Goal: Task Accomplishment & Management: Complete application form

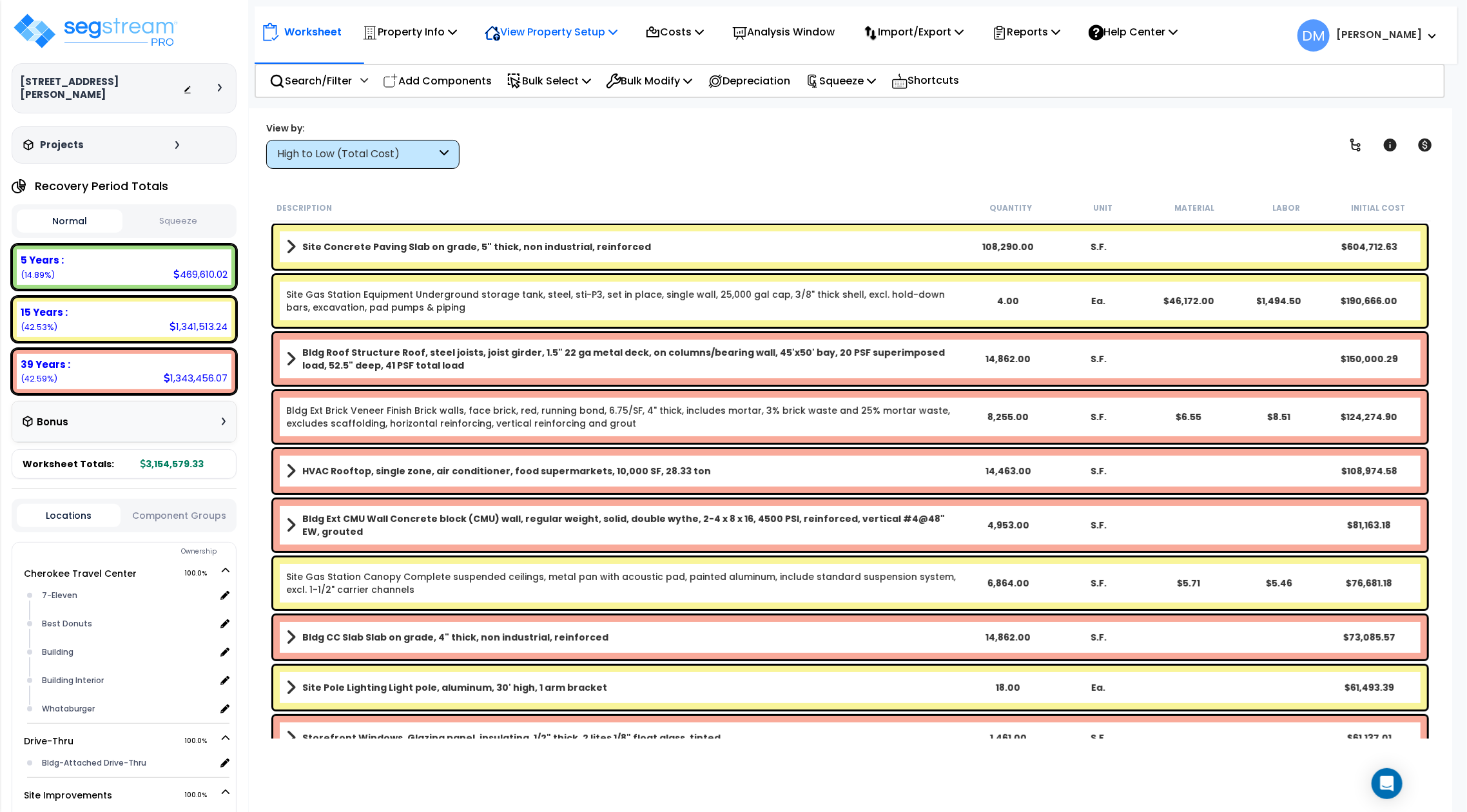
click at [614, 36] on p "View Property Setup" at bounding box center [551, 32] width 133 height 17
click at [598, 103] on div "Property Name DB Costs Setup Indirect Costs Direct Costs Costs Setup Rapid Take…" at bounding box center [734, 83] width 1467 height 52
click at [586, 23] on p "View Property Setup" at bounding box center [551, 32] width 133 height 17
click at [579, 81] on link "View Questionnaire" at bounding box center [542, 88] width 128 height 26
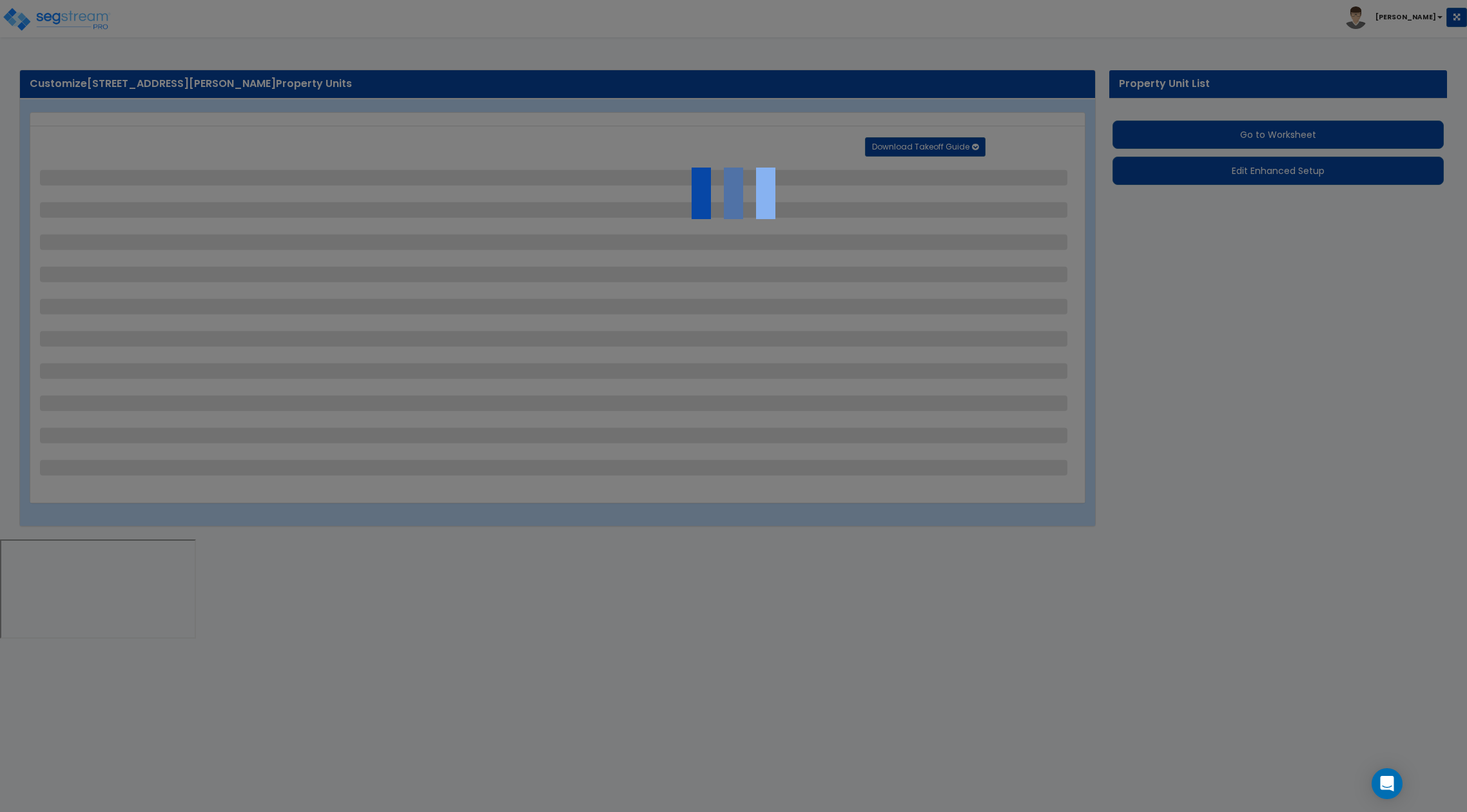
select select "2"
select select "1"
select select "2"
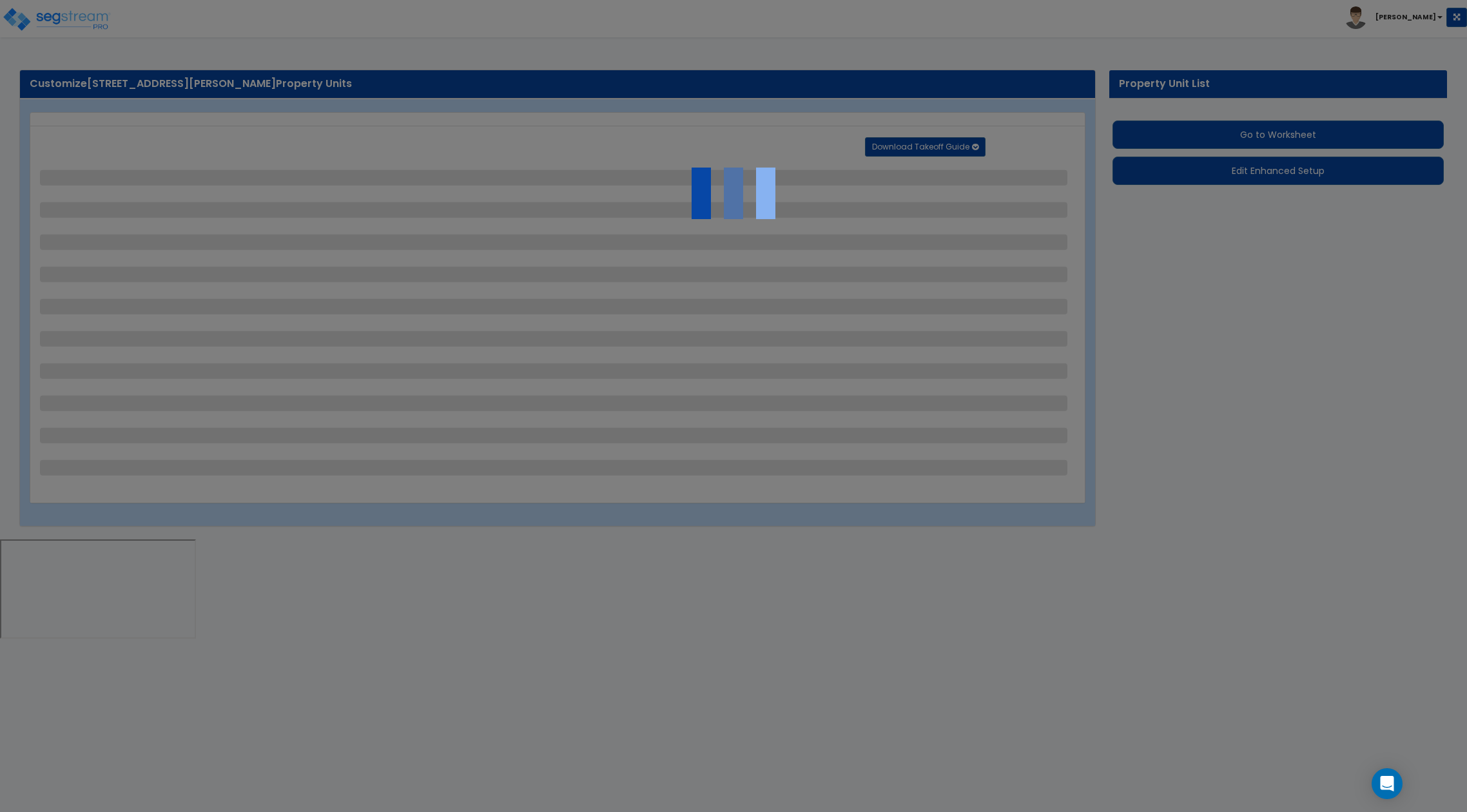
select select "1"
select select "2"
select select "1"
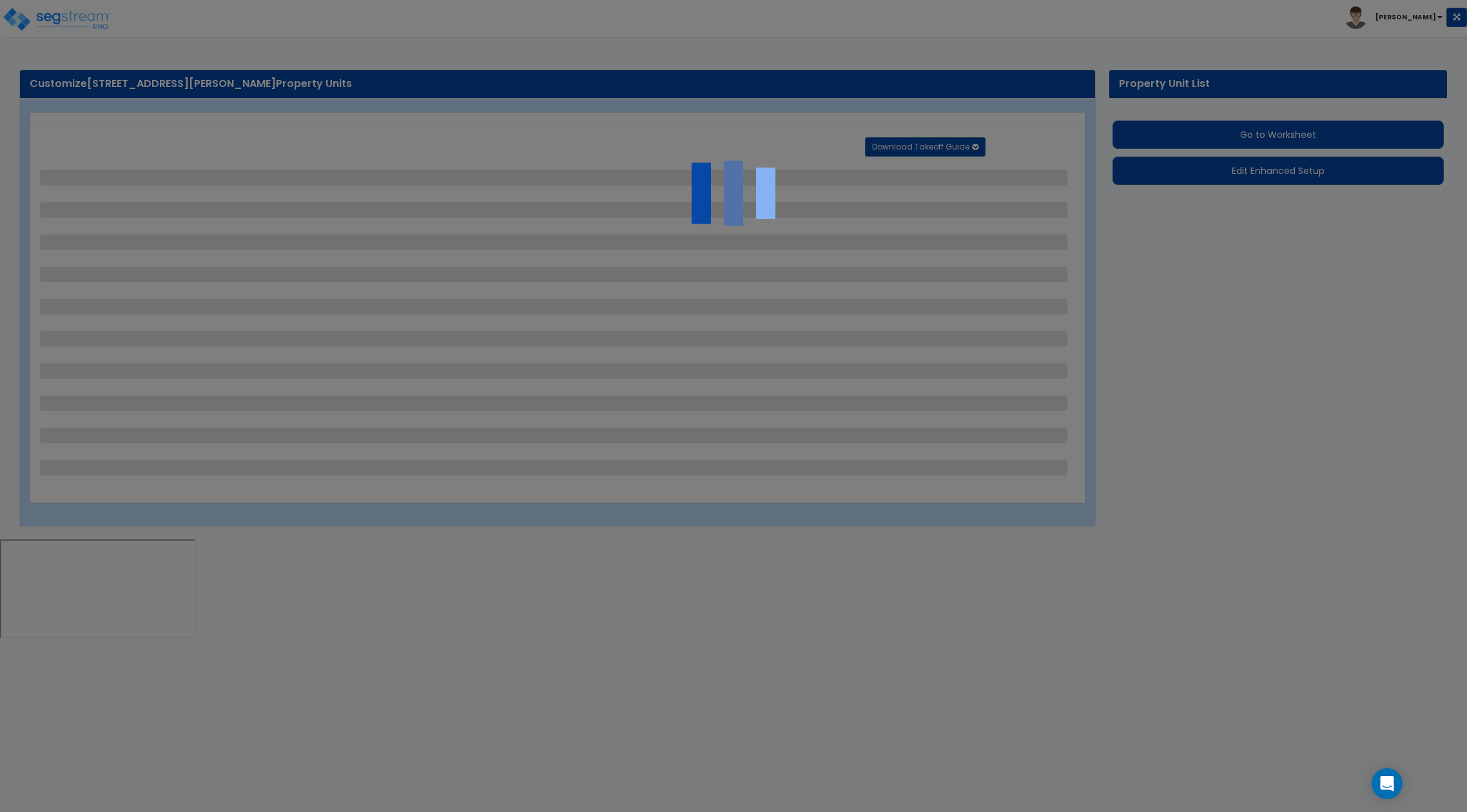
select select "1"
select select "2"
select select "1"
select select "5"
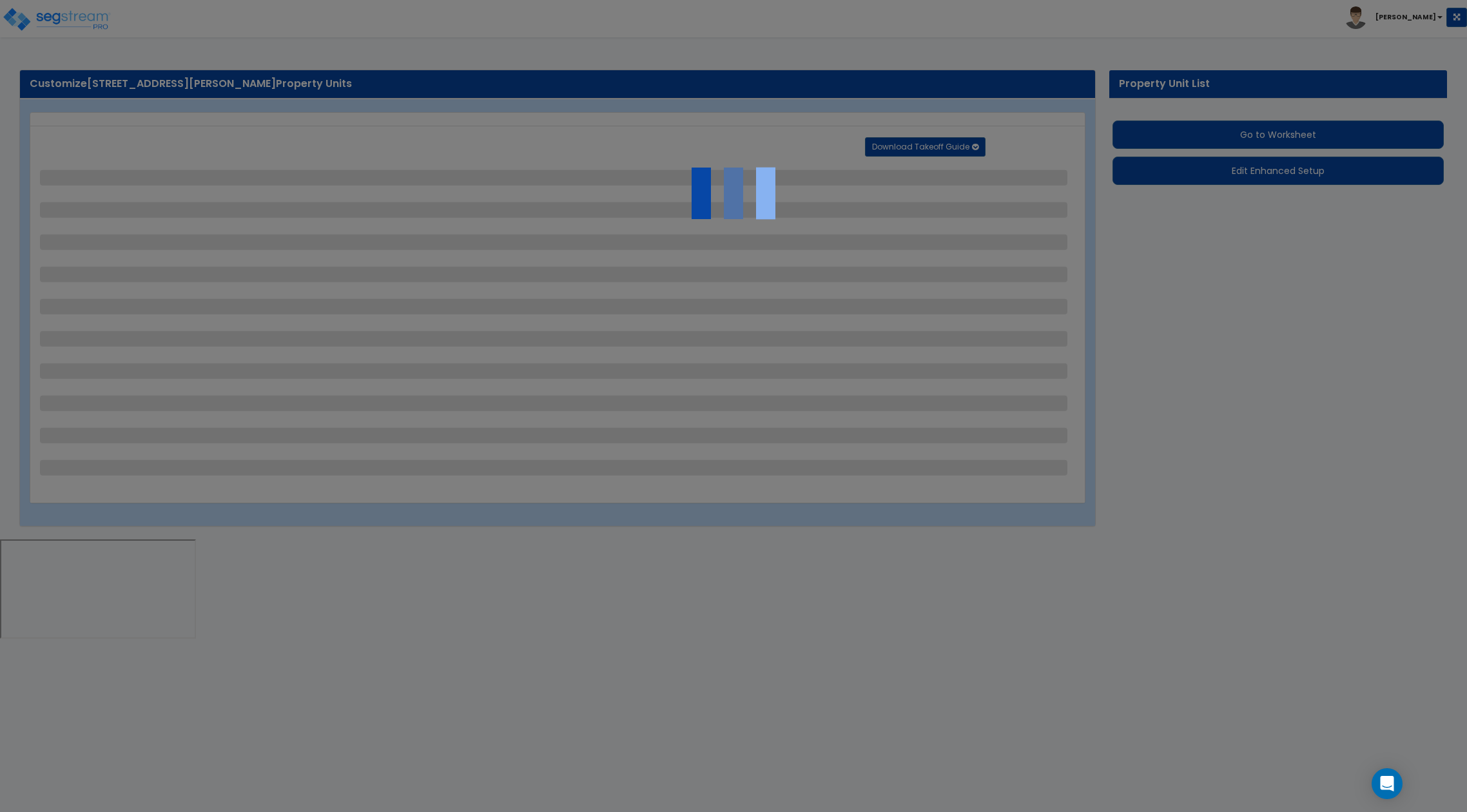
select select "2"
select select "1"
select select "2"
select select "5"
select select "1"
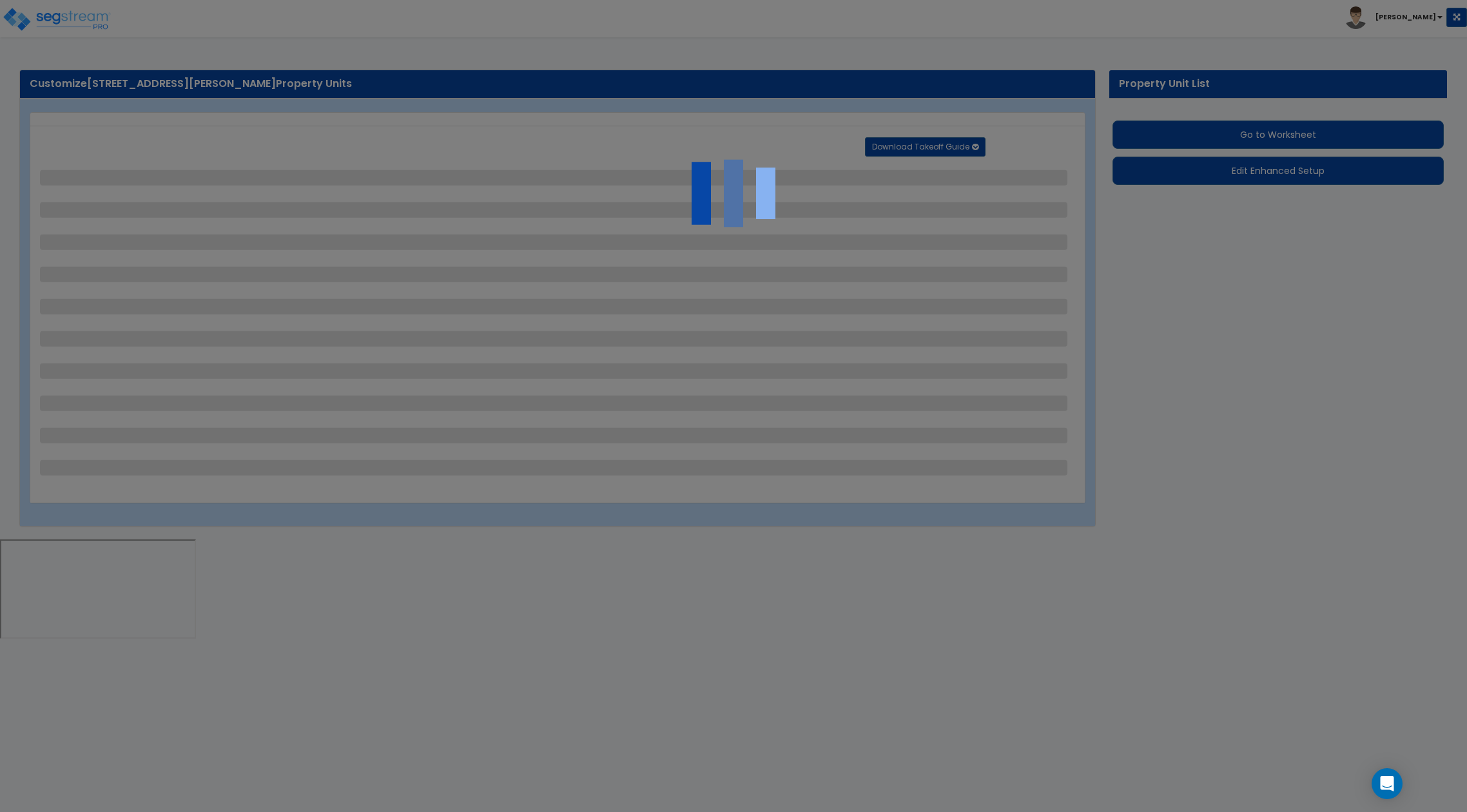
select select "1"
select select "4"
select select "2"
select select "4"
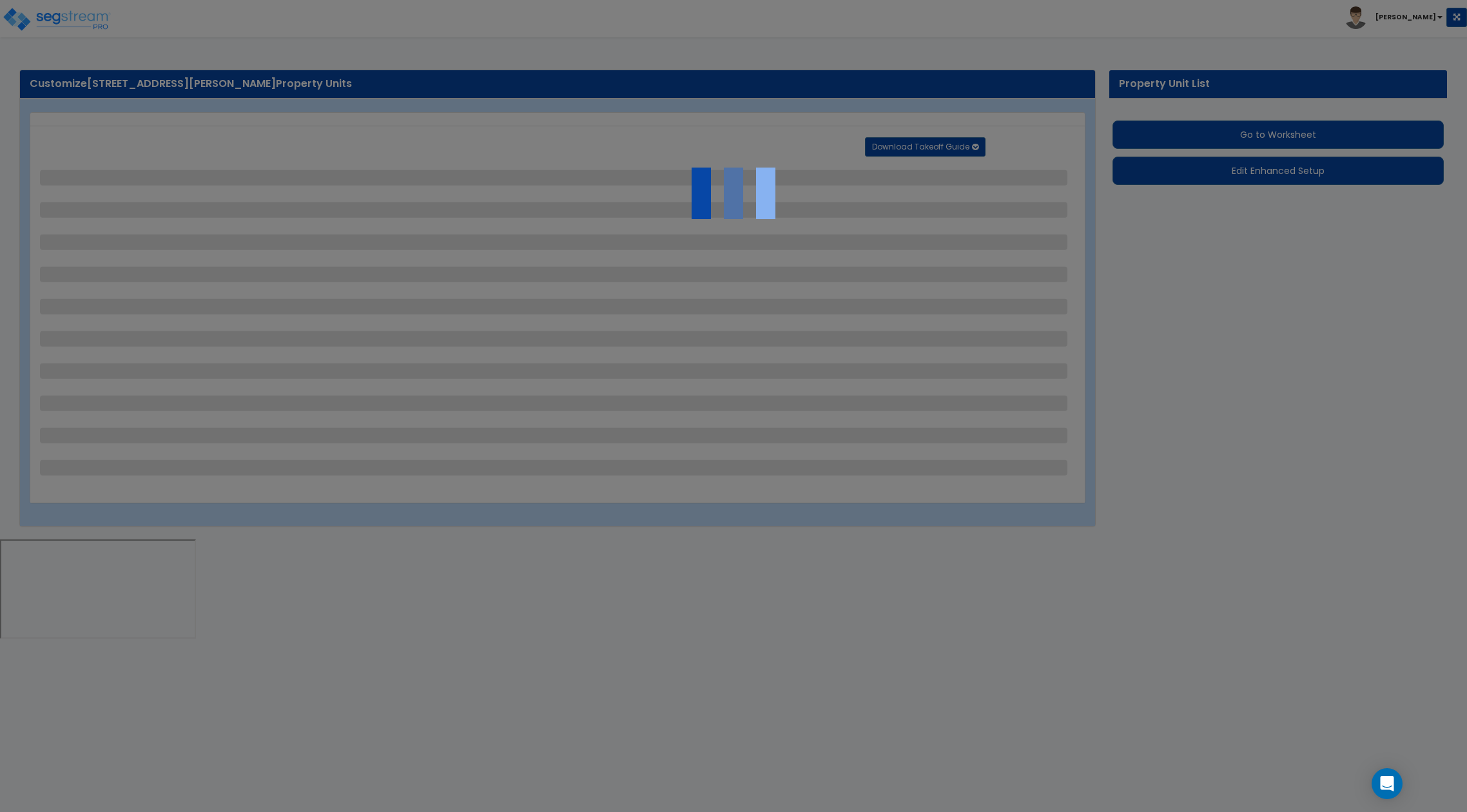
select select "2"
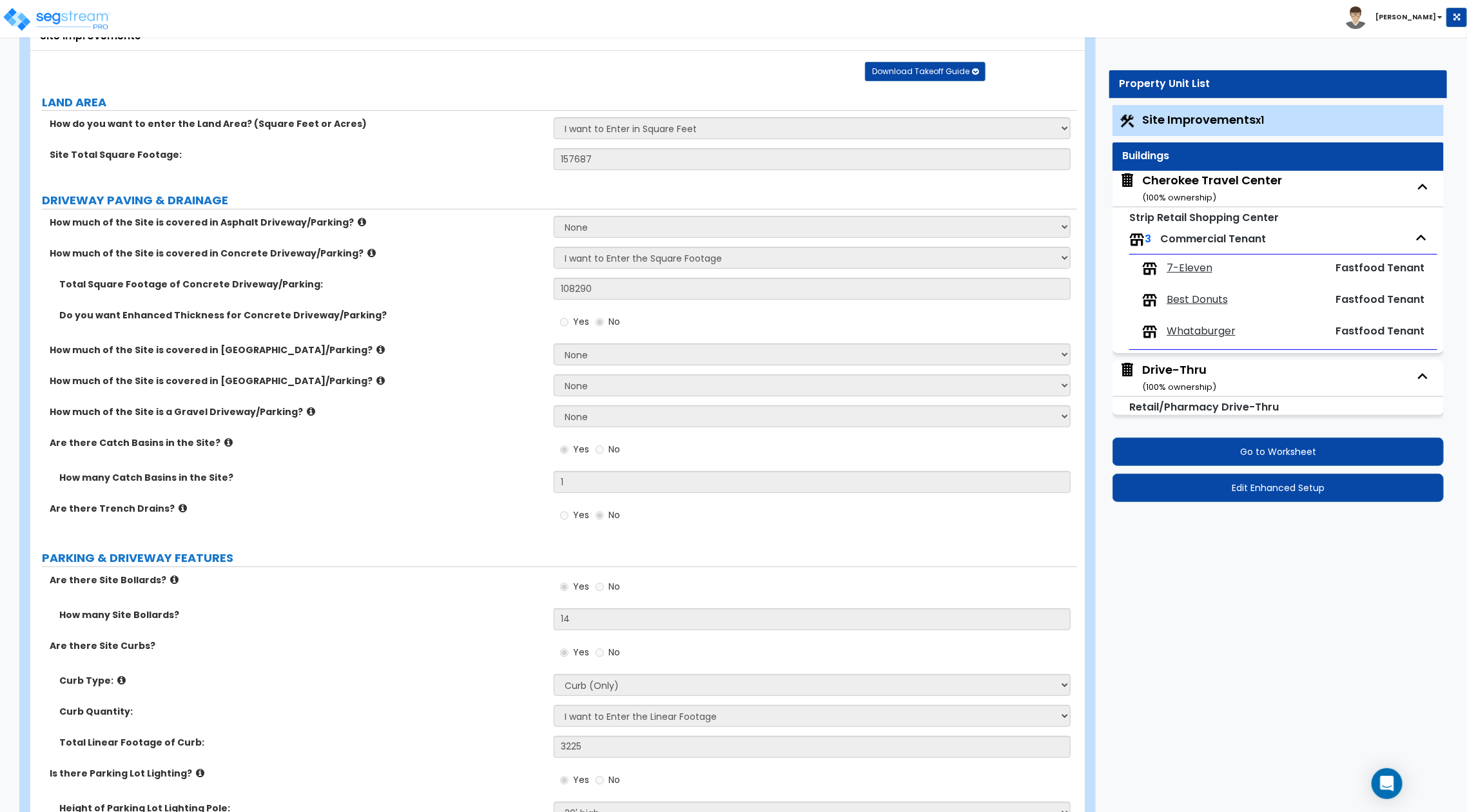
scroll to position [429, 0]
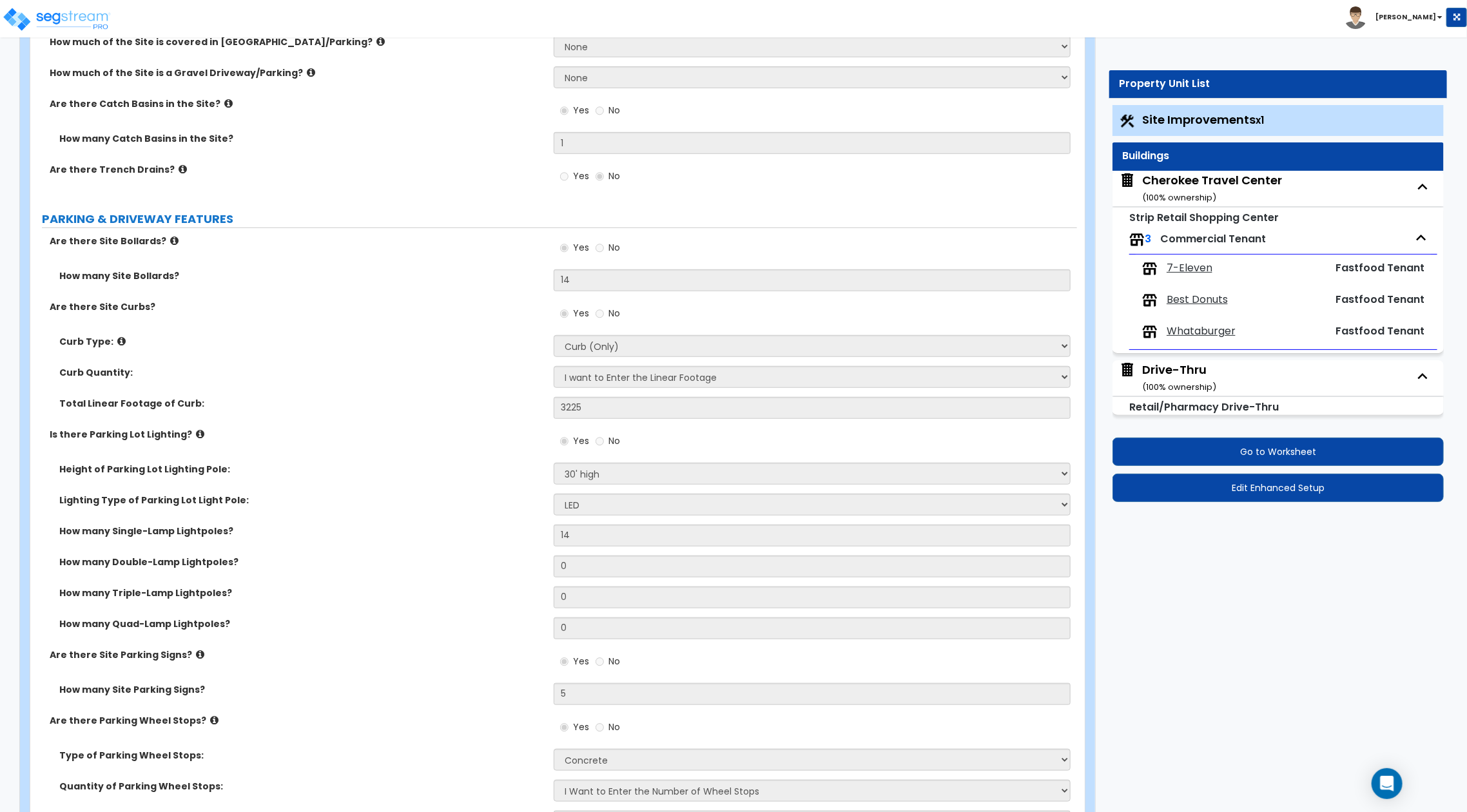
drag, startPoint x: 700, startPoint y: 127, endPoint x: 1217, endPoint y: 289, distance: 541.8
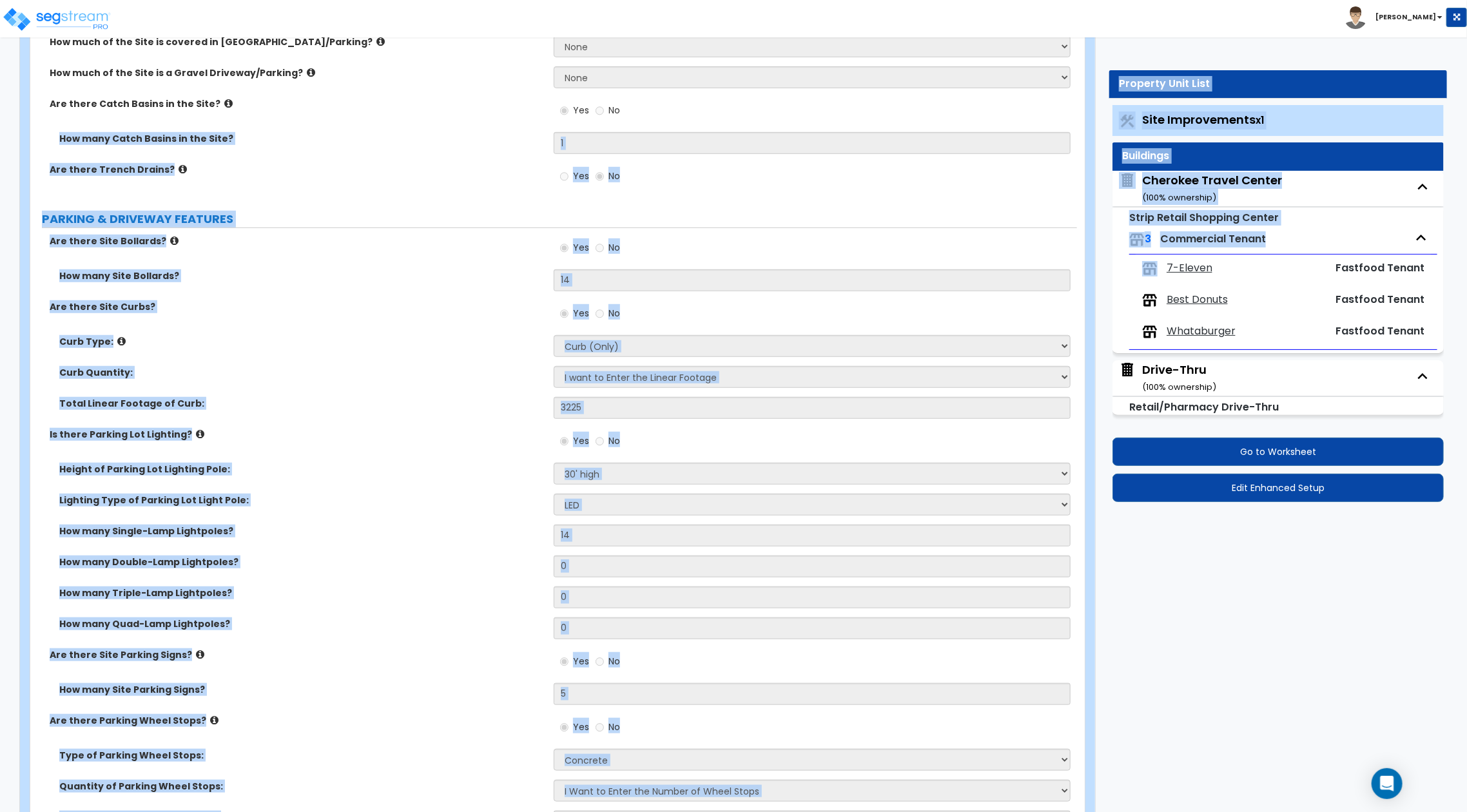
click at [522, 463] on label "Height of Parking Lot Lighting Pole:" at bounding box center [302, 469] width 485 height 13
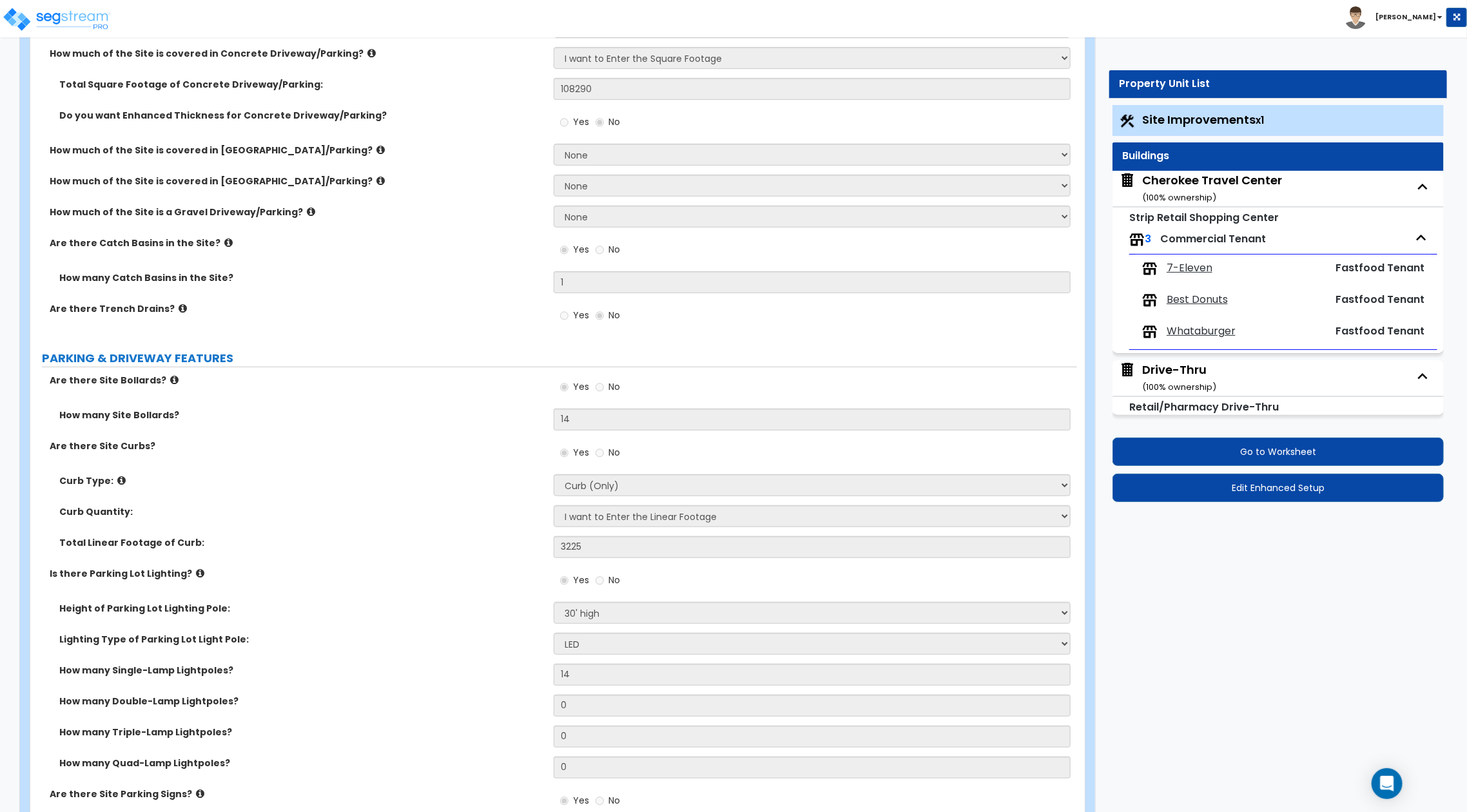
scroll to position [343, 0]
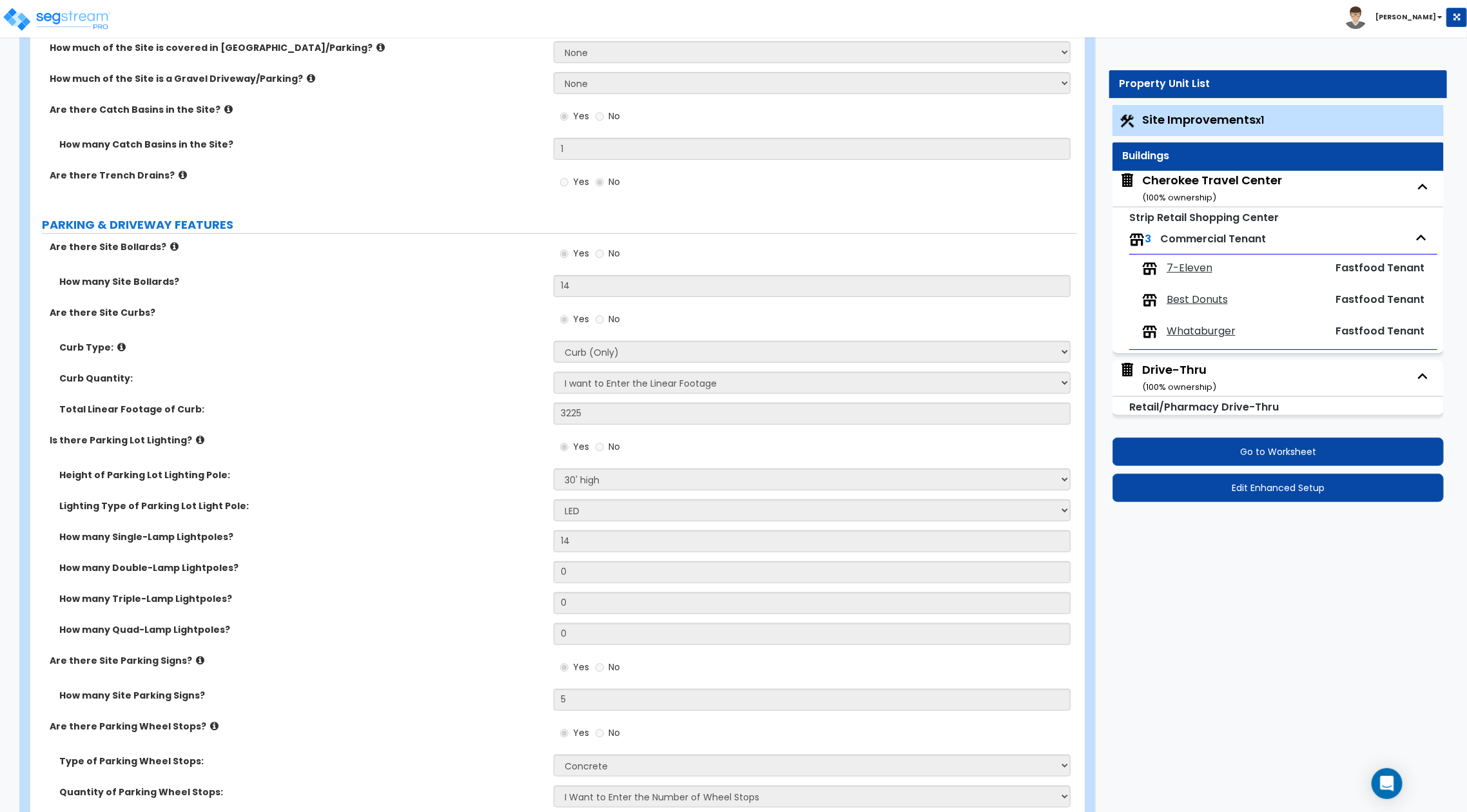
scroll to position [429, 0]
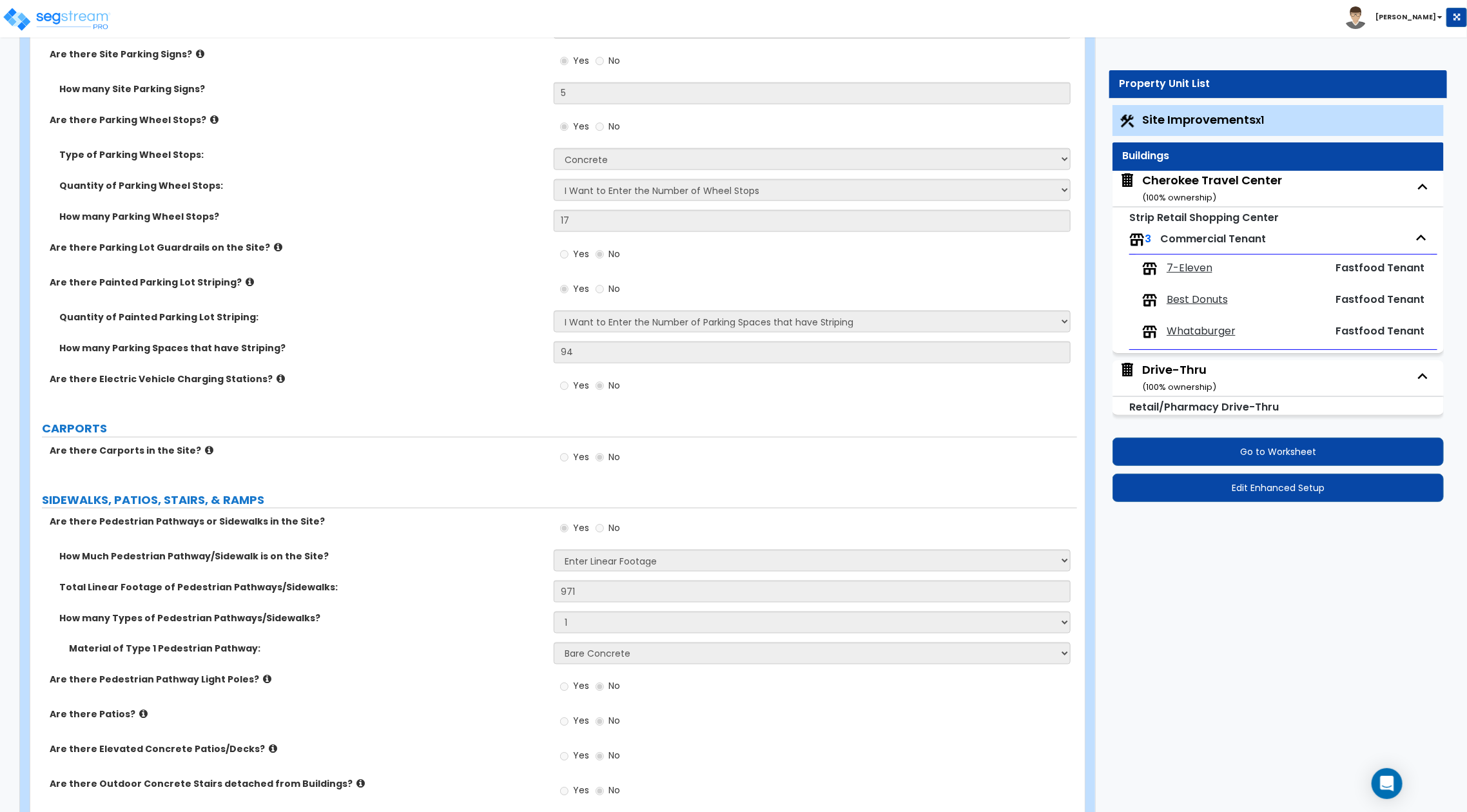
scroll to position [1030, 0]
click at [1196, 265] on span "7-Eleven" at bounding box center [1189, 268] width 46 height 15
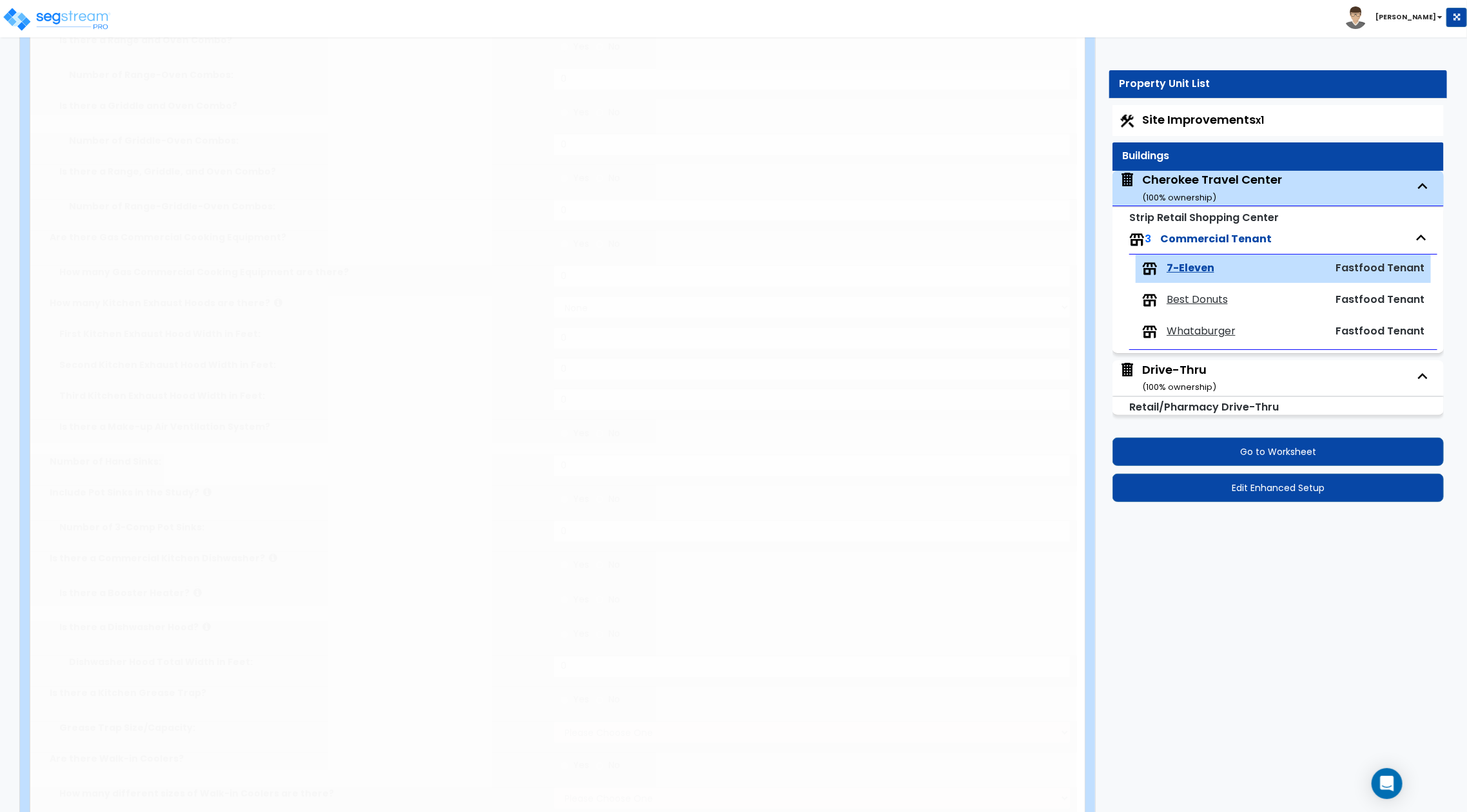
type input "7541"
radio input "true"
type input "7"
select select "3"
type input "20"
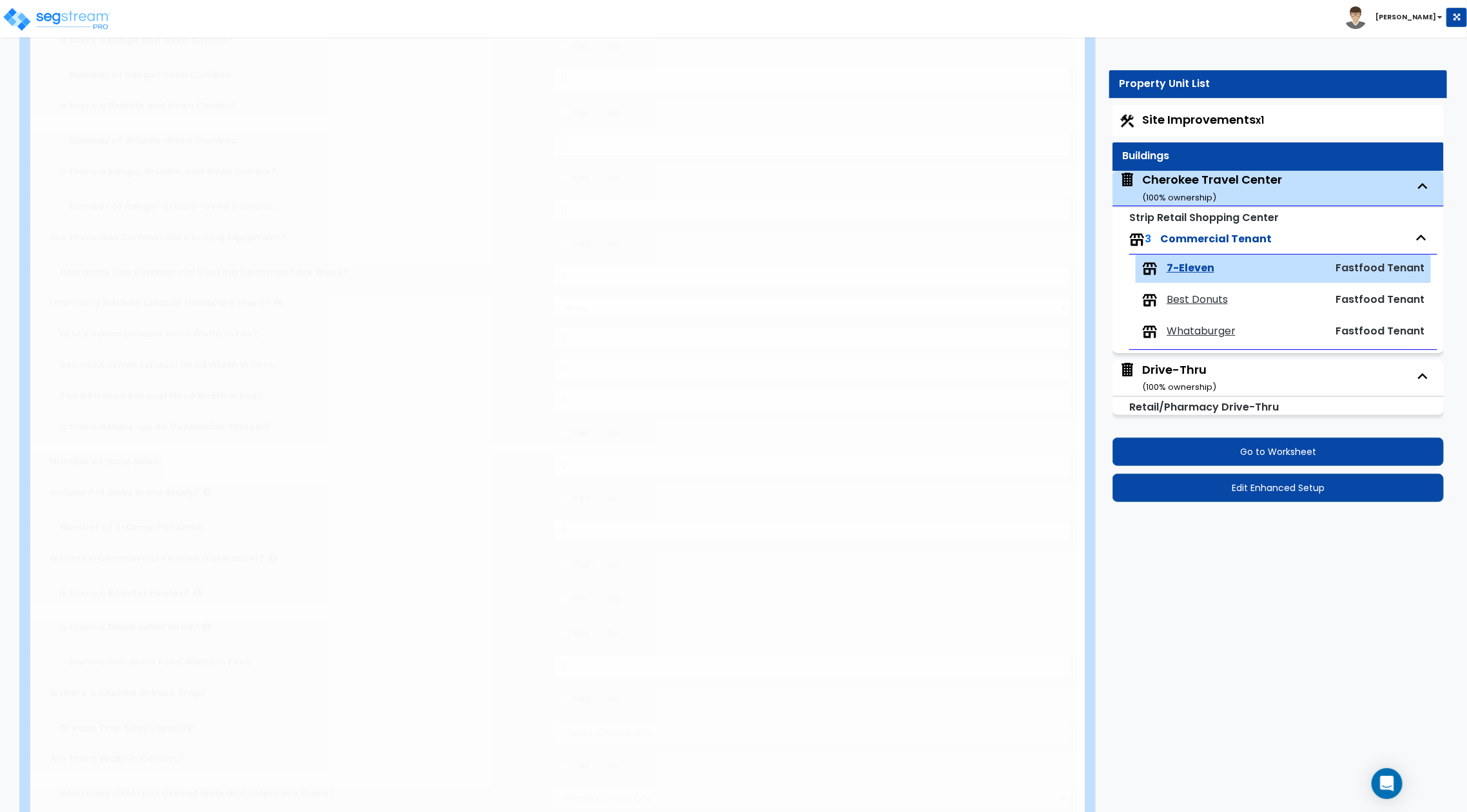
type input "2"
type input "30"
select select "4"
select select "1"
select select "4"
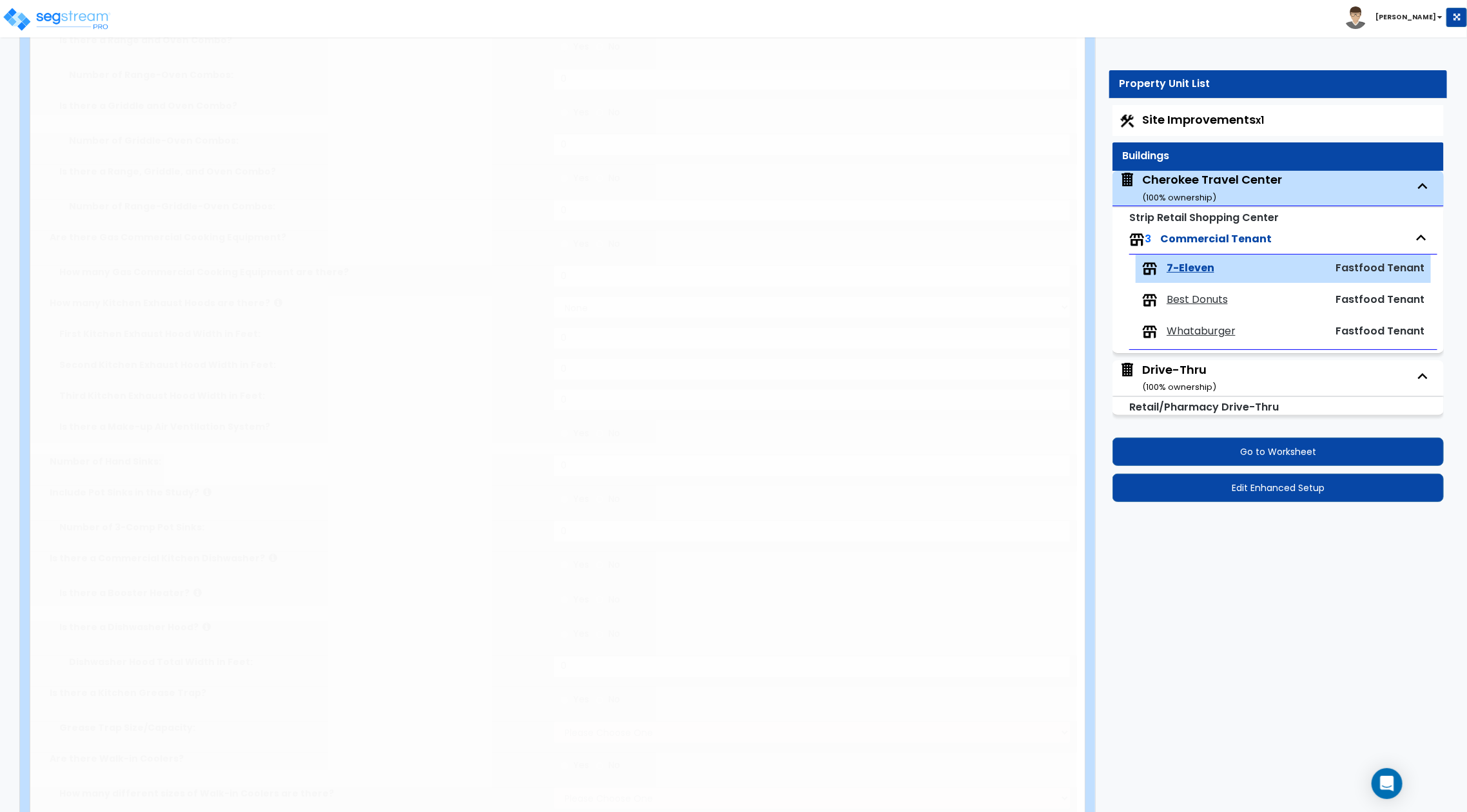
radio input "true"
type input "3"
select select "1"
type input "12"
radio input "true"
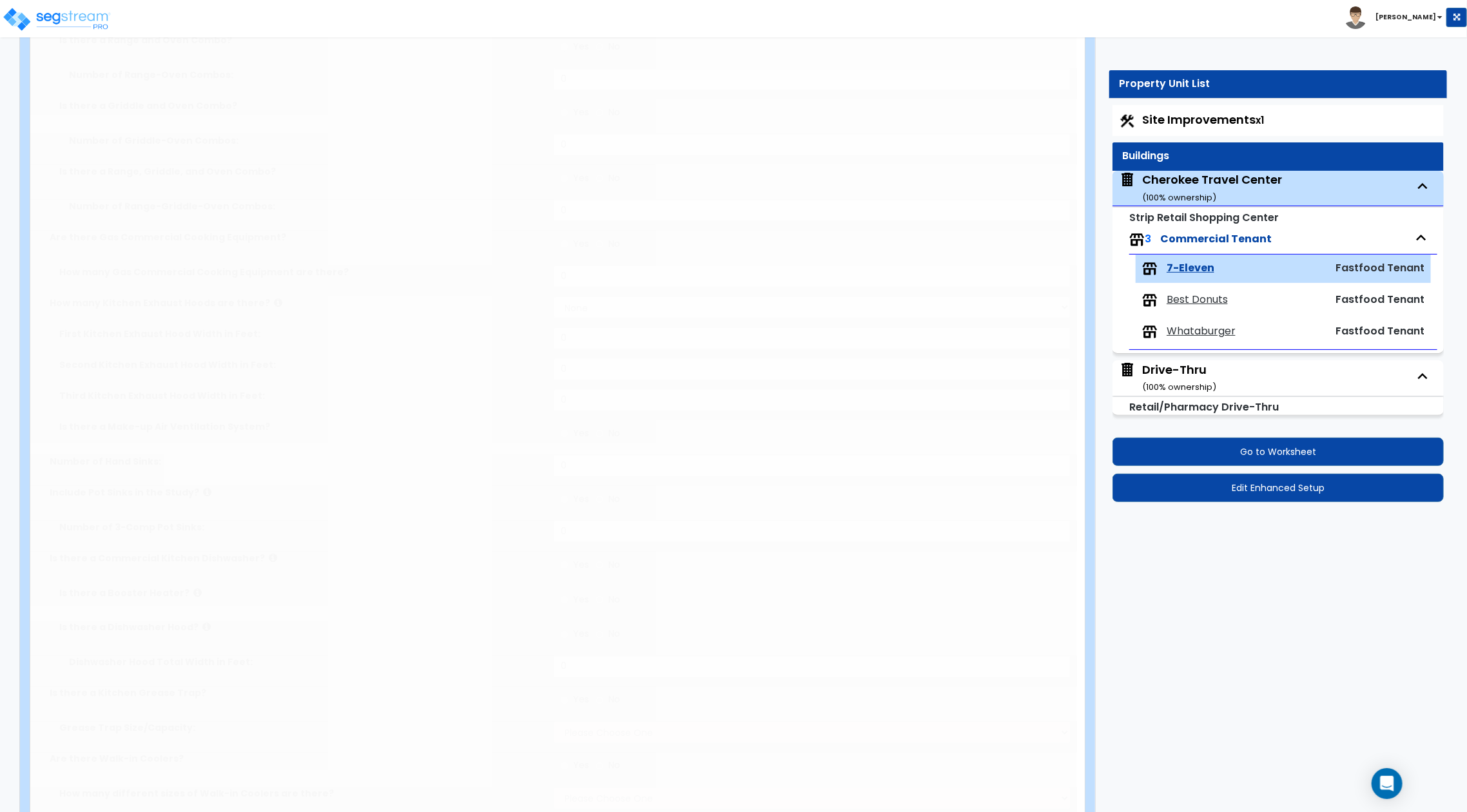
type input "4"
radio input "true"
type input "1"
radio input "true"
select select "1"
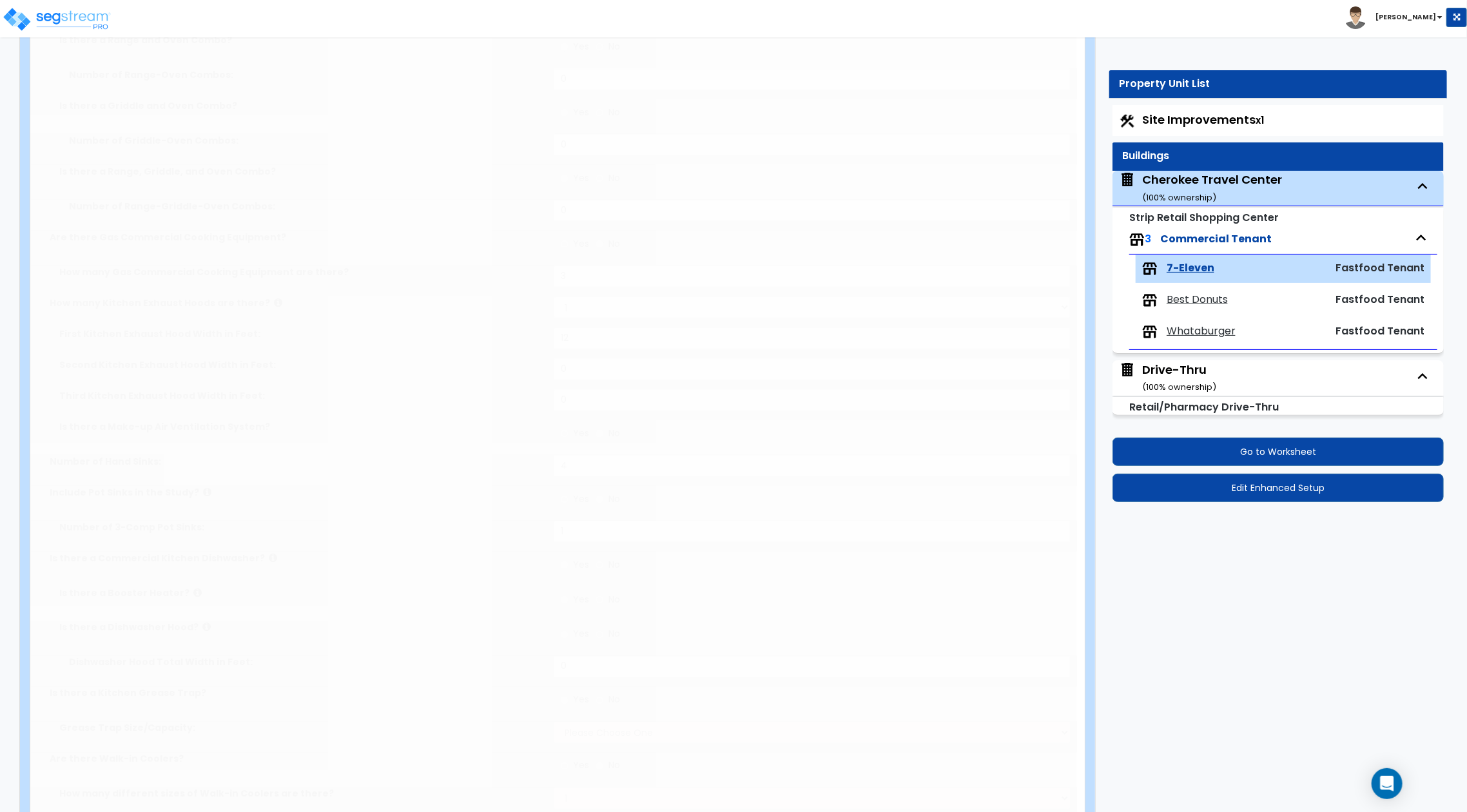
select select "5"
type input "1"
type input "600"
select select "3"
type input "20"
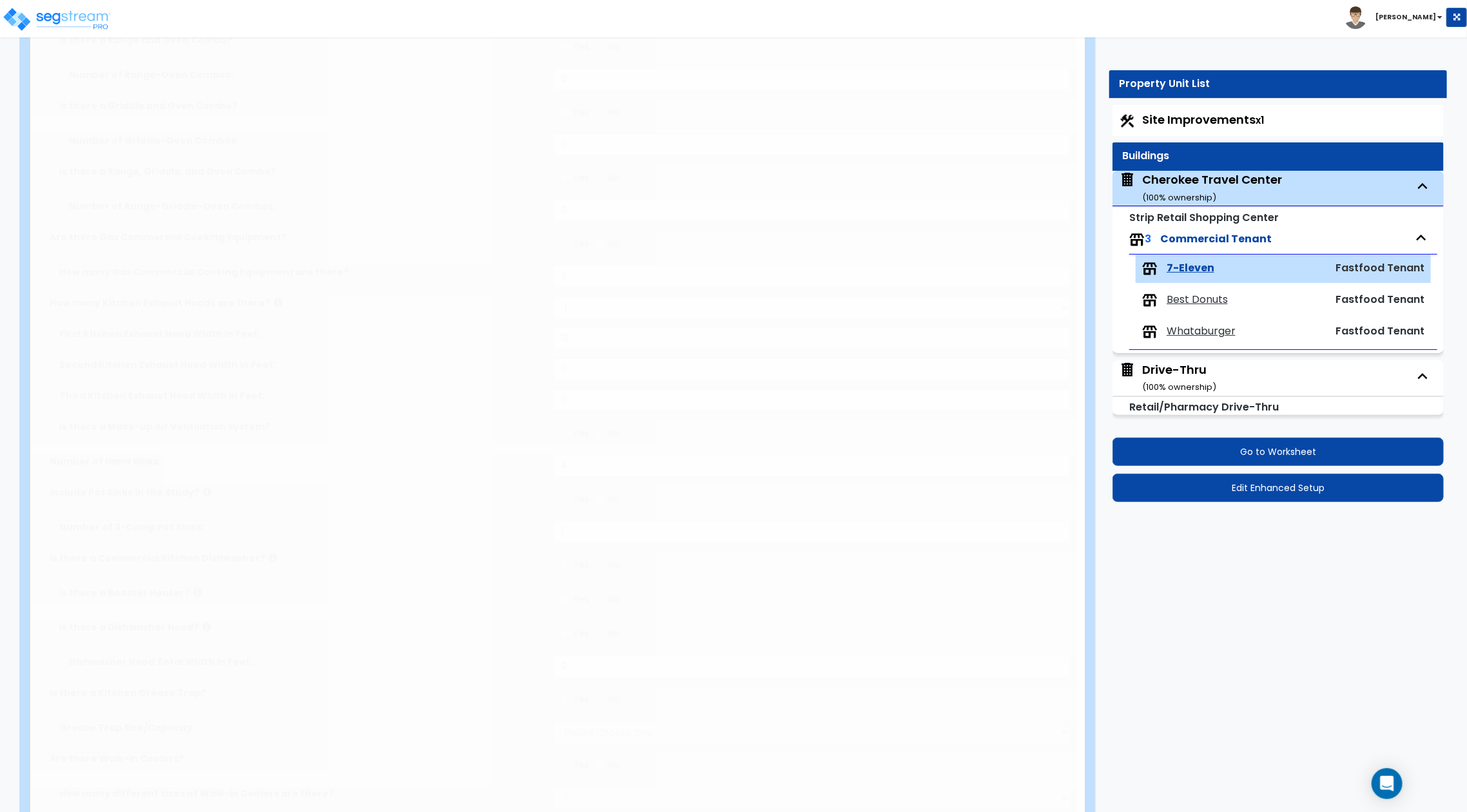
type input "6"
type input "1"
select select "2"
select select "3"
type input "80"
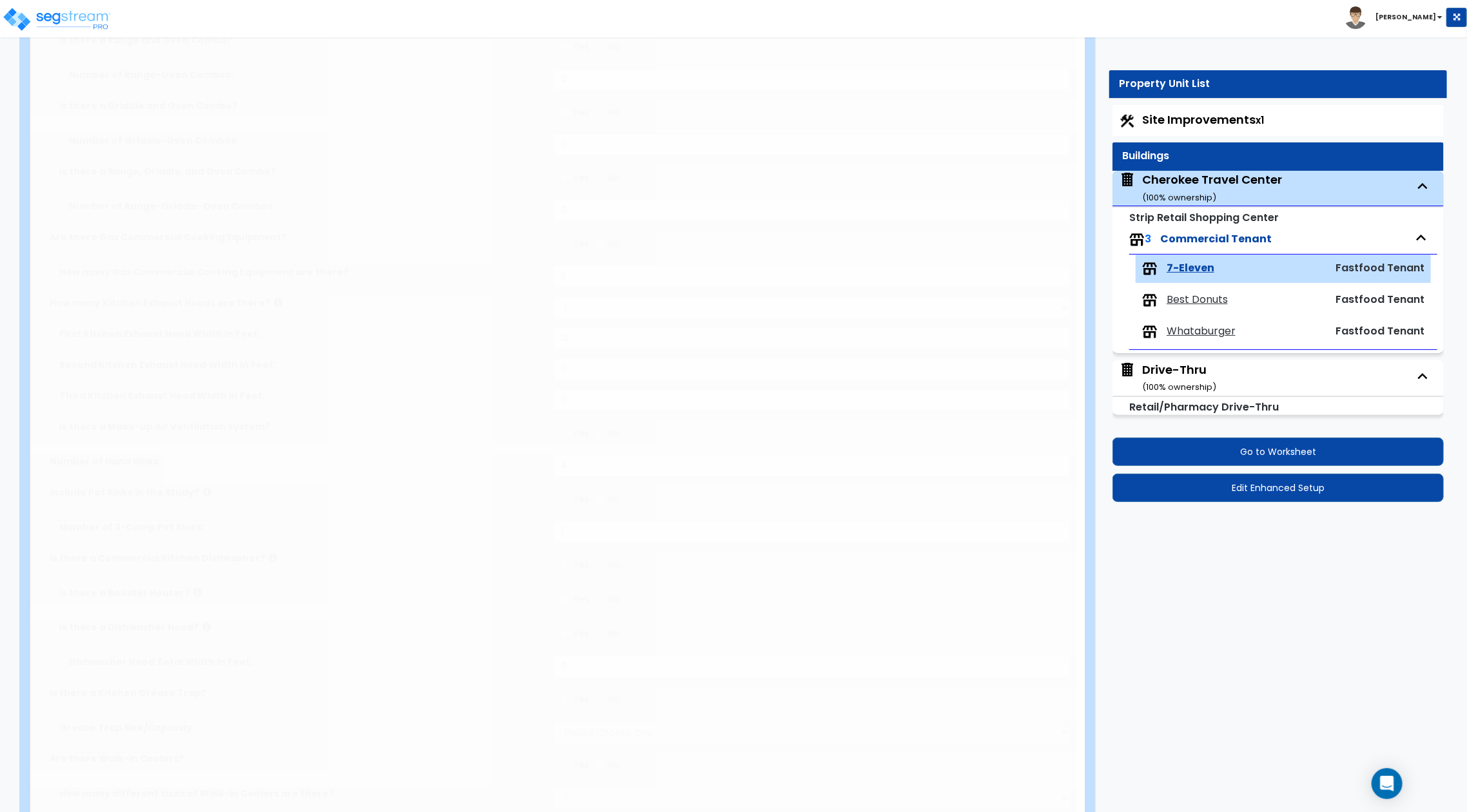
select select "1"
radio input "true"
select select "2"
radio input "true"
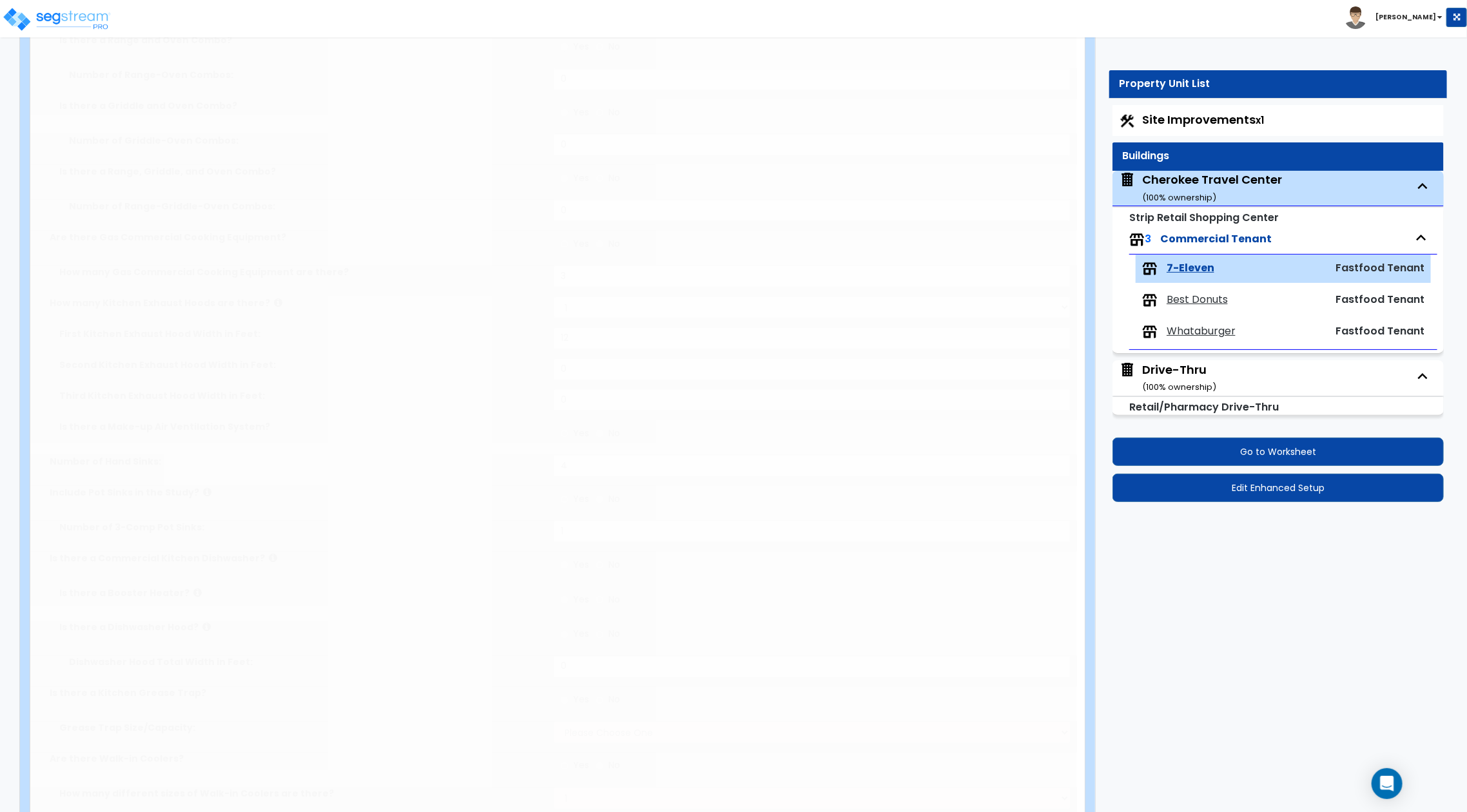
type input "190"
radio input "true"
type input "640"
select select "1"
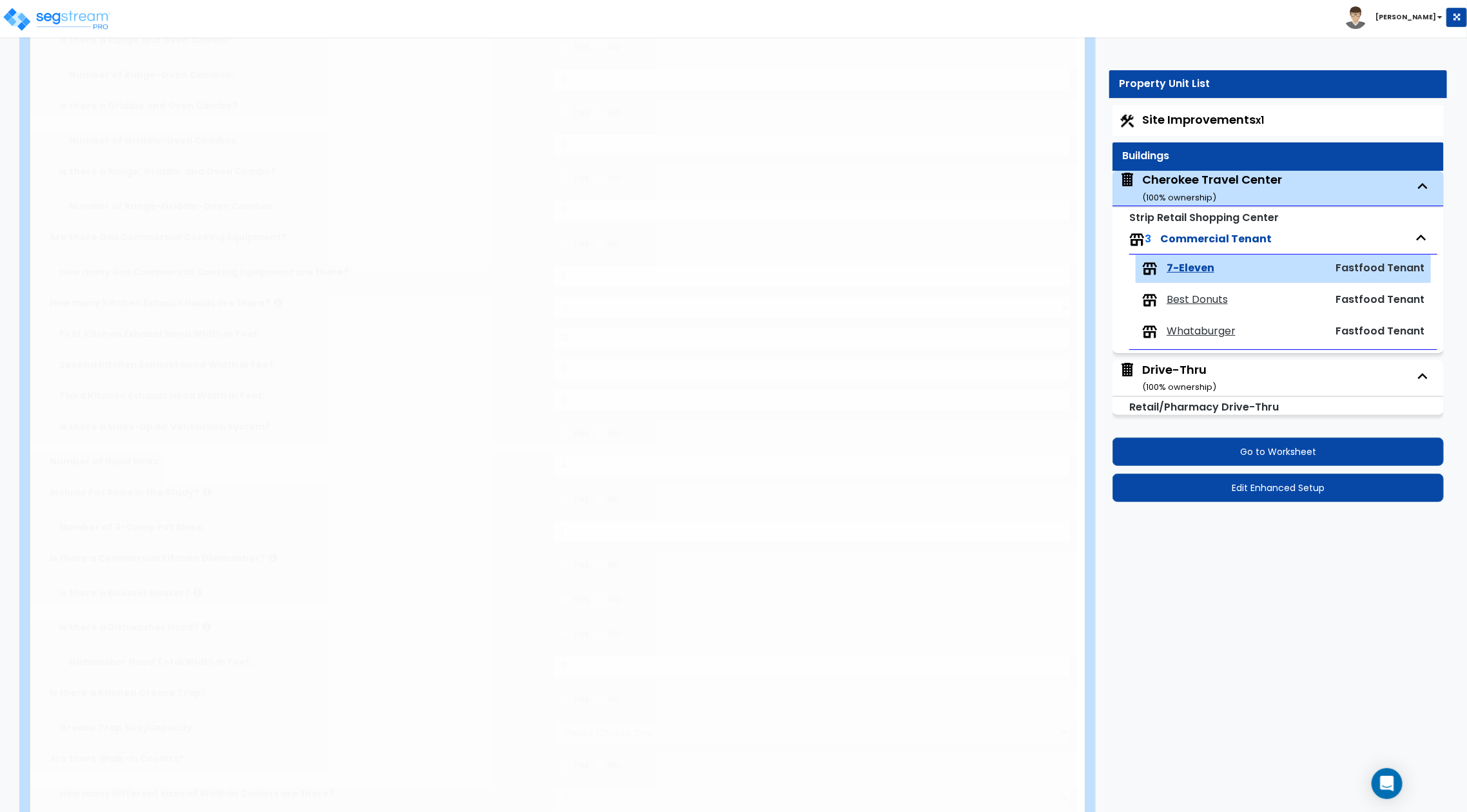
select select "4"
select select "3"
select select "4"
type input "80"
select select "5"
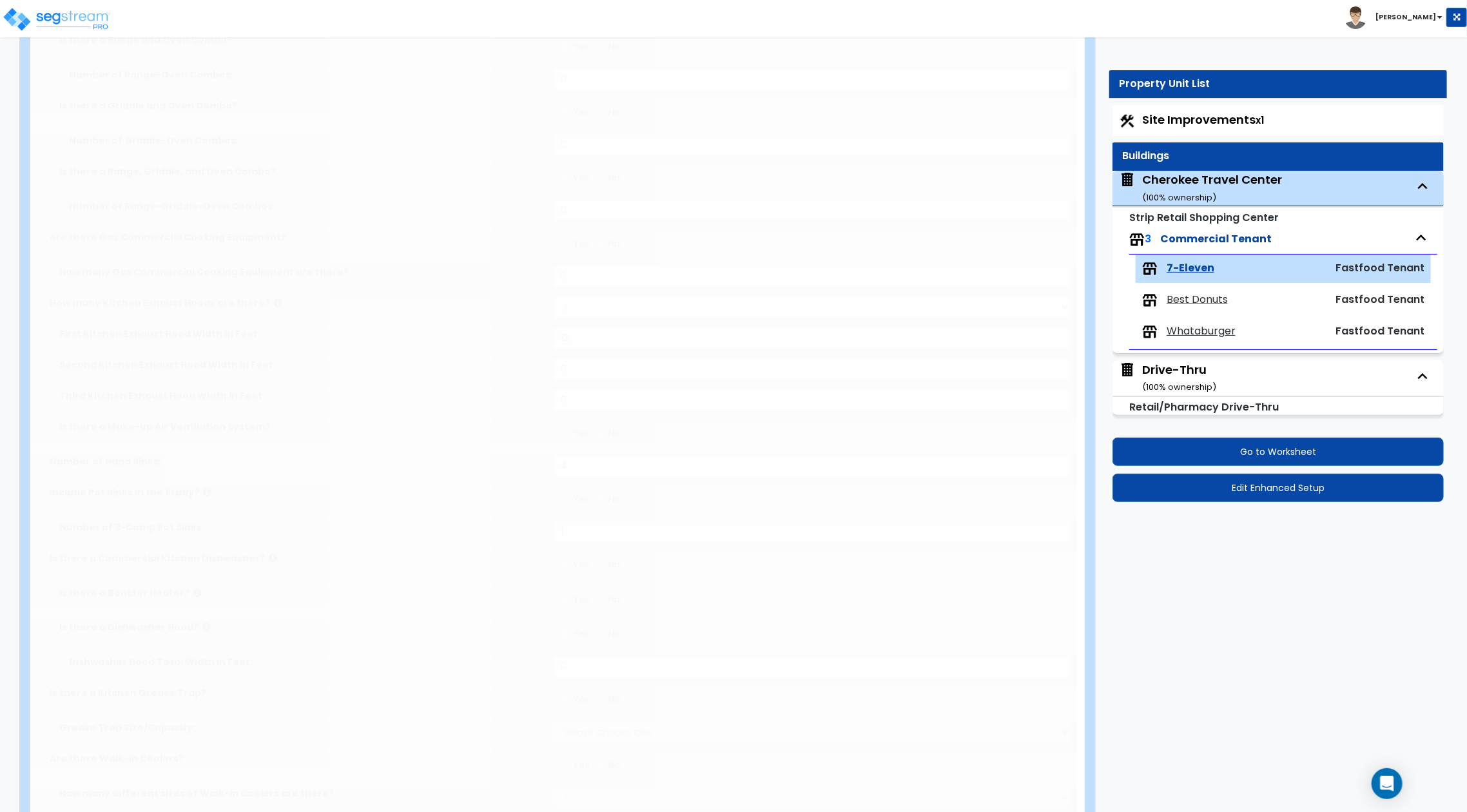
type input "10"
select select "3"
radio input "true"
type input "10"
type input "8"
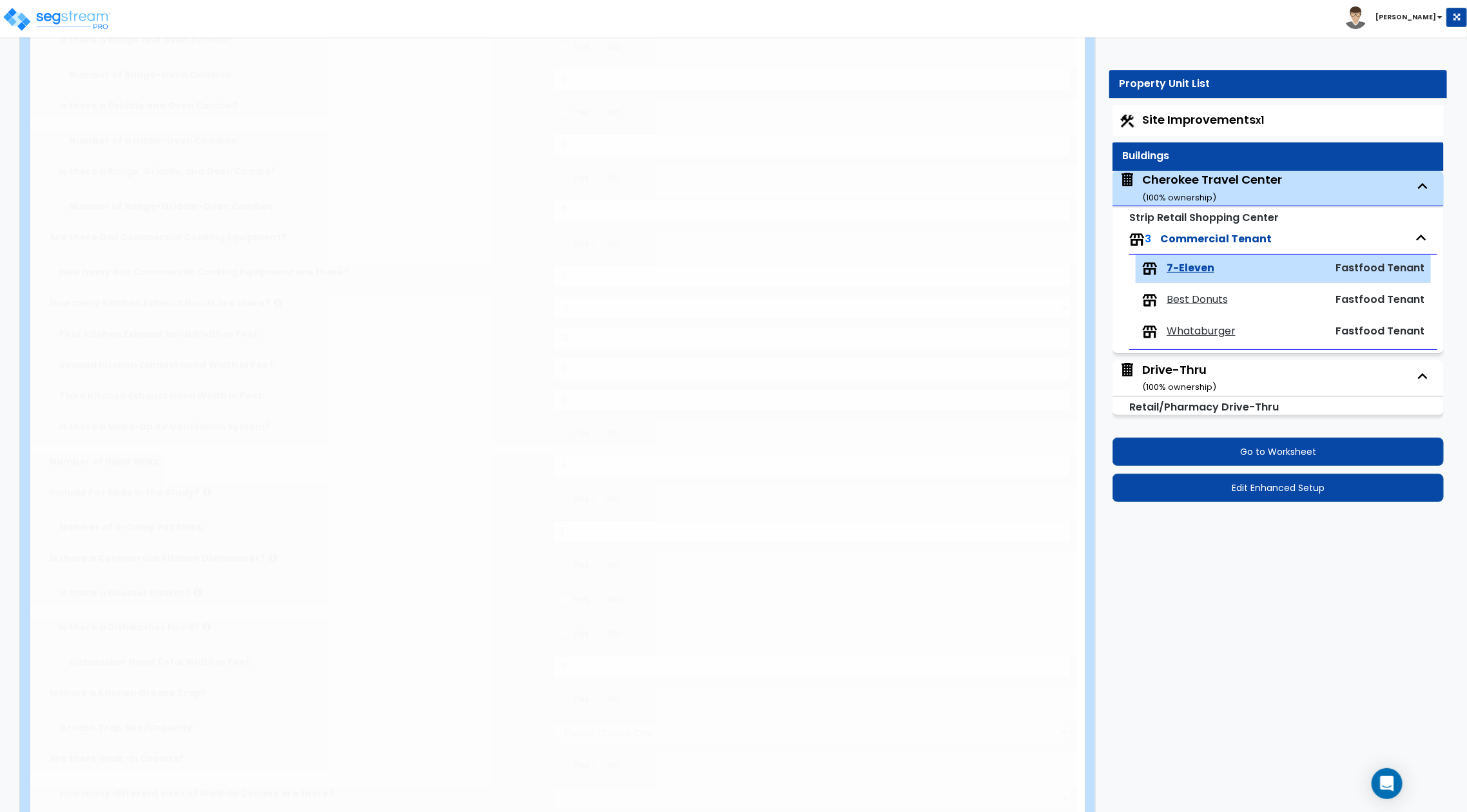
radio input "true"
type input "2"
select select "4"
radio input "true"
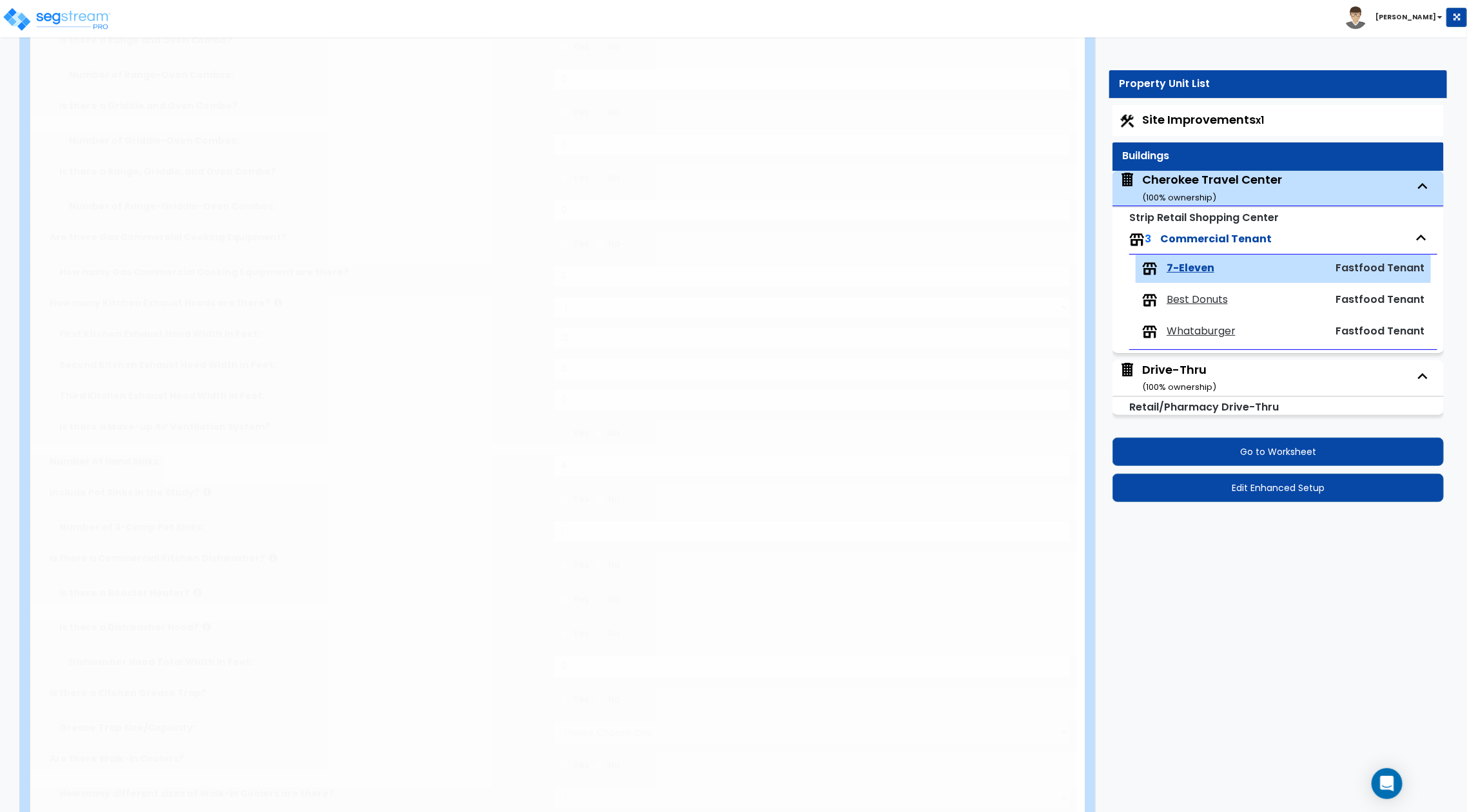
select select "4"
type input "16"
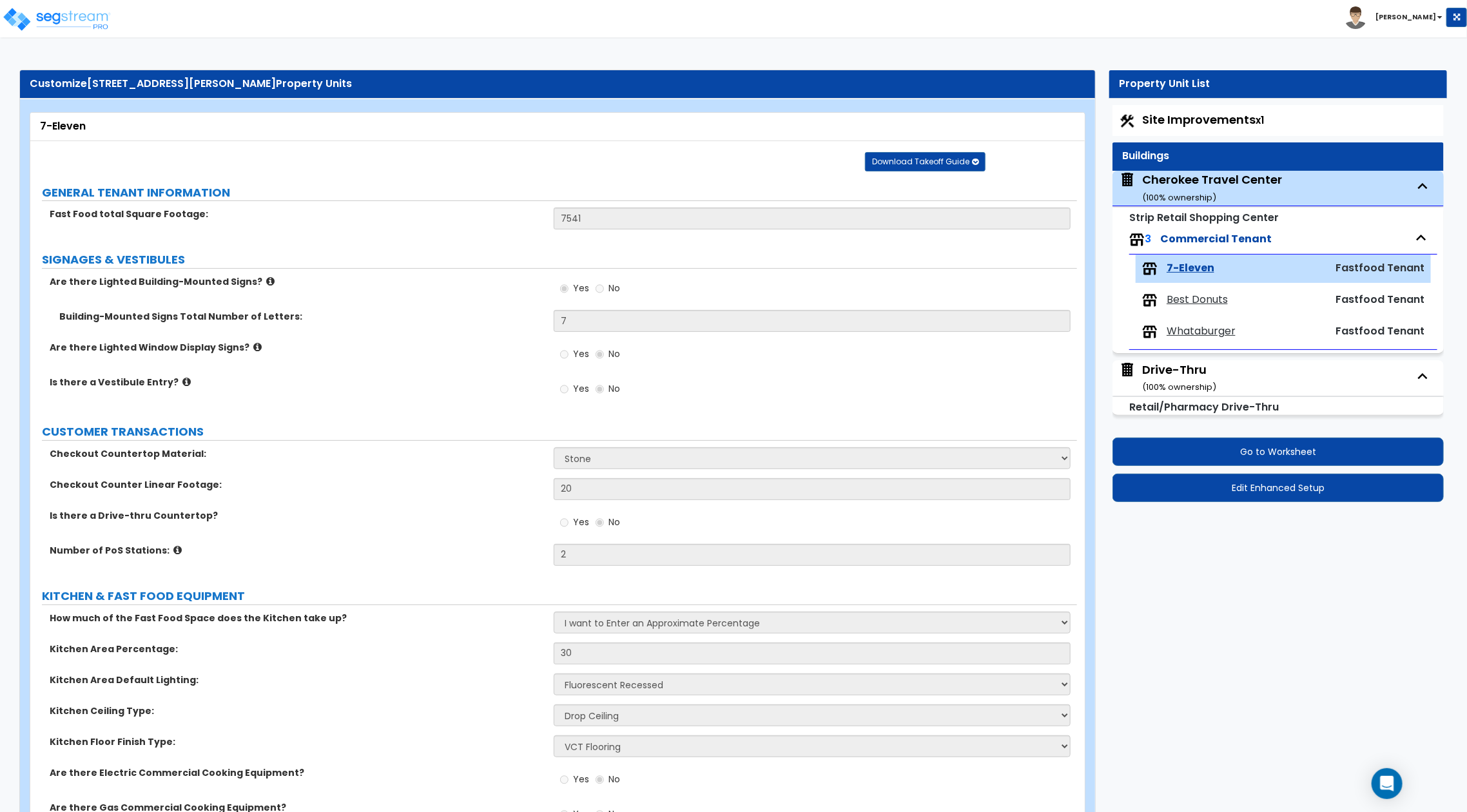
scroll to position [527, 0]
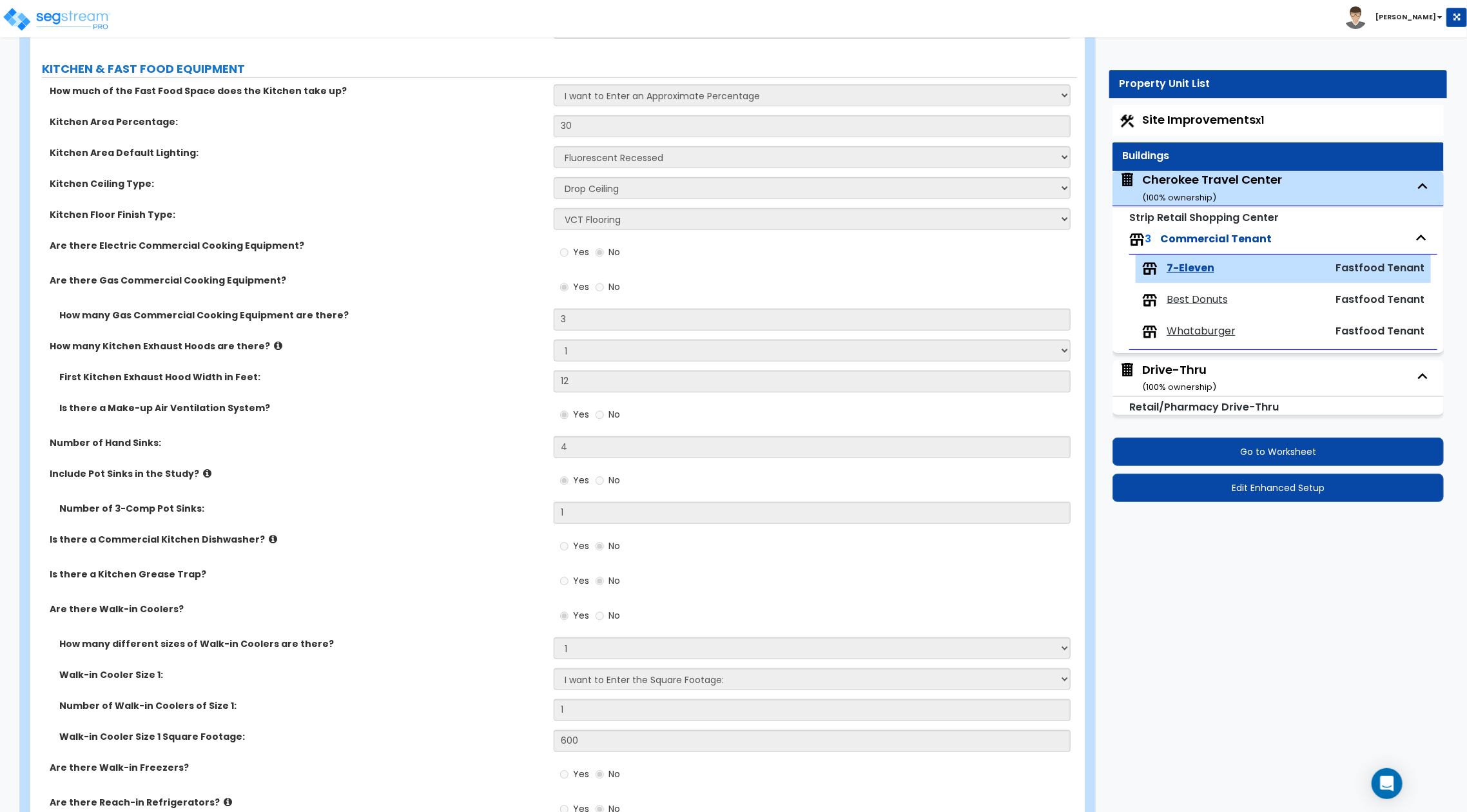
click at [1213, 308] on div "Best Donuts Fastfood Tenant" at bounding box center [1283, 300] width 295 height 28
click at [1207, 298] on span "Best Donuts" at bounding box center [1197, 300] width 61 height 15
select select "1"
select select "4"
select select "1"
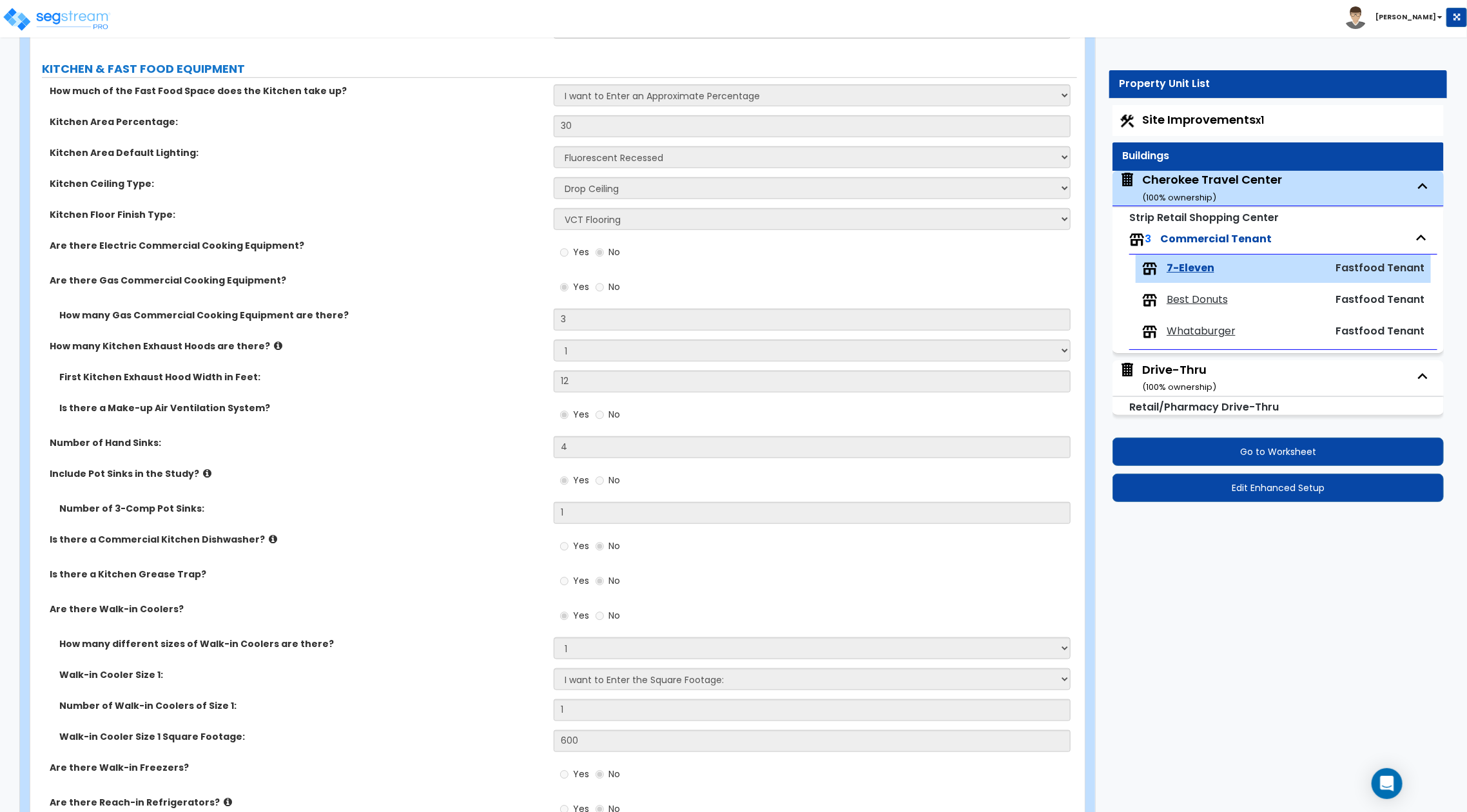
select select "4"
select select "1"
select select "3"
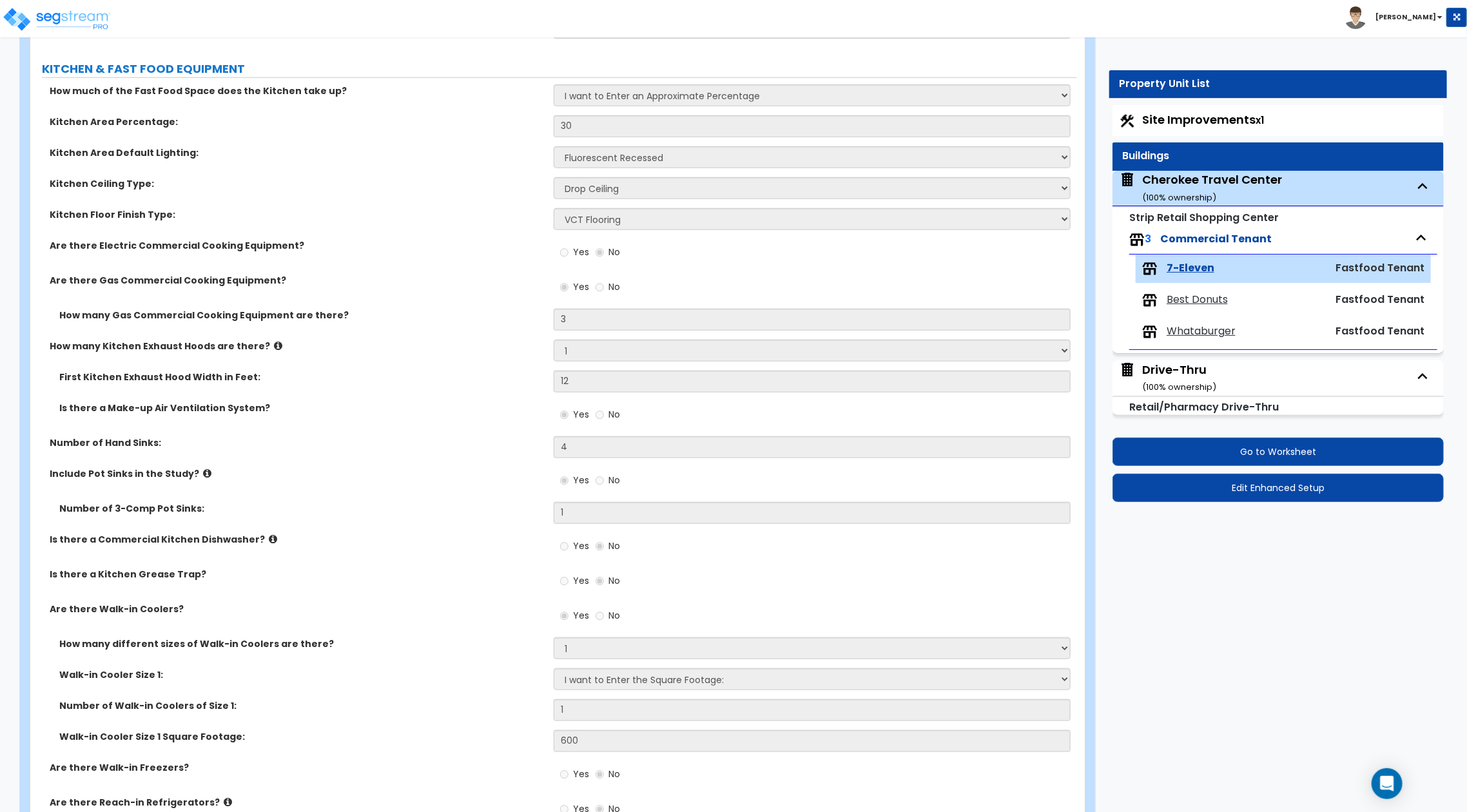
select select "2"
select select "1"
select select "4"
select select "1"
select select "4"
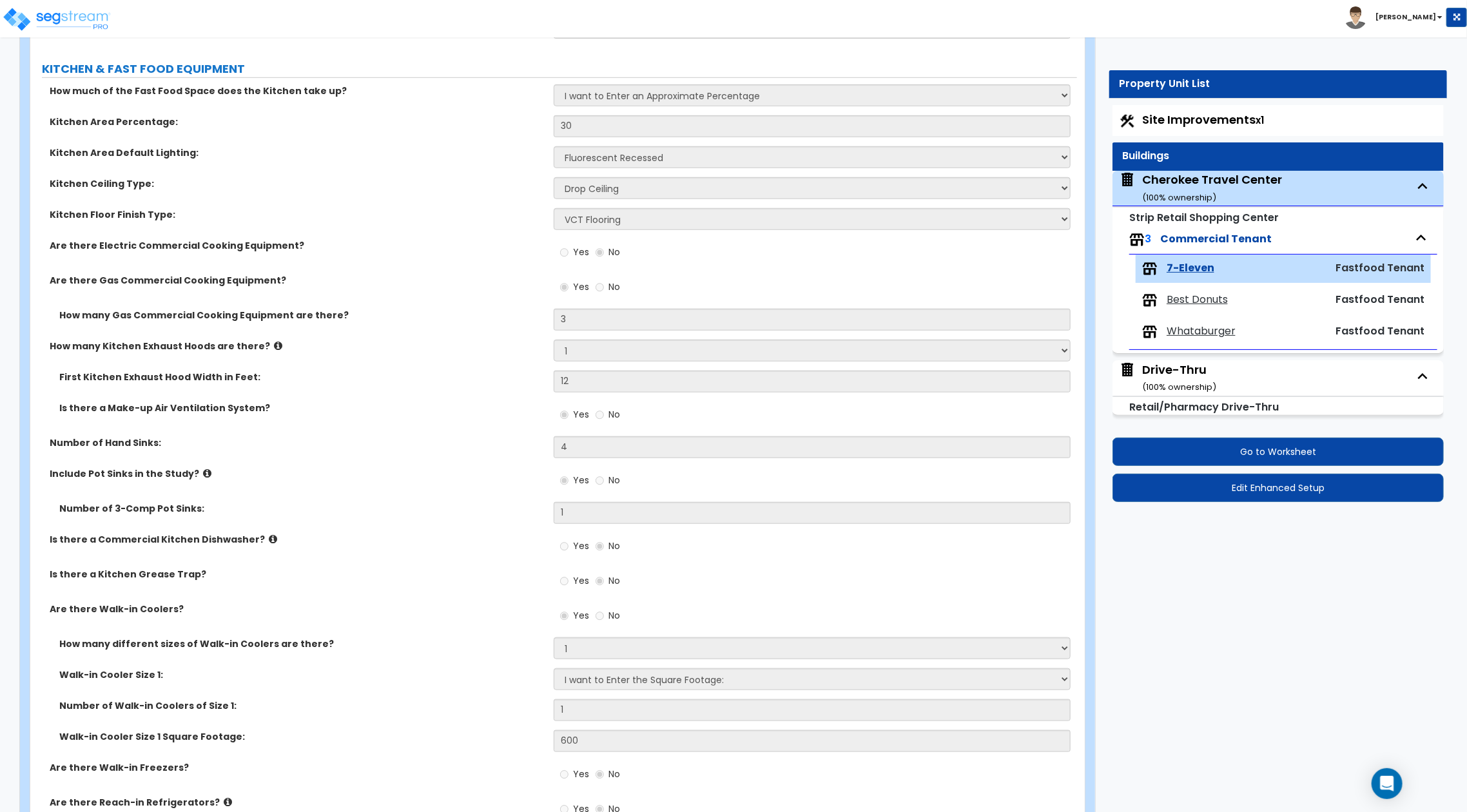
select select "4"
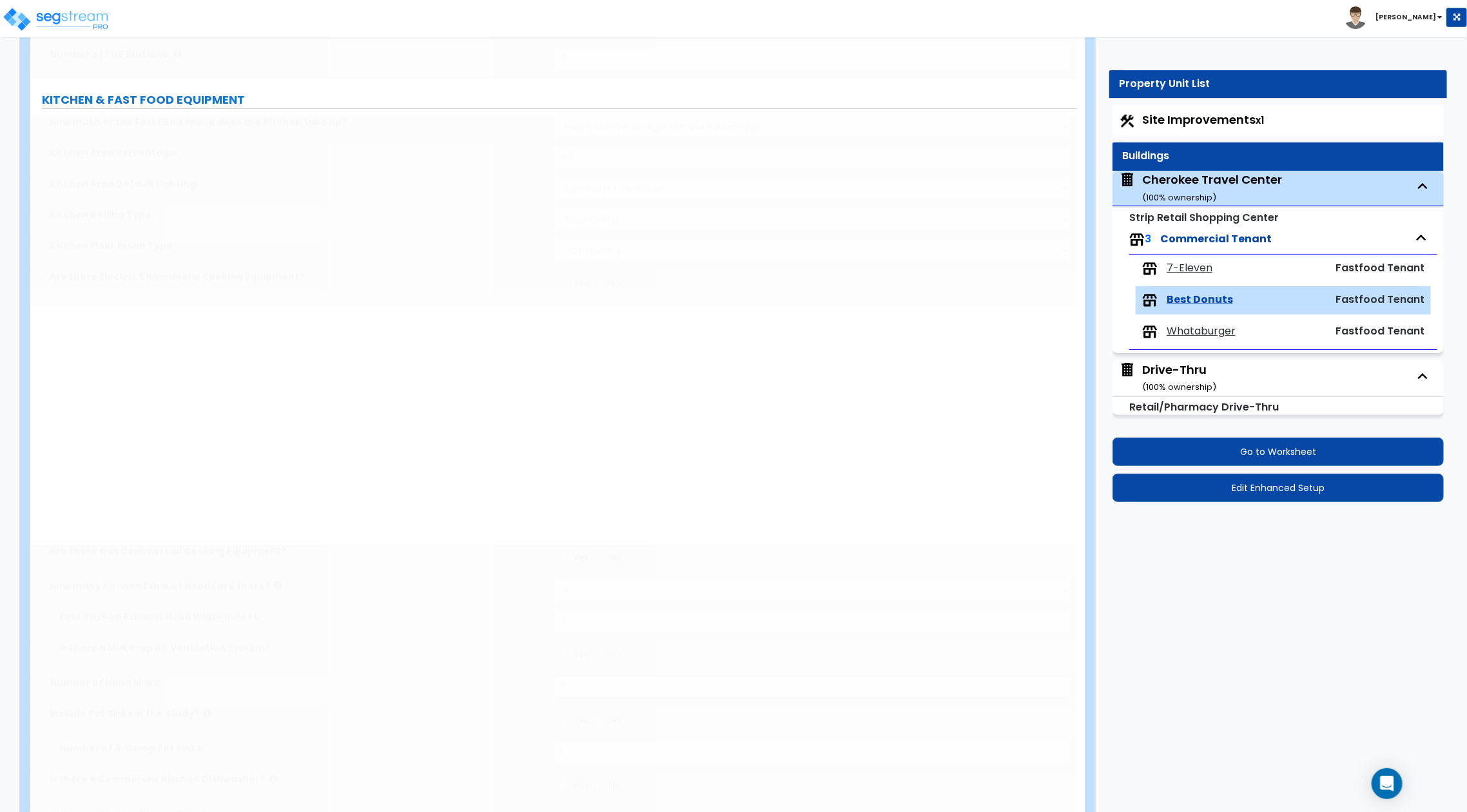
type input "2"
radio input "true"
type input "1"
type input "3"
type input "60"
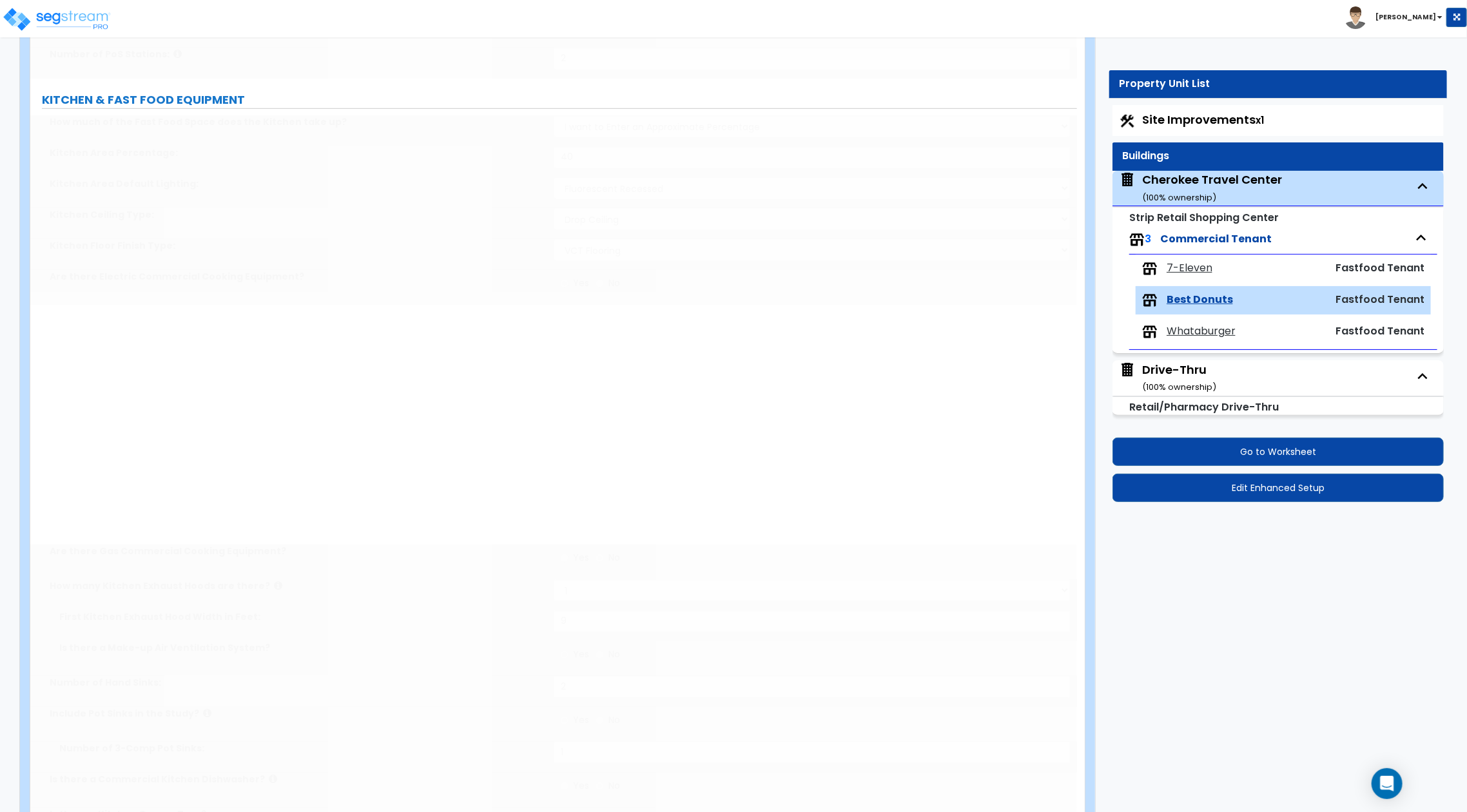
type input "1"
select select "2"
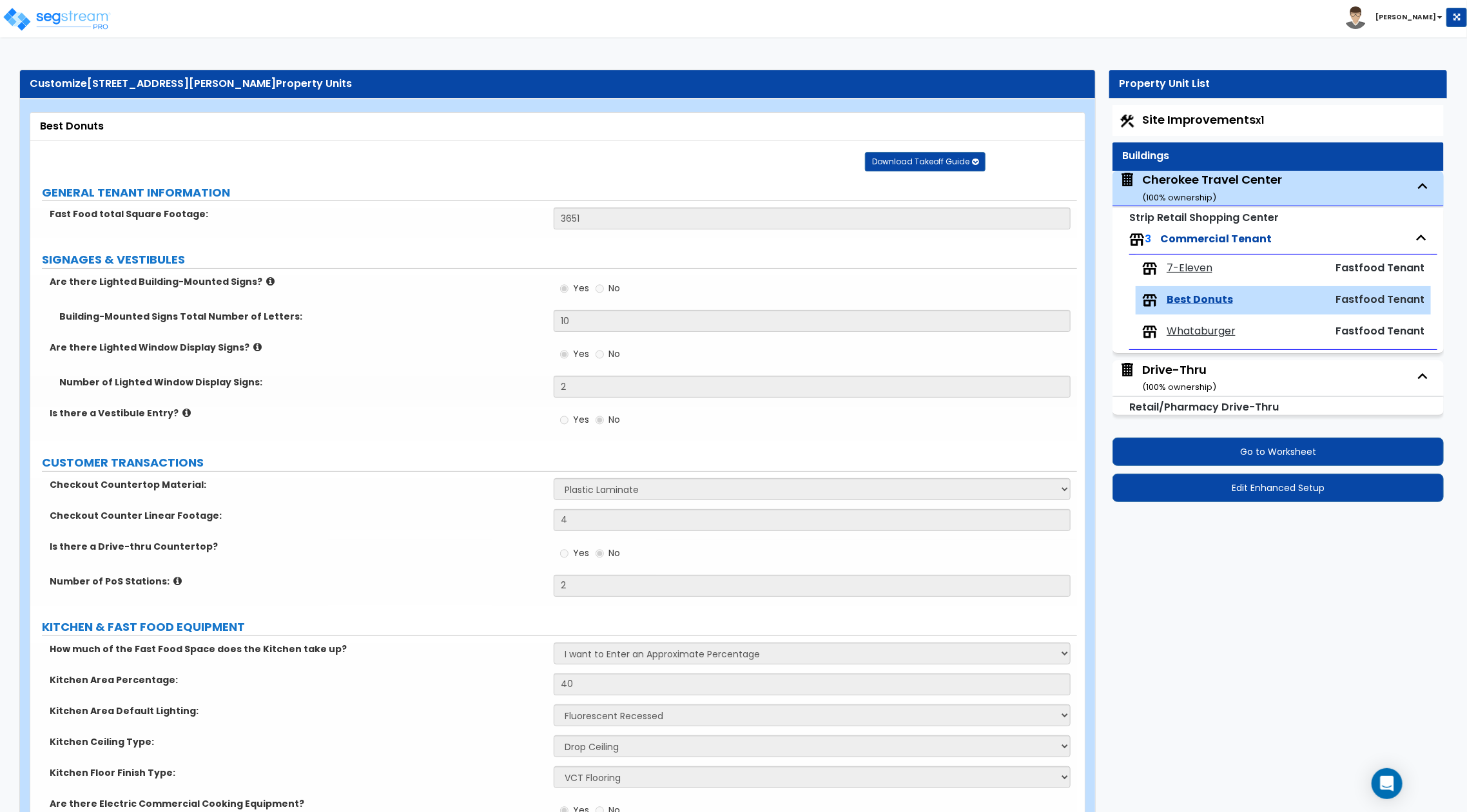
scroll to position [766, 0]
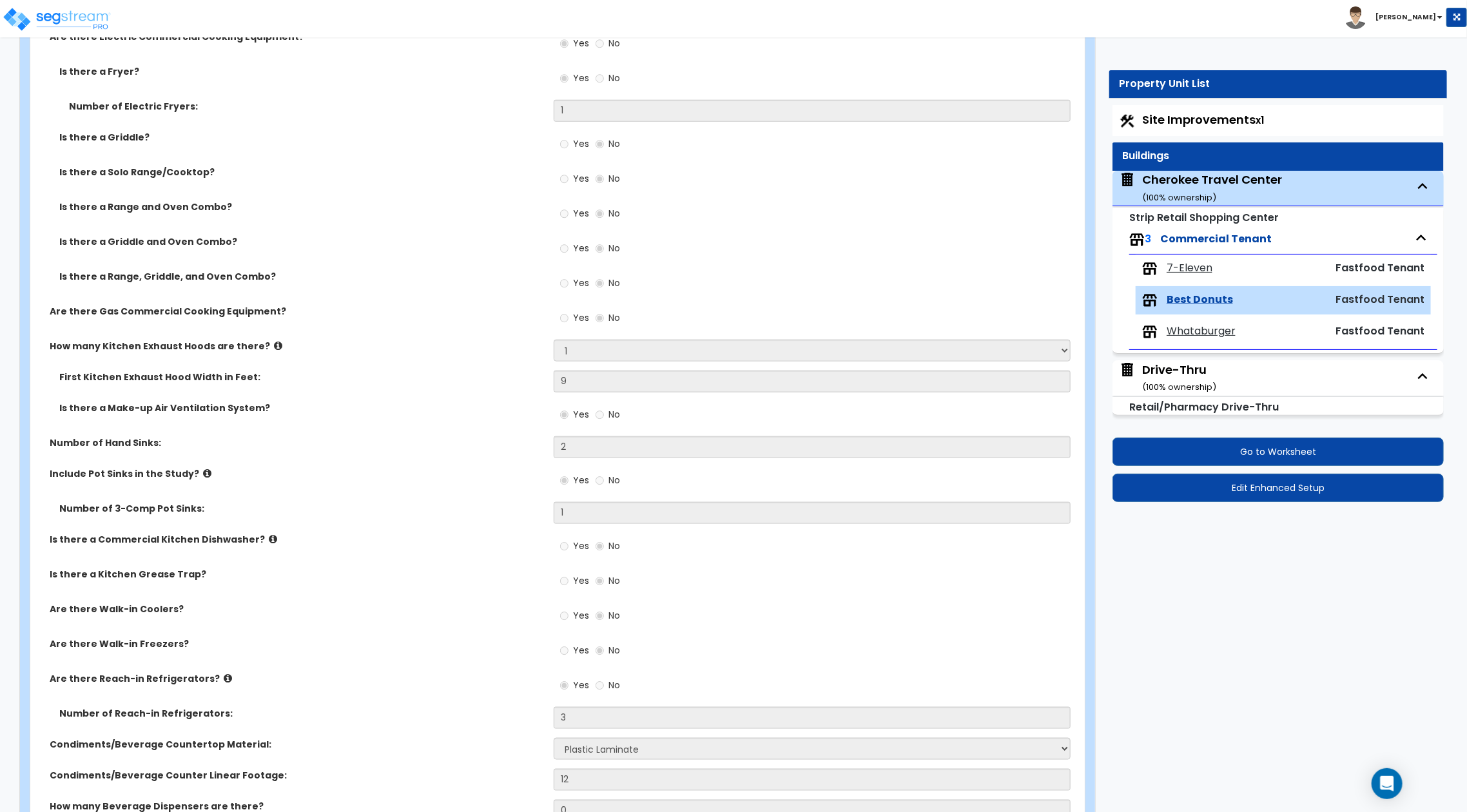
click at [1214, 330] on span "Whataburger" at bounding box center [1201, 332] width 69 height 15
select select "1"
select select "2"
select select "4"
select select "1"
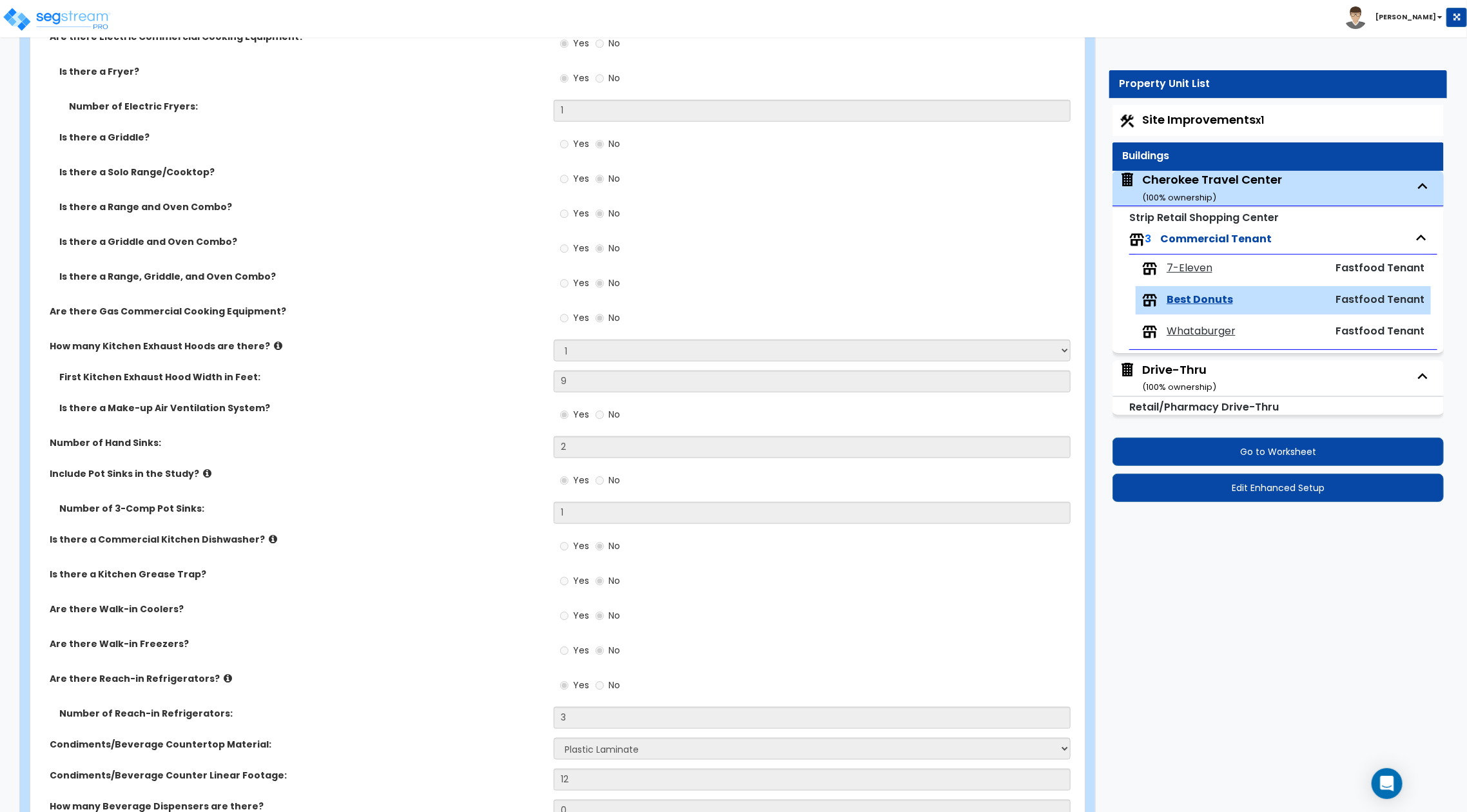
select select "1"
select select "3"
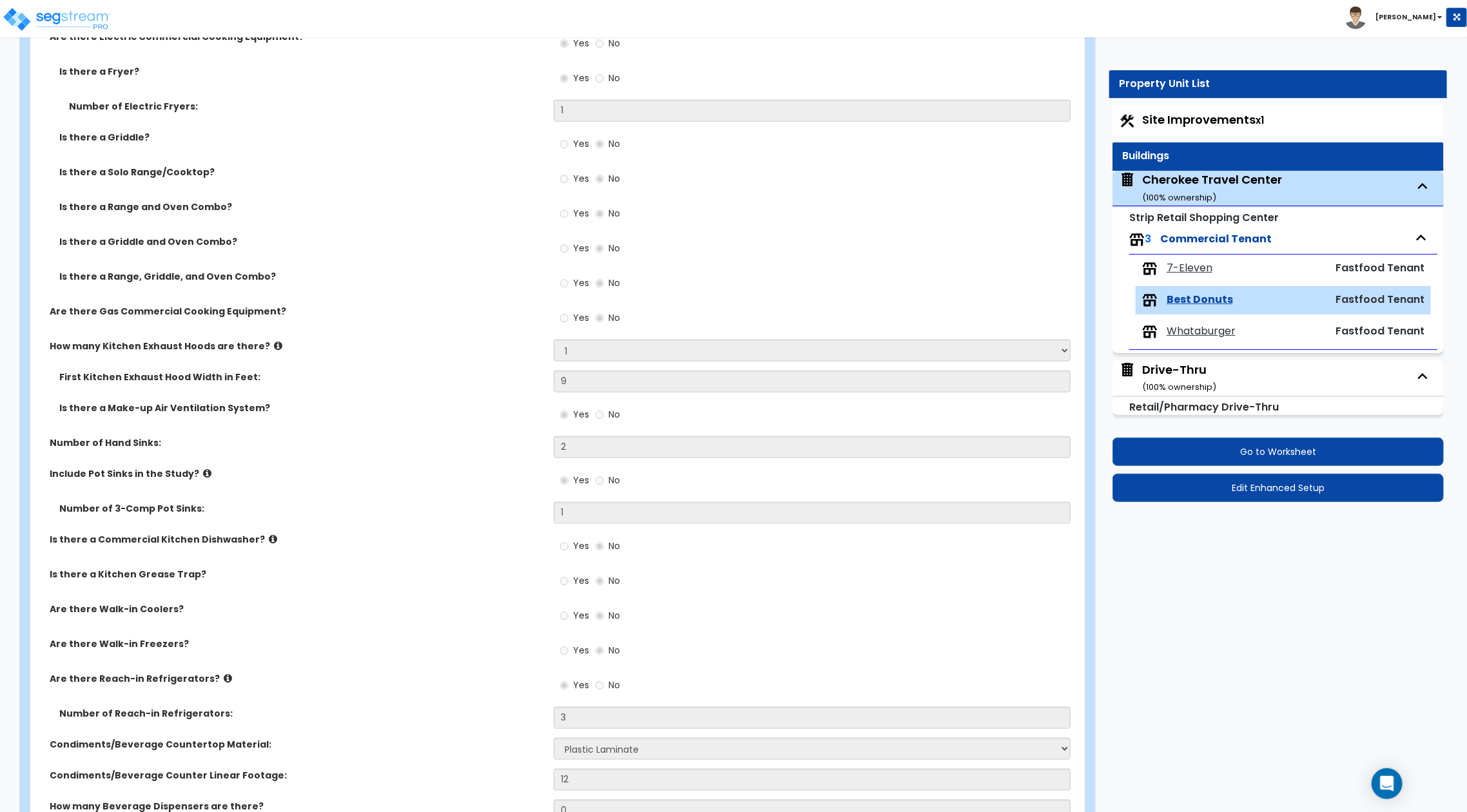
select select "4"
select select "1"
select select "4"
select select "1"
select select "2"
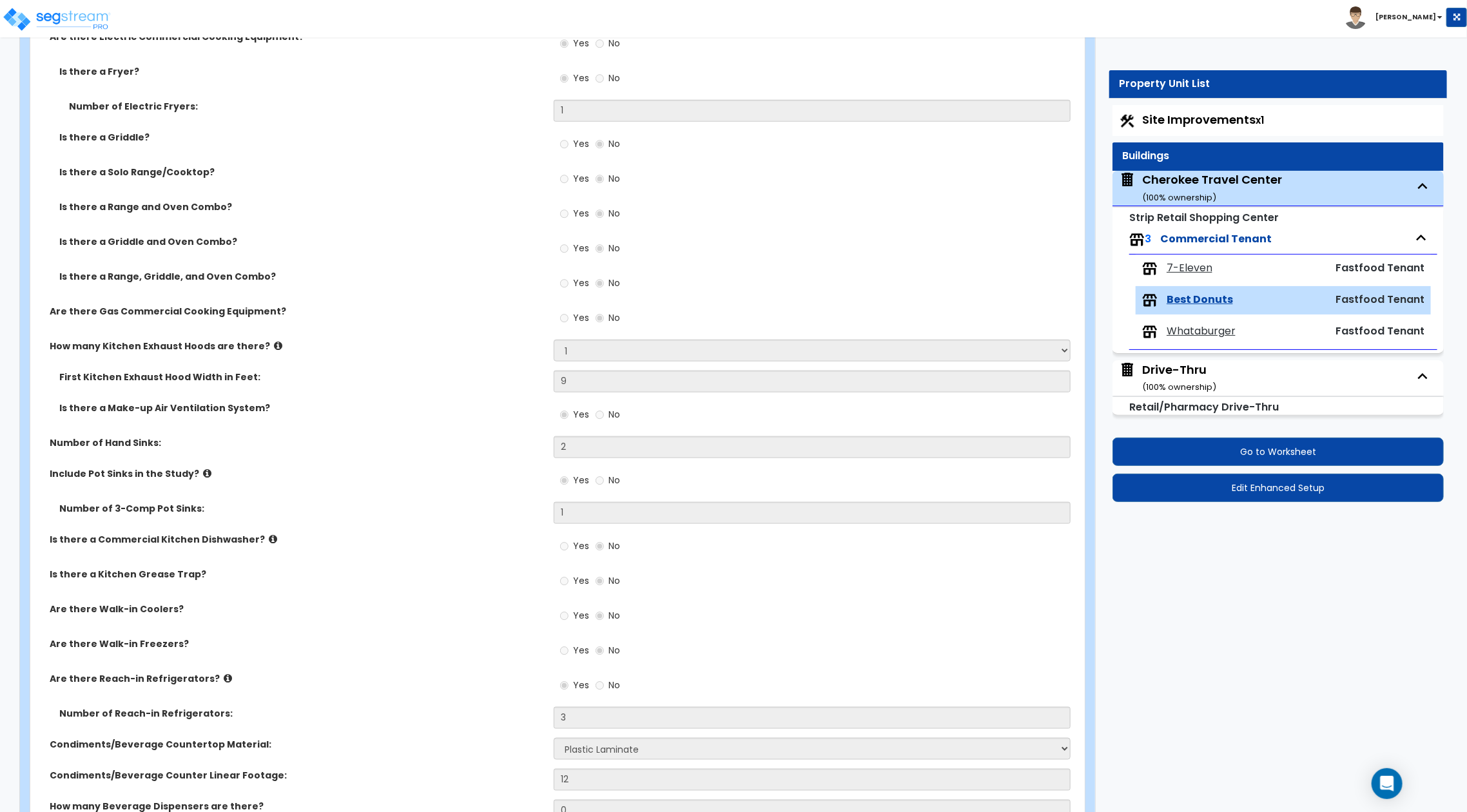
select select "1"
select select "2"
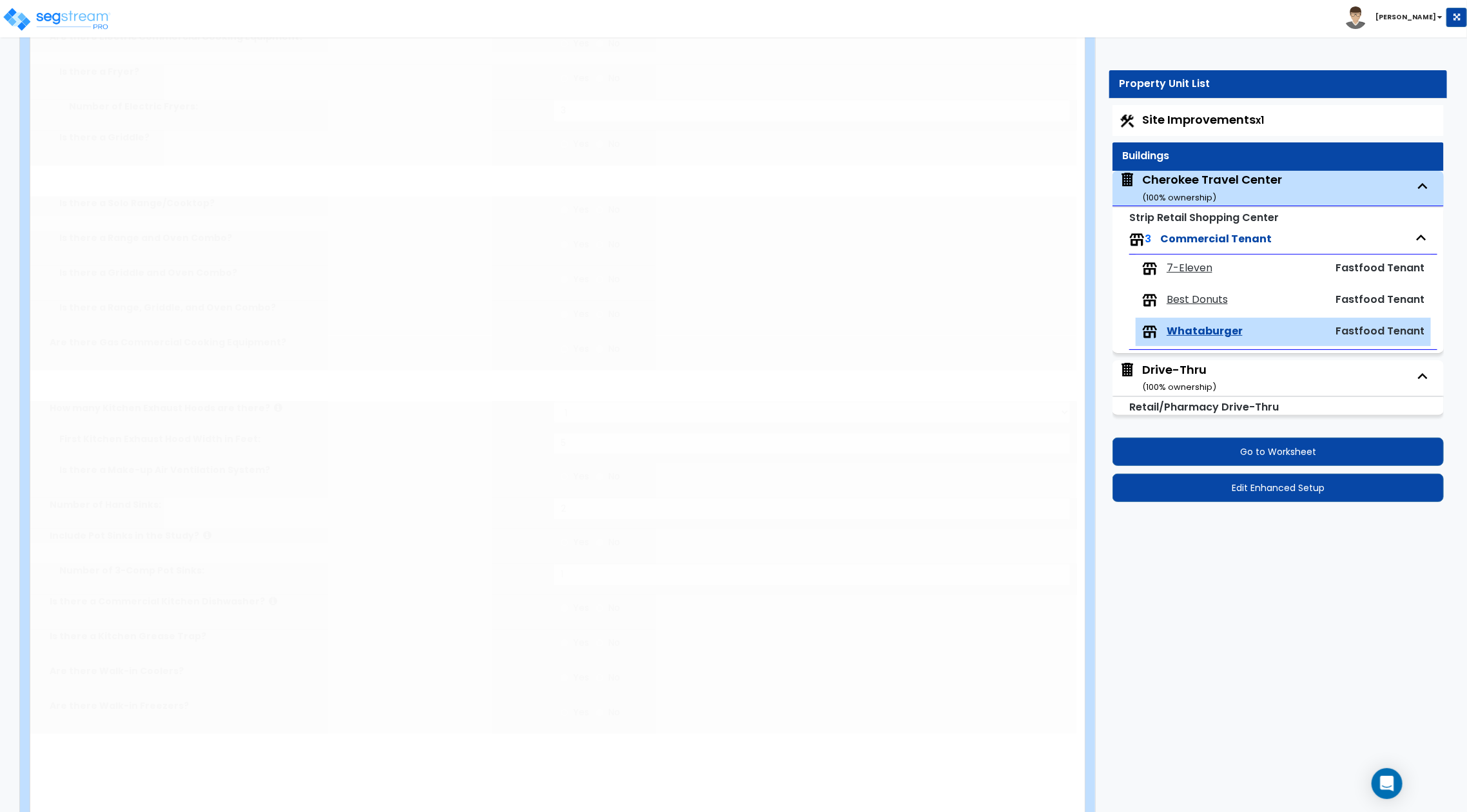
type input "546"
type input "2"
select select "1"
type input "2"
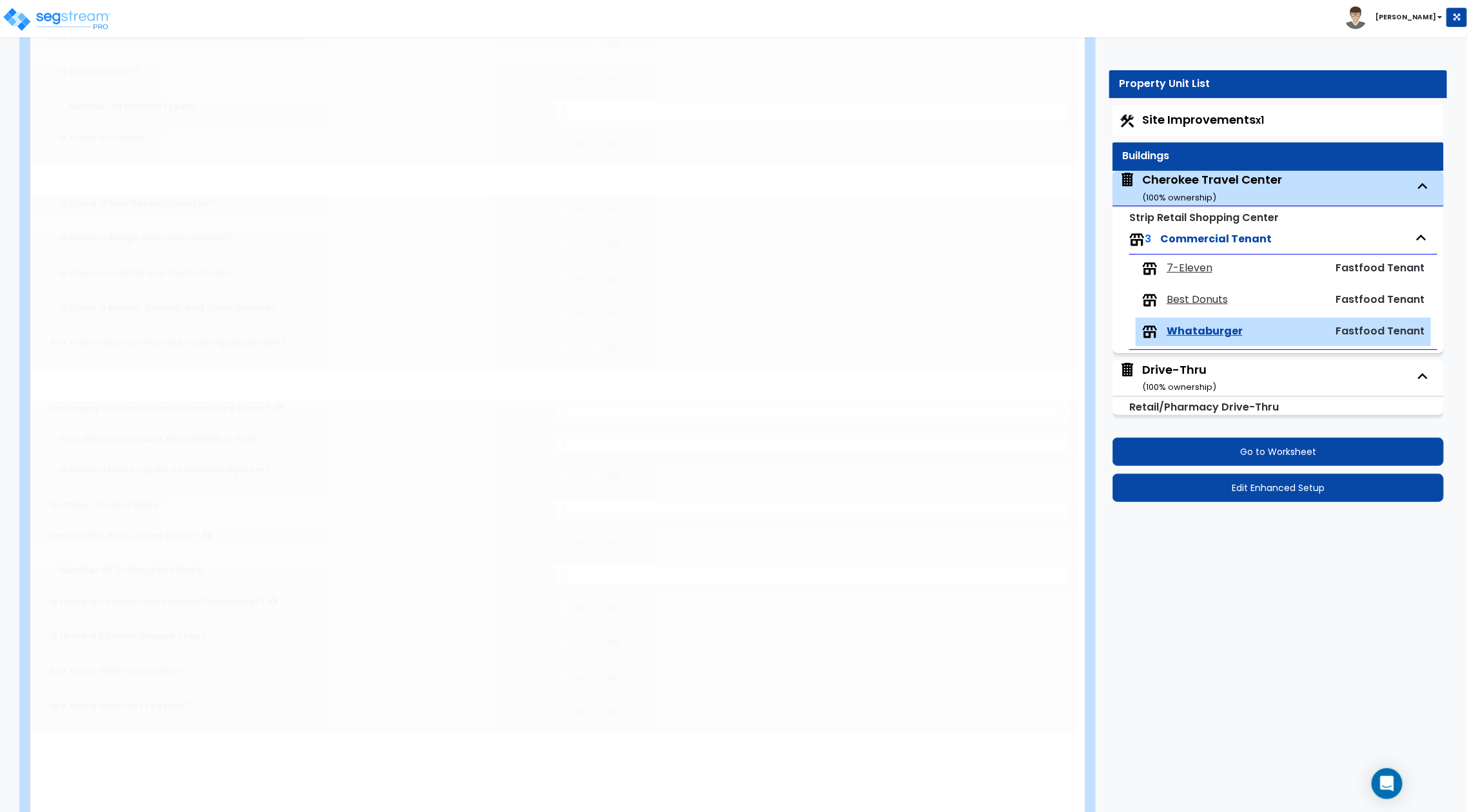
radio input "true"
select select "1"
radio input "true"
type input "50"
type input "960"
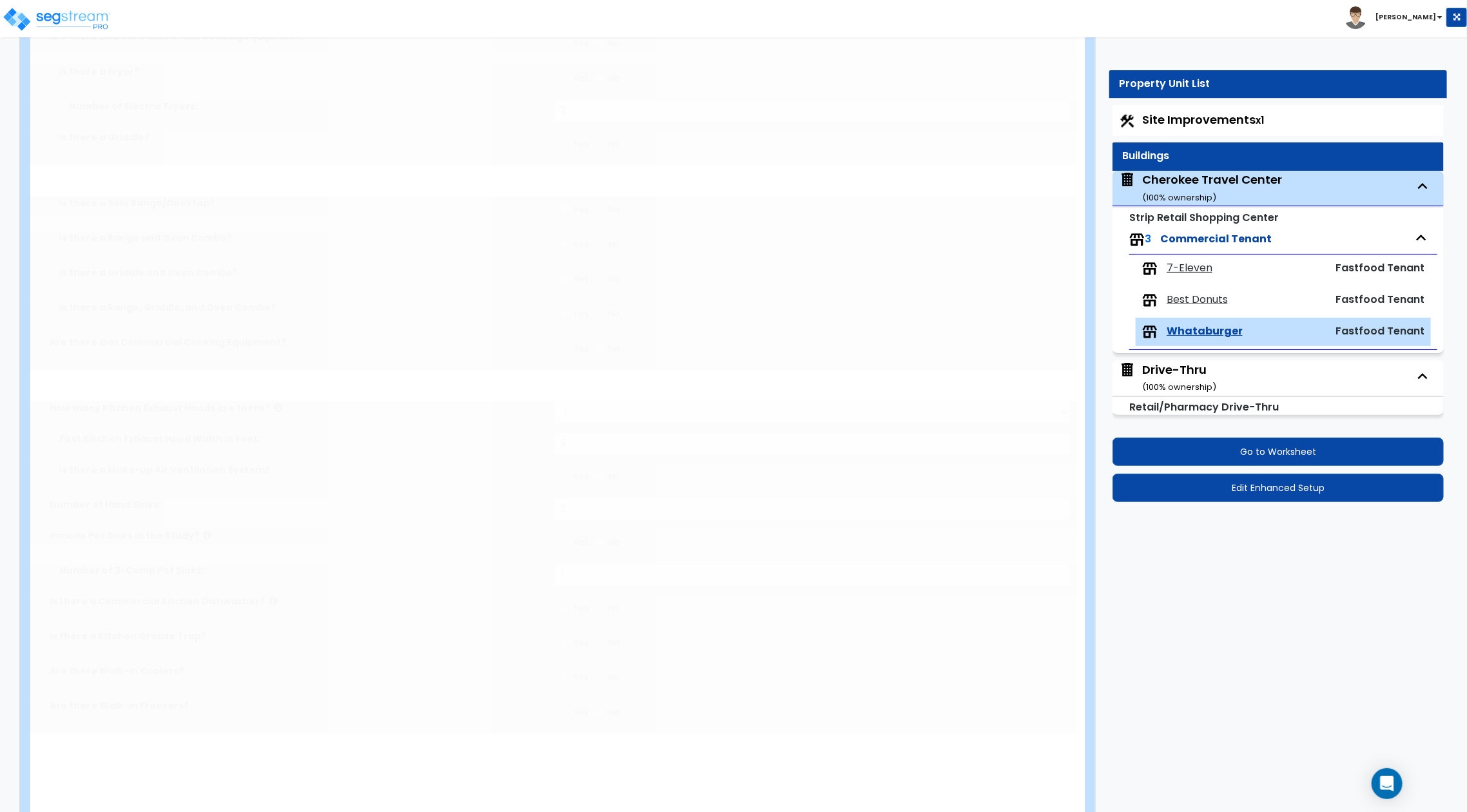
select select "2"
select select "3"
type input "1"
select select "4"
type input "30"
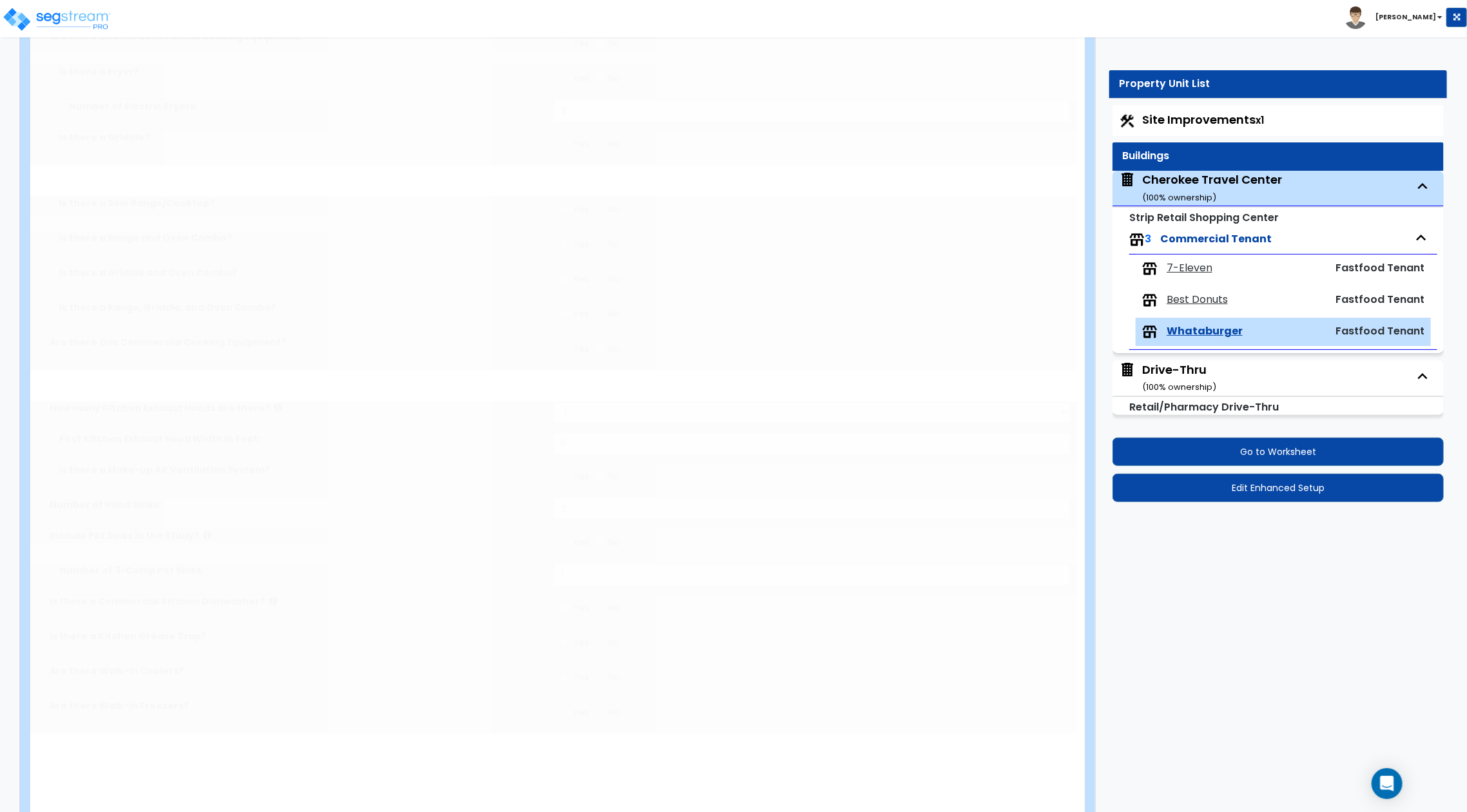
type input "1"
select select "1"
type input "56"
radio input "true"
type input "30"
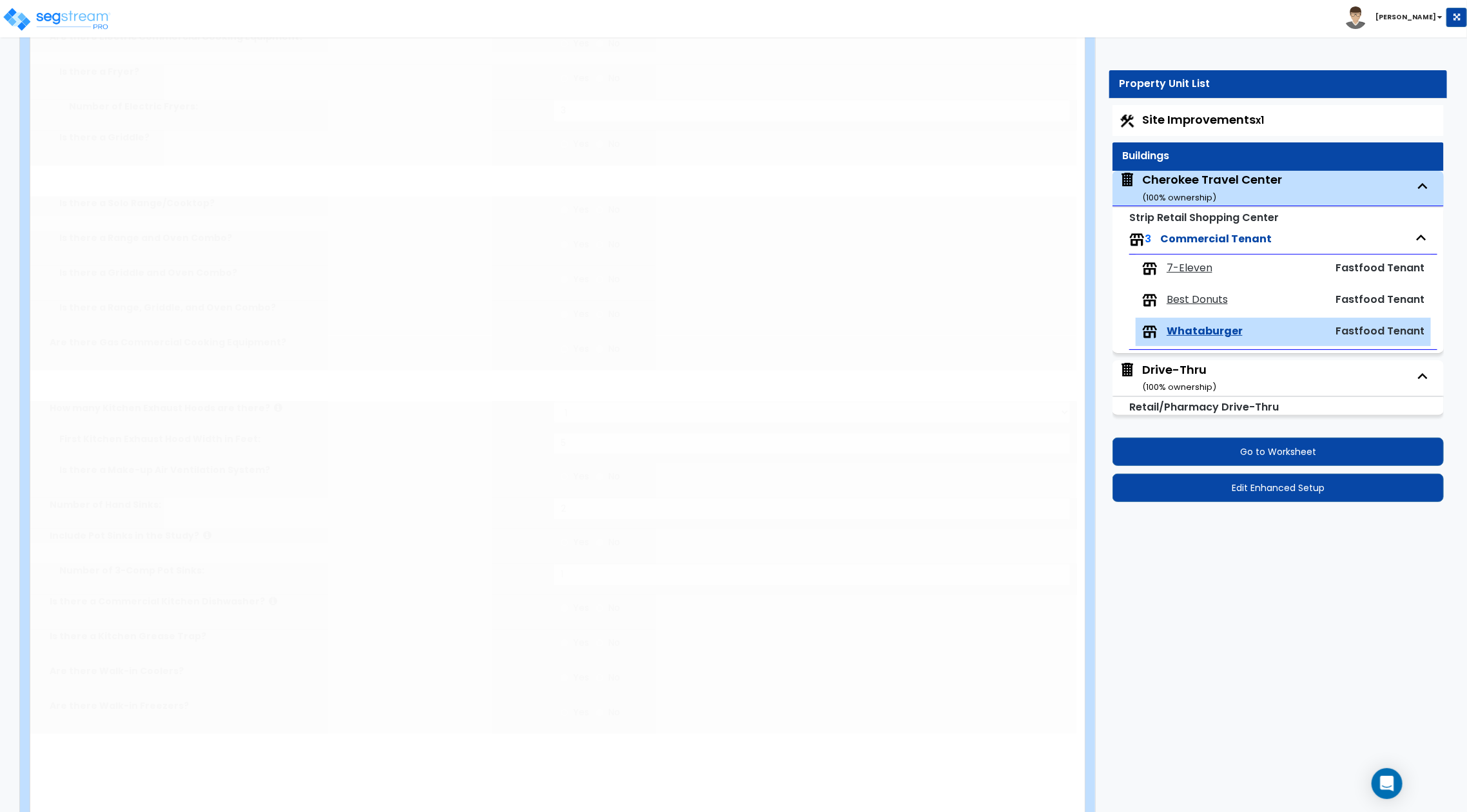
select select "4"
type input "1"
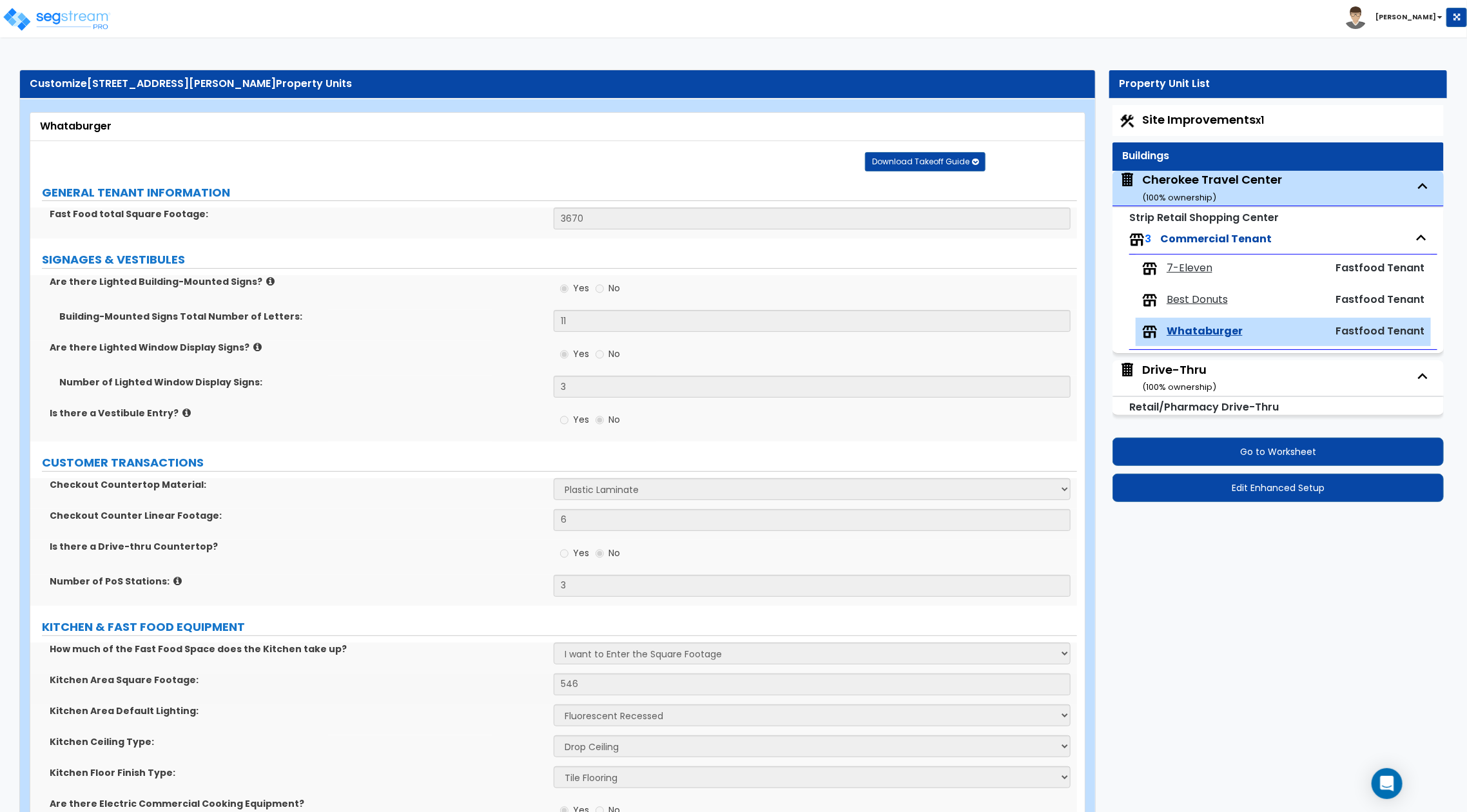
scroll to position [829, 0]
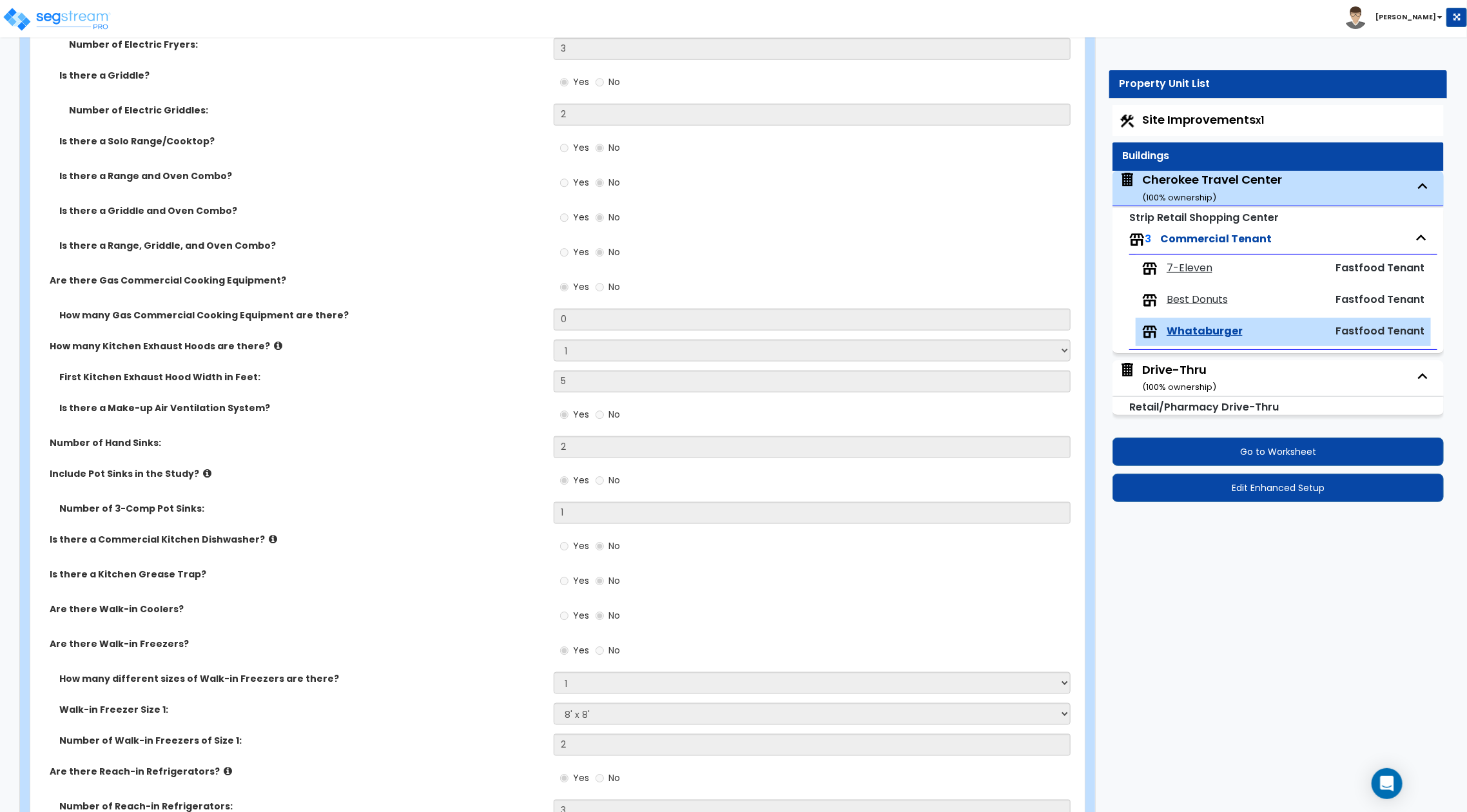
click at [1181, 265] on span "7-Eleven" at bounding box center [1189, 268] width 46 height 15
select select "3"
select select "4"
select select "1"
select select "4"
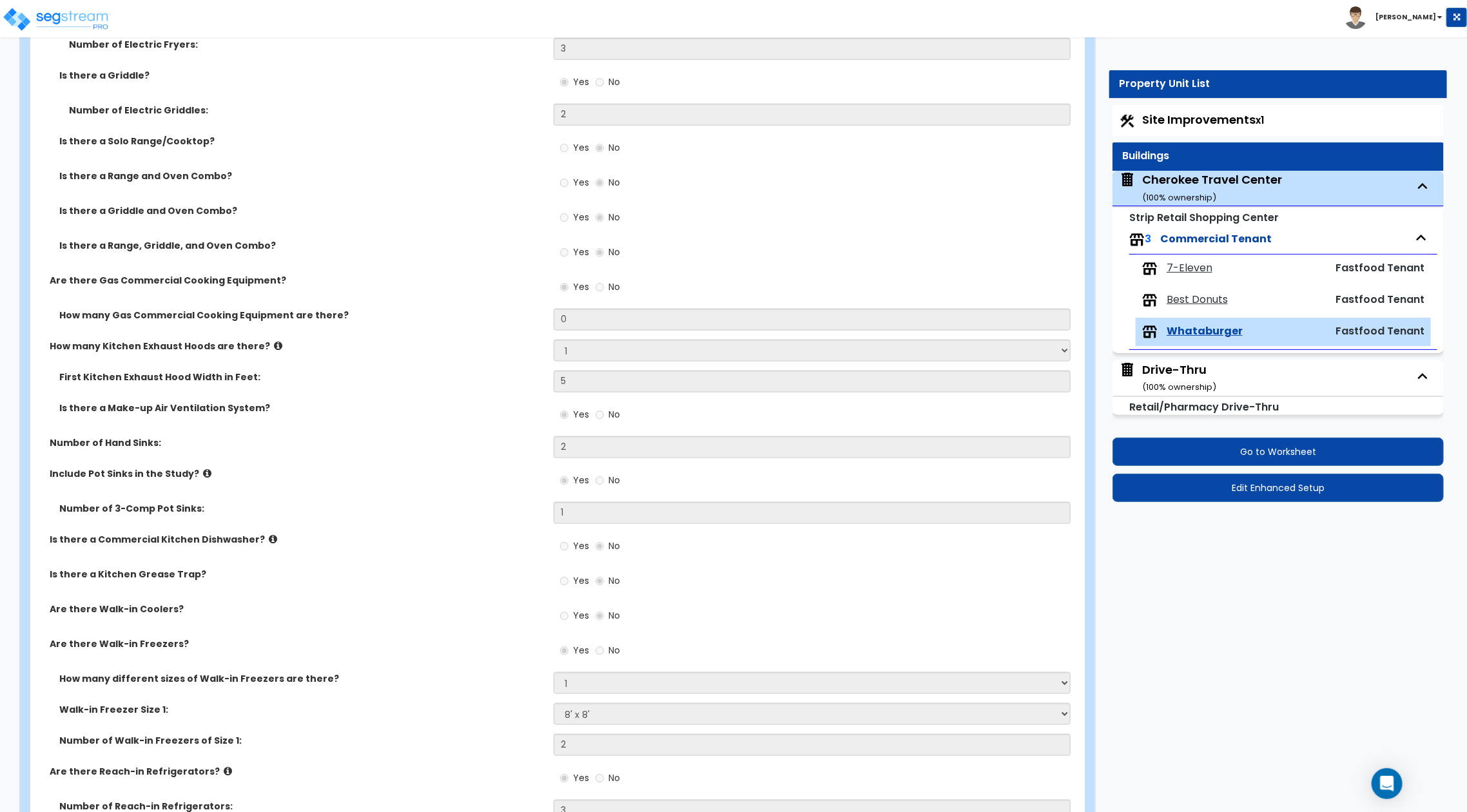
select select "1"
select select "5"
select select "3"
select select "2"
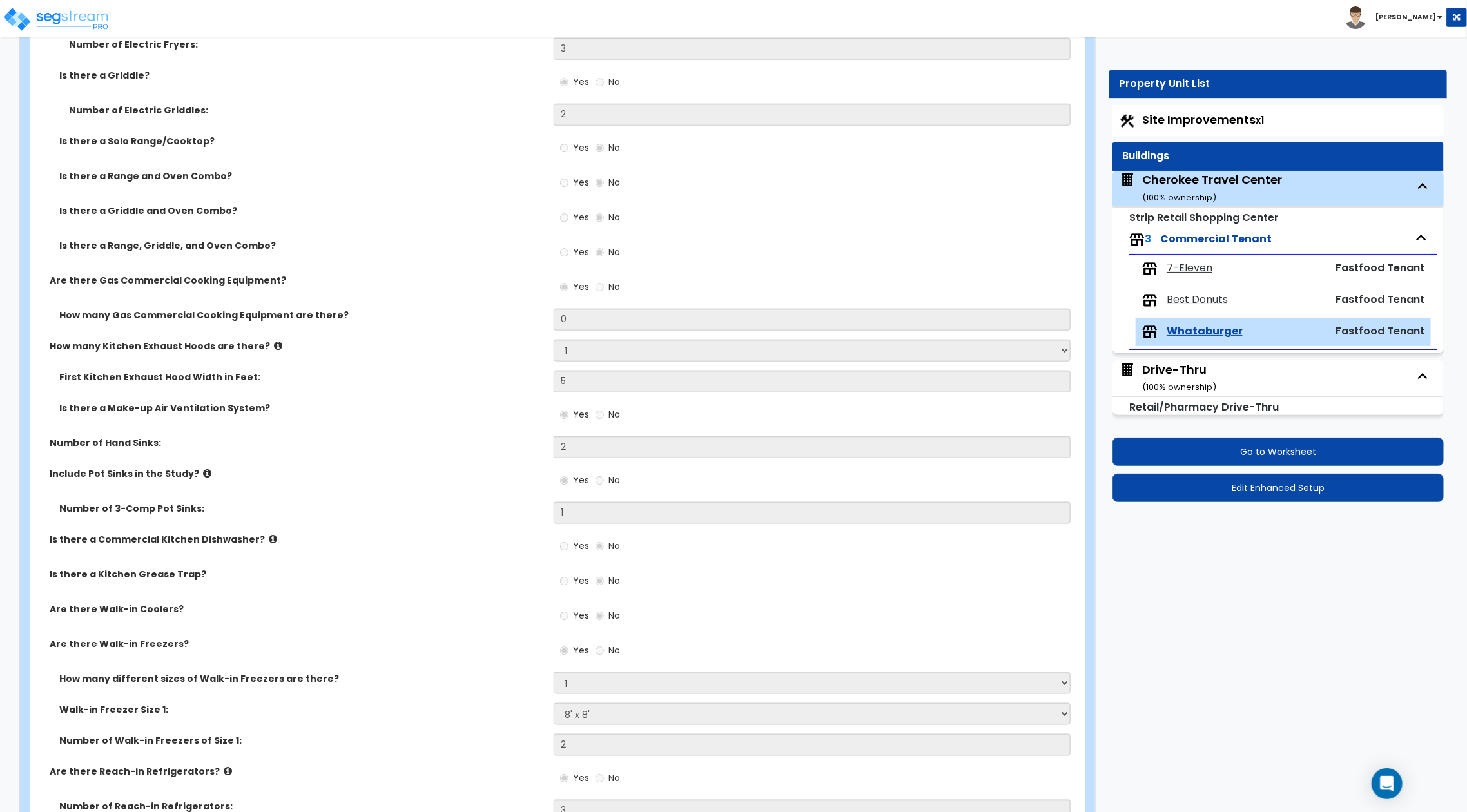
select select "3"
select select "1"
select select "2"
select select "1"
select select "4"
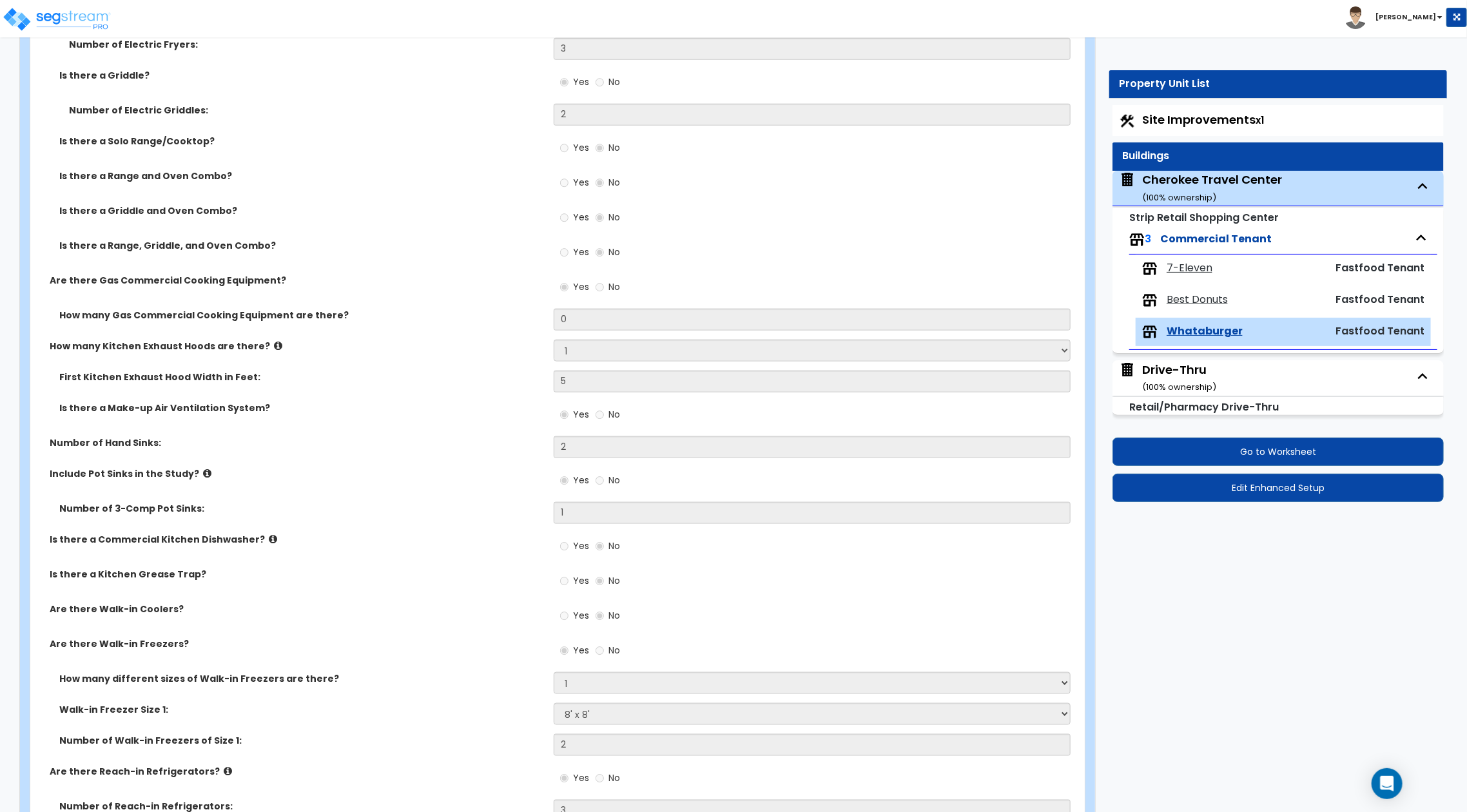
select select "3"
select select "4"
select select "5"
select select "3"
select select "4"
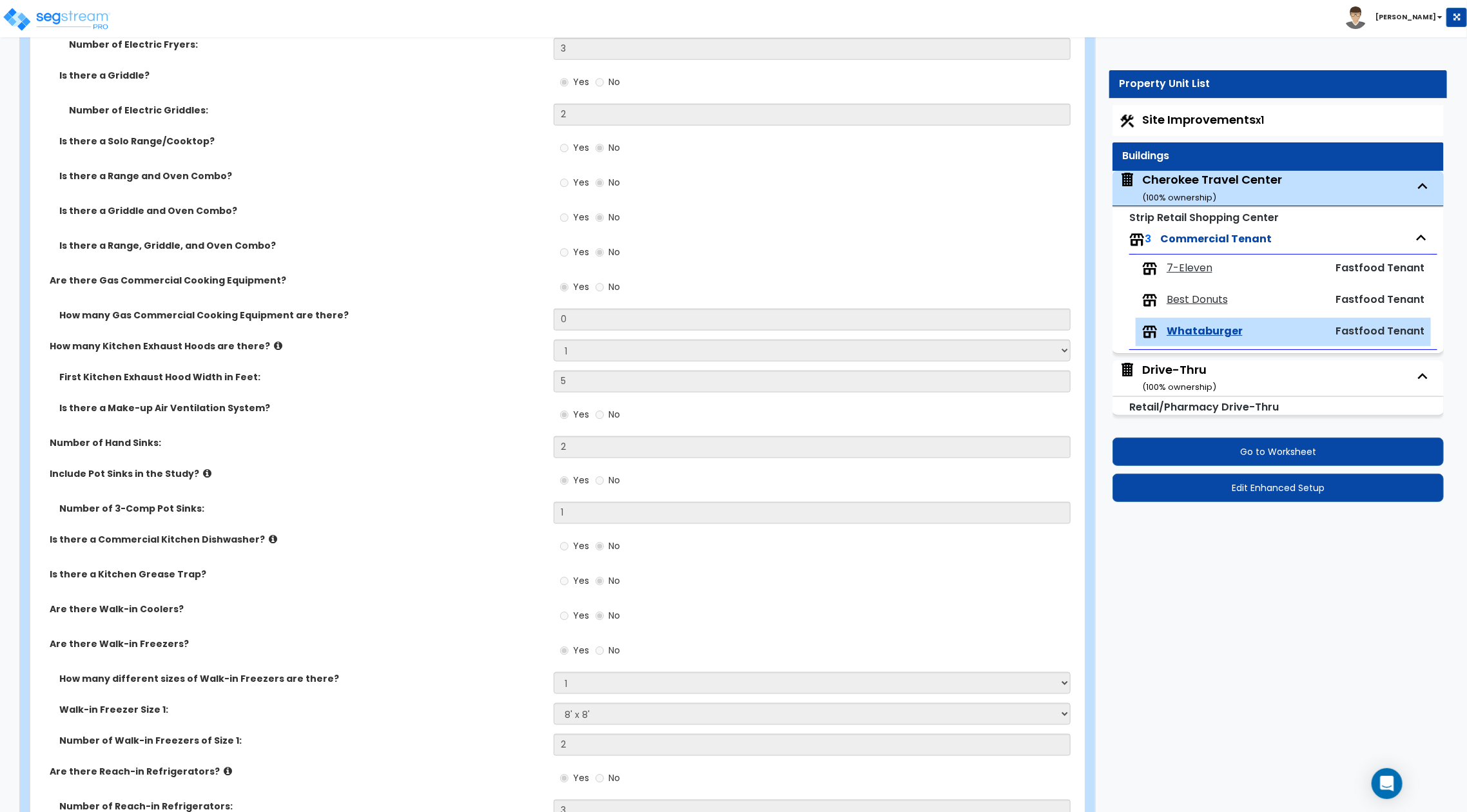
select select "4"
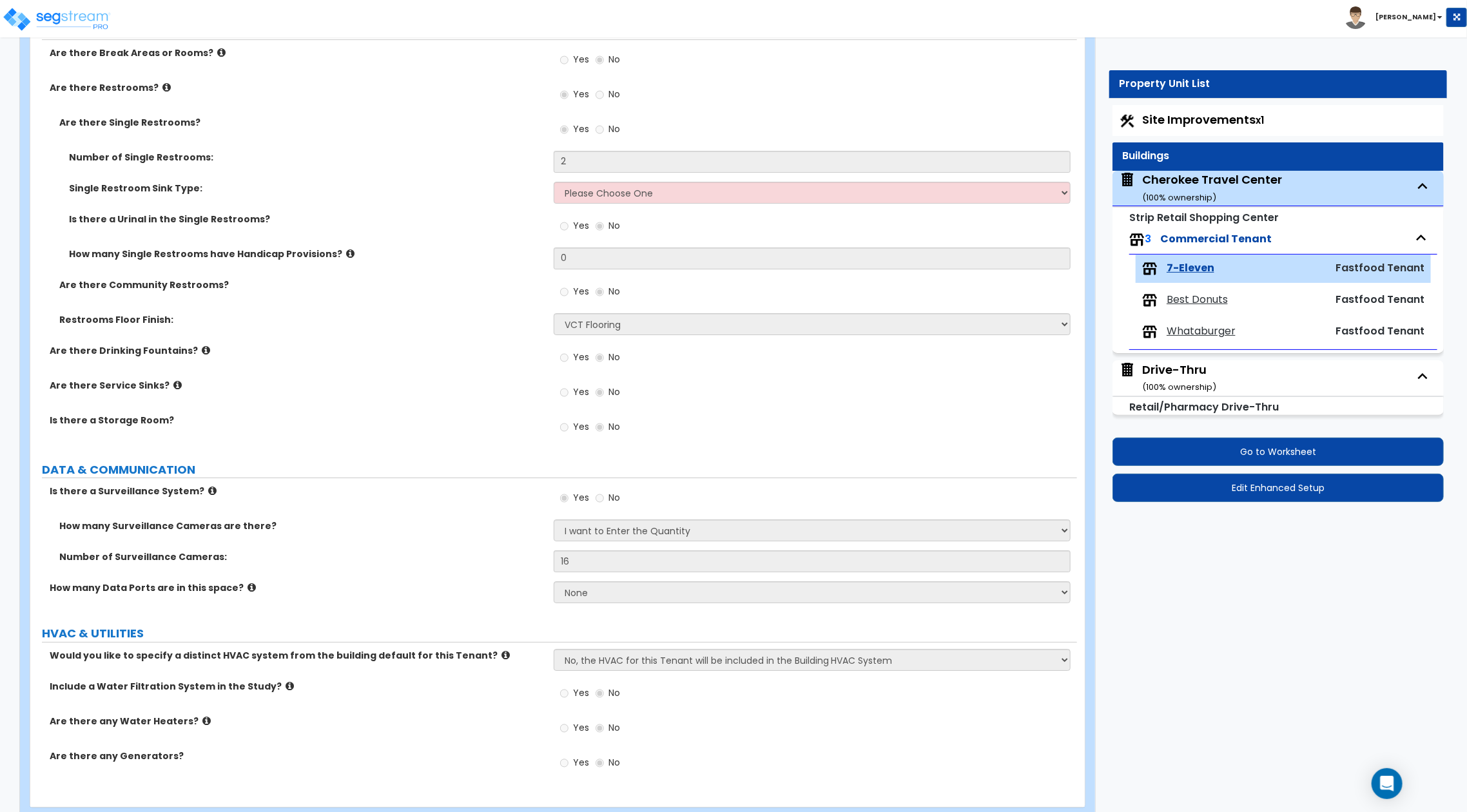
scroll to position [2907, 0]
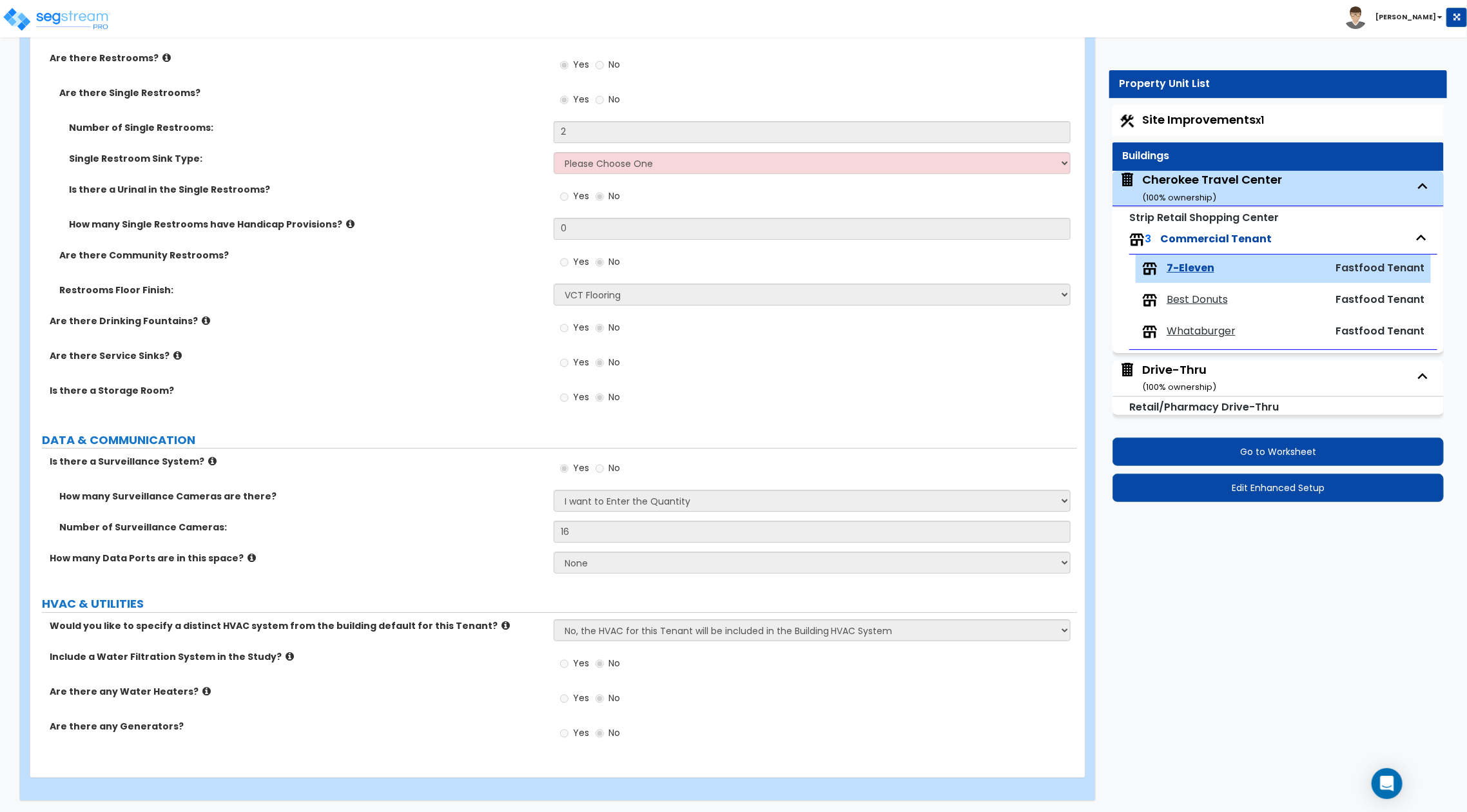
click at [1186, 299] on span "Best Donuts" at bounding box center [1197, 300] width 61 height 15
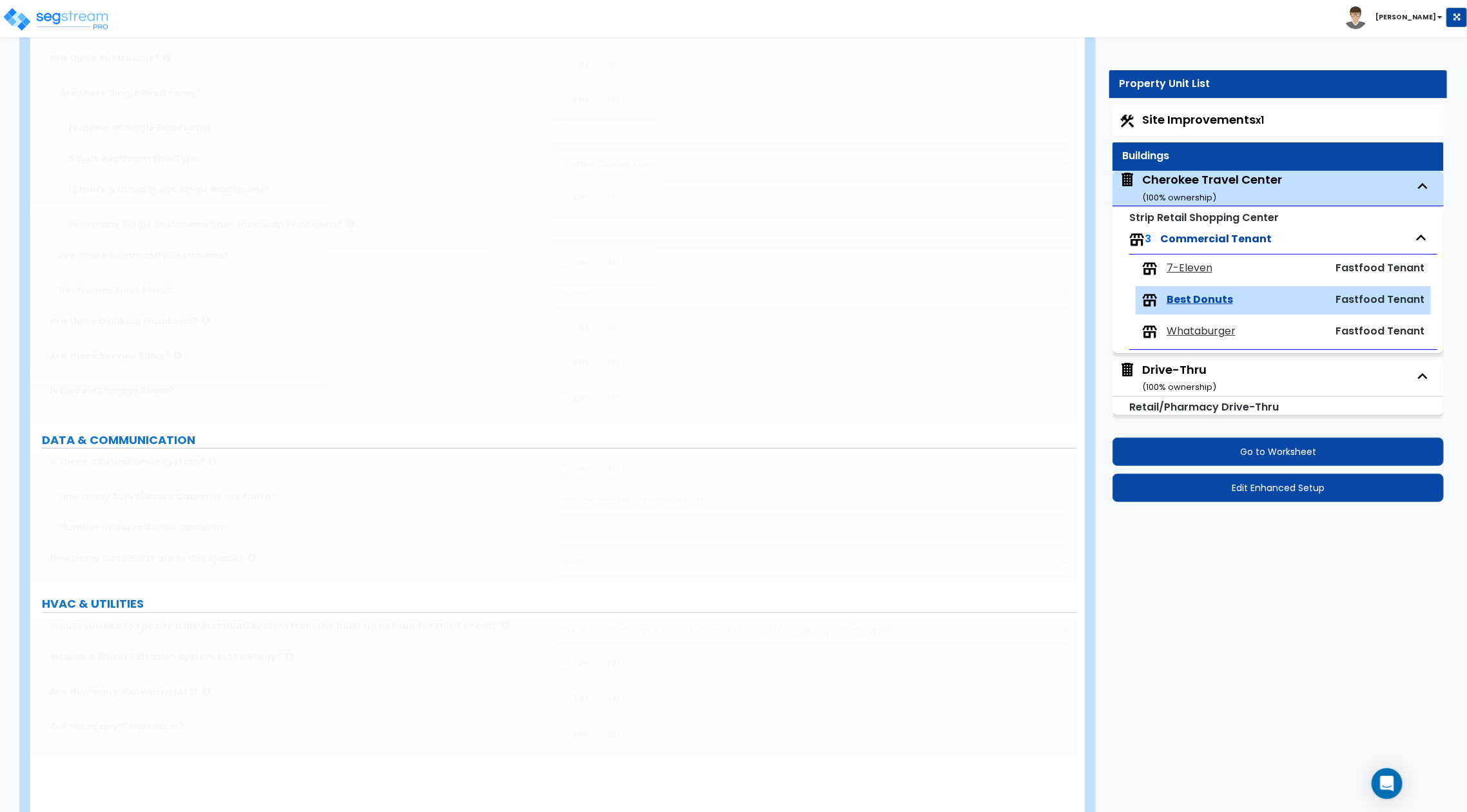
type input "3651"
radio input "true"
type input "10"
radio input "true"
select select "1"
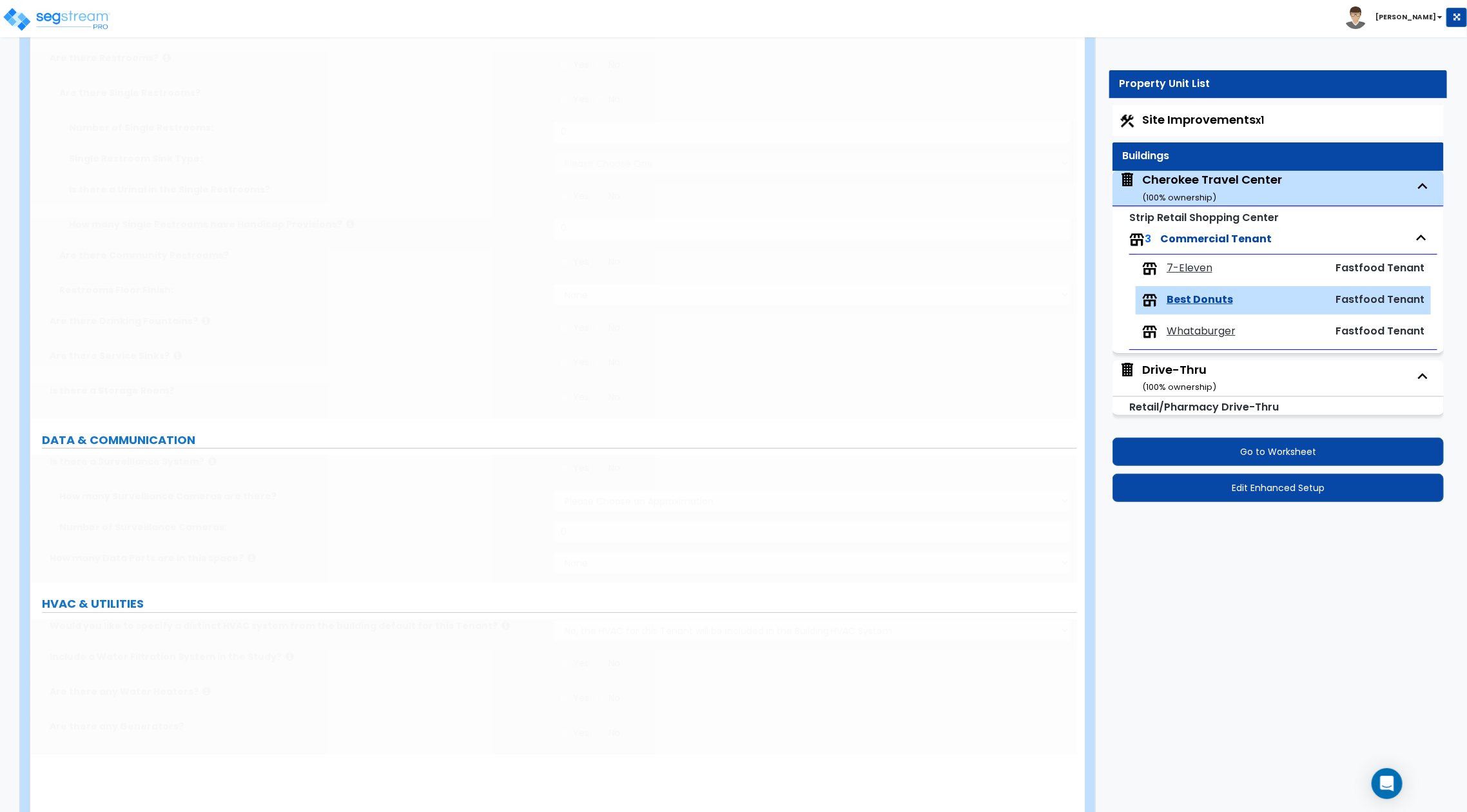
type input "4"
type input "2"
type input "40"
select select "4"
select select "1"
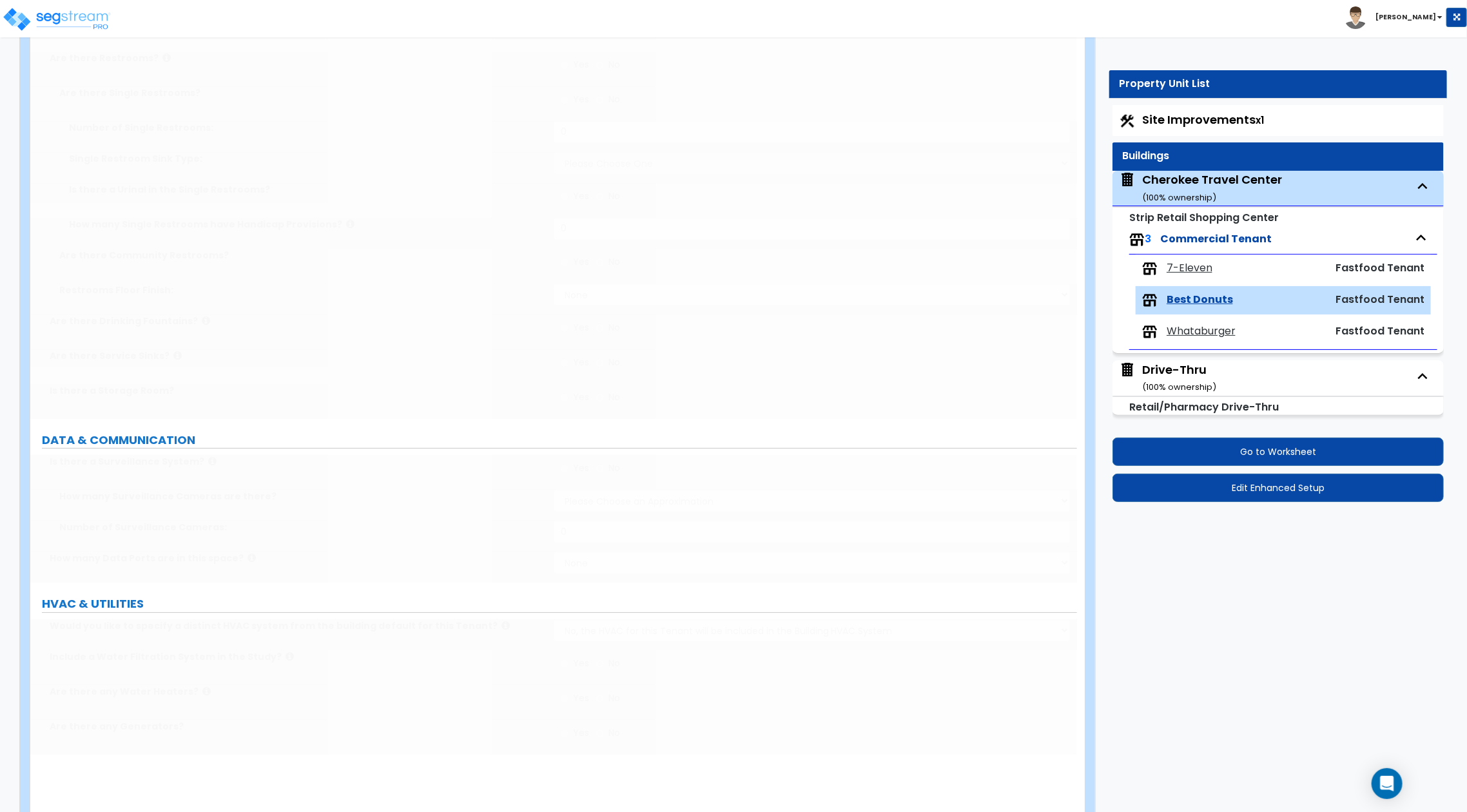
select select "4"
radio input "true"
select select "1"
type input "9"
radio input "true"
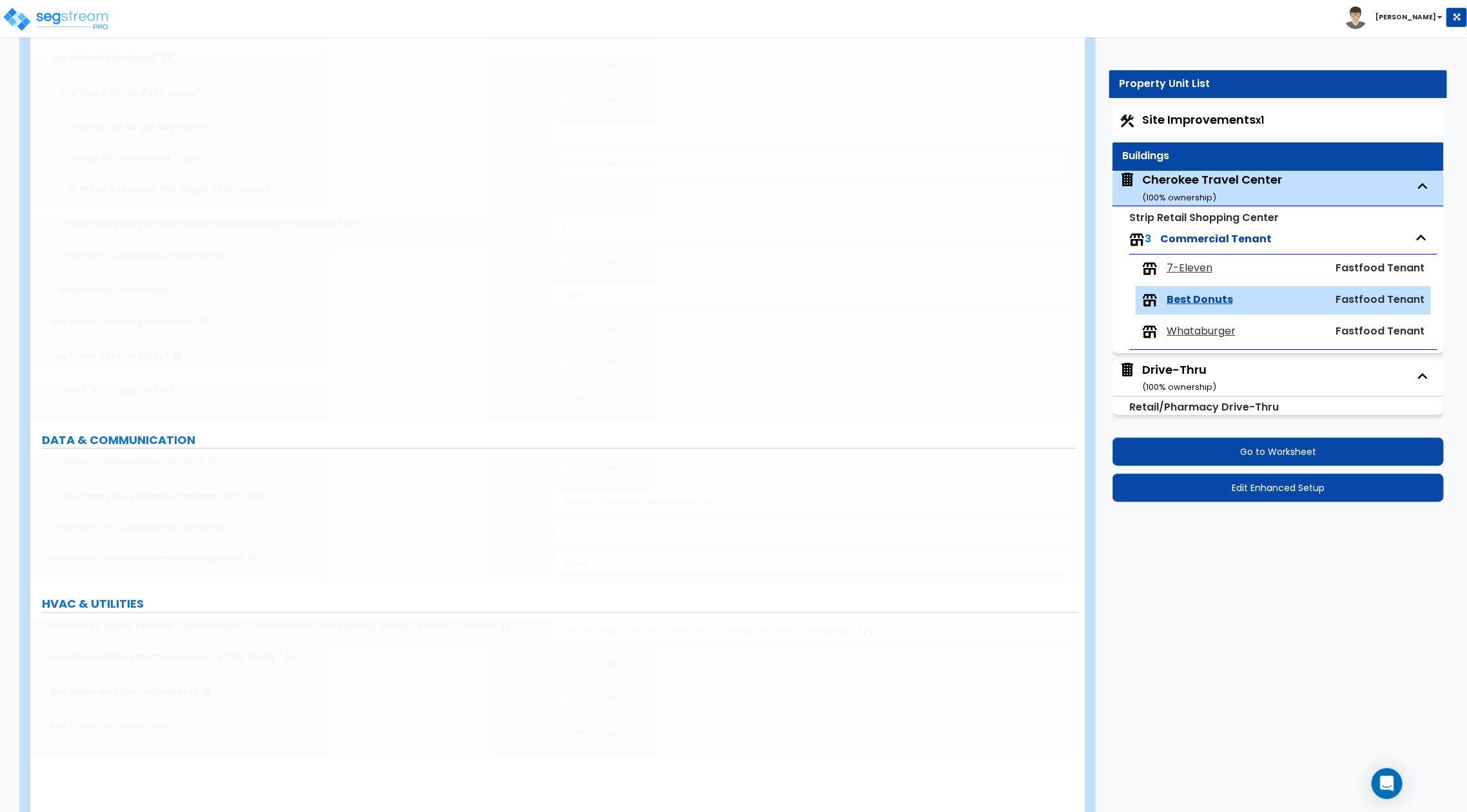
type input "2"
radio input "true"
type input "1"
radio input "true"
select select "1"
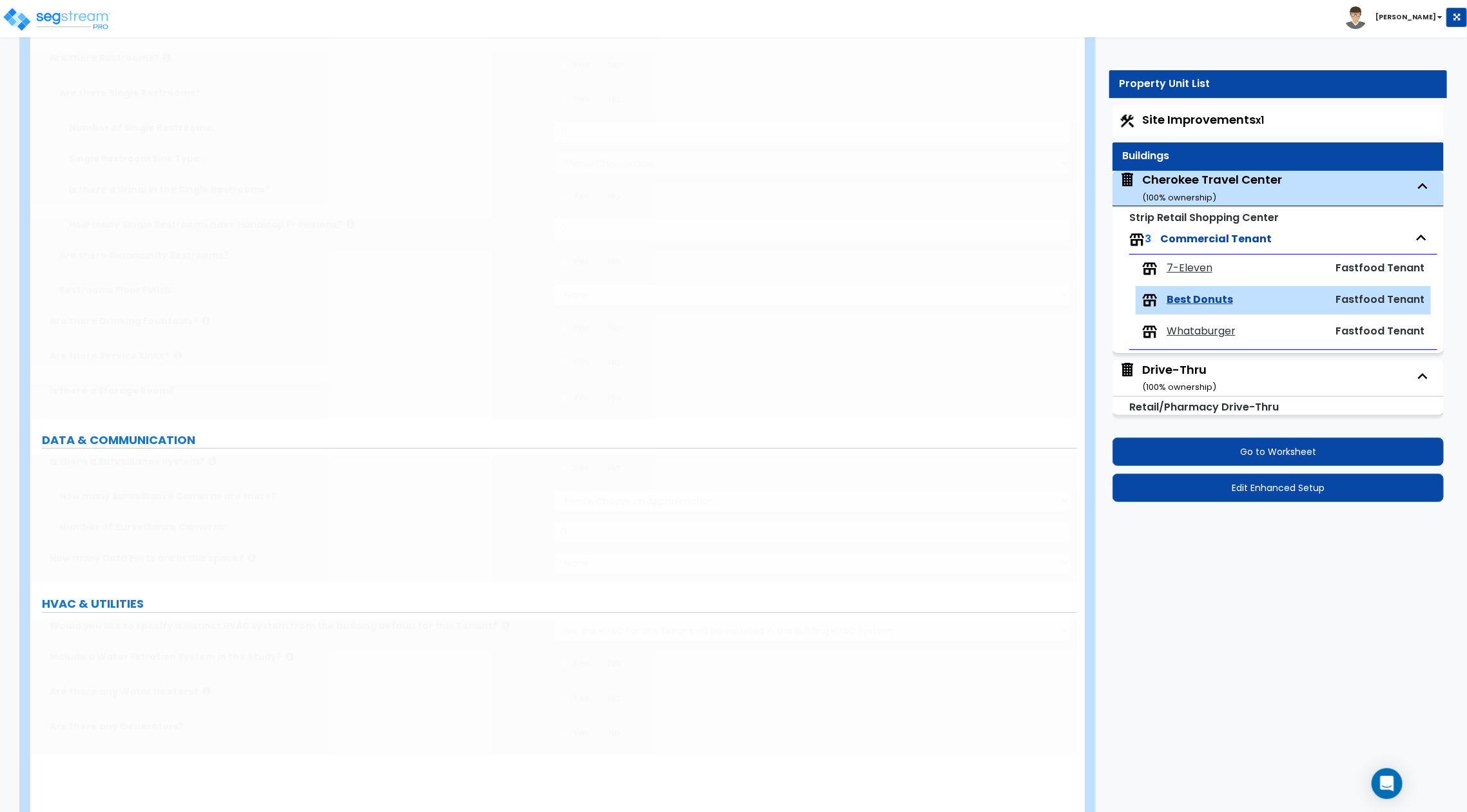
type input "12"
type input "2"
type input "1"
select select "1"
select select "3"
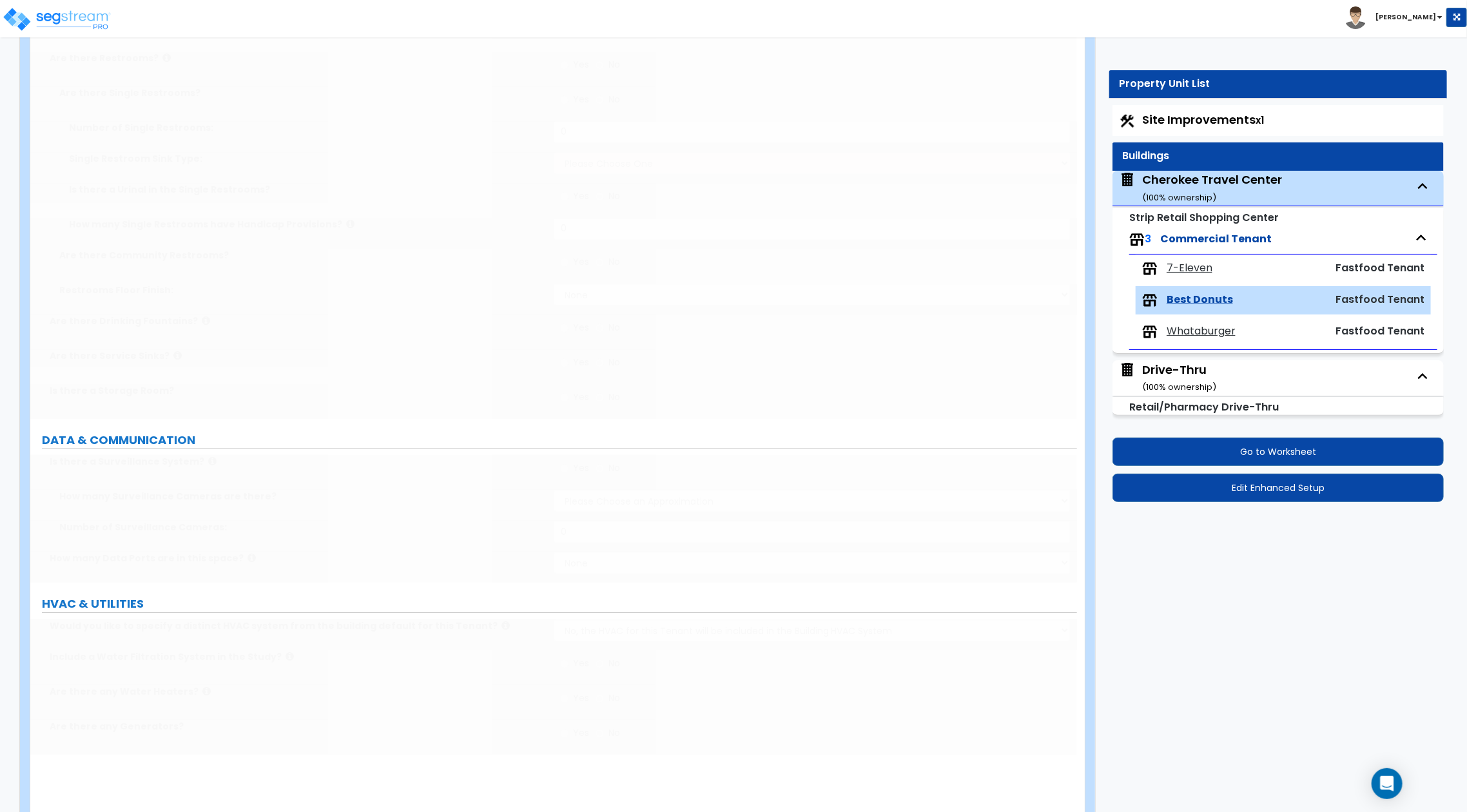
radio input "true"
select select "2"
radio input "true"
select select "1"
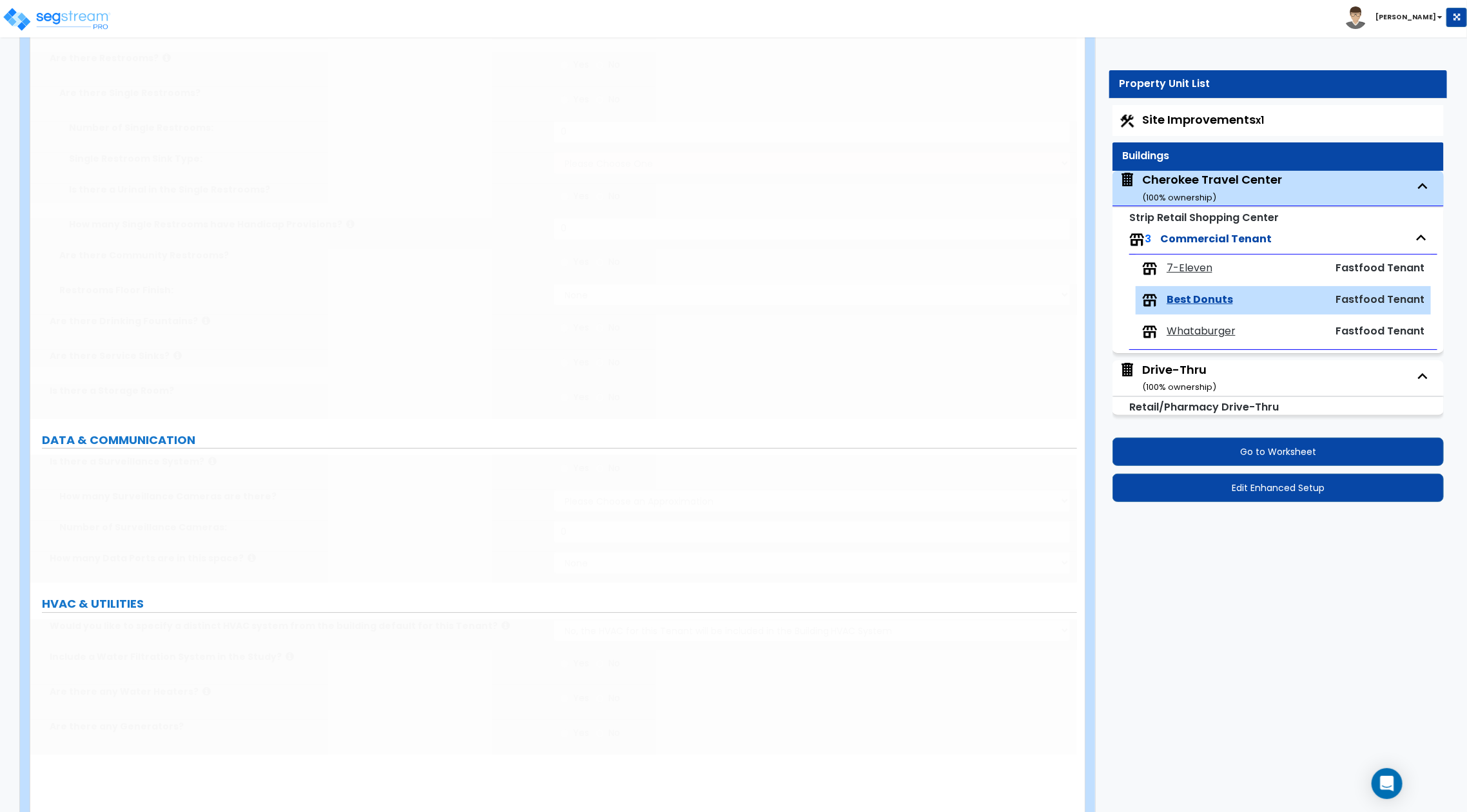
select select "4"
select select "1"
select select "4"
type input "1"
radio input "true"
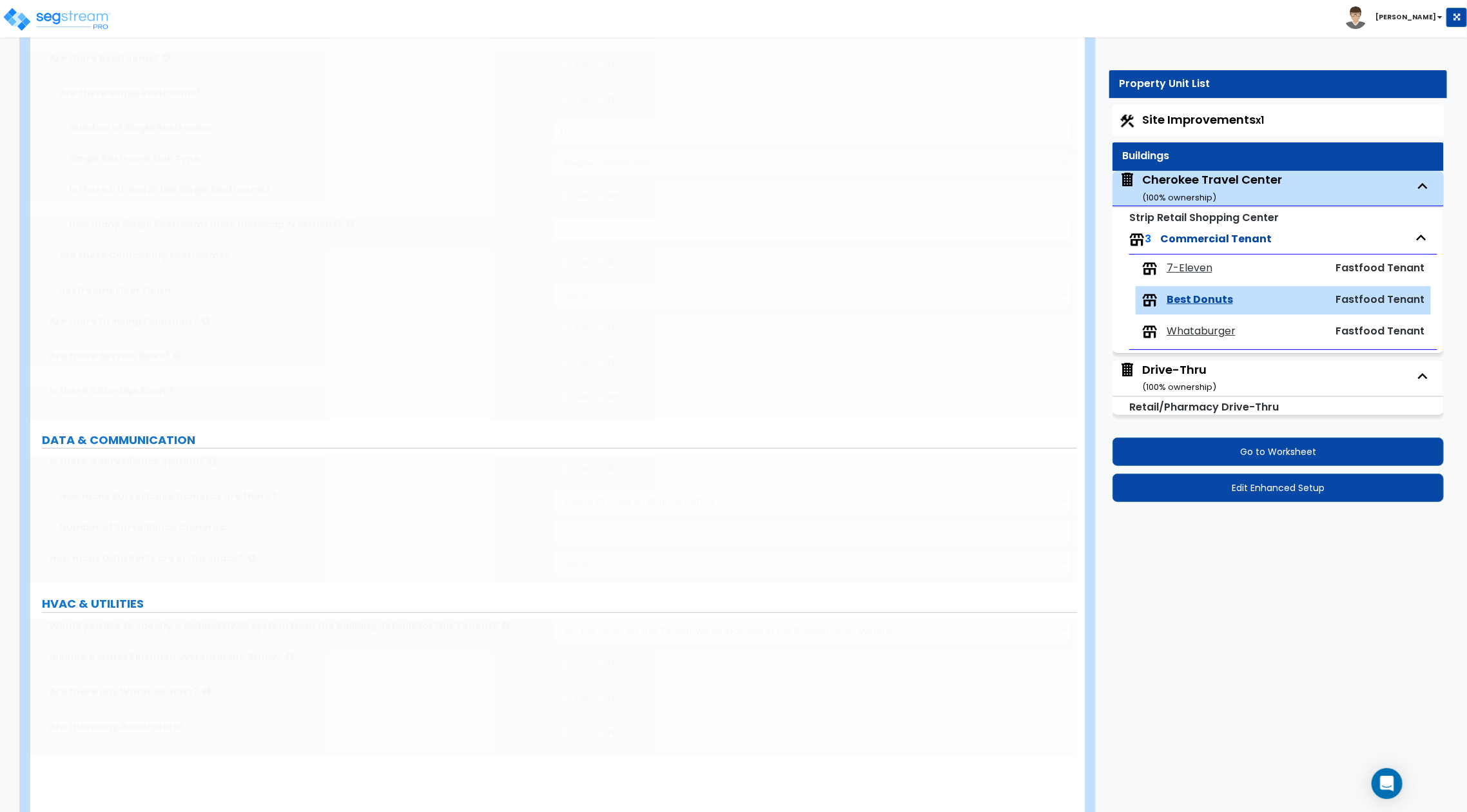
radio input "true"
type input "1"
select select "4"
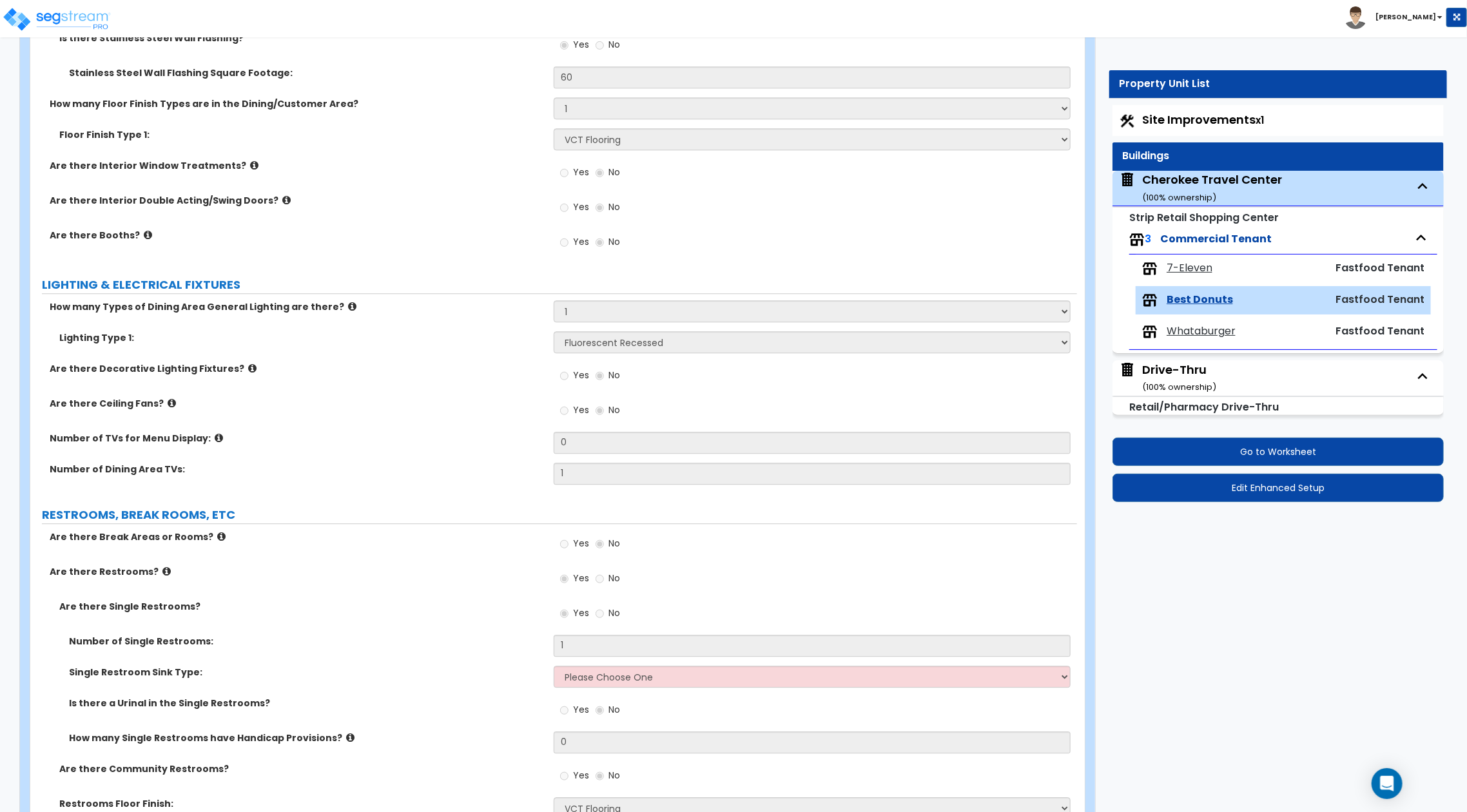
scroll to position [2575, 0]
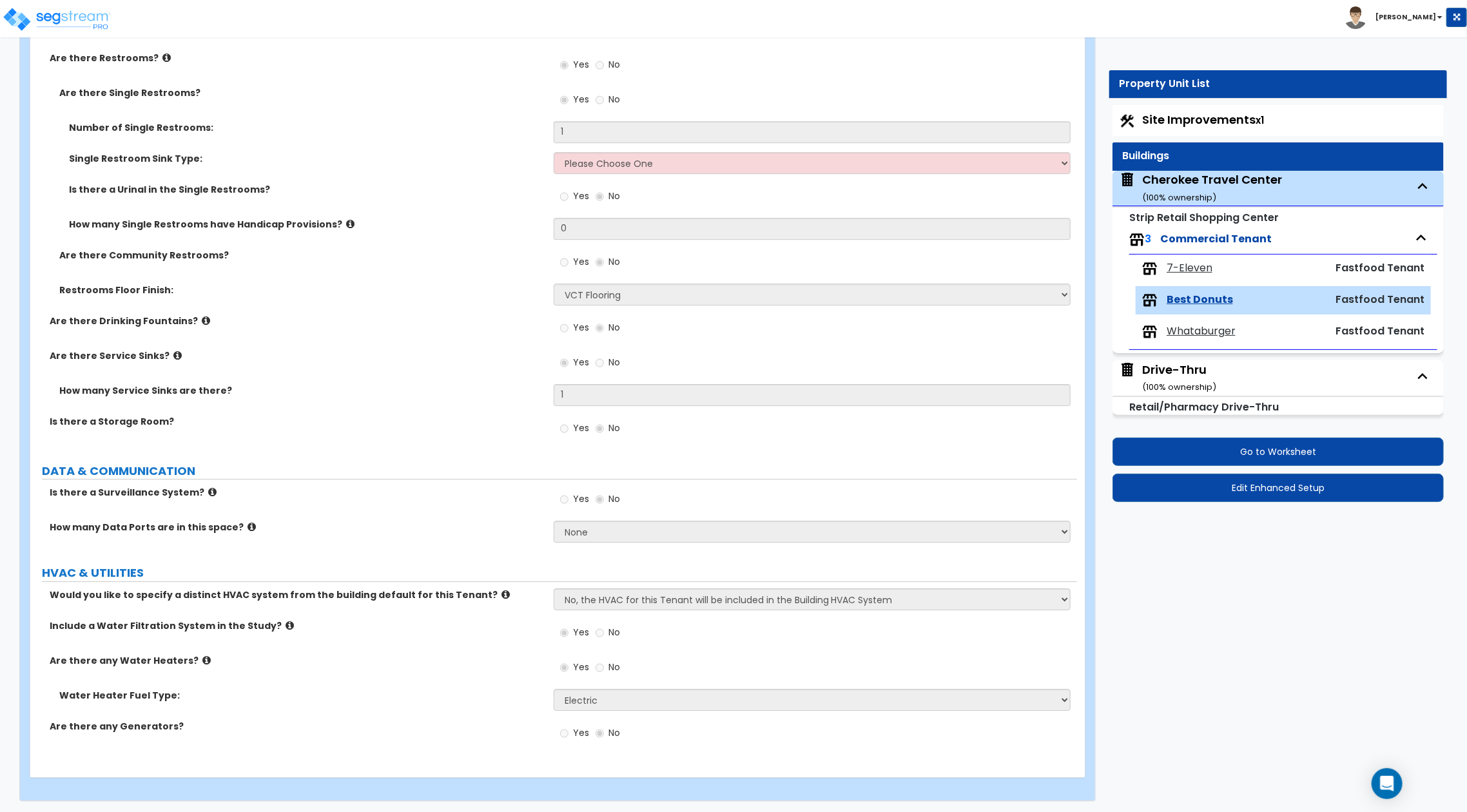
click at [1145, 114] on span "Site Improvements x1" at bounding box center [1203, 119] width 122 height 16
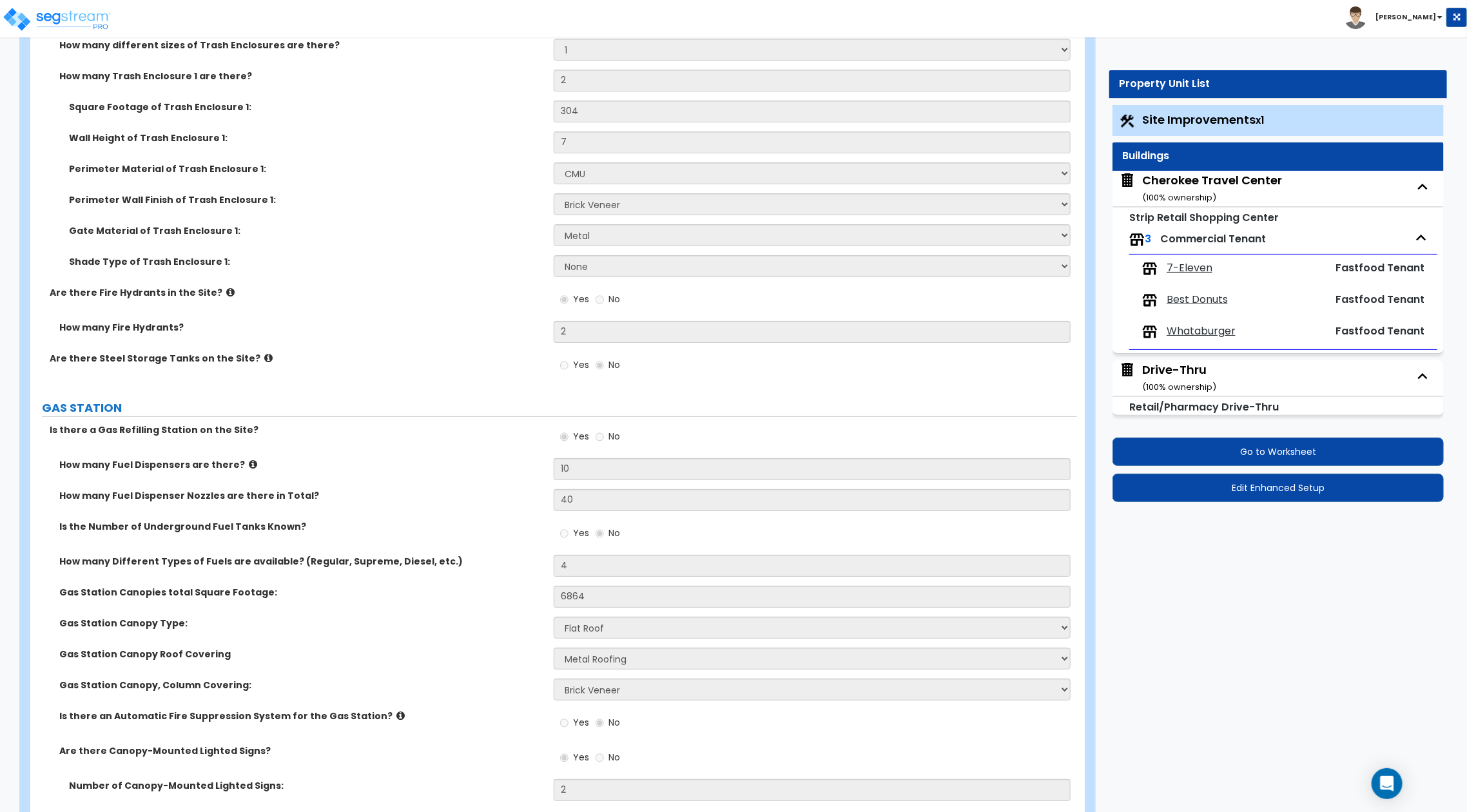
scroll to position [3418, 0]
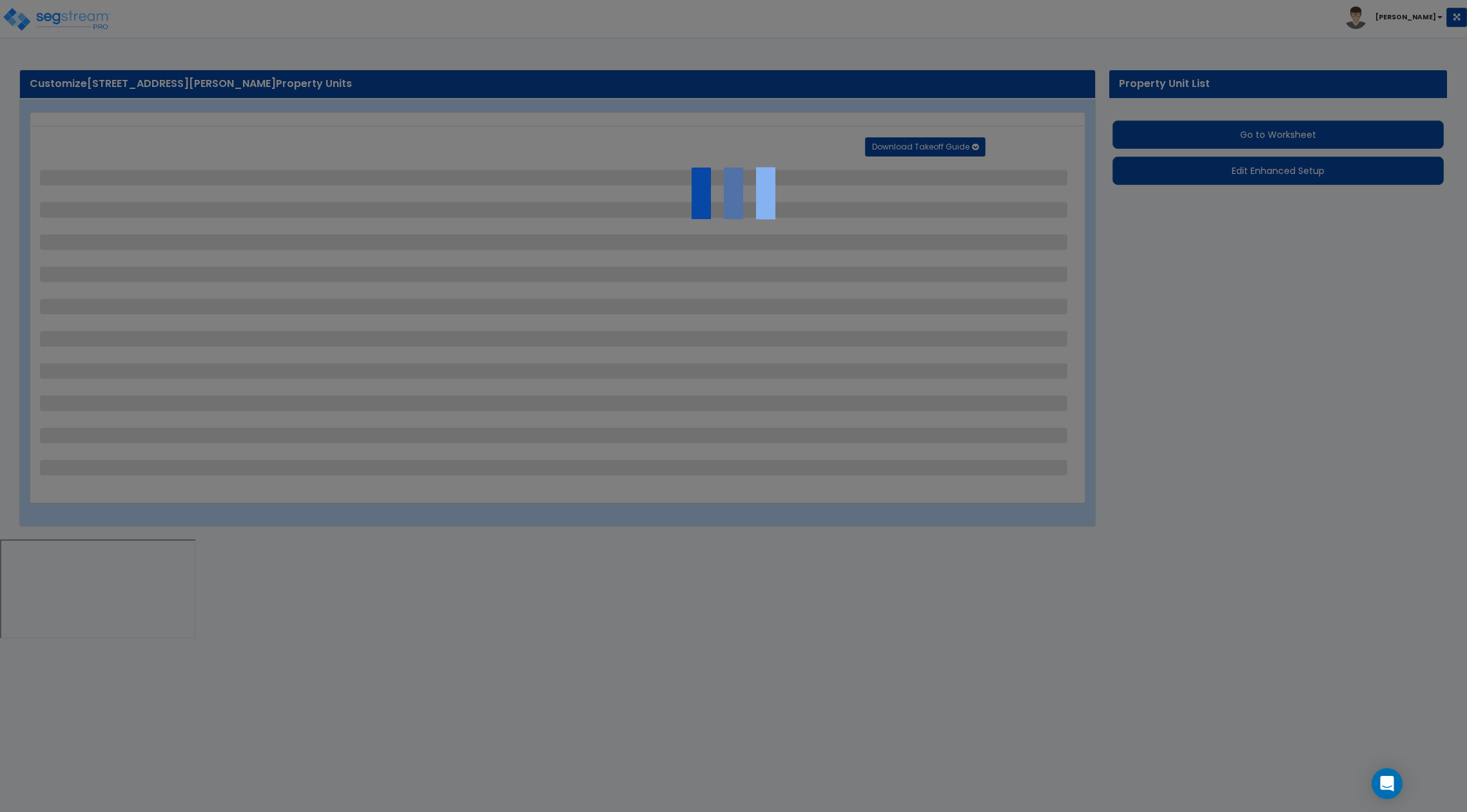
select select "2"
select select "1"
select select "2"
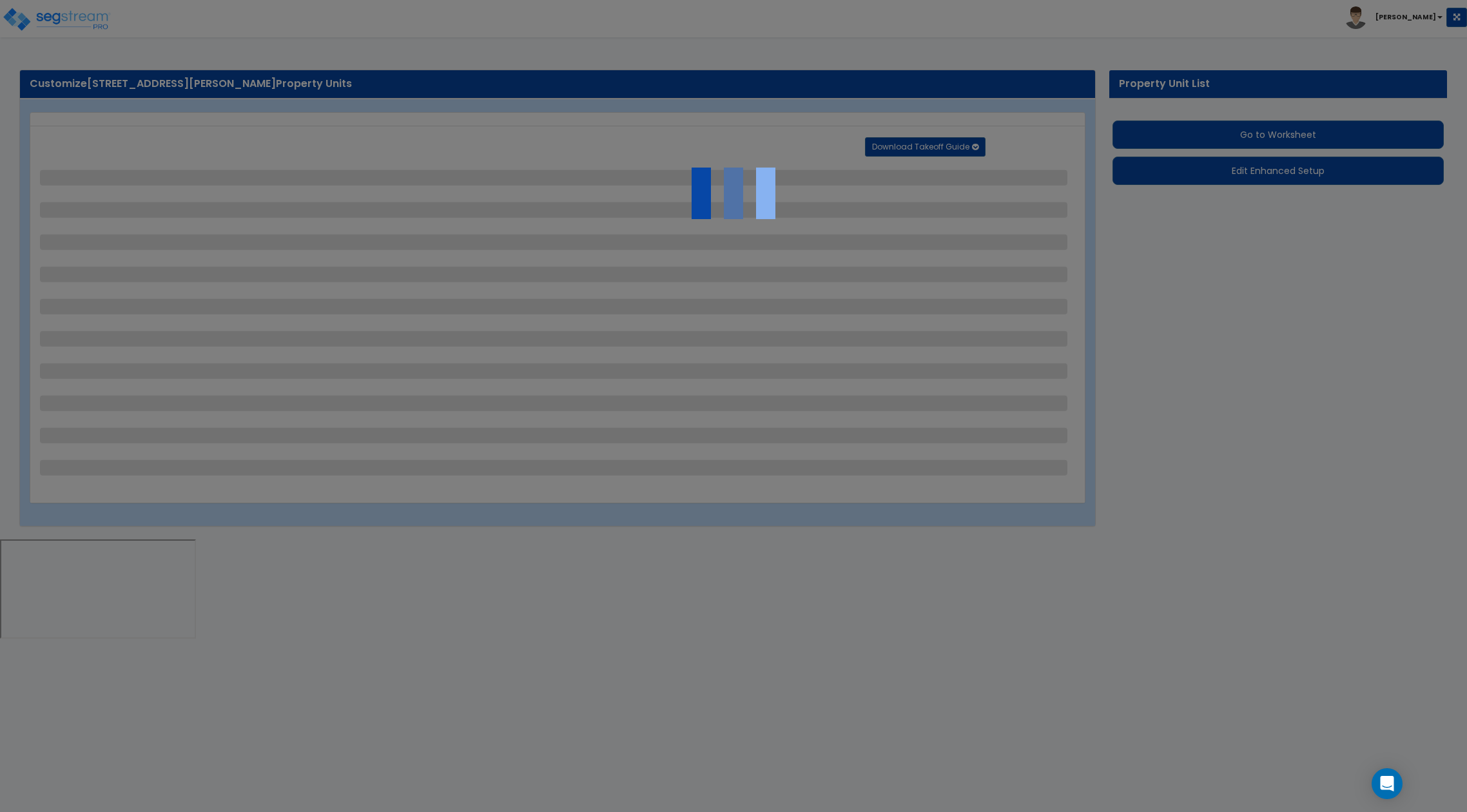
select select "1"
select select "2"
select select "1"
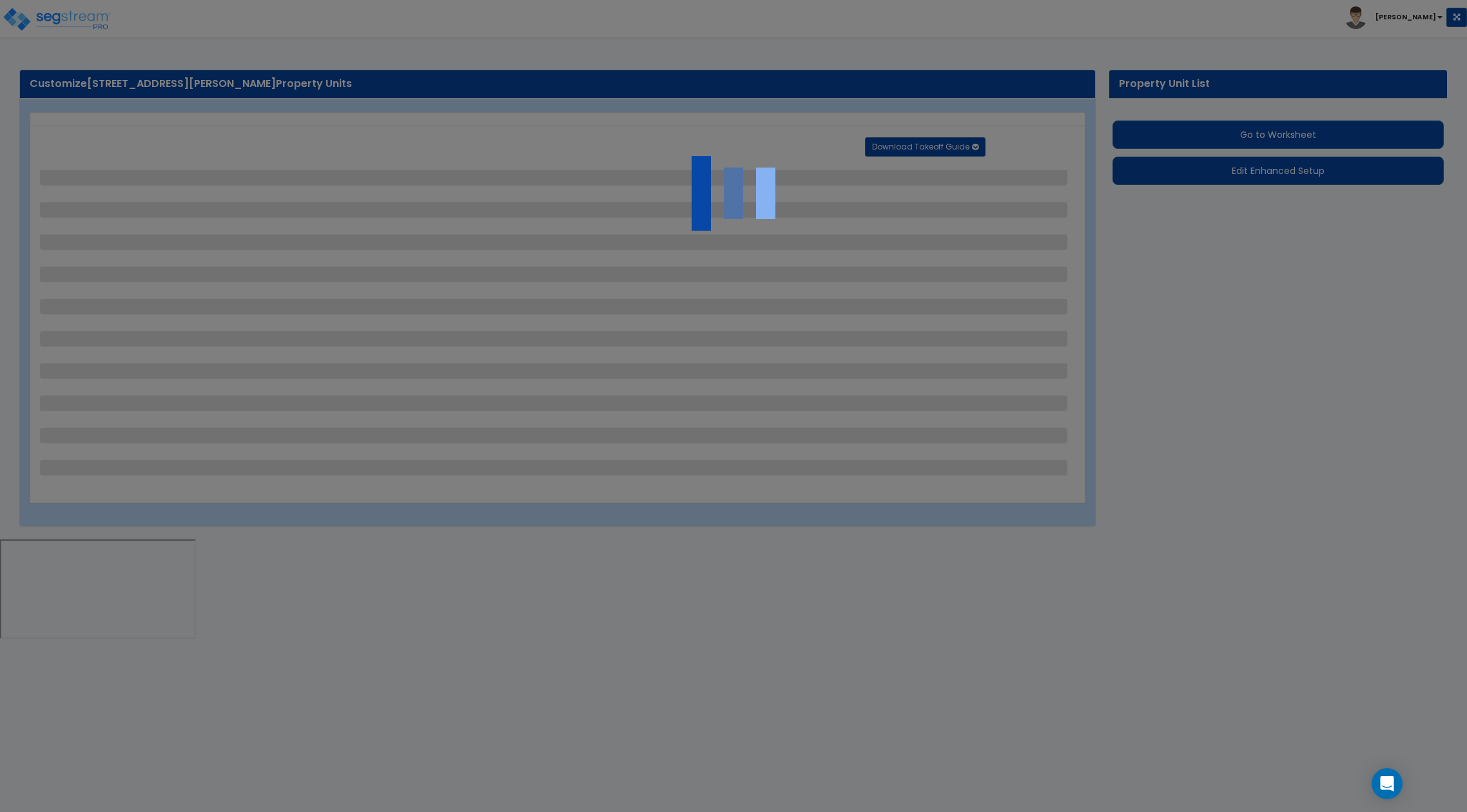
select select "1"
select select "2"
select select "1"
select select "5"
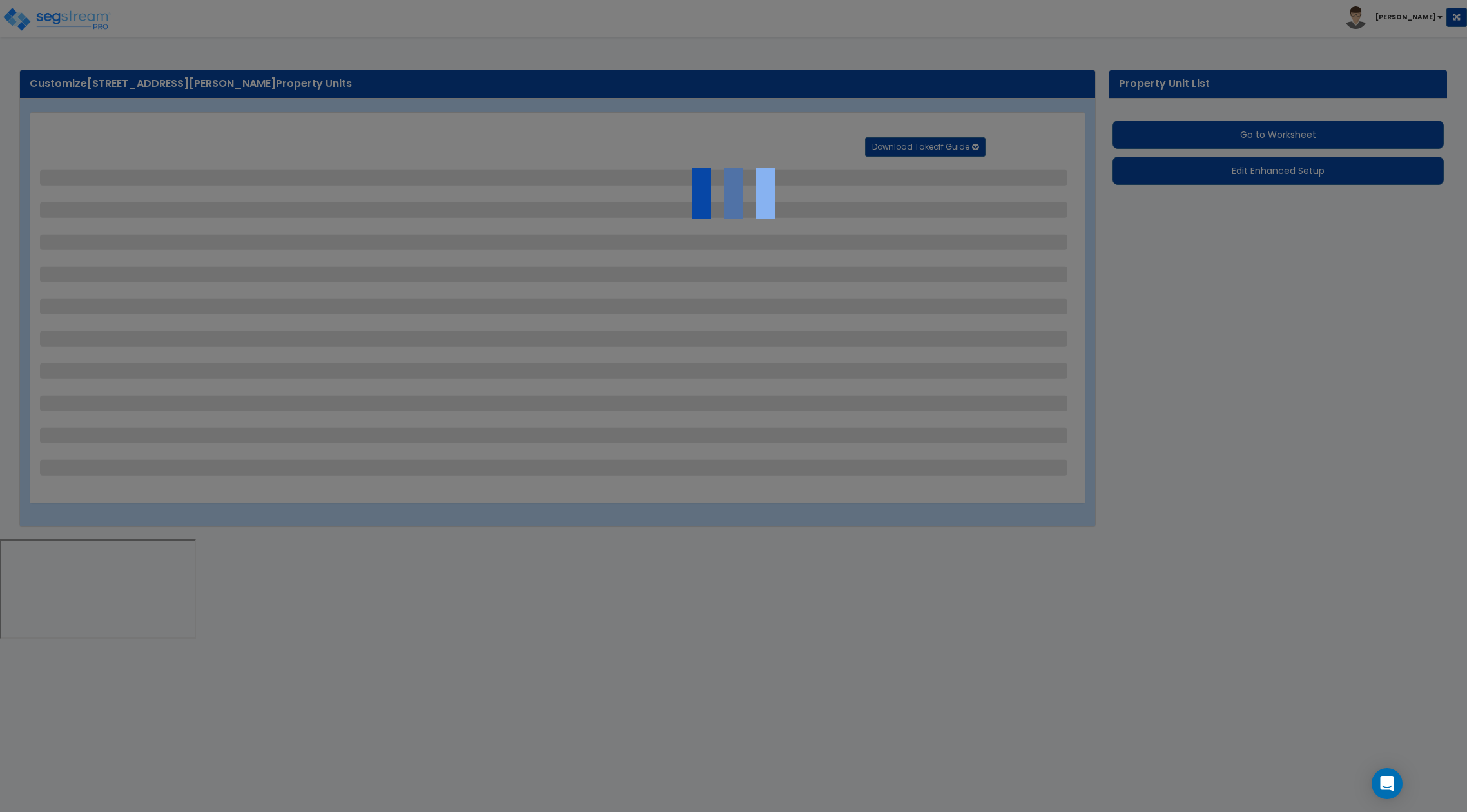
select select "2"
select select "1"
select select "2"
select select "5"
select select "1"
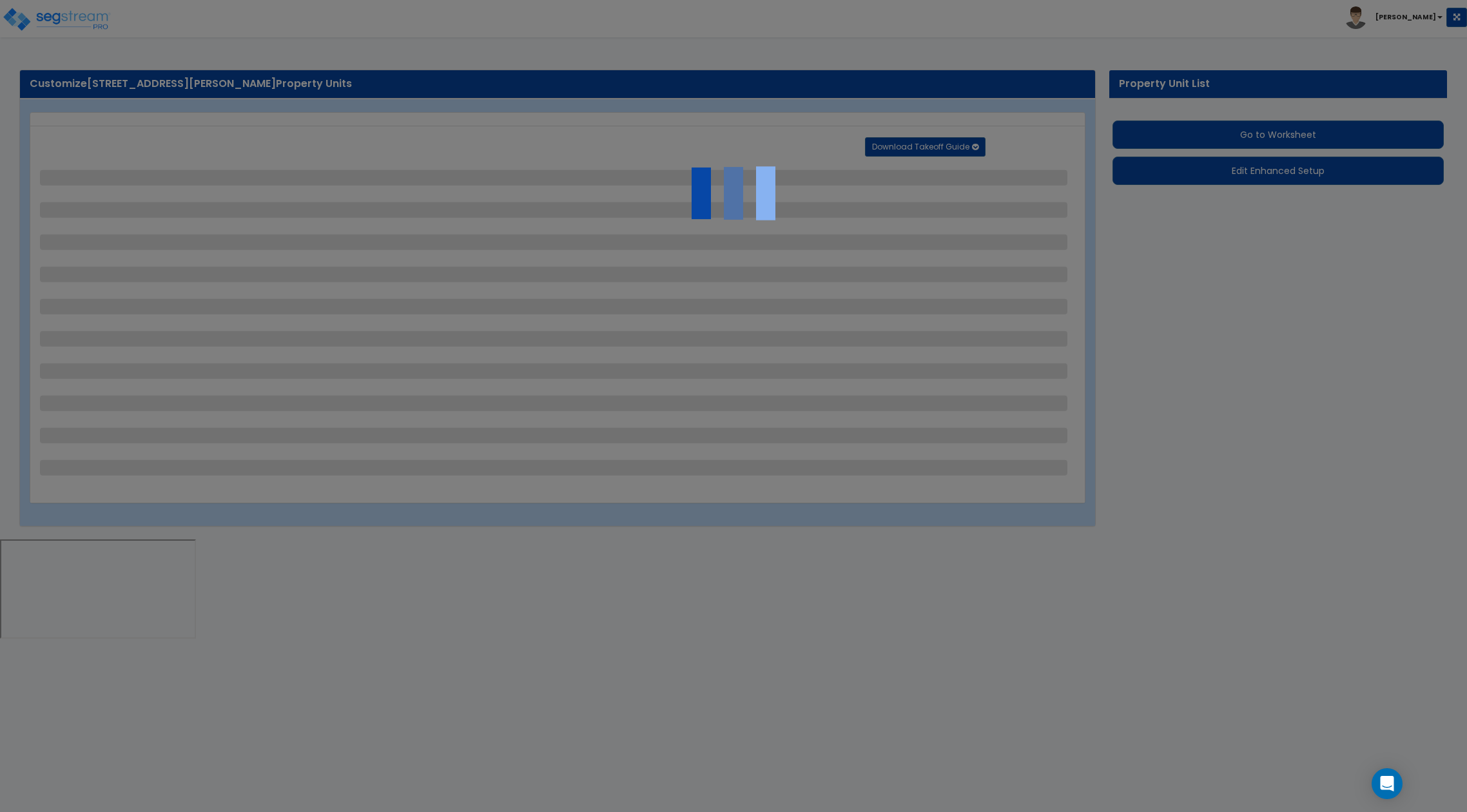
select select "1"
select select "4"
select select "2"
select select "4"
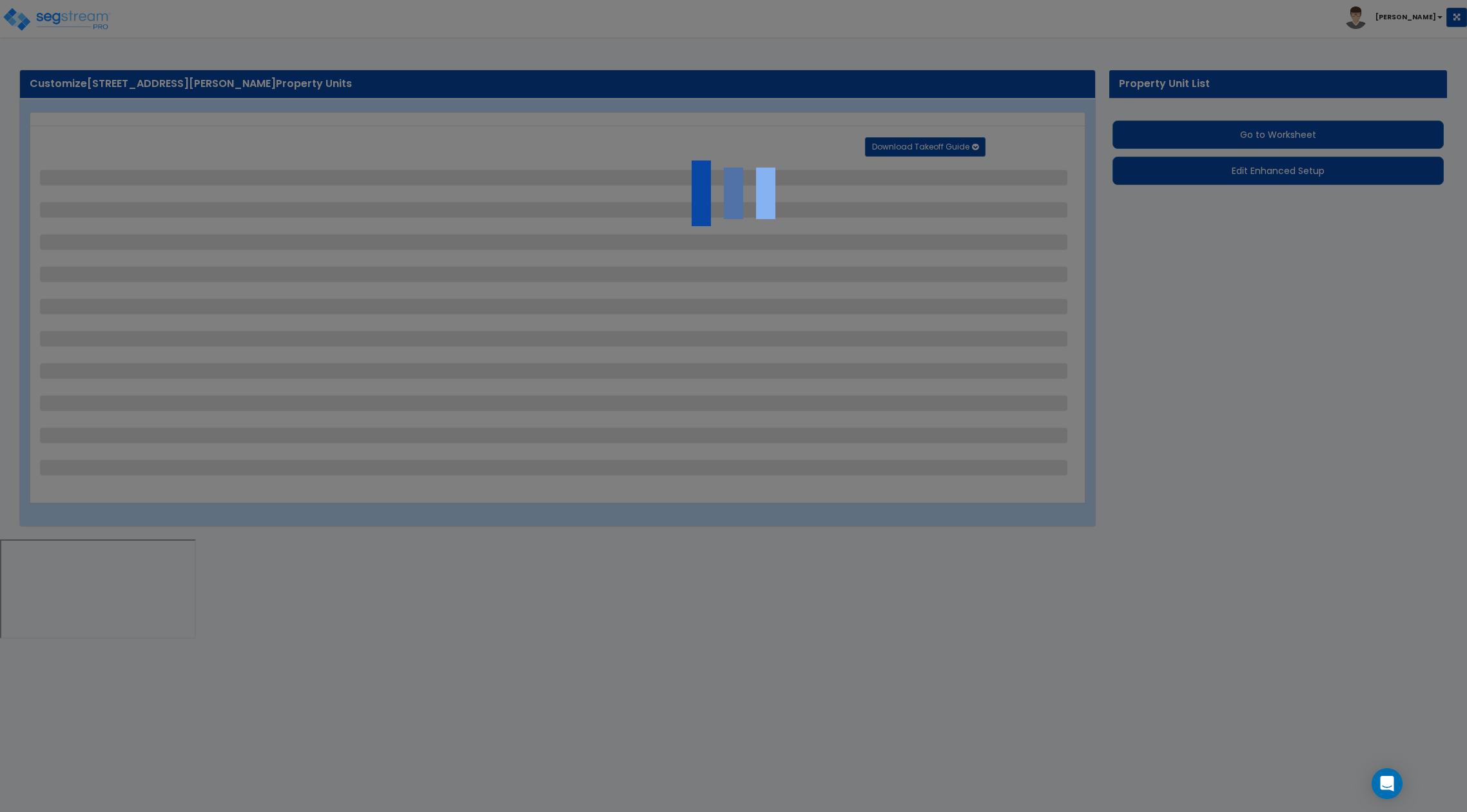
select select "2"
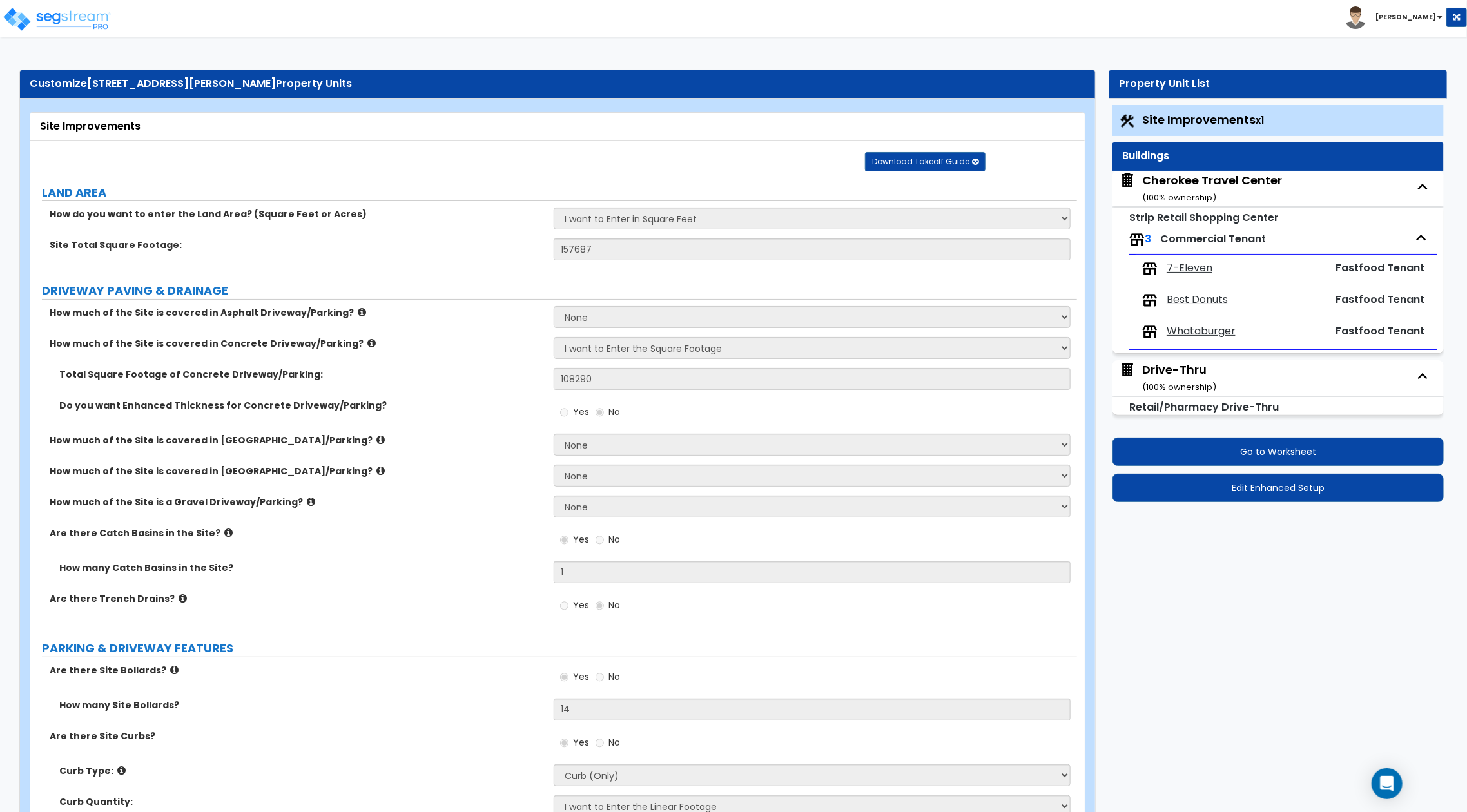
click at [1194, 183] on div "Cherokee Travel Center ( 100 % ownership)" at bounding box center [1211, 189] width 140 height 33
select select "6"
select select "1"
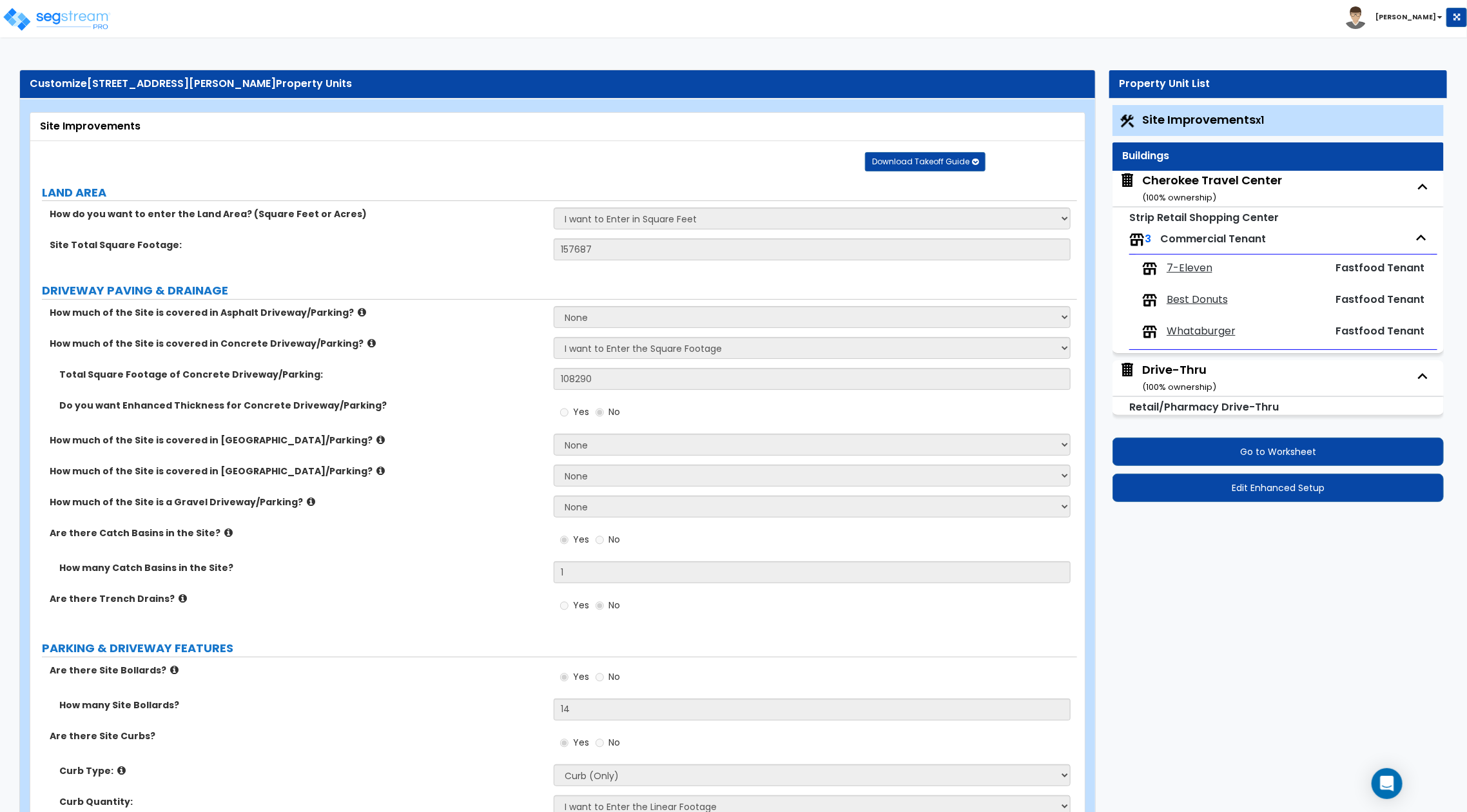
select select "2"
select select "1"
select select "2"
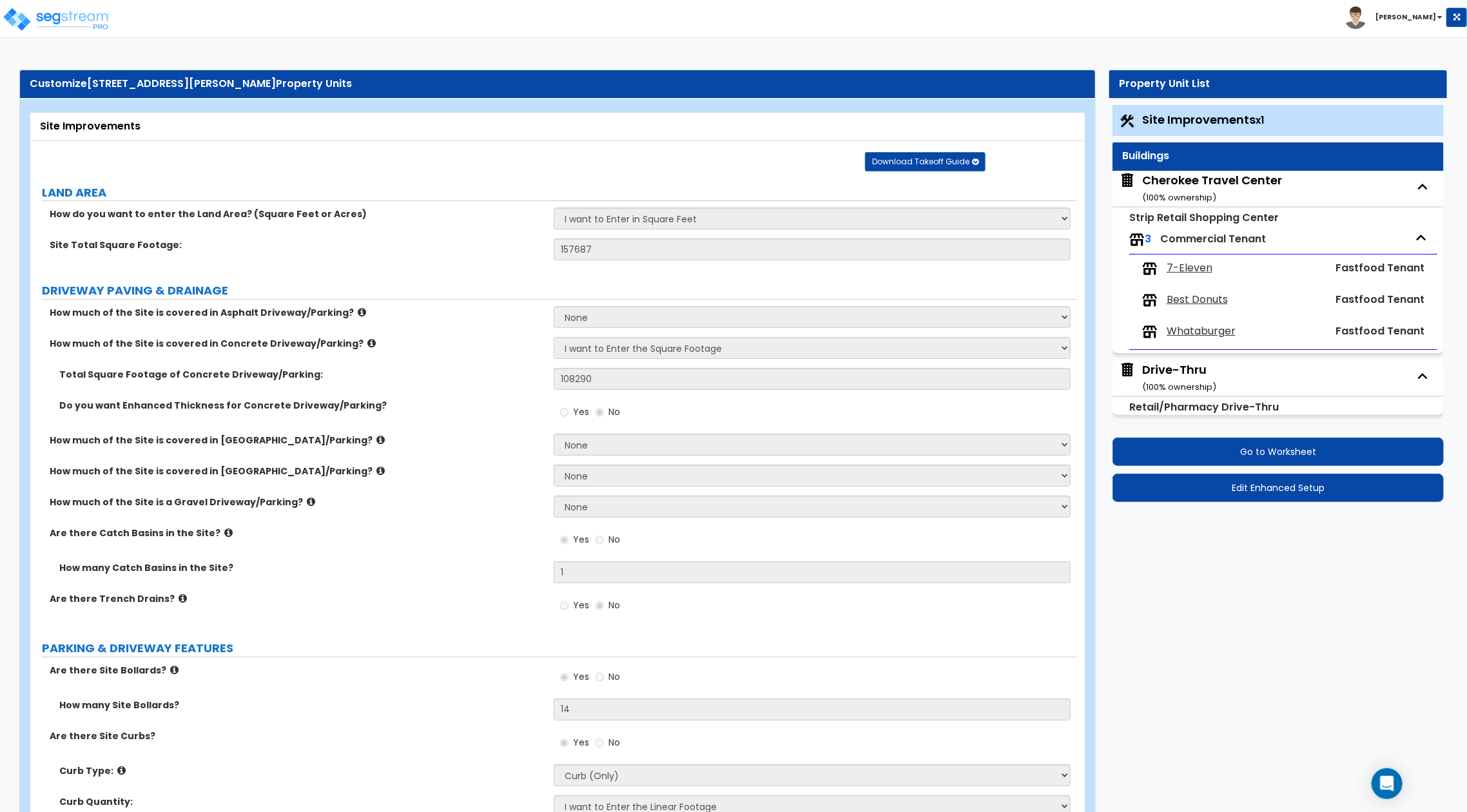
select select "3"
select select "1"
select select "2"
select select "1"
select select "5"
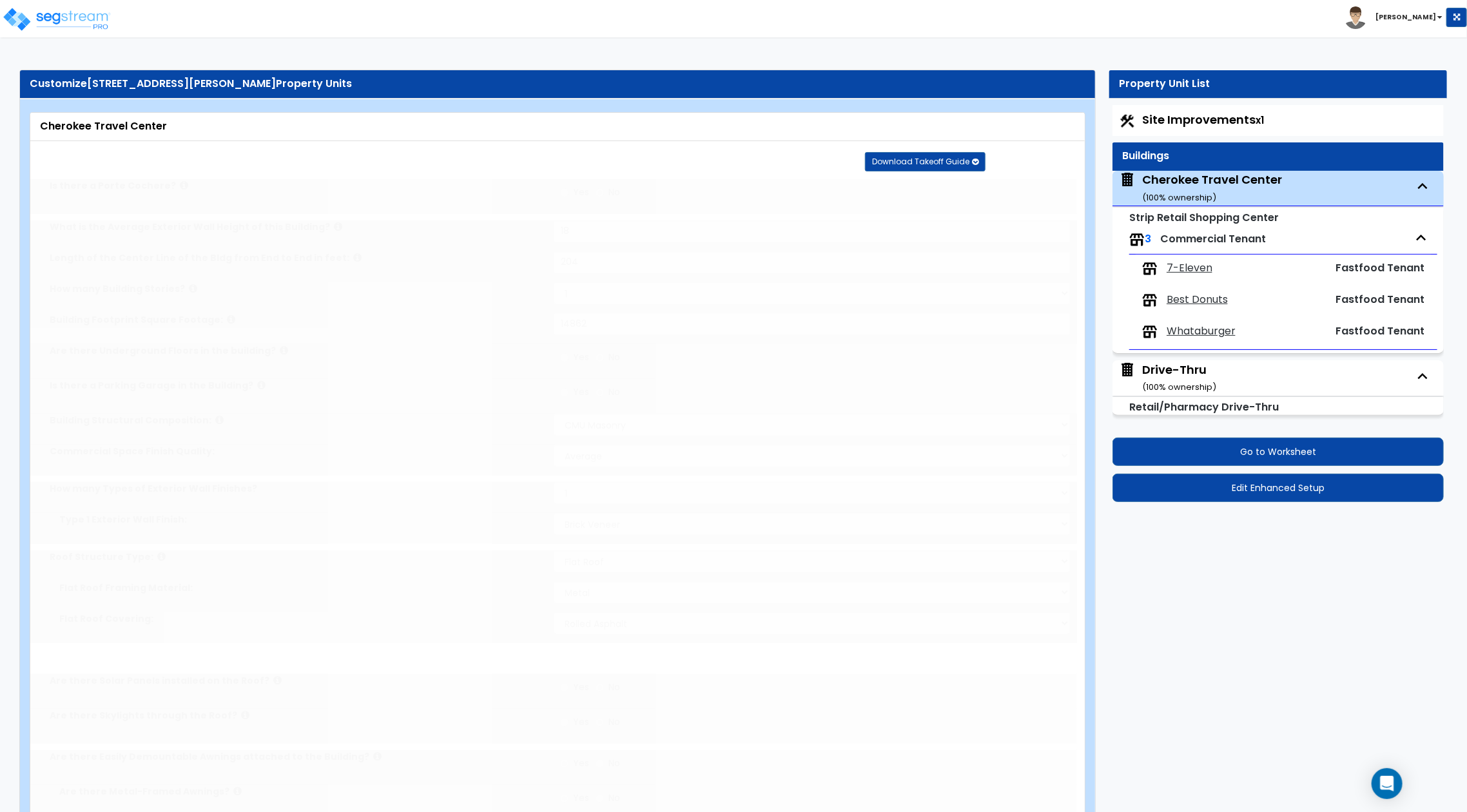
select select "1"
radio input "true"
select select "2"
type input "2"
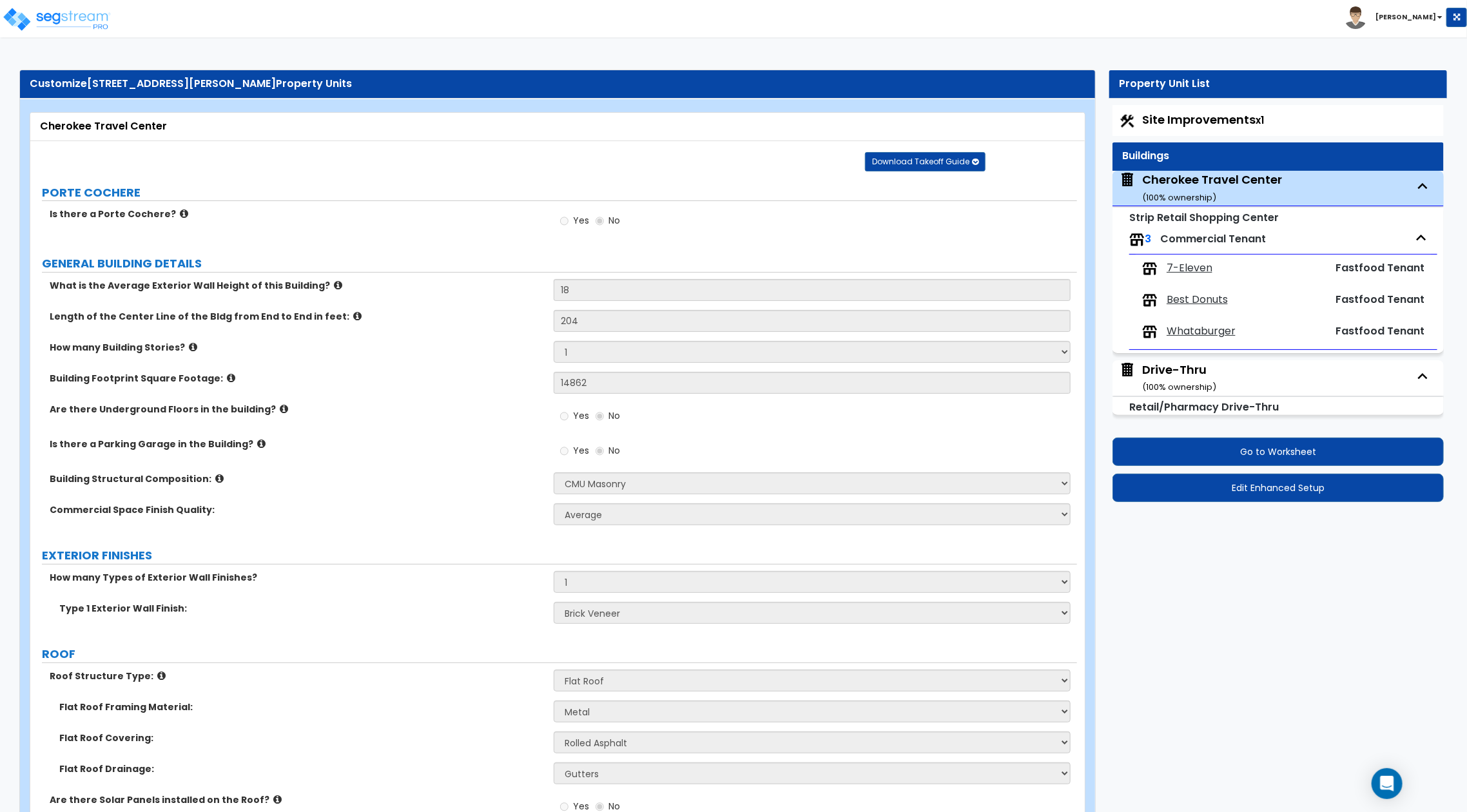
click at [1181, 326] on span "Whataburger" at bounding box center [1201, 332] width 69 height 15
select select "1"
select select "2"
select select "4"
select select "1"
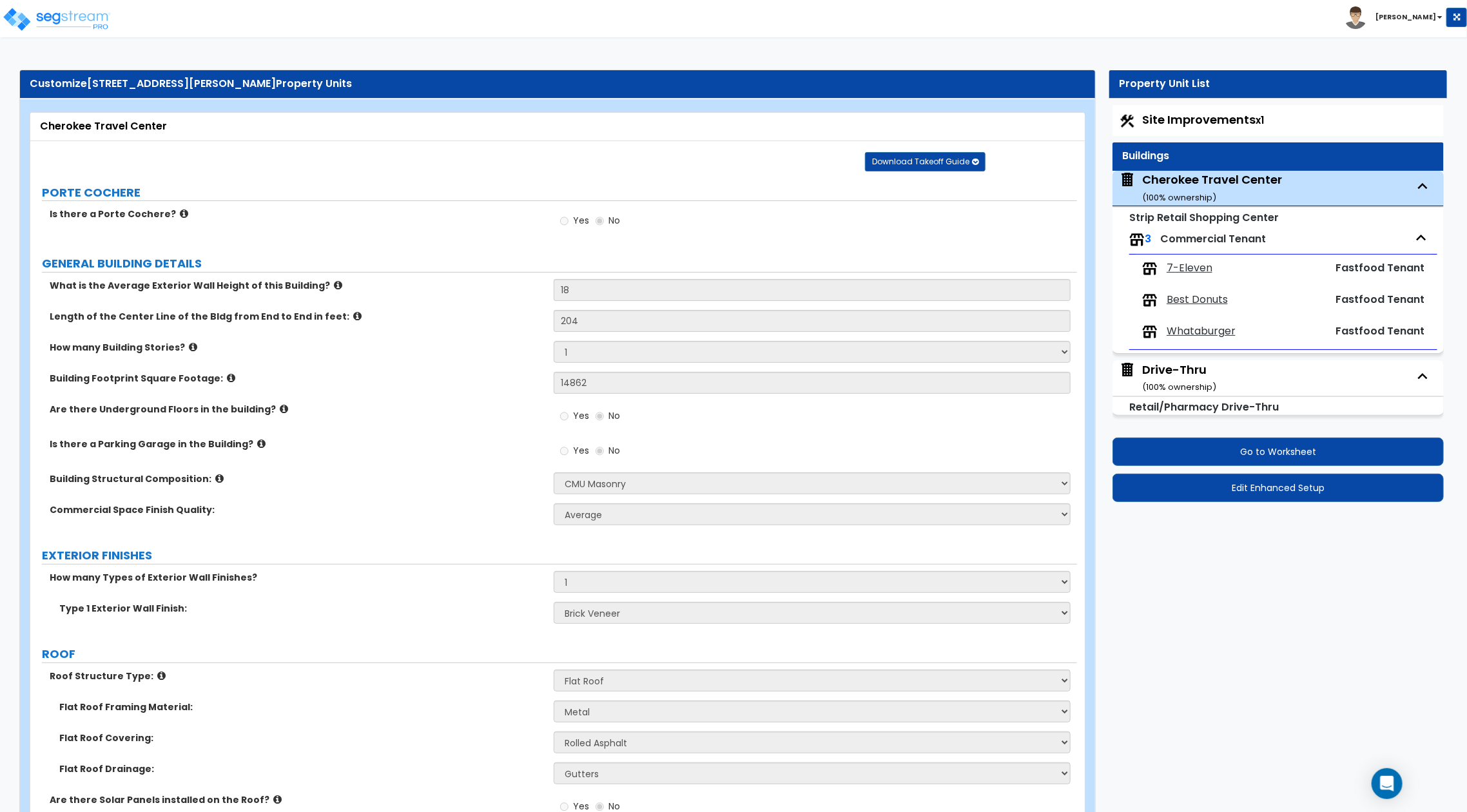
select select "1"
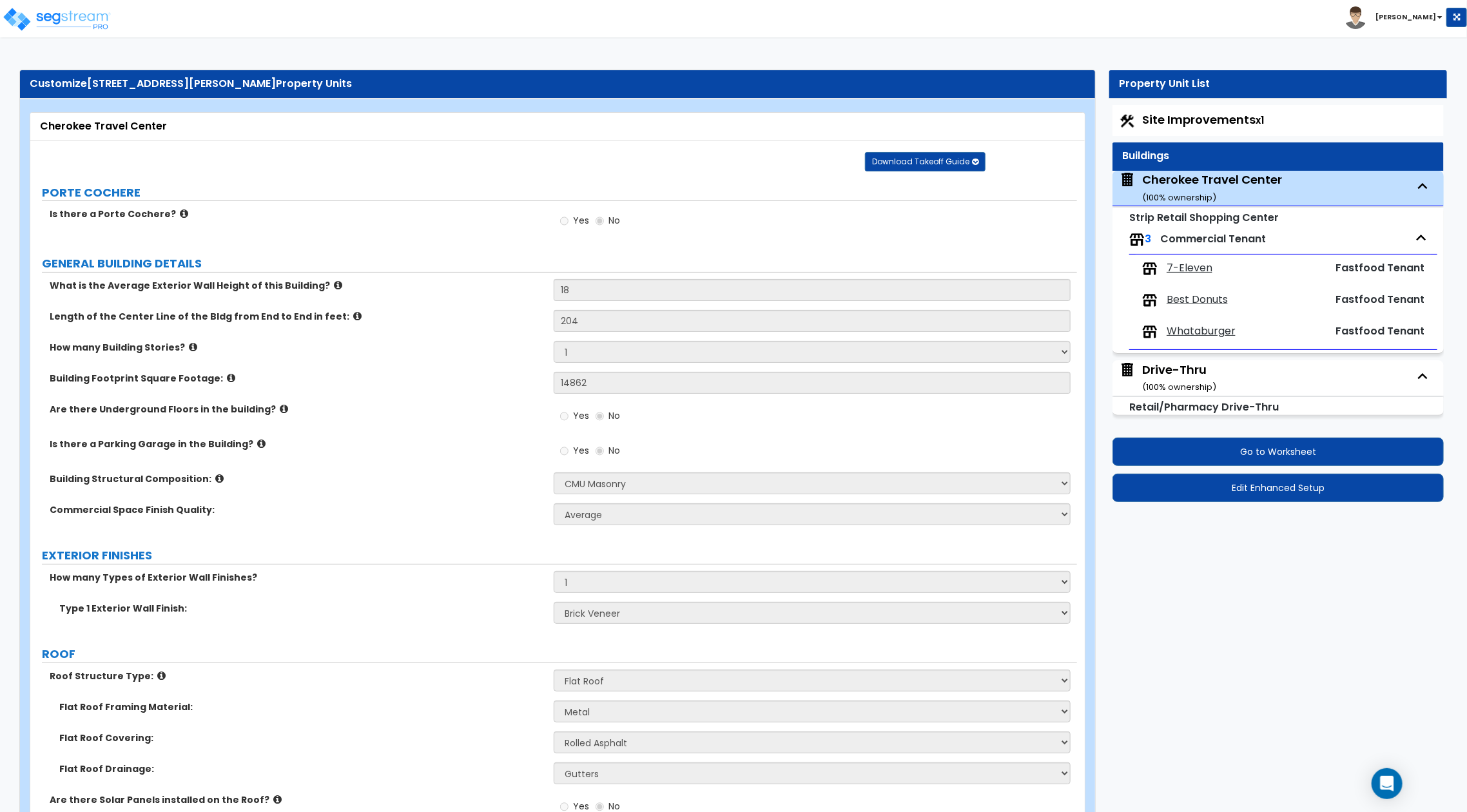
select select "1"
select select "3"
select select "4"
select select "1"
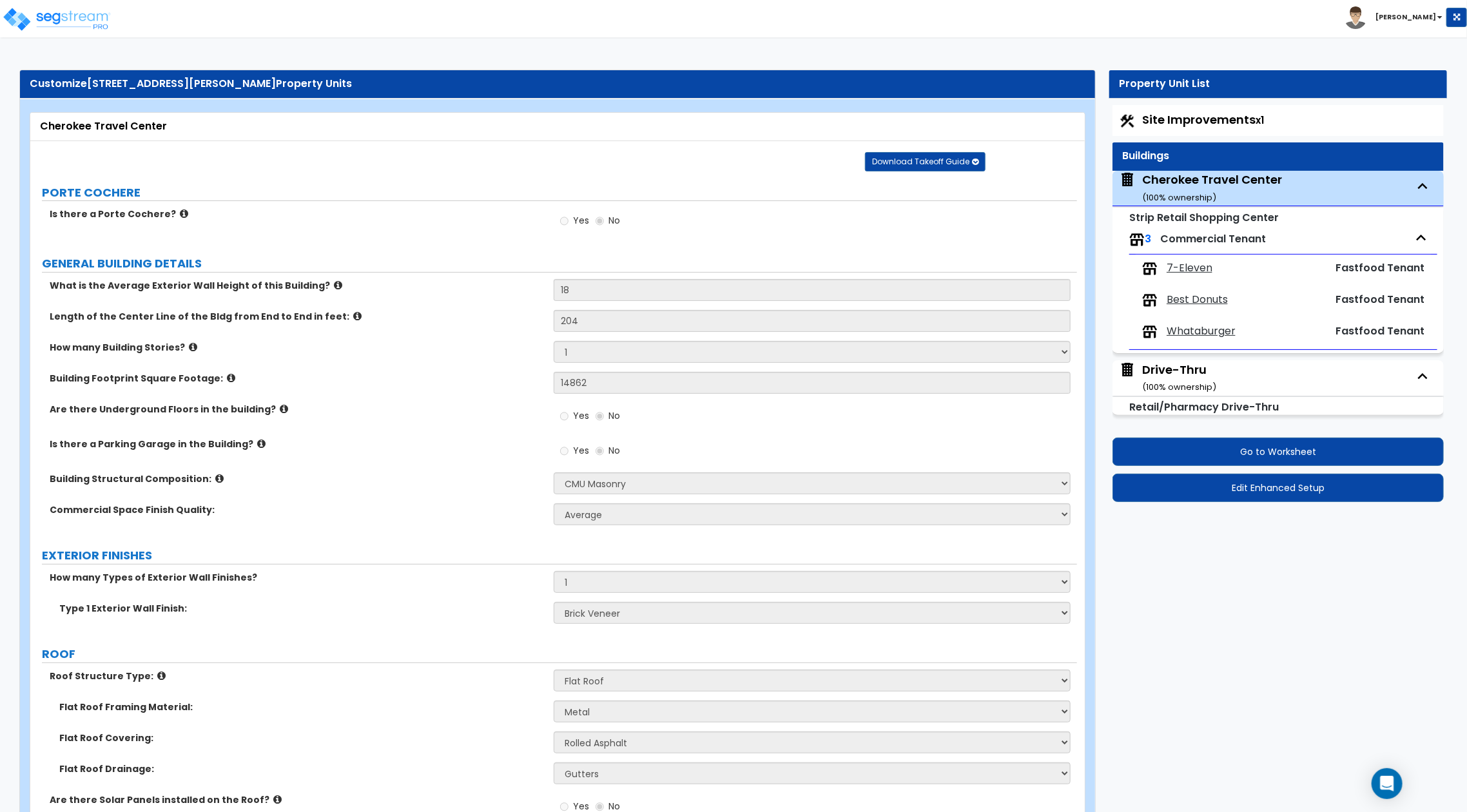
select select "4"
select select "2"
select select "3"
select select "4"
select select "1"
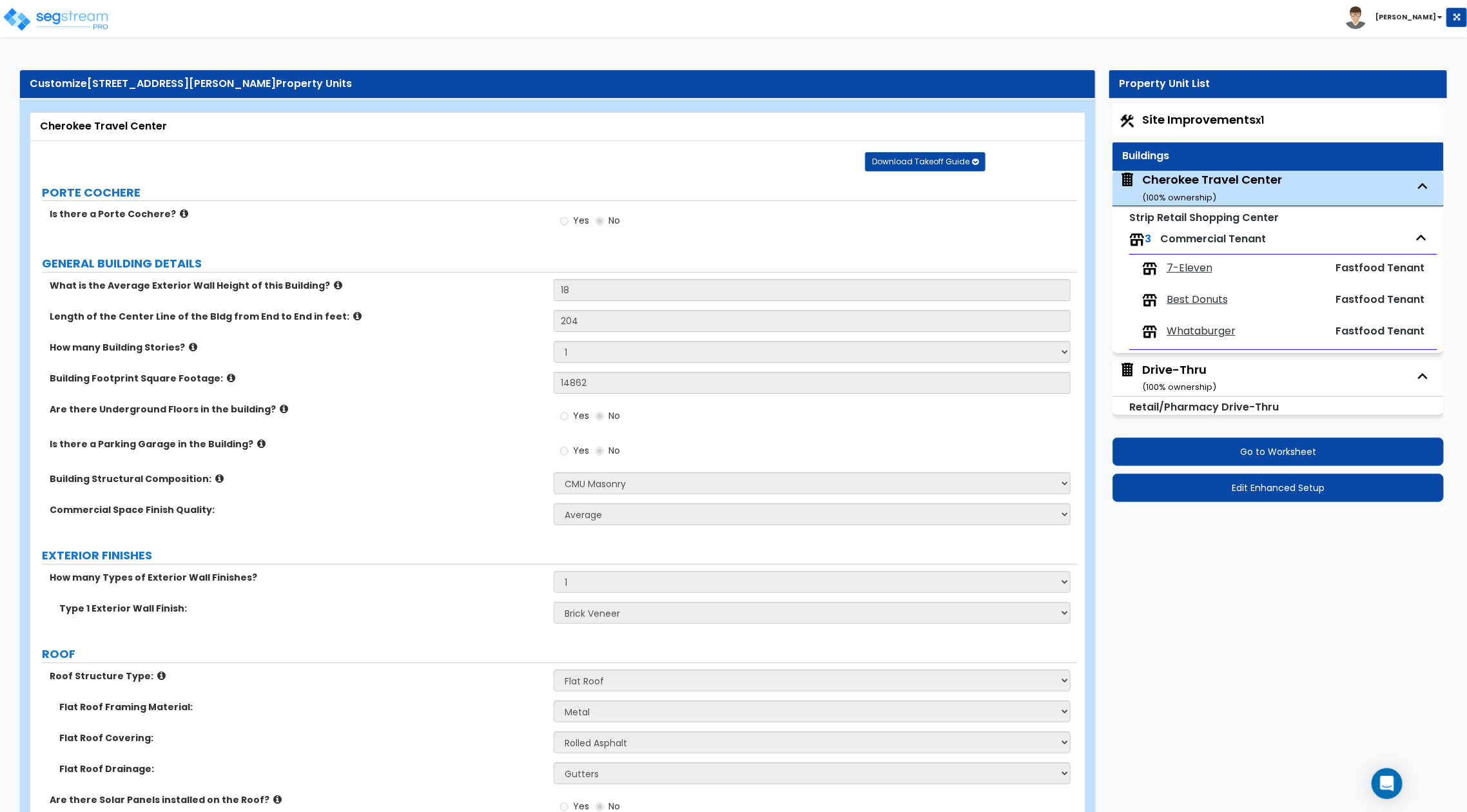
select select "2"
select select "1"
select select "4"
select select "1"
select select "2"
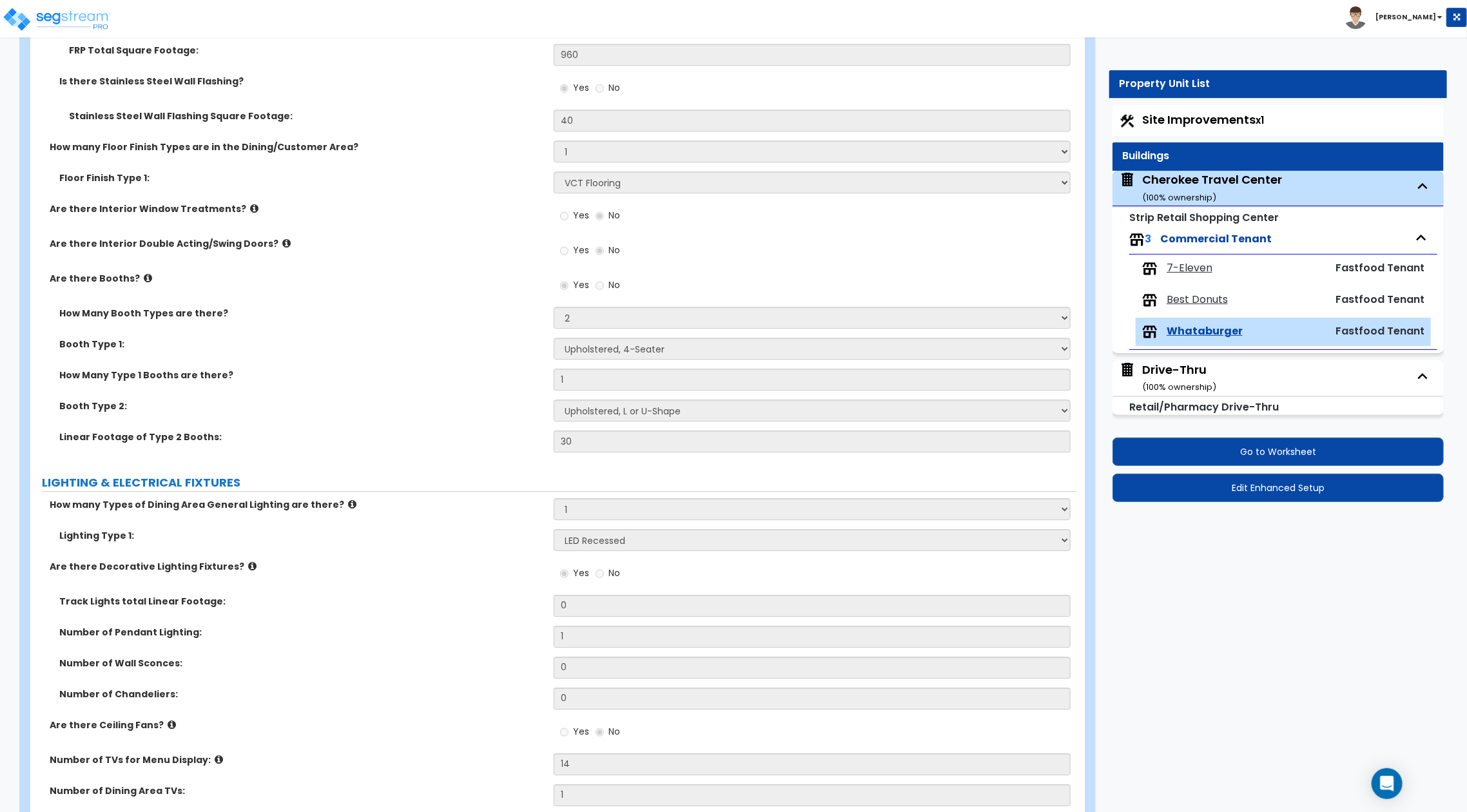
scroll to position [1064, 0]
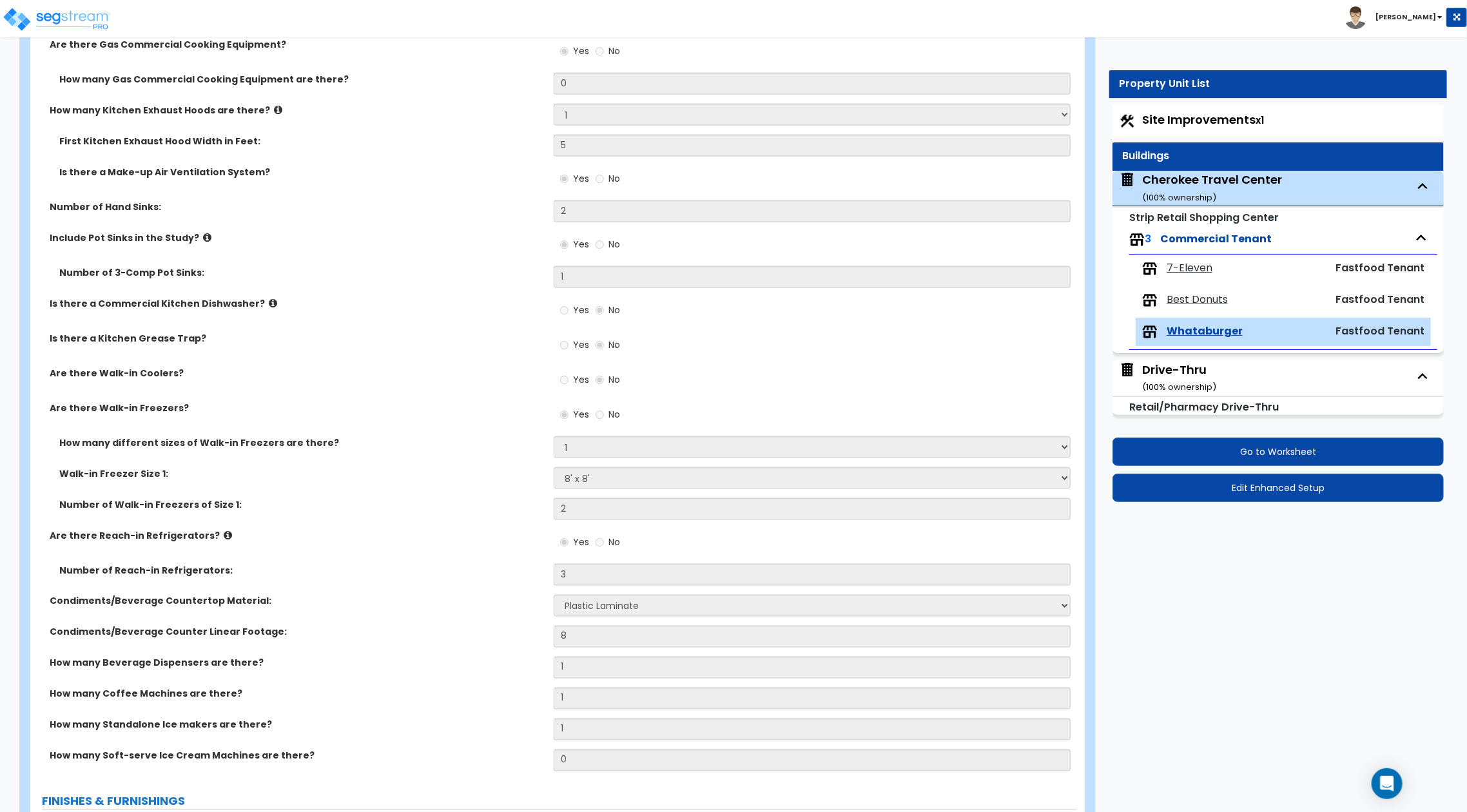
click at [1180, 271] on span "7-Eleven" at bounding box center [1189, 268] width 46 height 15
select select "3"
select select "4"
select select "1"
select select "4"
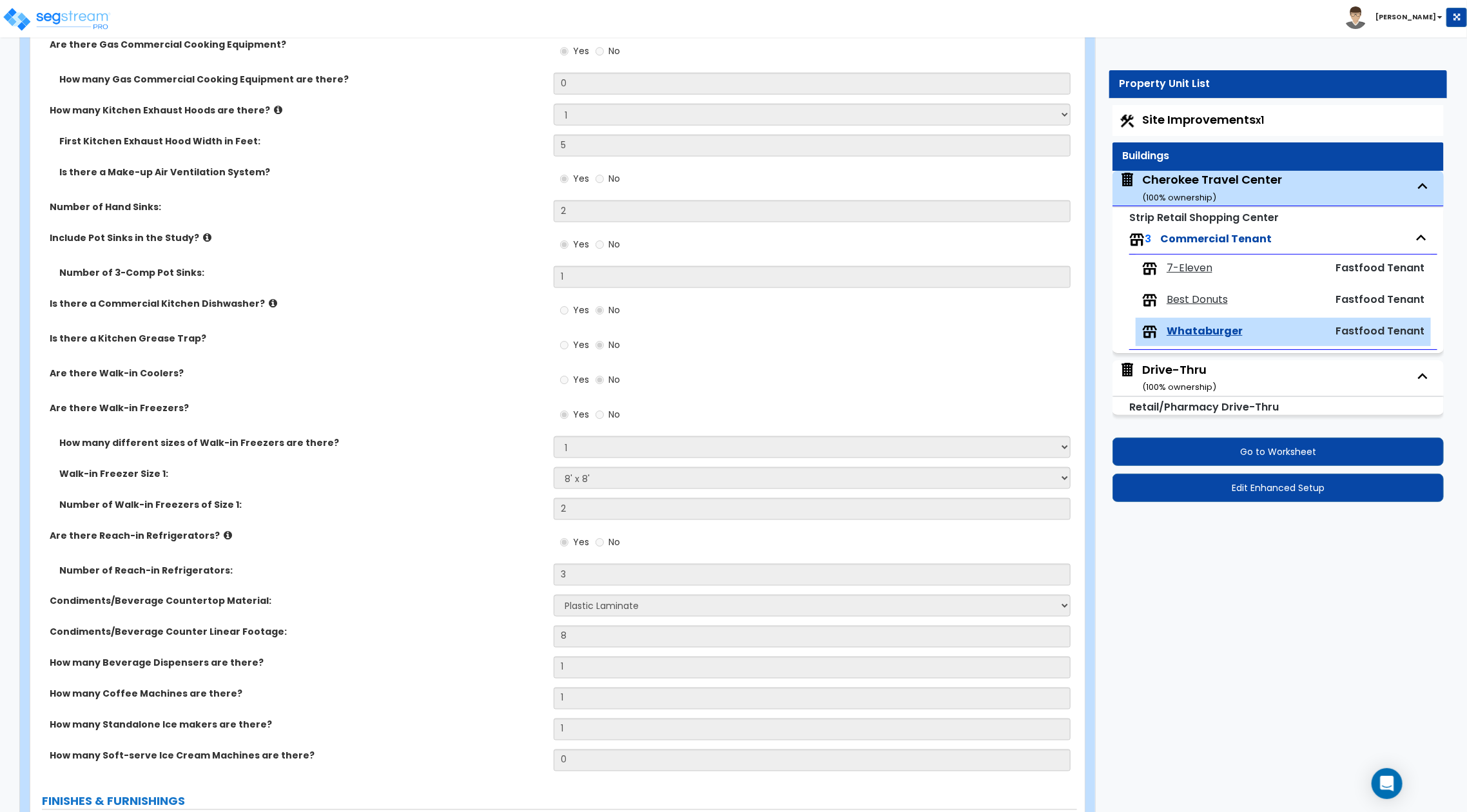
select select "1"
select select "3"
select select "2"
select select "3"
select select "2"
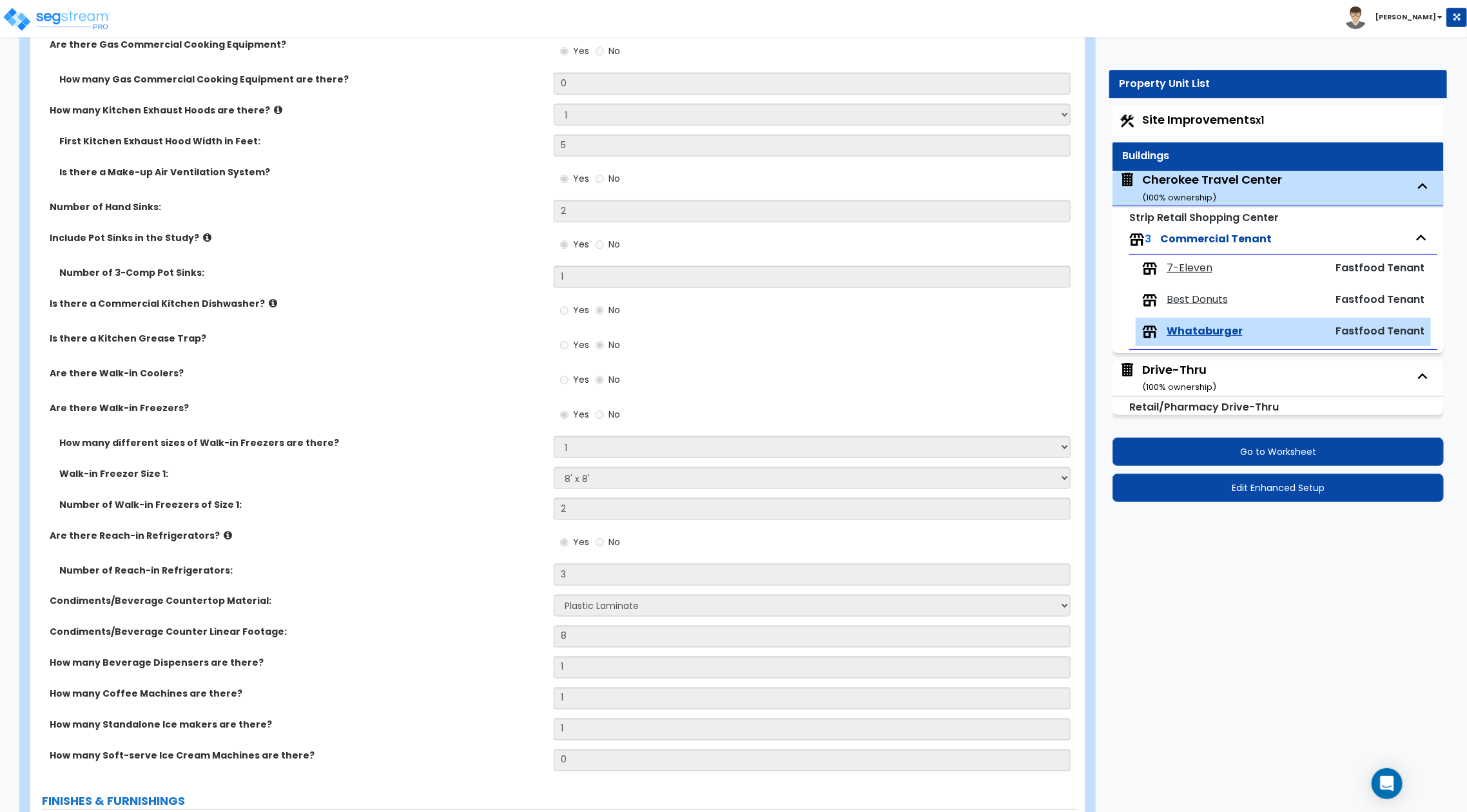
select select "1"
select select "4"
select select "3"
select select "4"
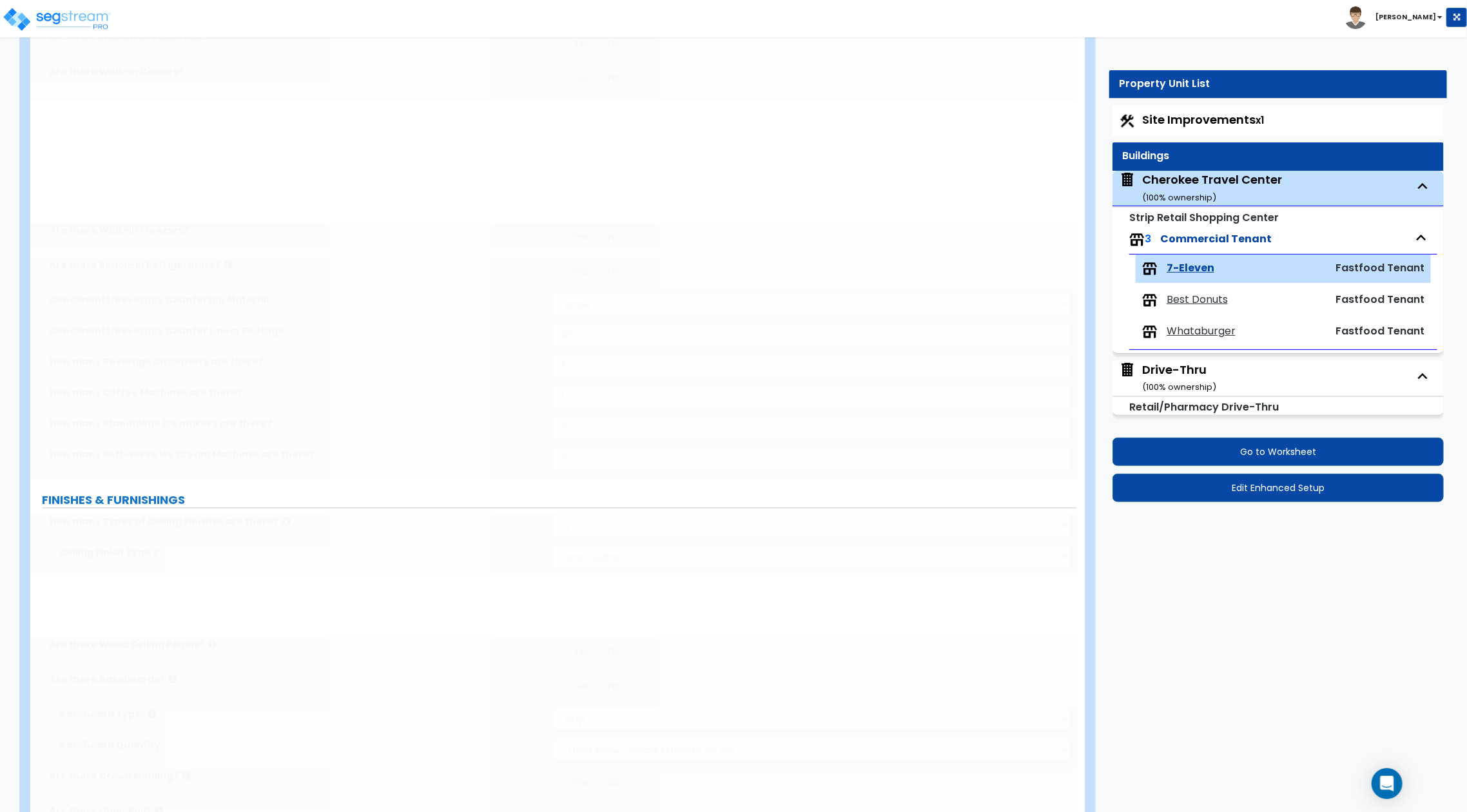
scroll to position [0, 0]
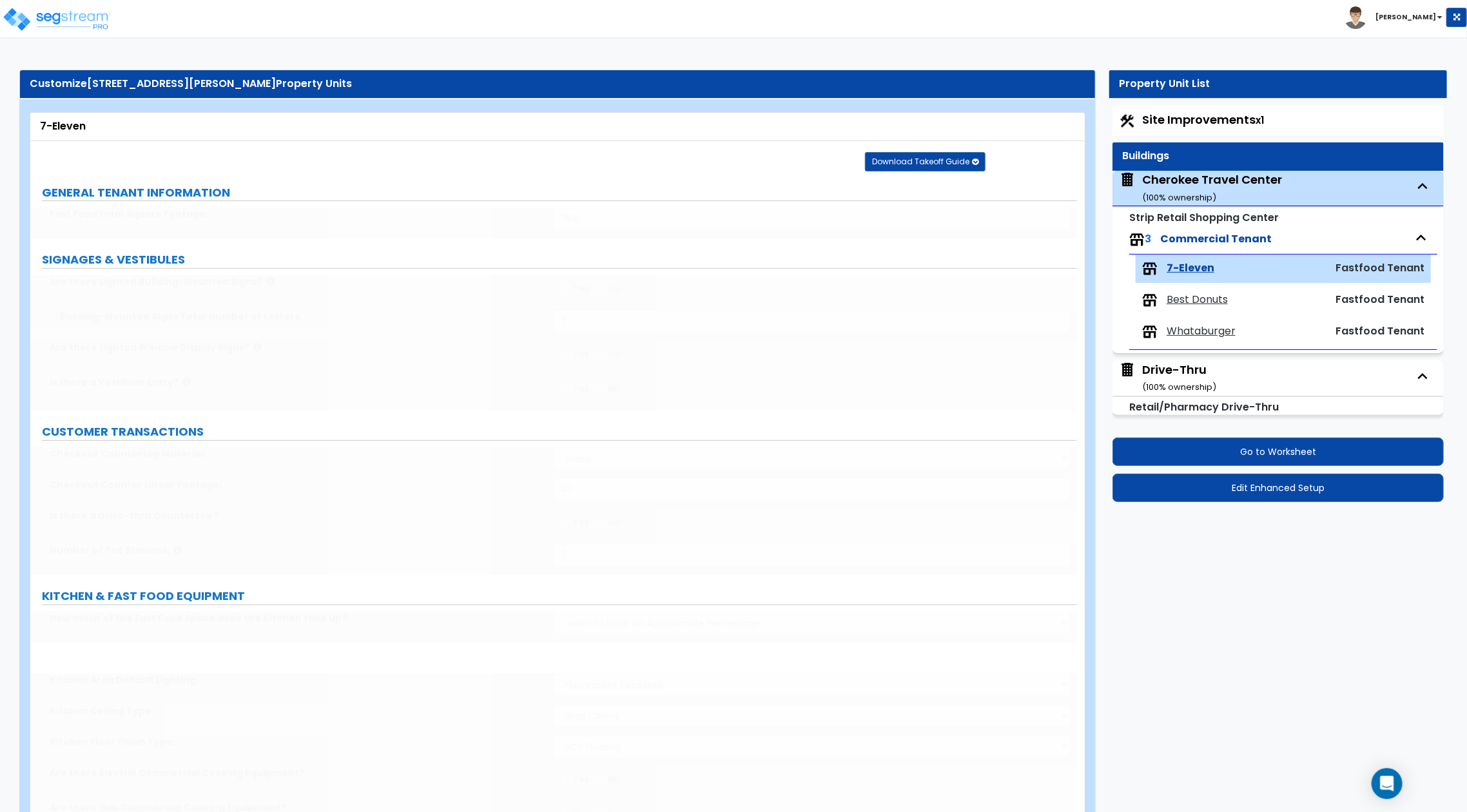
type input "30"
select select "1"
select select "5"
type input "1"
type input "600"
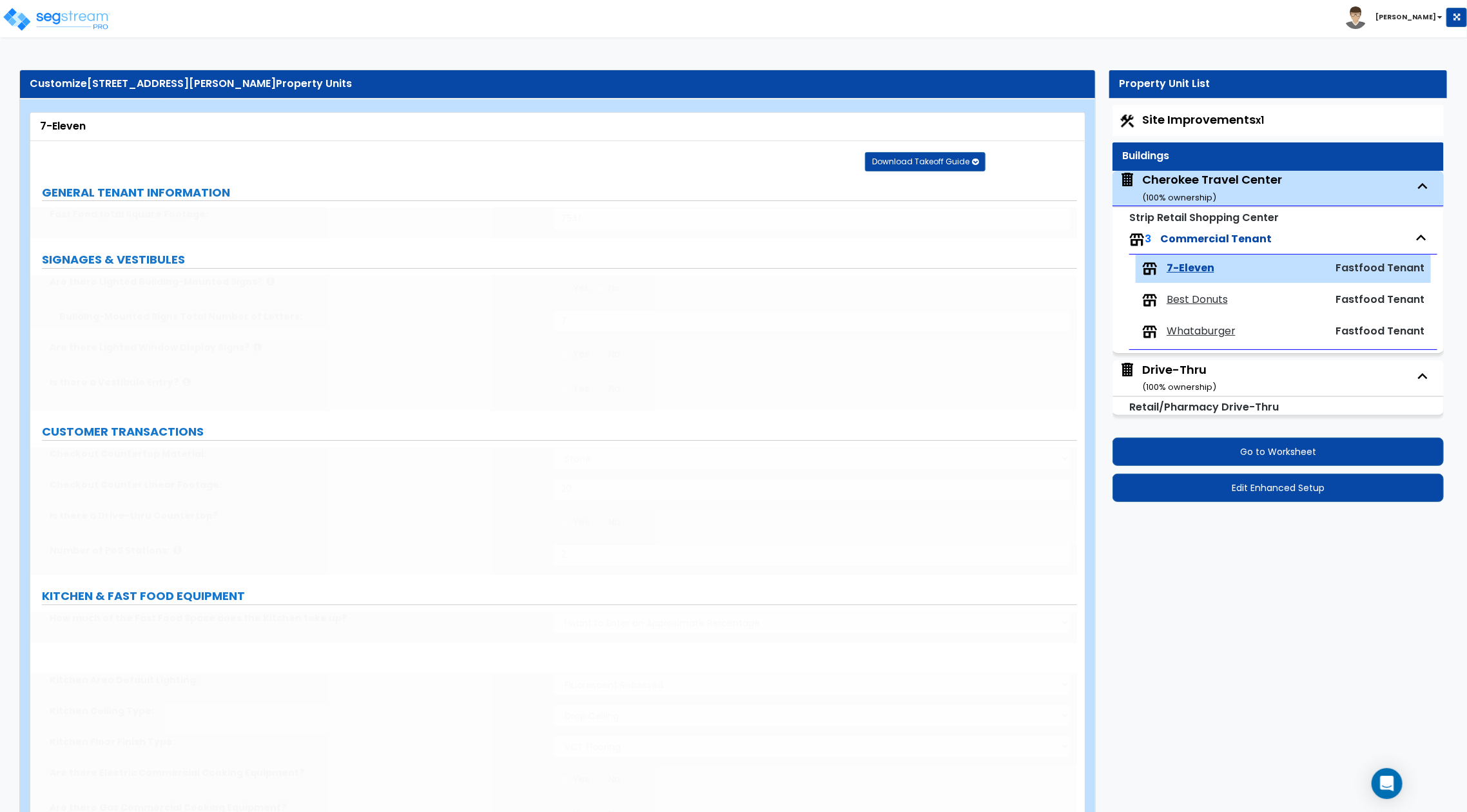
type input "80"
select select "1"
type input "80"
select select "5"
type input "10"
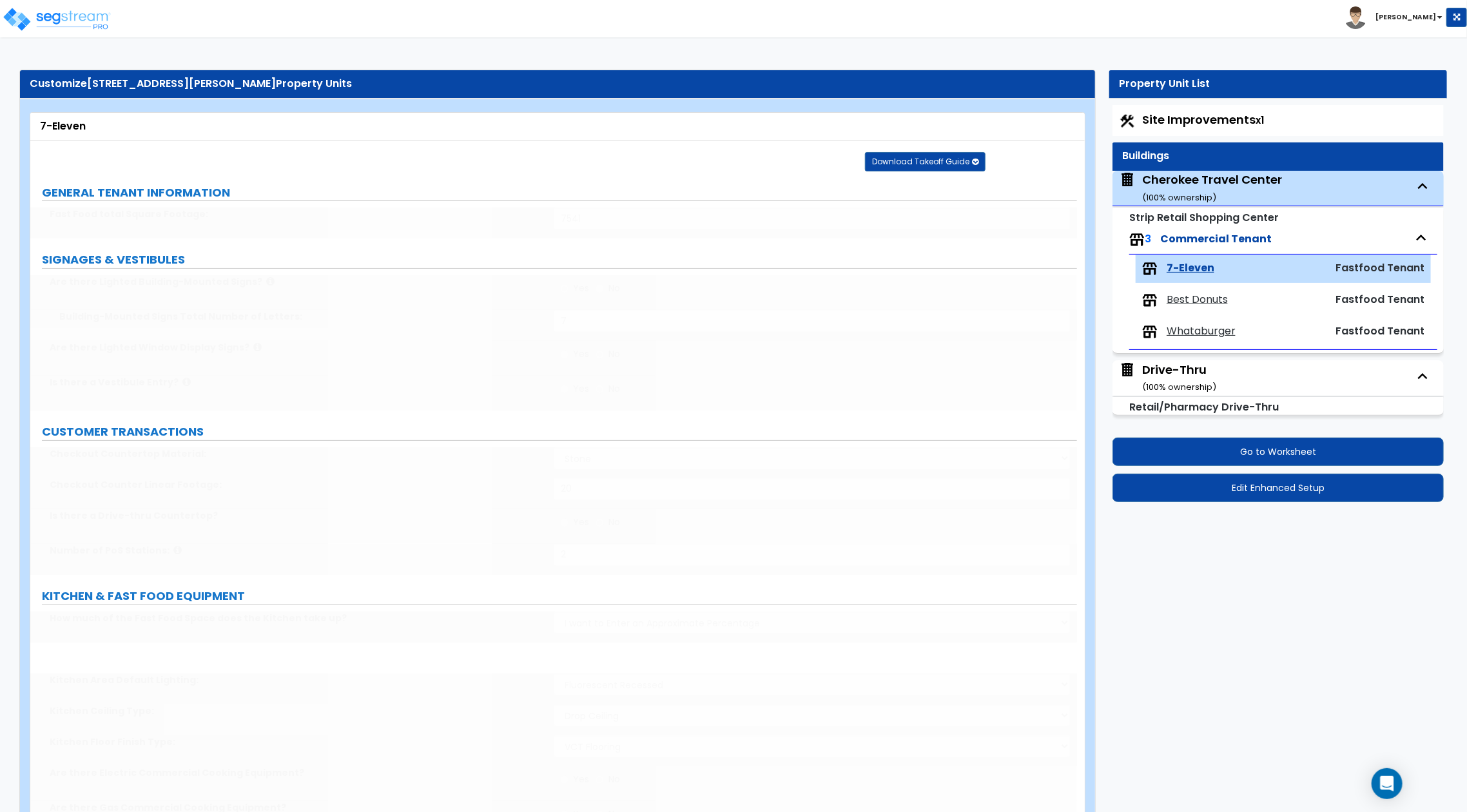
select select "3"
radio input "true"
type input "2"
select select "4"
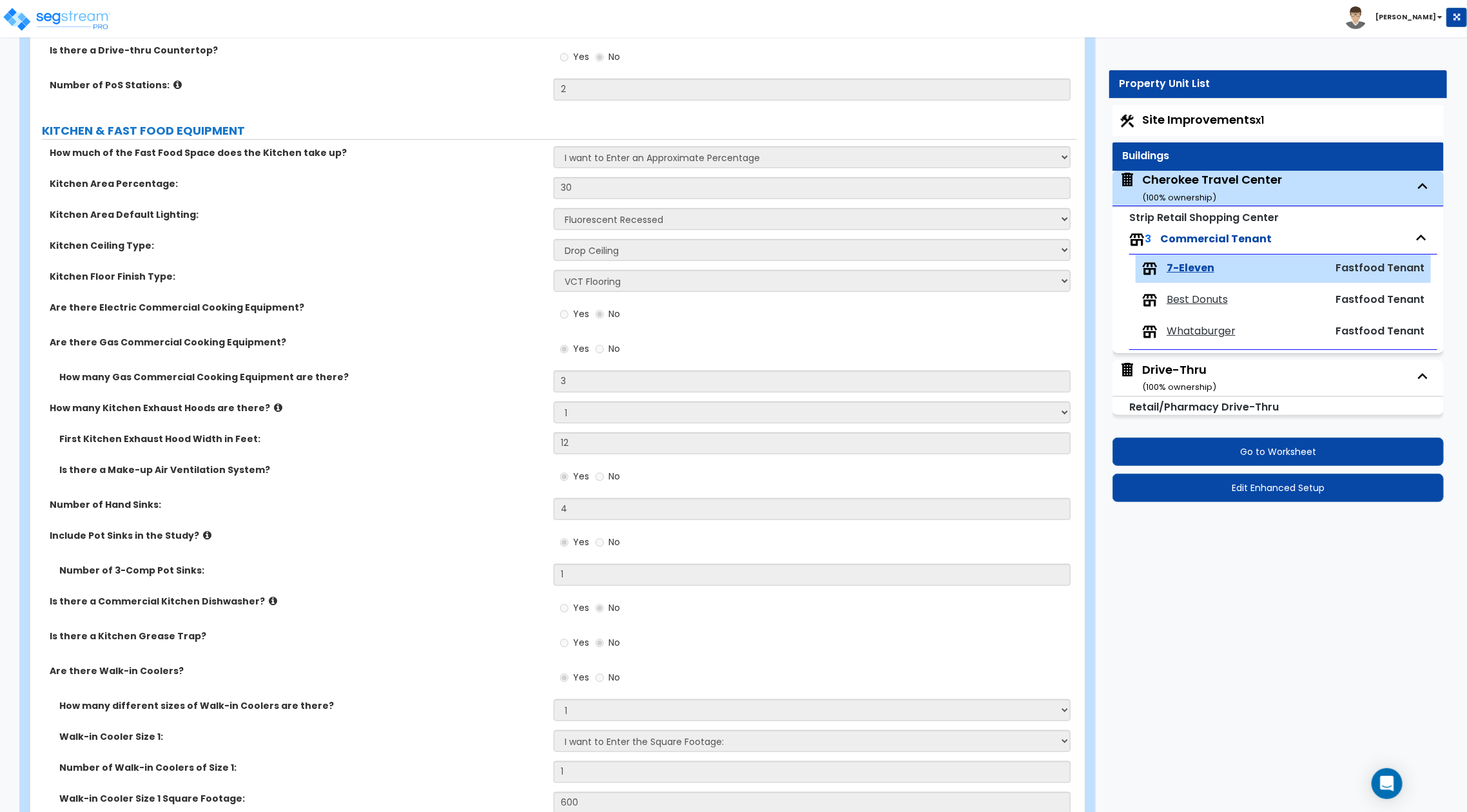
scroll to position [1808, 0]
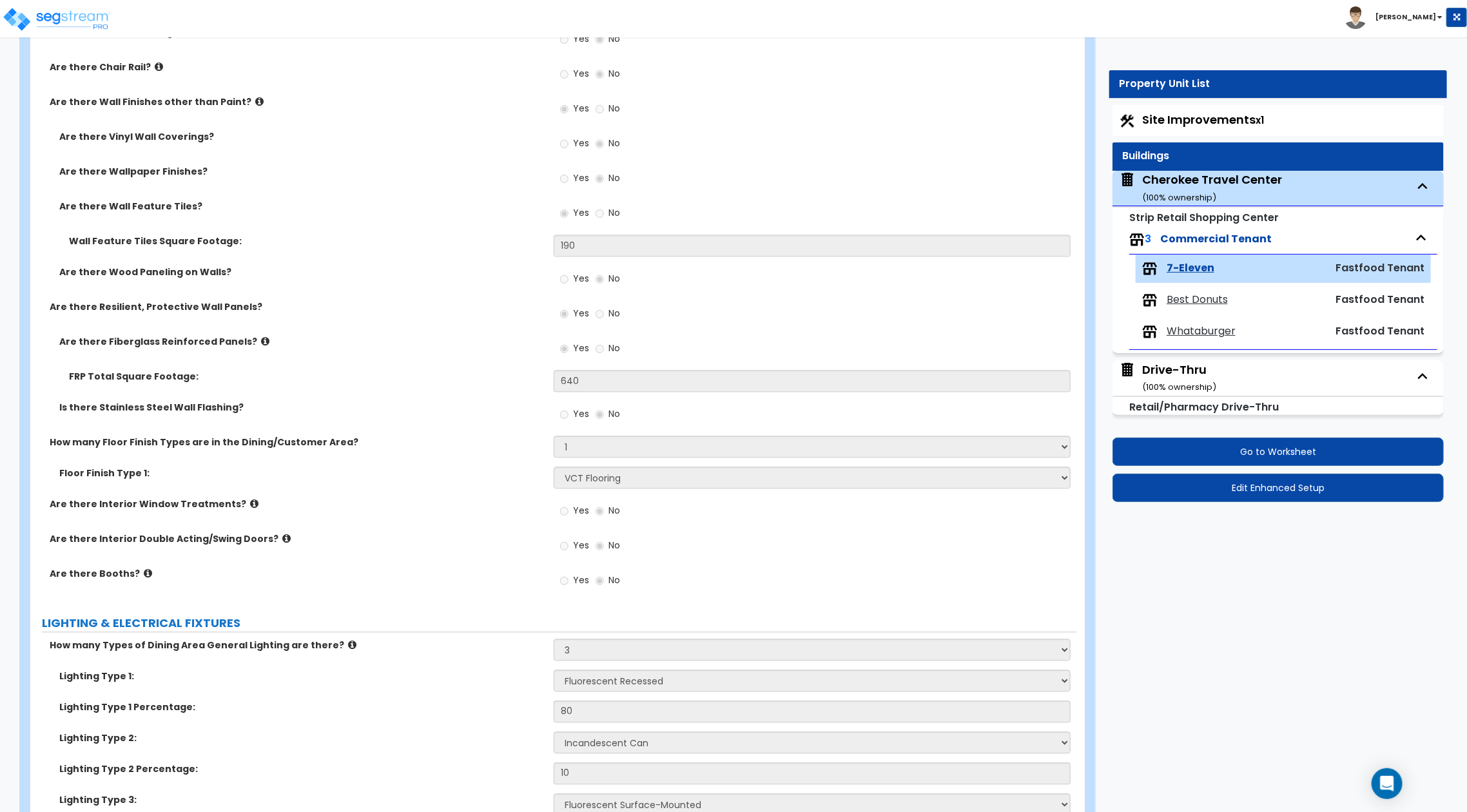
click at [1192, 735] on div "Customize 655 S Doctor M Roper Parkway Property Units 7-Eleven Download Takeoff…" at bounding box center [734, 80] width 1467 height 3664
click at [1148, 120] on span "Site Improvements x1" at bounding box center [1203, 119] width 122 height 16
select select "2"
select select "1"
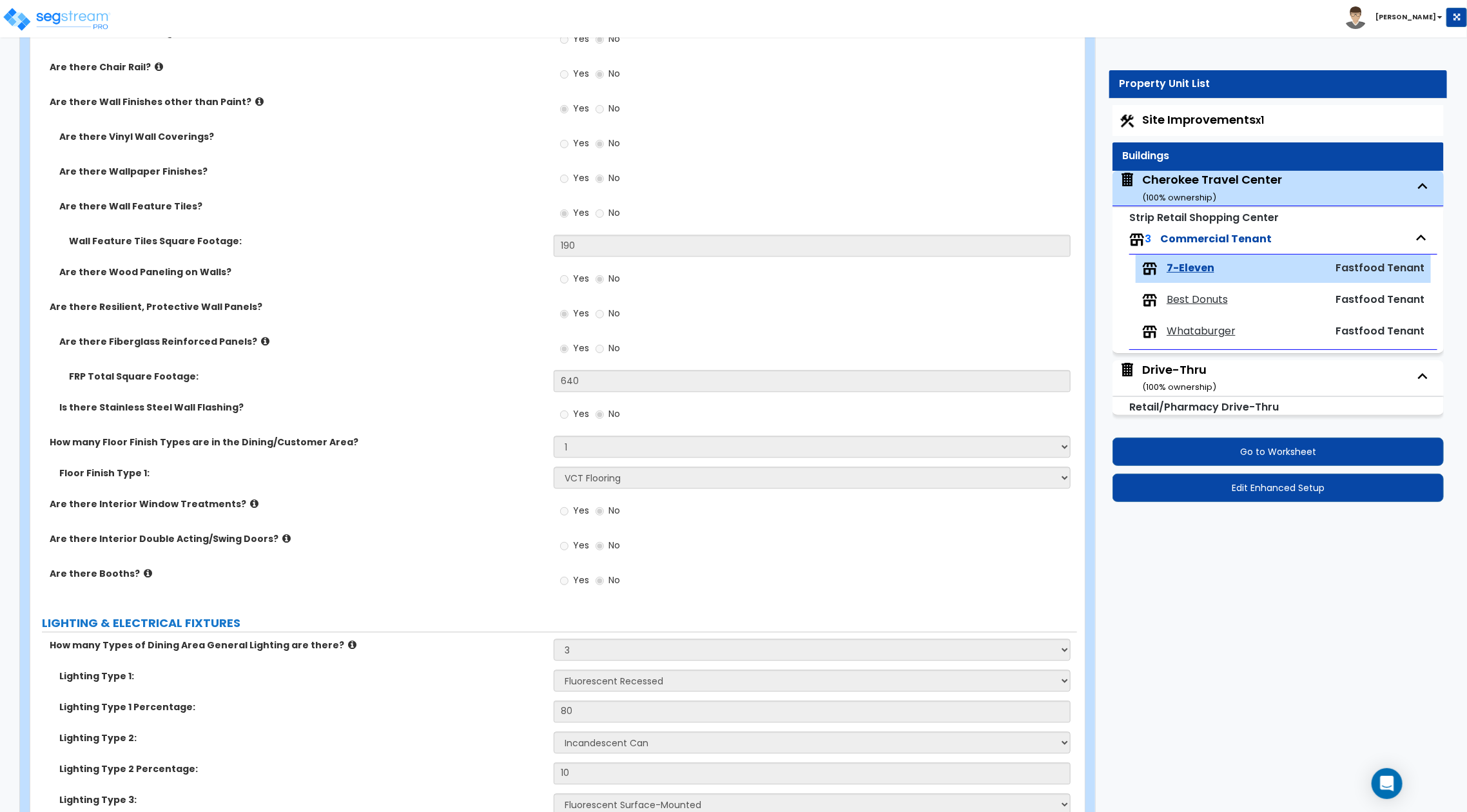
select select "1"
select select "2"
select select "1"
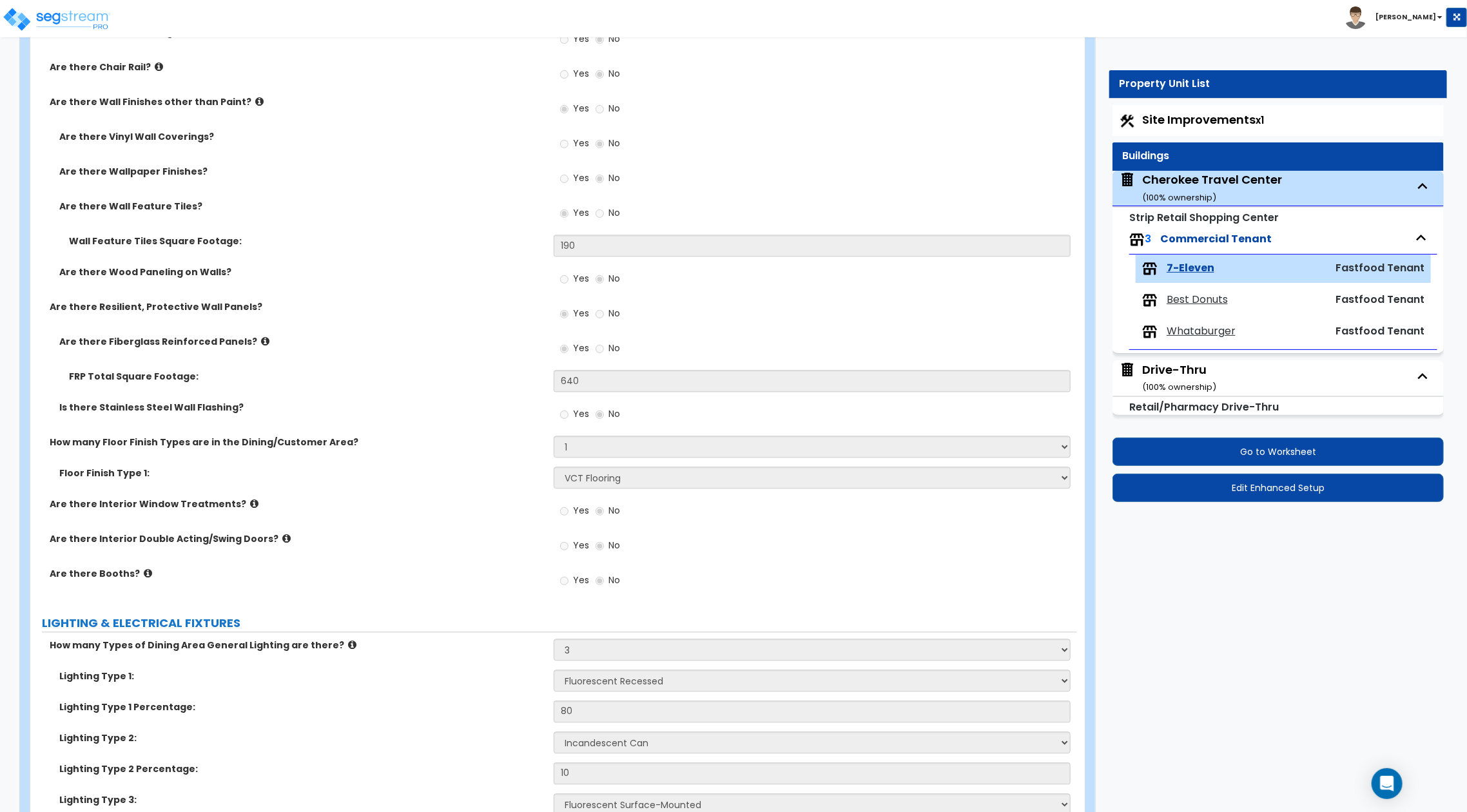
select select "2"
select select "1"
select select "2"
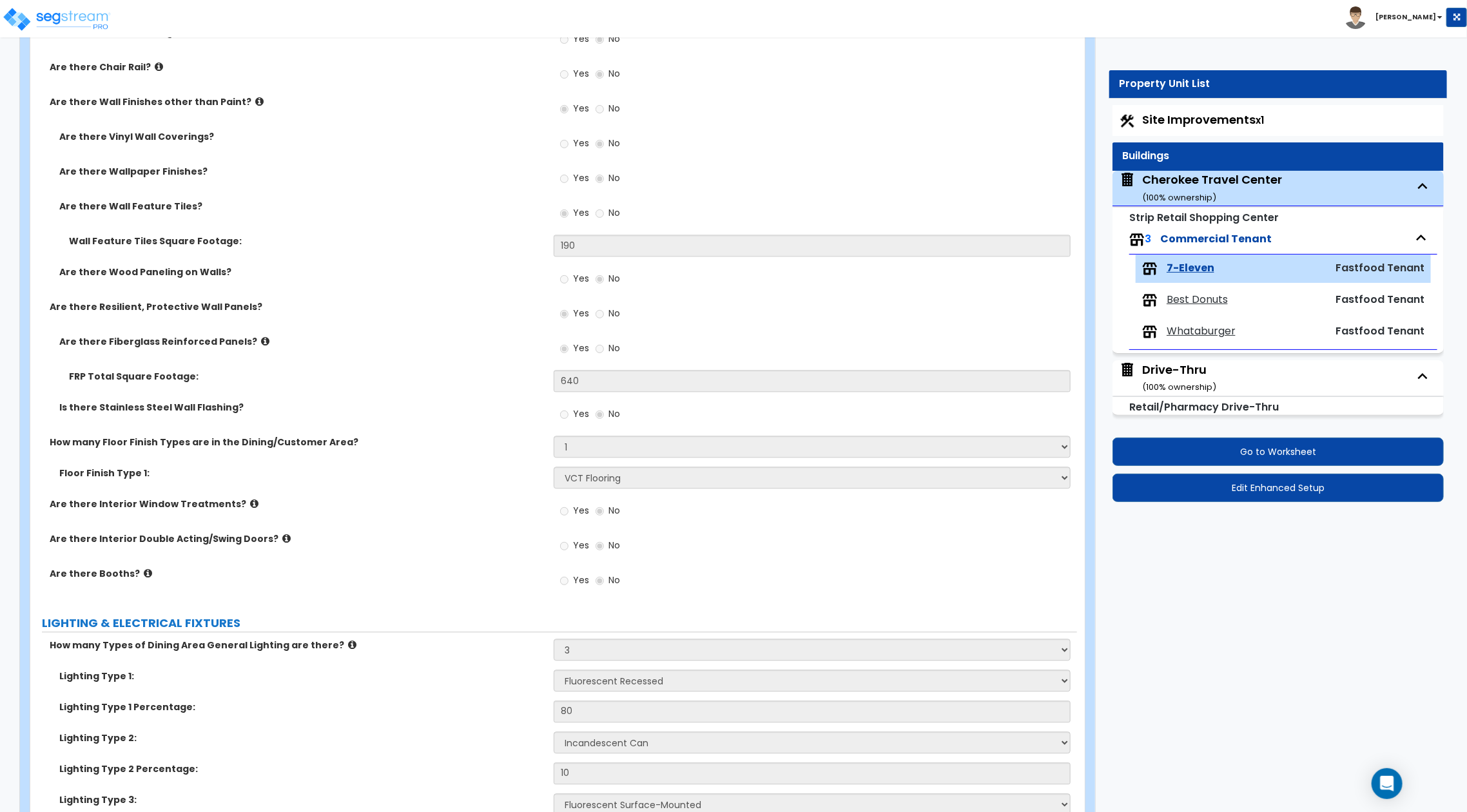
select select "1"
select select "5"
select select "2"
select select "1"
select select "2"
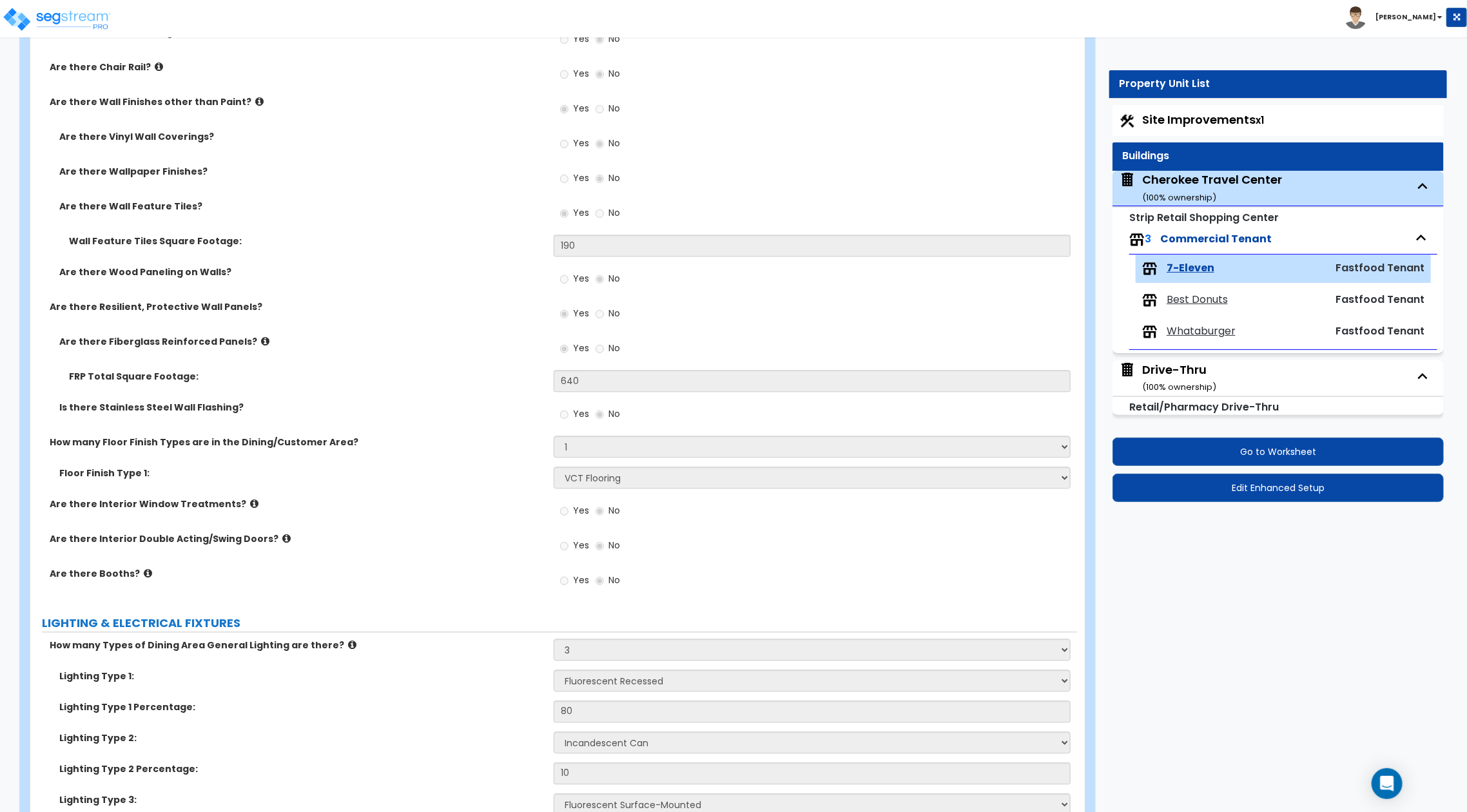
select select "5"
select select "1"
select select "4"
select select "2"
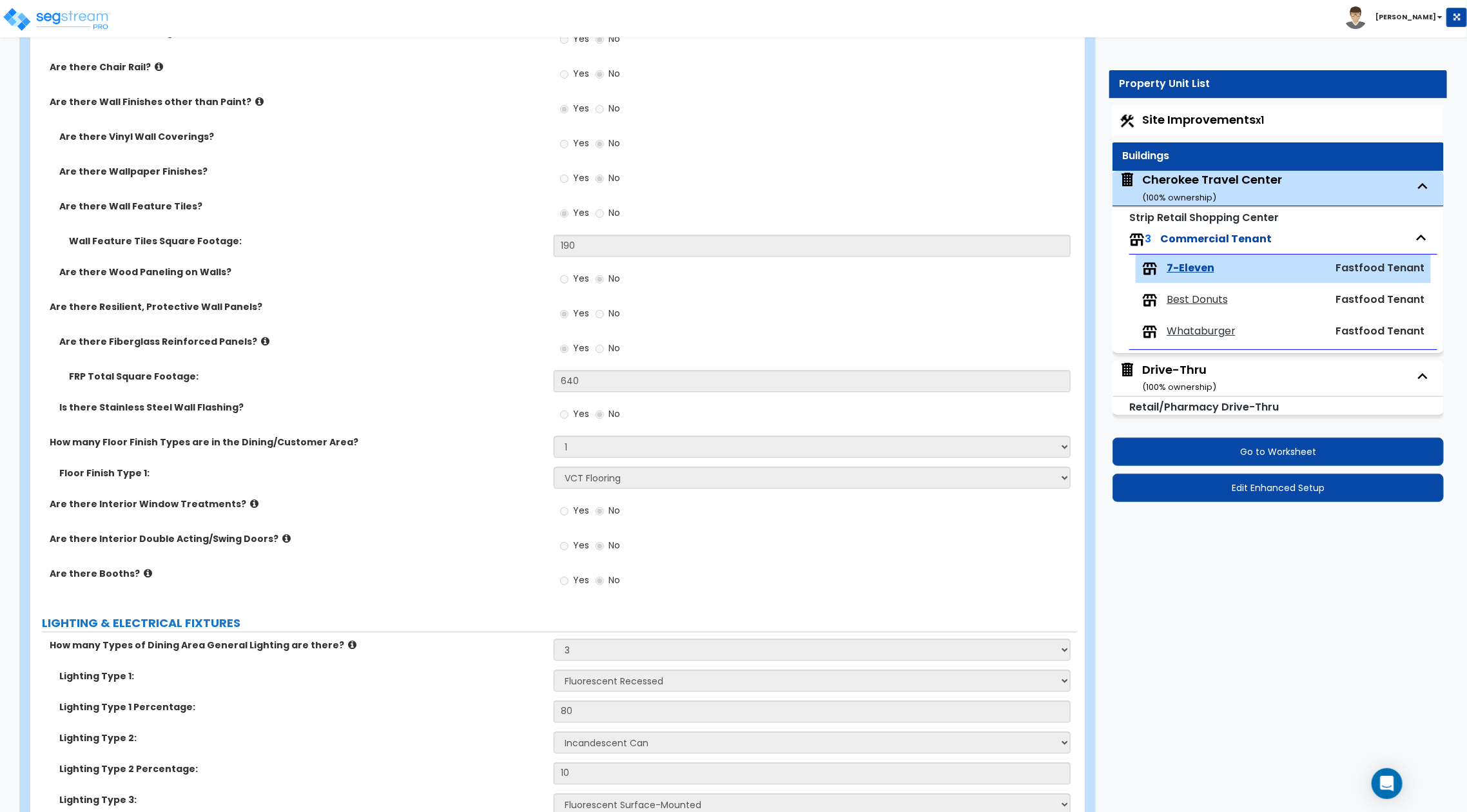
select select "2"
select select "4"
select select "2"
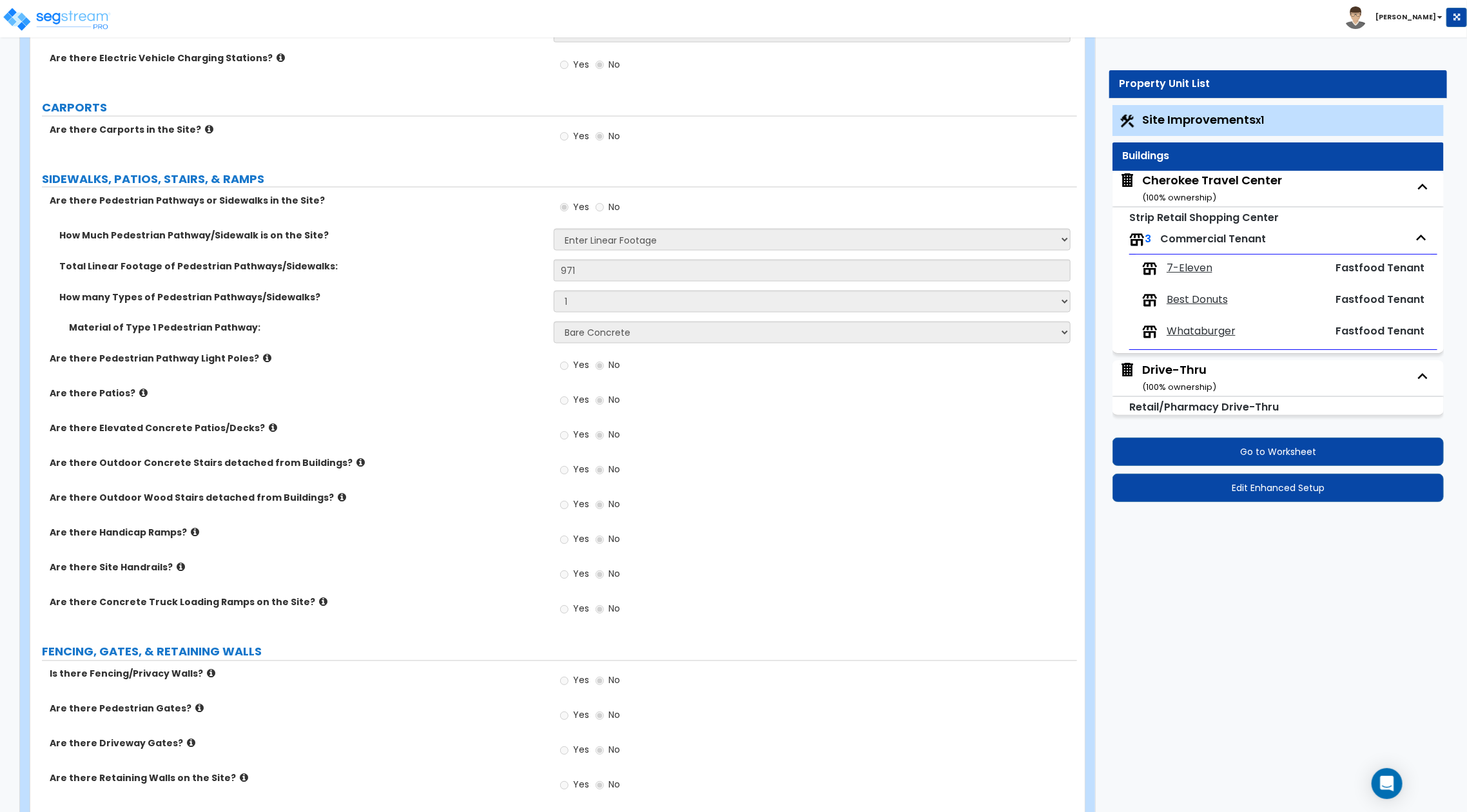
scroll to position [1275, 0]
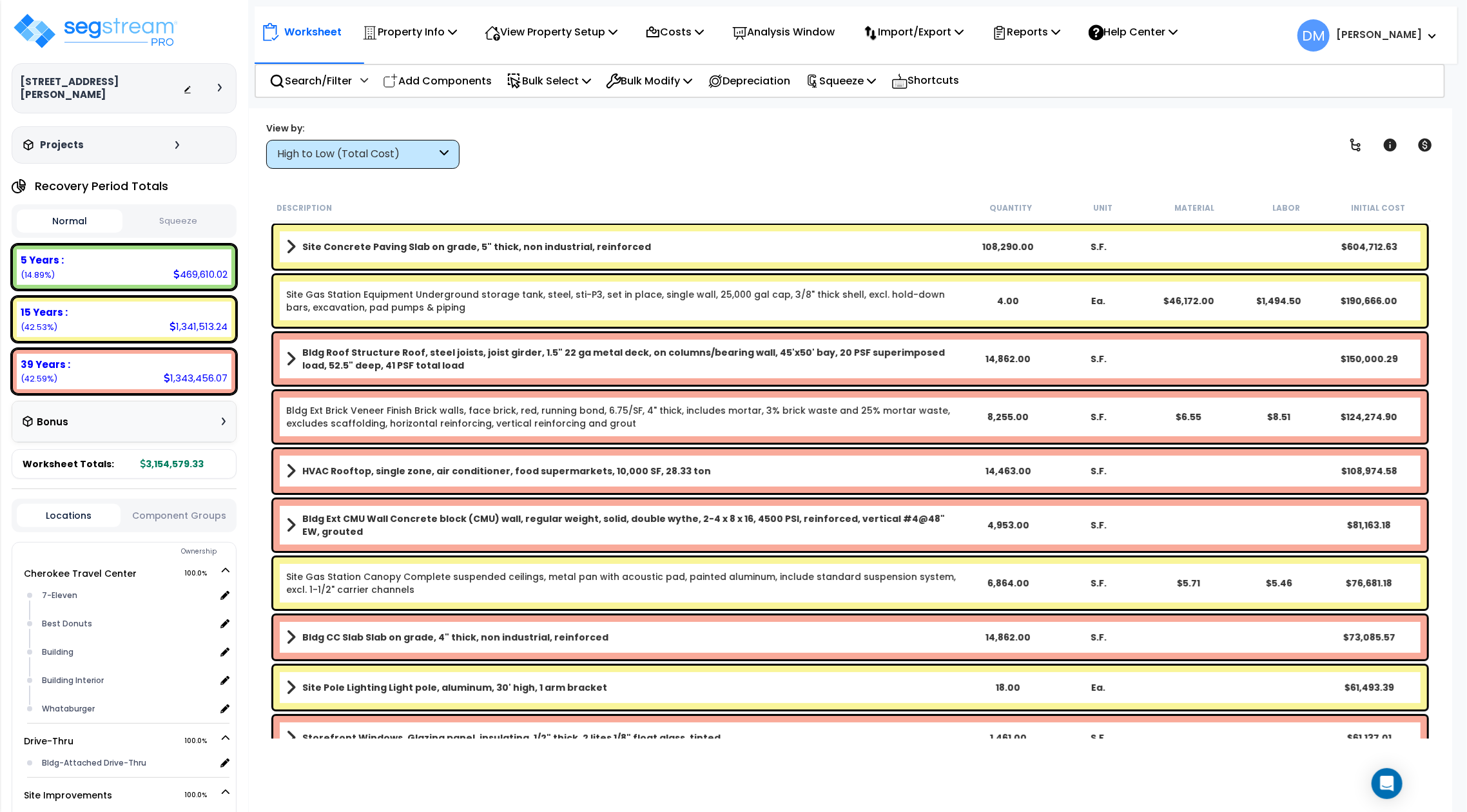
click at [449, 161] on div "High to Low (Total Cost)" at bounding box center [363, 154] width 193 height 29
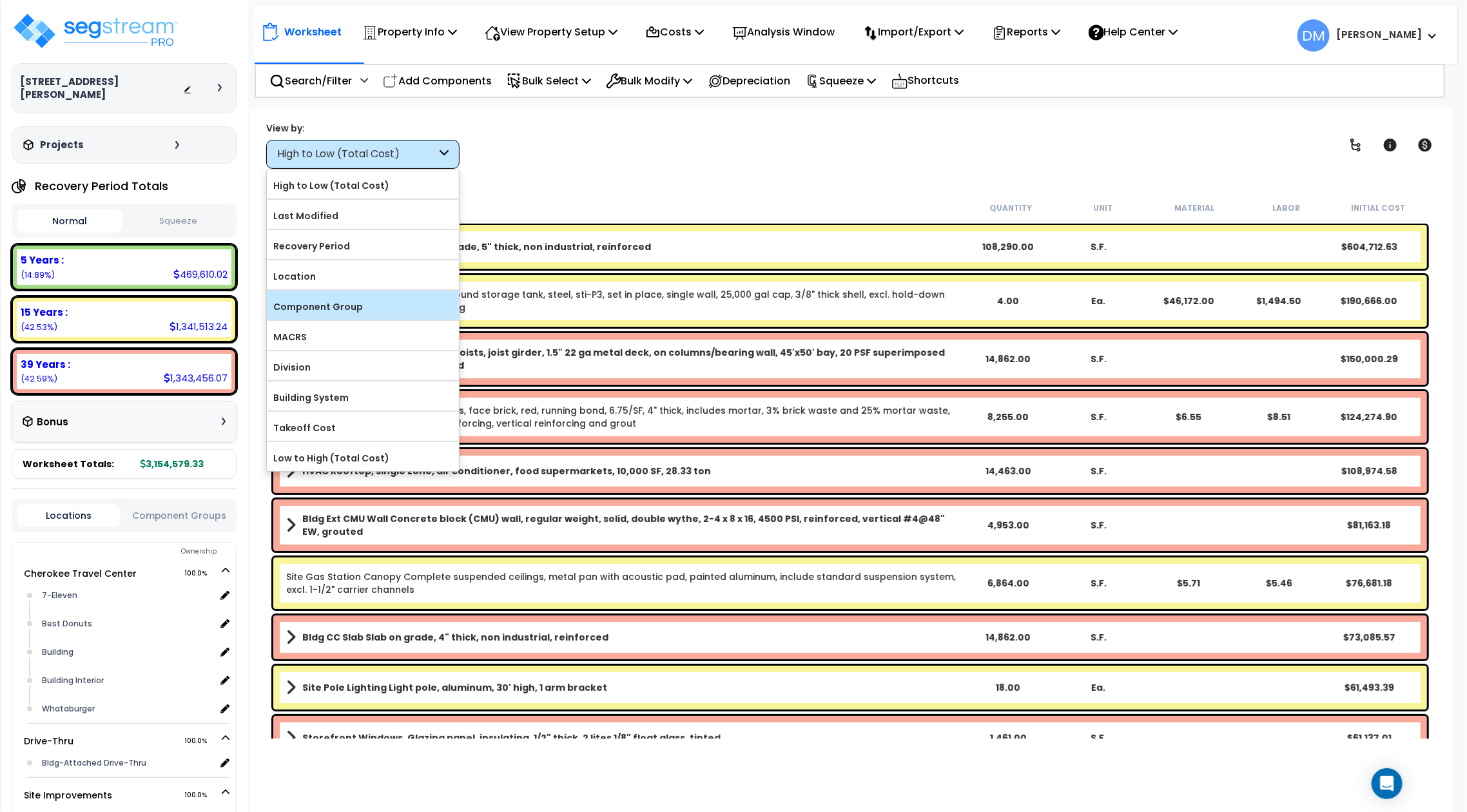
click at [383, 299] on label "Component Group" at bounding box center [363, 306] width 192 height 19
click at [0, 0] on input "Component Group" at bounding box center [0, 0] width 0 height 0
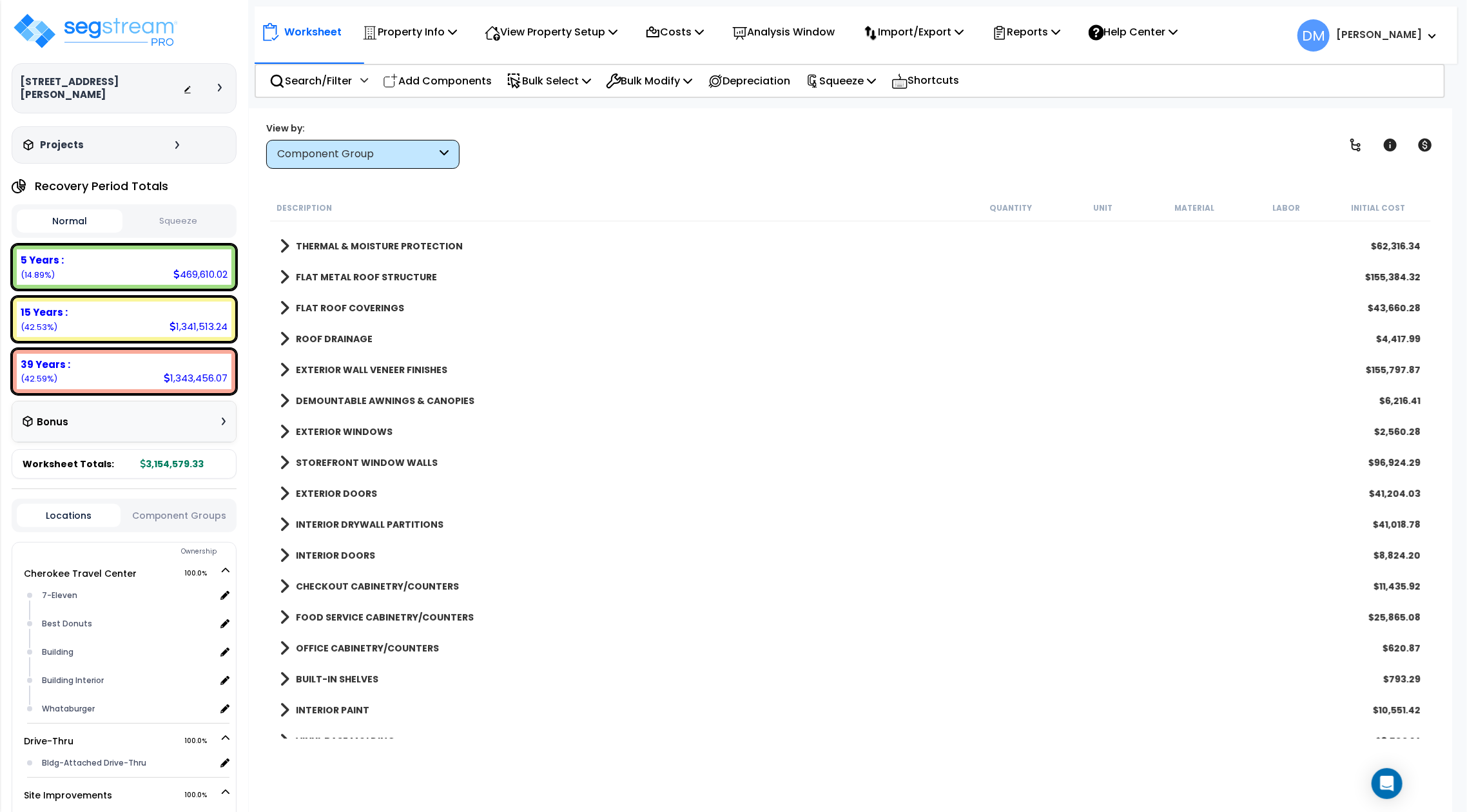
scroll to position [687, 0]
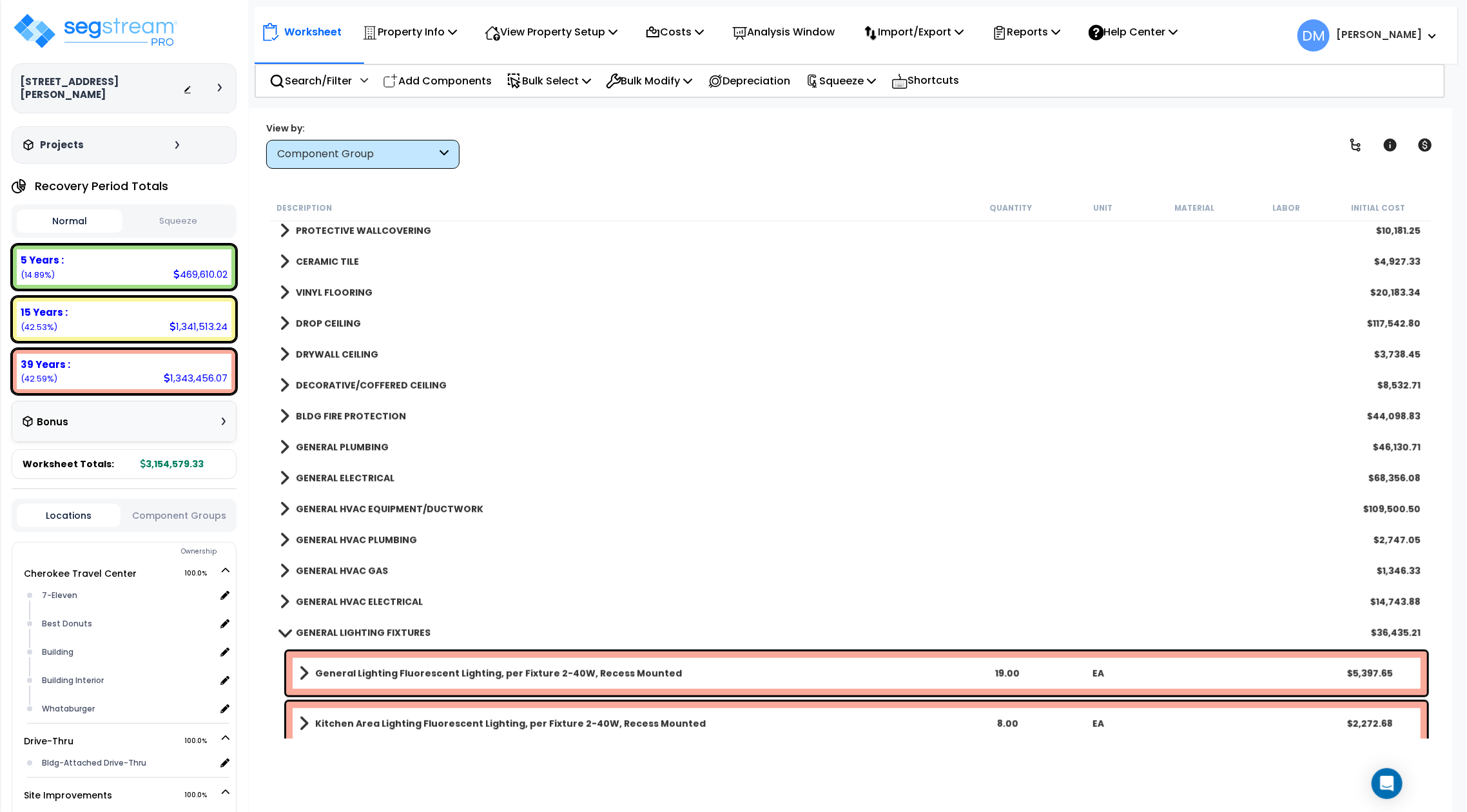
click at [368, 626] on b "GENERAL LIGHTING FIXTURES" at bounding box center [363, 632] width 134 height 13
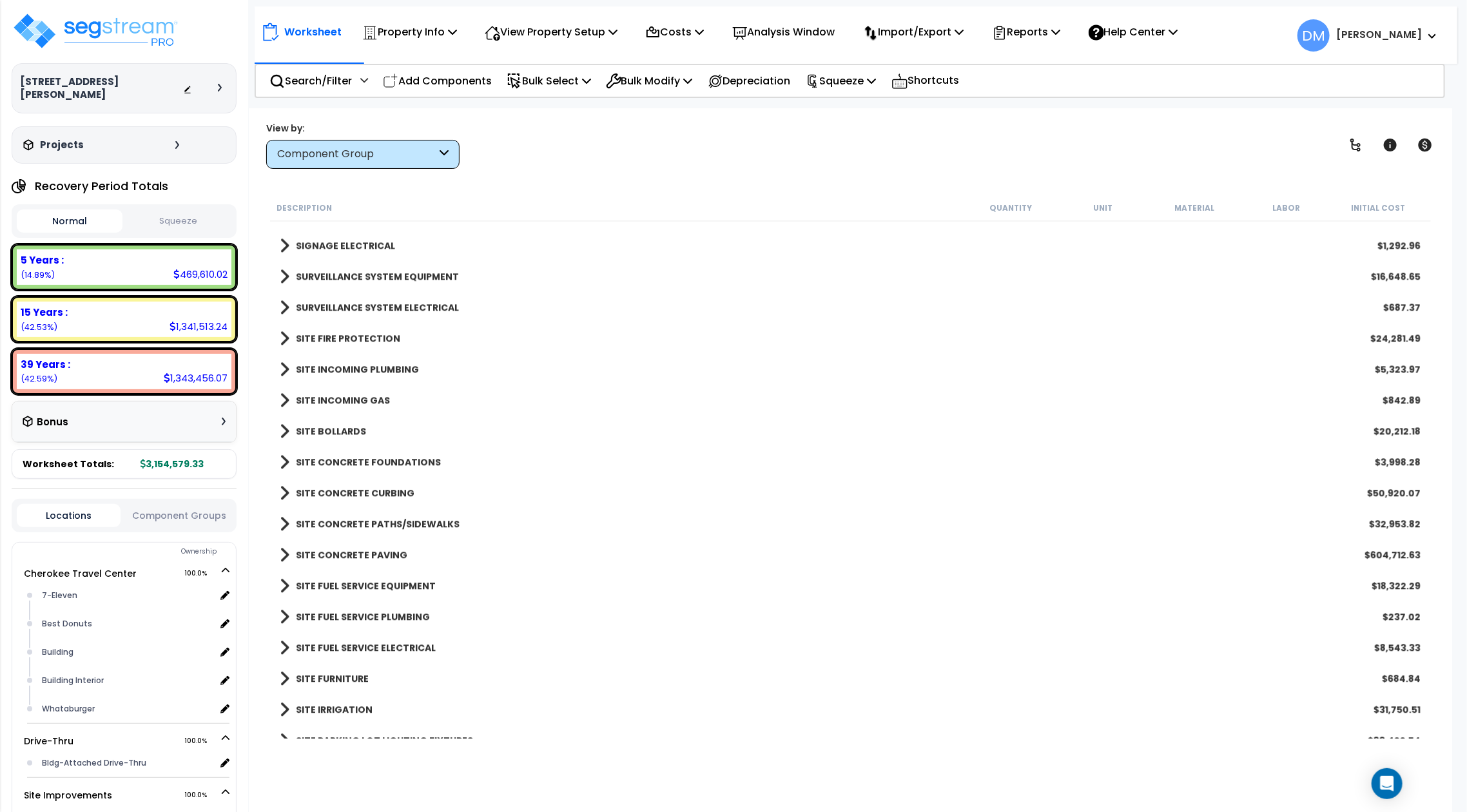
scroll to position [1804, 0]
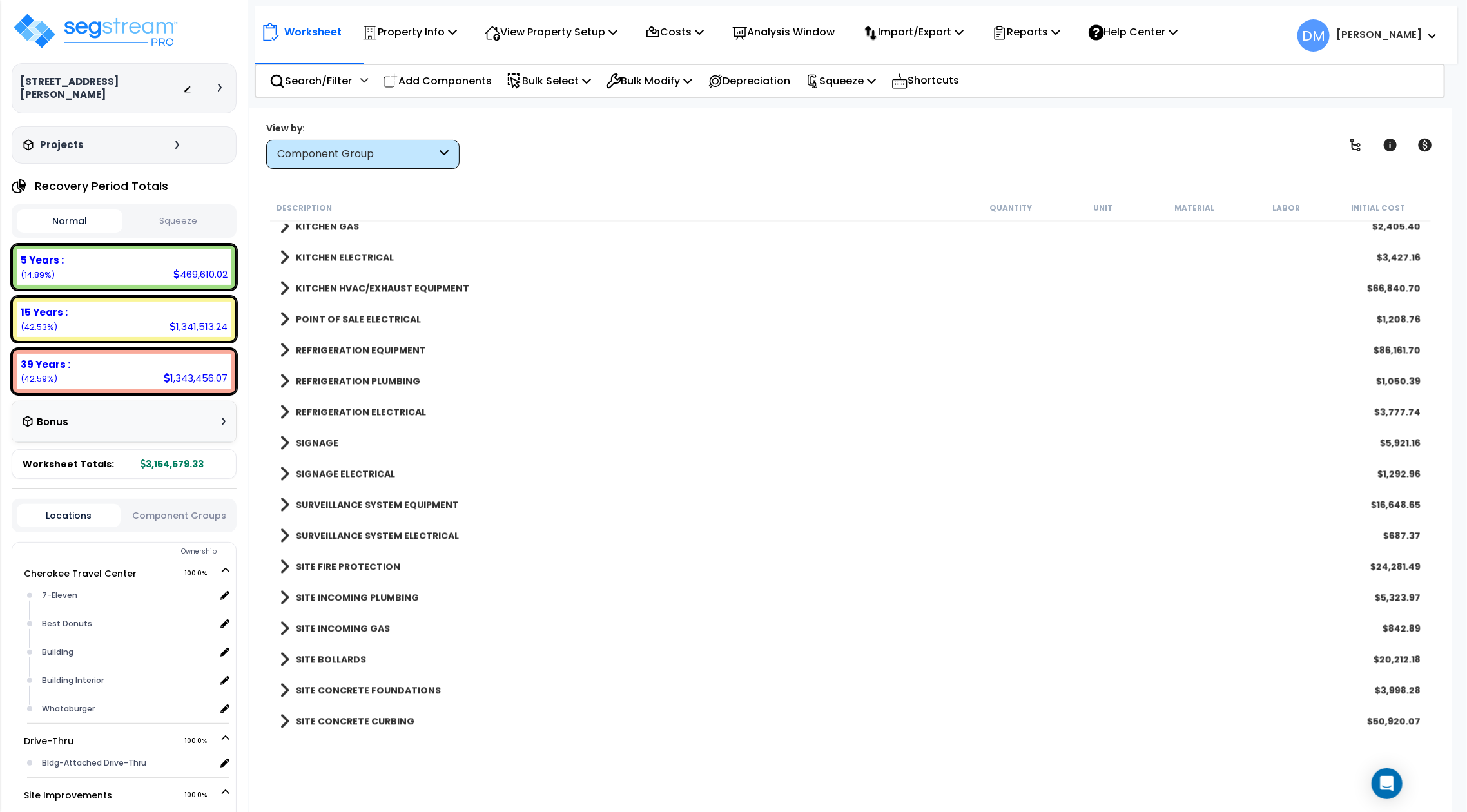
click at [410, 287] on b "KITCHEN HVAC/EXHAUST EQUIPMENT" at bounding box center [383, 288] width 173 height 13
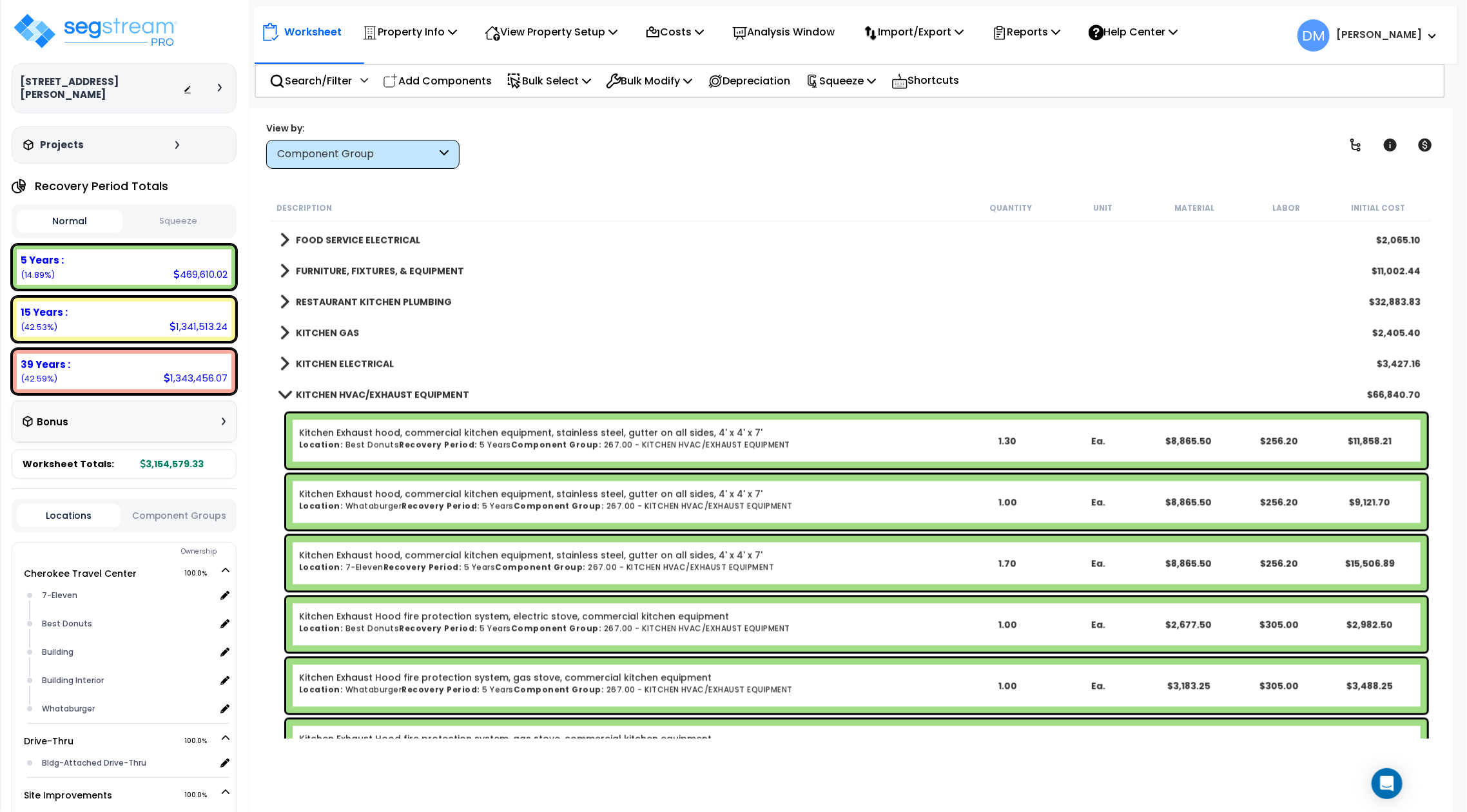
scroll to position [1632, 0]
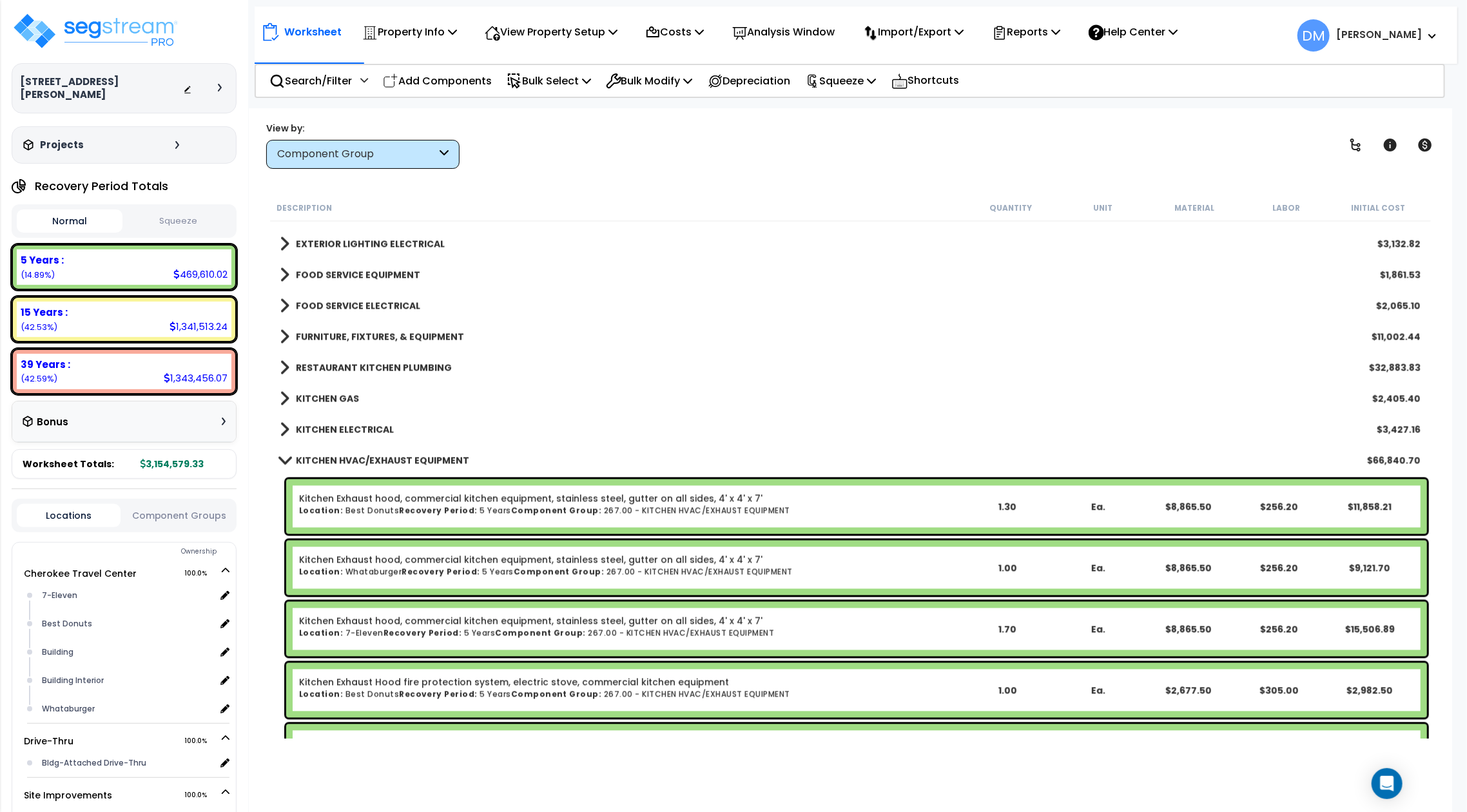
click at [367, 455] on b "KITCHEN HVAC/EXHAUST EQUIPMENT" at bounding box center [383, 460] width 173 height 13
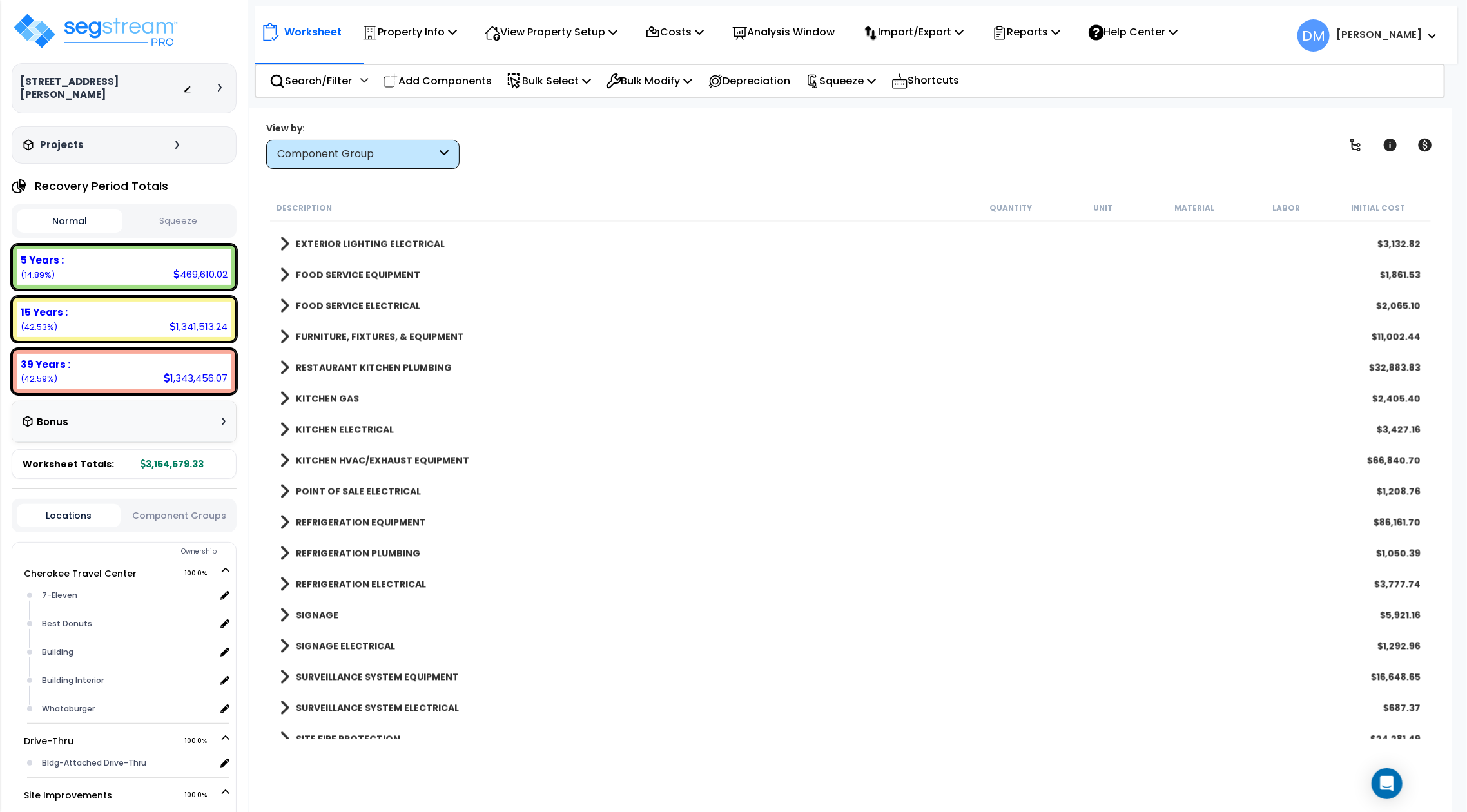
click at [361, 490] on b "POINT OF SALE ELECTRICAL" at bounding box center [358, 491] width 125 height 13
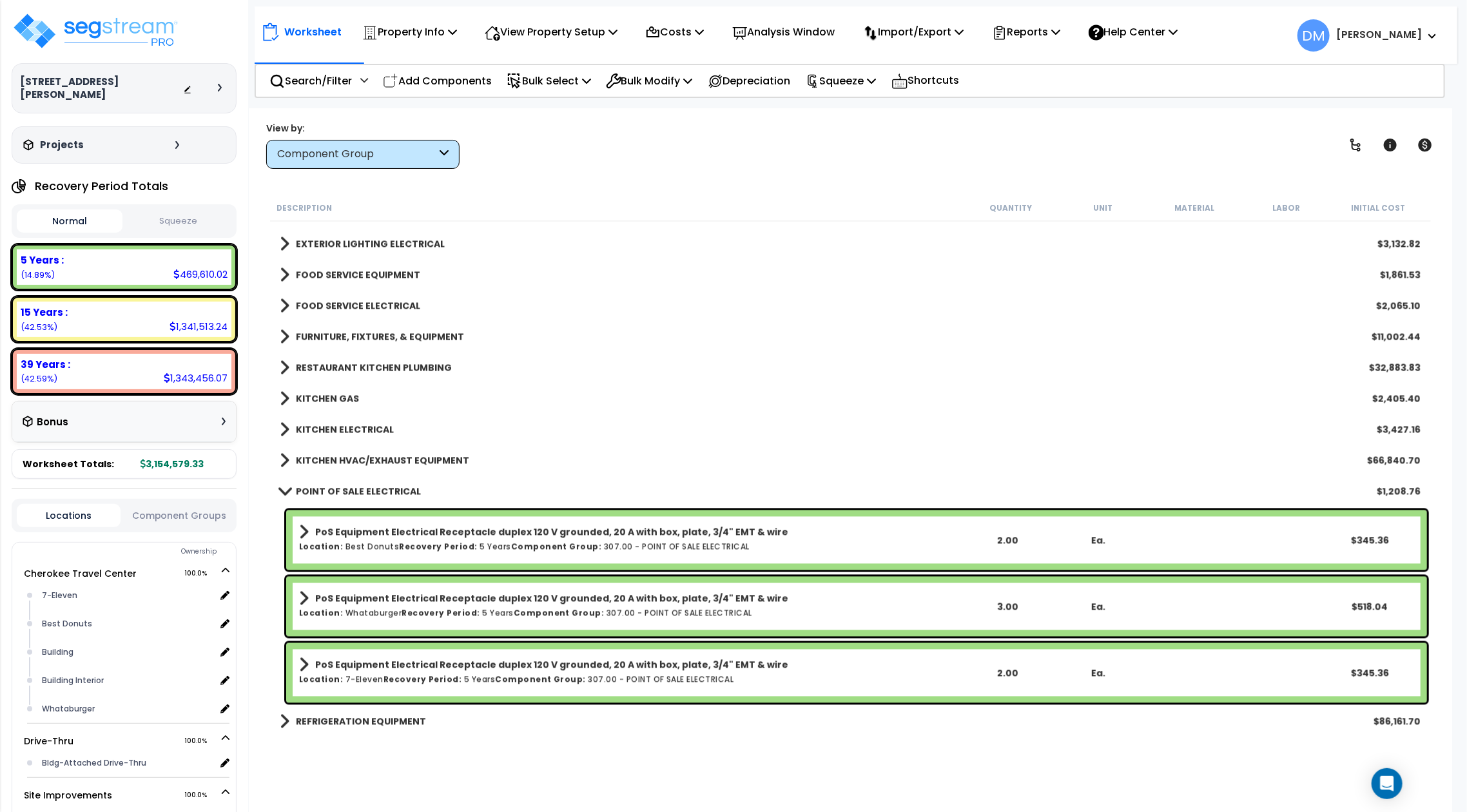
click at [361, 490] on b "POINT OF SALE ELECTRICAL" at bounding box center [358, 491] width 125 height 13
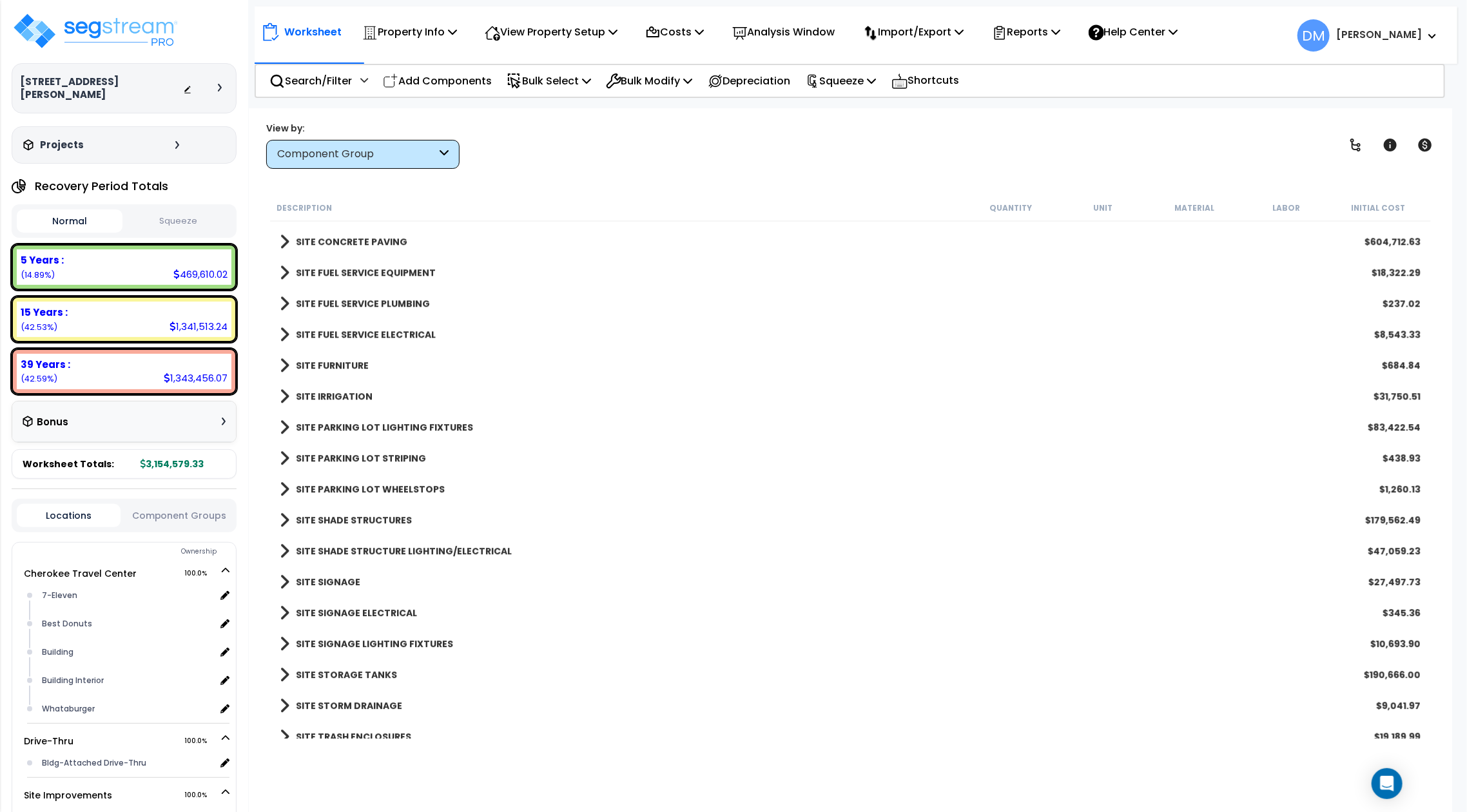
scroll to position [2359, 0]
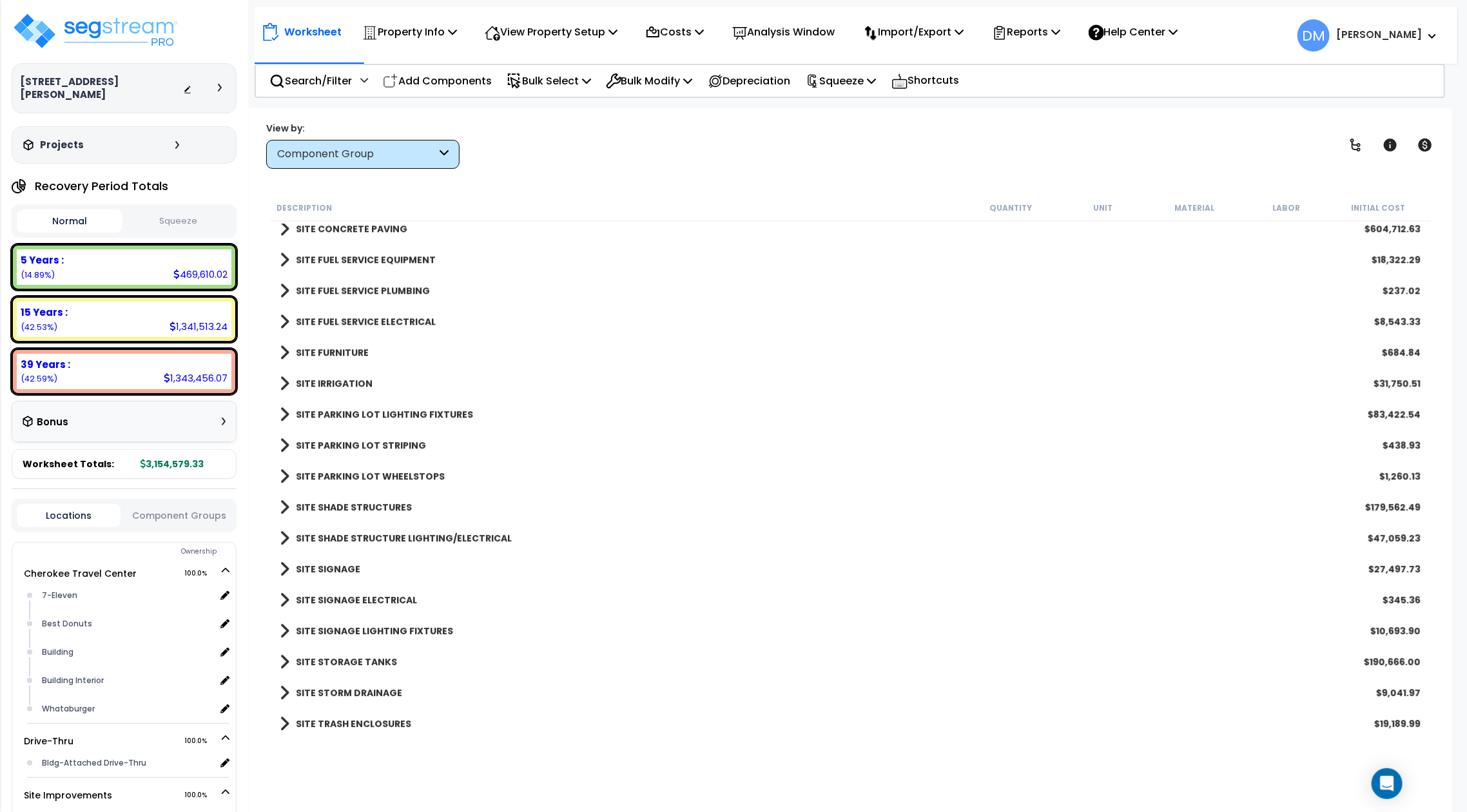
click at [383, 725] on b "SITE TRASH ENCLOSURES" at bounding box center [354, 723] width 115 height 13
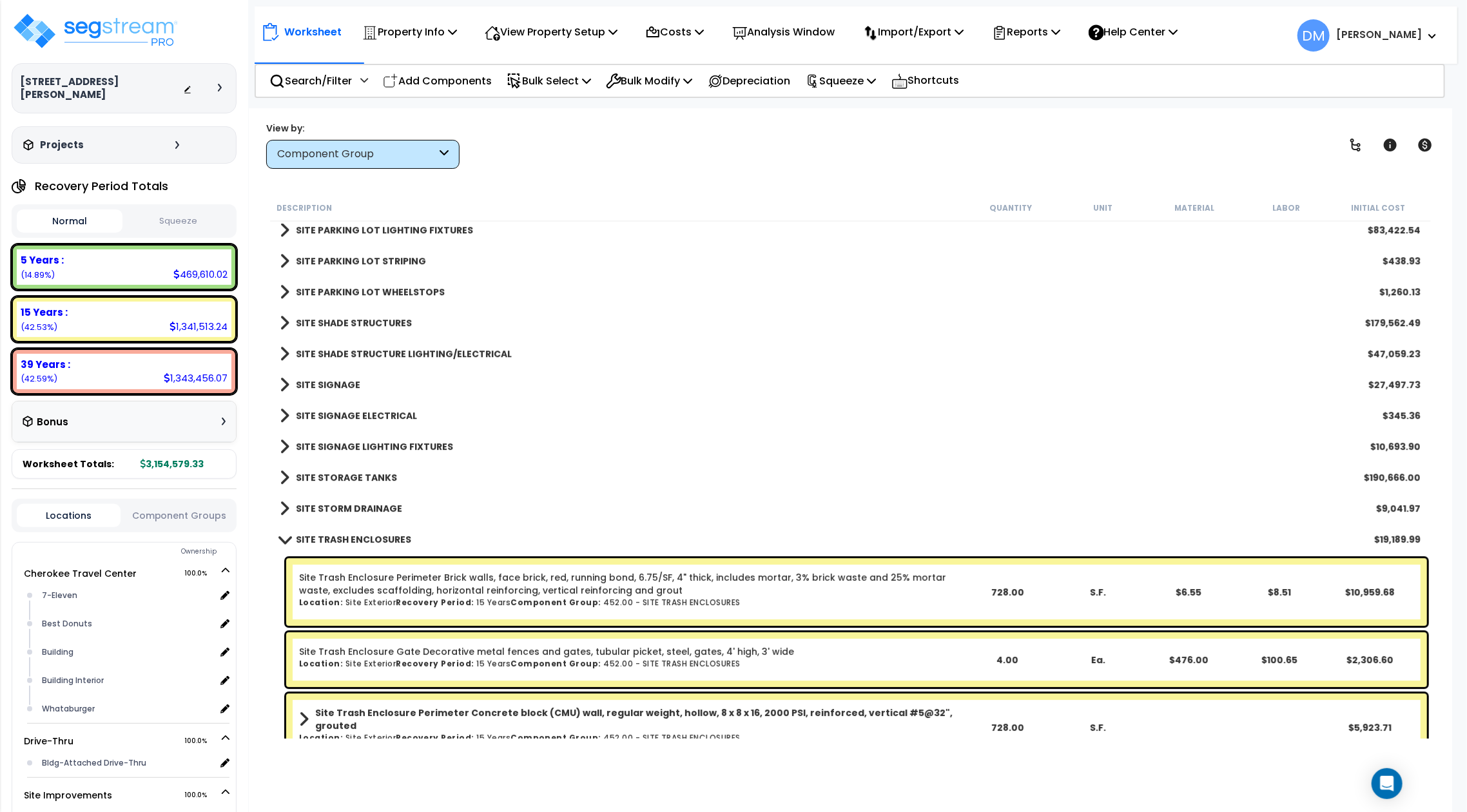
scroll to position [2560, 0]
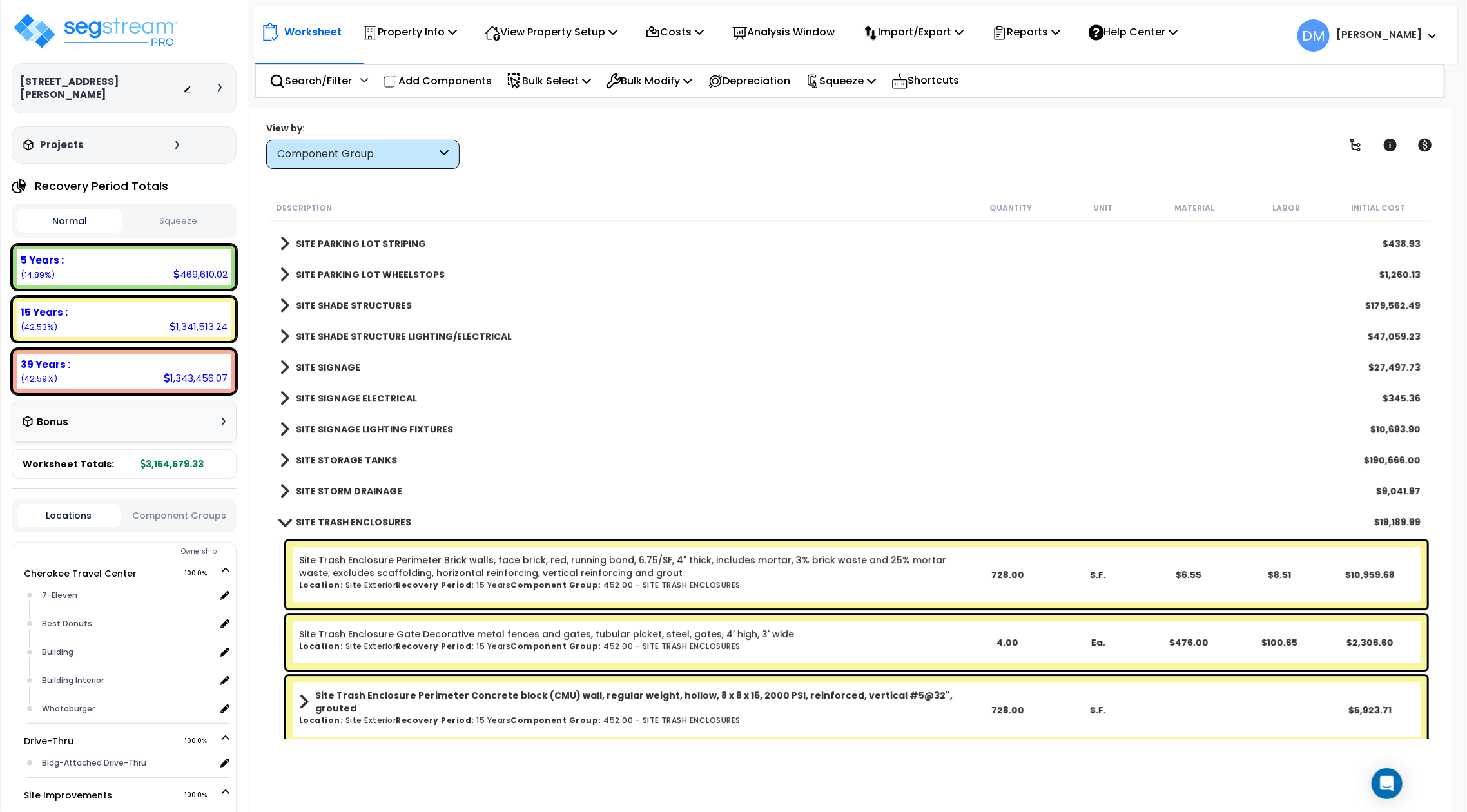
click at [356, 495] on b "SITE STORM DRAINAGE" at bounding box center [349, 490] width 107 height 13
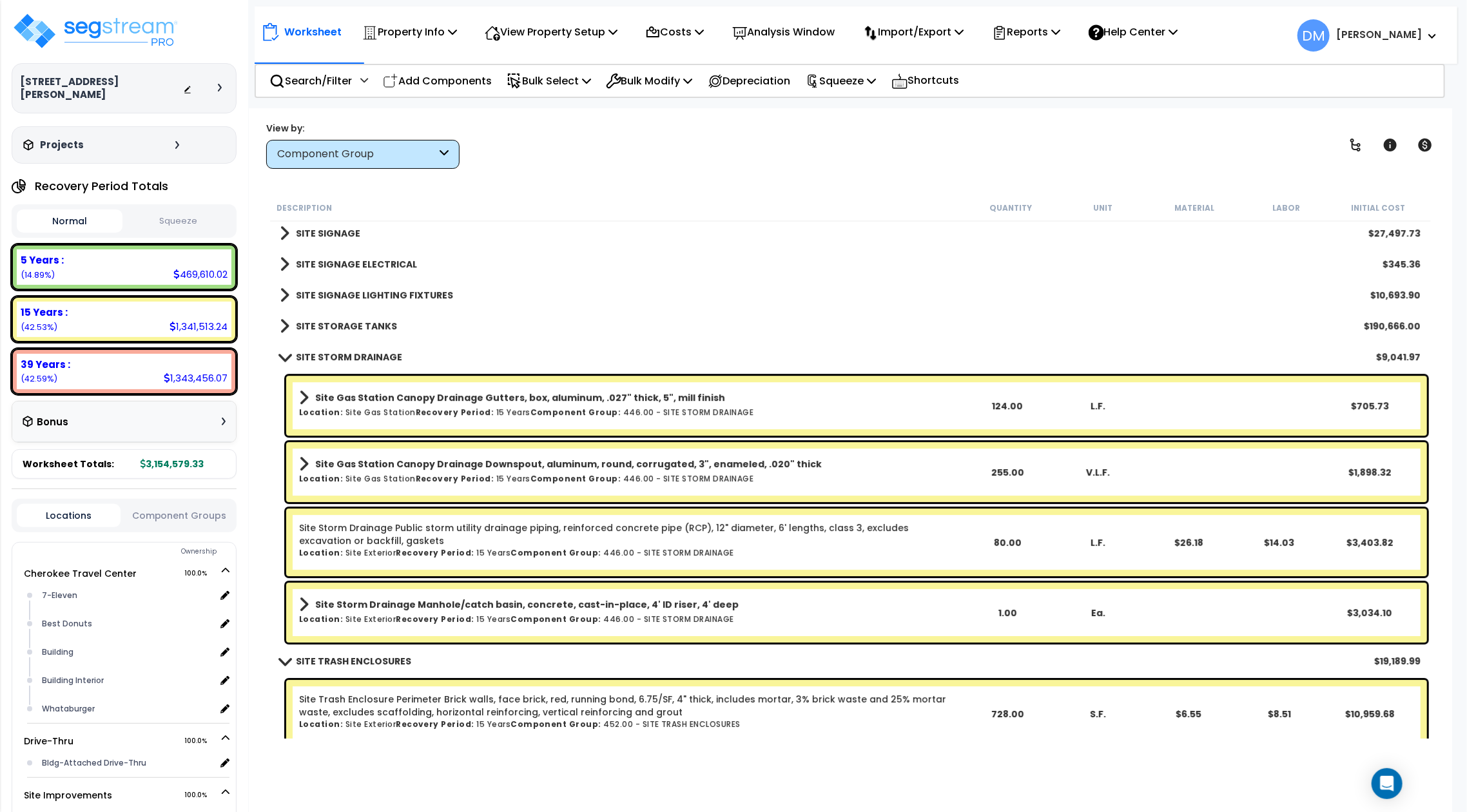
scroll to position [2731, 0]
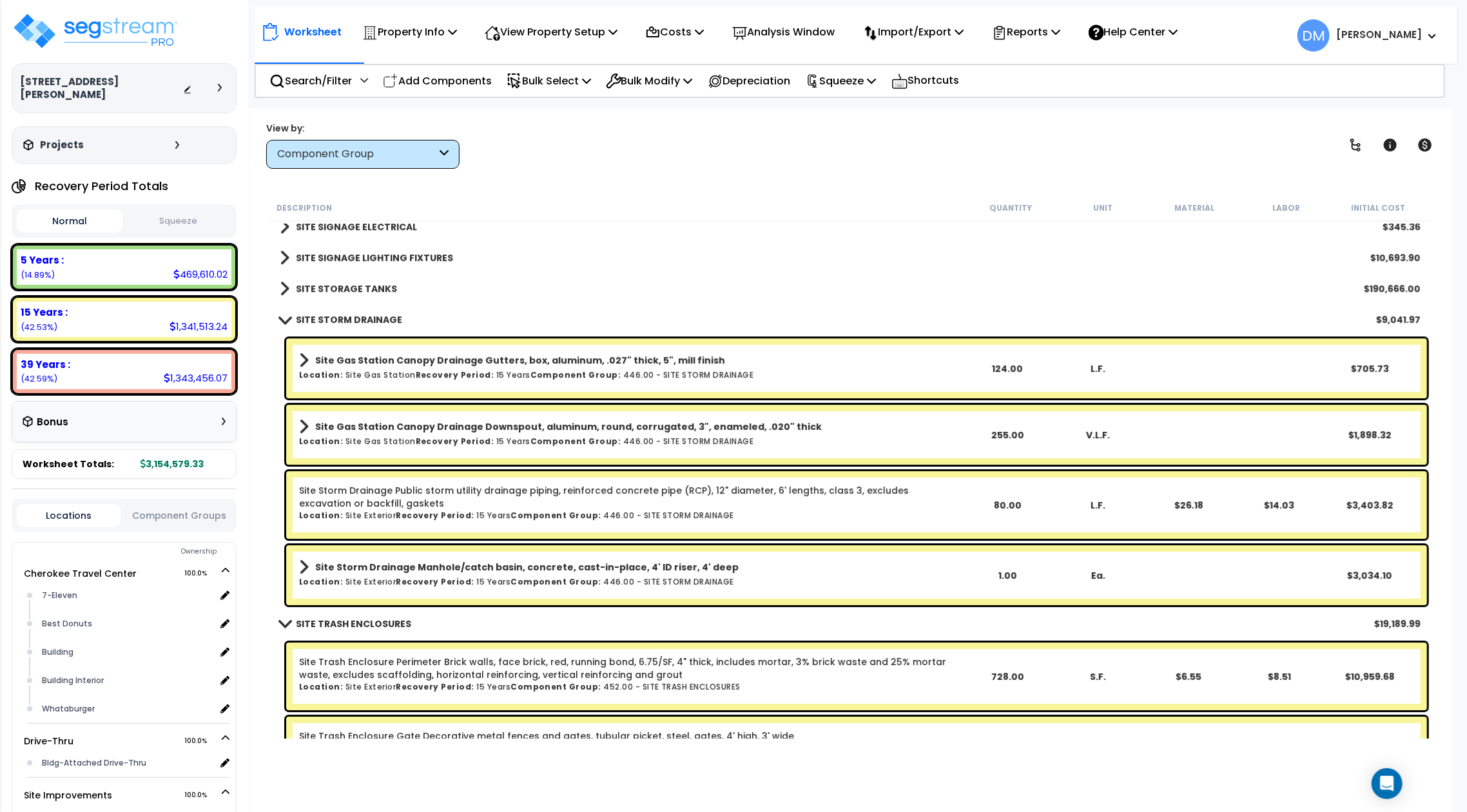
click at [383, 288] on b "SITE STORAGE TANKS" at bounding box center [346, 288] width 101 height 13
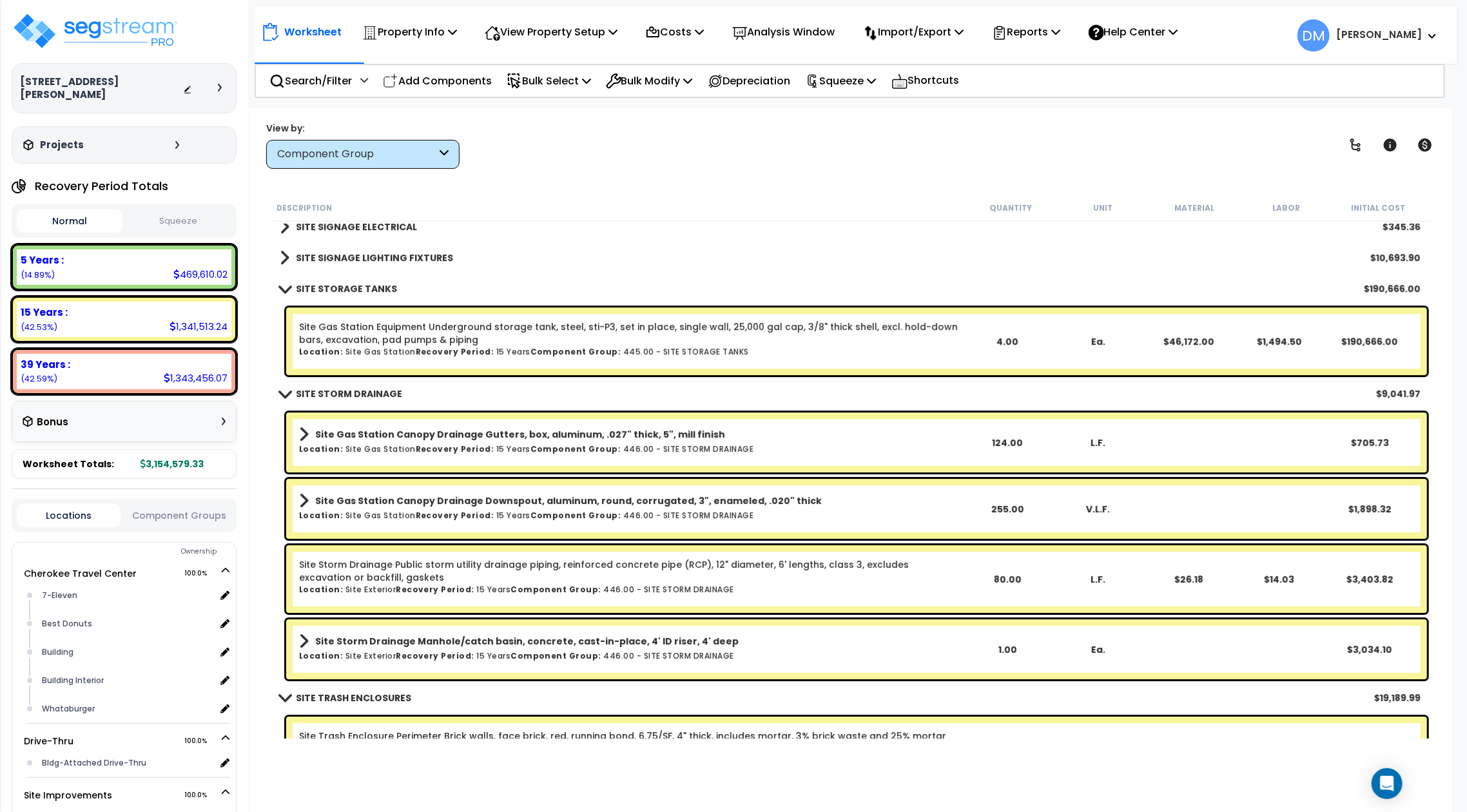
click at [416, 265] on link "SITE SIGNAGE LIGHTING FIXTURES" at bounding box center [366, 257] width 173 height 18
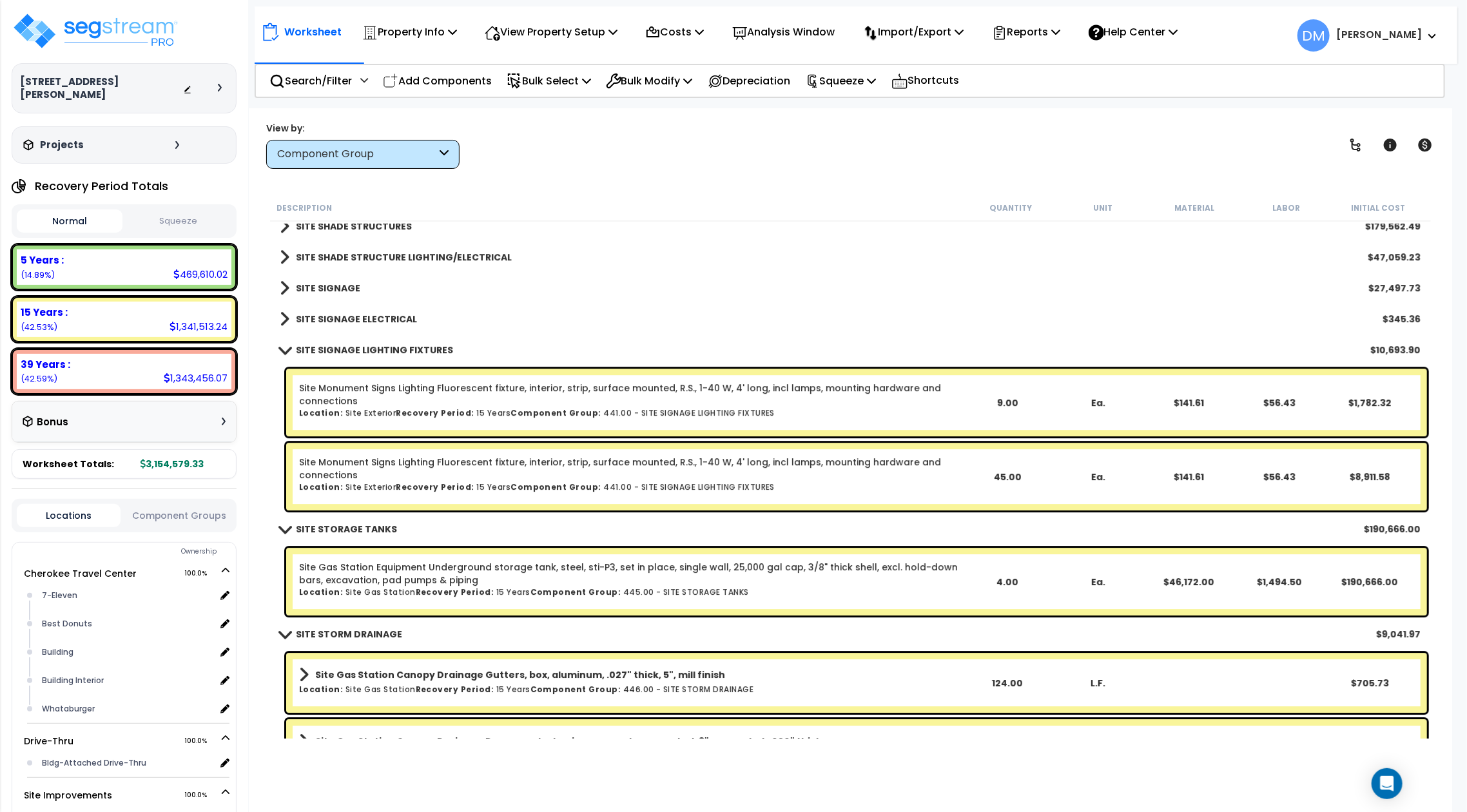
scroll to position [2560, 0]
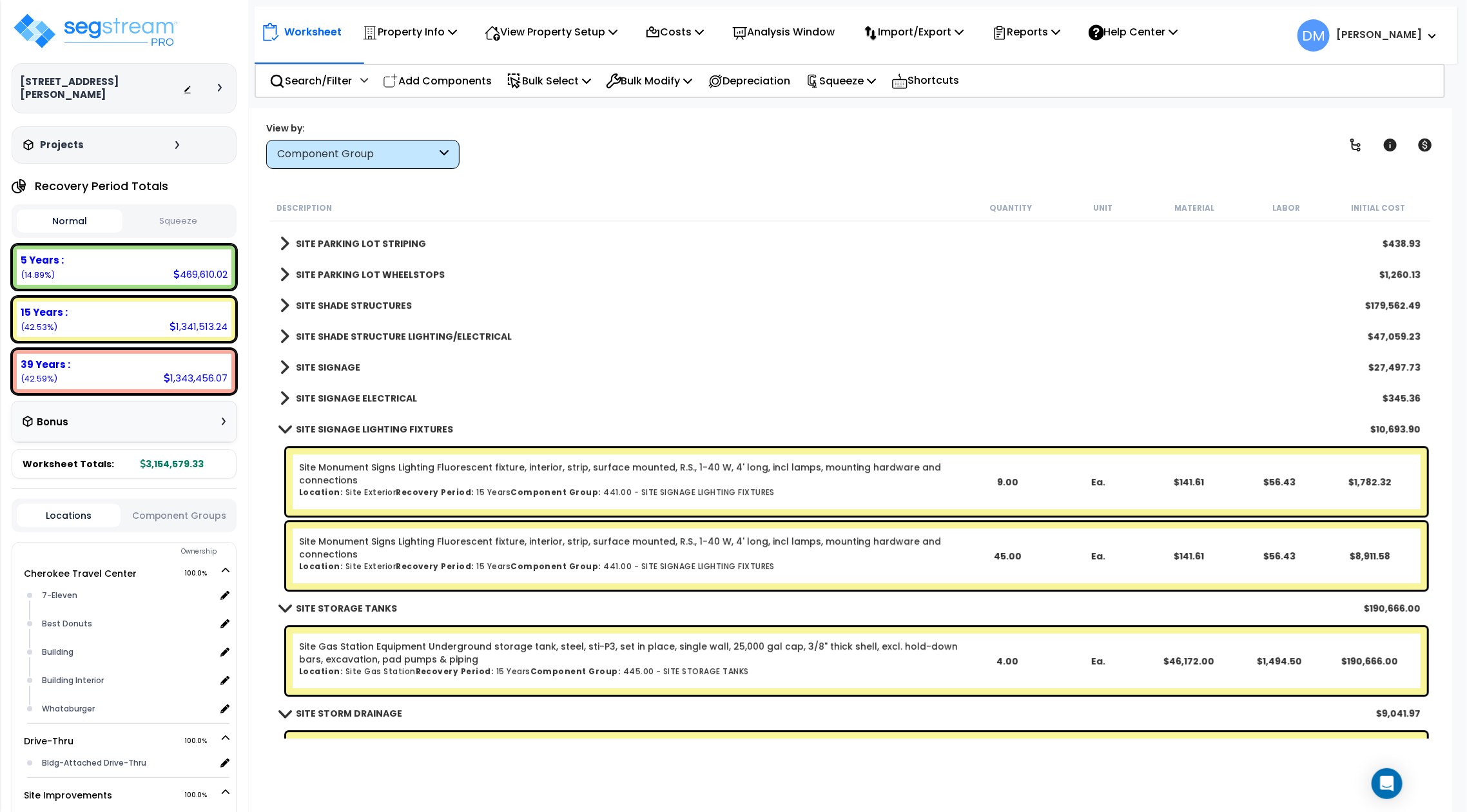
click at [387, 398] on b "SITE SIGNAGE ELECTRICAL" at bounding box center [356, 398] width 121 height 13
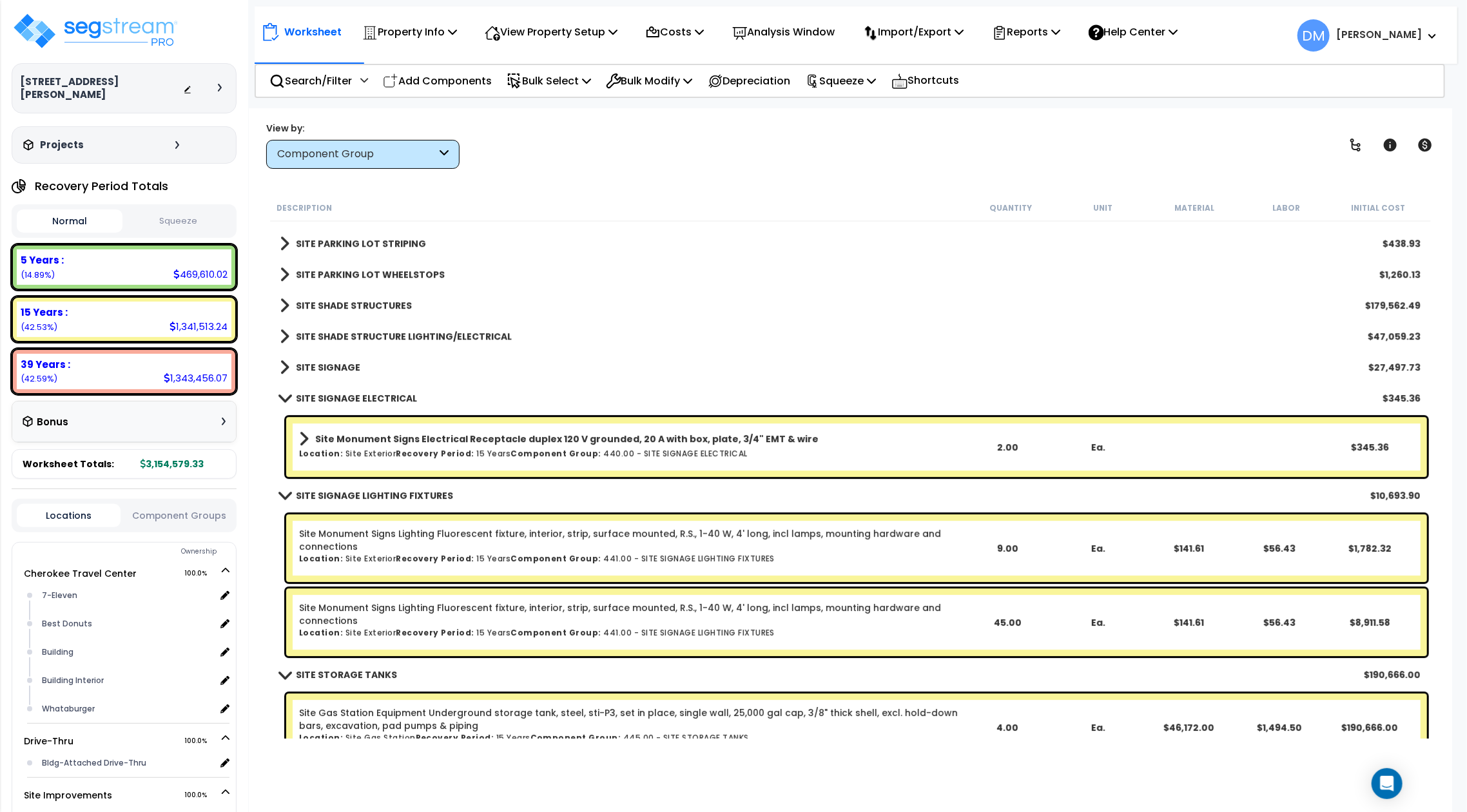
click at [362, 369] on div "SITE SIGNAGE $27,497.73" at bounding box center [850, 367] width 1153 height 31
click at [340, 367] on b "SITE SIGNAGE" at bounding box center [328, 367] width 64 height 13
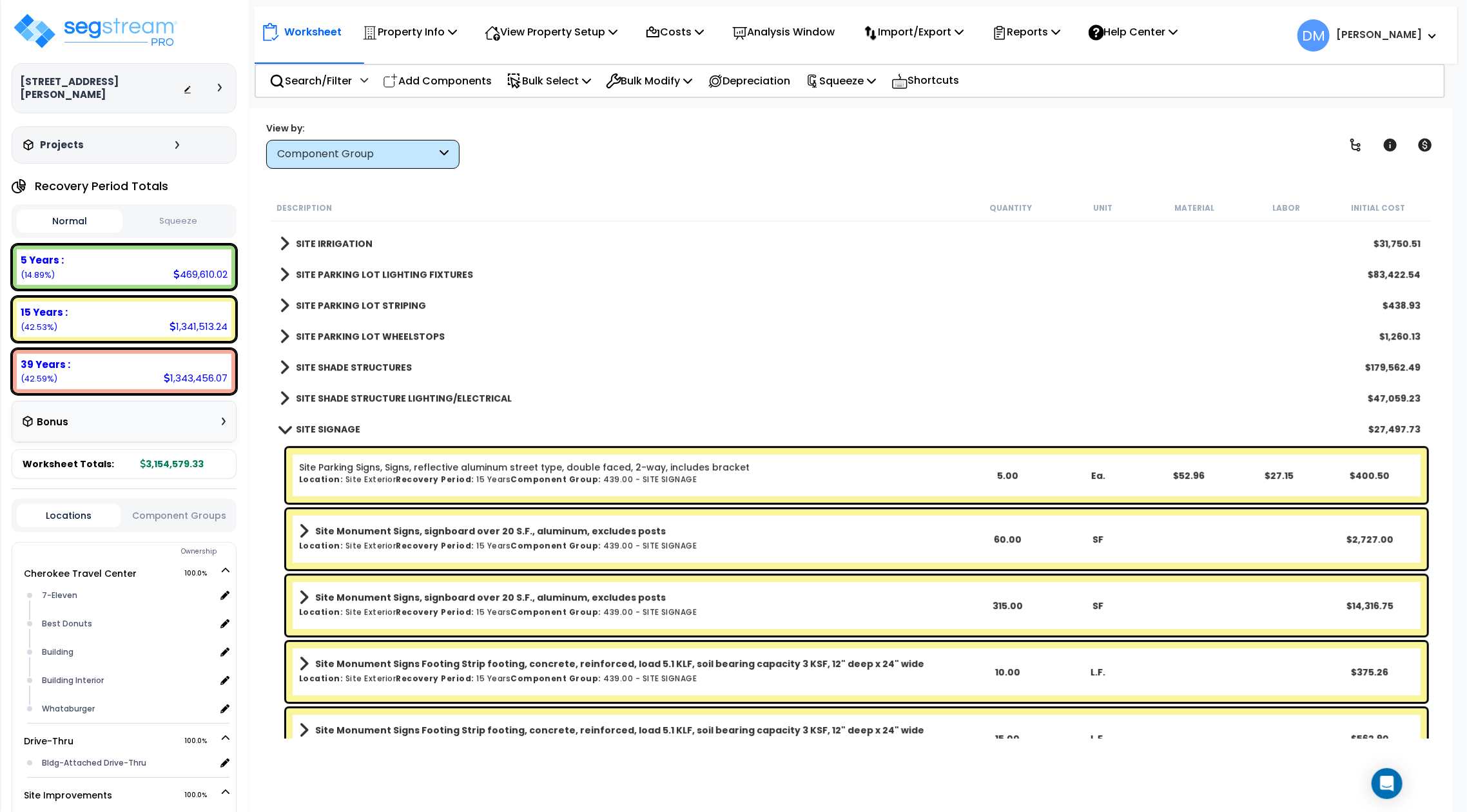
scroll to position [2474, 0]
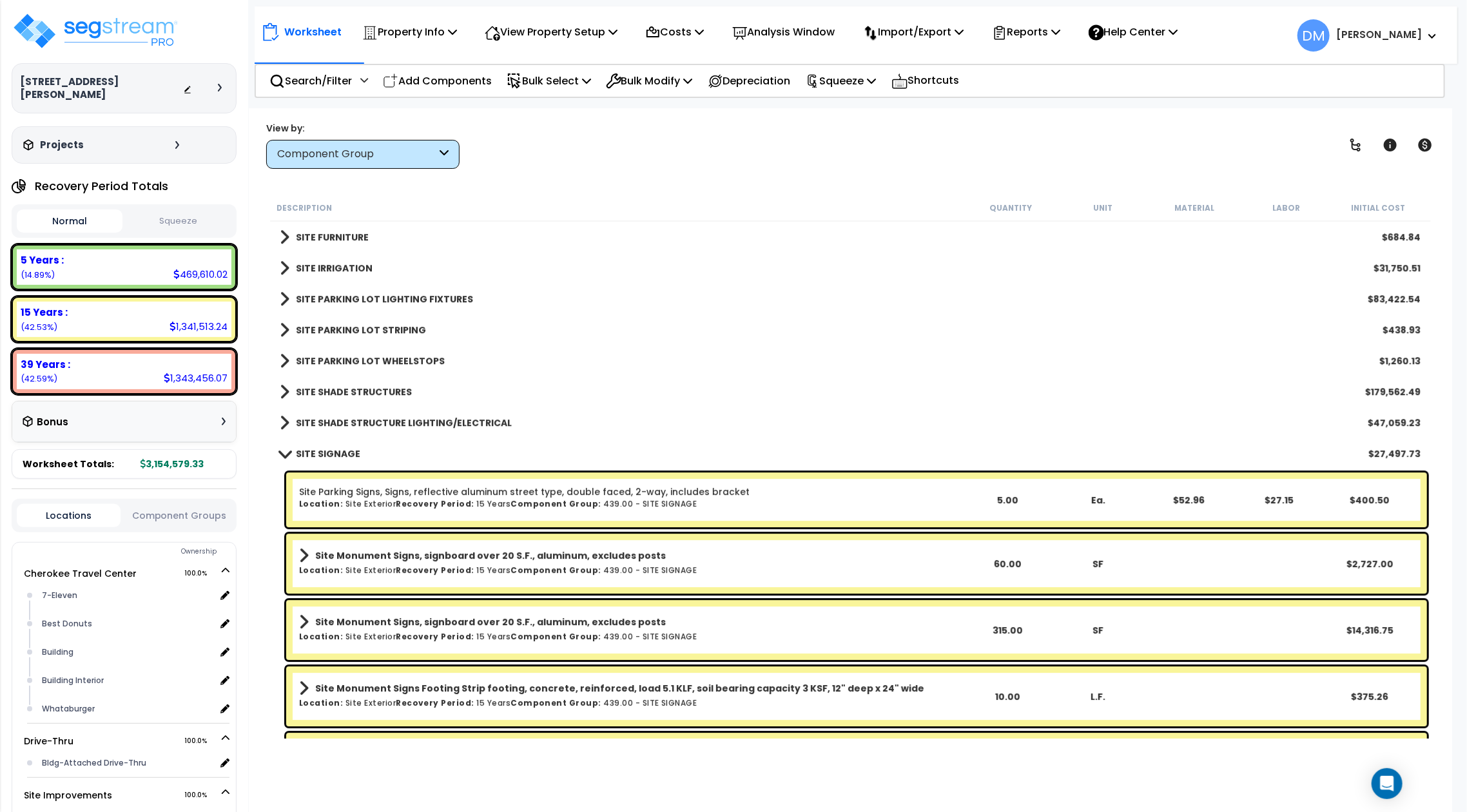
click at [424, 407] on div "SITE SHADE STRUCTURE LIGHTING/ELECTRICAL $47,059.23" at bounding box center [850, 422] width 1153 height 31
click at [422, 417] on b "SITE SHADE STRUCTURE LIGHTING/ELECTRICAL" at bounding box center [404, 422] width 216 height 13
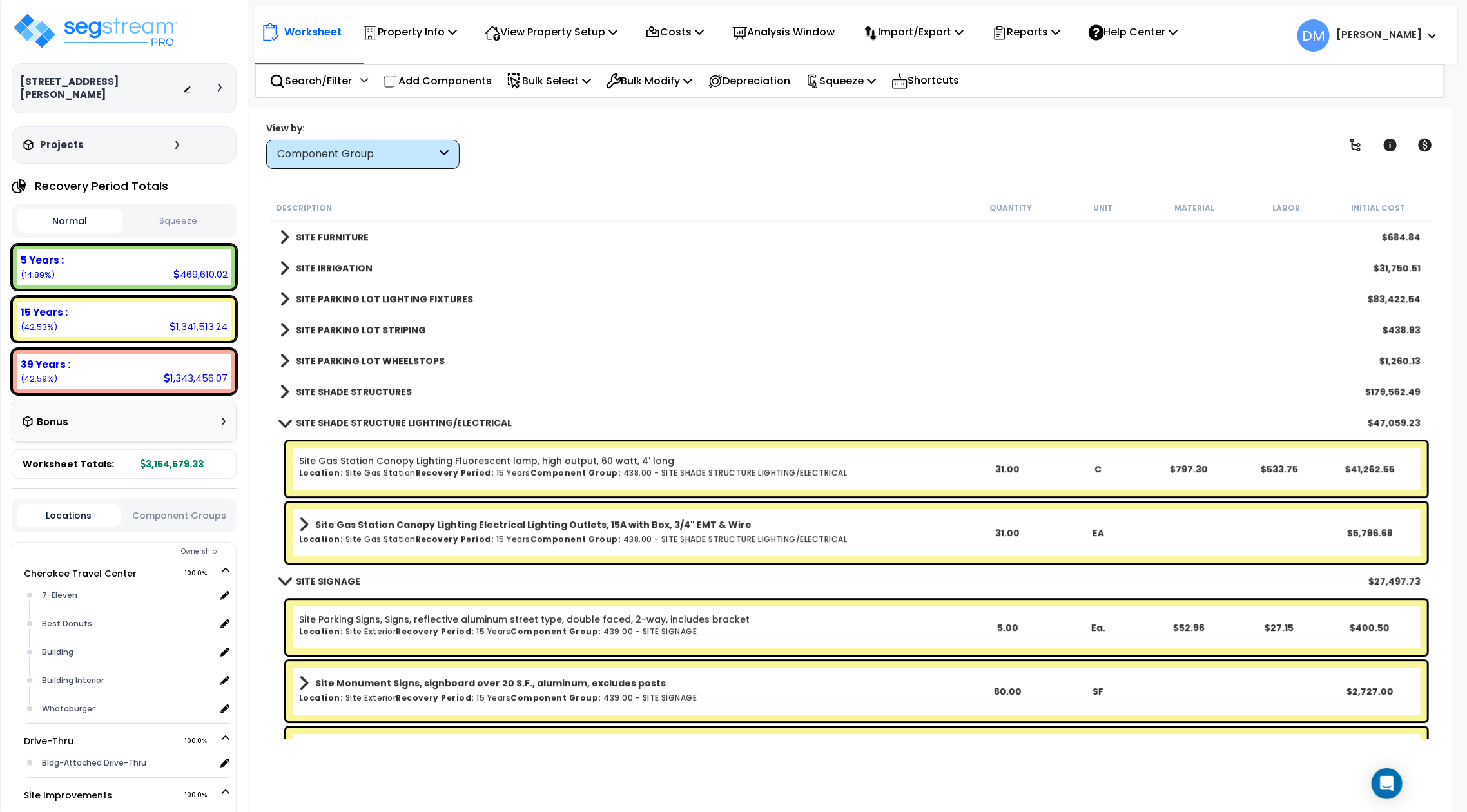
click at [387, 392] on b "SITE SHADE STRUCTURES" at bounding box center [354, 391] width 116 height 13
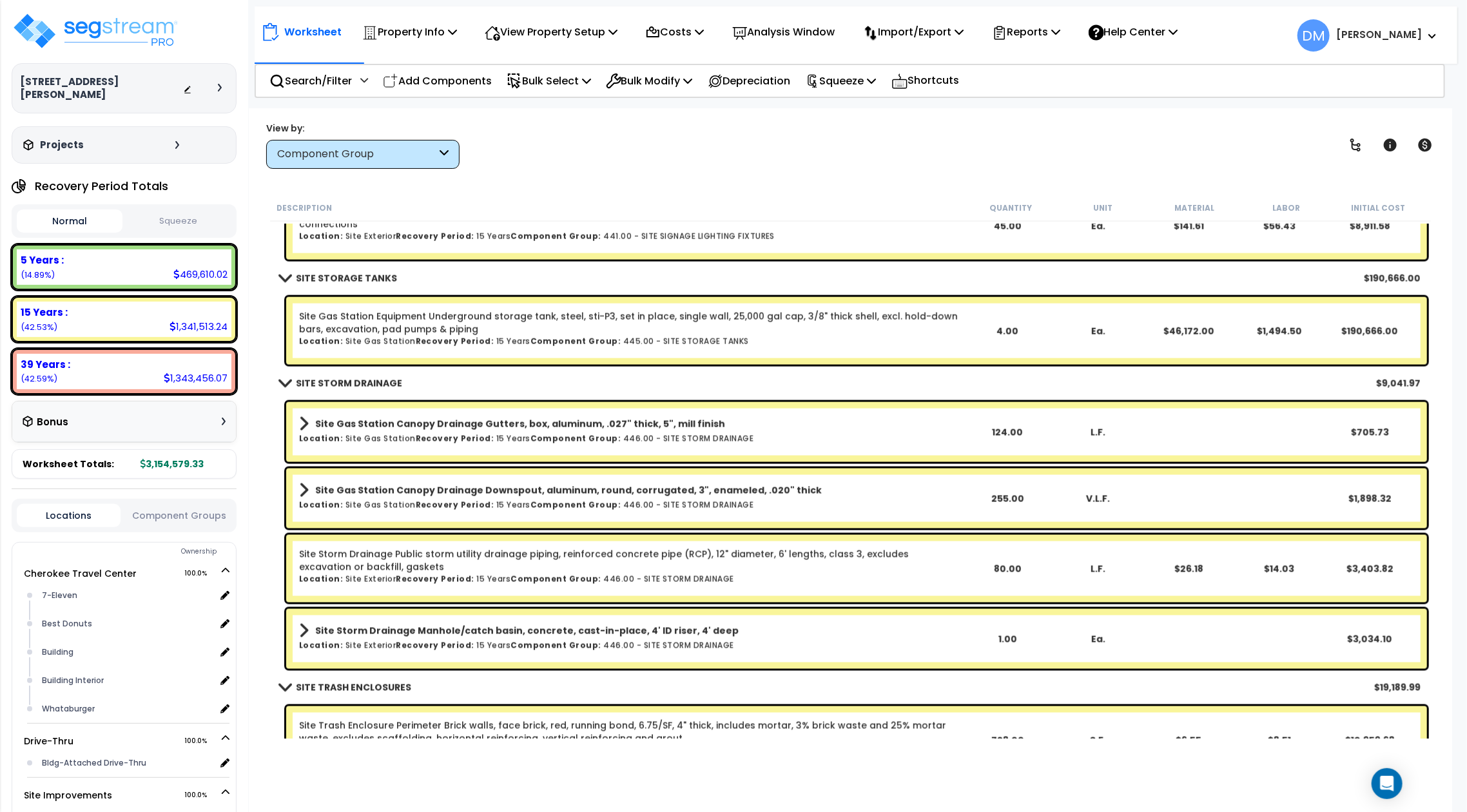
scroll to position [4621, 0]
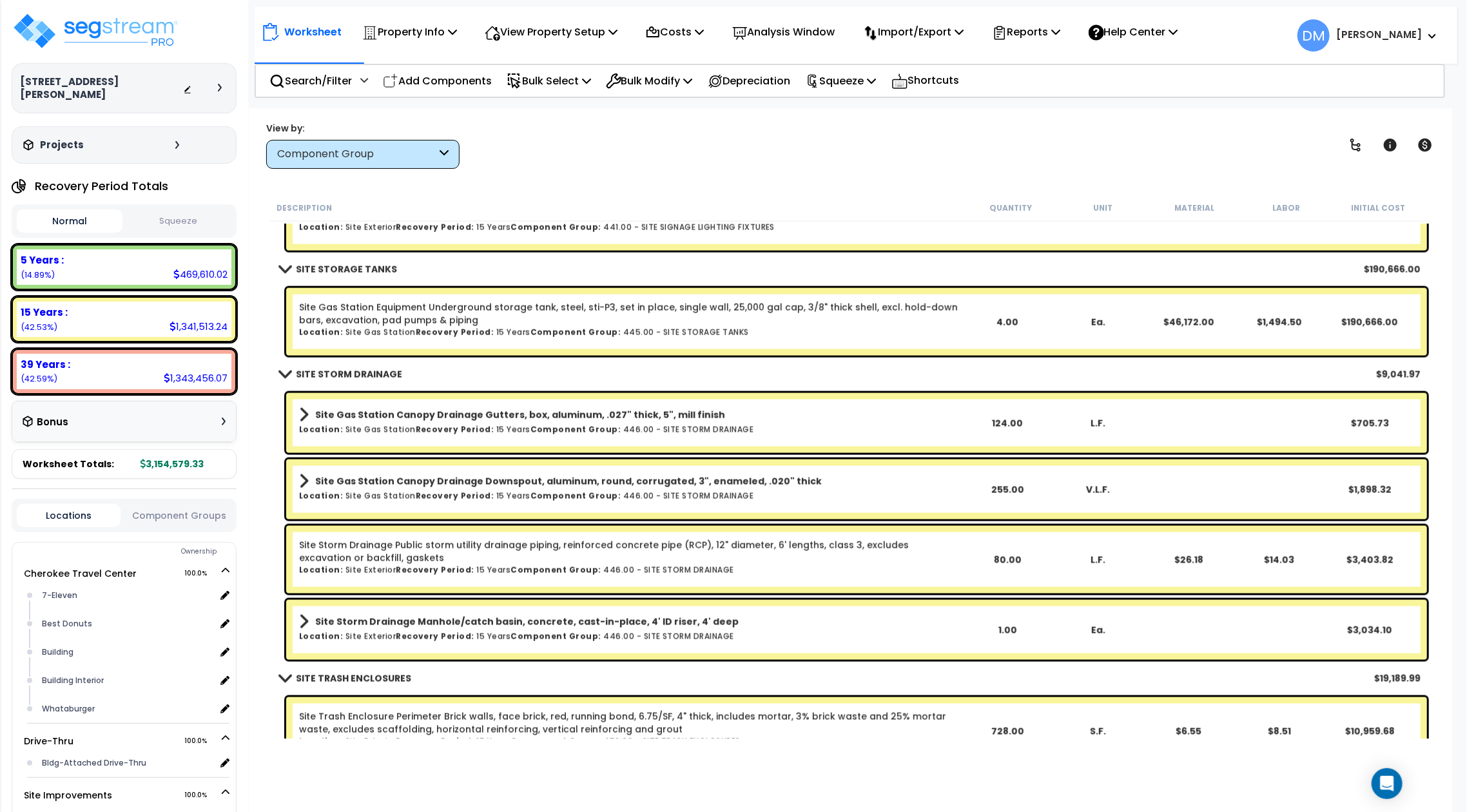
click at [847, 199] on div "Description Quantity Unit Material Labor Initial Cost" at bounding box center [850, 208] width 1160 height 27
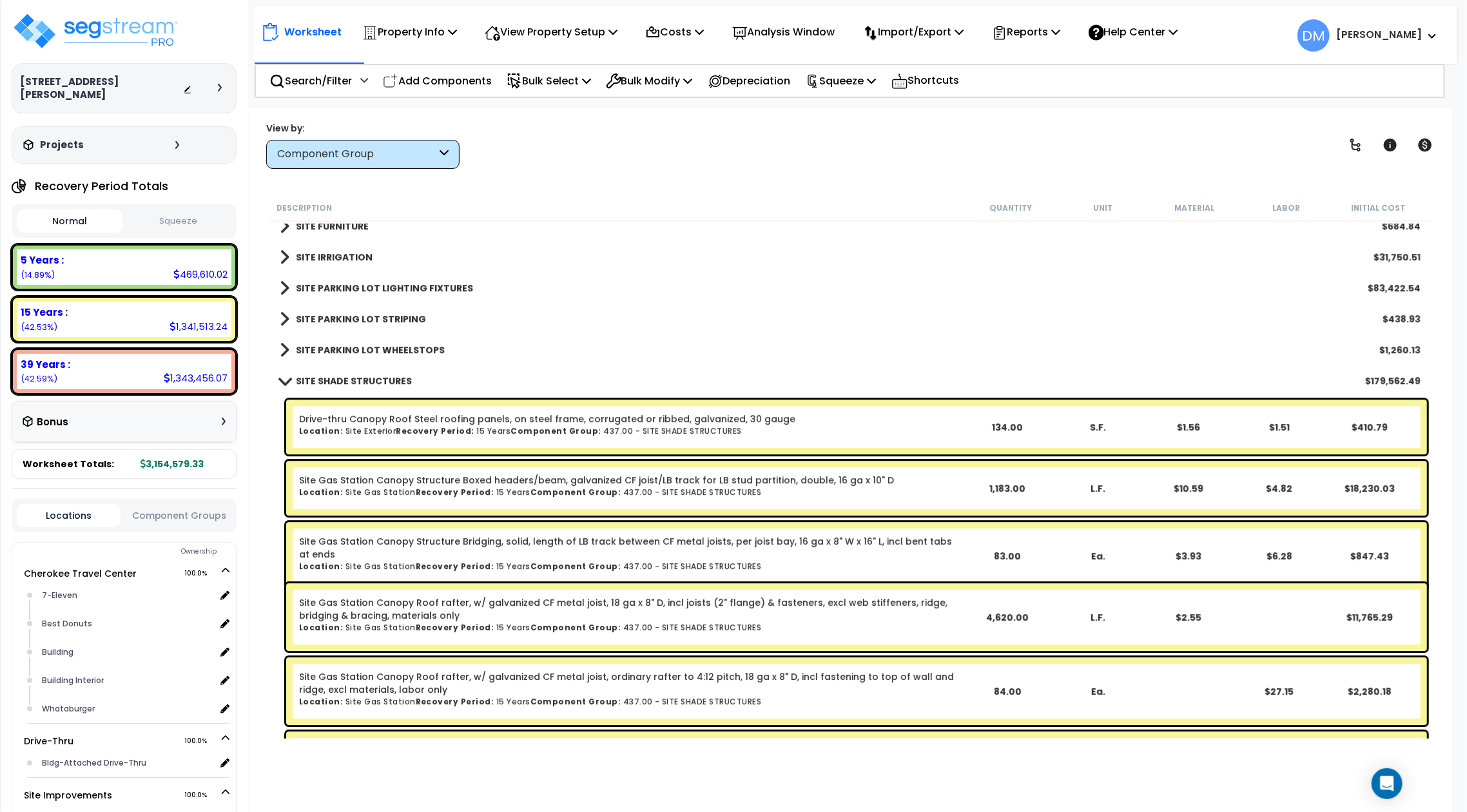
scroll to position [2474, 0]
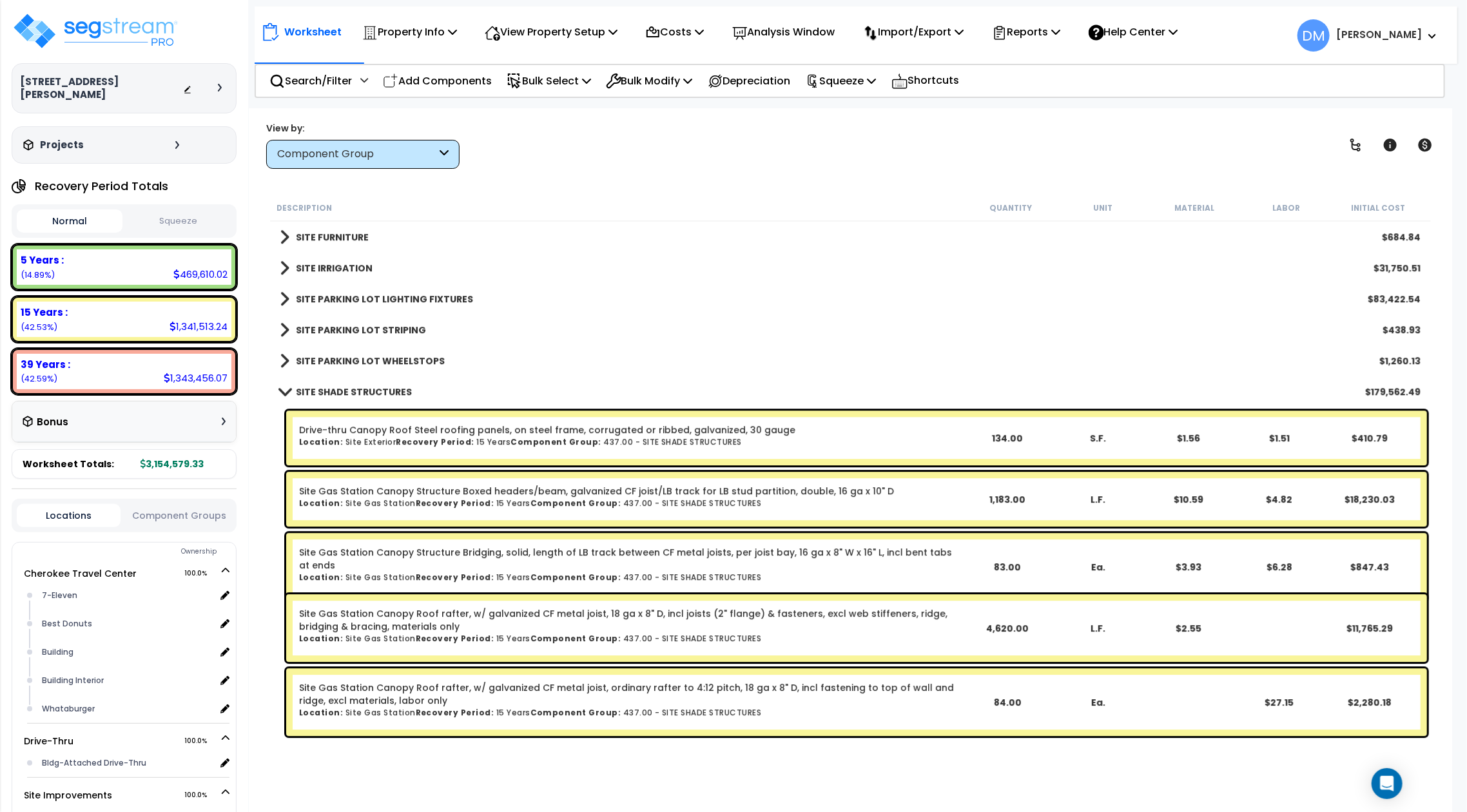
click at [389, 399] on link "SITE SHADE STRUCTURES" at bounding box center [346, 391] width 132 height 18
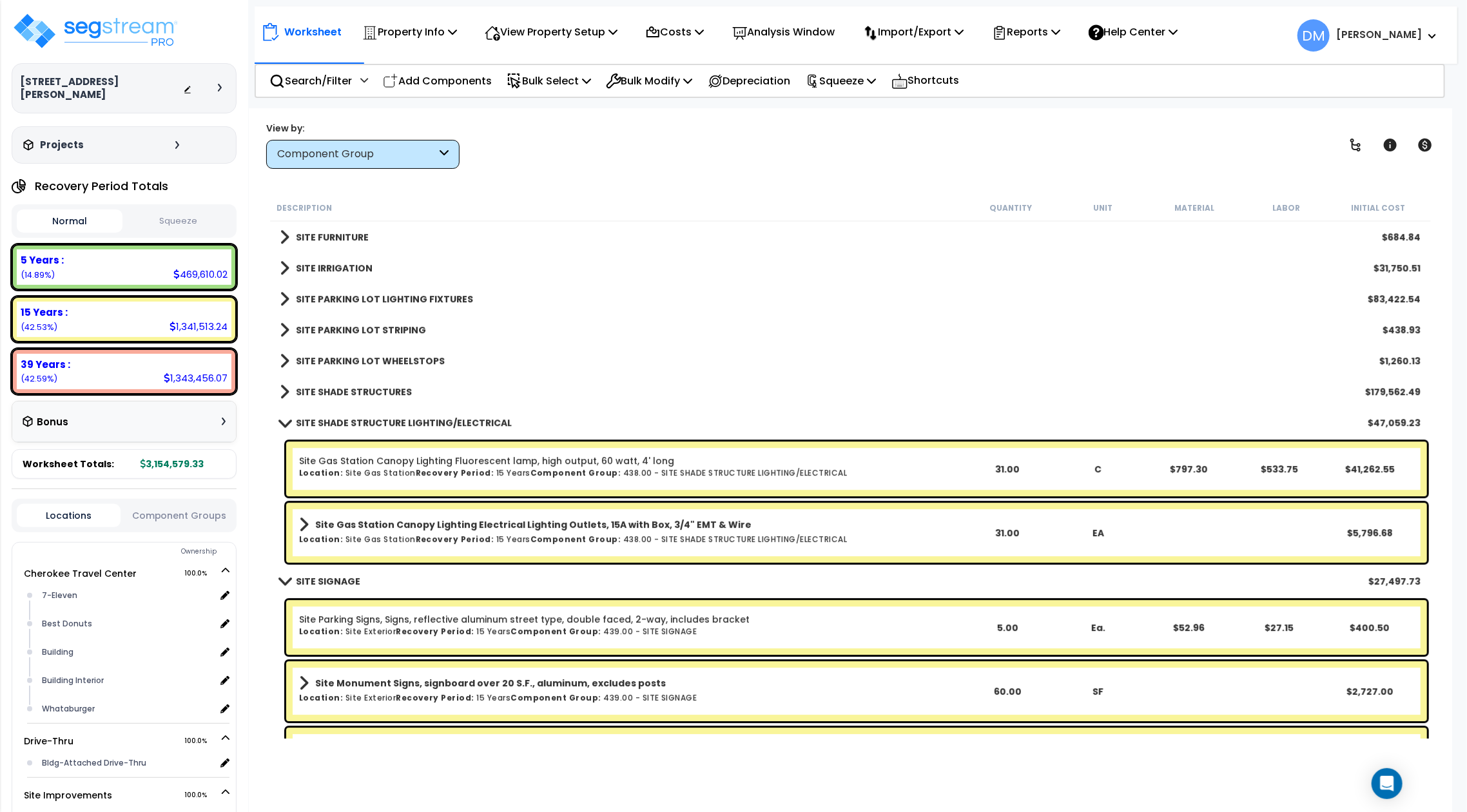
click at [397, 368] on link "SITE PARKING LOT WHEELSTOPS" at bounding box center [361, 360] width 165 height 18
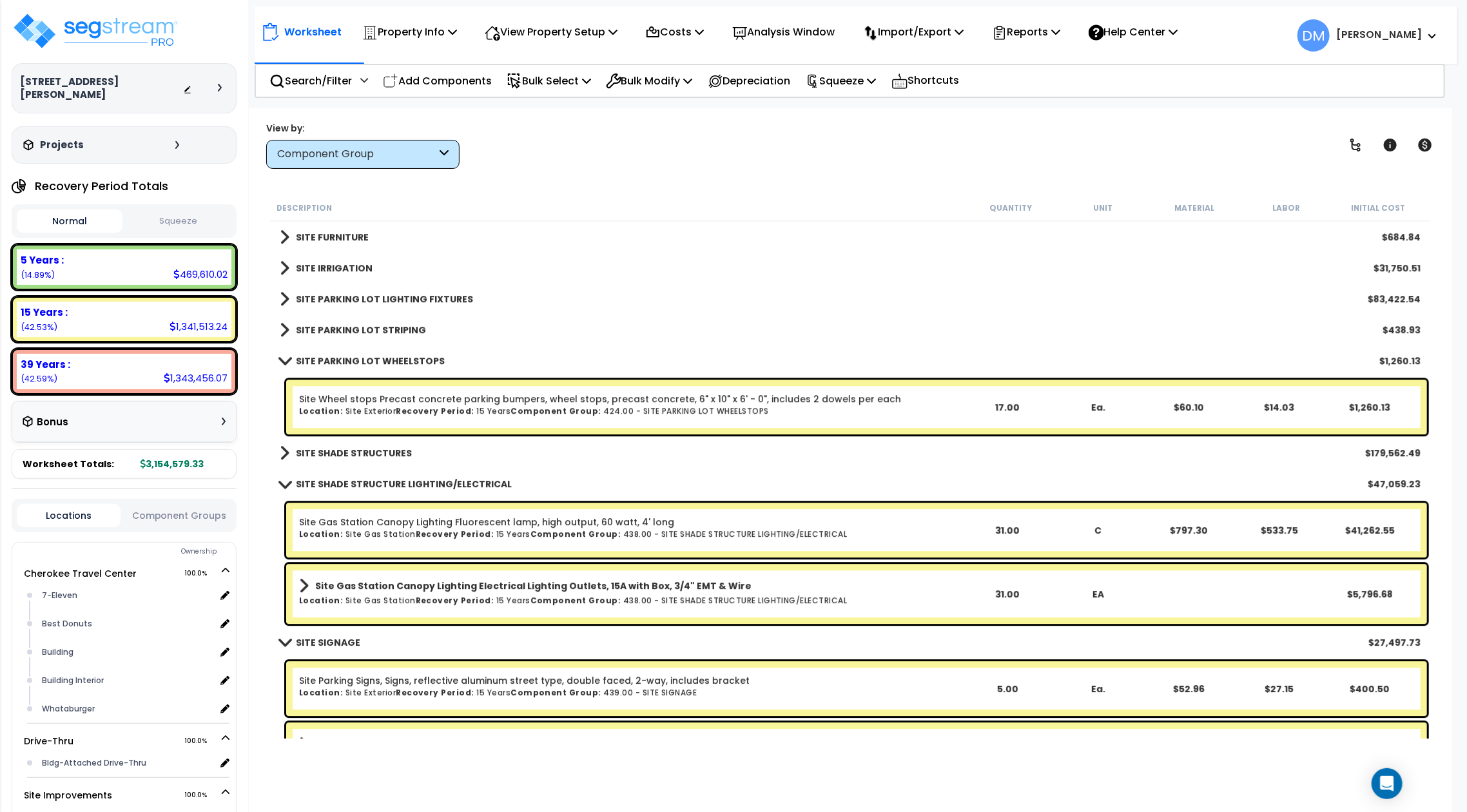
click at [397, 368] on link "SITE PARKING LOT WHEELSTOPS" at bounding box center [361, 360] width 165 height 18
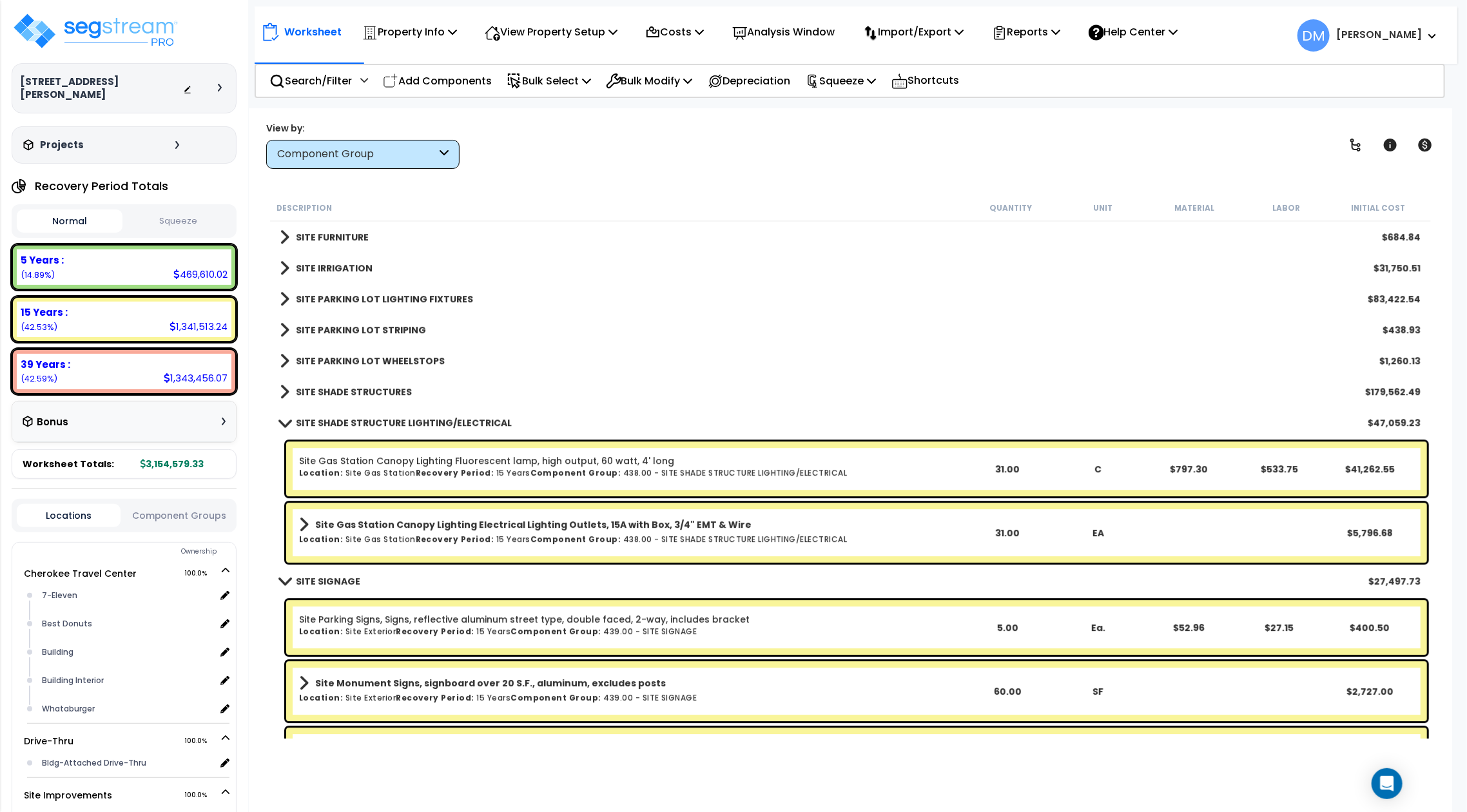
click at [412, 303] on b "SITE PARKING LOT LIGHTING FIXTURES" at bounding box center [385, 298] width 177 height 13
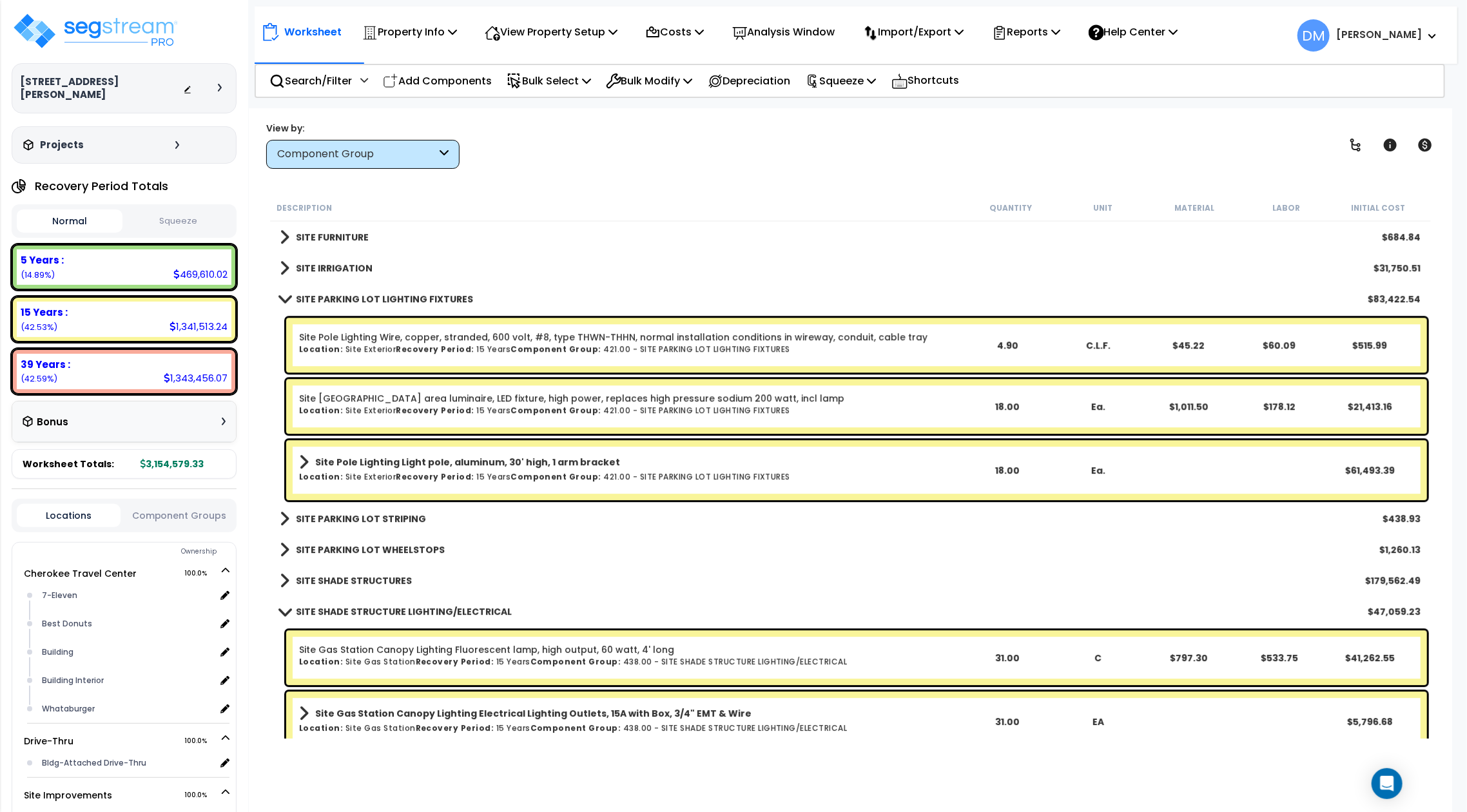
click at [412, 303] on b "SITE PARKING LOT LIGHTING FIXTURES" at bounding box center [385, 298] width 177 height 13
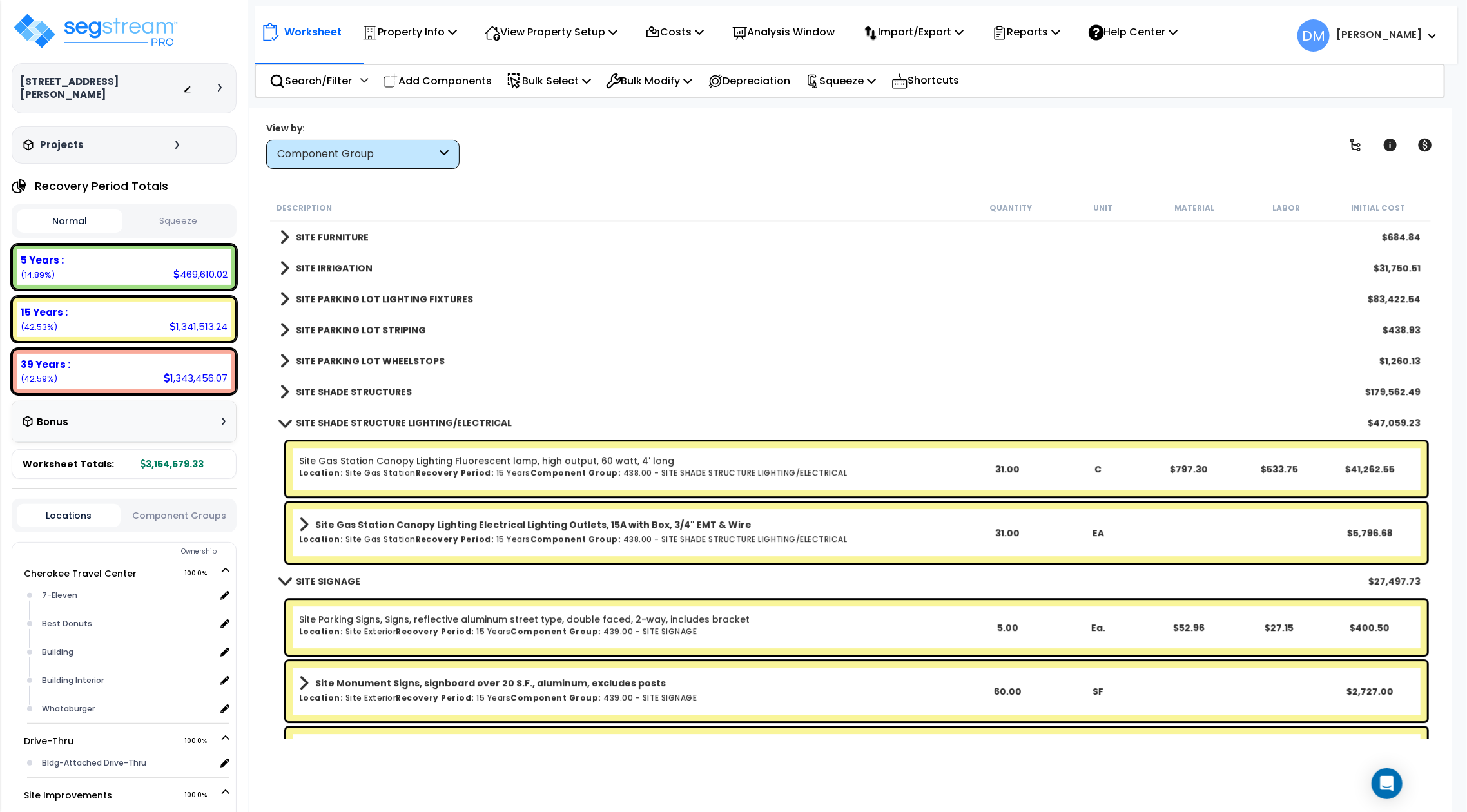
click at [352, 273] on link "SITE IRRIGATION" at bounding box center [326, 267] width 93 height 18
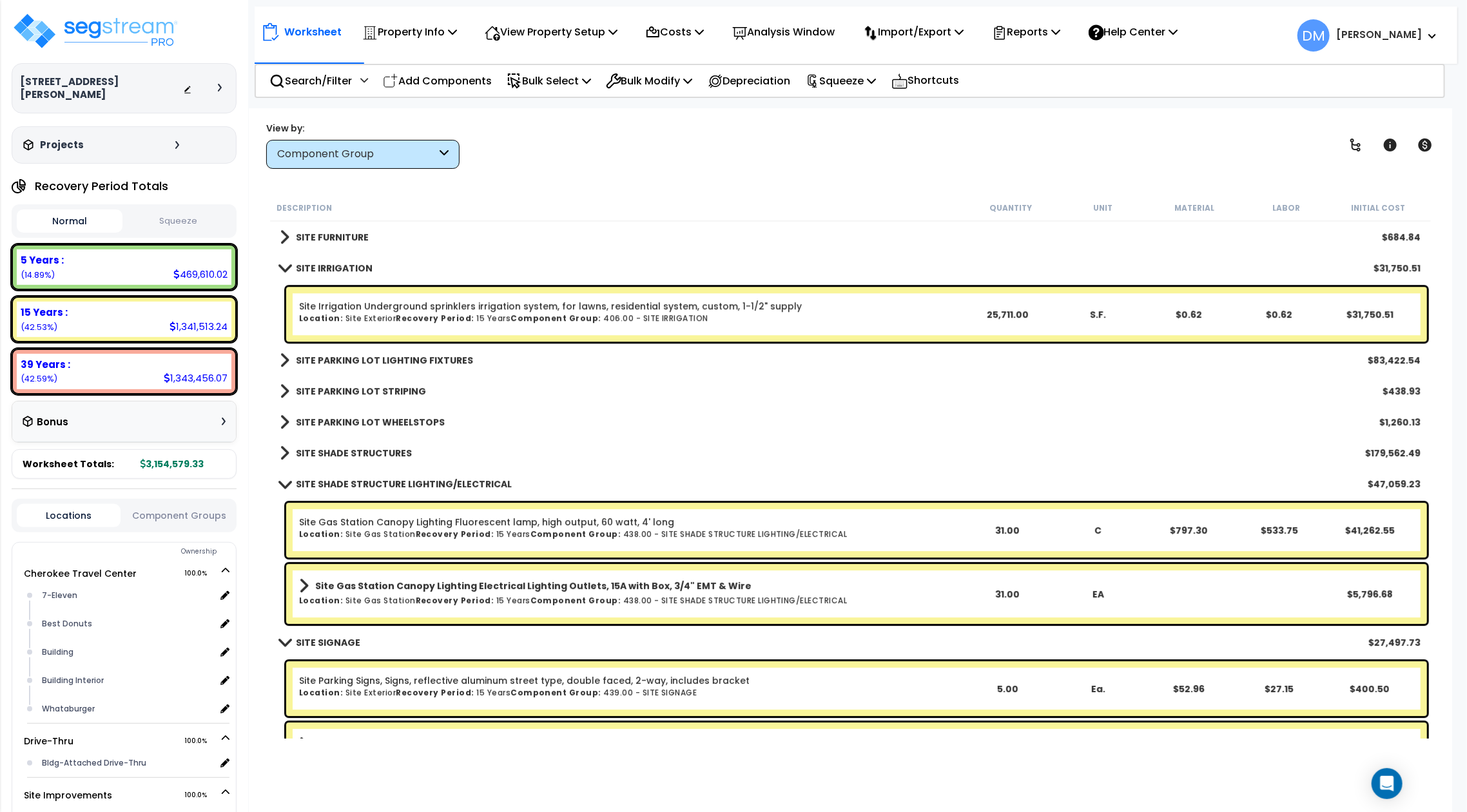
click at [352, 273] on link "SITE IRRIGATION" at bounding box center [326, 267] width 93 height 18
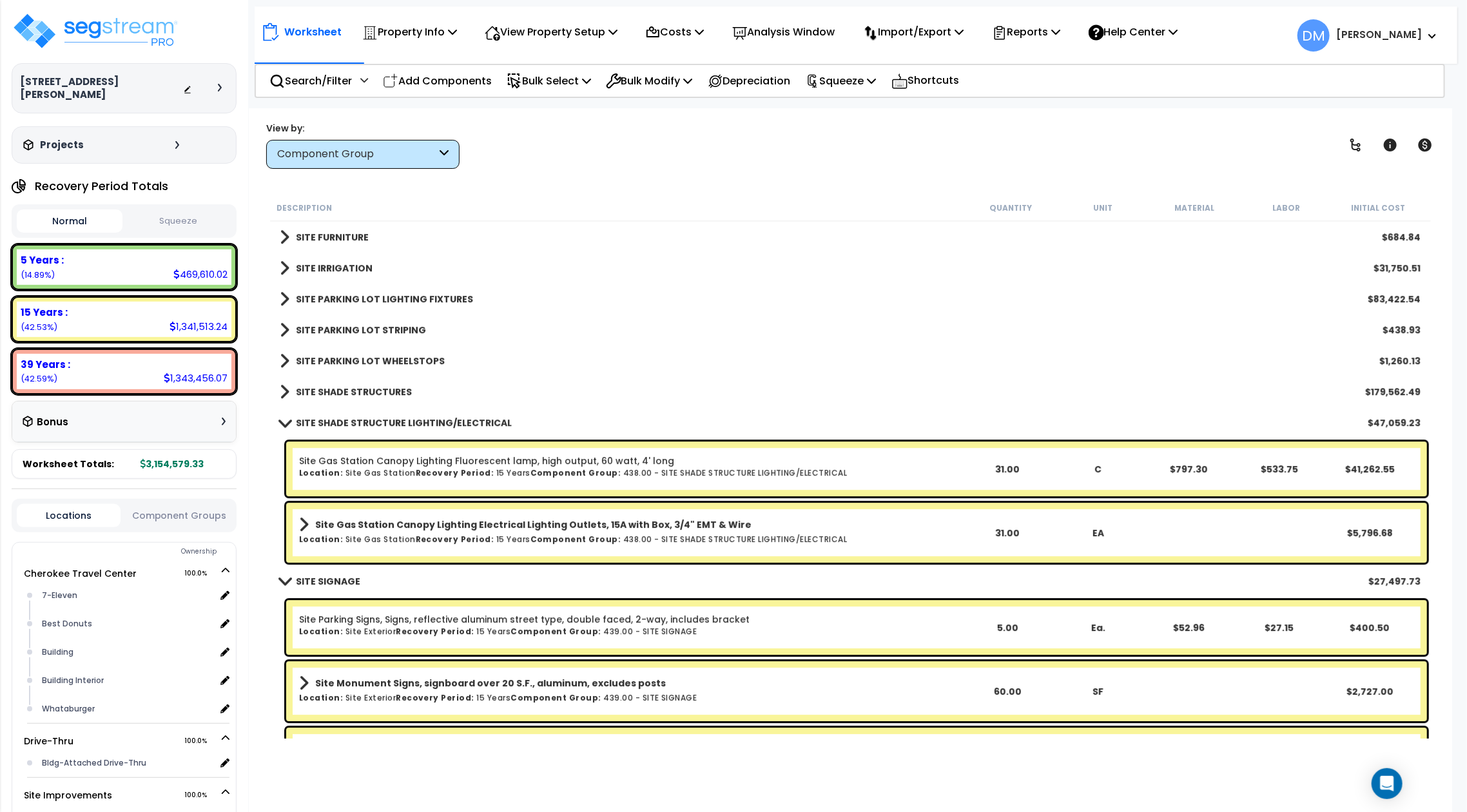
click at [355, 242] on link "SITE FURNITURE" at bounding box center [324, 237] width 89 height 18
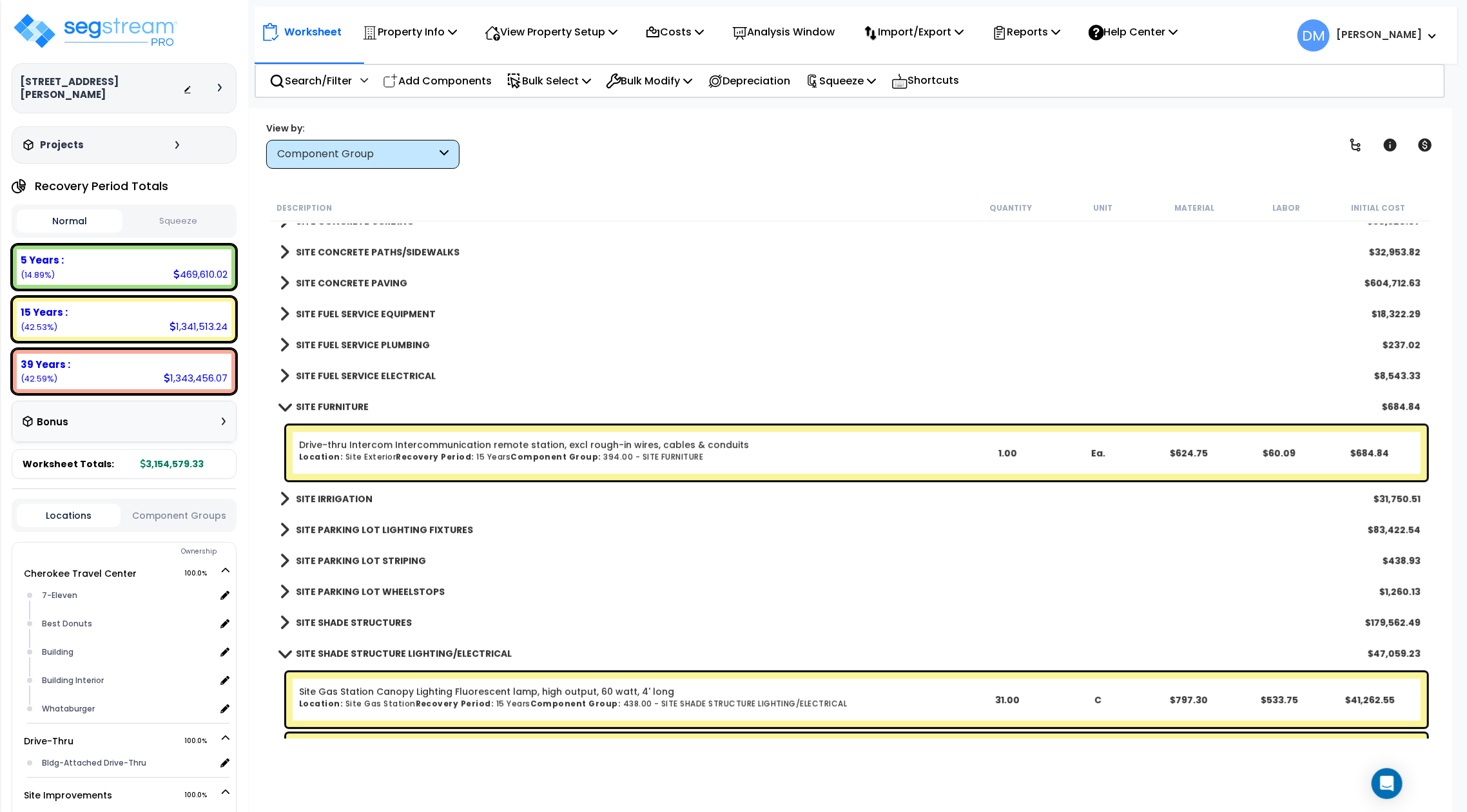
scroll to position [2302, 0]
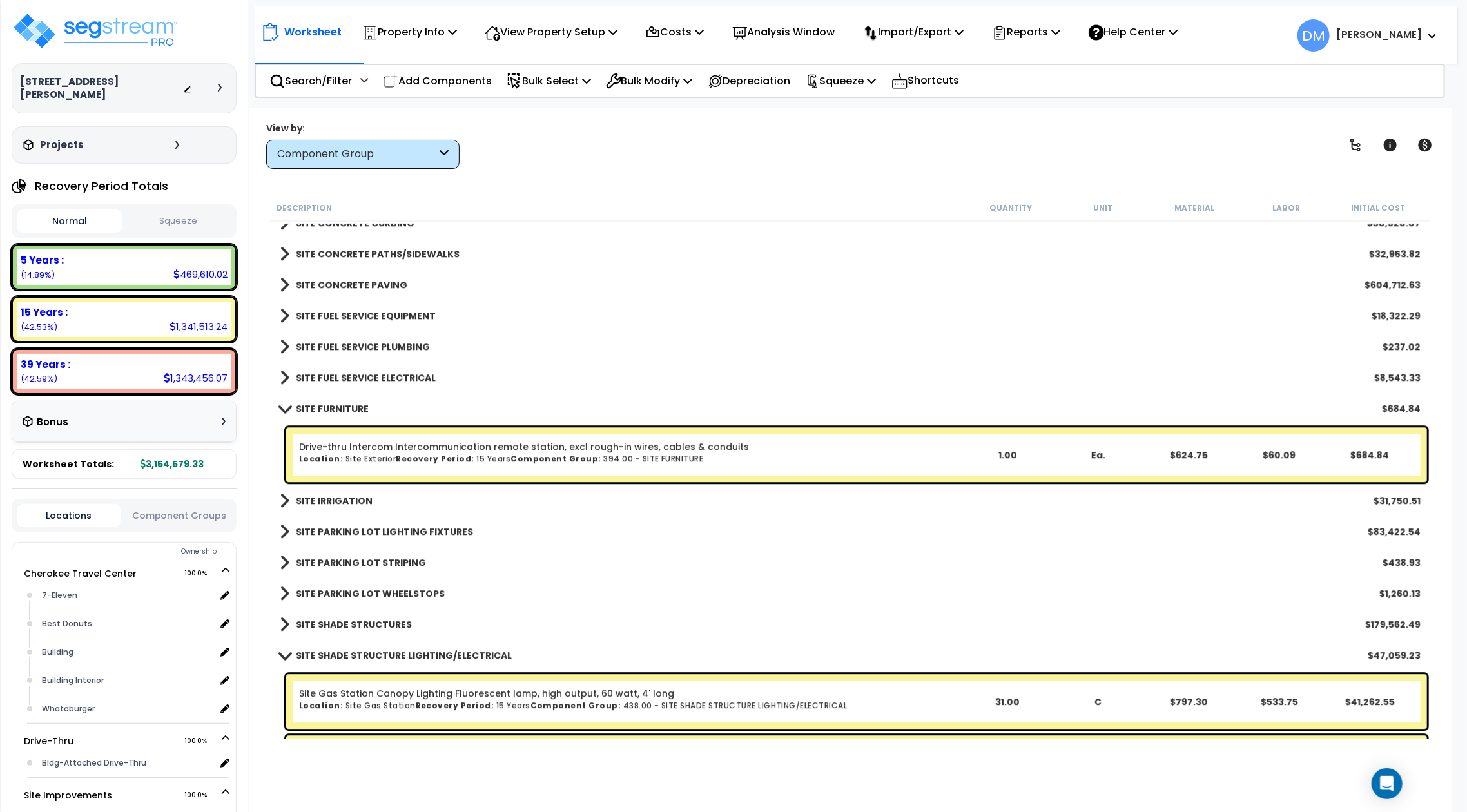
click at [328, 407] on b "SITE FURNITURE" at bounding box center [332, 408] width 73 height 13
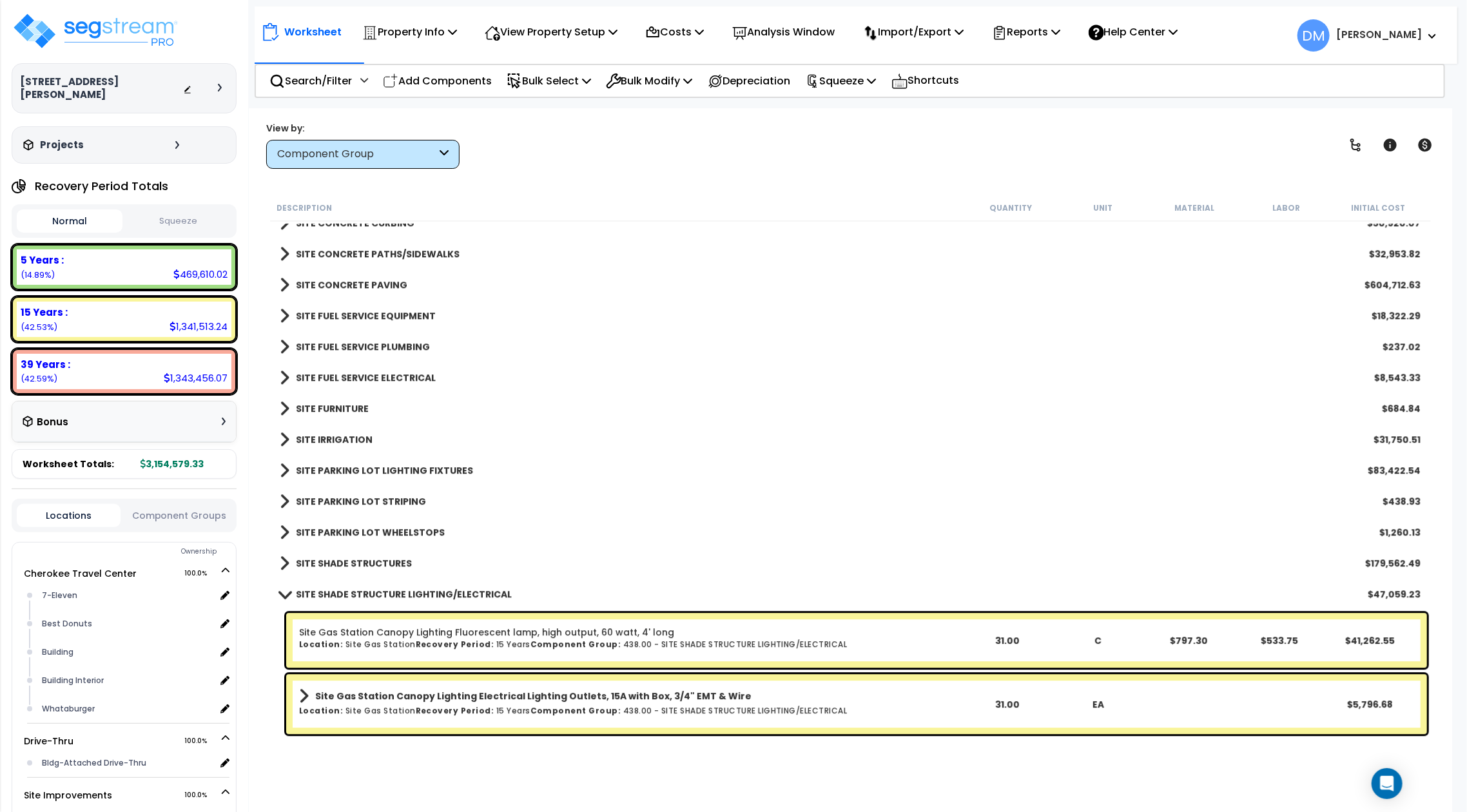
click at [350, 374] on b "SITE FUEL SERVICE ELECTRICAL" at bounding box center [365, 377] width 140 height 13
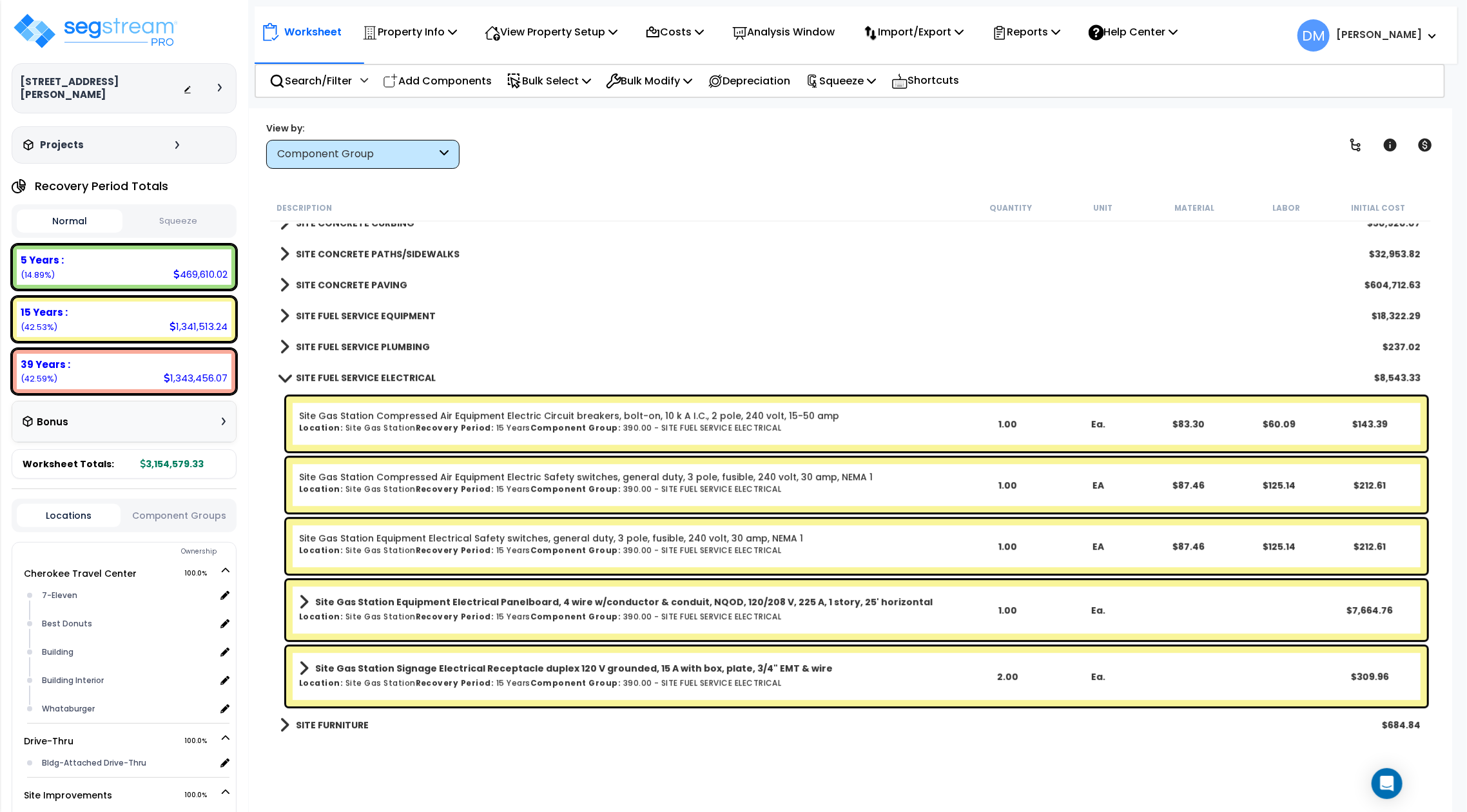
click at [352, 369] on link "SITE FUEL SERVICE ELECTRICAL" at bounding box center [357, 377] width 156 height 18
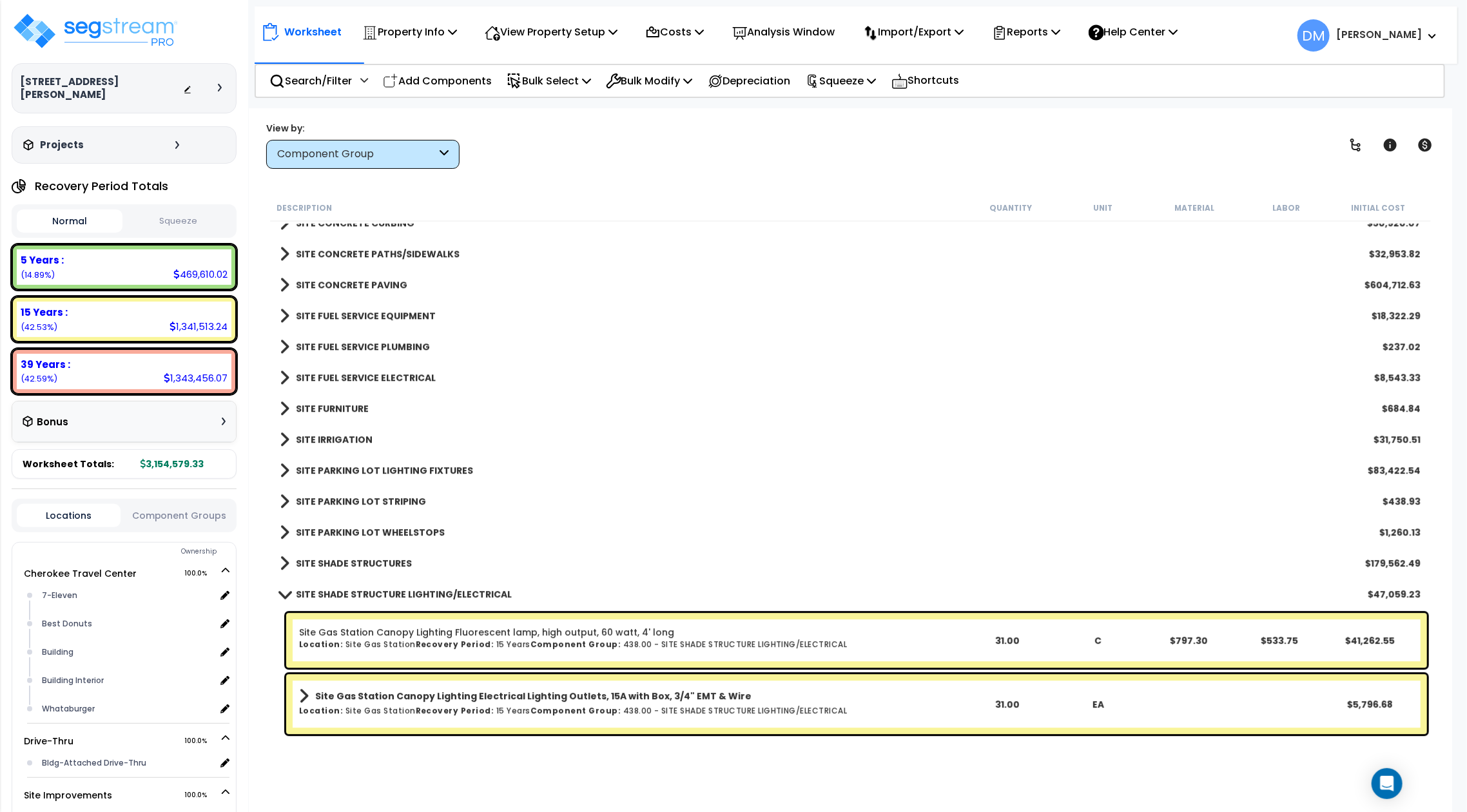
click at [383, 289] on b "SITE CONCRETE PAVING" at bounding box center [352, 285] width 111 height 13
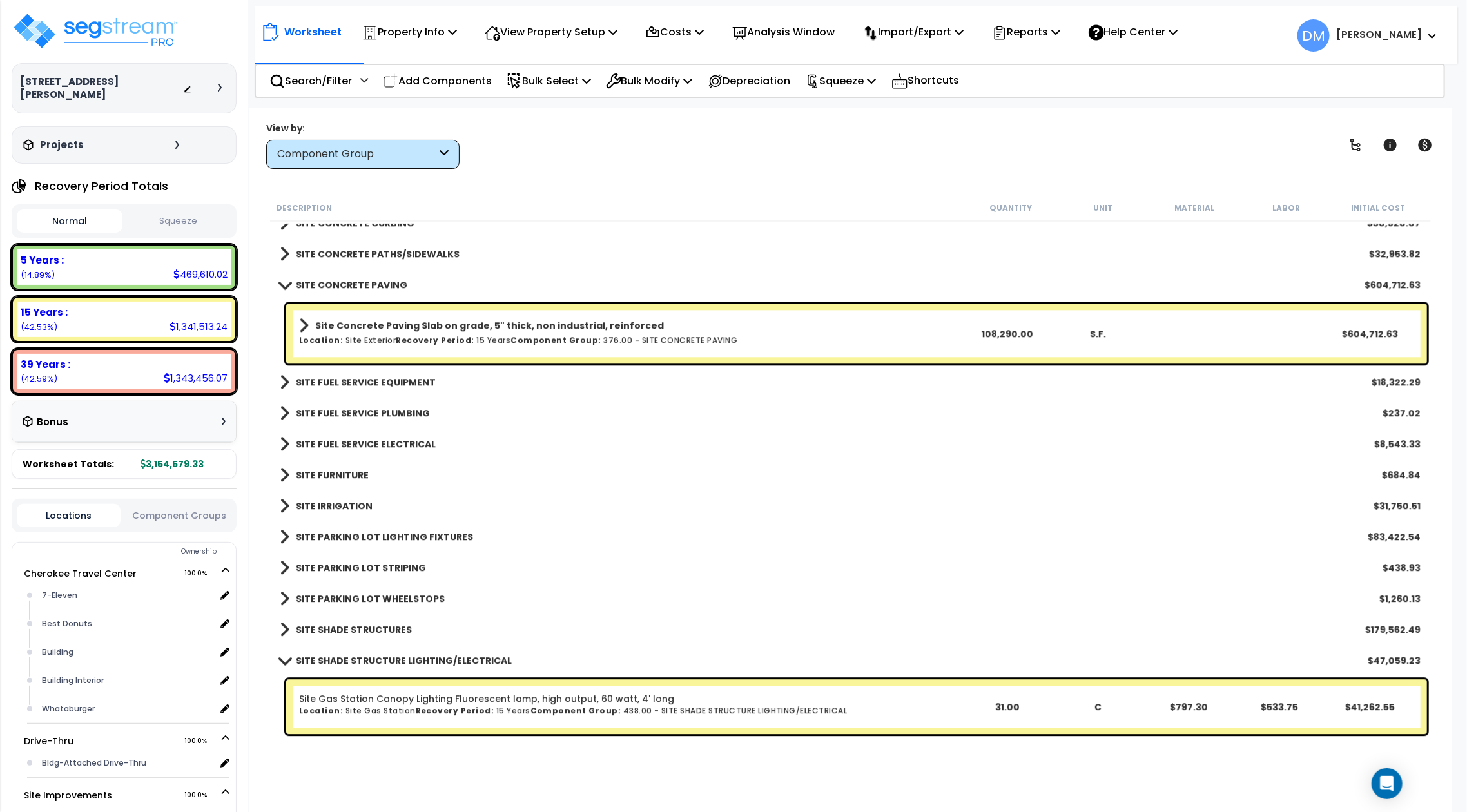
click at [383, 289] on b "SITE CONCRETE PAVING" at bounding box center [352, 285] width 111 height 13
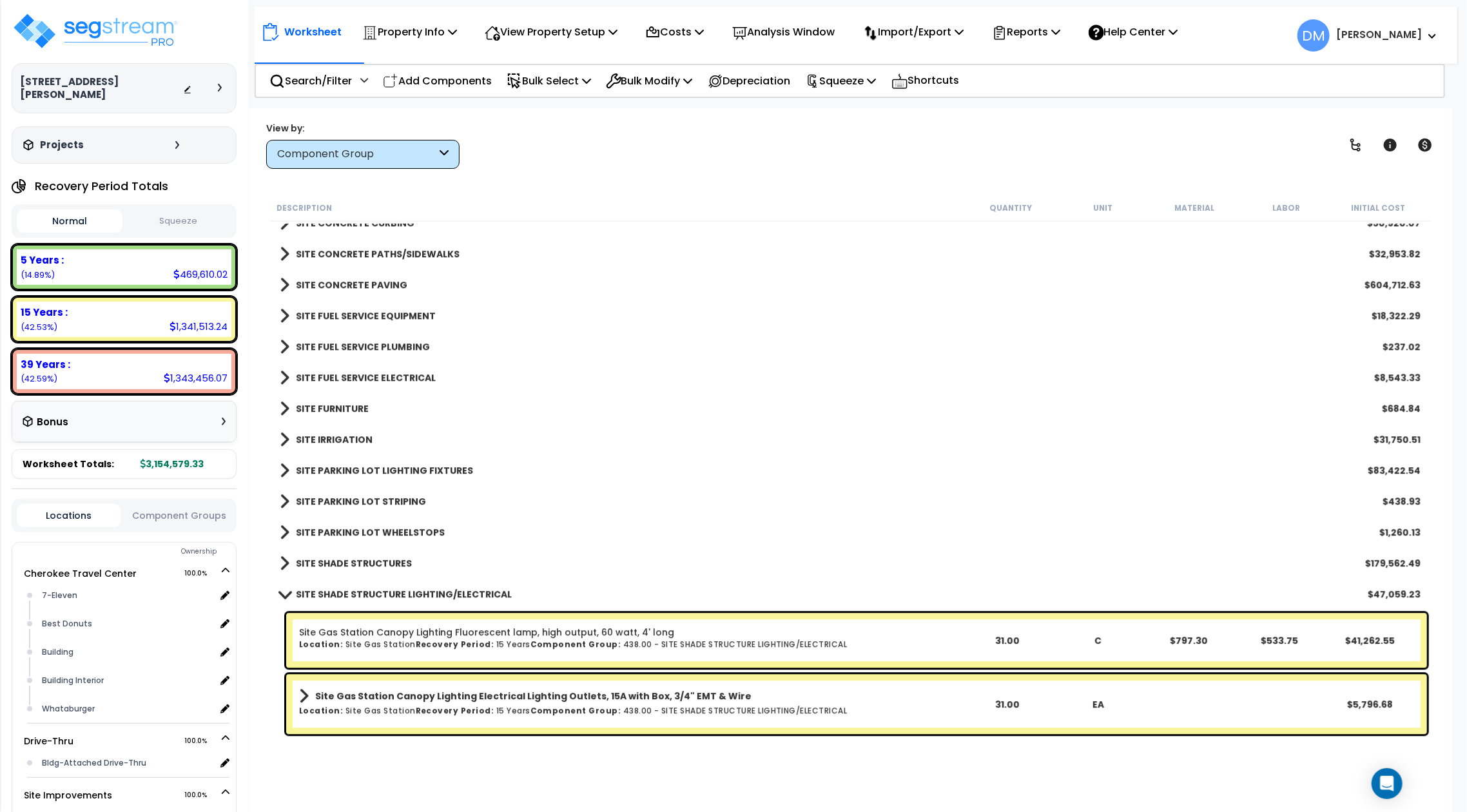
click at [399, 256] on b "SITE CONCRETE PATHS/SIDEWALKS" at bounding box center [377, 253] width 164 height 13
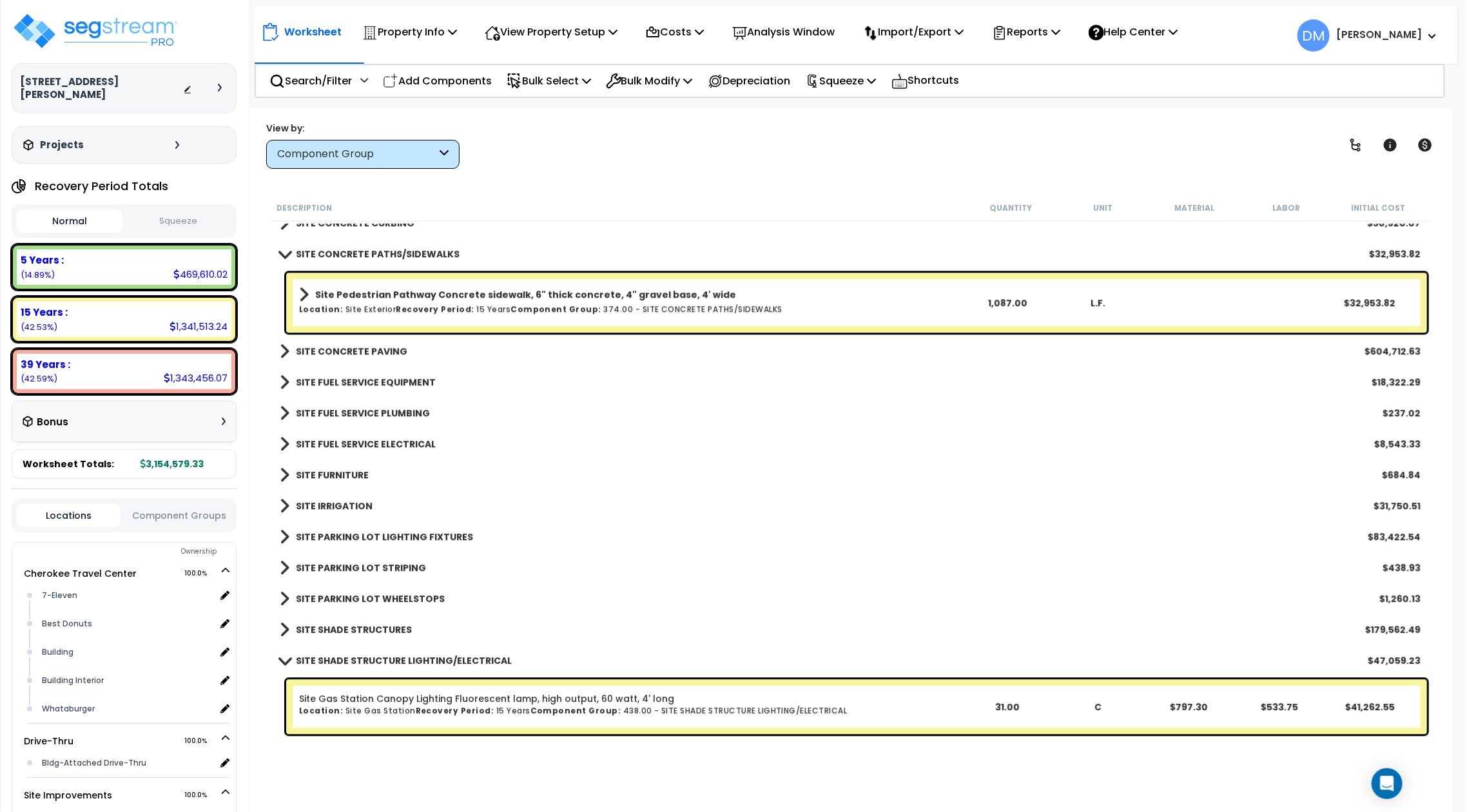
click at [399, 256] on b "SITE CONCRETE PATHS/SIDEWALKS" at bounding box center [377, 253] width 164 height 13
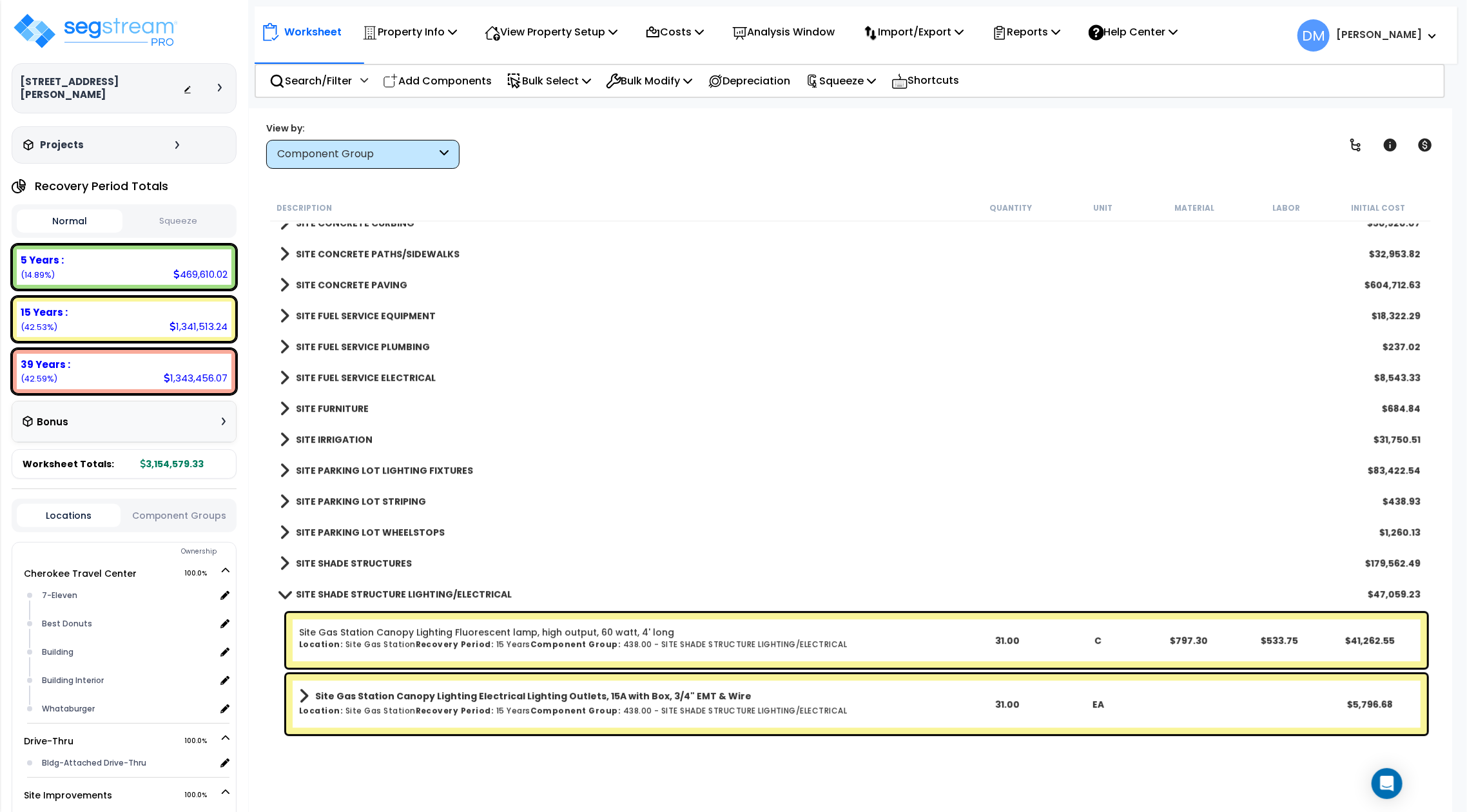
click at [399, 256] on b "SITE CONCRETE PATHS/SIDEWALKS" at bounding box center [377, 253] width 164 height 13
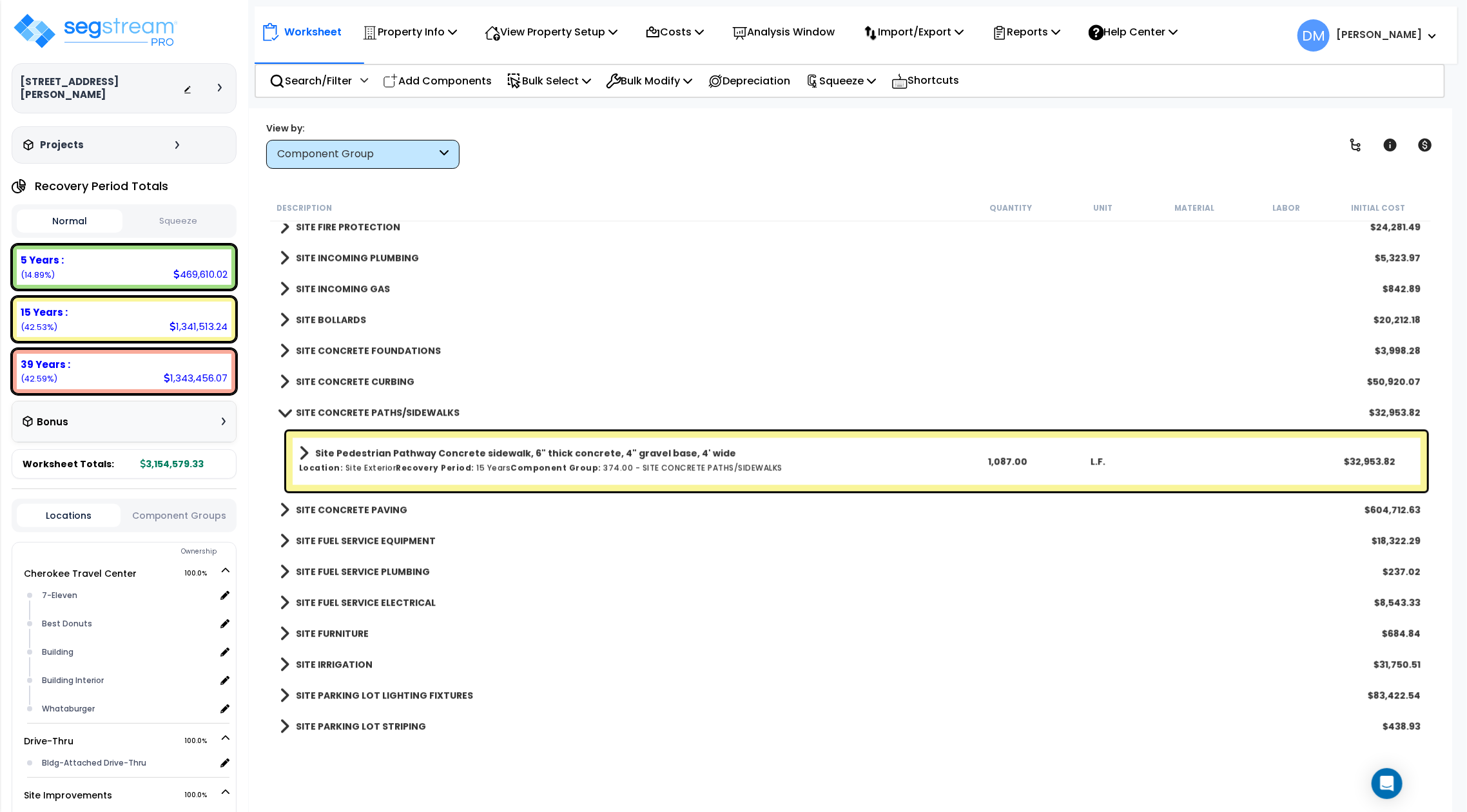
scroll to position [2130, 0]
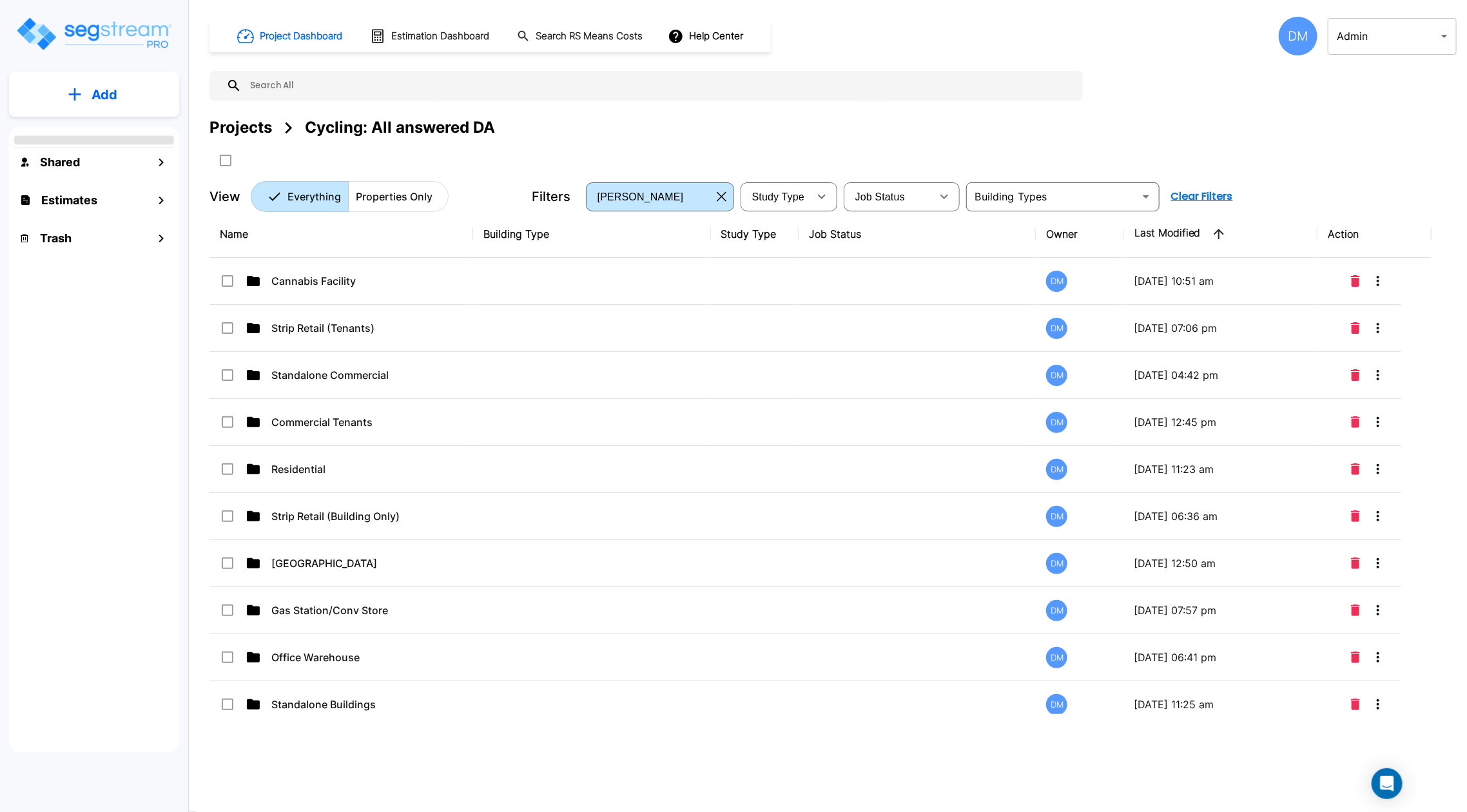
click at [255, 125] on div "Projects" at bounding box center [240, 127] width 62 height 23
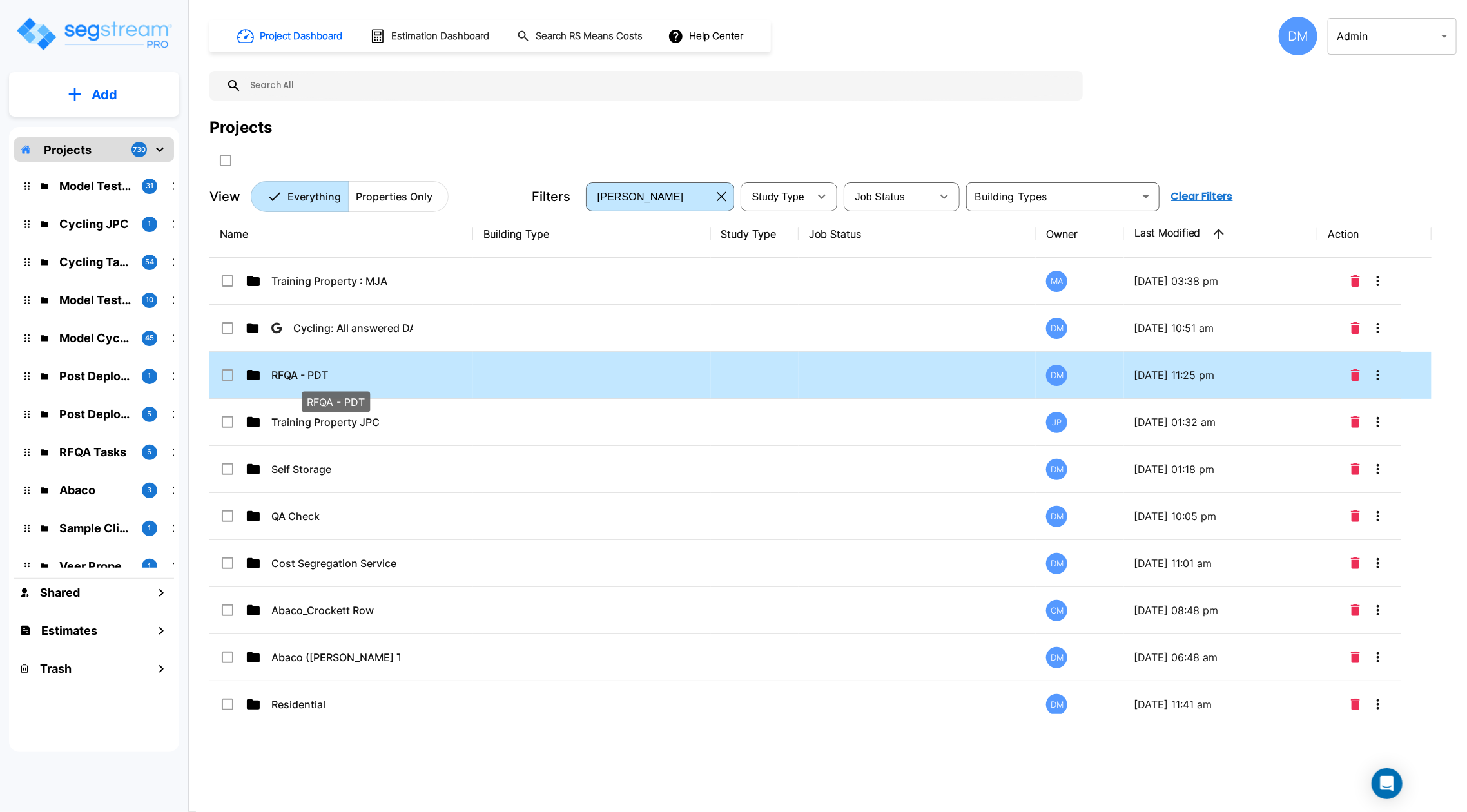
click at [320, 369] on p "RFQA - PDT" at bounding box center [336, 375] width 129 height 15
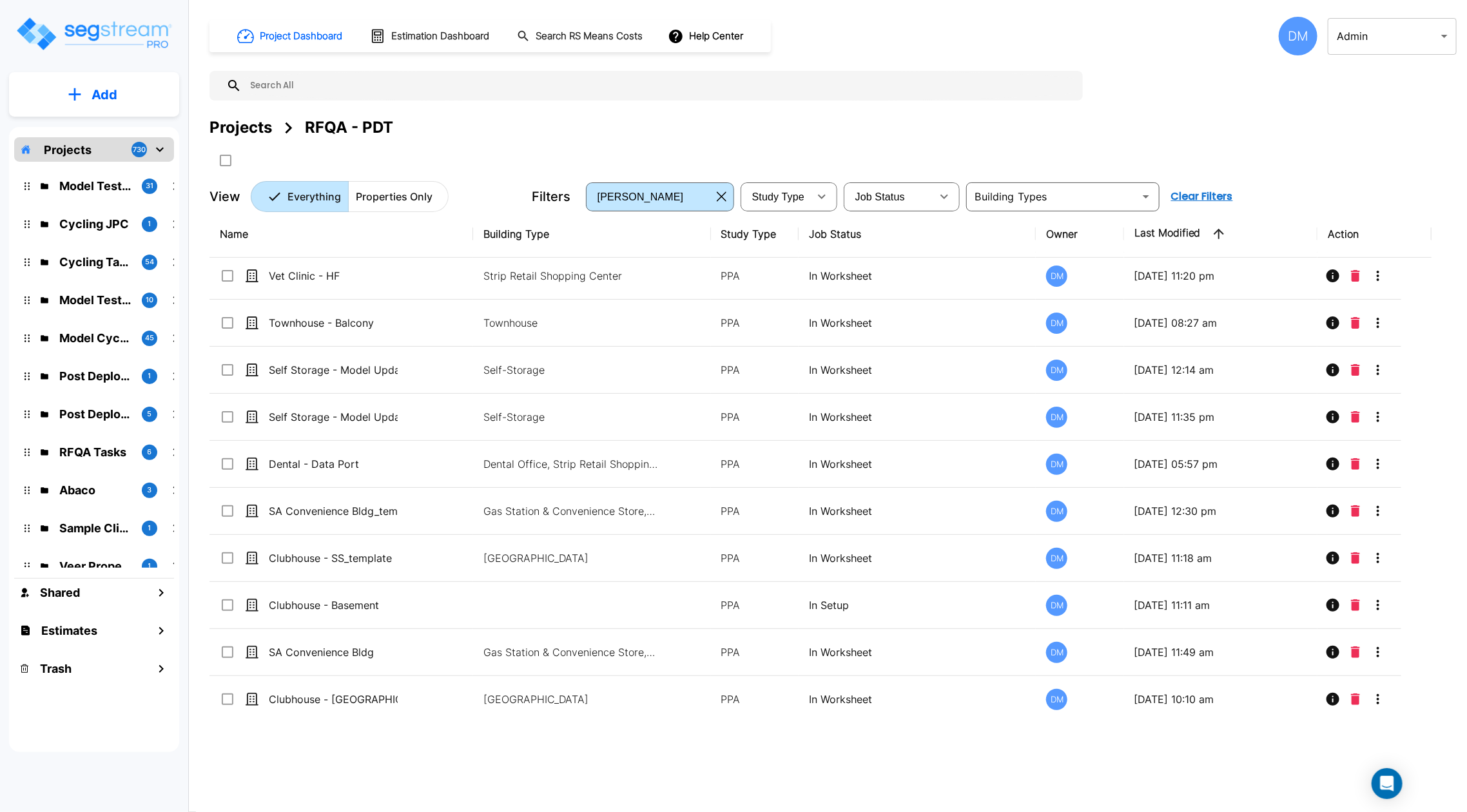
scroll to position [3816, 0]
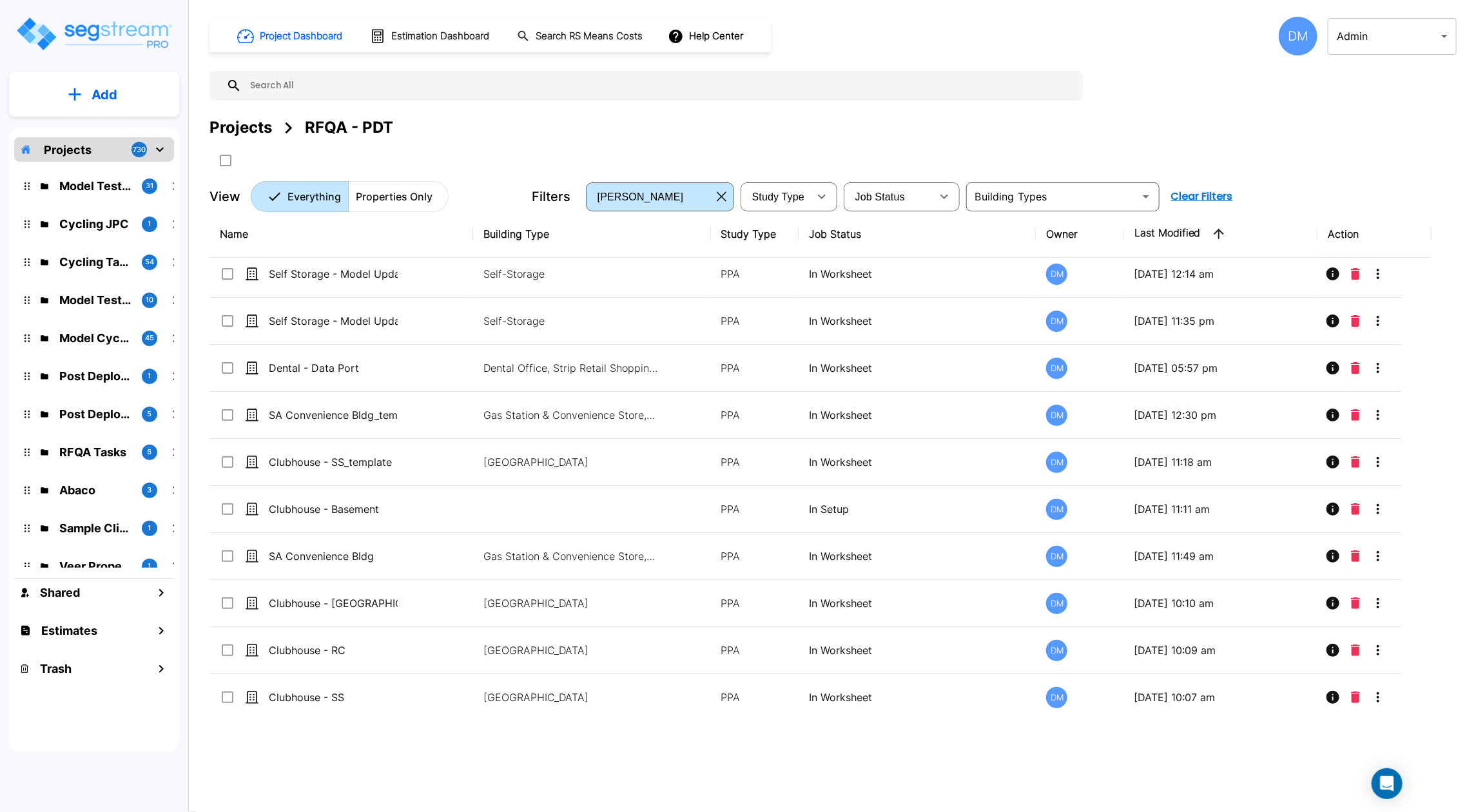
click at [255, 126] on div "Projects" at bounding box center [240, 127] width 62 height 23
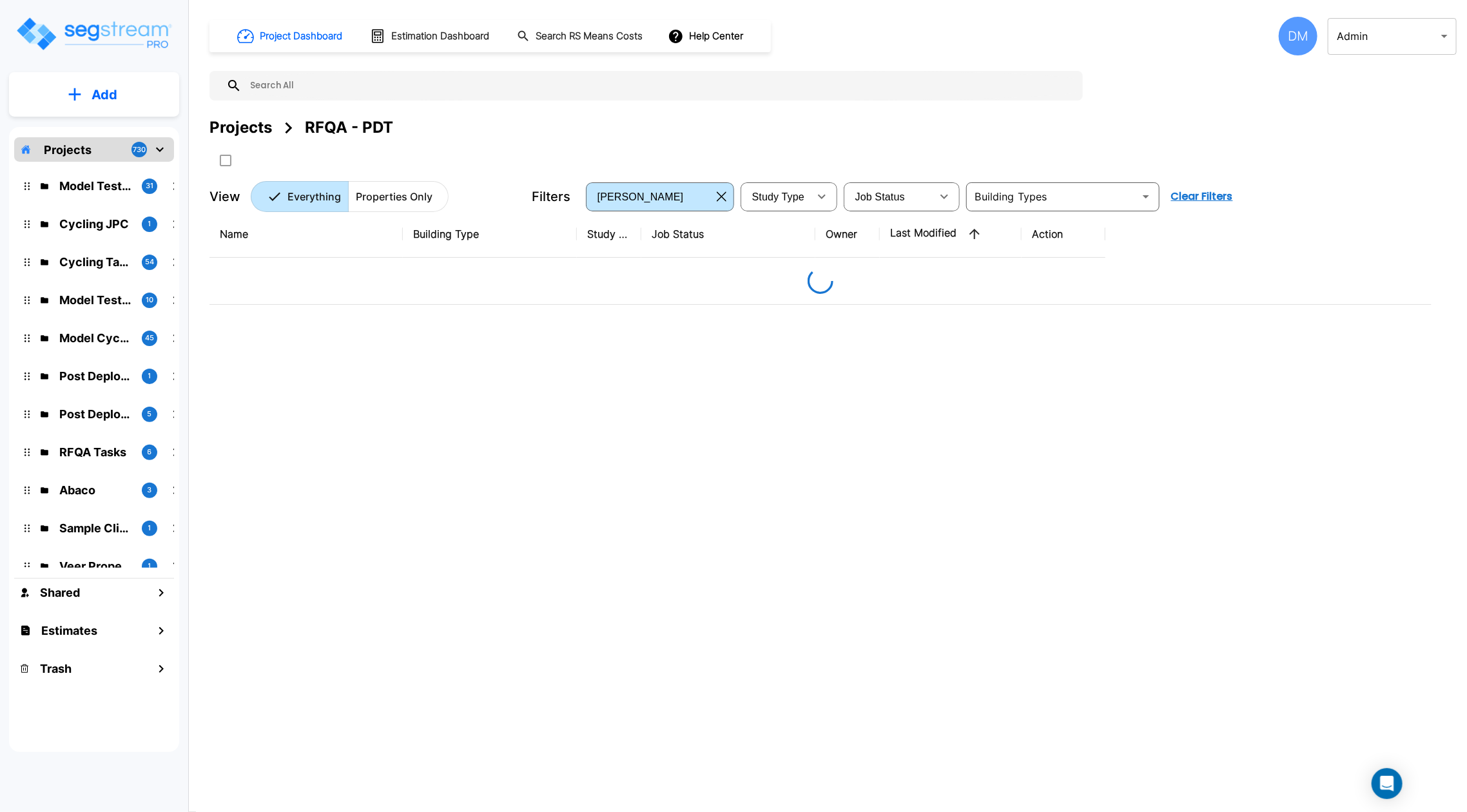
scroll to position [0, 0]
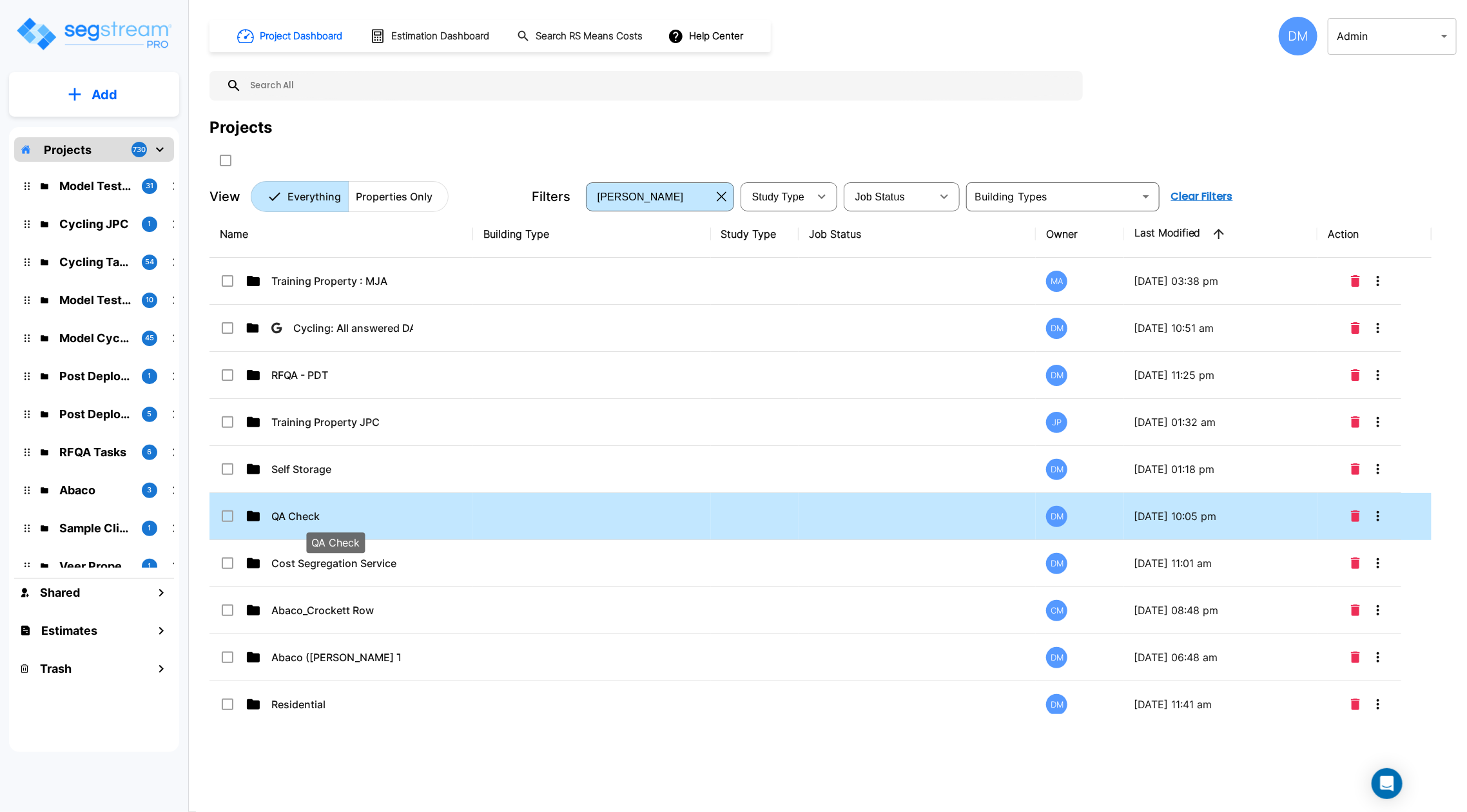
click at [301, 521] on p "QA Check" at bounding box center [336, 516] width 129 height 15
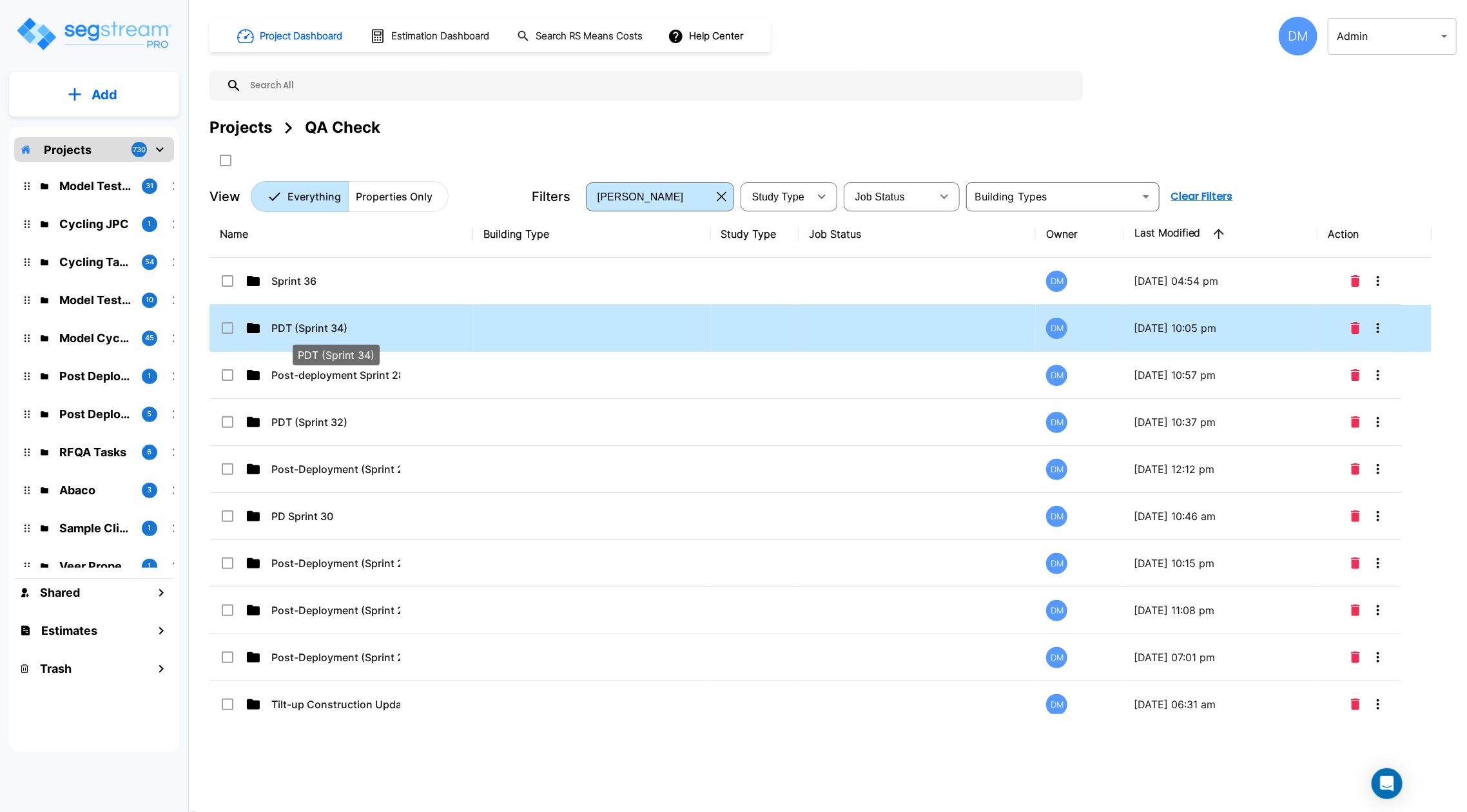
click at [279, 321] on p "PDT (Sprint 34)" at bounding box center [336, 328] width 129 height 15
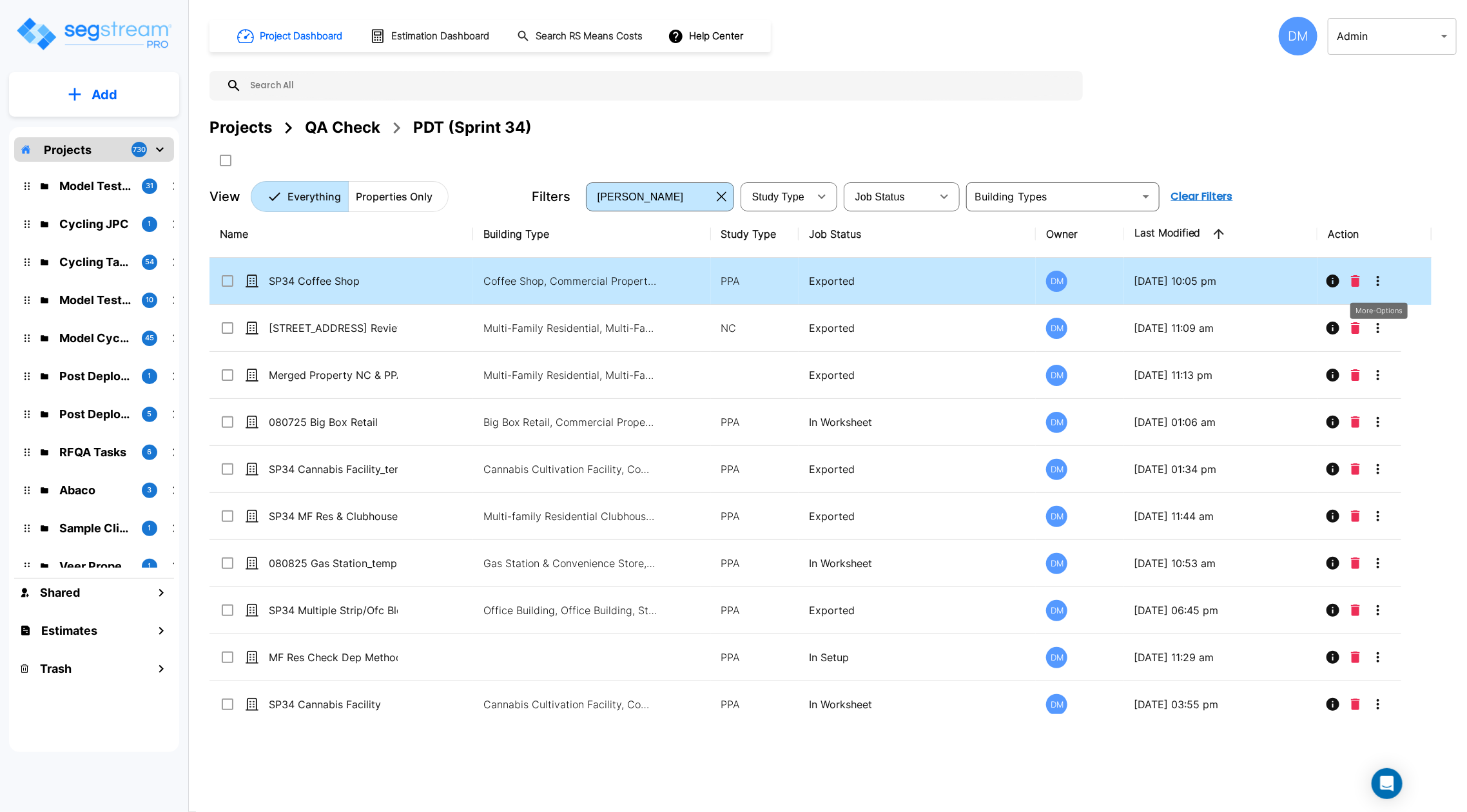
click at [1373, 280] on icon "More-Options" at bounding box center [1377, 281] width 15 height 15
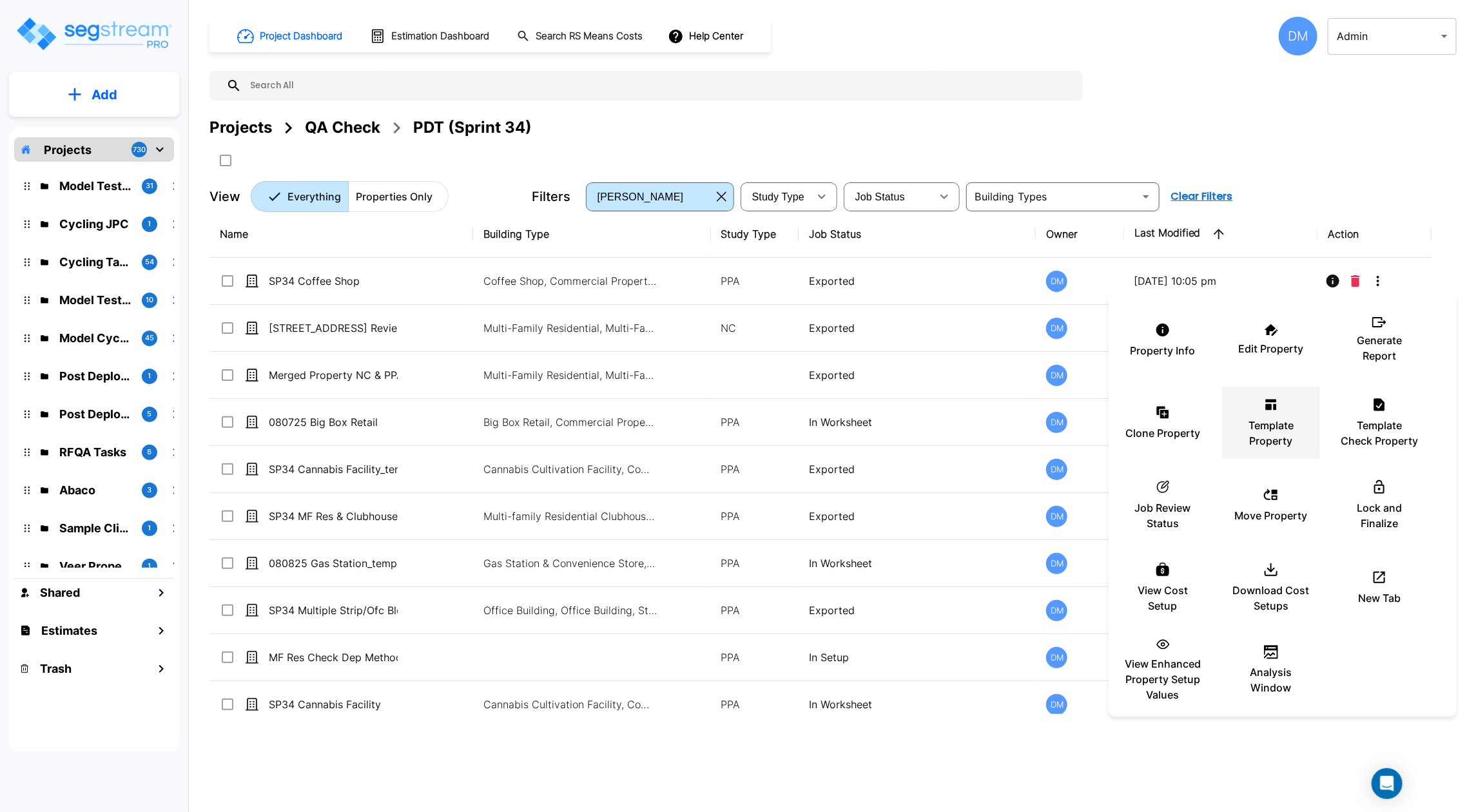
click at [1260, 446] on p "Template Property" at bounding box center [1270, 433] width 77 height 31
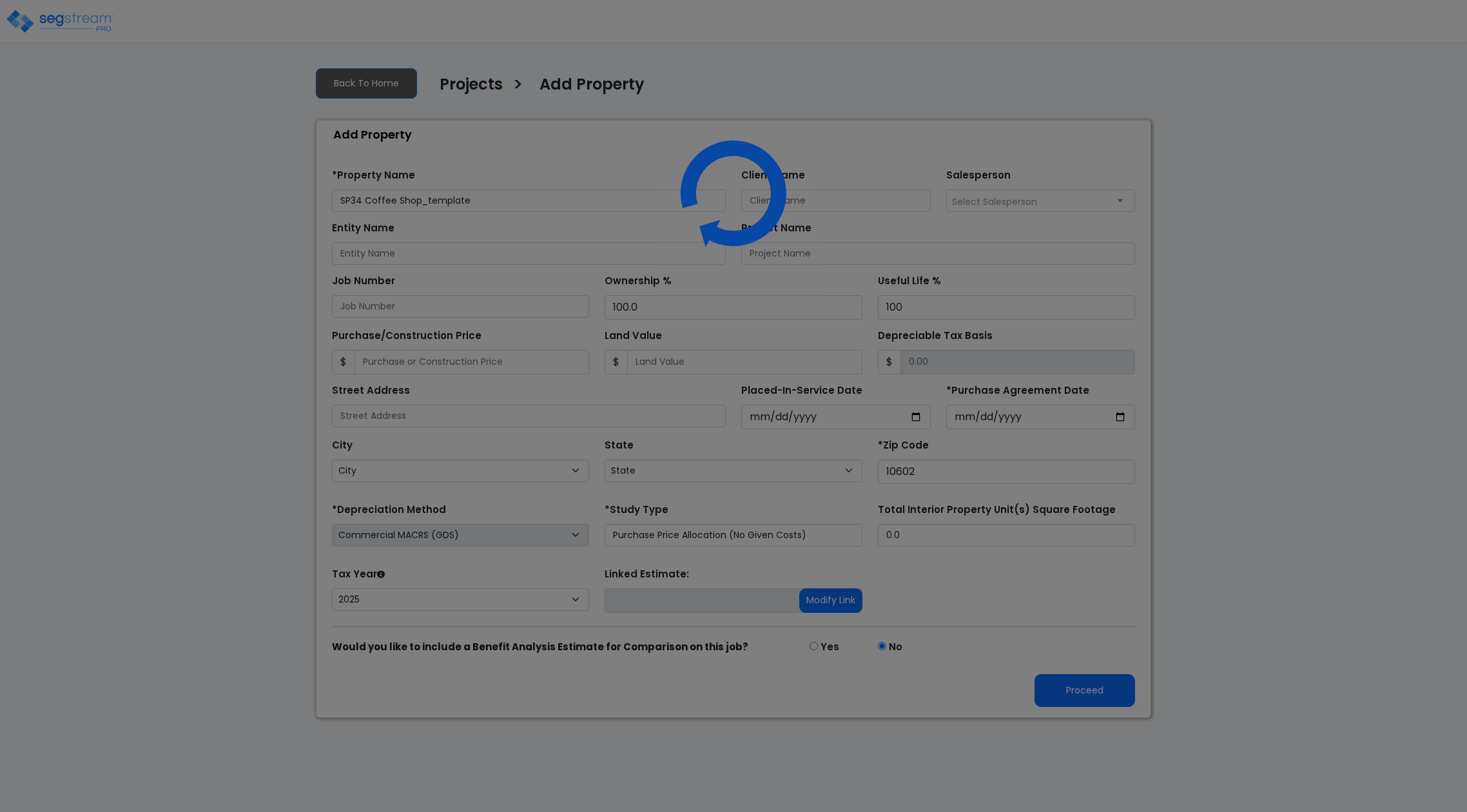
select select "2025"
select select "NY"
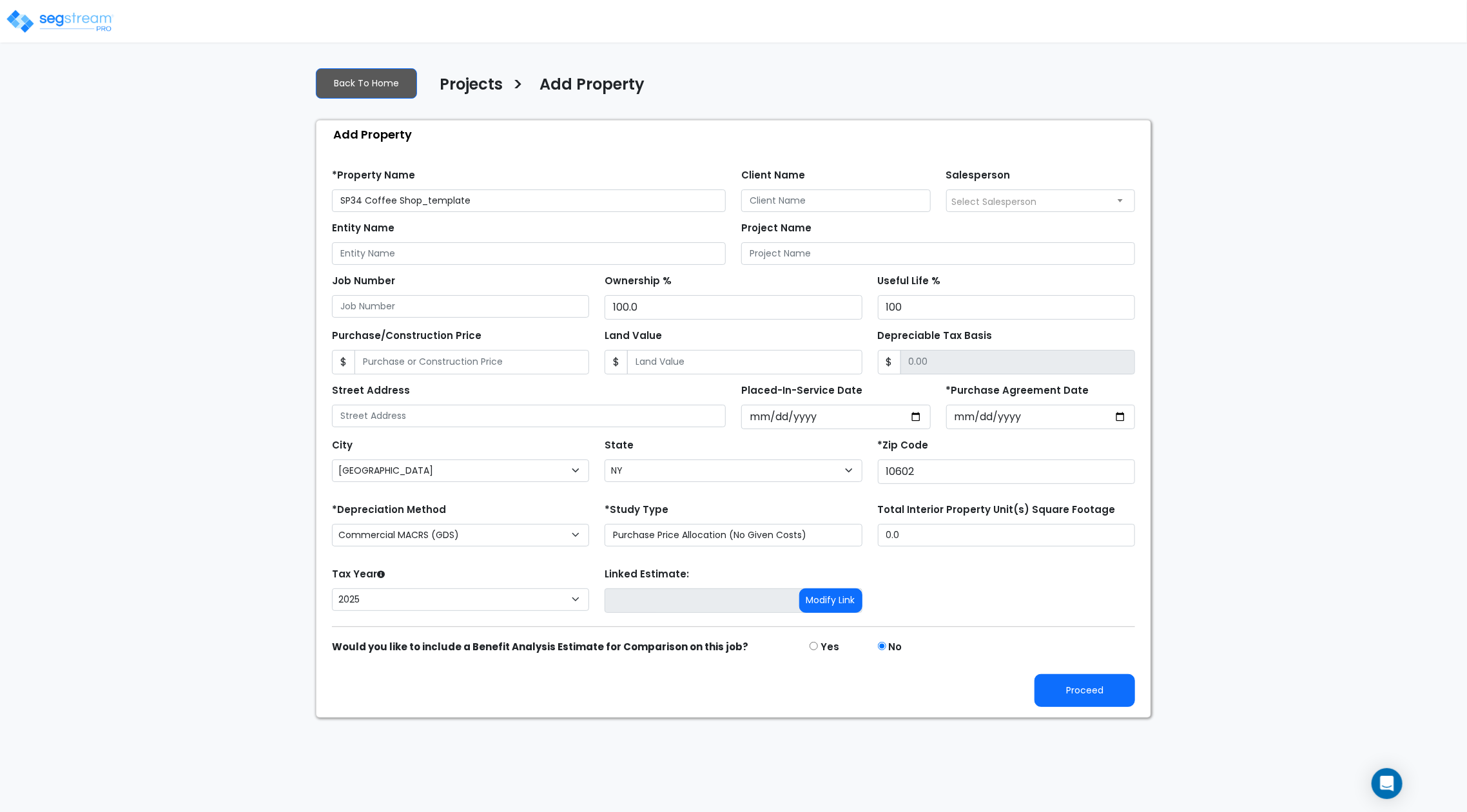
click at [360, 203] on input "SP34 Coffee Shop_template" at bounding box center [528, 201] width 394 height 23
drag, startPoint x: 422, startPoint y: 201, endPoint x: 585, endPoint y: 195, distance: 163.1
click at [585, 195] on input "SP36 Coffee Shop_template" at bounding box center [528, 201] width 394 height 23
type input "SP36 Coffee Shop"
click at [1090, 675] on button "Proceed" at bounding box center [1084, 690] width 101 height 33
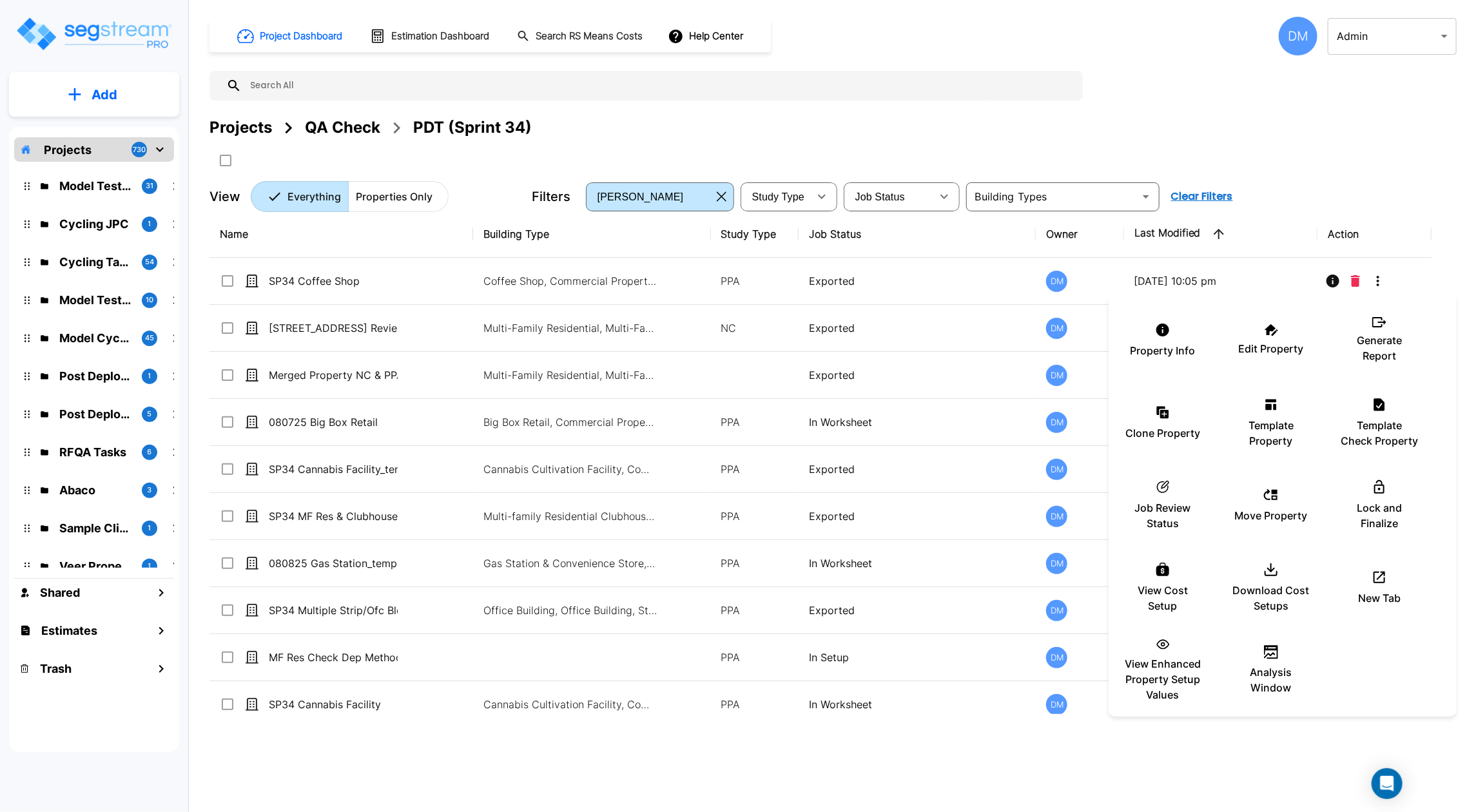
click at [408, 424] on div at bounding box center [734, 406] width 1467 height 812
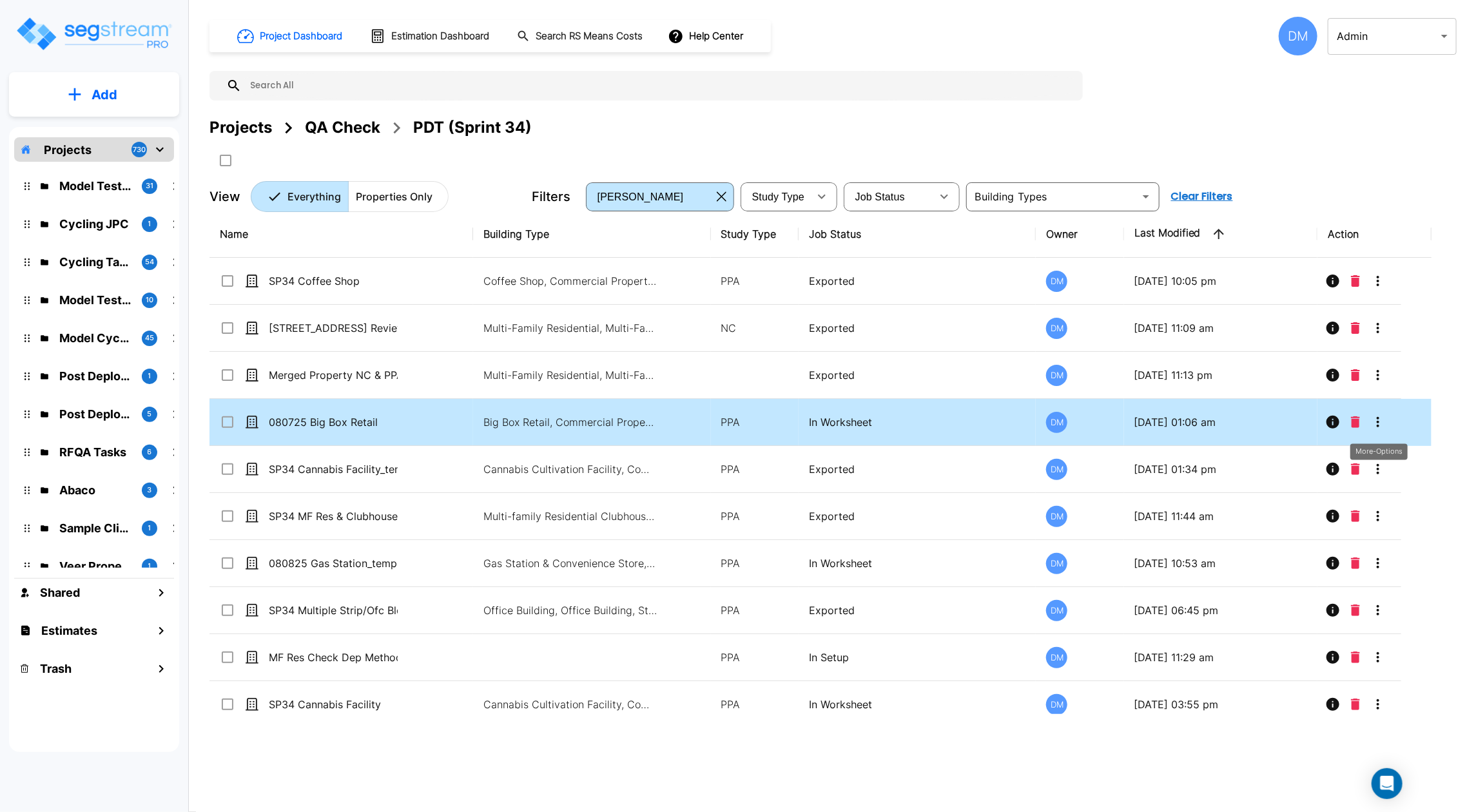
click at [1383, 420] on icon "More-Options" at bounding box center [1377, 422] width 15 height 15
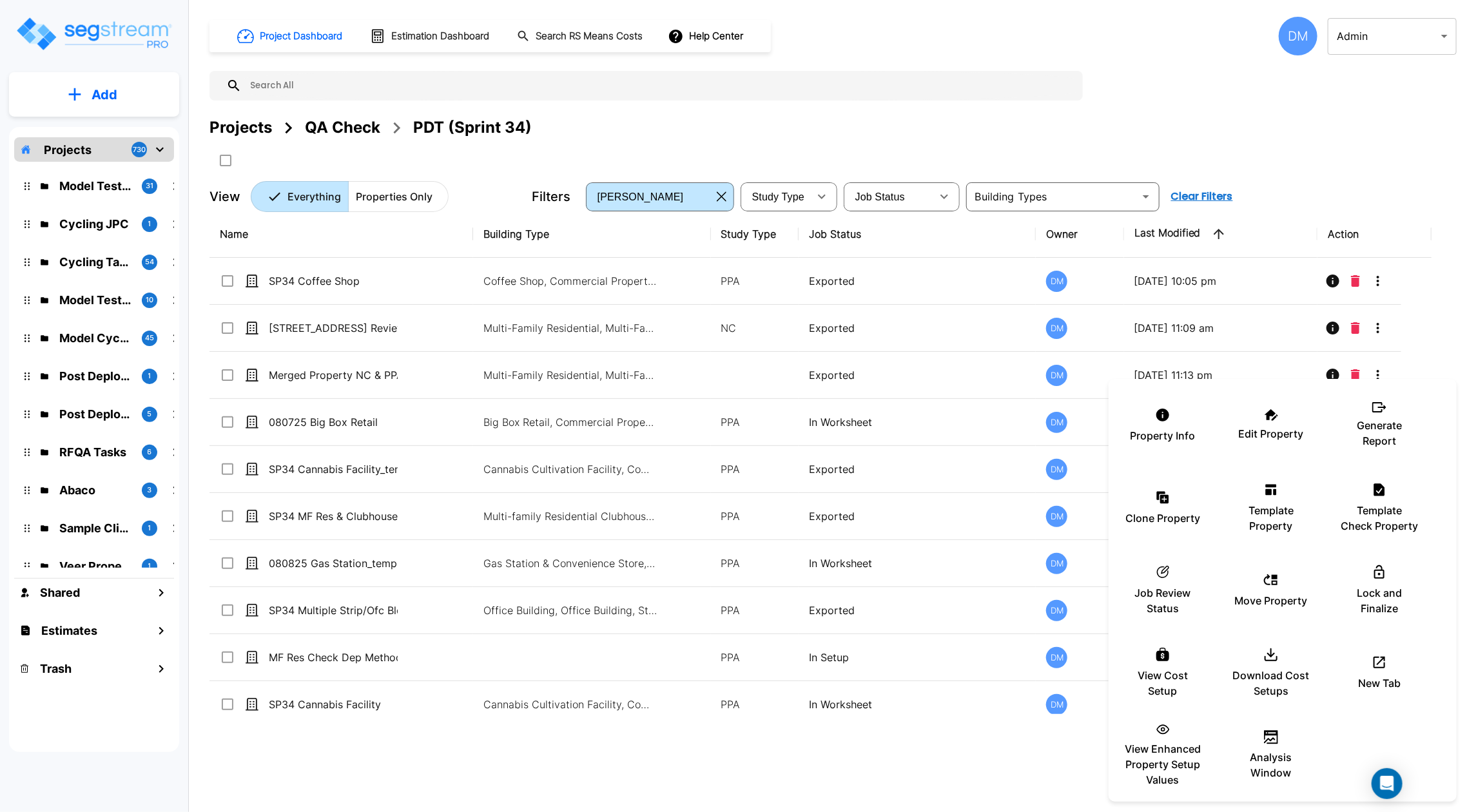
click at [457, 473] on div at bounding box center [734, 406] width 1467 height 812
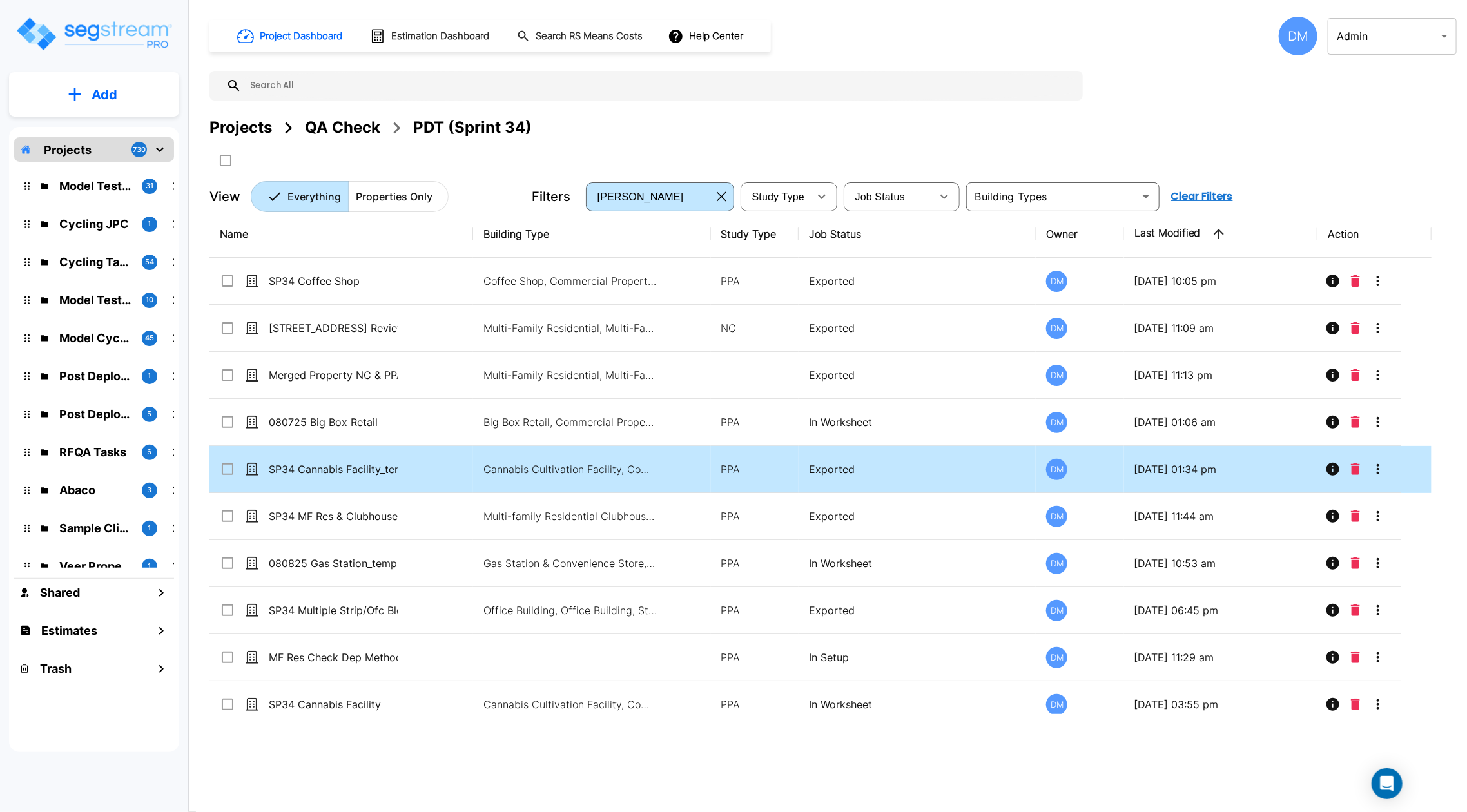
click at [1381, 473] on icon "More-Options" at bounding box center [1377, 469] width 15 height 15
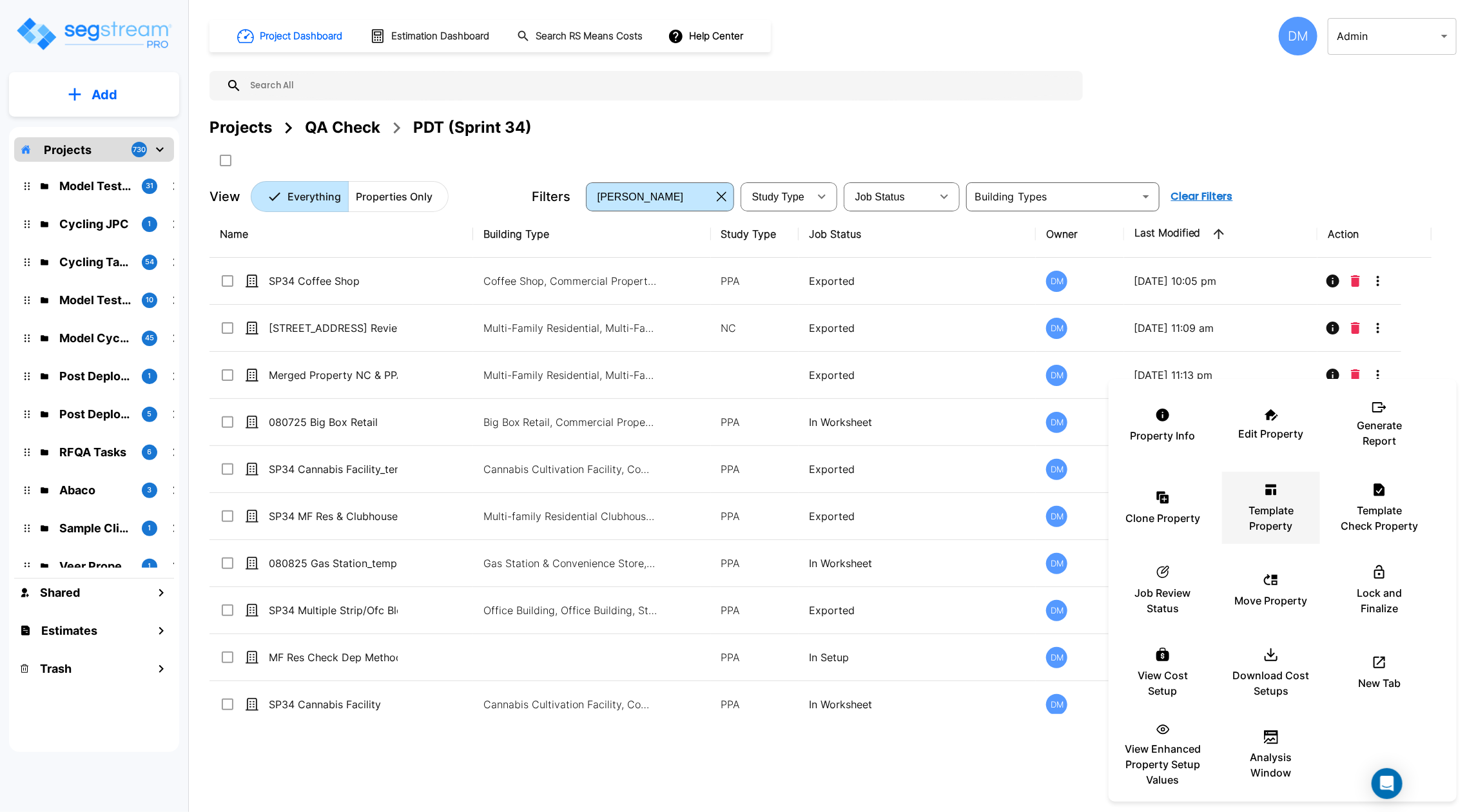
click at [1276, 504] on p "Template Property" at bounding box center [1270, 518] width 77 height 31
click at [912, 518] on div at bounding box center [734, 406] width 1467 height 812
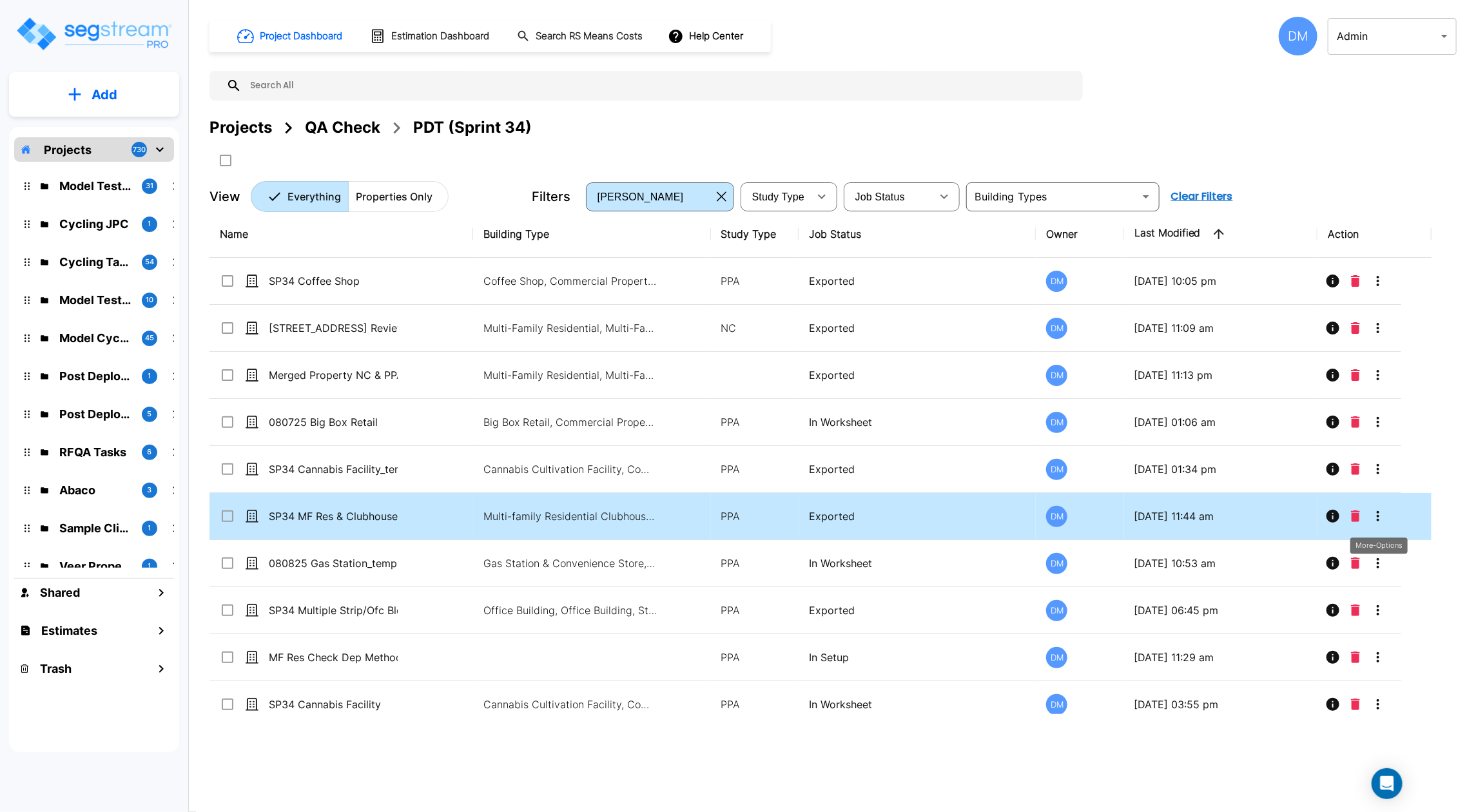
click at [1372, 516] on icon "More-Options" at bounding box center [1377, 516] width 15 height 15
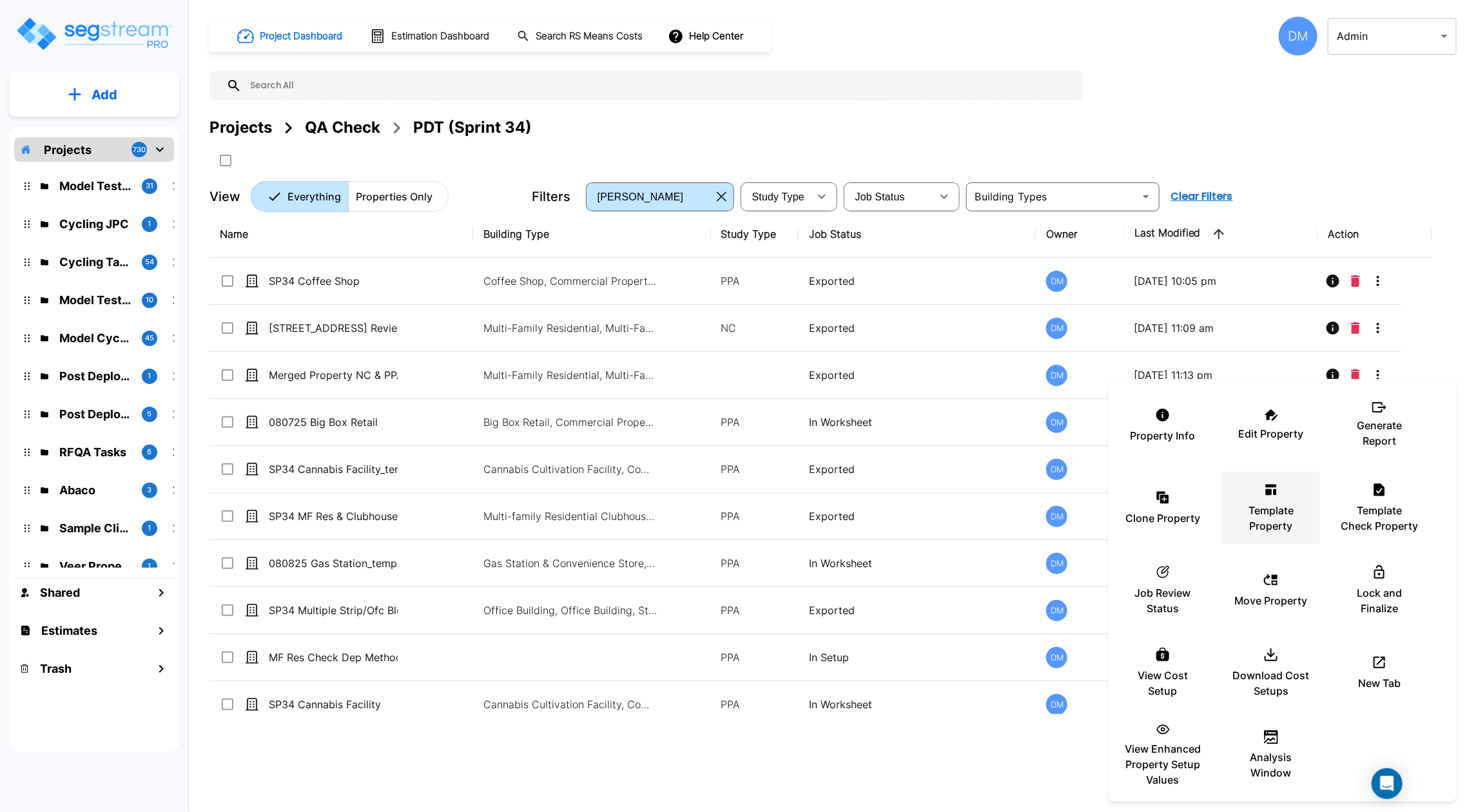
click at [1281, 514] on p "Template Property" at bounding box center [1270, 518] width 77 height 31
click at [422, 568] on div at bounding box center [734, 406] width 1467 height 812
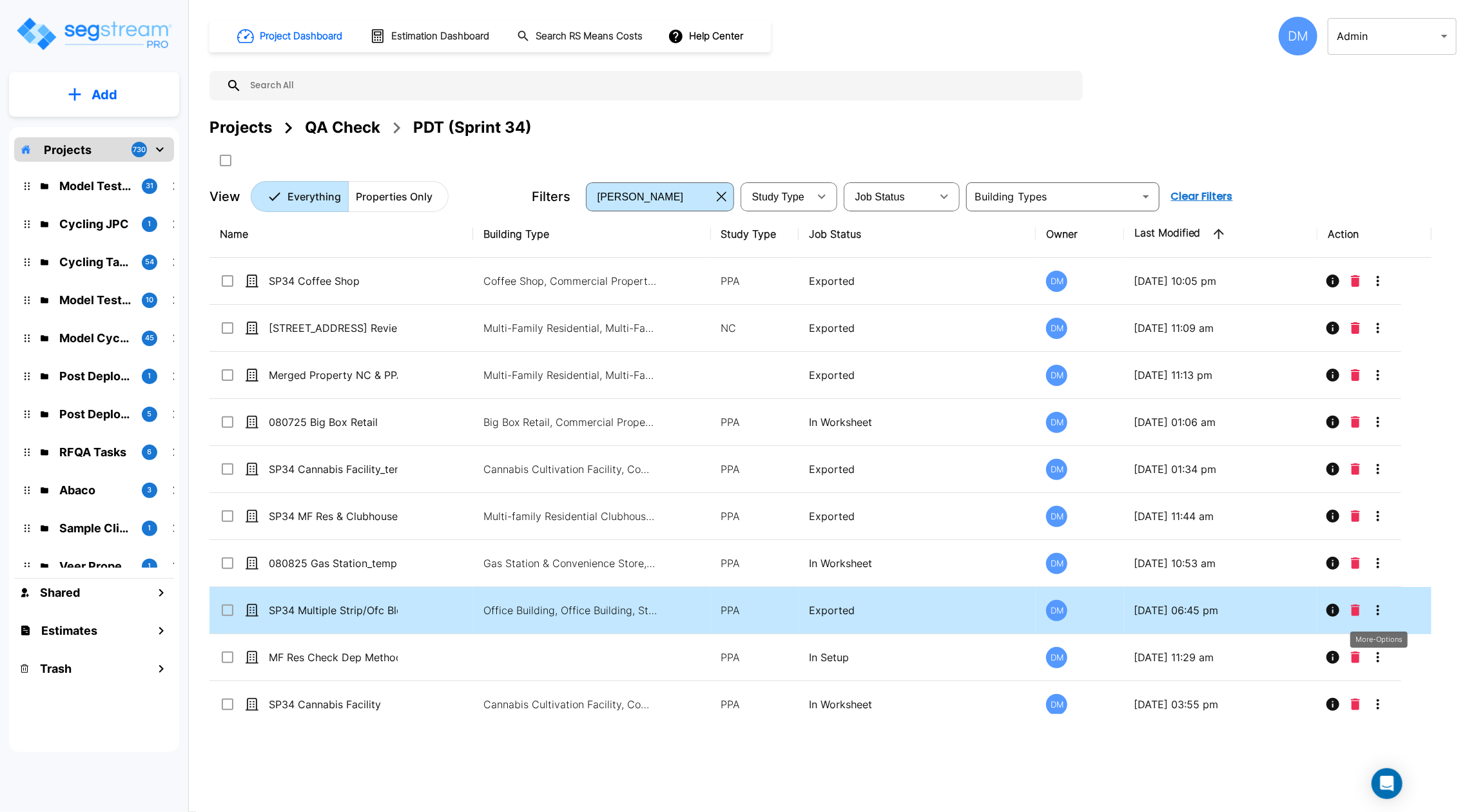
click at [1376, 616] on icon "More-Options" at bounding box center [1377, 609] width 15 height 15
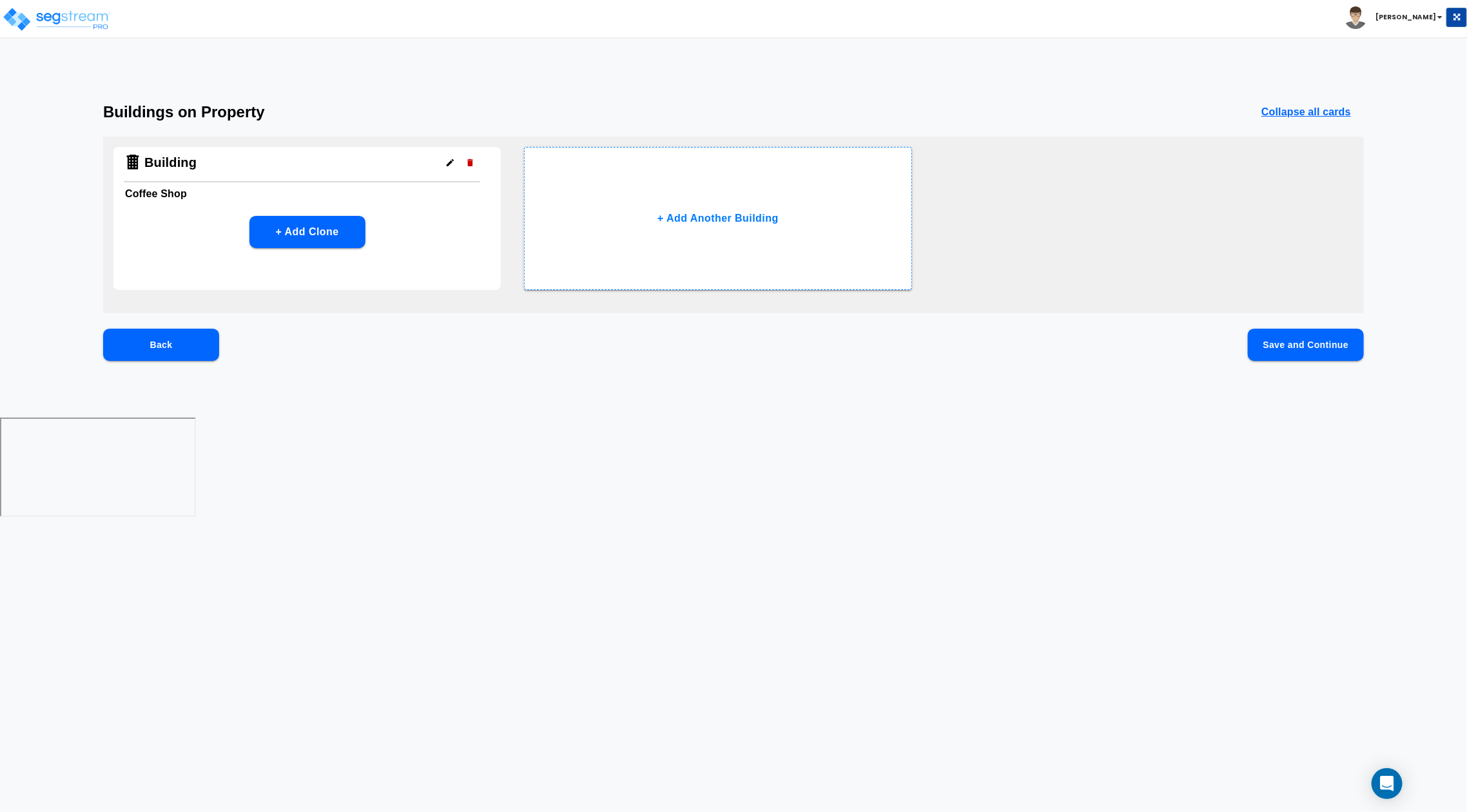
click at [1286, 343] on button "Save and Continue" at bounding box center [1305, 344] width 116 height 32
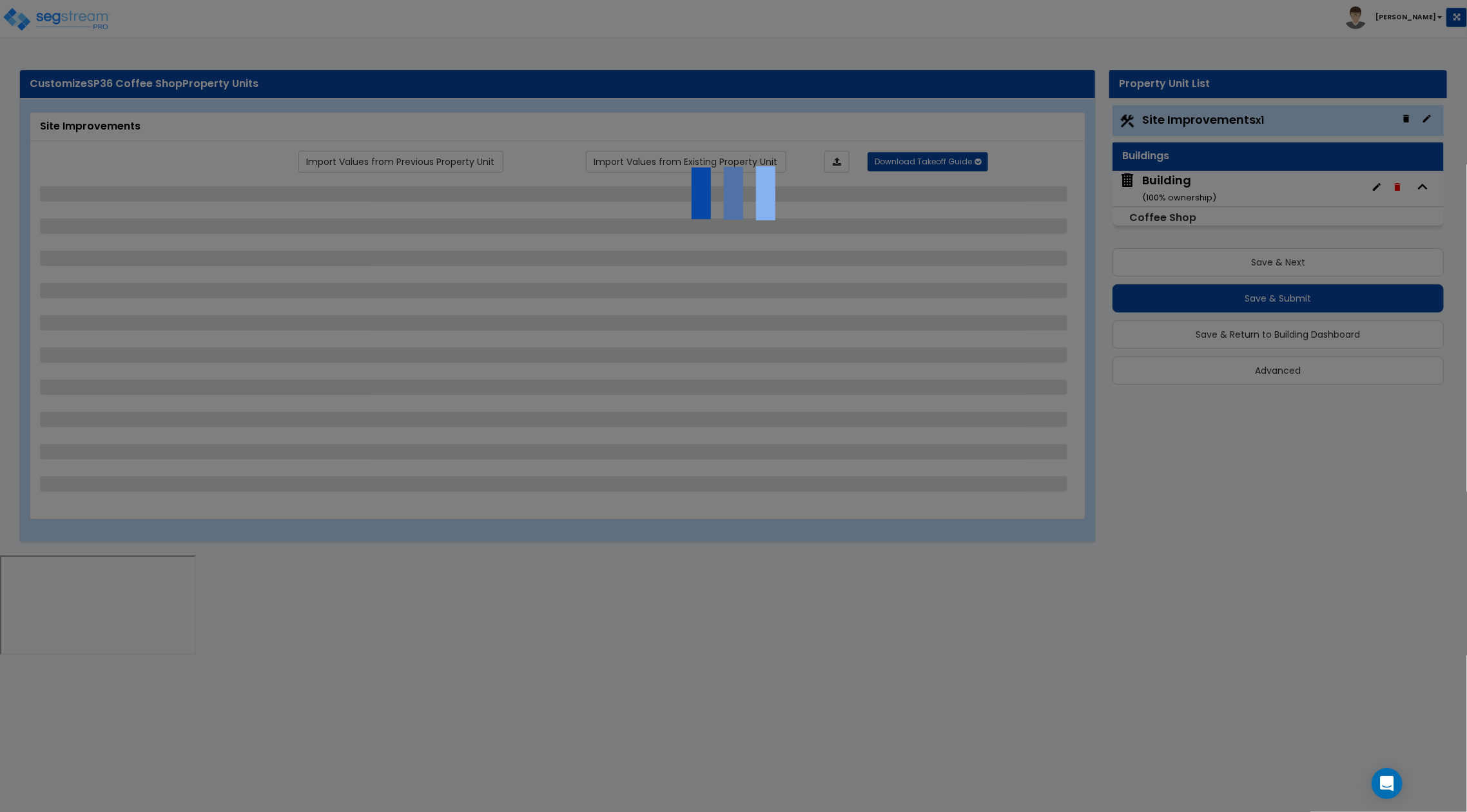
select select "2"
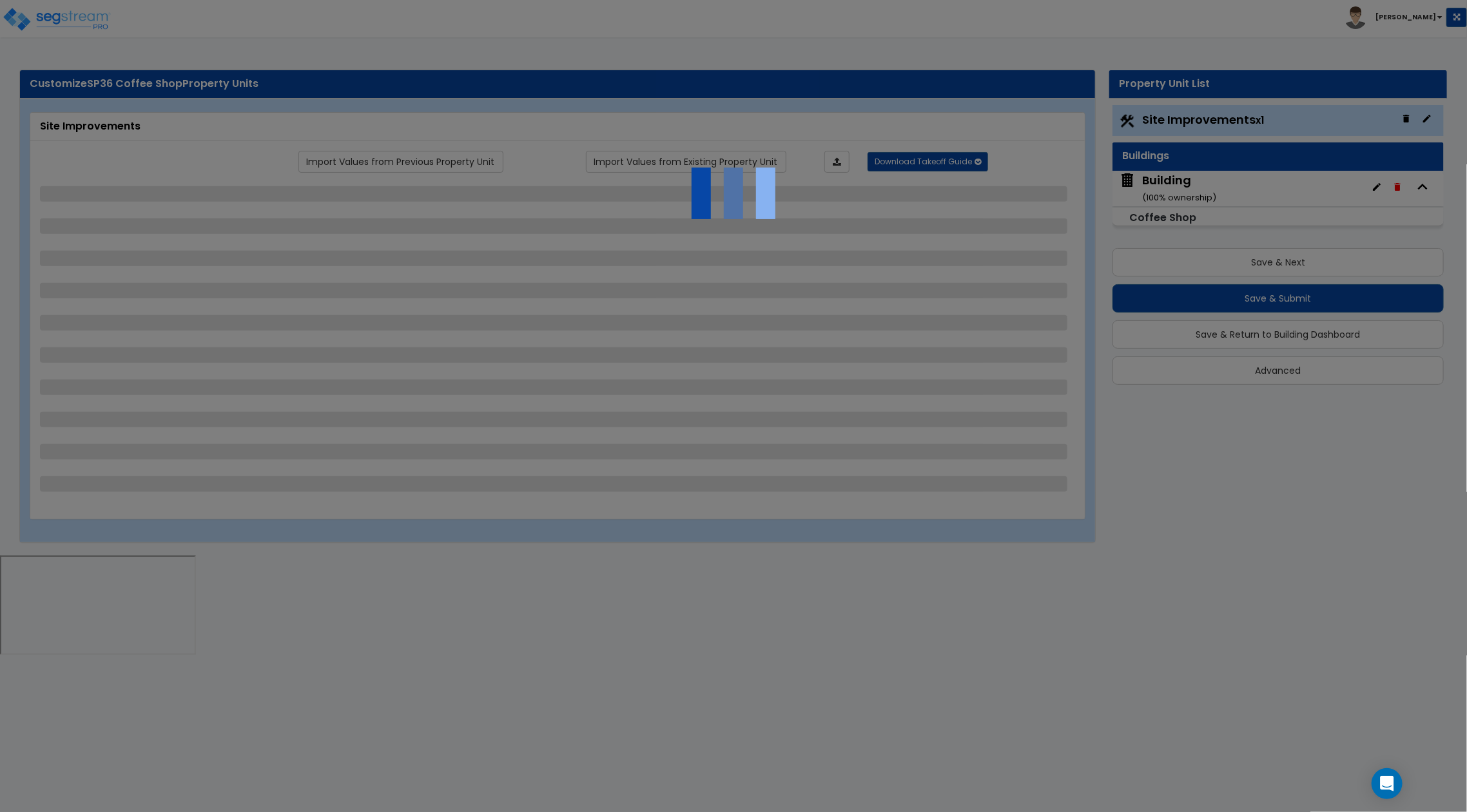
select select "1"
select select "2"
select select "1"
select select "3"
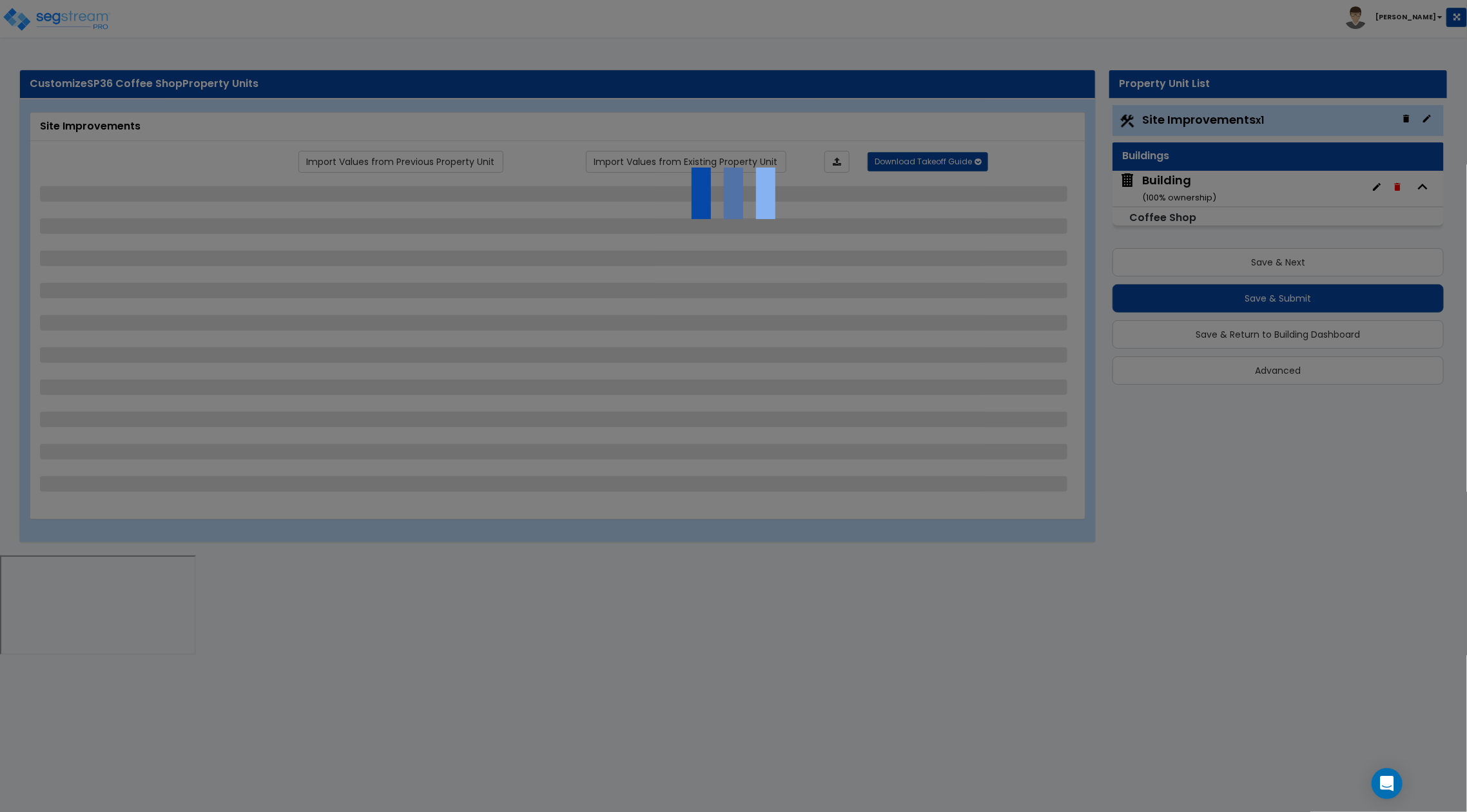
select select "2"
select select "1"
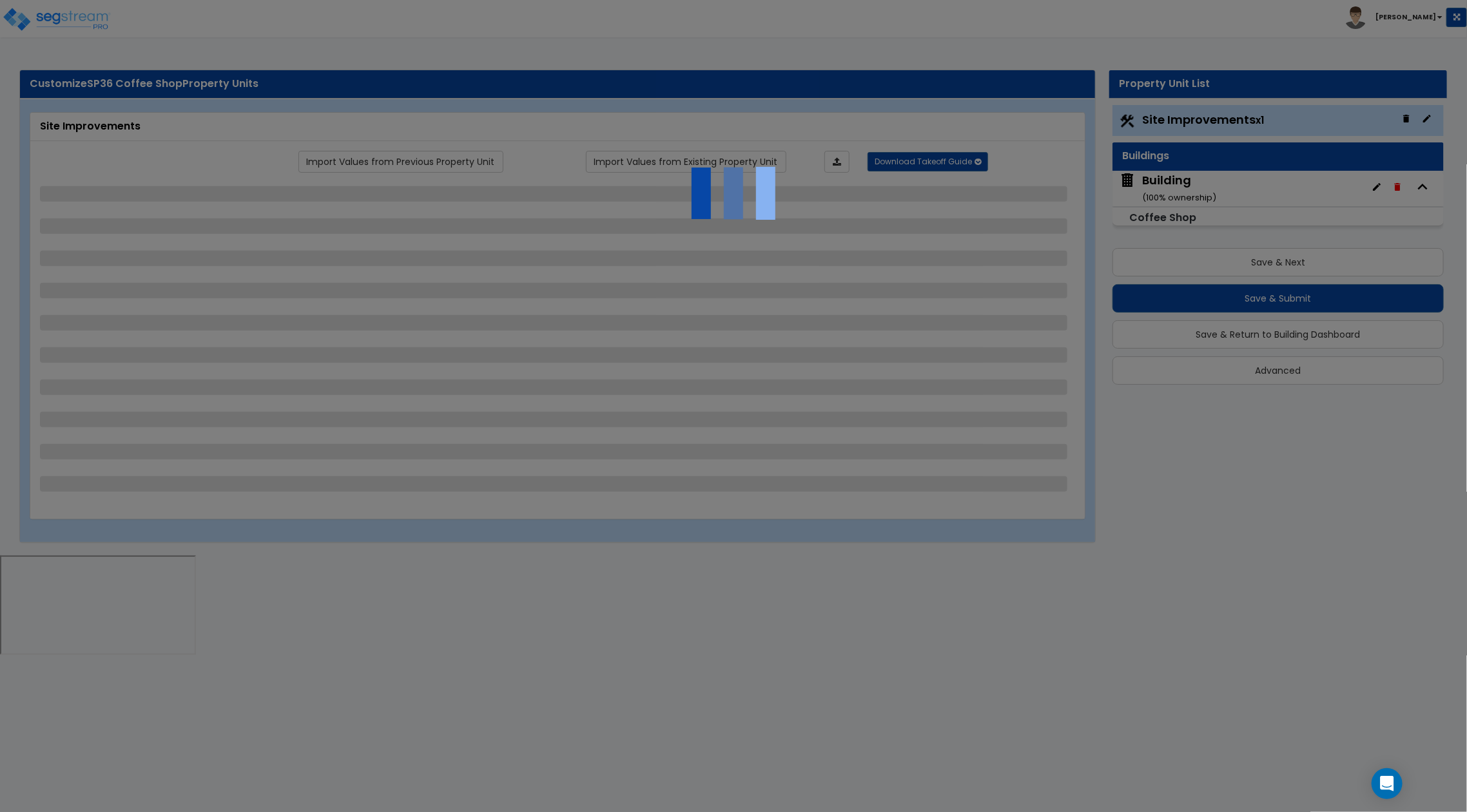
select select "5"
select select "2"
select select "4"
select select "5"
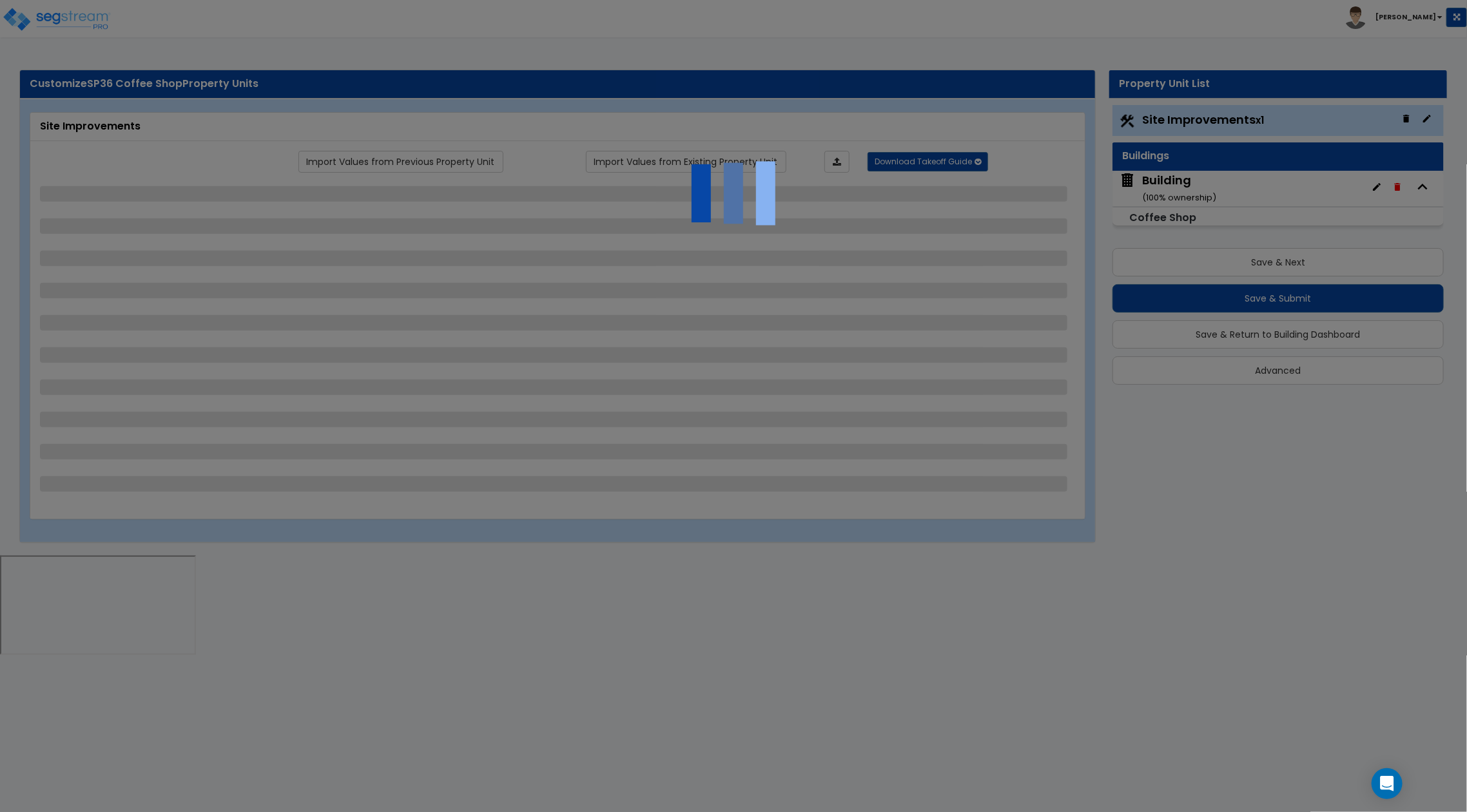
select select "6"
select select "1"
select select "3"
select select "1"
select select "3"
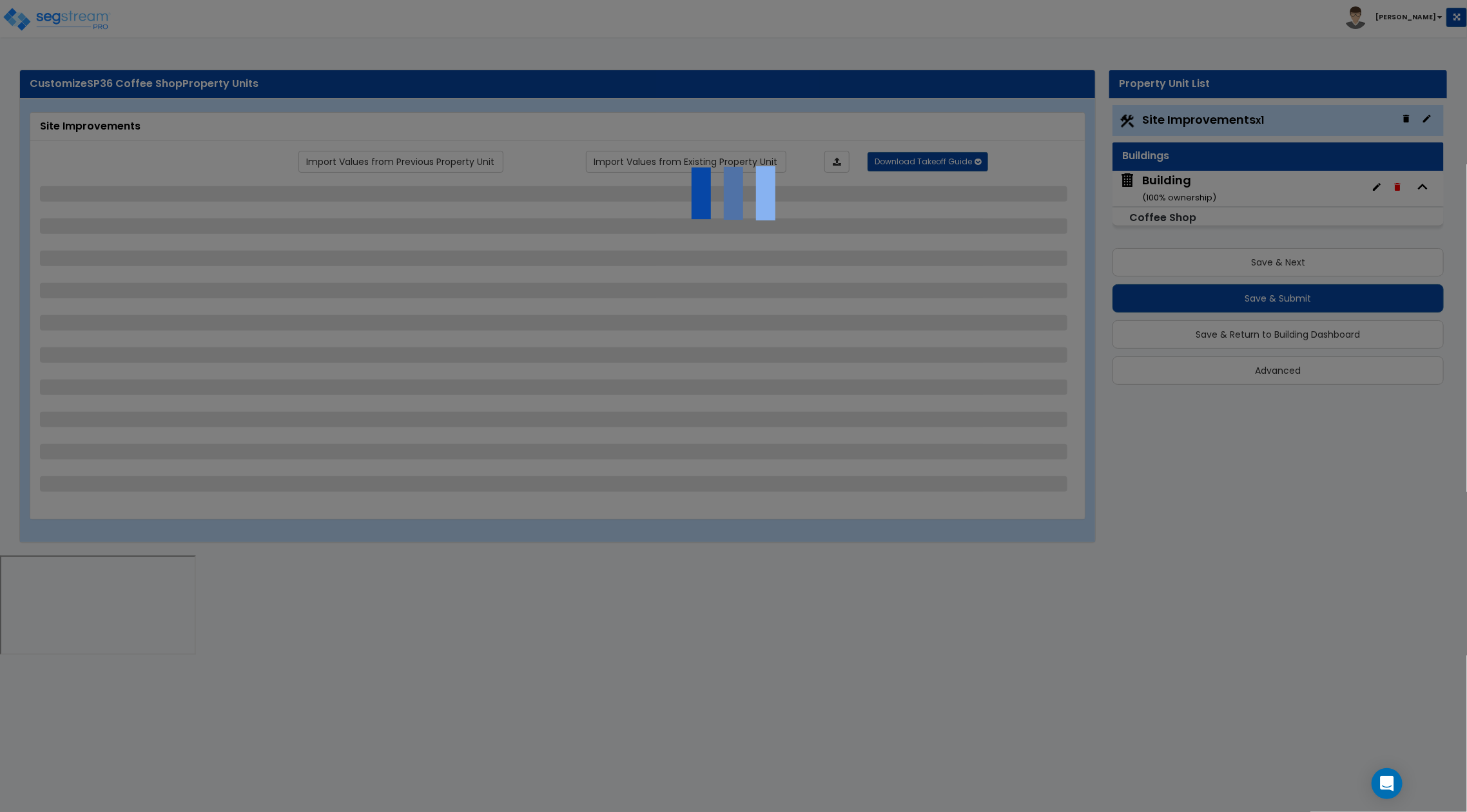
select select "1"
select select "4"
select select "1"
select select "3"
select select "1"
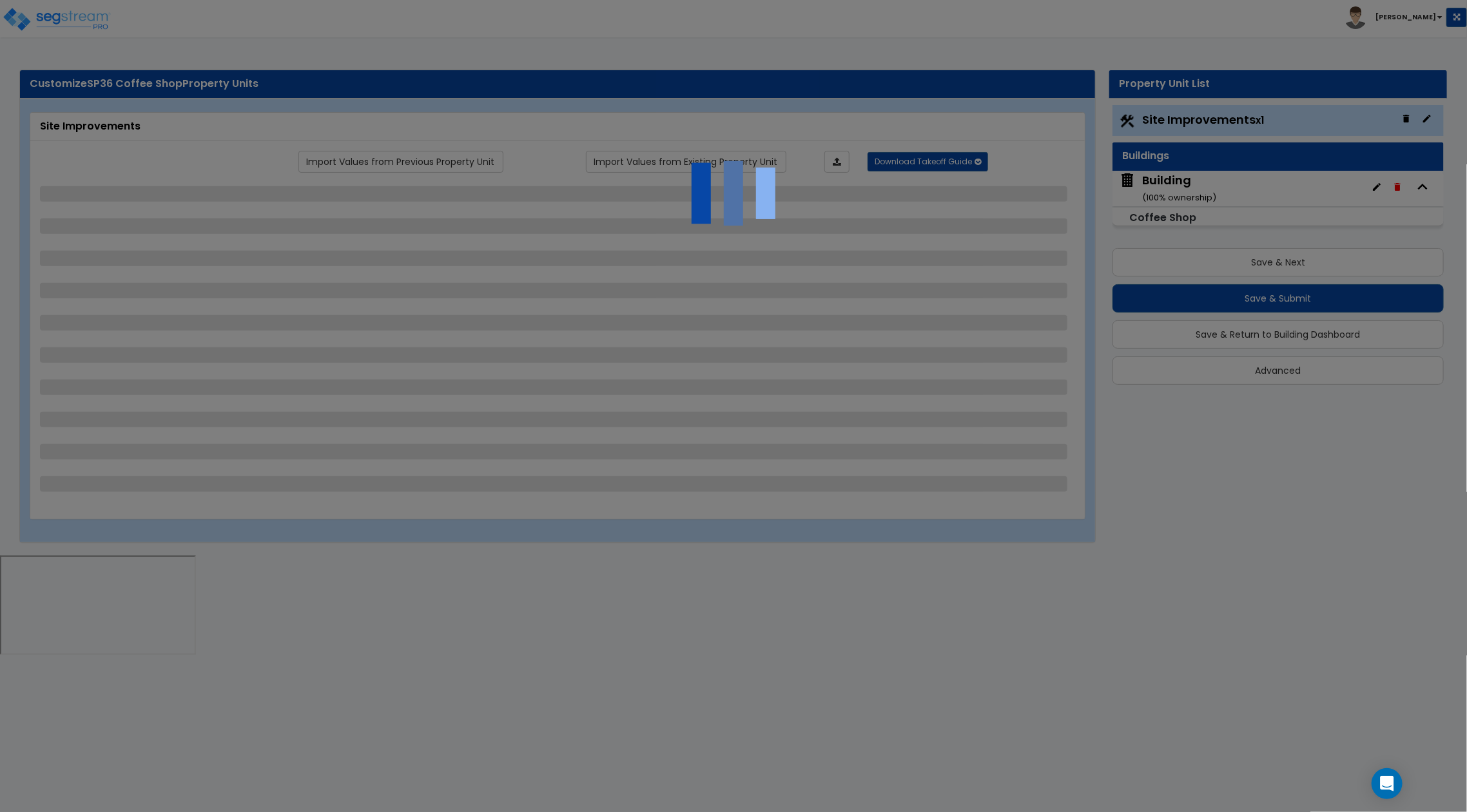
select select "4"
select select "2"
select select "1"
select select "2"
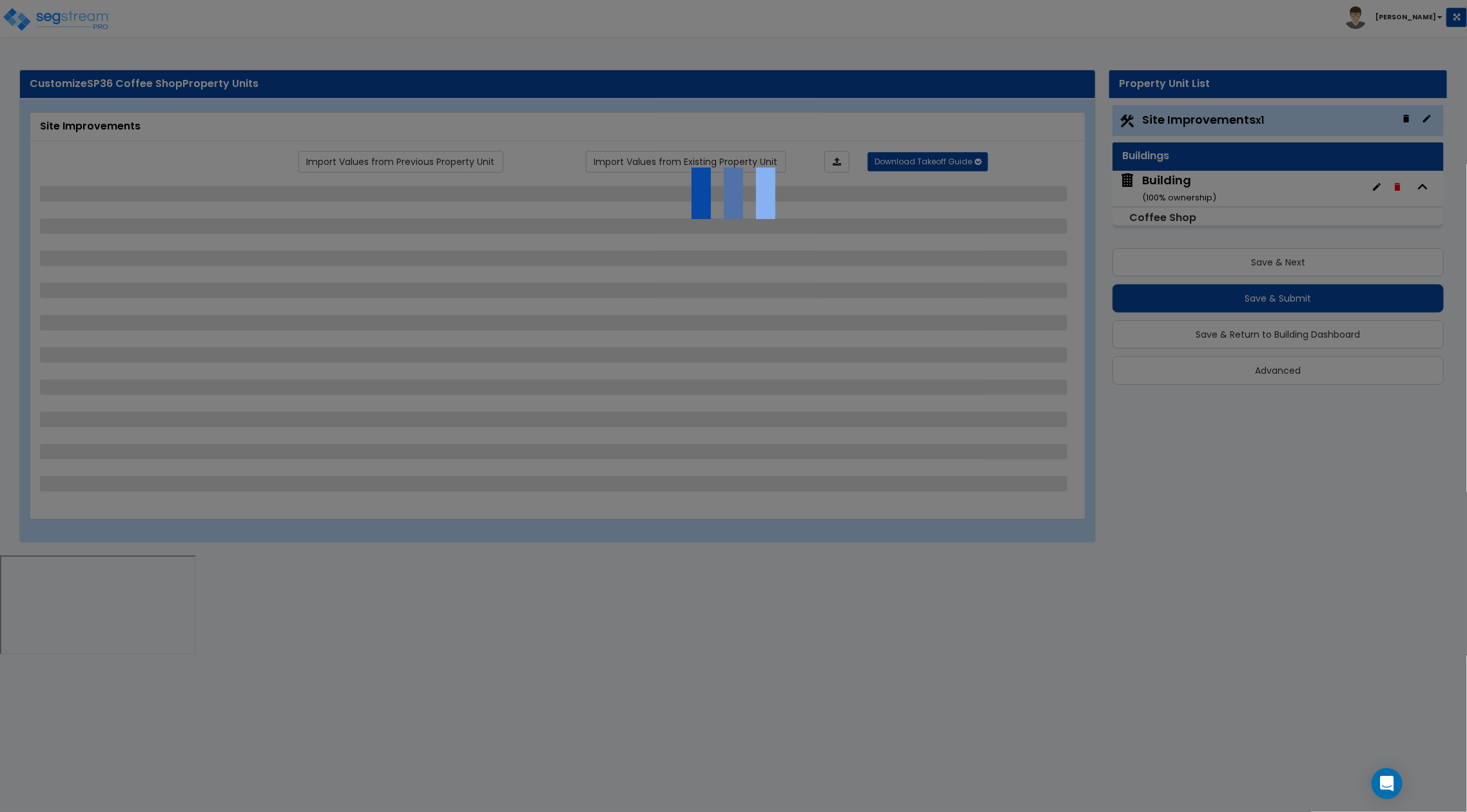
select select "3"
select select "2"
select select "1"
select select "2"
select select "3"
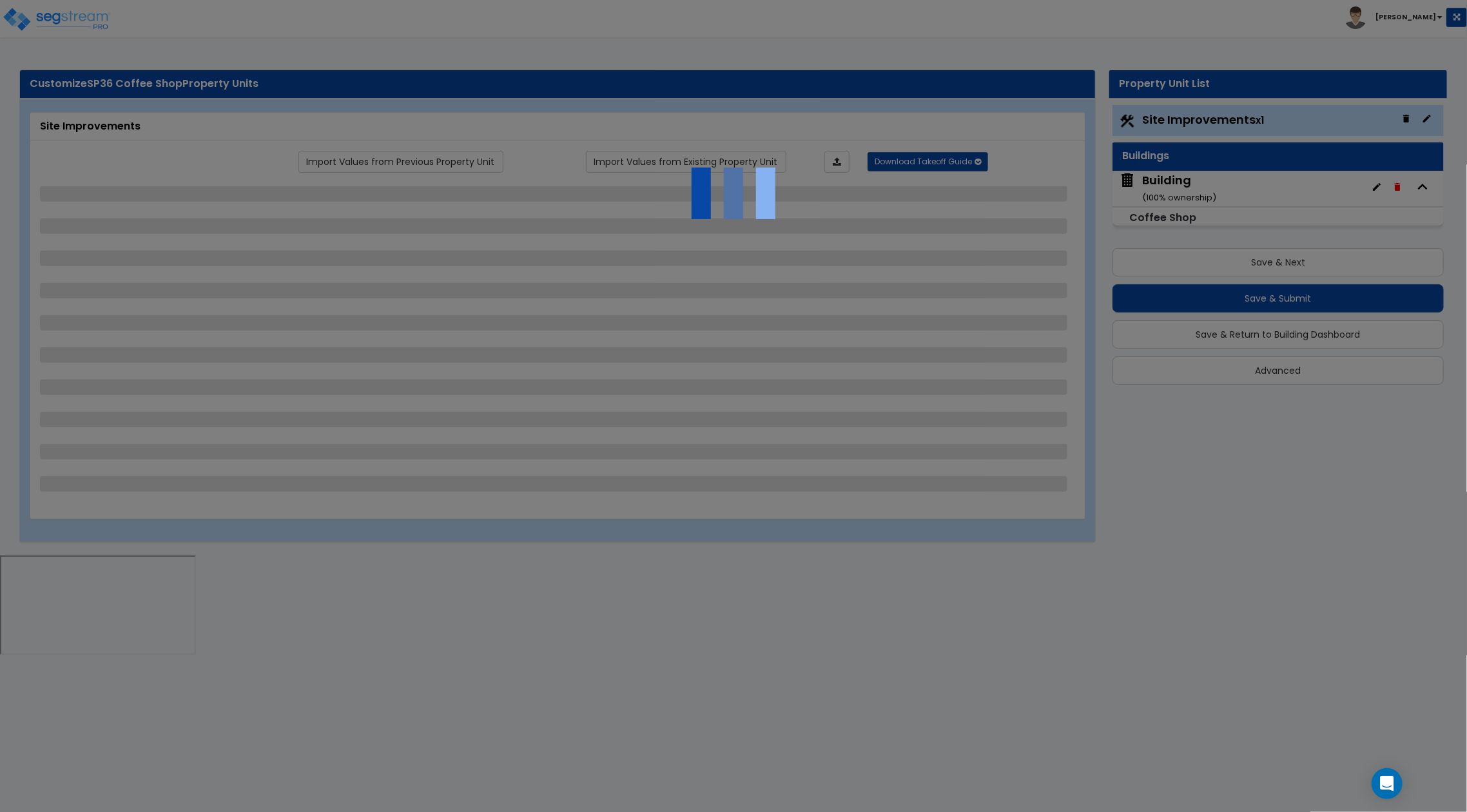
select select "5"
select select "1"
select select "13"
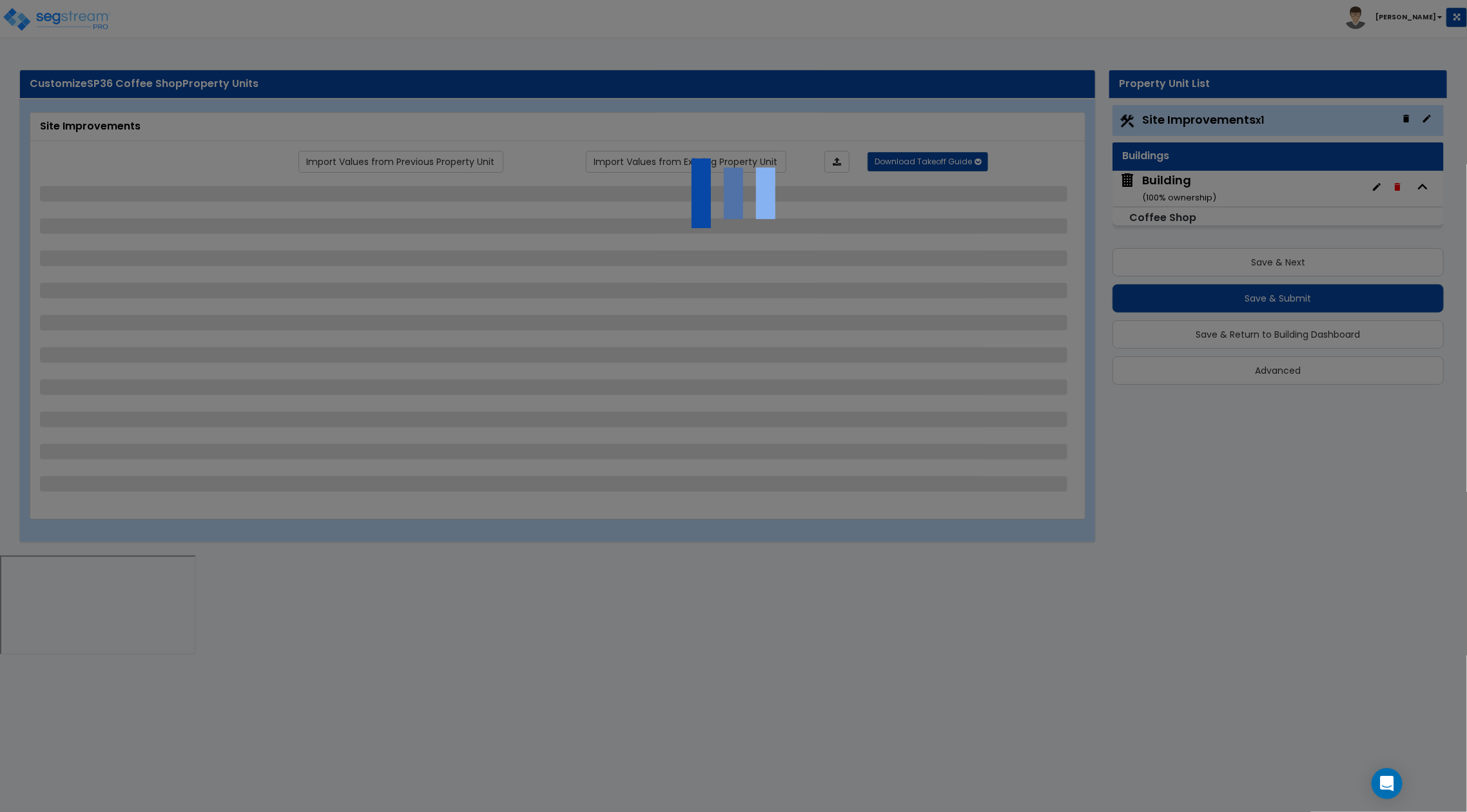
select select "1"
select select "4"
select select "1"
select select "2"
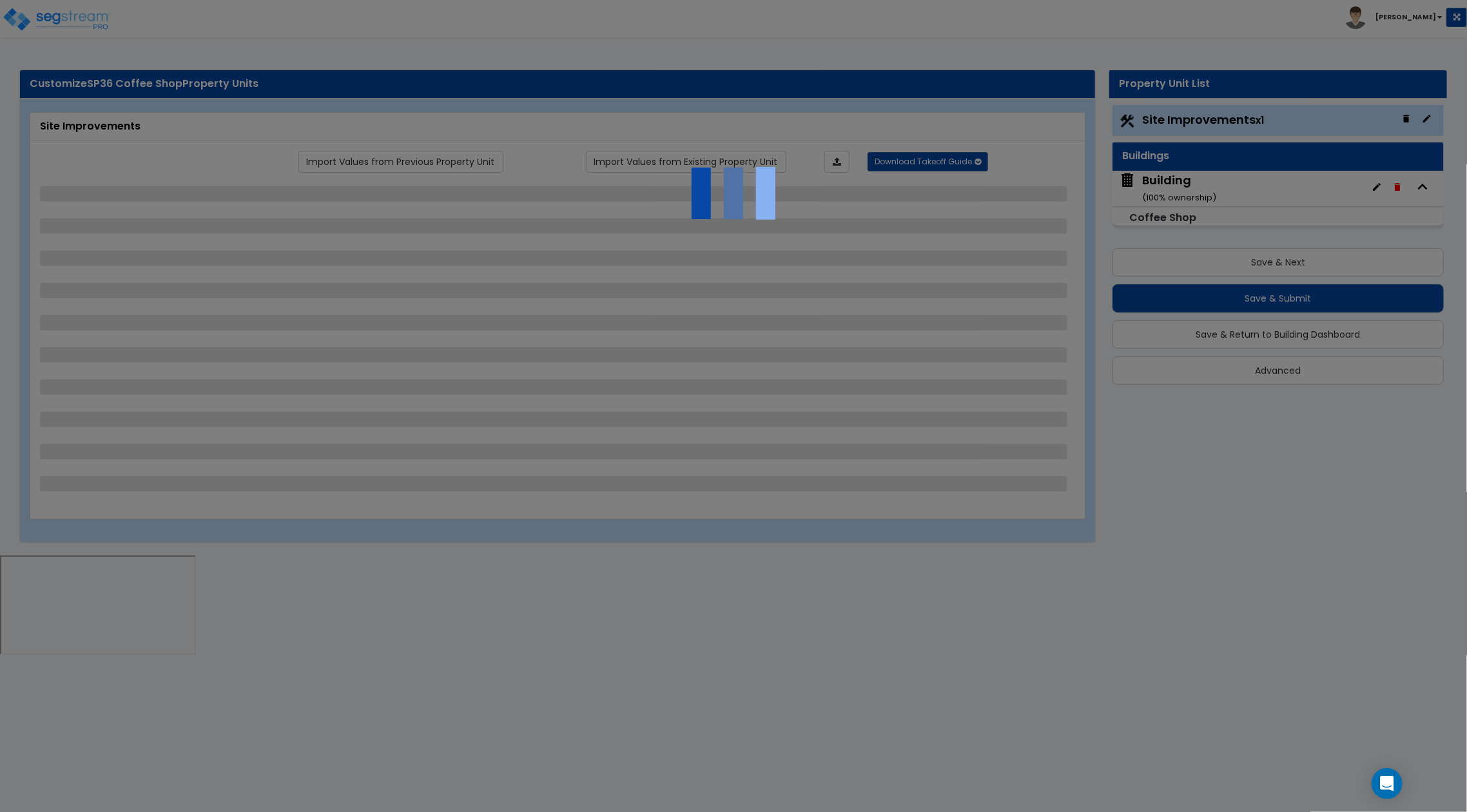
select select "1"
select select "3"
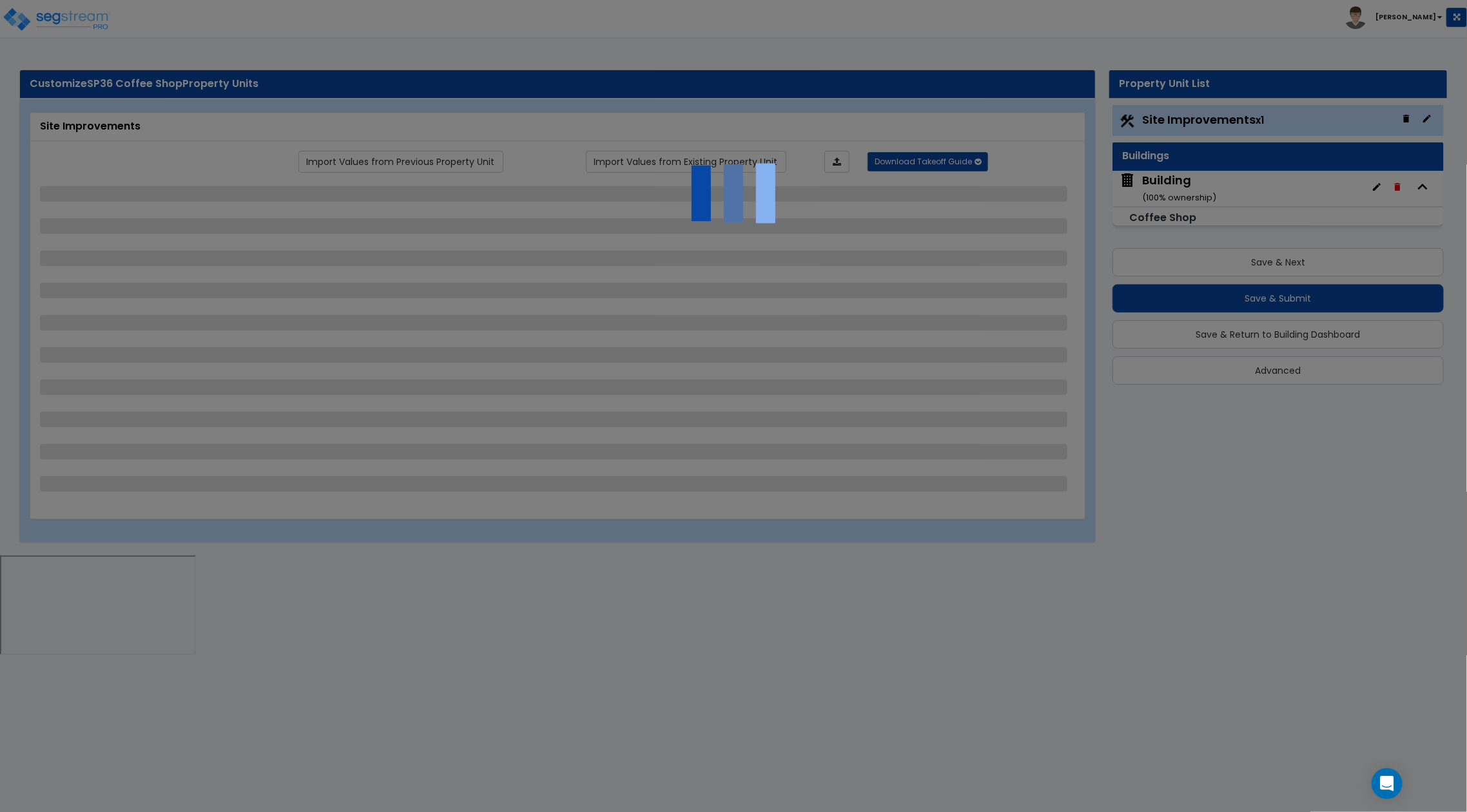
select select "1"
select select "2"
select select "1"
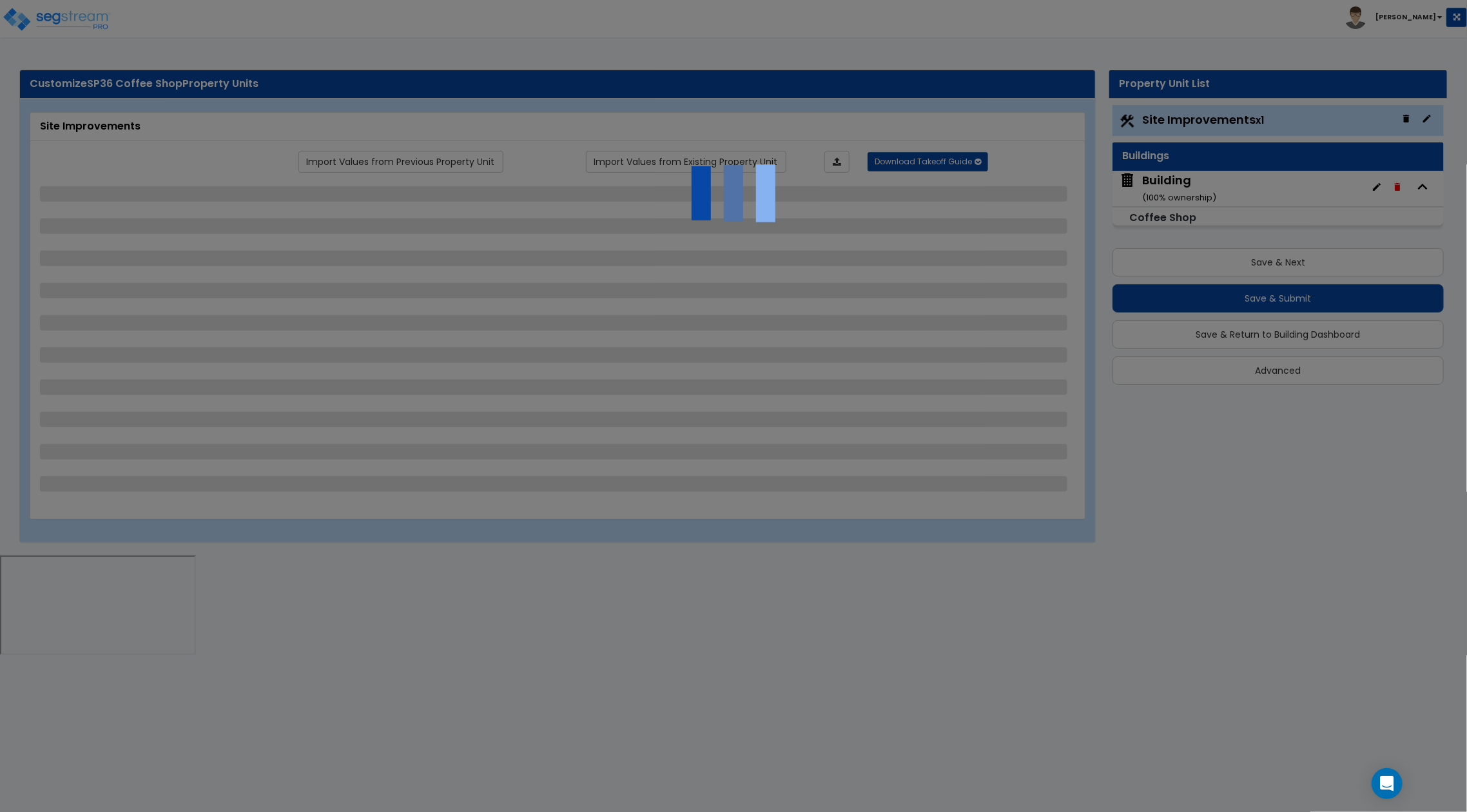
select select "2"
select select "1"
select select "4"
select select "1"
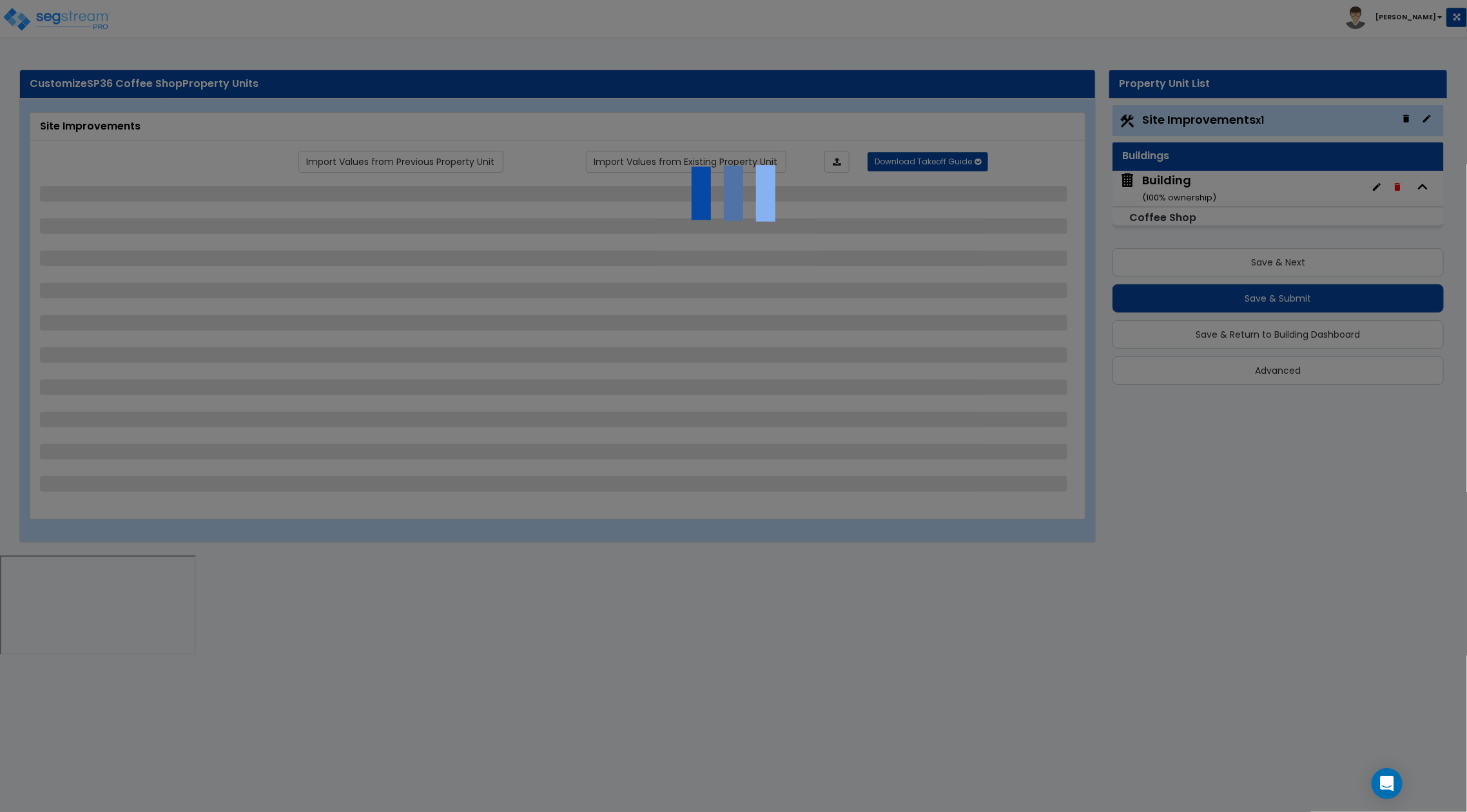
select select "1"
select select "3"
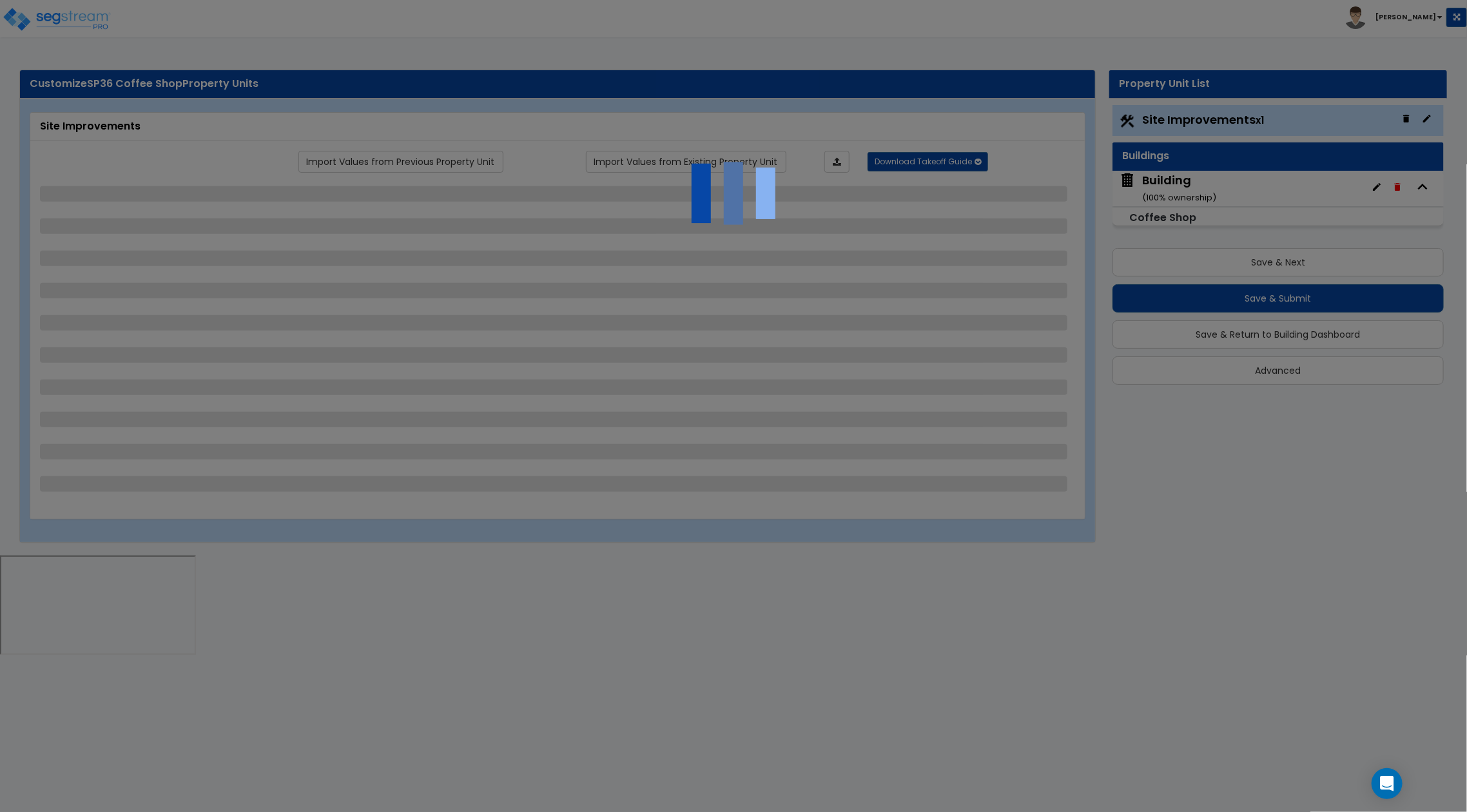
select select "1"
select select "2"
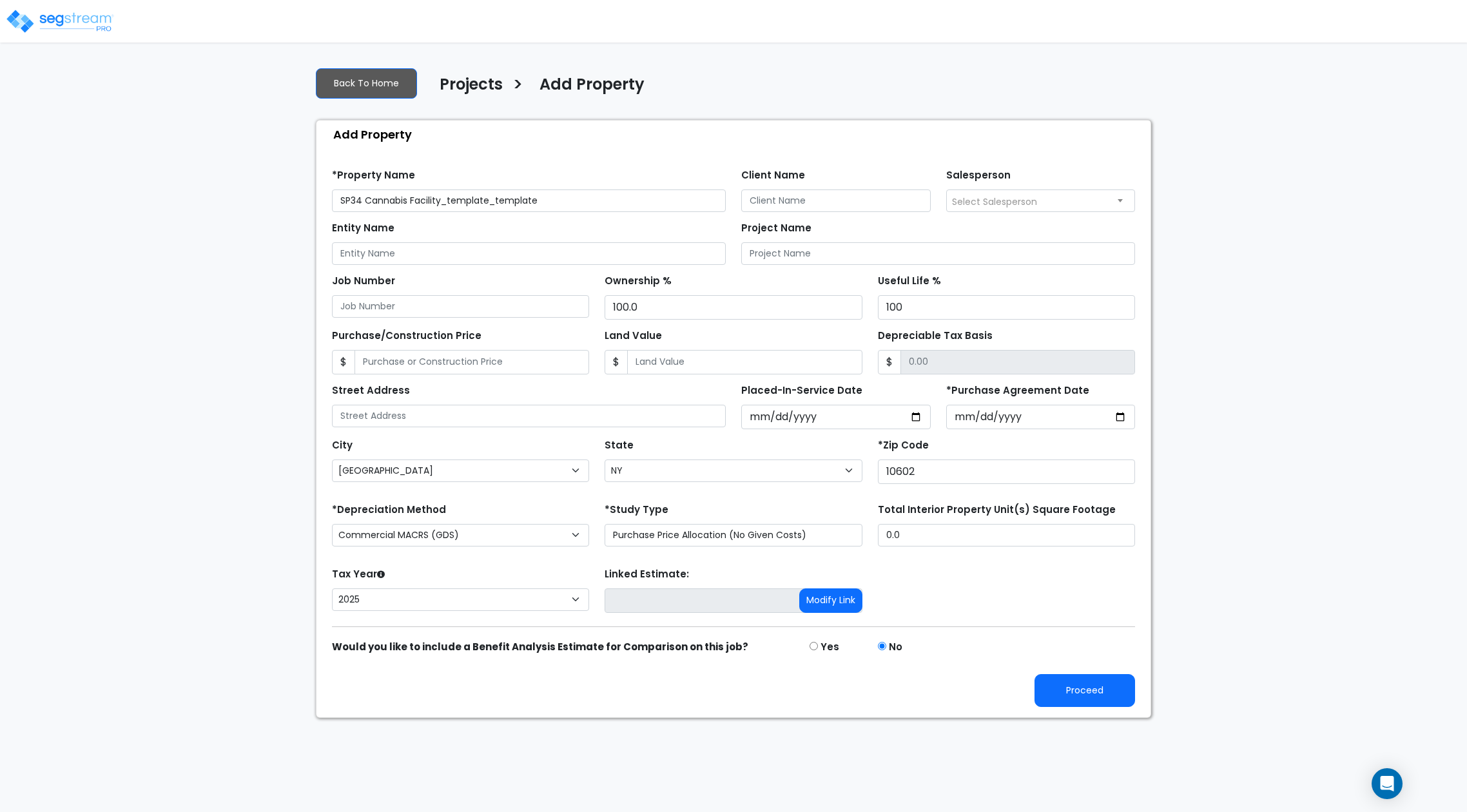
select select "[GEOGRAPHIC_DATA]"
select select "NY"
select select "2025"
click at [362, 204] on input "SP34 Cannabis Facility_template_template" at bounding box center [528, 201] width 394 height 23
drag, startPoint x: 446, startPoint y: 203, endPoint x: 635, endPoint y: 203, distance: 189.0
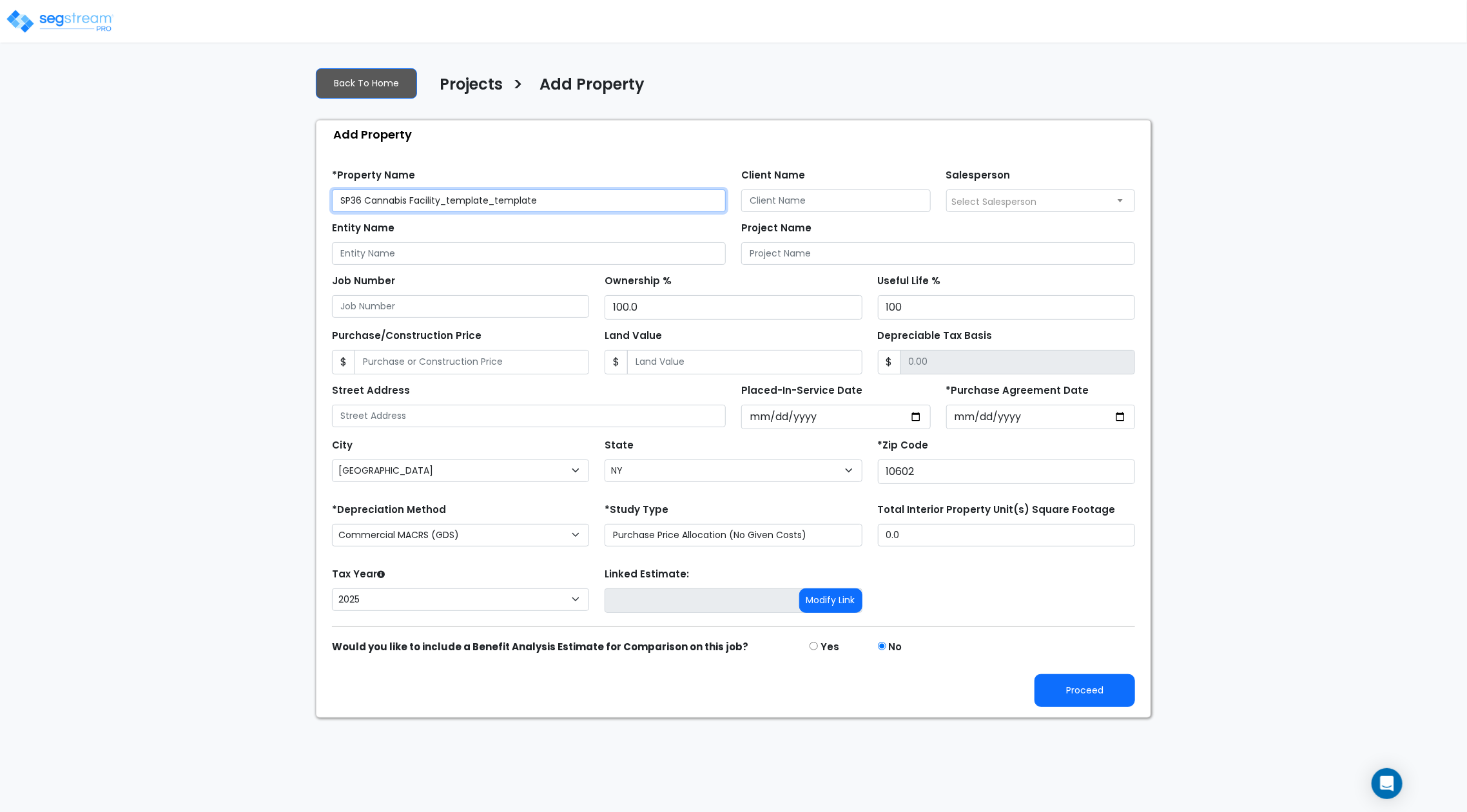
click at [635, 203] on input "SP36 Cannabis Facility_template_template" at bounding box center [528, 201] width 394 height 23
type input "SP36 Cannabis Facility"
click at [1098, 683] on button "Proceed" at bounding box center [1084, 690] width 101 height 33
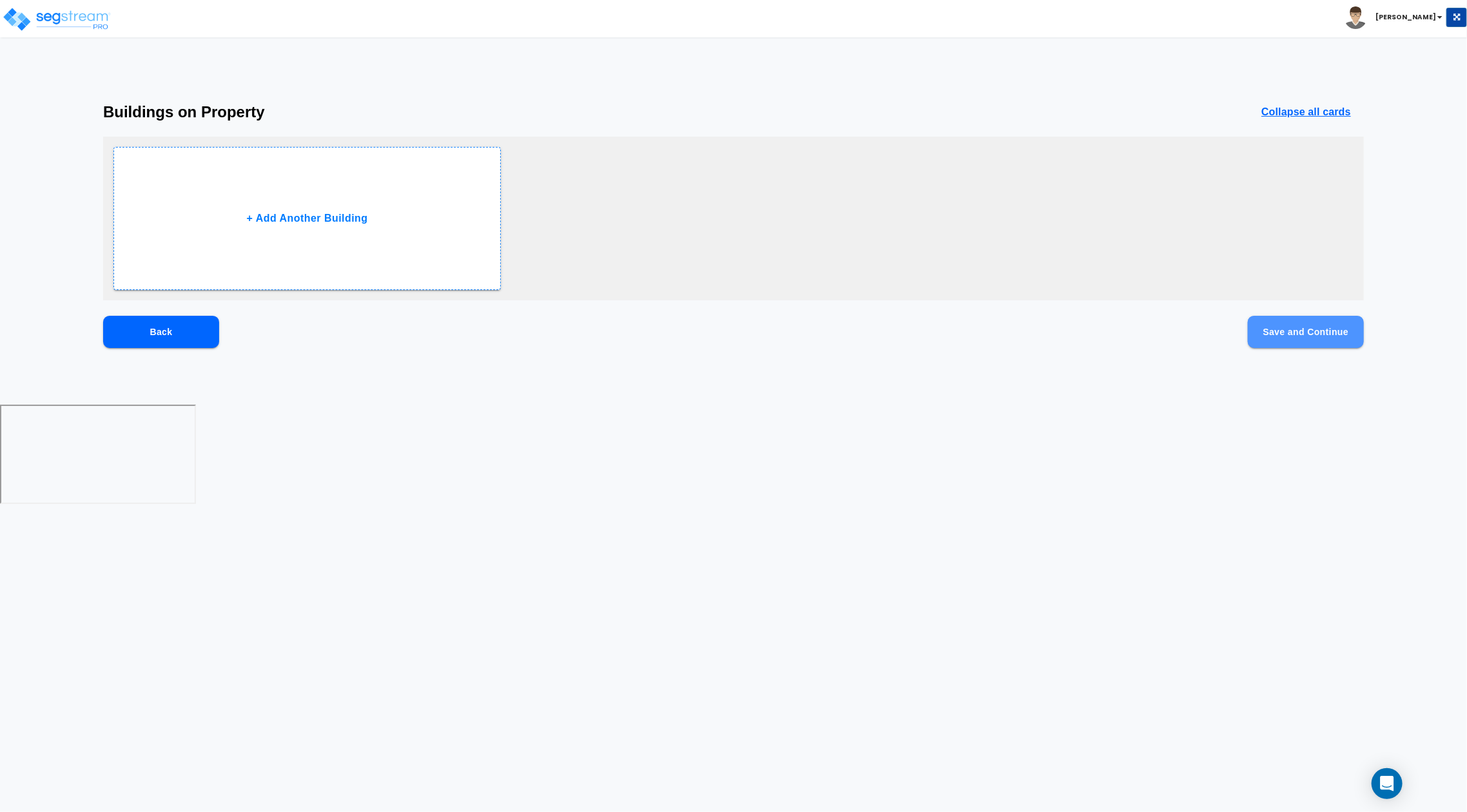
click at [1303, 339] on button "Save and Continue" at bounding box center [1305, 332] width 116 height 32
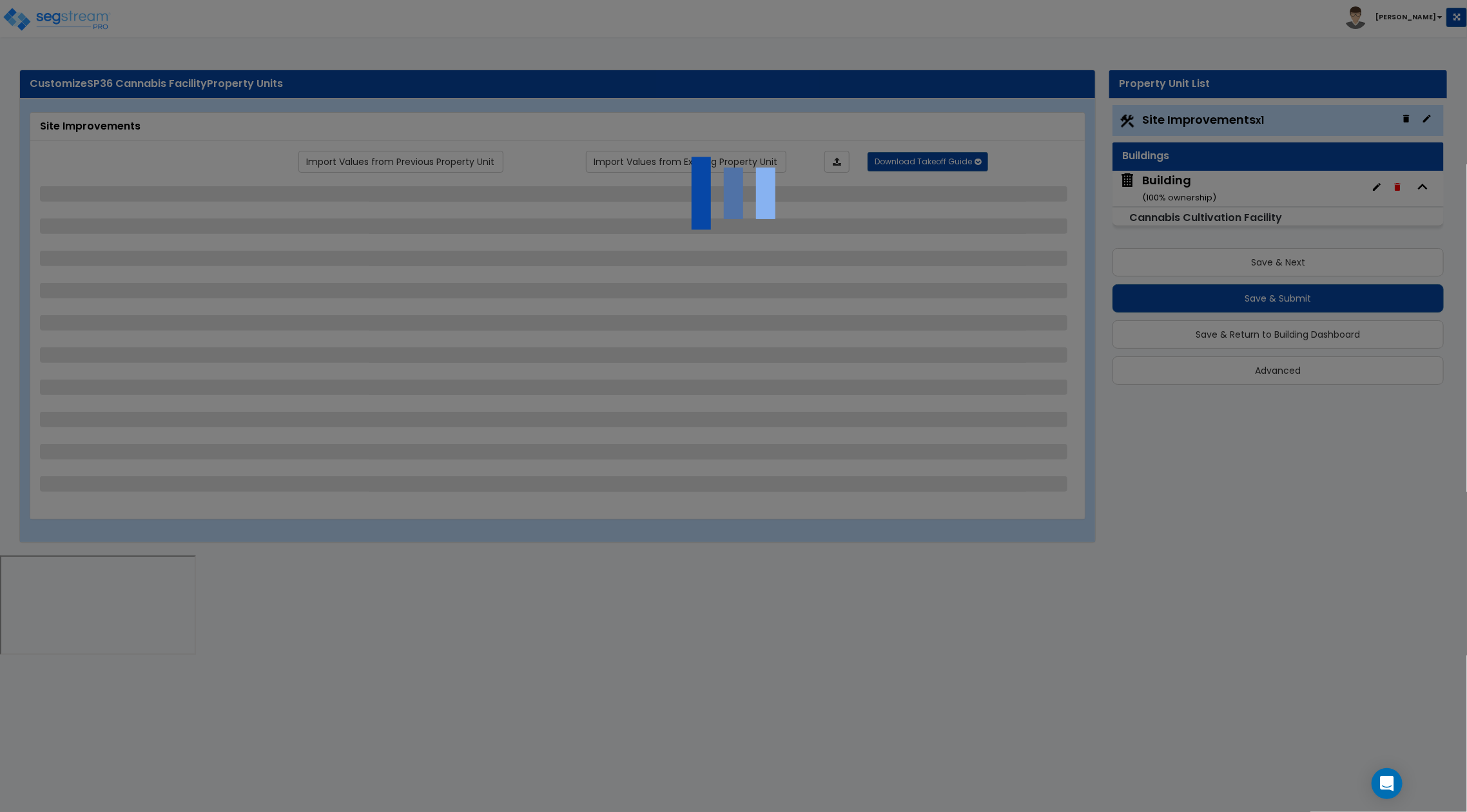
select select "2"
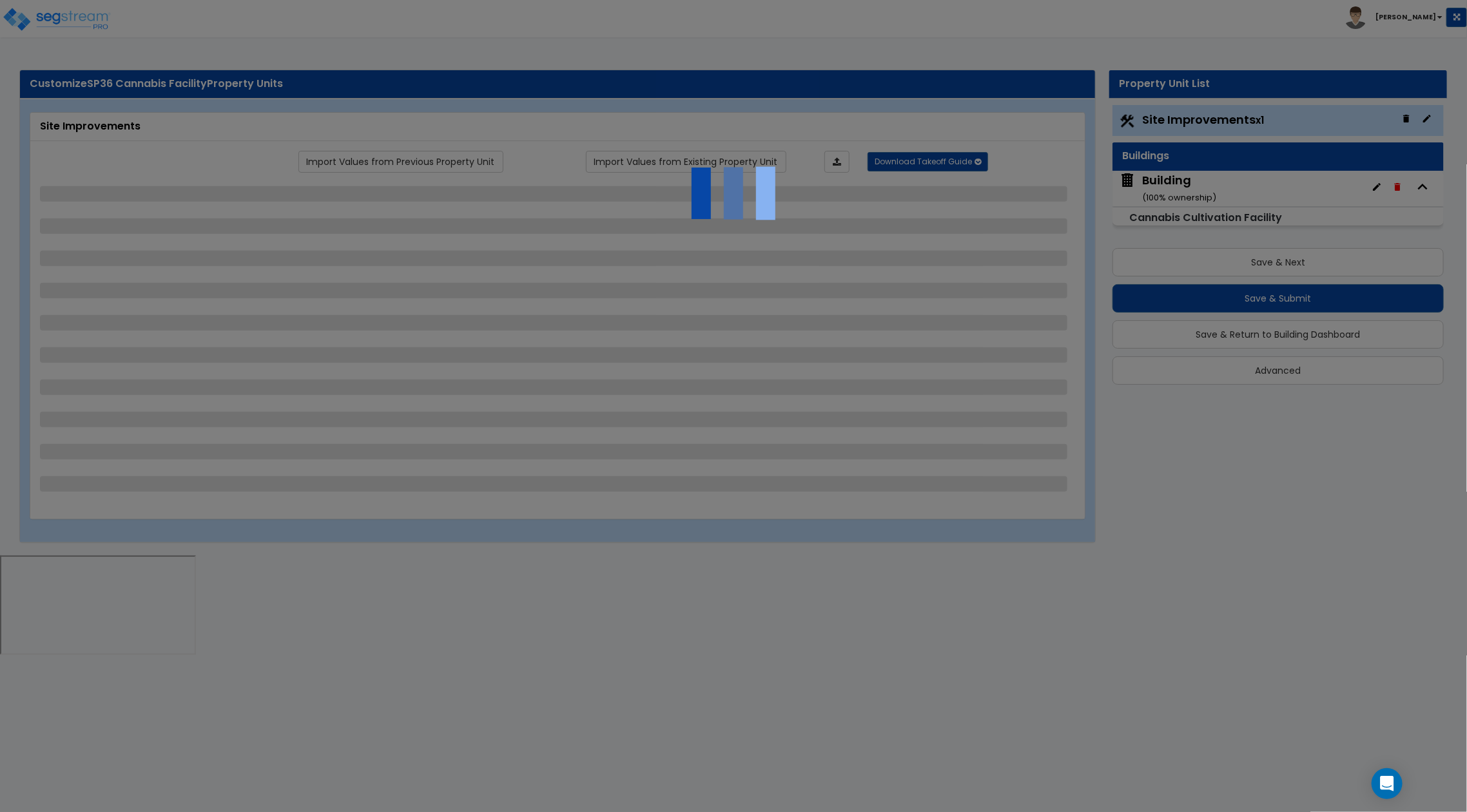
select select "1"
select select "2"
select select "1"
select select "3"
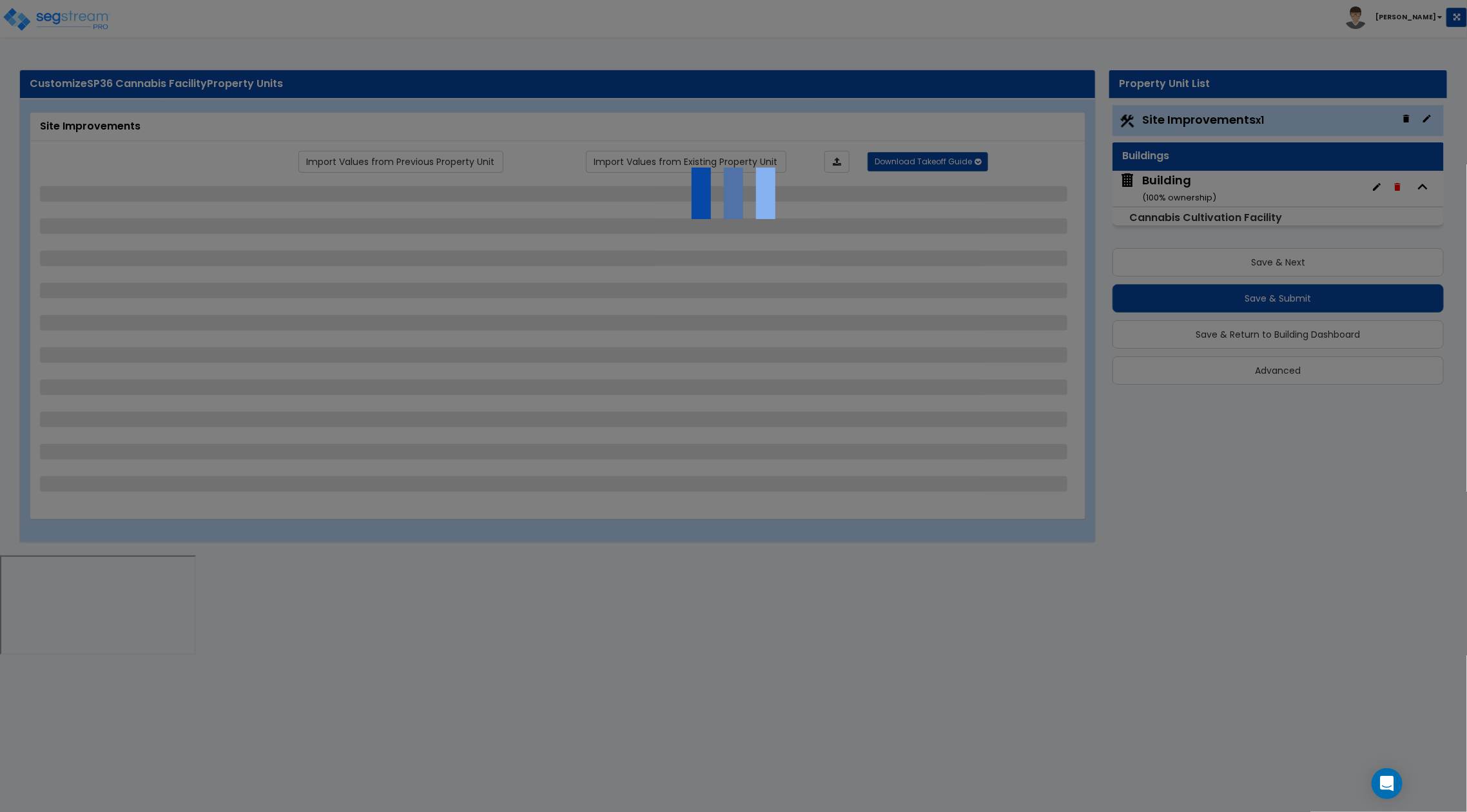
select select "2"
select select "1"
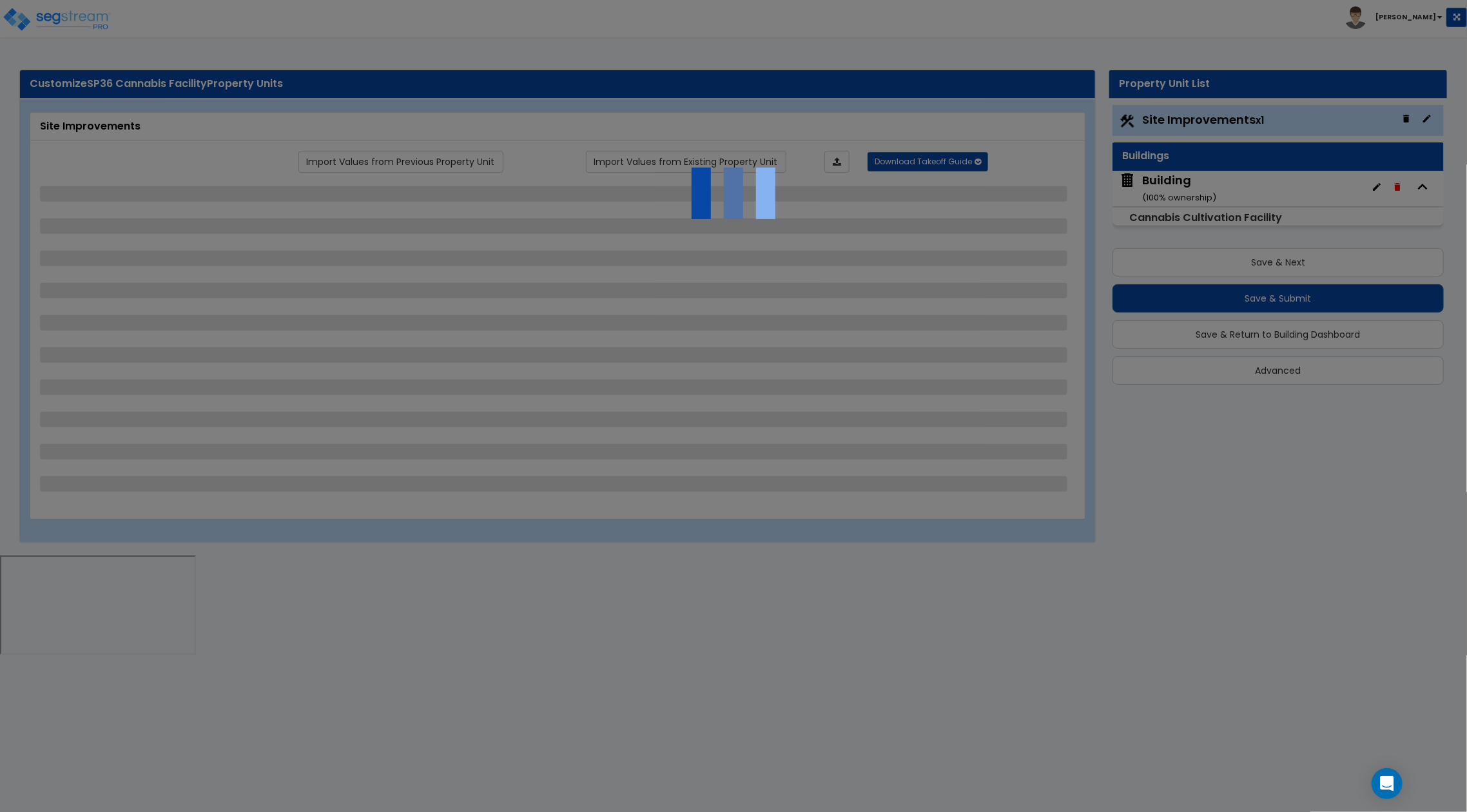
select select "5"
select select "2"
select select "1"
select select "3"
select select "2"
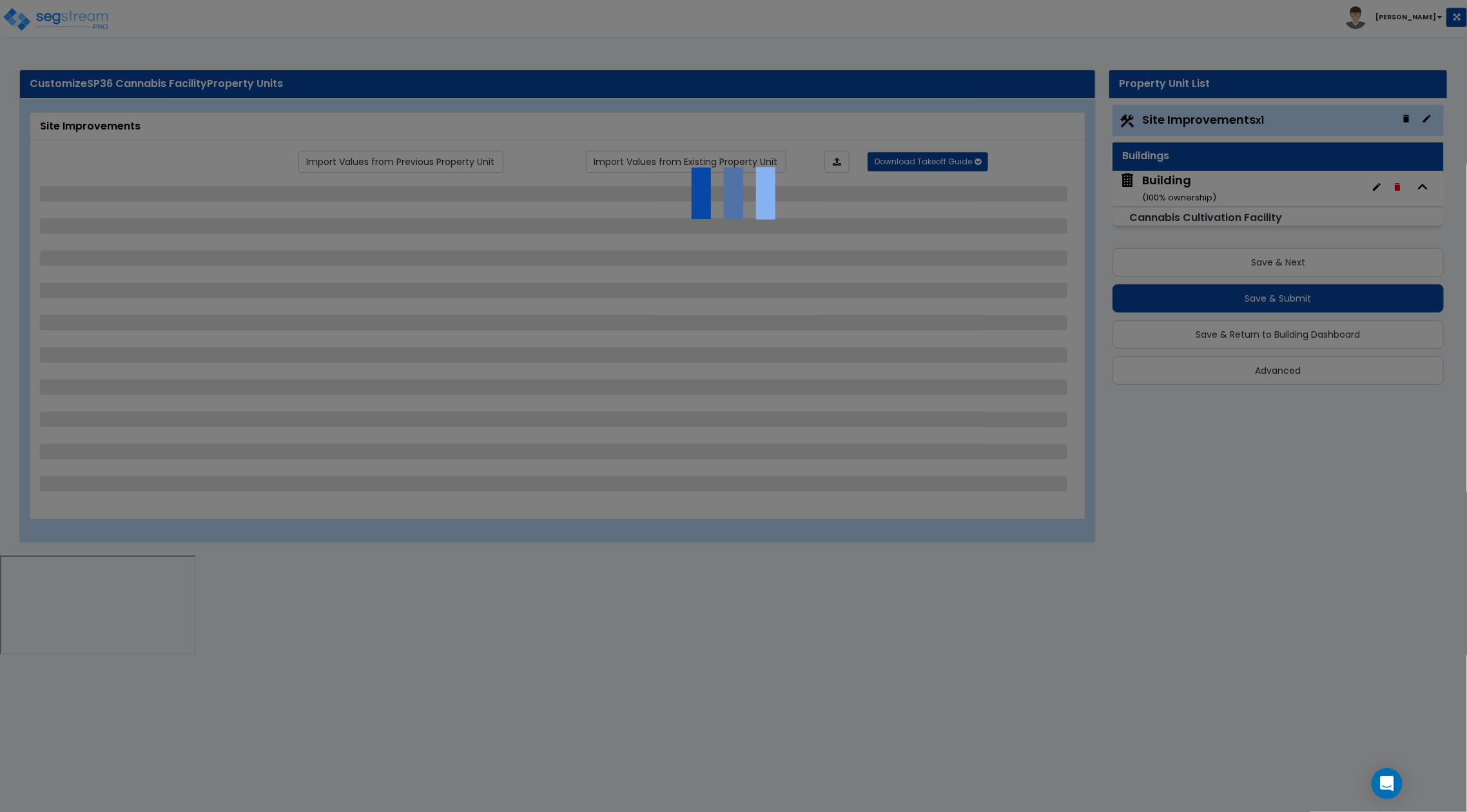
select select "1"
select select "3"
select select "1"
select select "3"
select select "1"
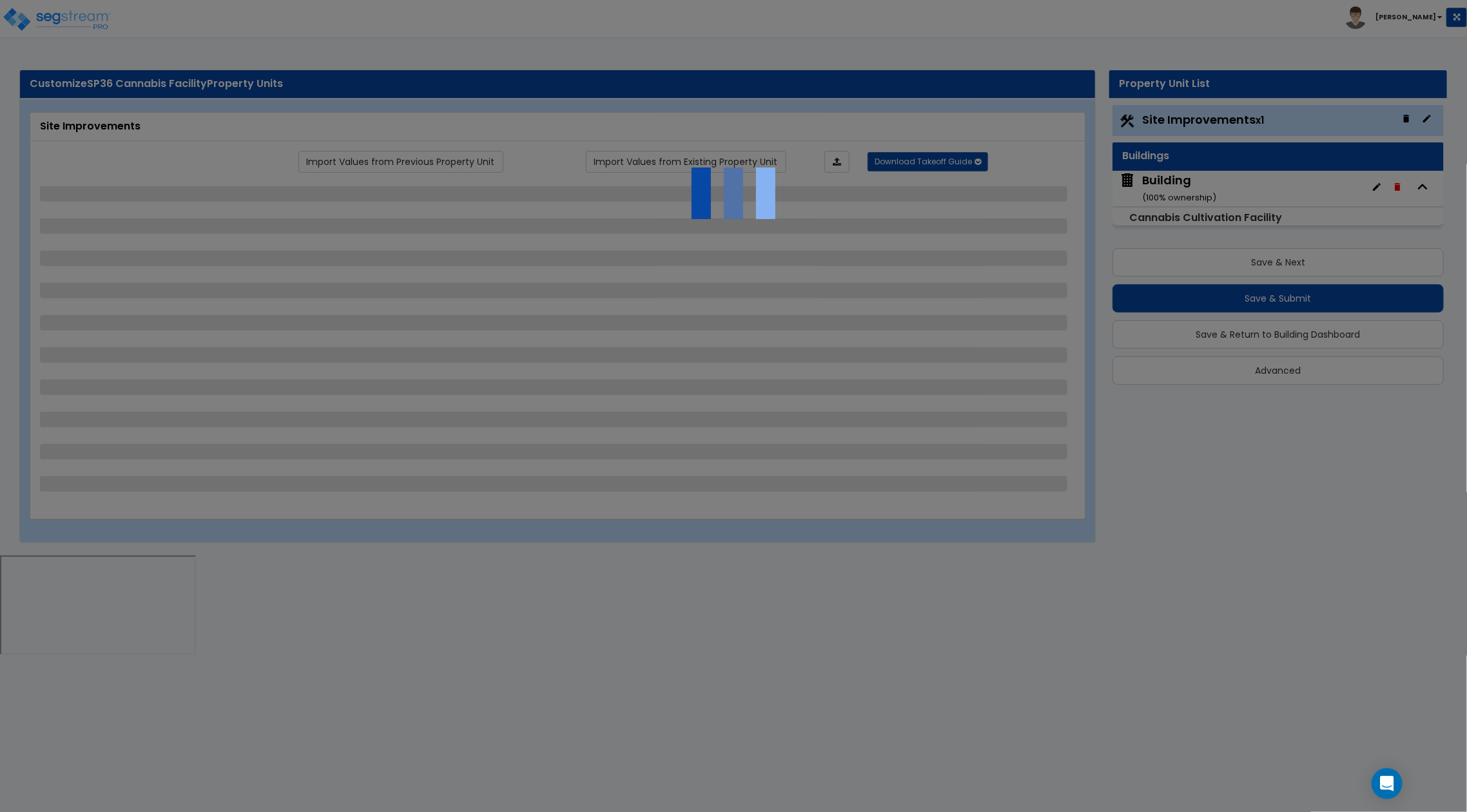
select select "4"
select select "1"
select select "3"
select select "1"
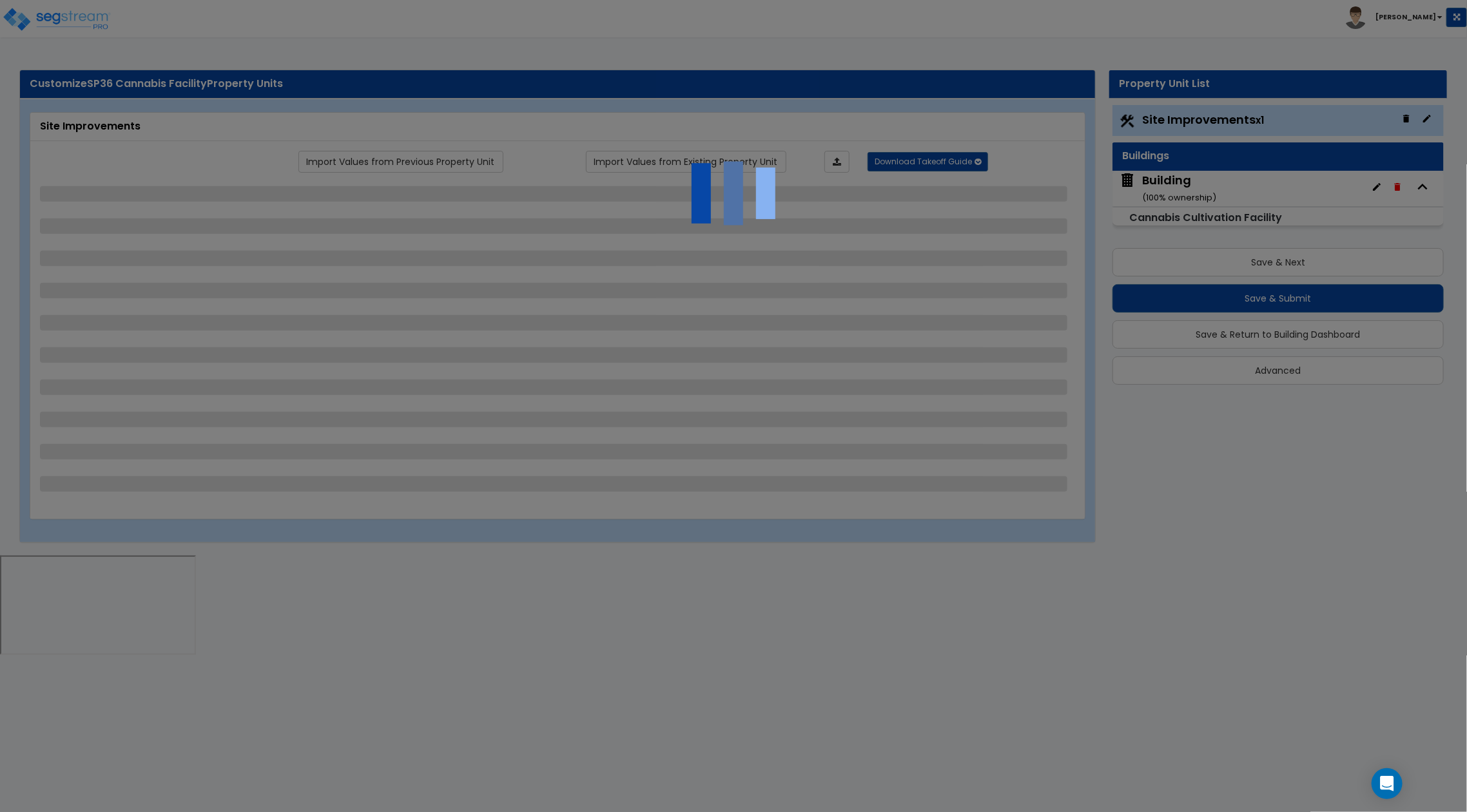
select select "1"
select select "2"
select select "1"
select select "2"
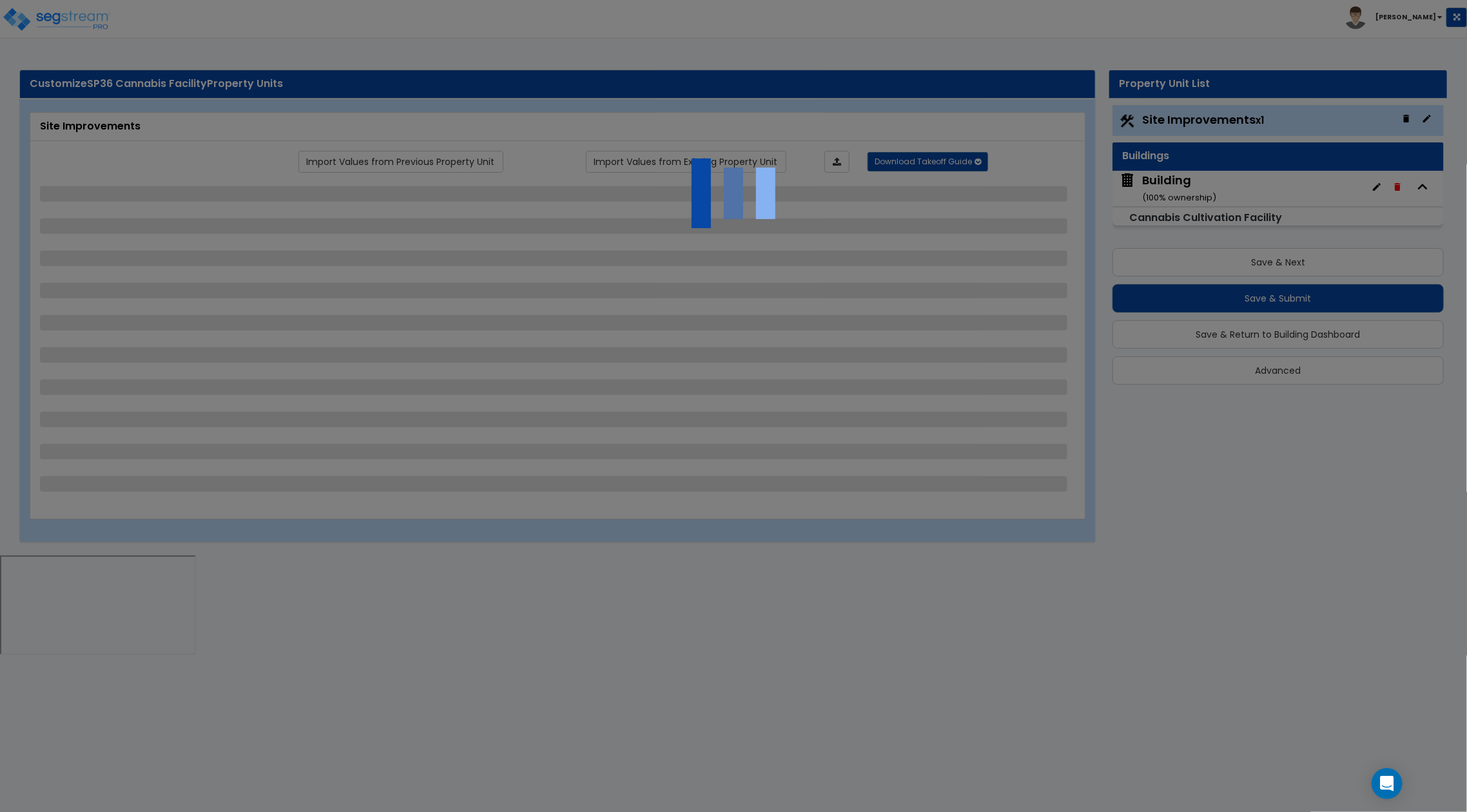
select select "3"
select select "2"
select select "1"
select select "2"
select select "3"
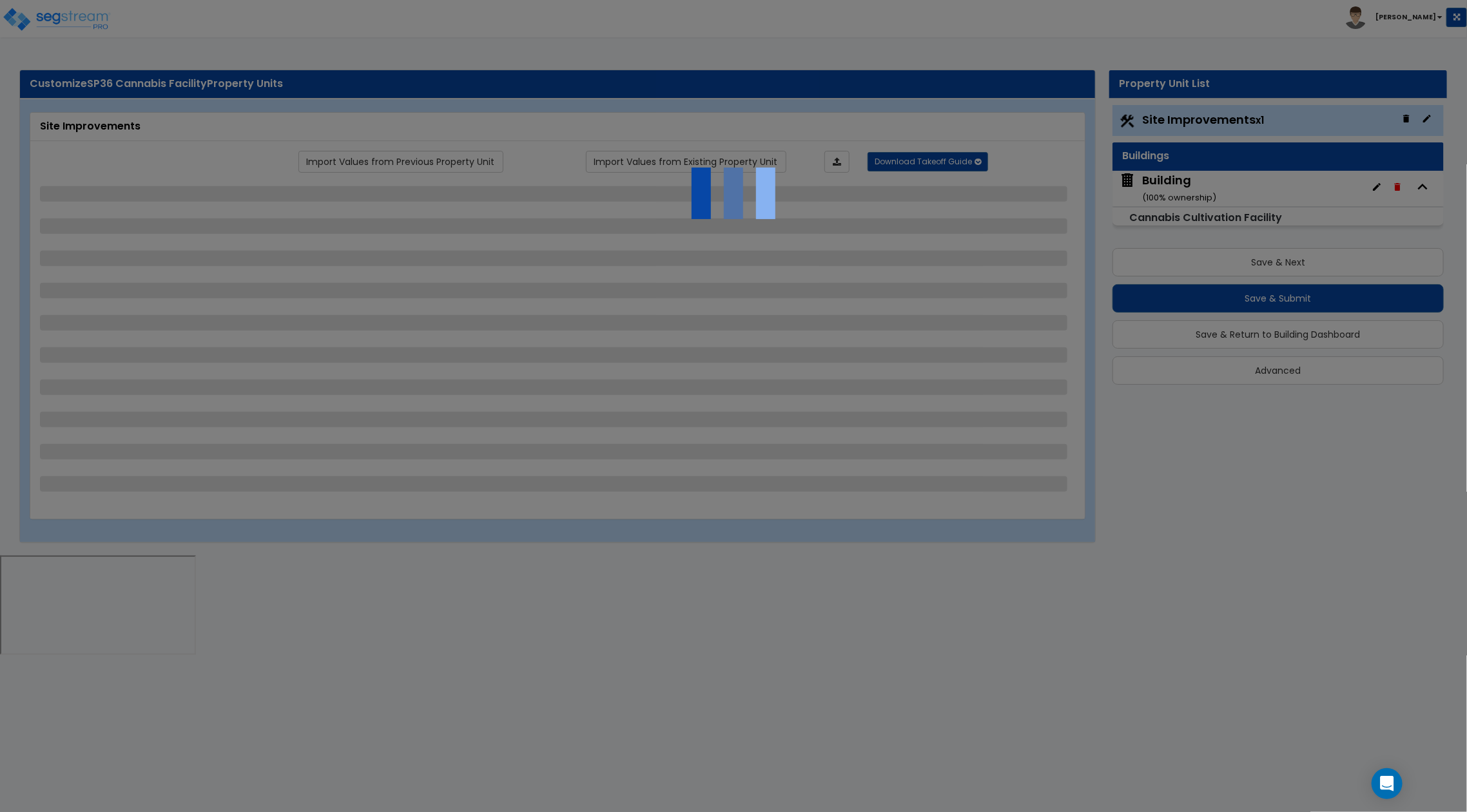
select select "1"
select select "5"
select select "1"
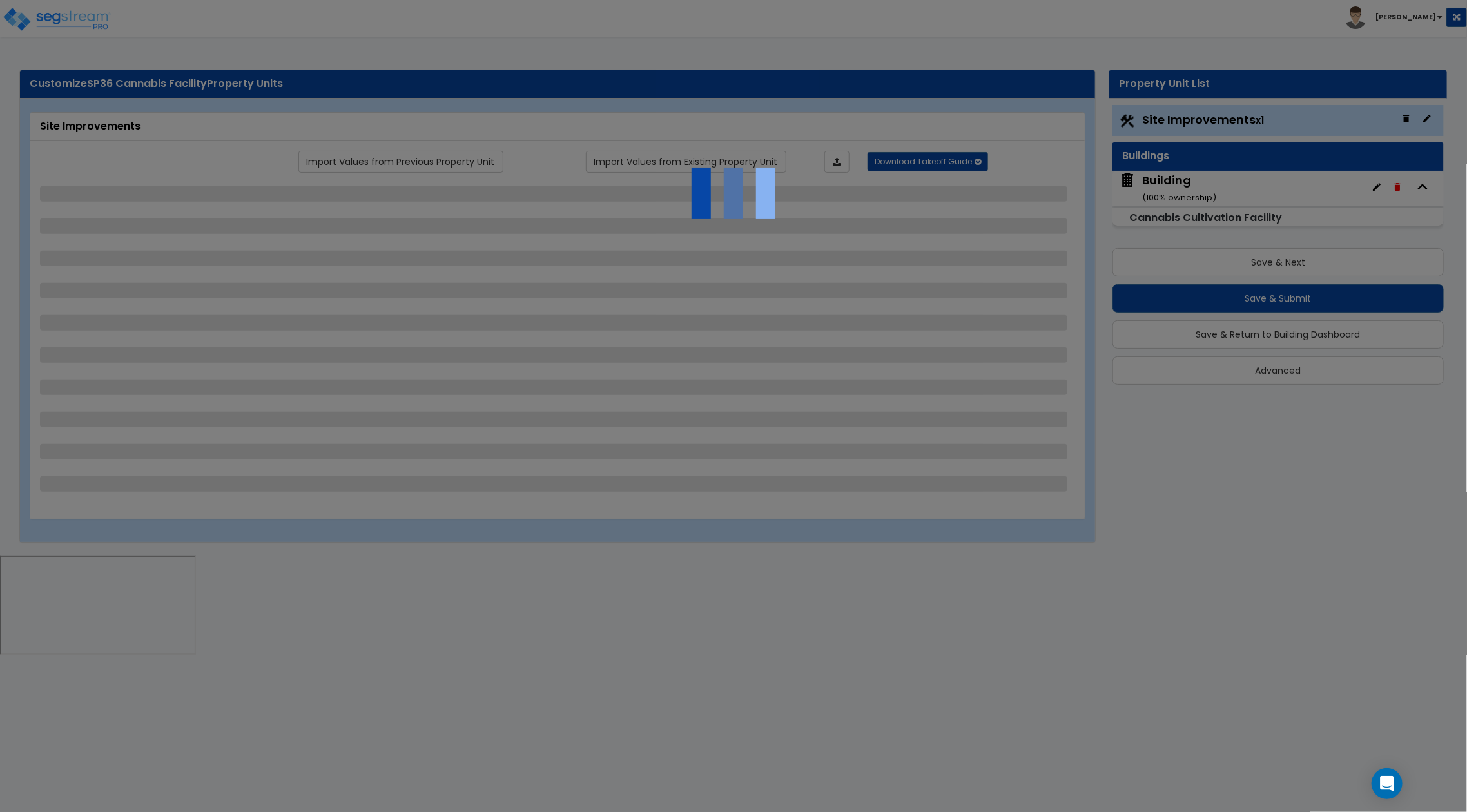
select select "1"
select select "13"
select select "1"
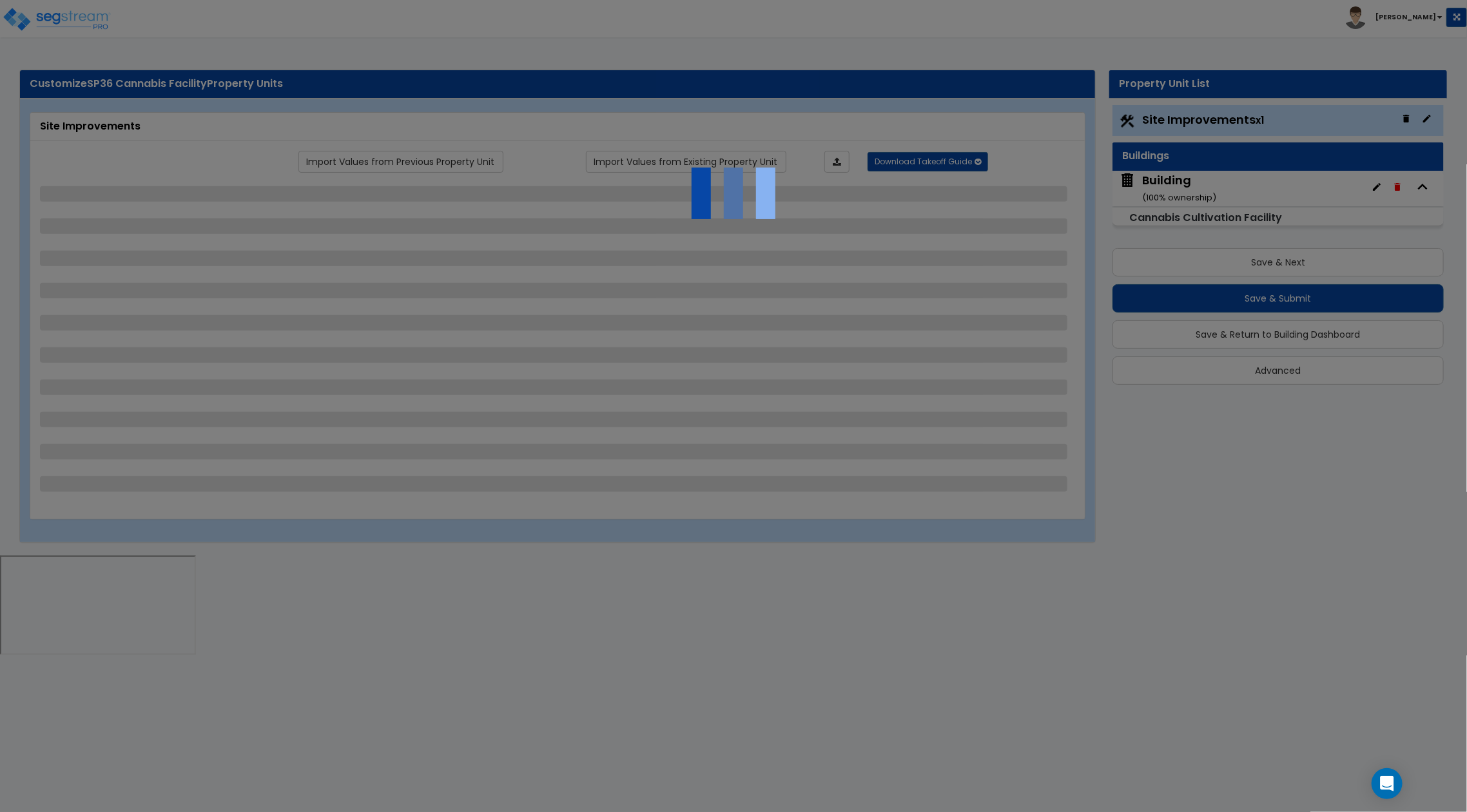
select select "1"
select select "2"
select select "1"
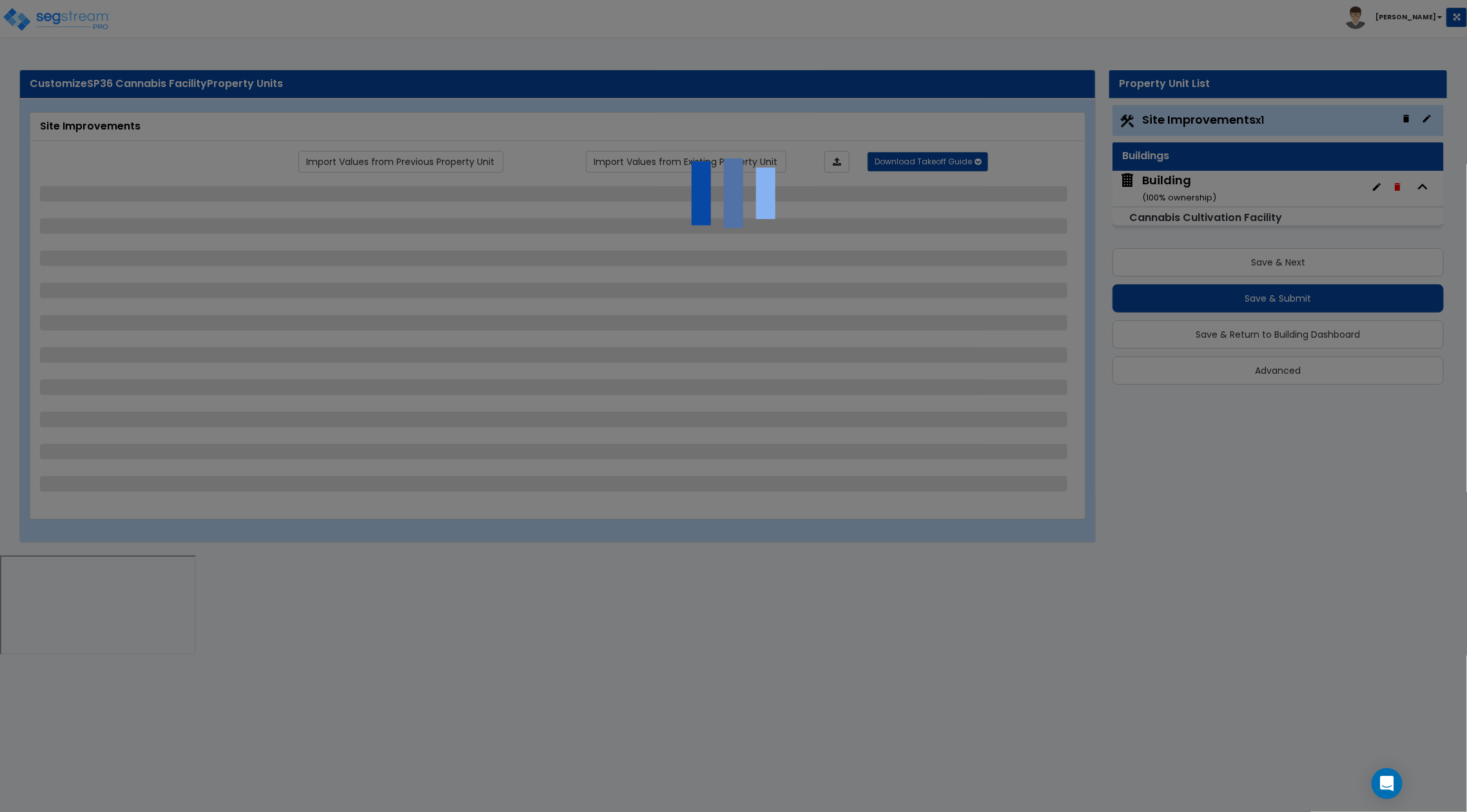
select select "1"
select select "3"
select select "1"
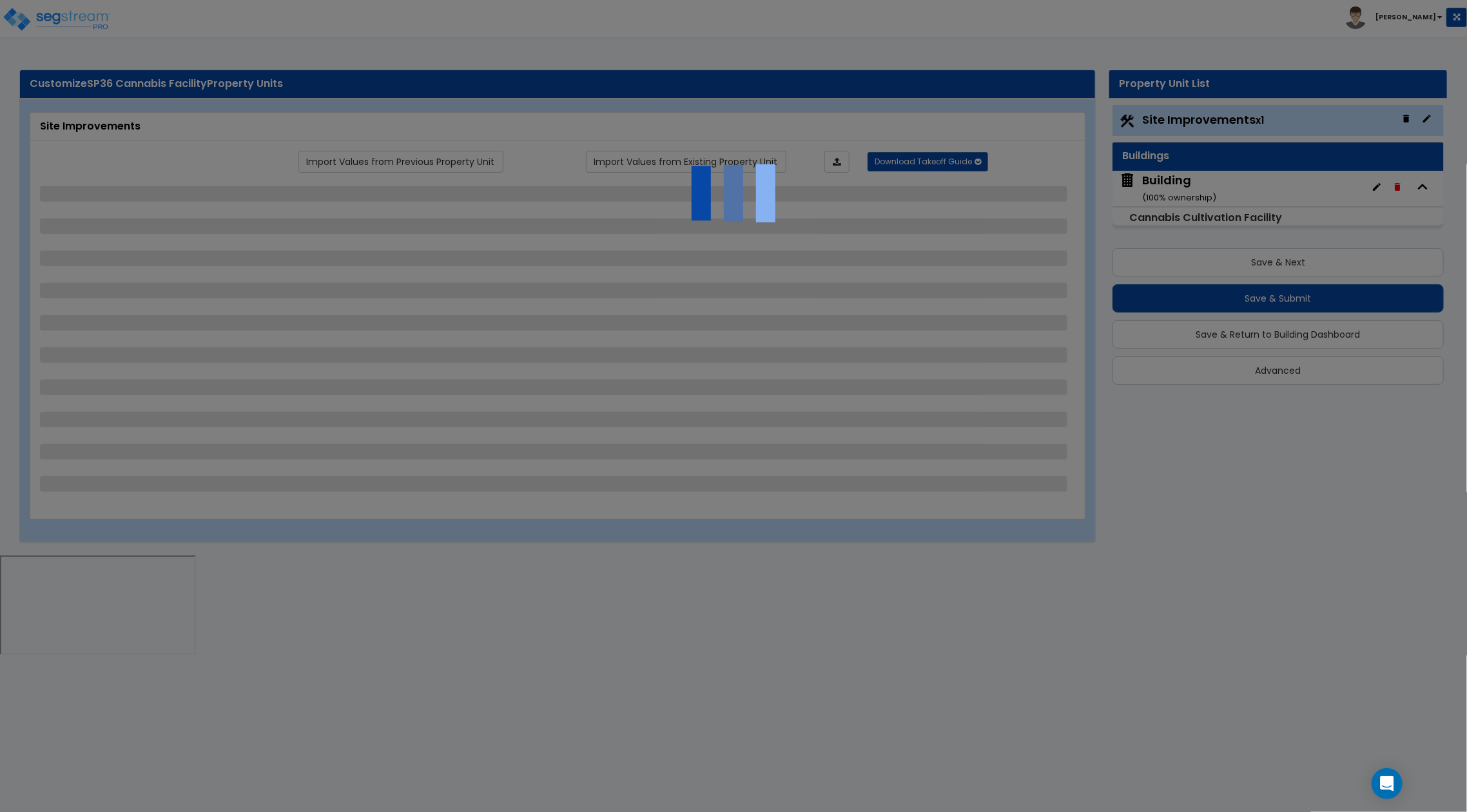
select select "1"
select select "4"
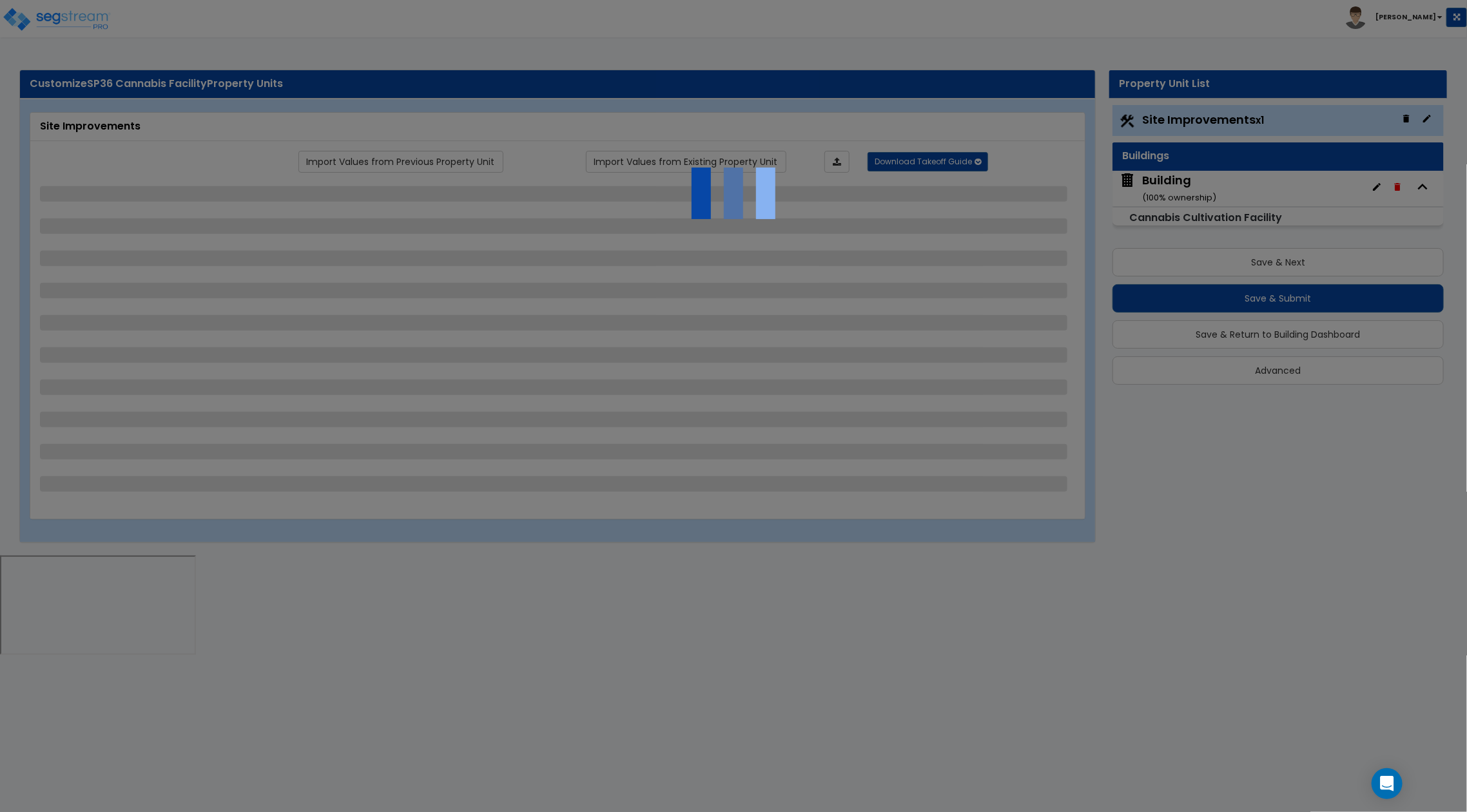
select select "1"
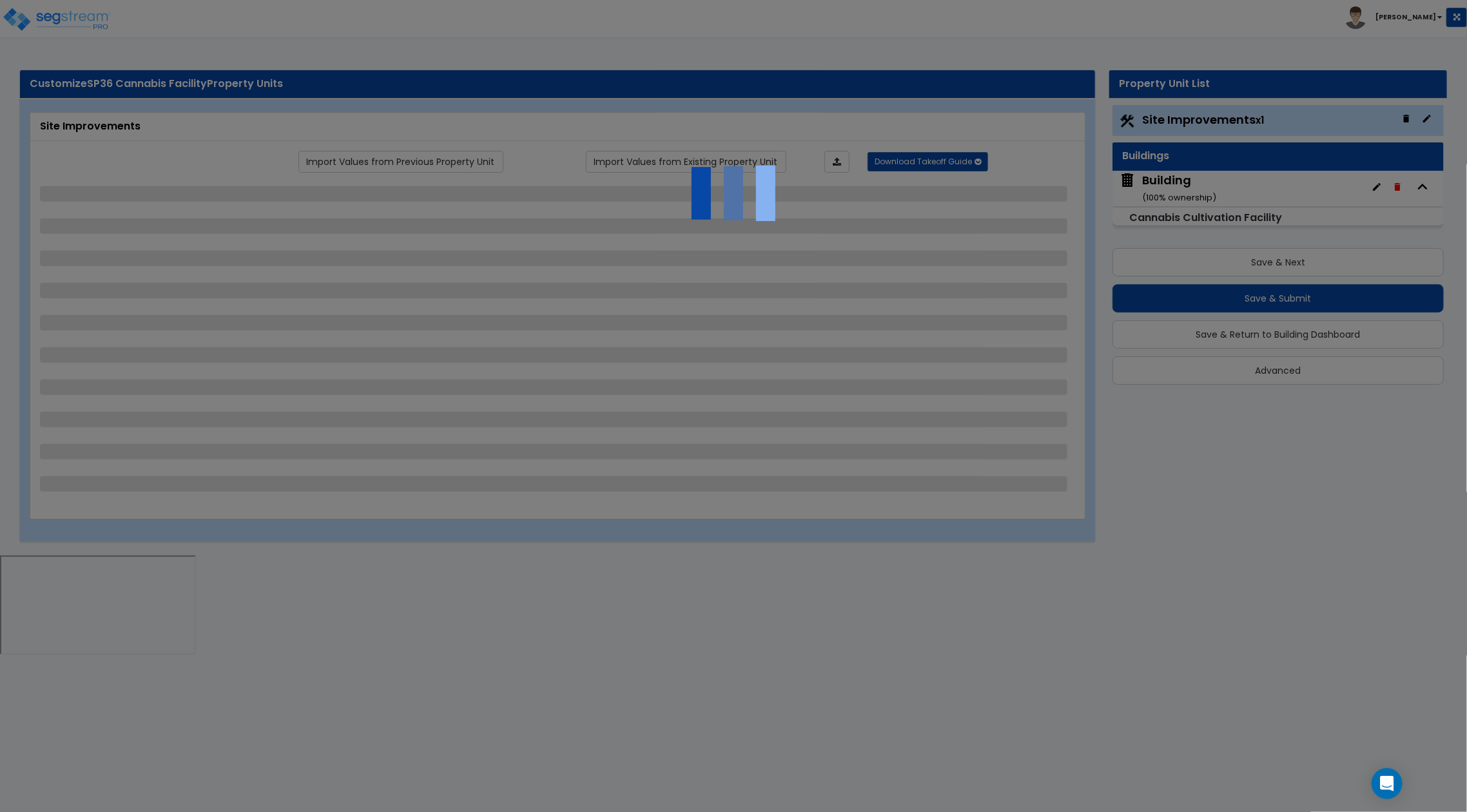
select select "3"
select select "1"
select select "2"
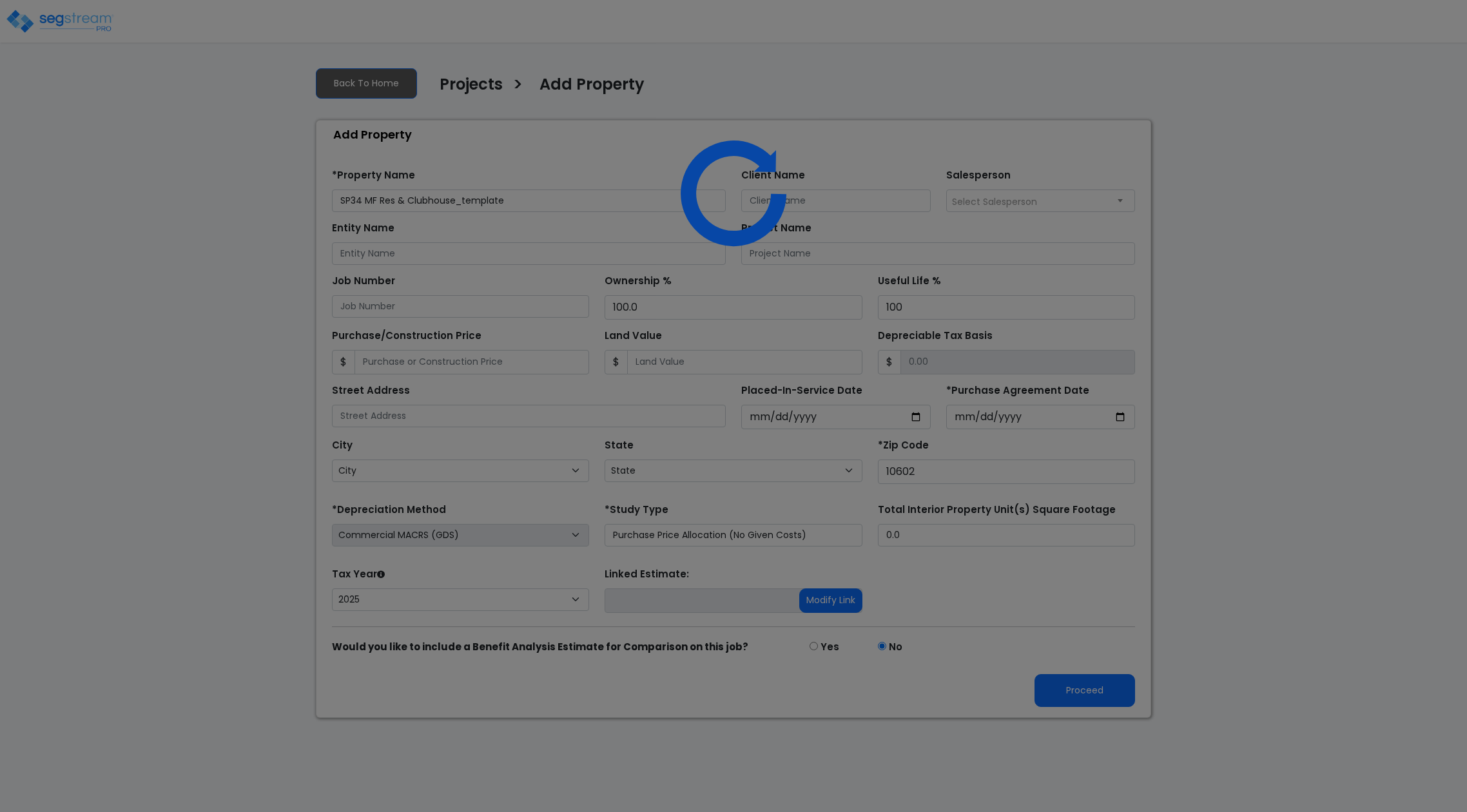
select select "2025"
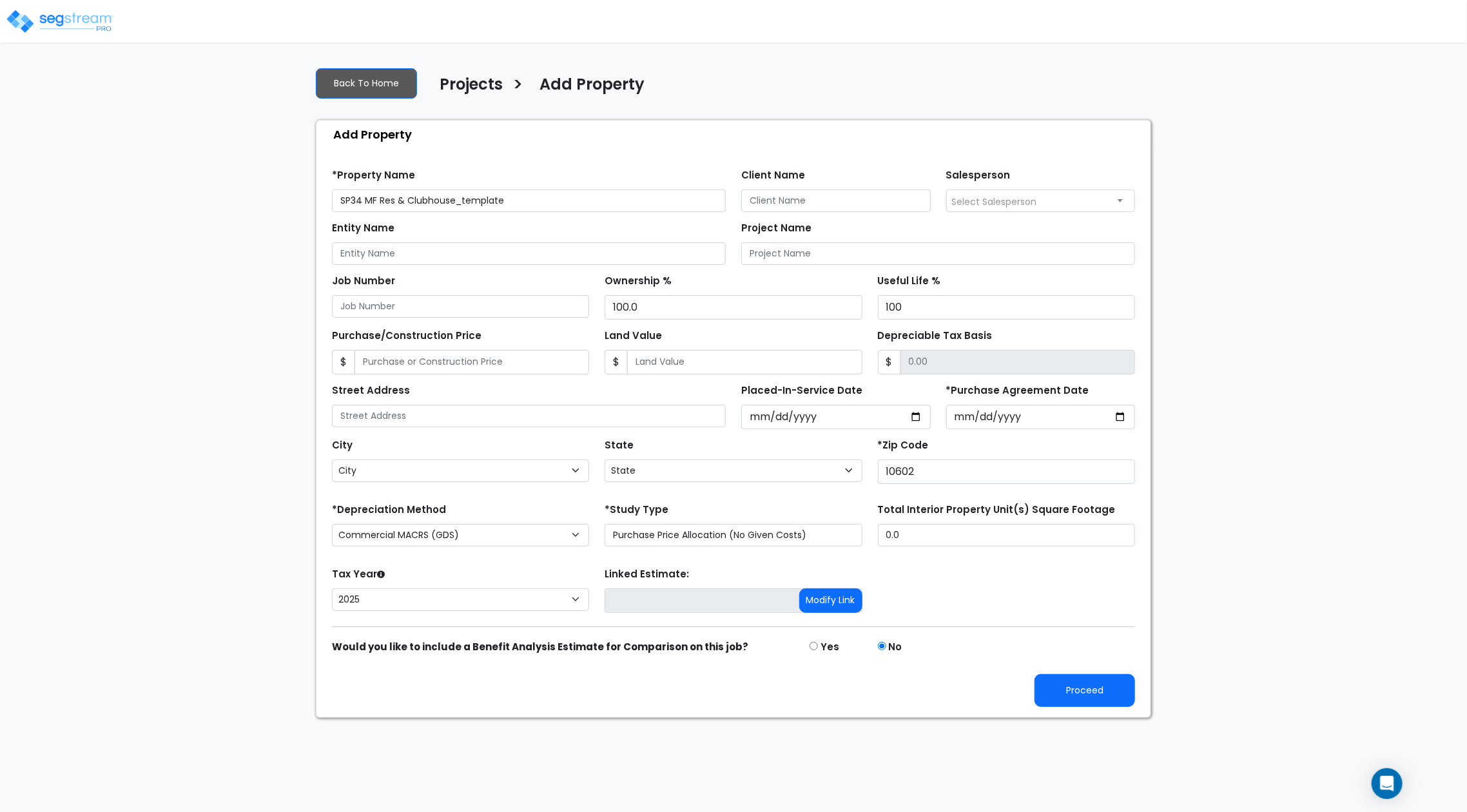
select select "NY"
click at [360, 204] on input "SP34 MF Res & Clubhouse_template" at bounding box center [528, 201] width 394 height 23
drag, startPoint x: 453, startPoint y: 204, endPoint x: 579, endPoint y: 208, distance: 126.1
click at [579, 208] on input "SP36 MF Res & Clubhouse_template" at bounding box center [528, 201] width 394 height 23
type input "SP36 MF Res & Clubhouse"
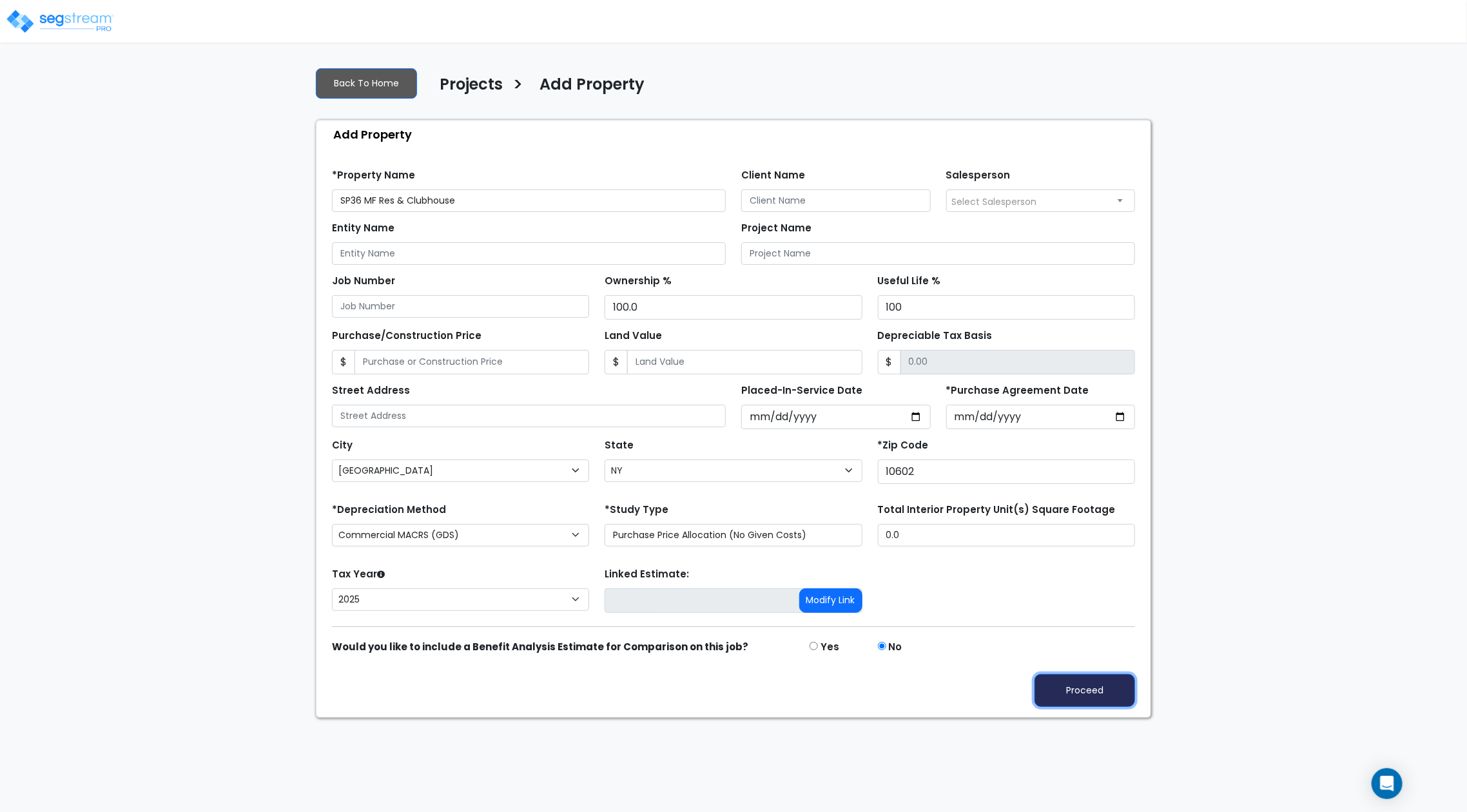
click at [1102, 695] on button "Proceed" at bounding box center [1084, 690] width 101 height 33
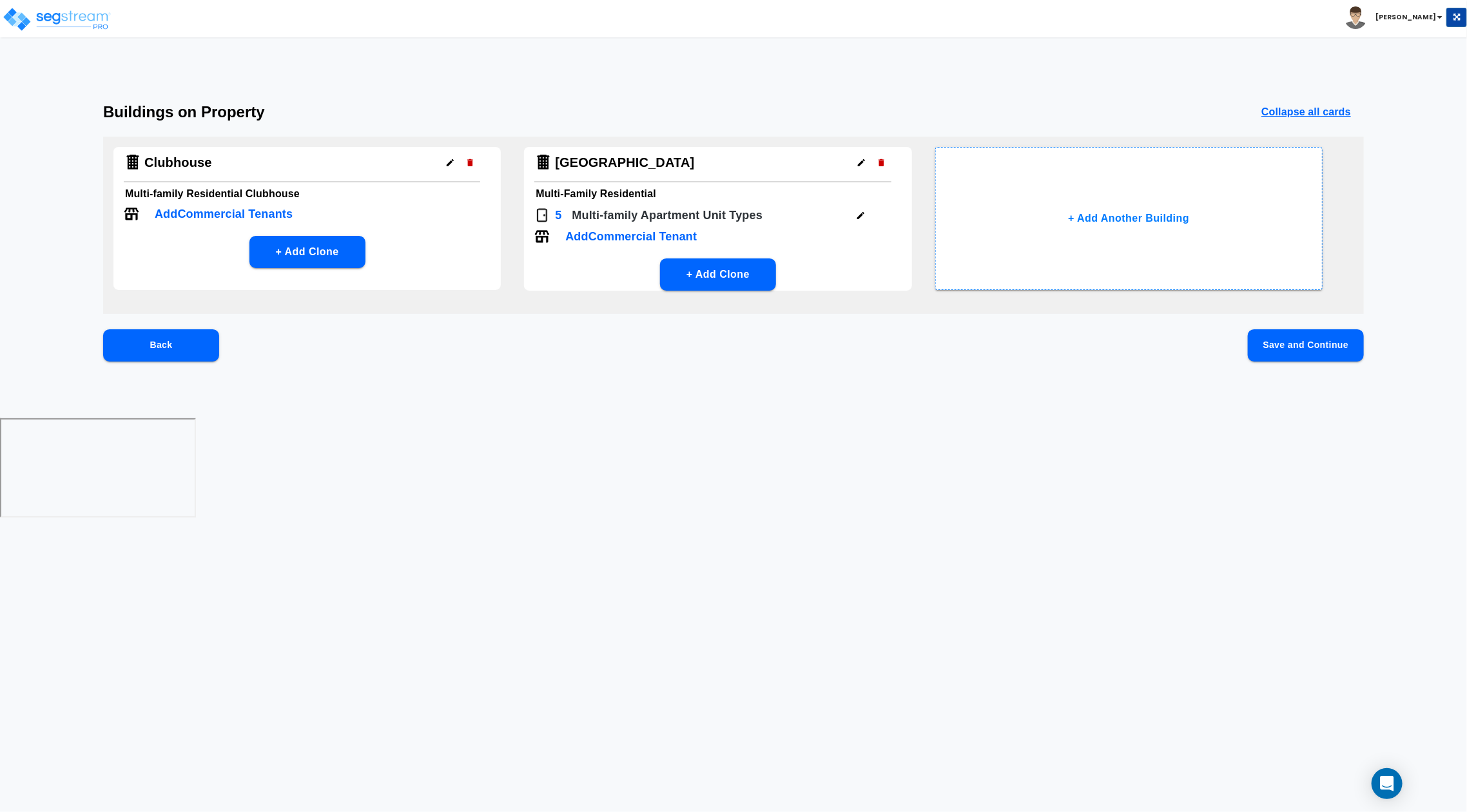
click at [1325, 350] on button "Save and Continue" at bounding box center [1305, 345] width 116 height 32
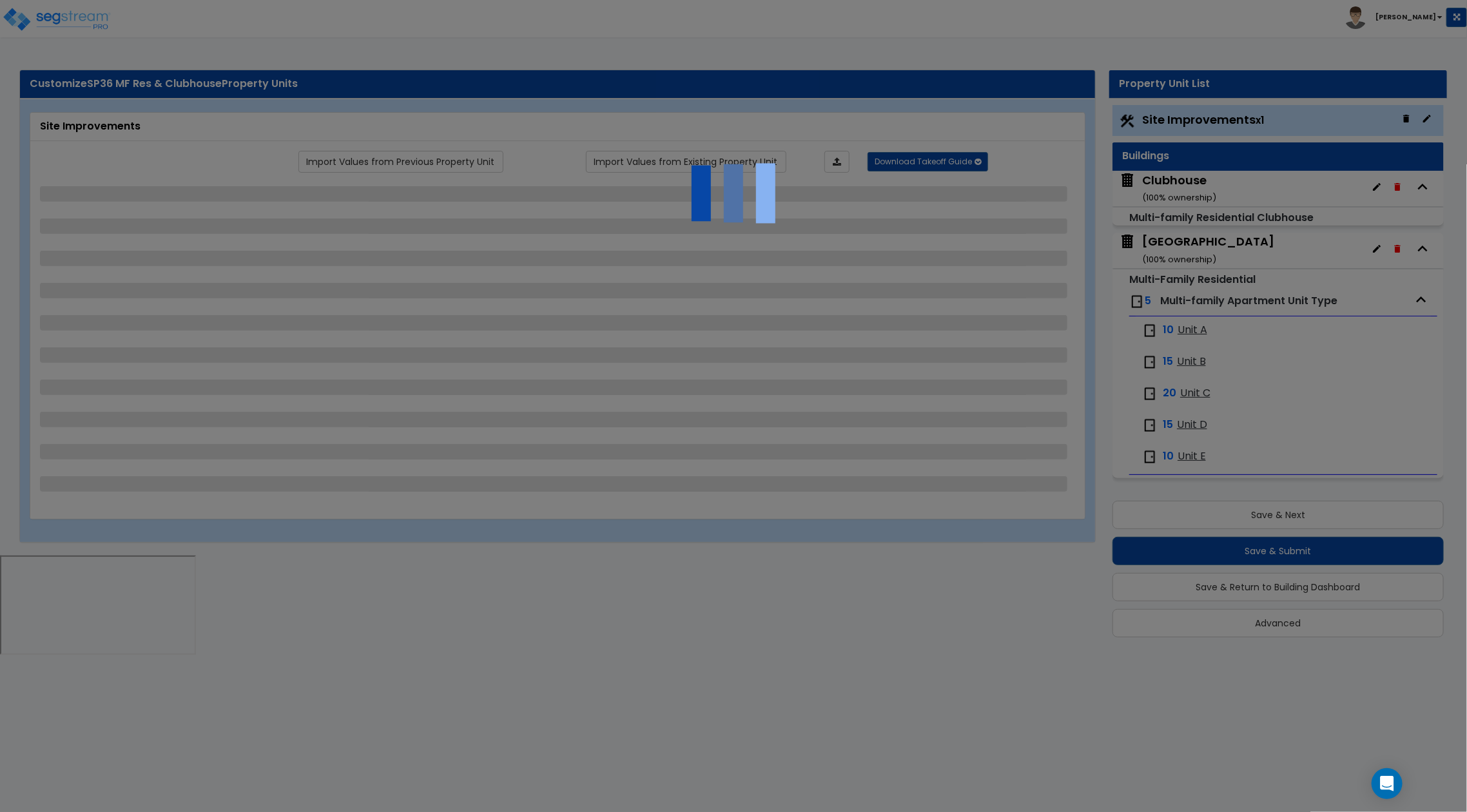
select select "2"
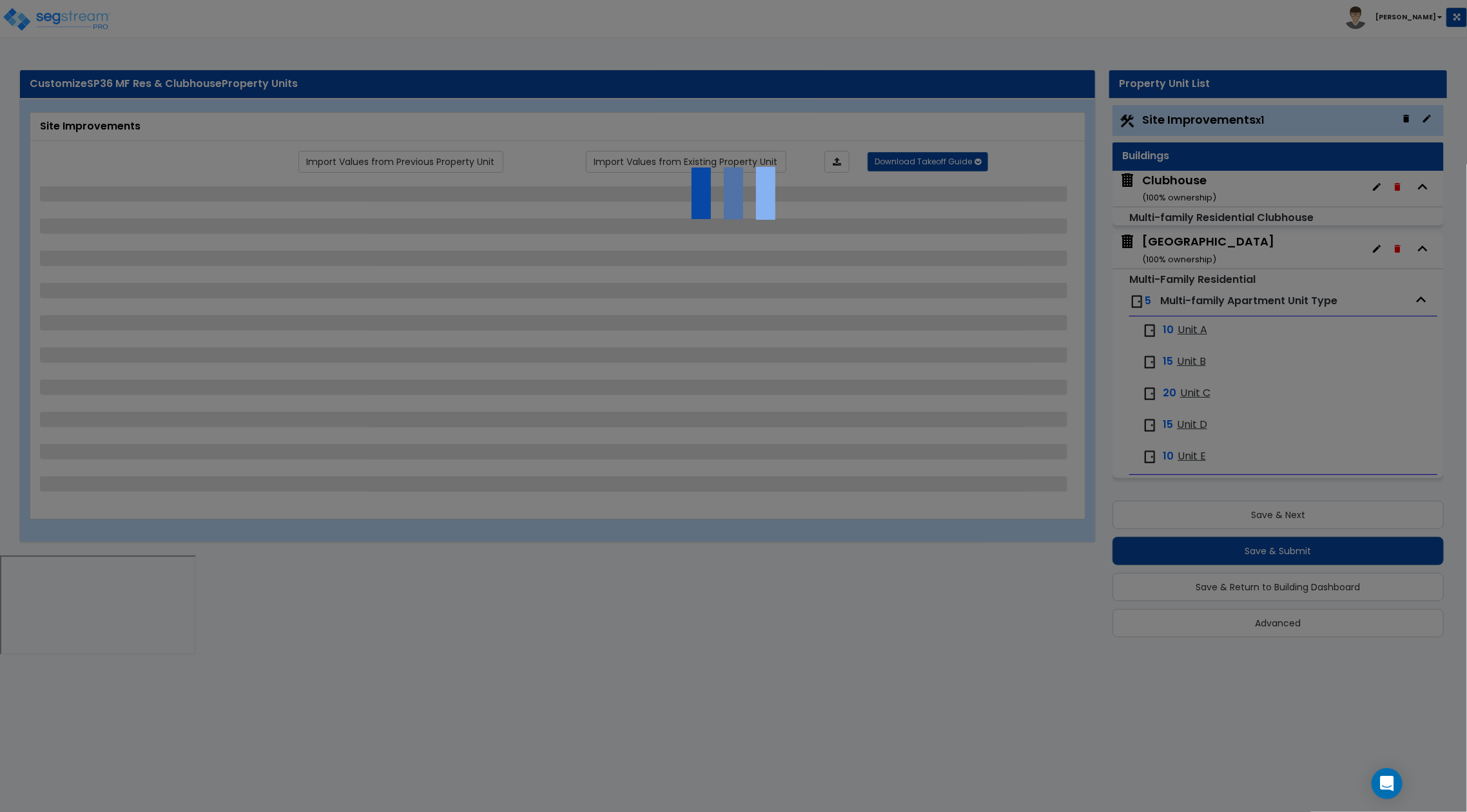
select select "2"
select select "3"
select select "2"
select select "1"
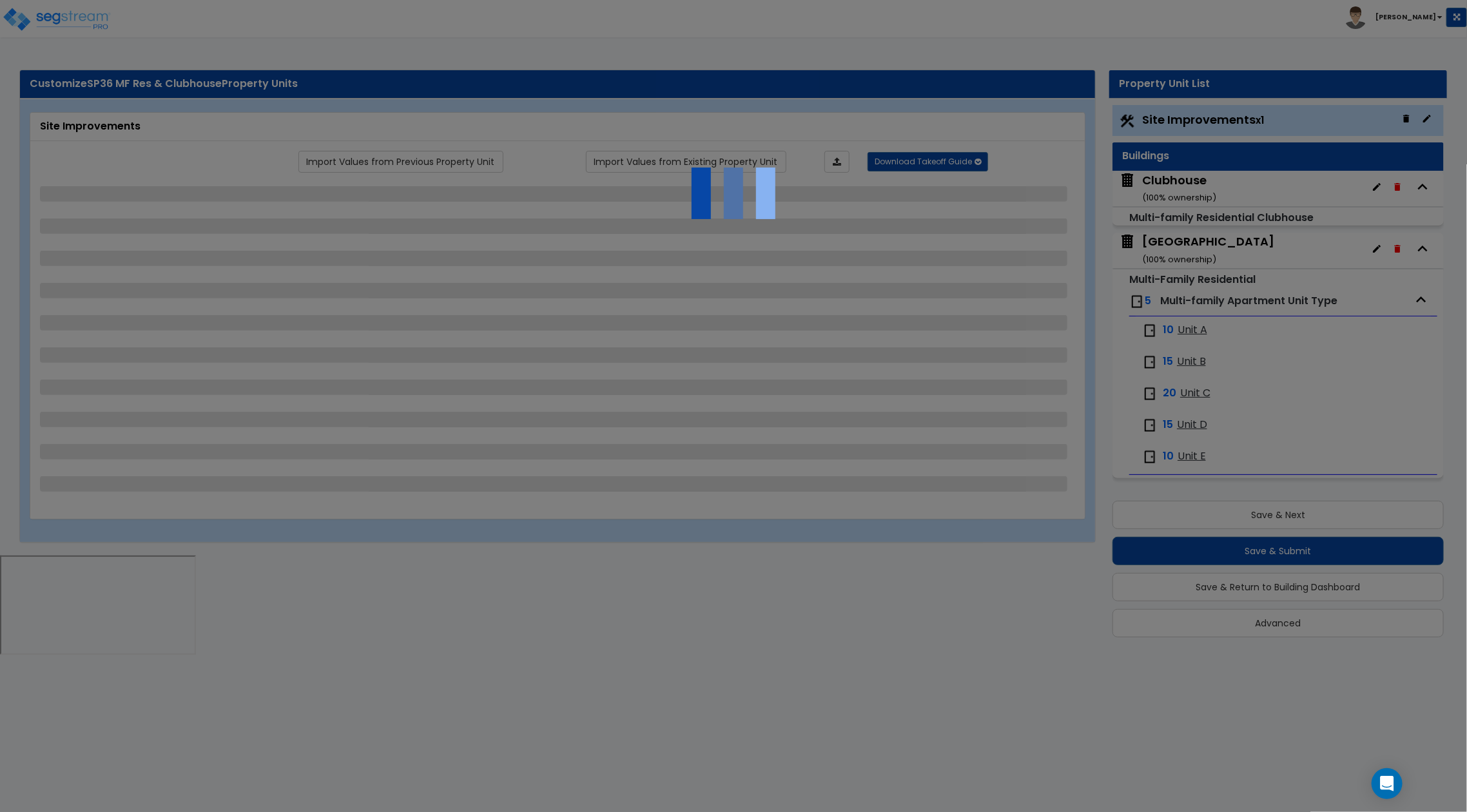
select select "1"
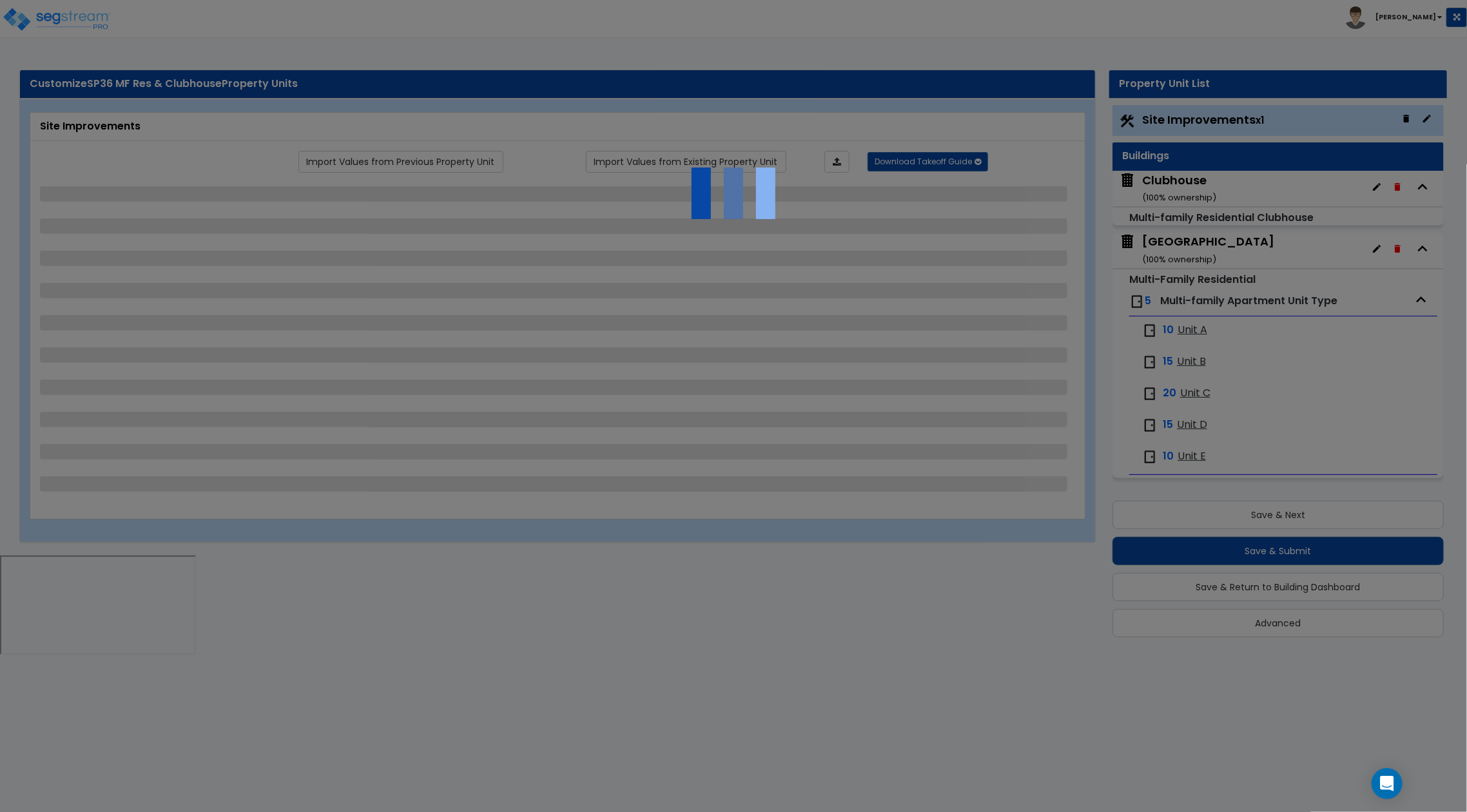
select select "1"
select select "3"
select select "2"
select select "1"
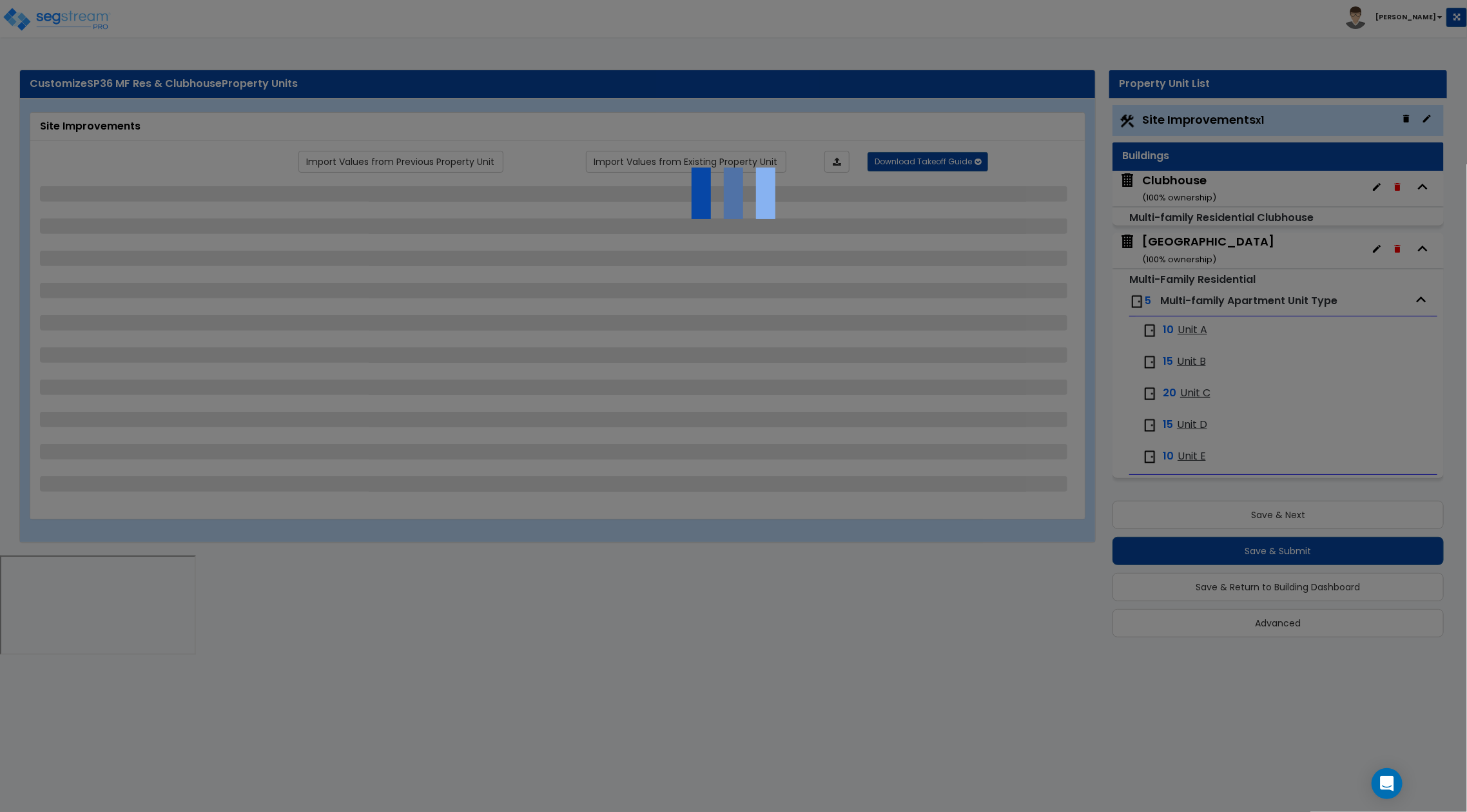
select select "1"
select select "2"
select select "1"
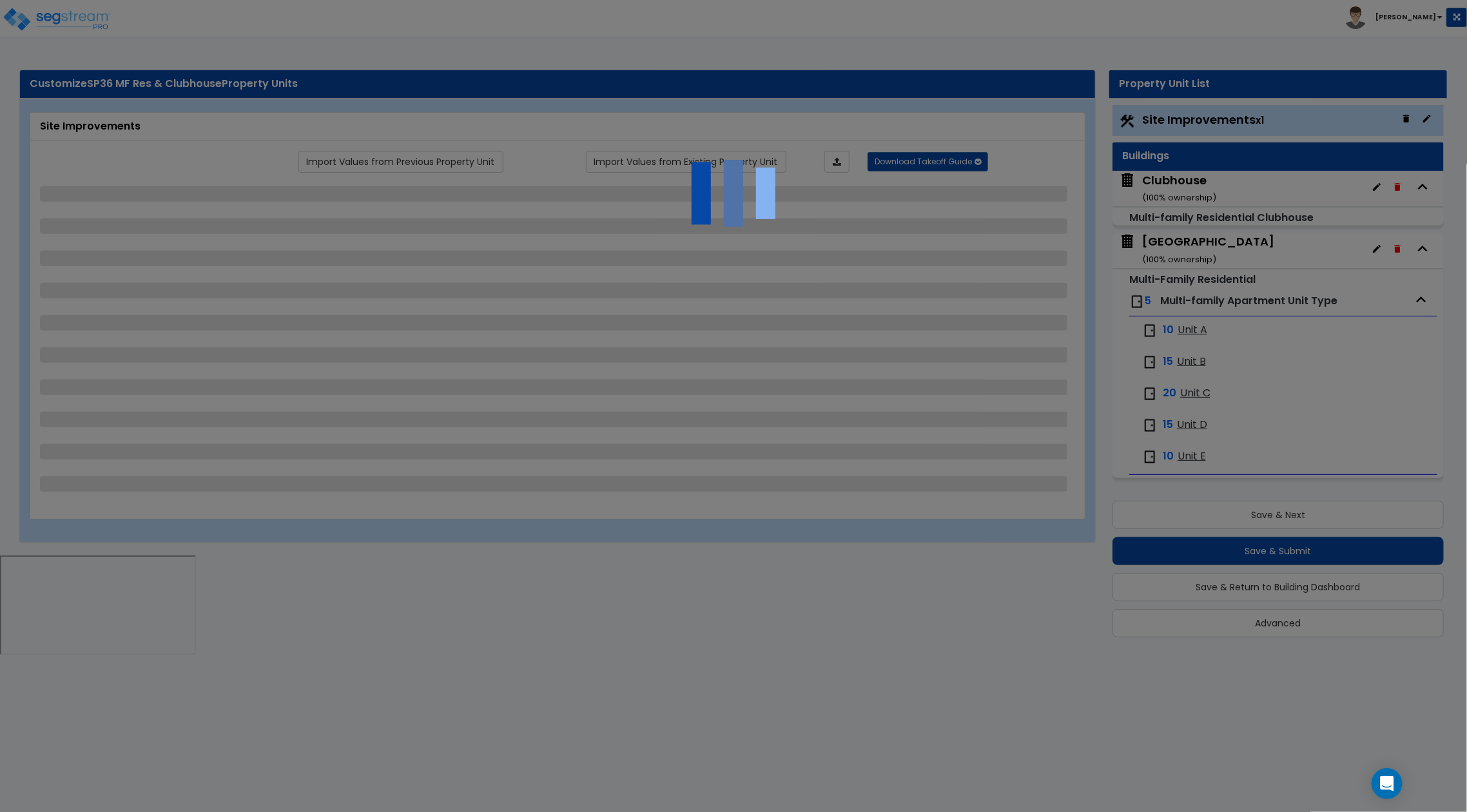
select select "3"
select select "1"
select select "2"
select select "3"
select select "2"
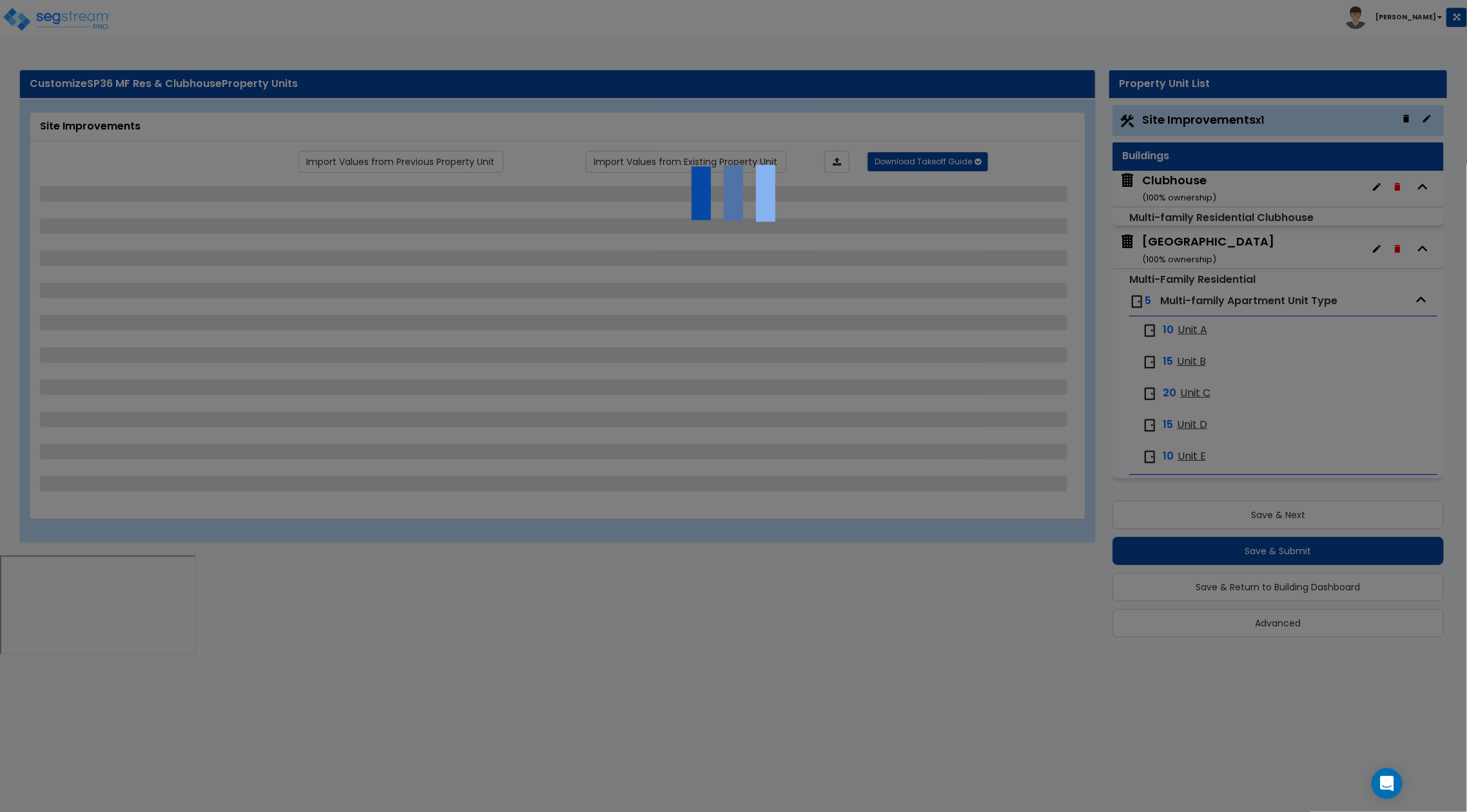
select select "2"
select select "1"
select select "2"
select select "1"
select select "2"
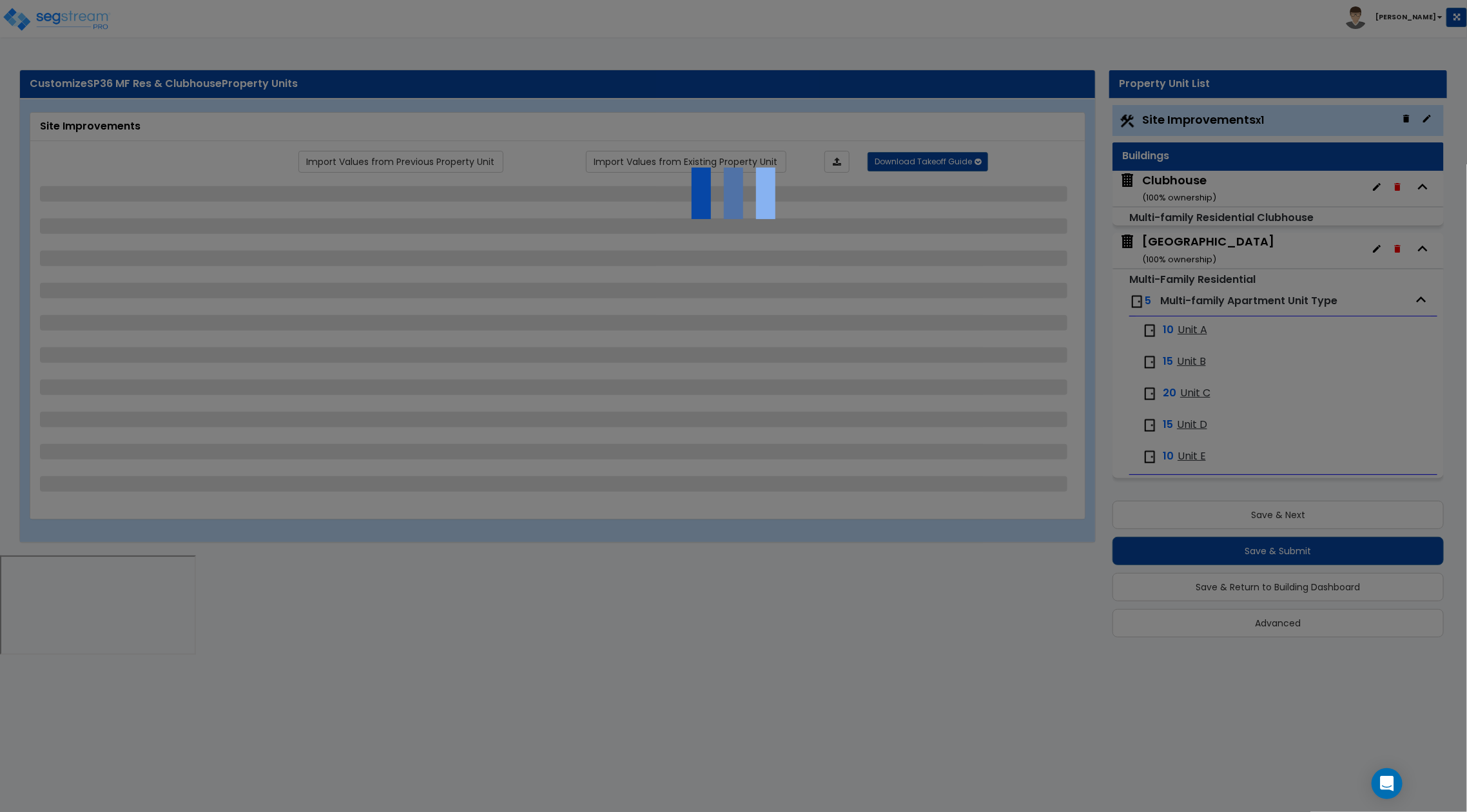
select select "1"
select select "2"
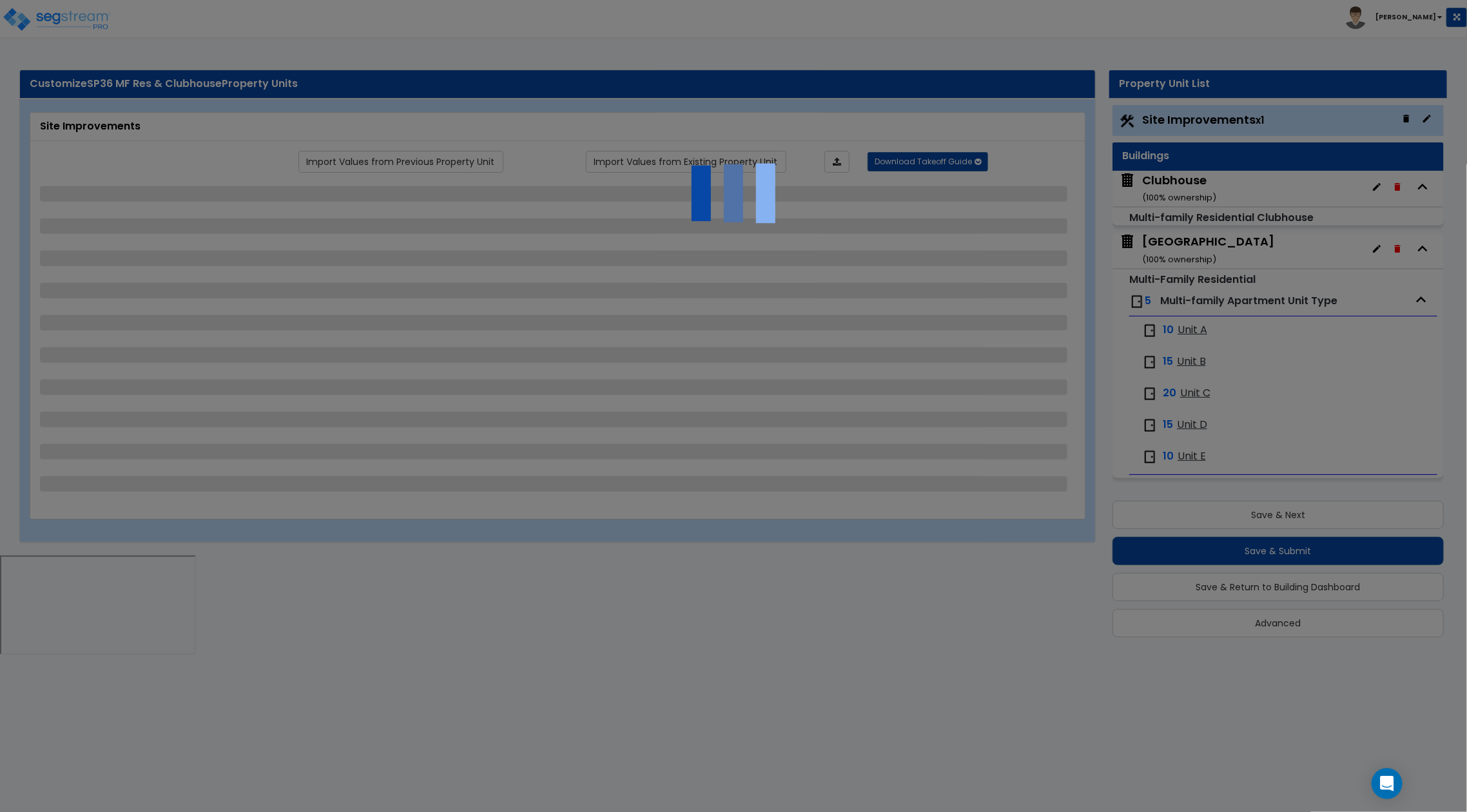
select select "2"
select select "3"
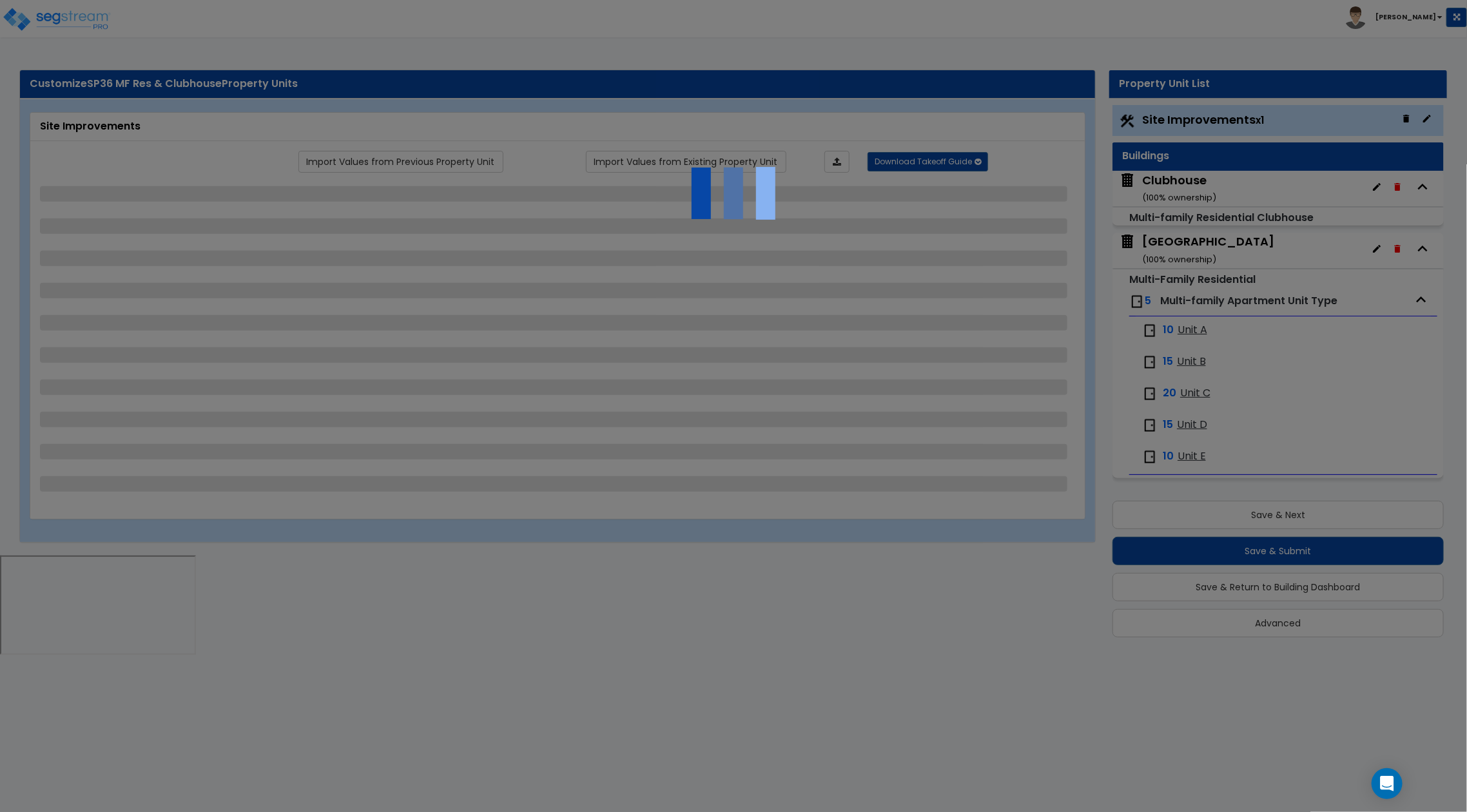
select select "3"
select select "1"
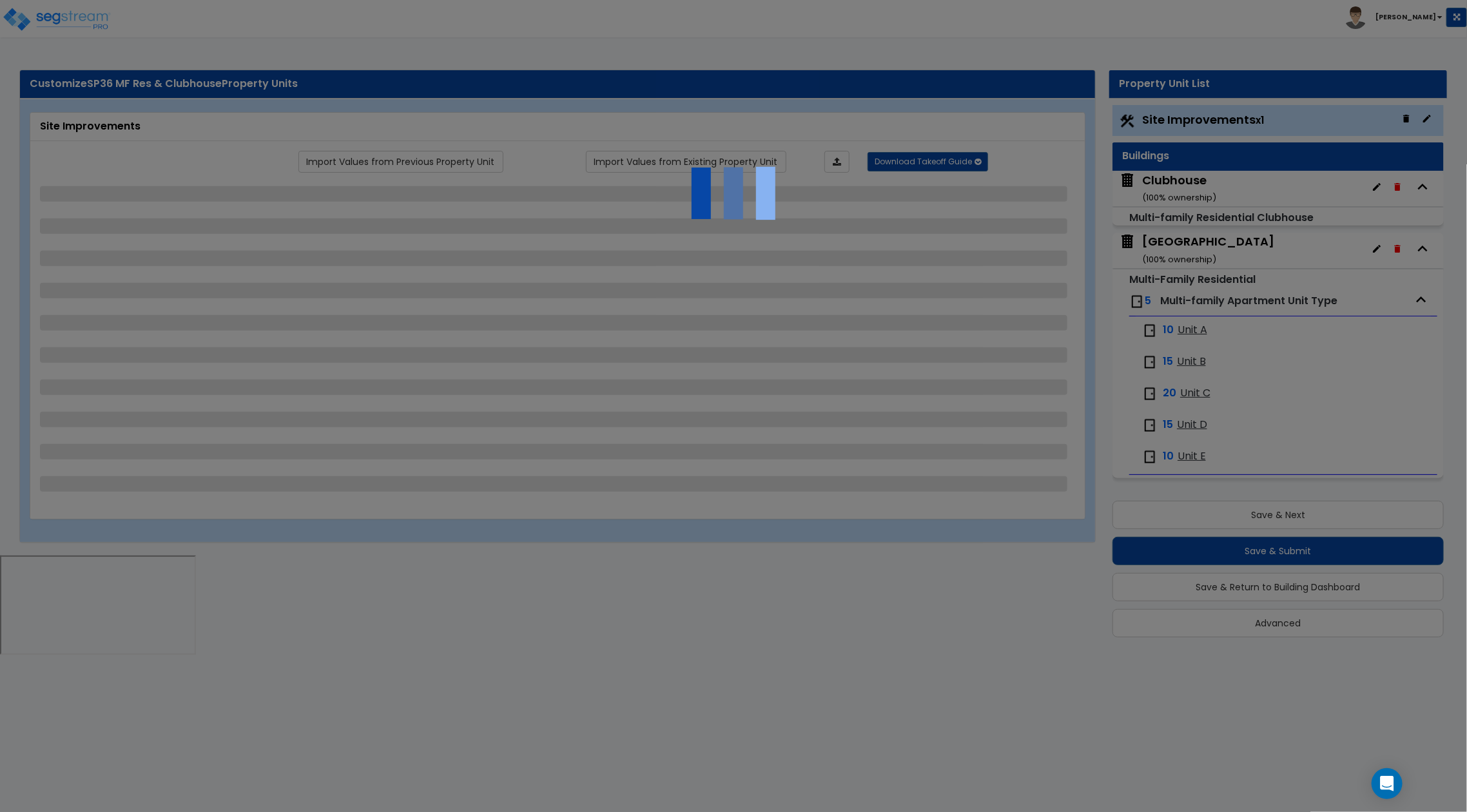
select select "1"
select select "2"
select select "1"
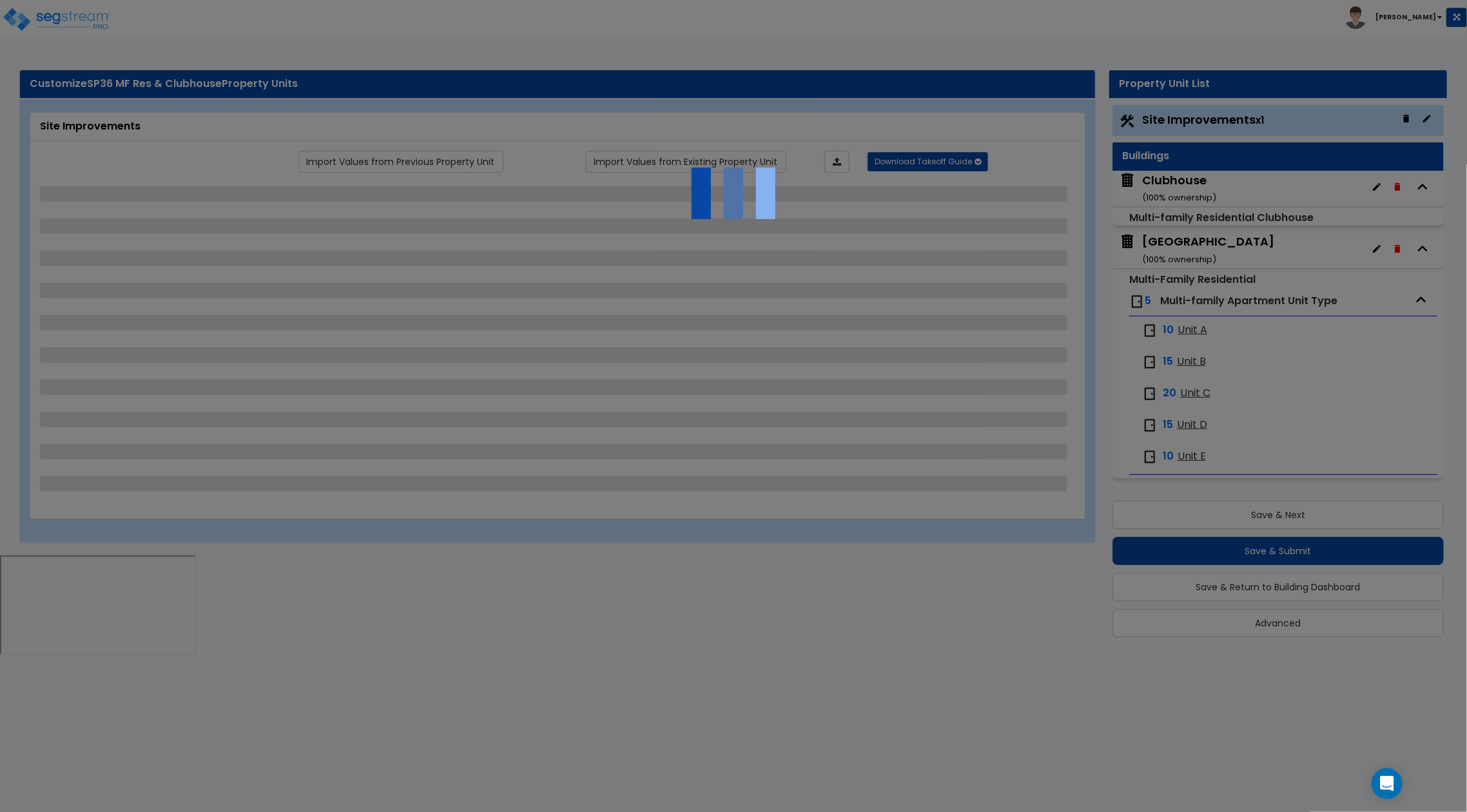
select select "3"
select select "1"
select select "3"
select select "1"
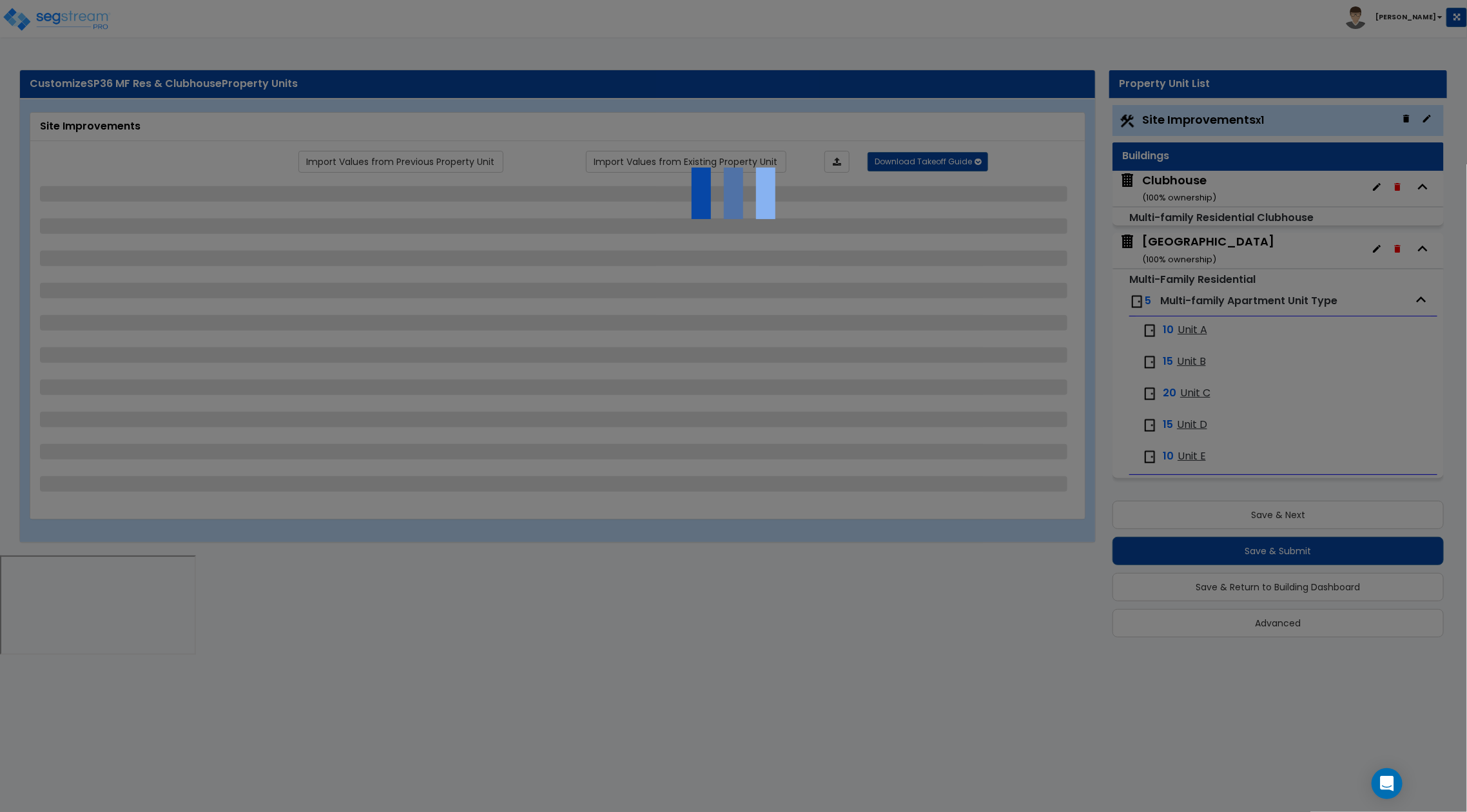
select select "4"
select select "3"
select select "1"
select select "2"
select select "1"
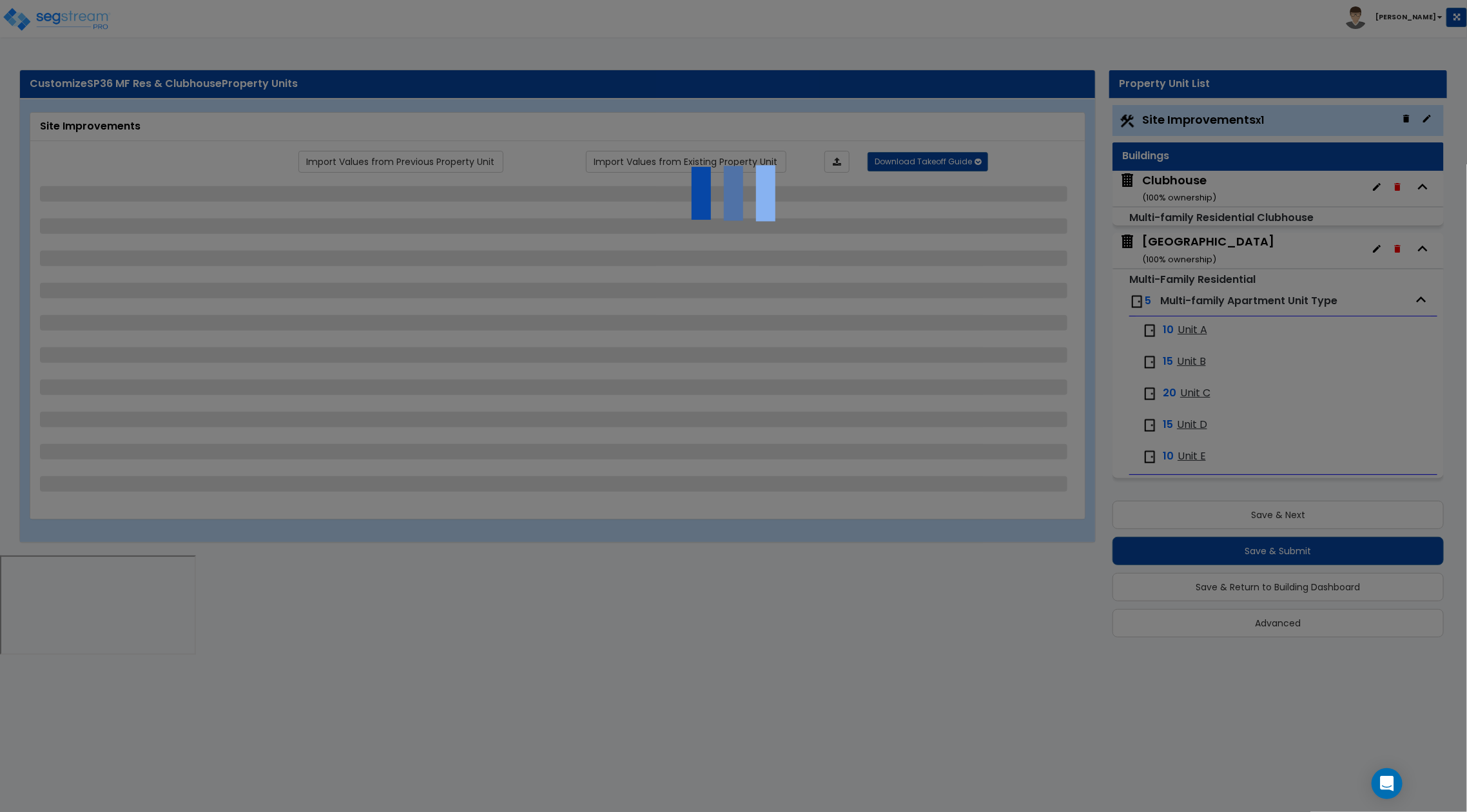
select select "3"
select select "11"
select select "10"
select select "9"
select select "3"
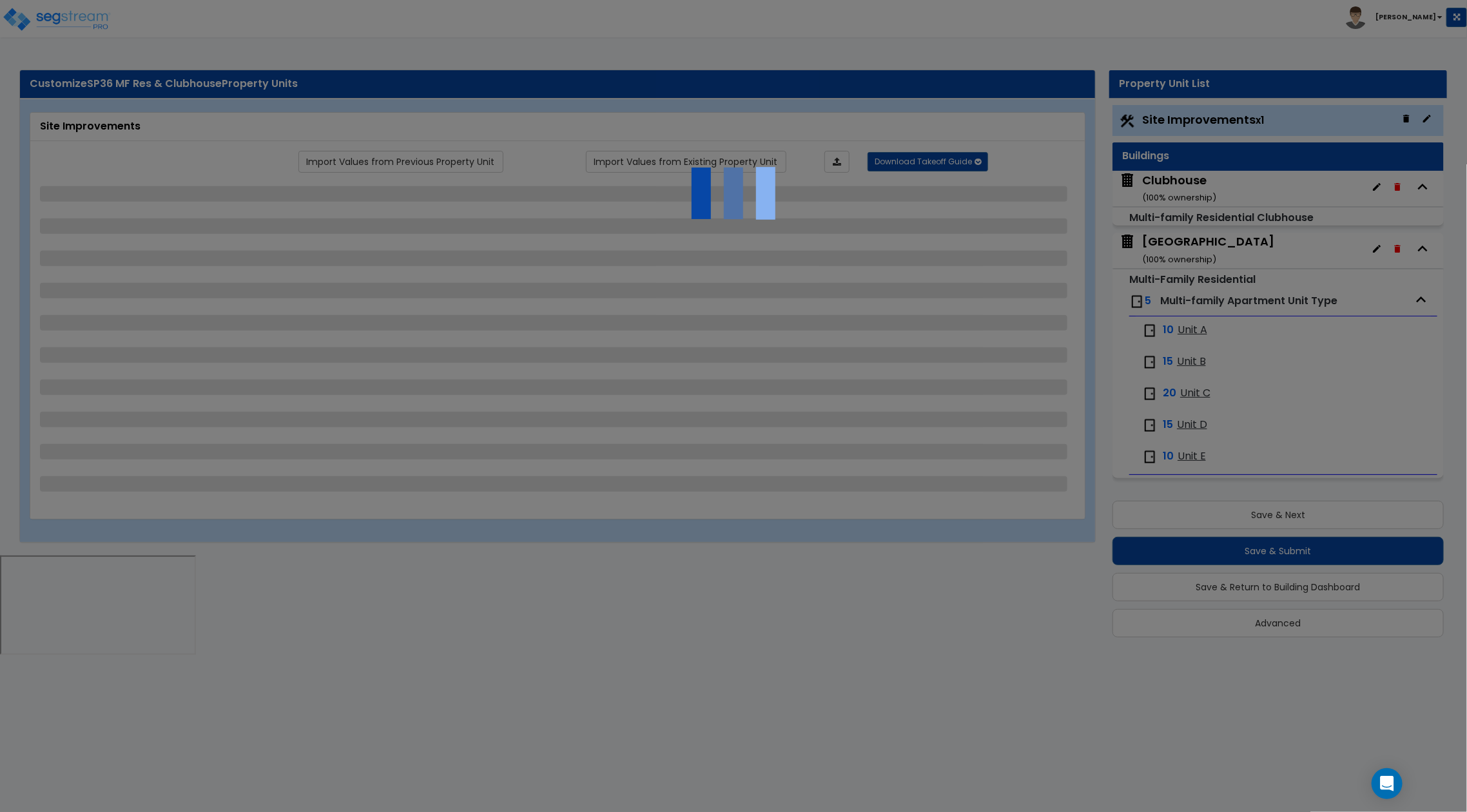
select select "9"
select select "8"
select select "7"
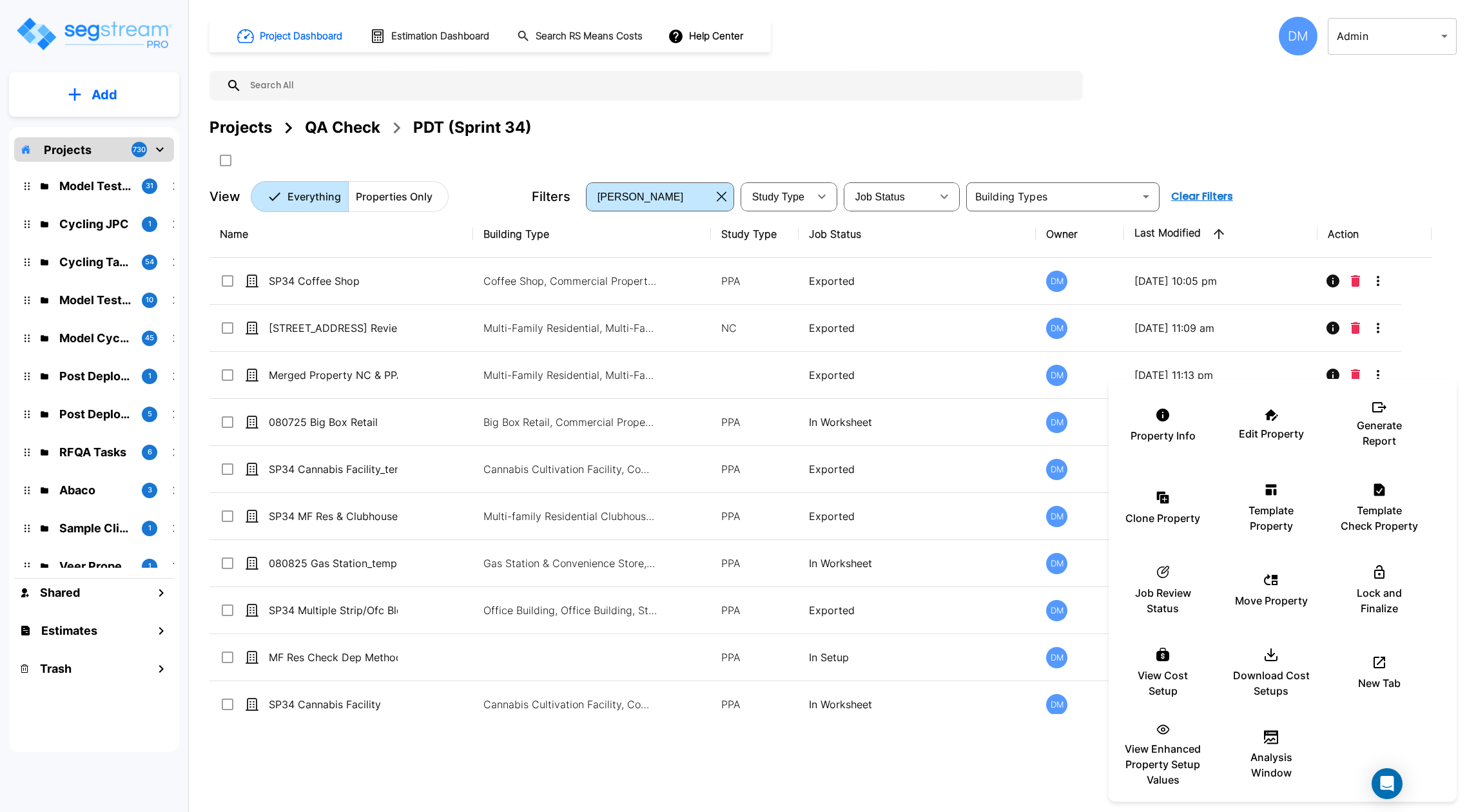
click at [1287, 523] on p "Template Property" at bounding box center [1270, 518] width 77 height 31
click at [1278, 148] on div at bounding box center [734, 406] width 1467 height 812
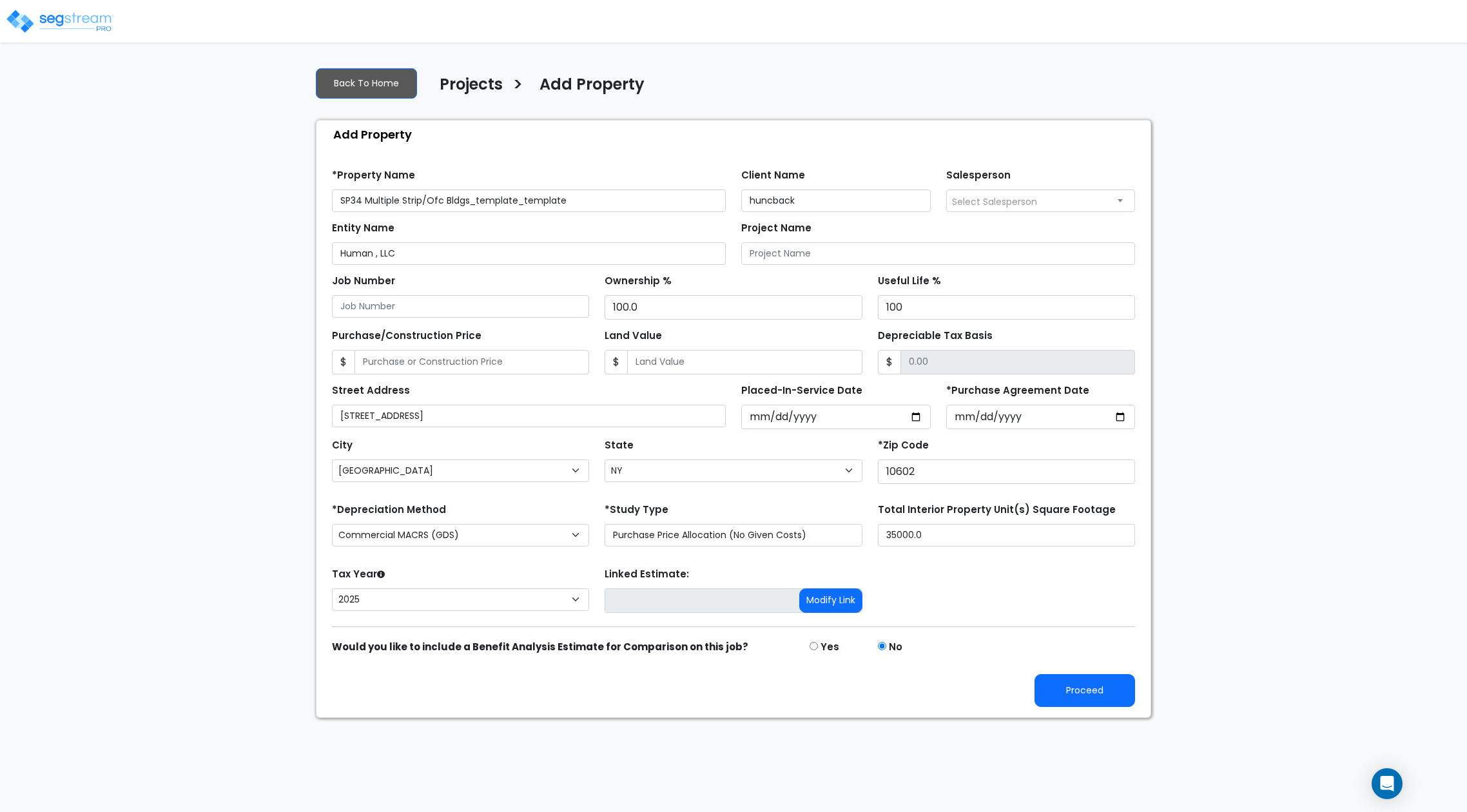
select select "[GEOGRAPHIC_DATA]"
select select "NY"
select select "2025"
drag, startPoint x: 470, startPoint y: 198, endPoint x: 670, endPoint y: 203, distance: 200.1
click at [670, 203] on input "SP34 Multiple Strip/Ofc Bldgs_template_template" at bounding box center [528, 201] width 394 height 23
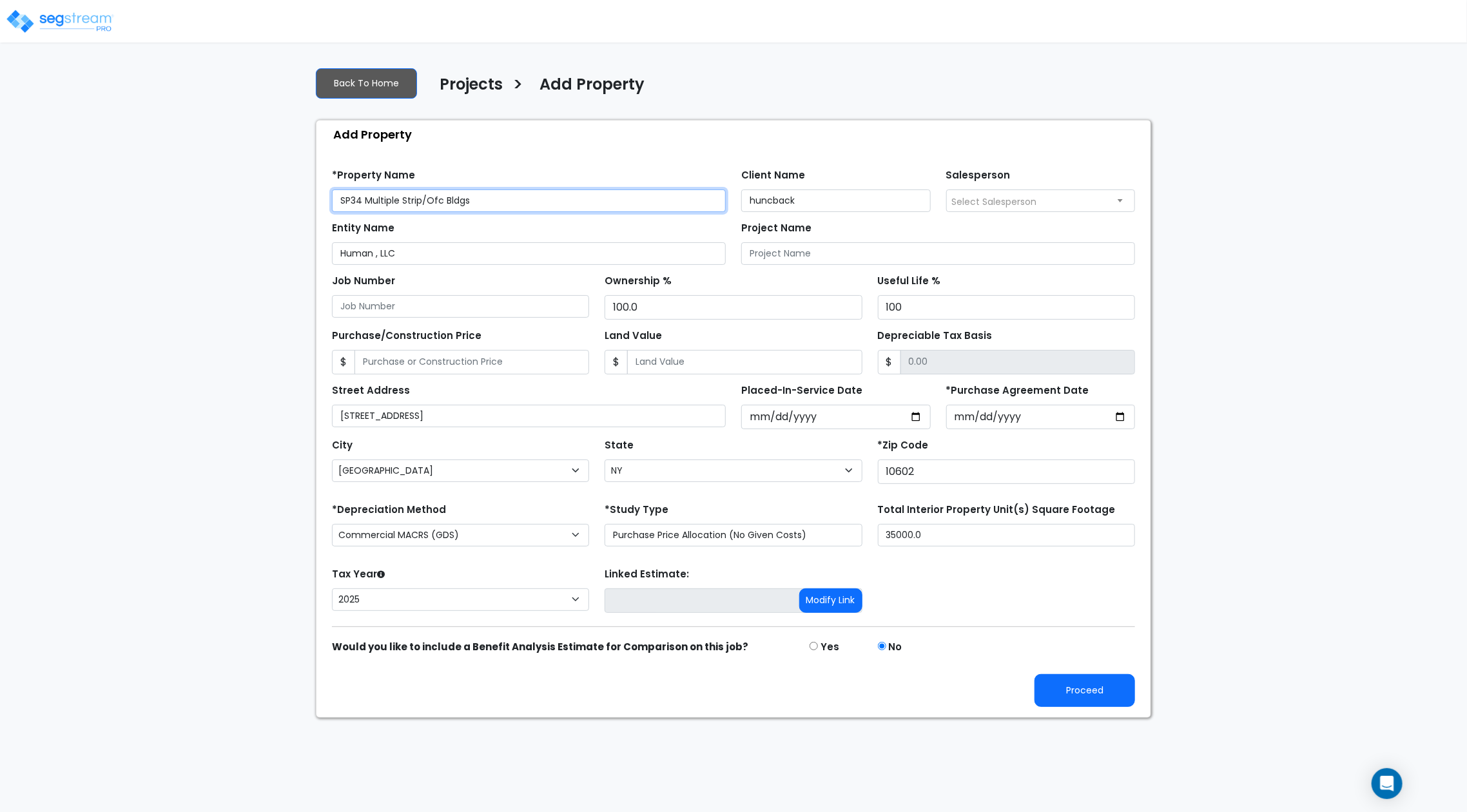
click at [363, 199] on input "SP34 Multiple Strip/Ofc Bldgs" at bounding box center [528, 201] width 394 height 23
click at [360, 202] on input "SP34 Multiple Strip/Ofc Bldgs" at bounding box center [528, 201] width 394 height 23
type input "SP36 Multiple Strip/Ofc Bldgs"
click at [1080, 677] on button "Proceed" at bounding box center [1084, 690] width 101 height 33
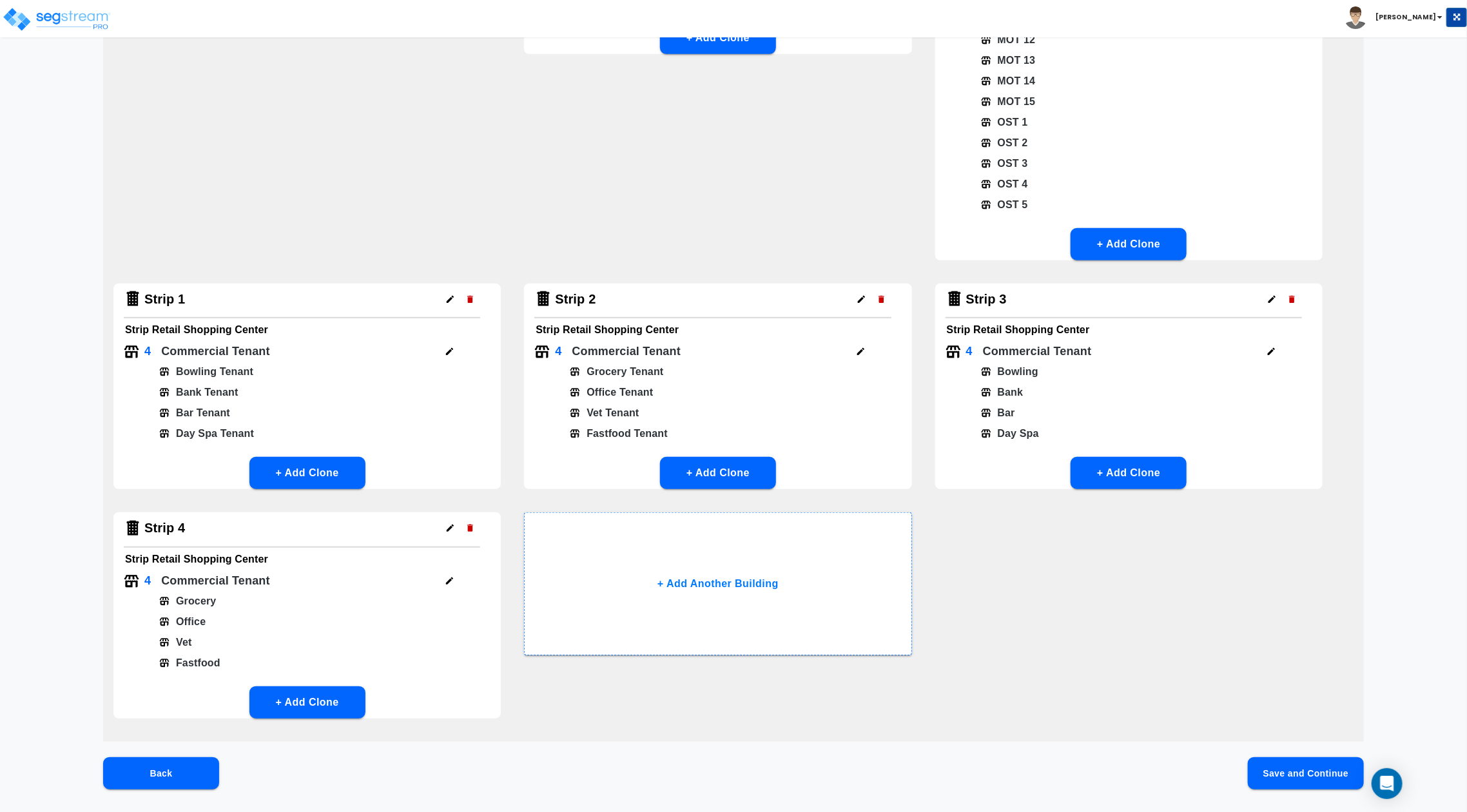
scroll to position [455, 0]
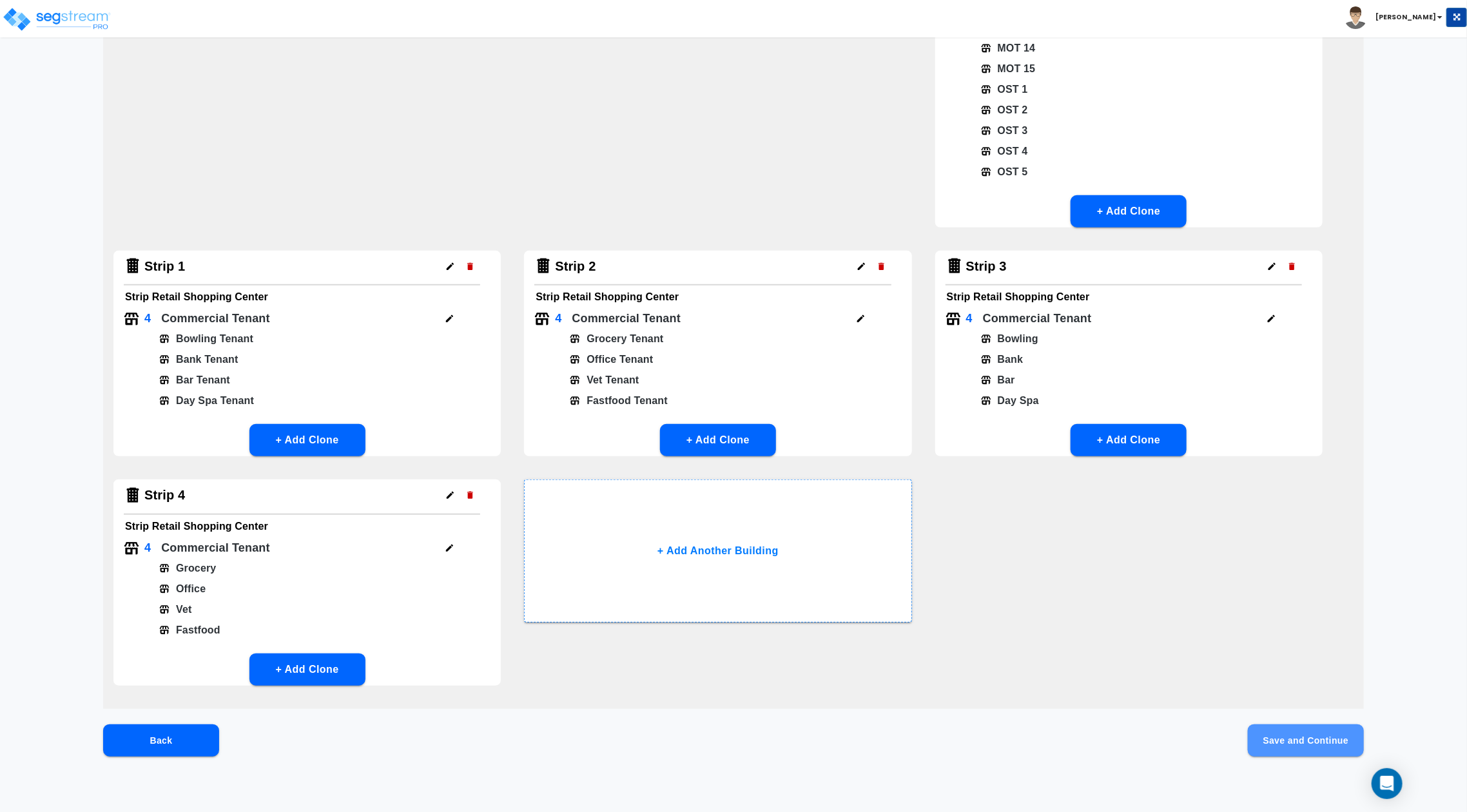
click at [1305, 744] on button "Save and Continue" at bounding box center [1305, 740] width 116 height 32
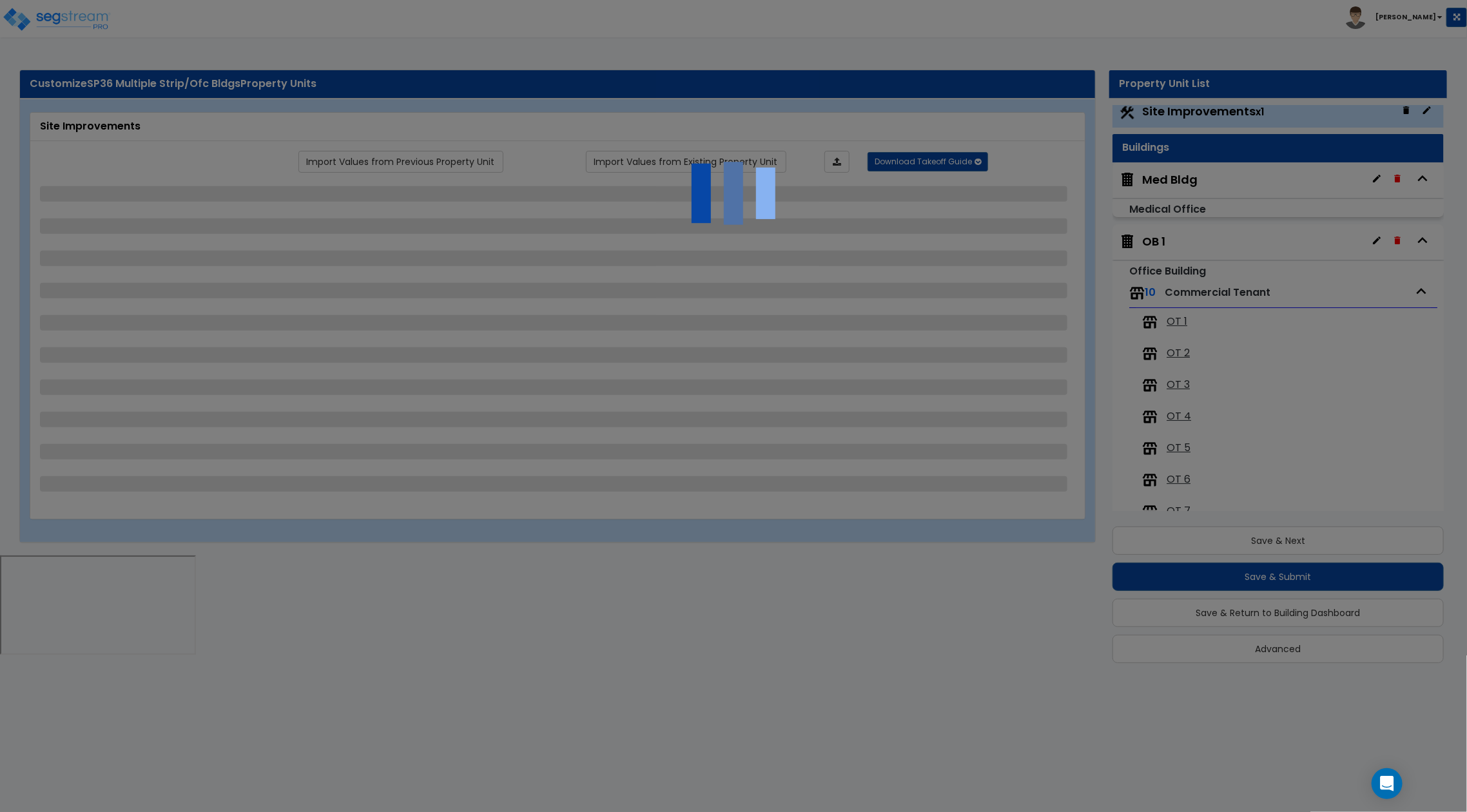
scroll to position [0, 0]
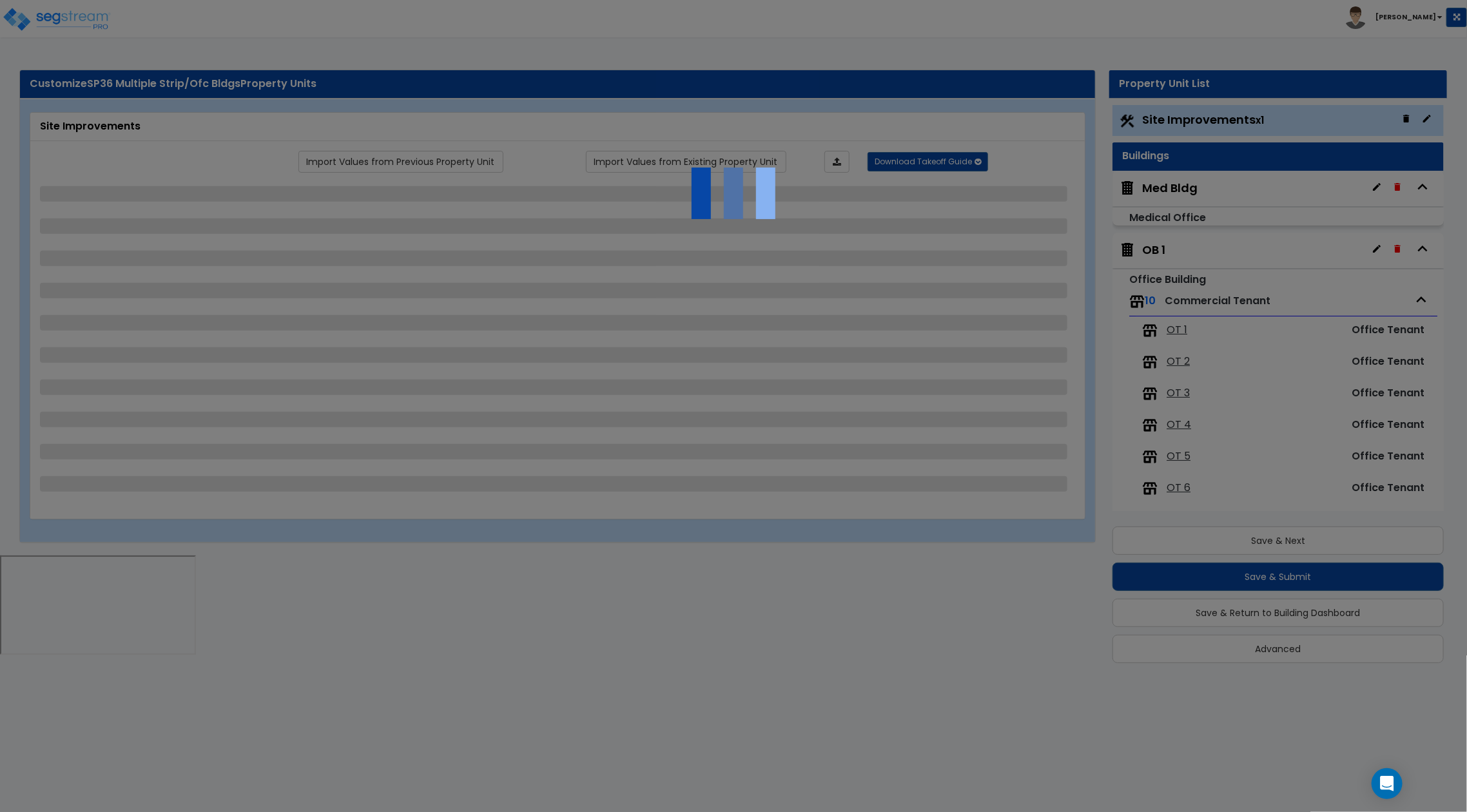
select select "2"
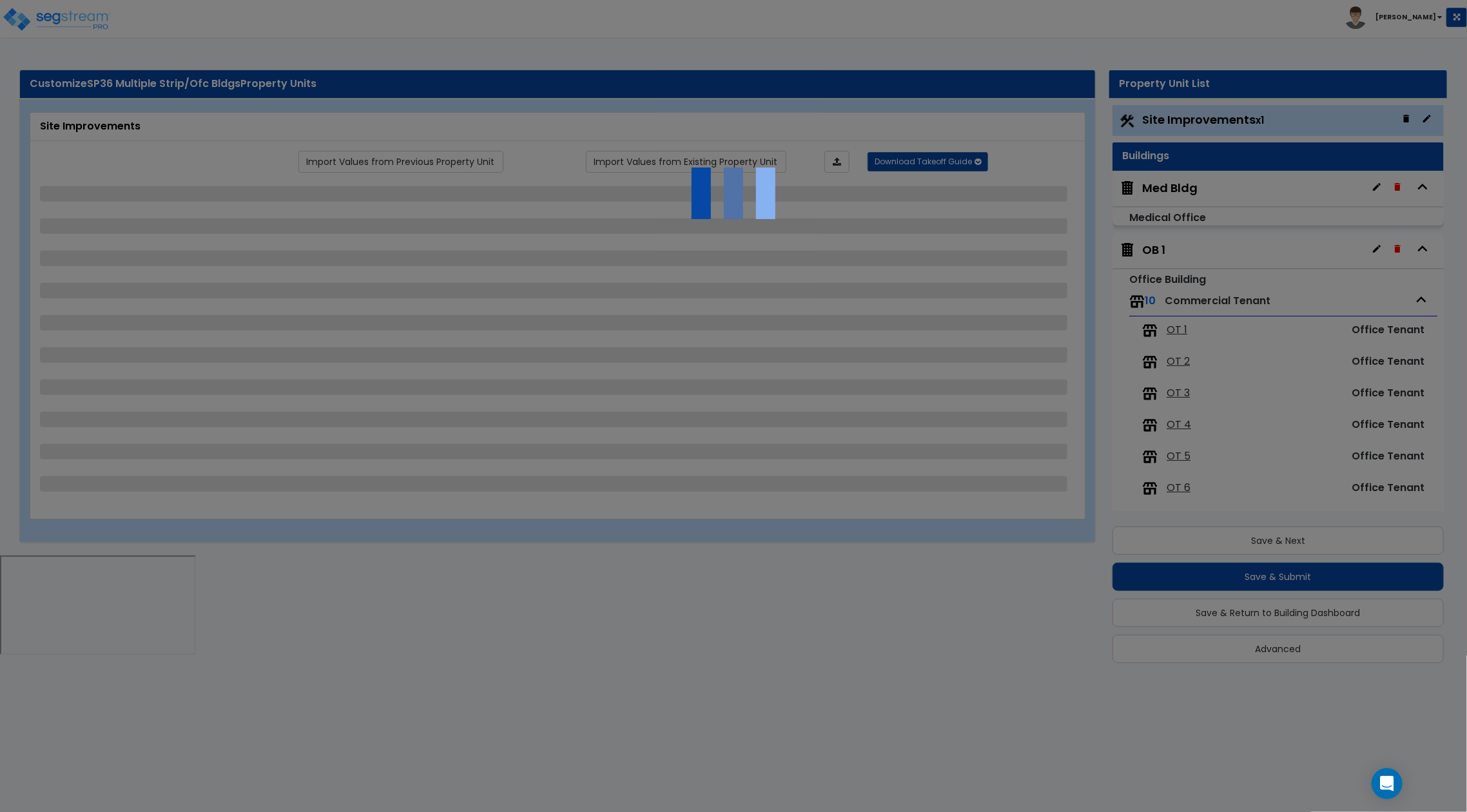
select select "1"
select select "2"
select select "1"
select select "3"
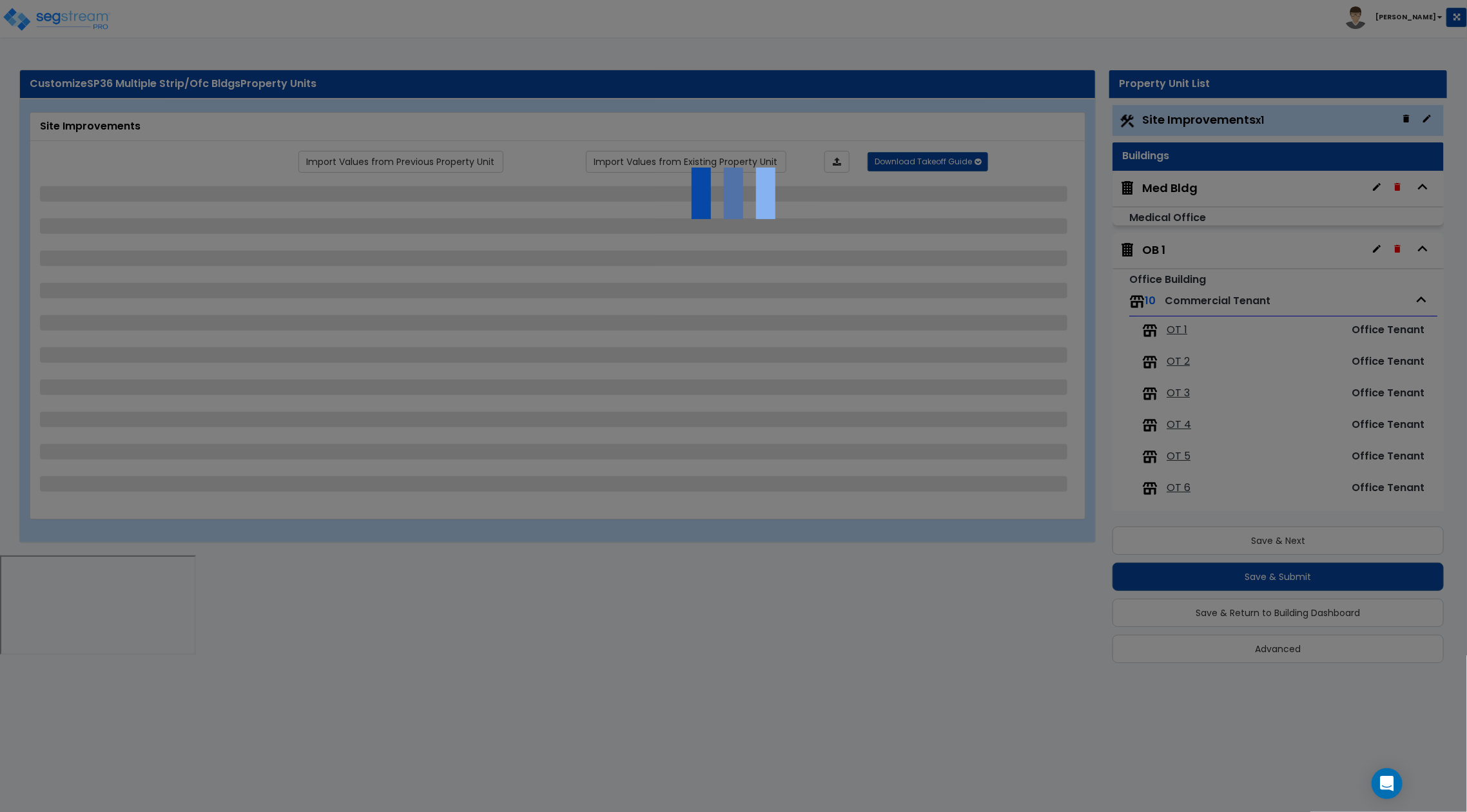
select select "2"
select select "1"
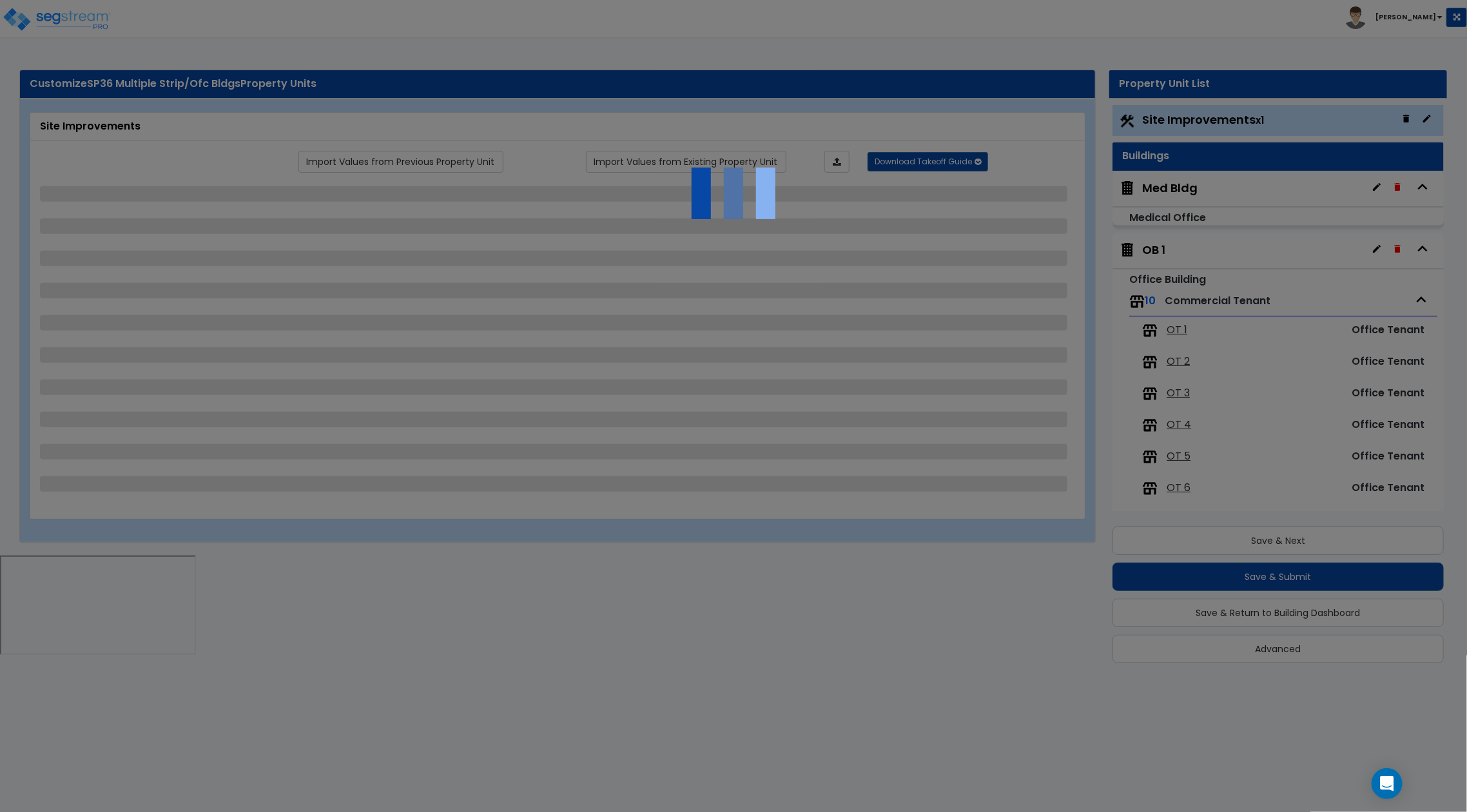
select select "5"
select select "2"
select select "3"
select select "1"
select select "3"
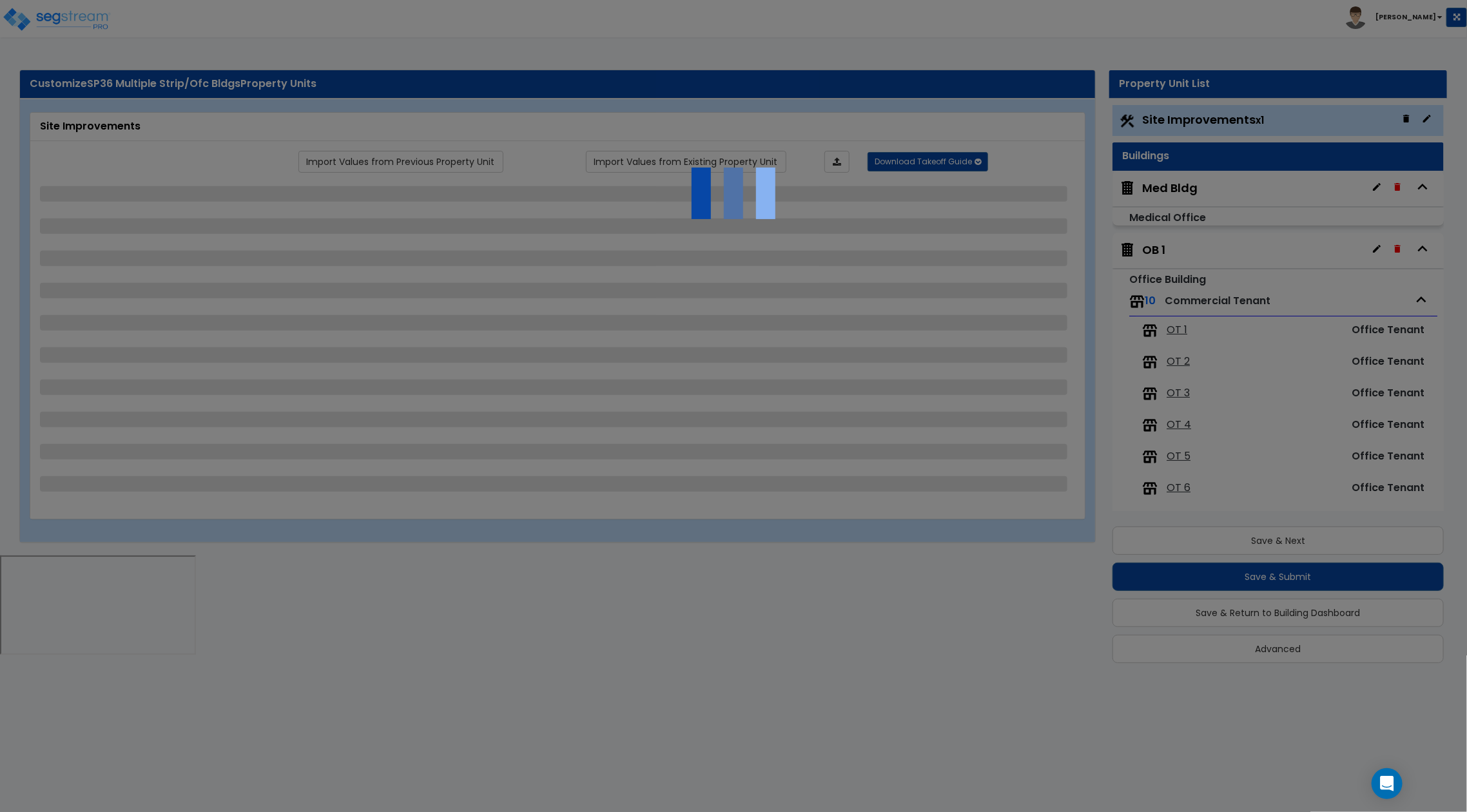
select select "1"
select select "4"
select select "2"
select select "1"
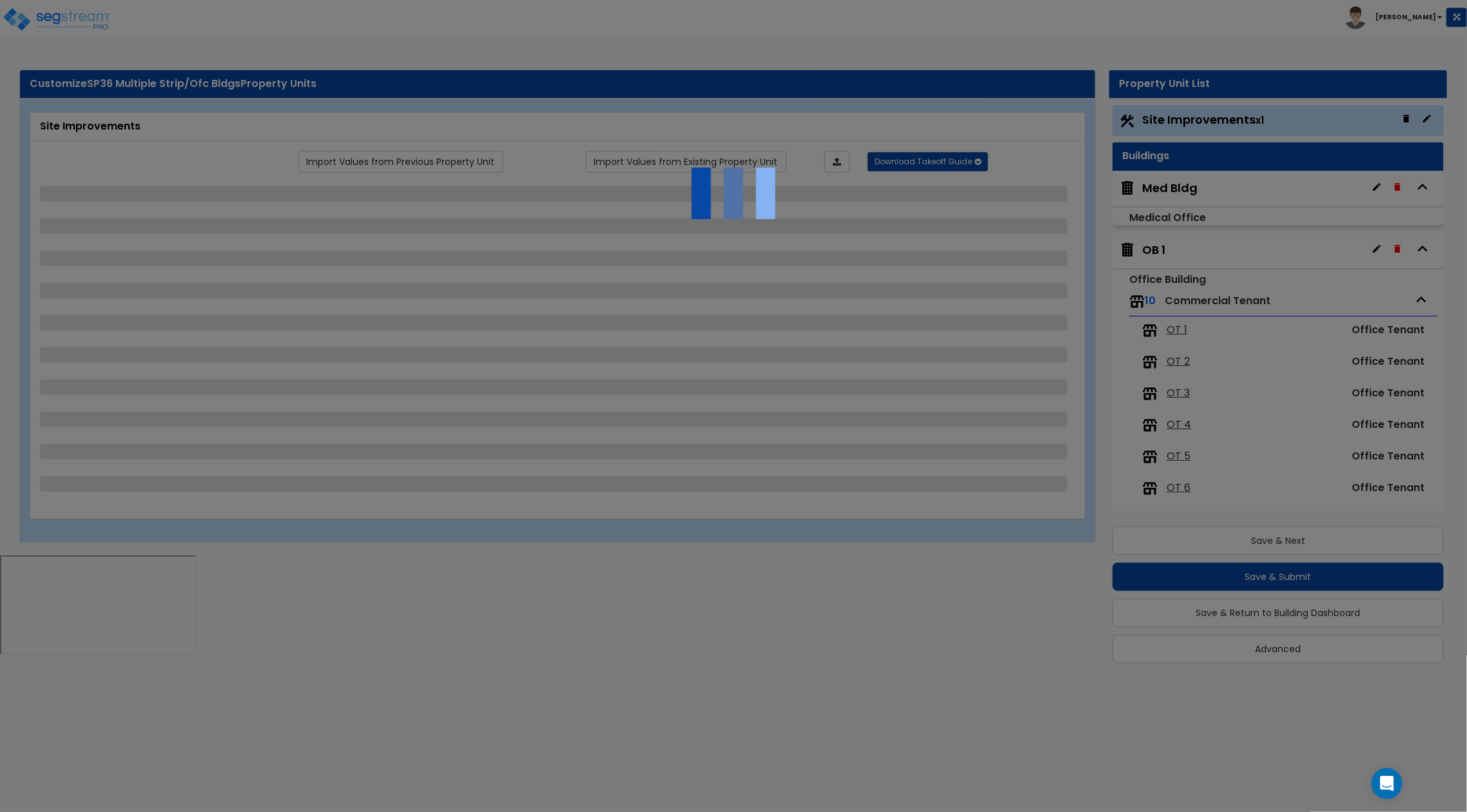
select select "2"
select select "3"
select select "2"
select select "1"
select select "2"
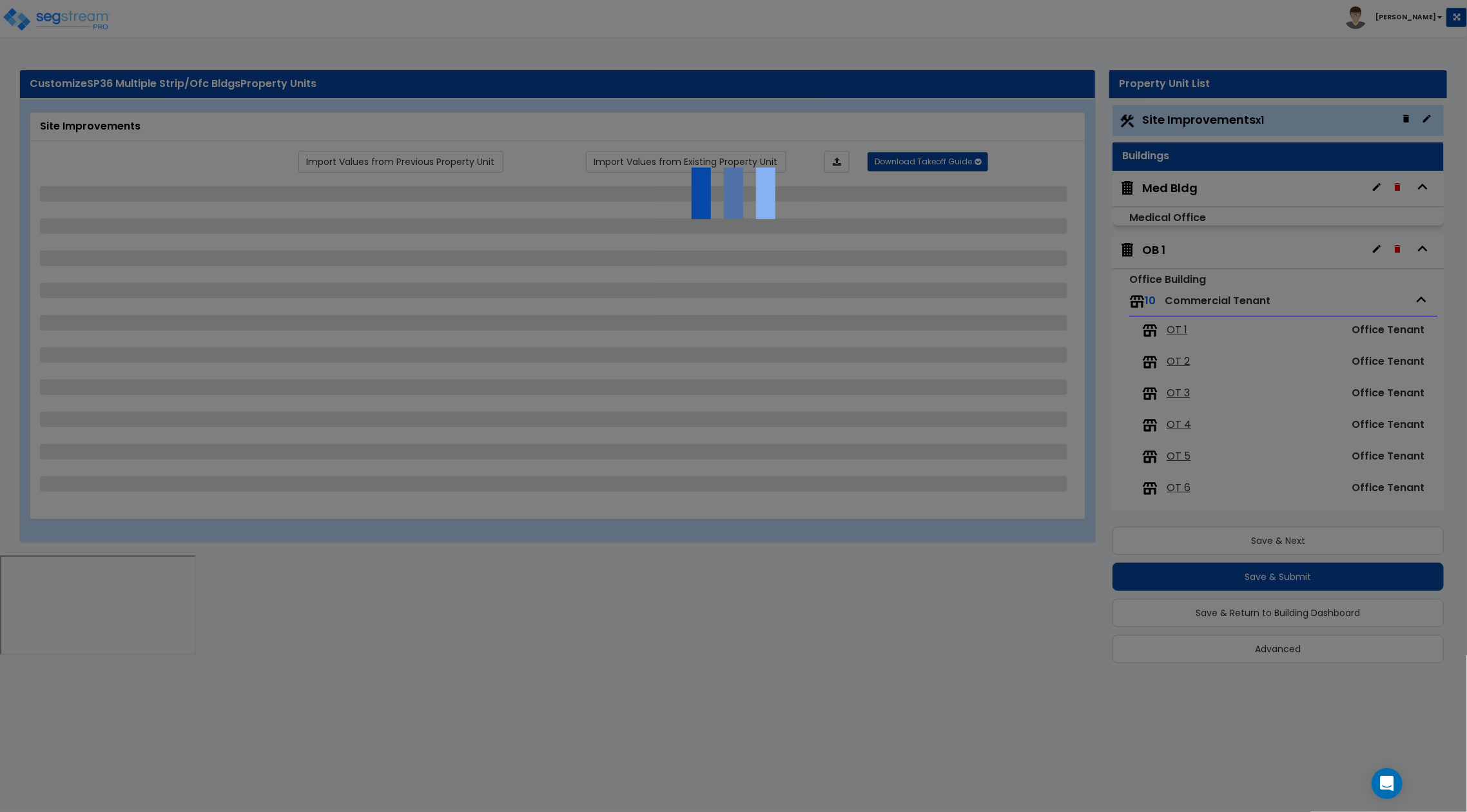
select select "3"
select select "5"
select select "1"
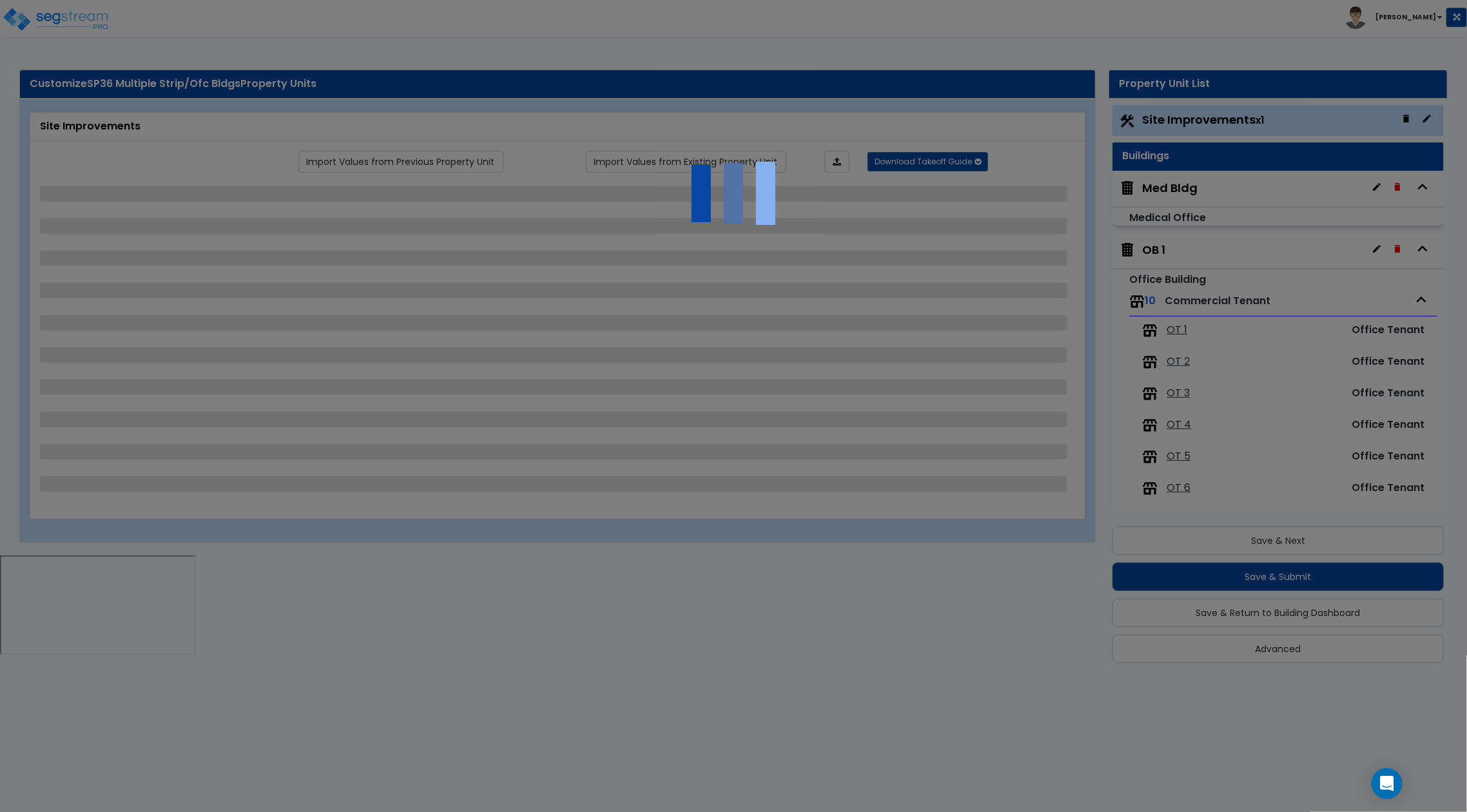
select select "13"
select select "1"
select select "2"
select select "1"
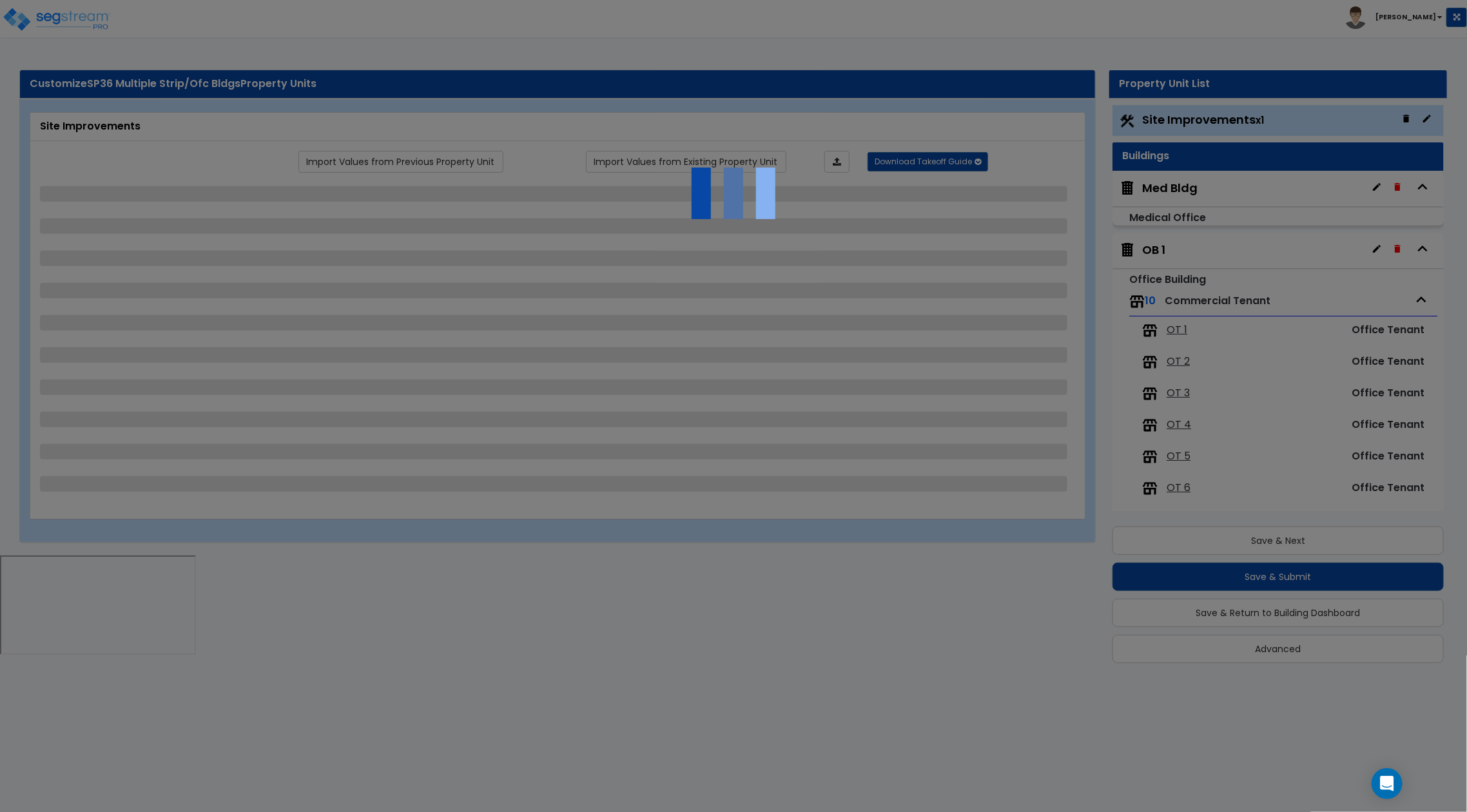
select select "1"
select select "3"
select select "1"
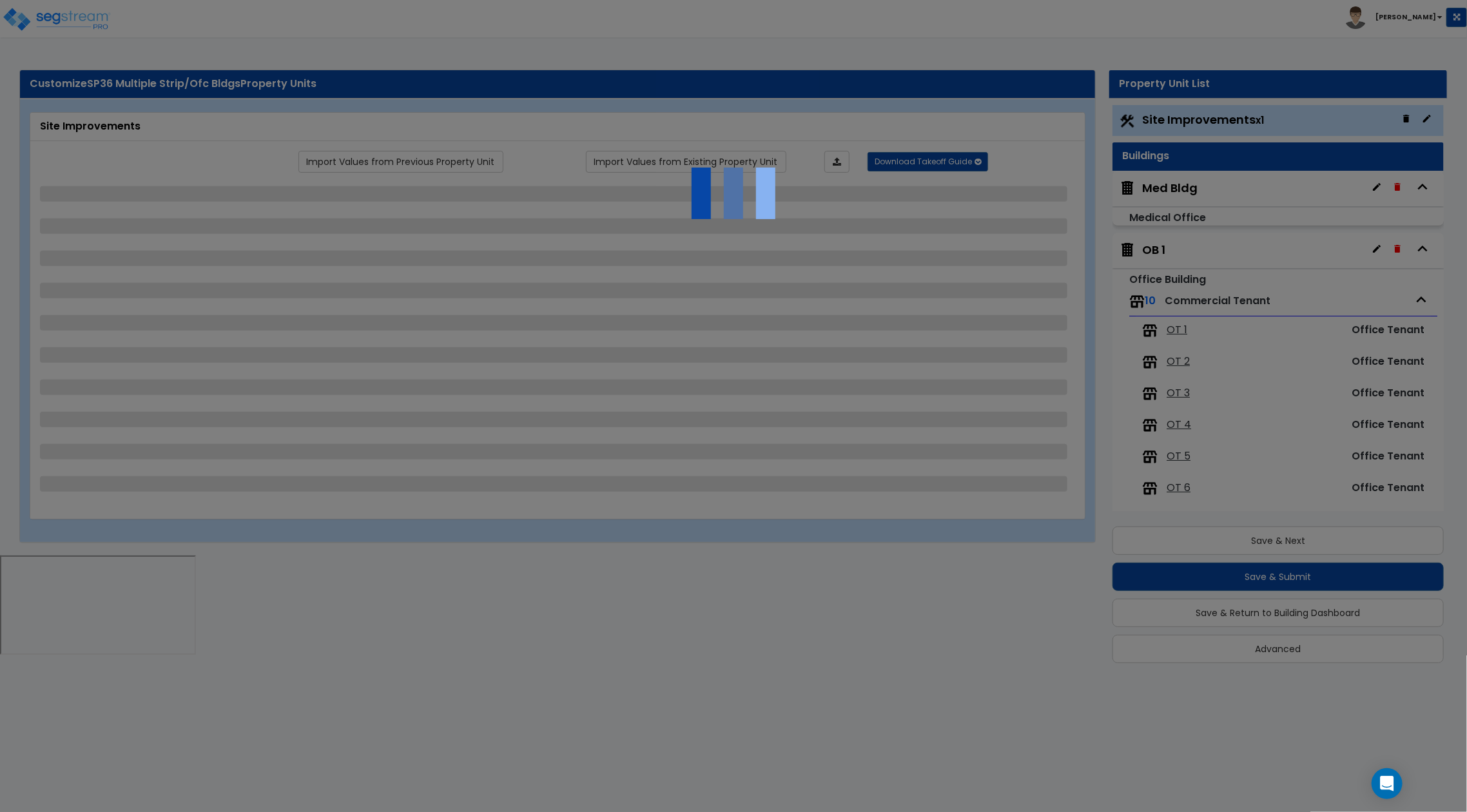
select select "1"
select select "4"
select select "1"
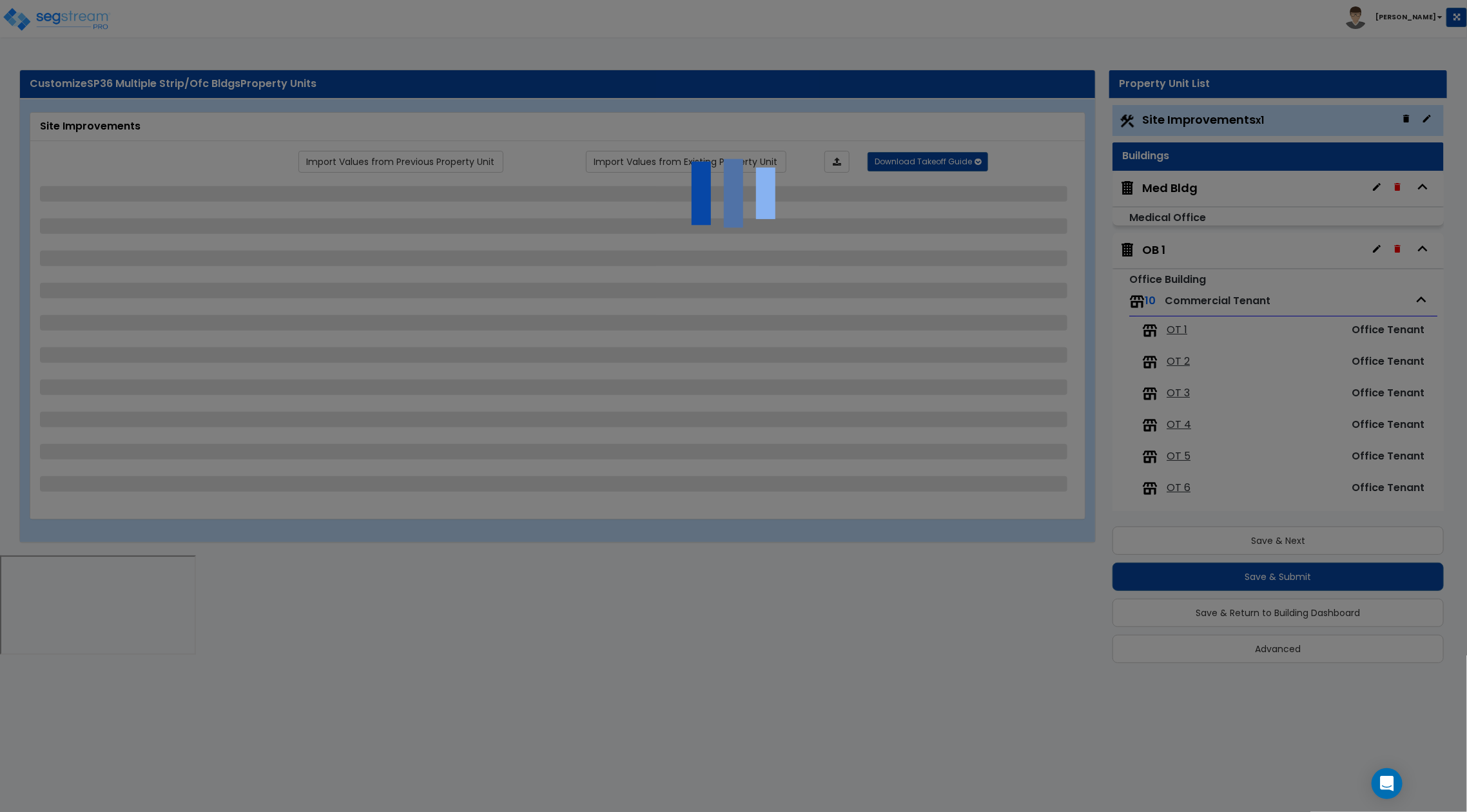
select select "1"
select select "3"
select select "1"
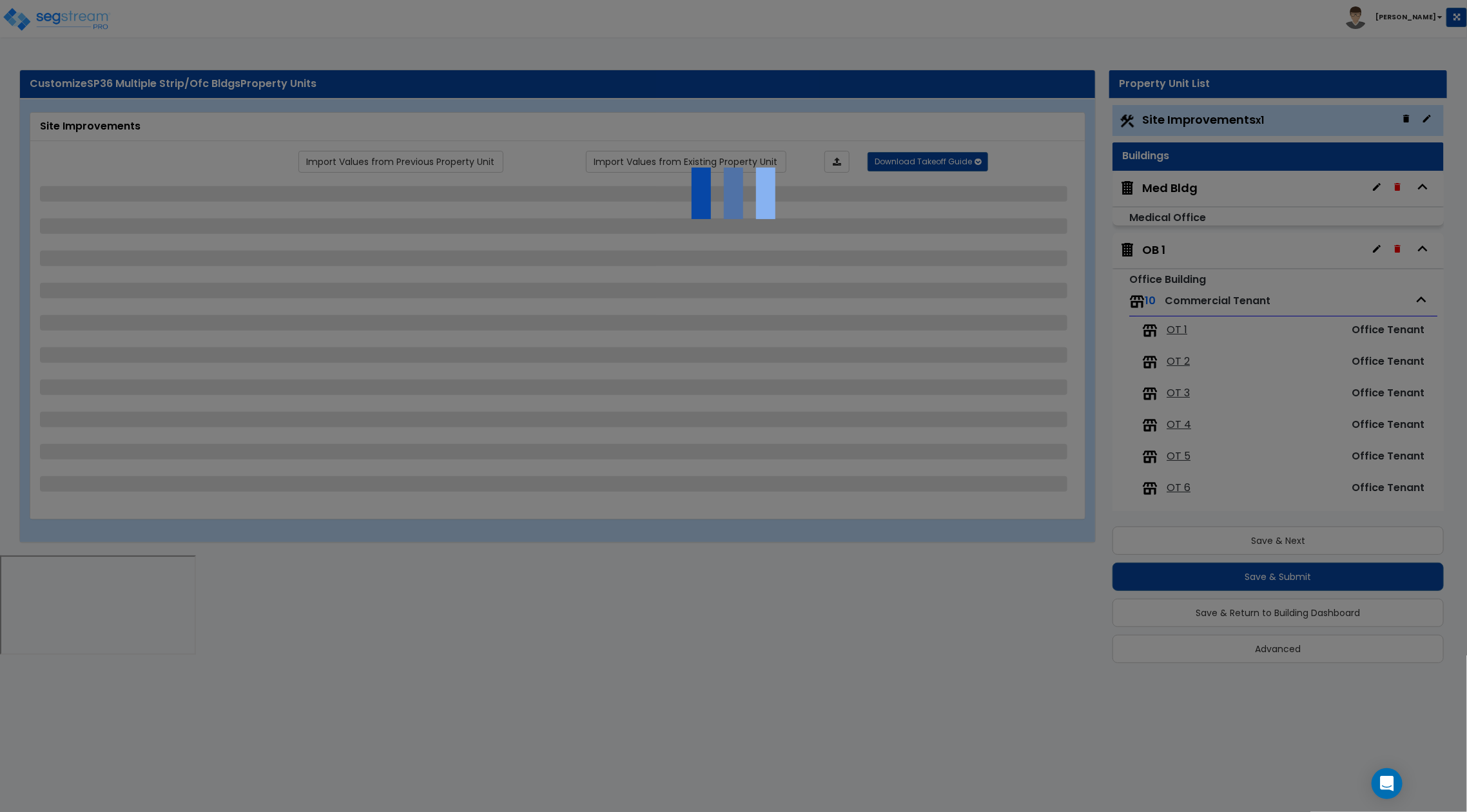
select select "2"
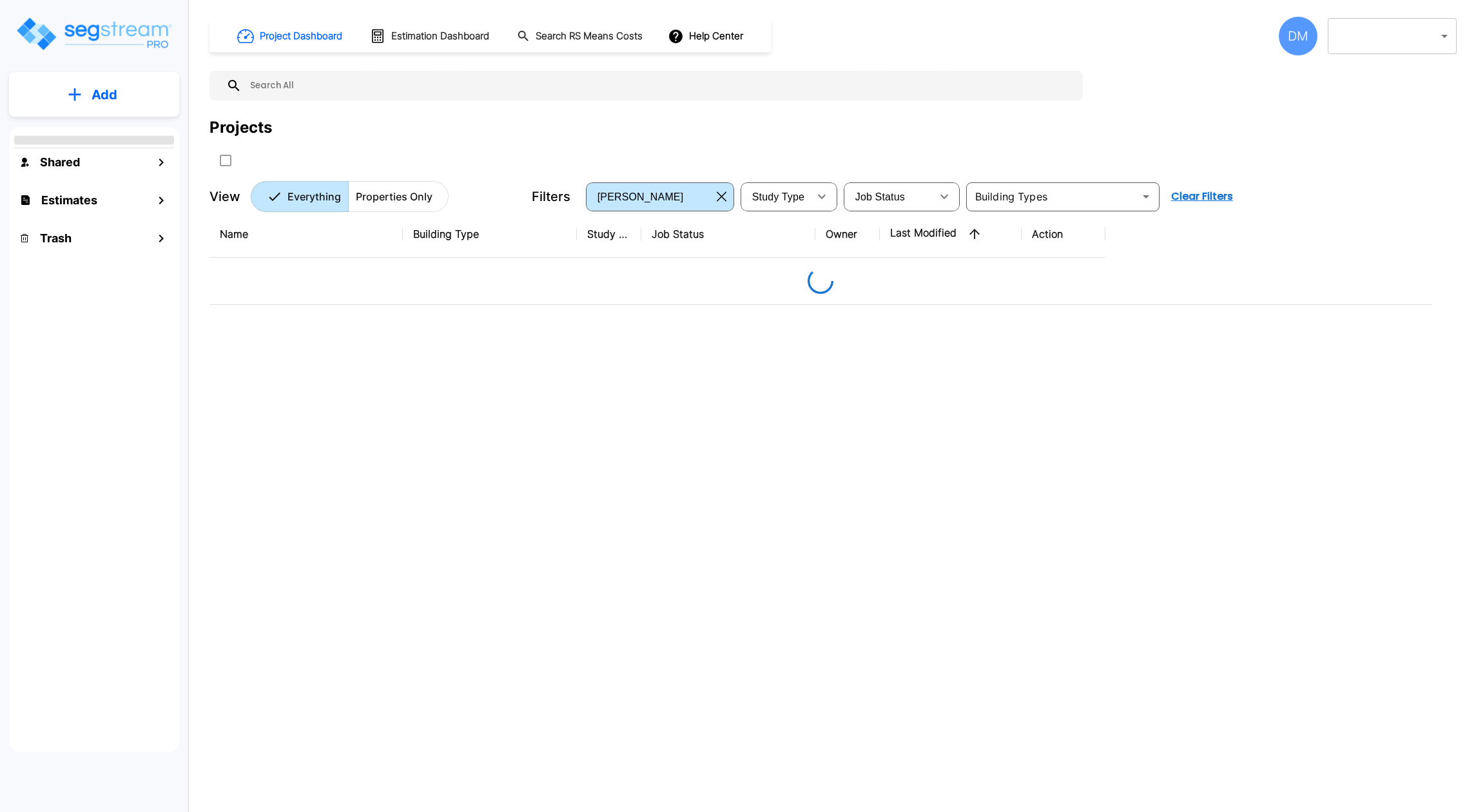
type input "1"
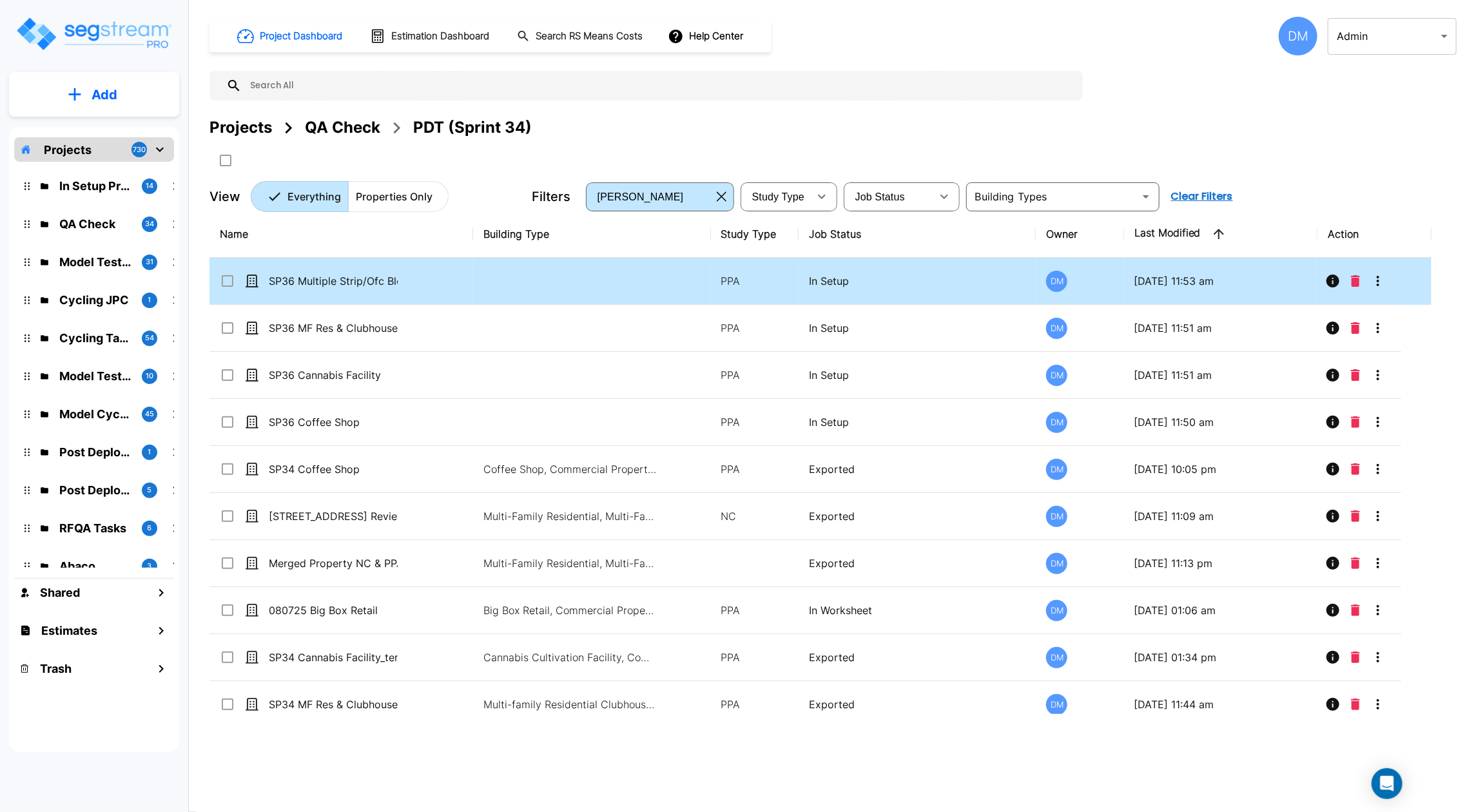
click at [224, 285] on icon at bounding box center [227, 281] width 15 height 15
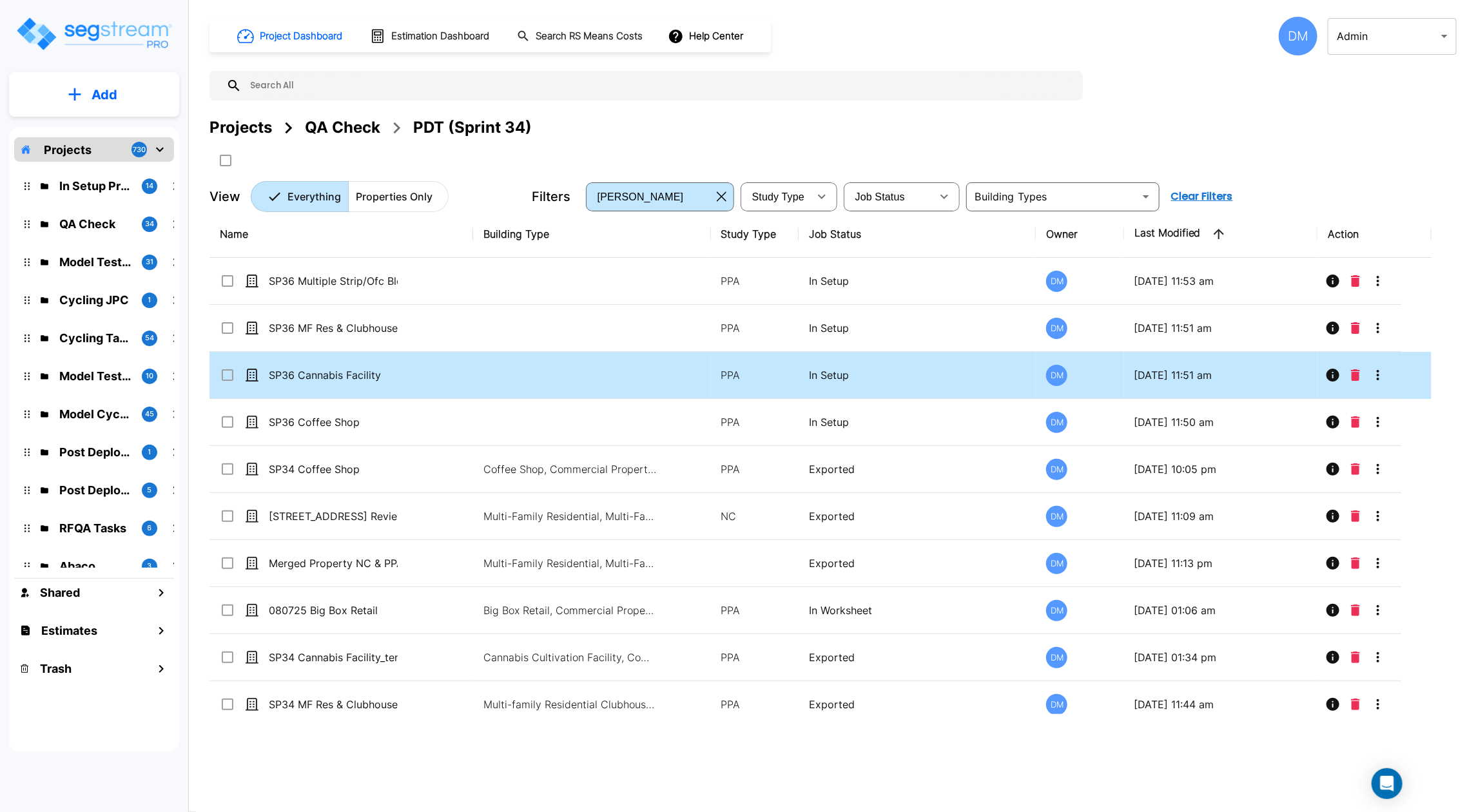
click at [227, 328] on input "select row SP36 MF Res & Clubhouse" at bounding box center [226, 326] width 13 height 11
checkbox input "false"
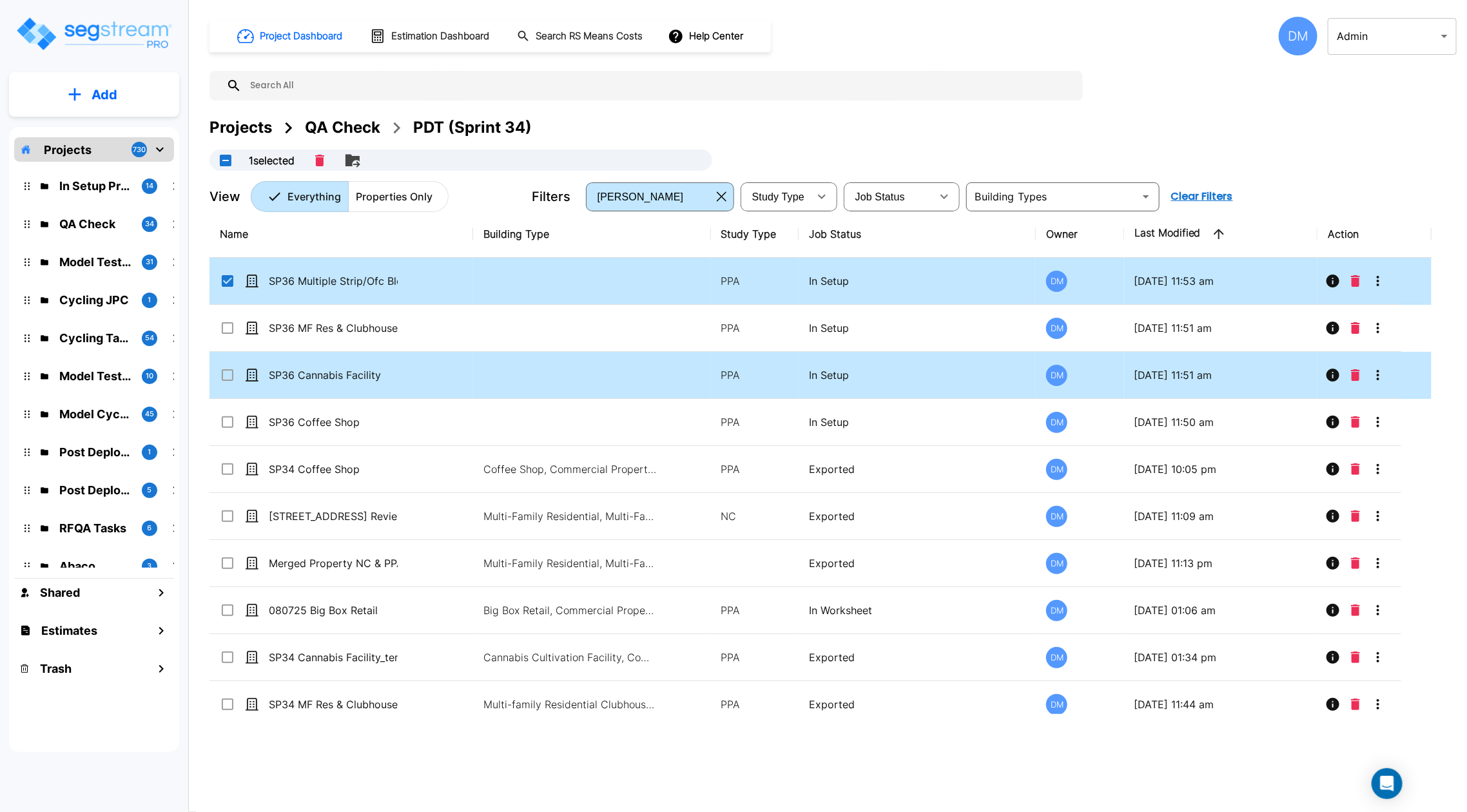
checkbox input "true"
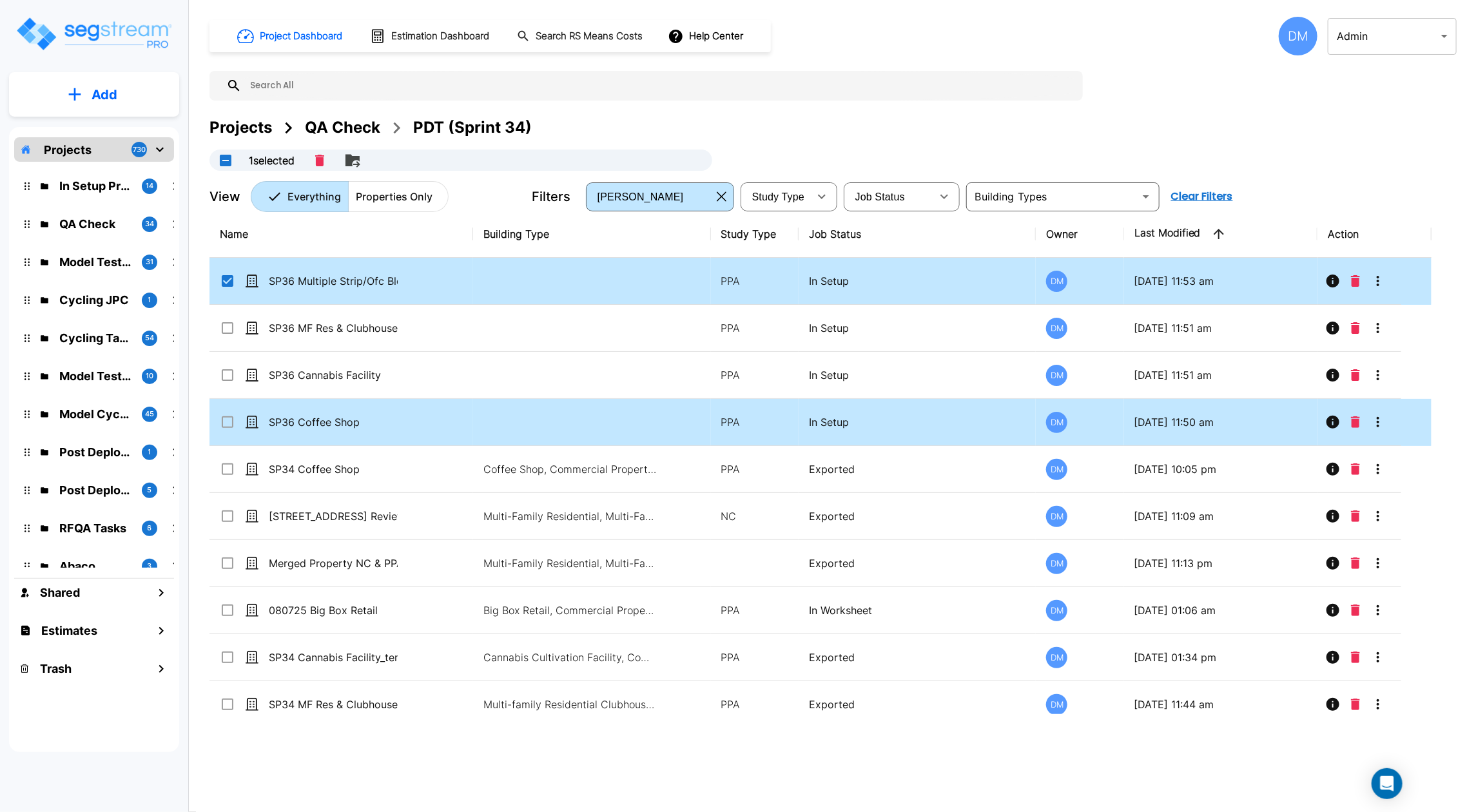
click at [227, 377] on input "select row SP36 Cannabis Facility" at bounding box center [226, 373] width 13 height 11
checkbox input "false"
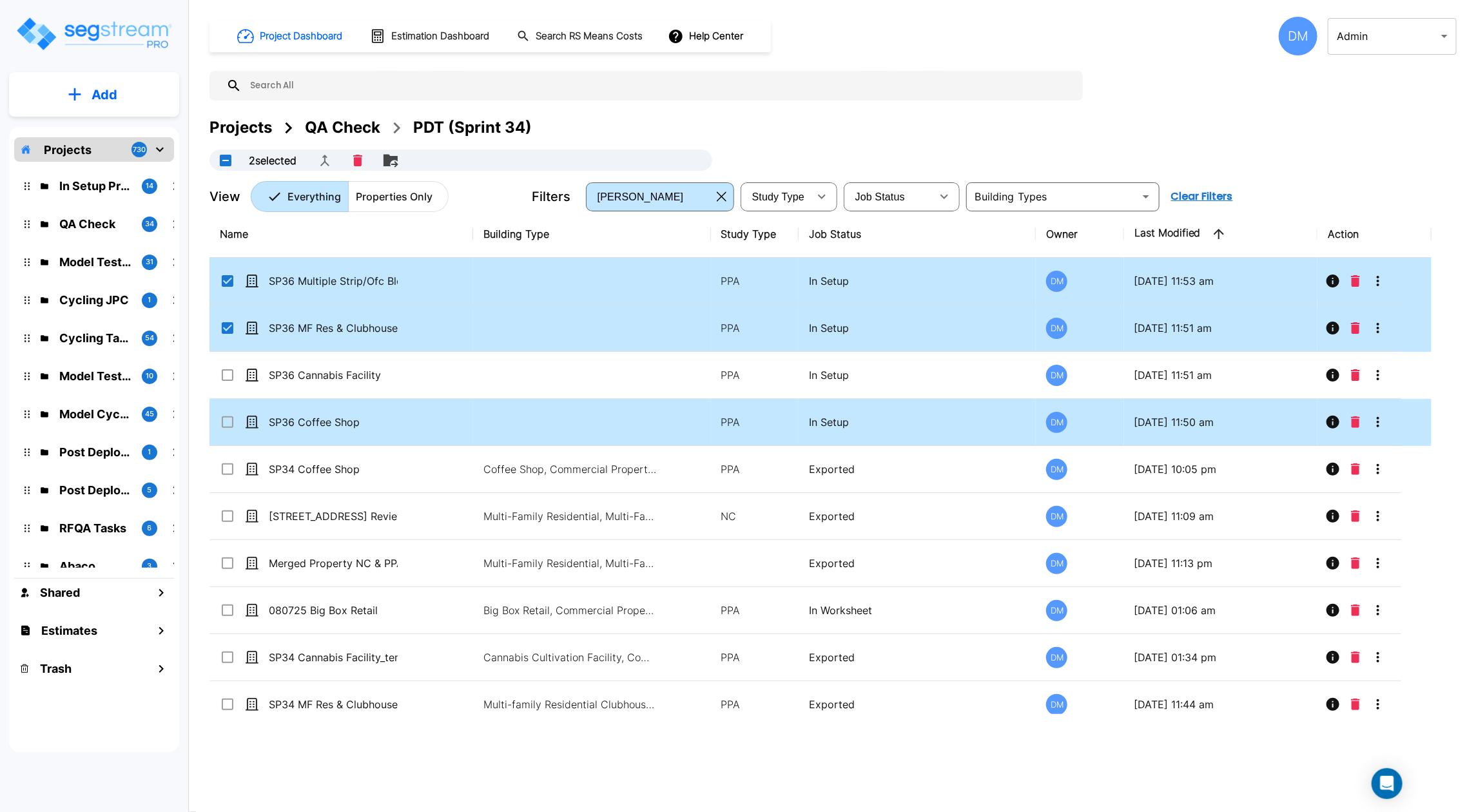
checkbox input "true"
click at [226, 420] on input "select row SP36 Coffee Shop" at bounding box center [226, 420] width 13 height 11
checkbox input "false"
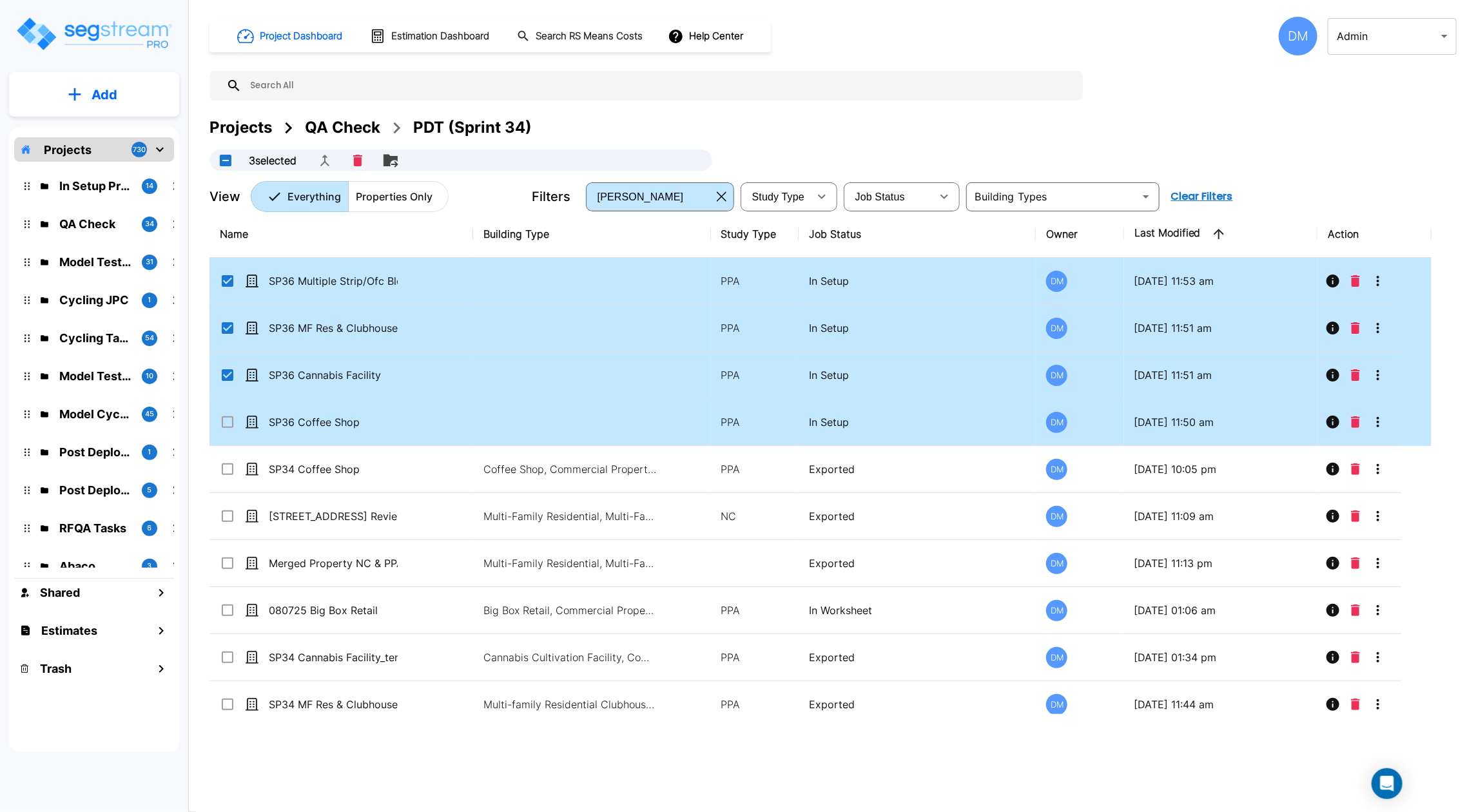
checkbox input "true"
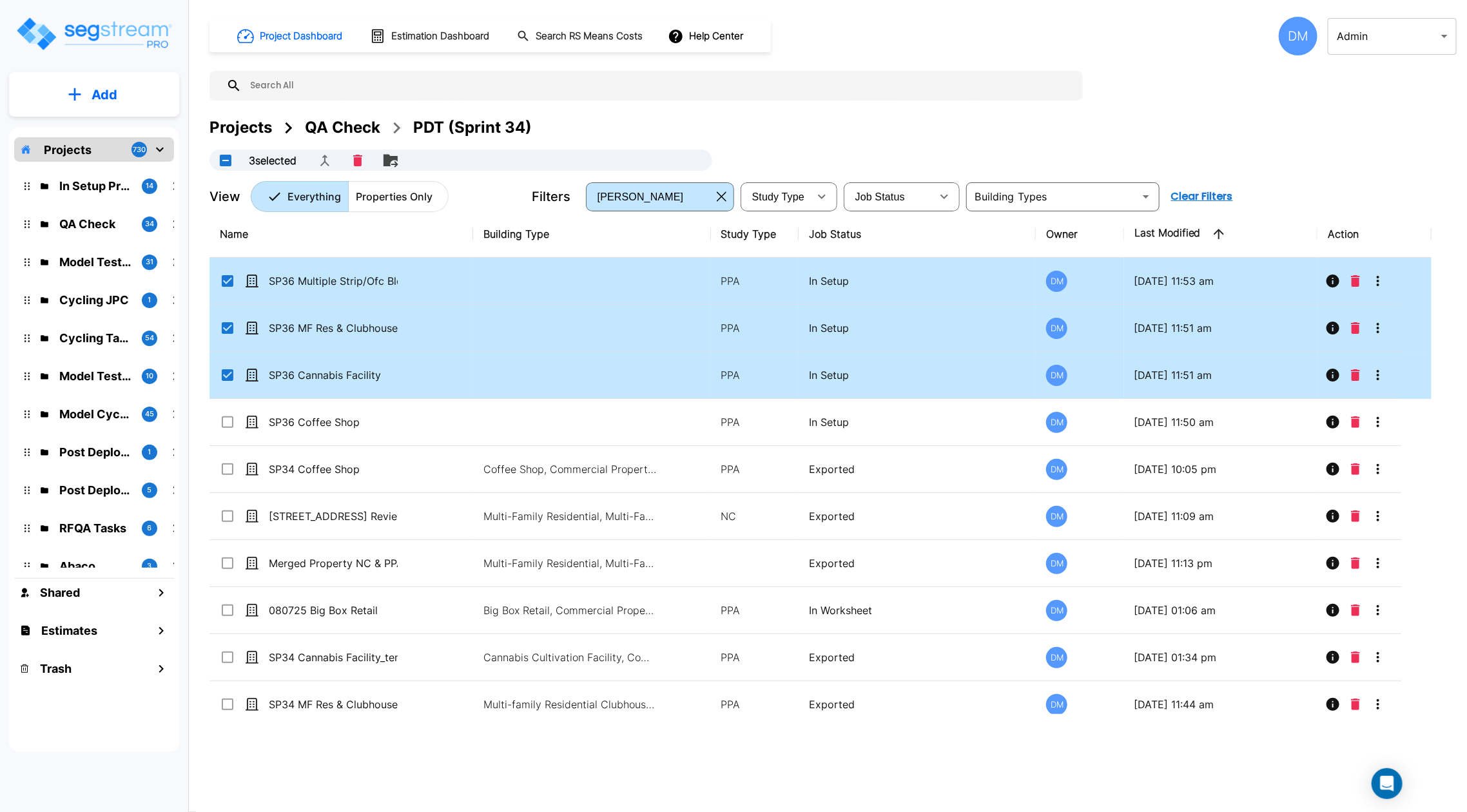
checkbox input "true"
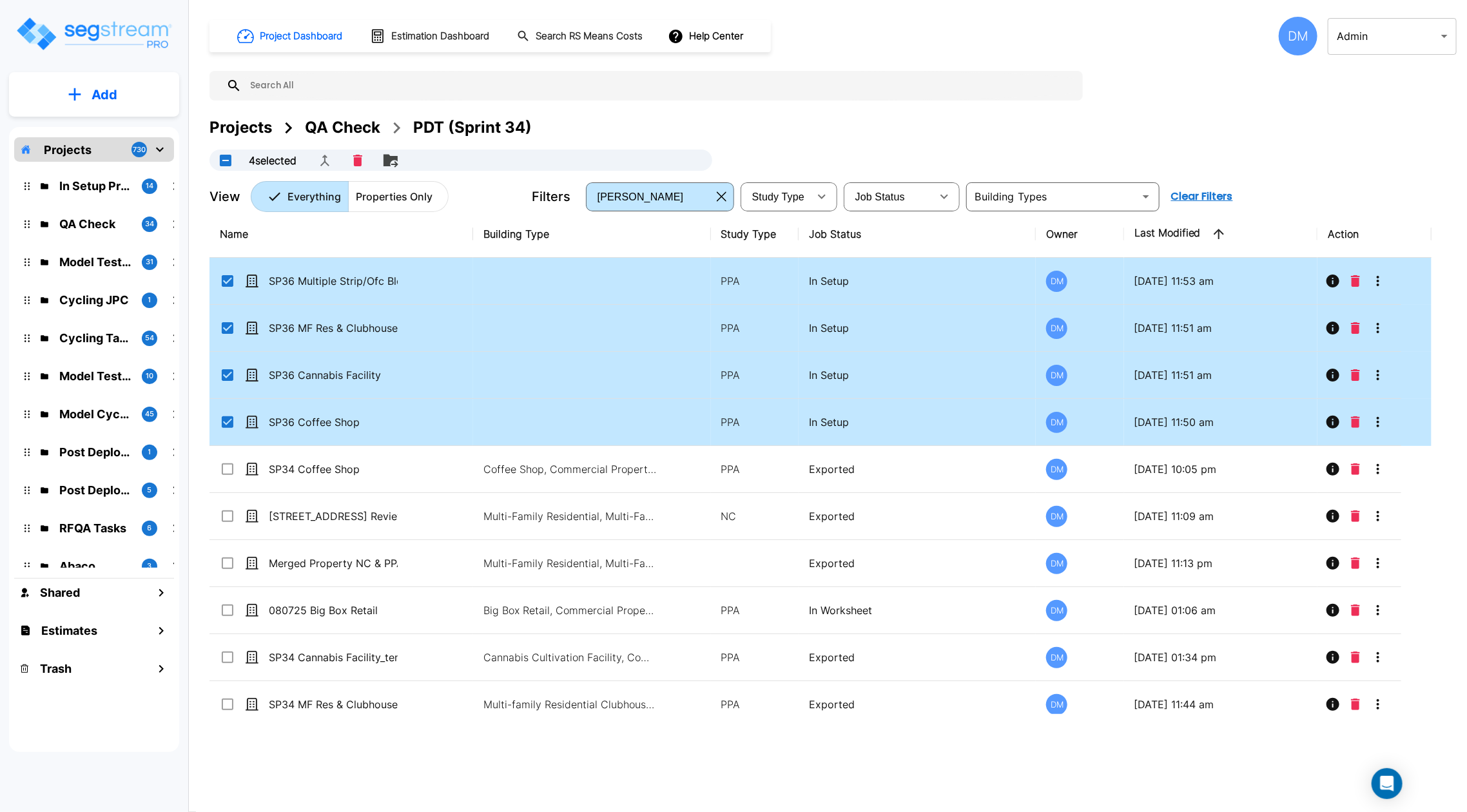
click at [399, 161] on icon "Move" at bounding box center [390, 160] width 15 height 15
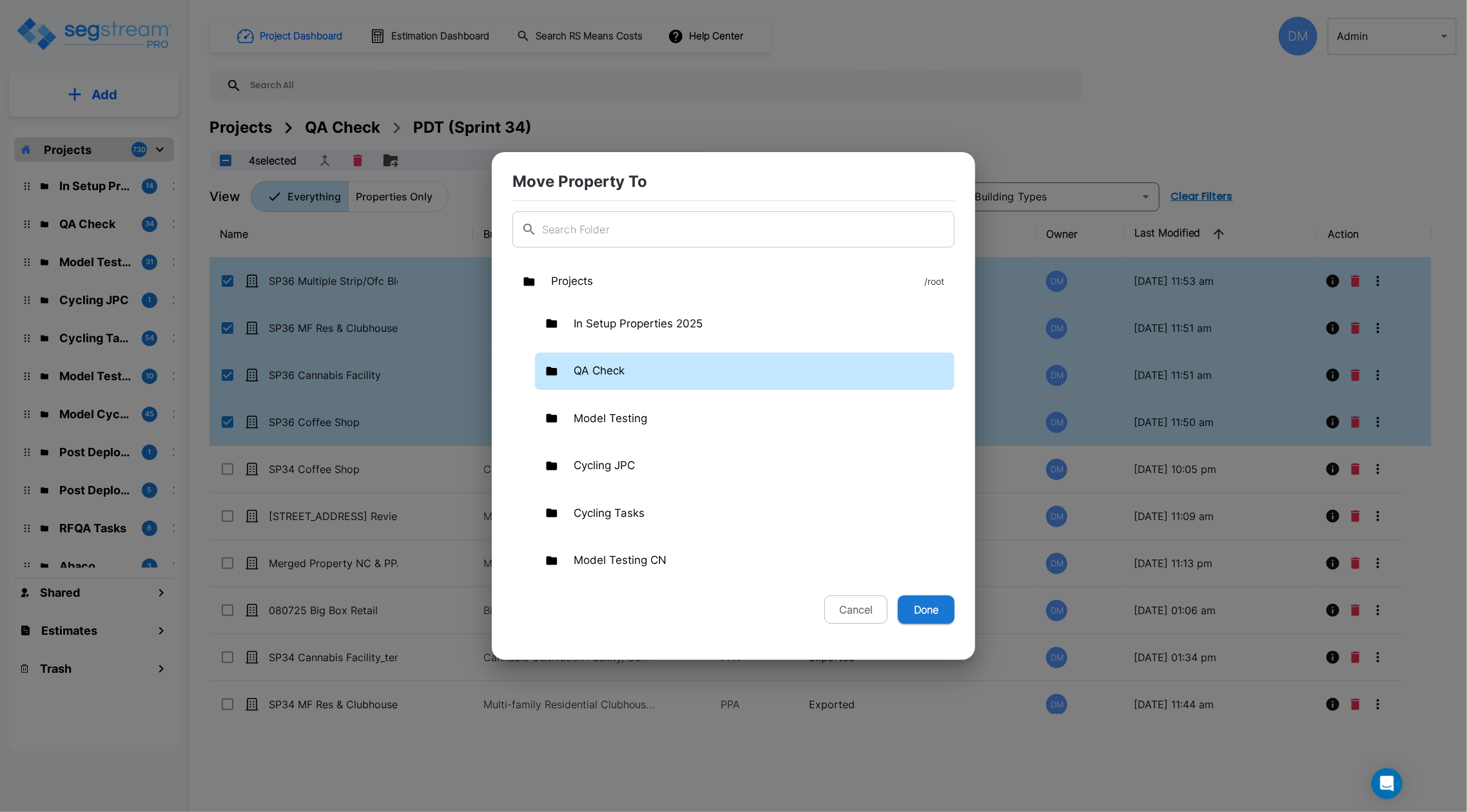
click at [602, 381] on div "QA Check" at bounding box center [745, 371] width 420 height 37
click at [604, 374] on p "QA Check" at bounding box center [598, 371] width 51 height 17
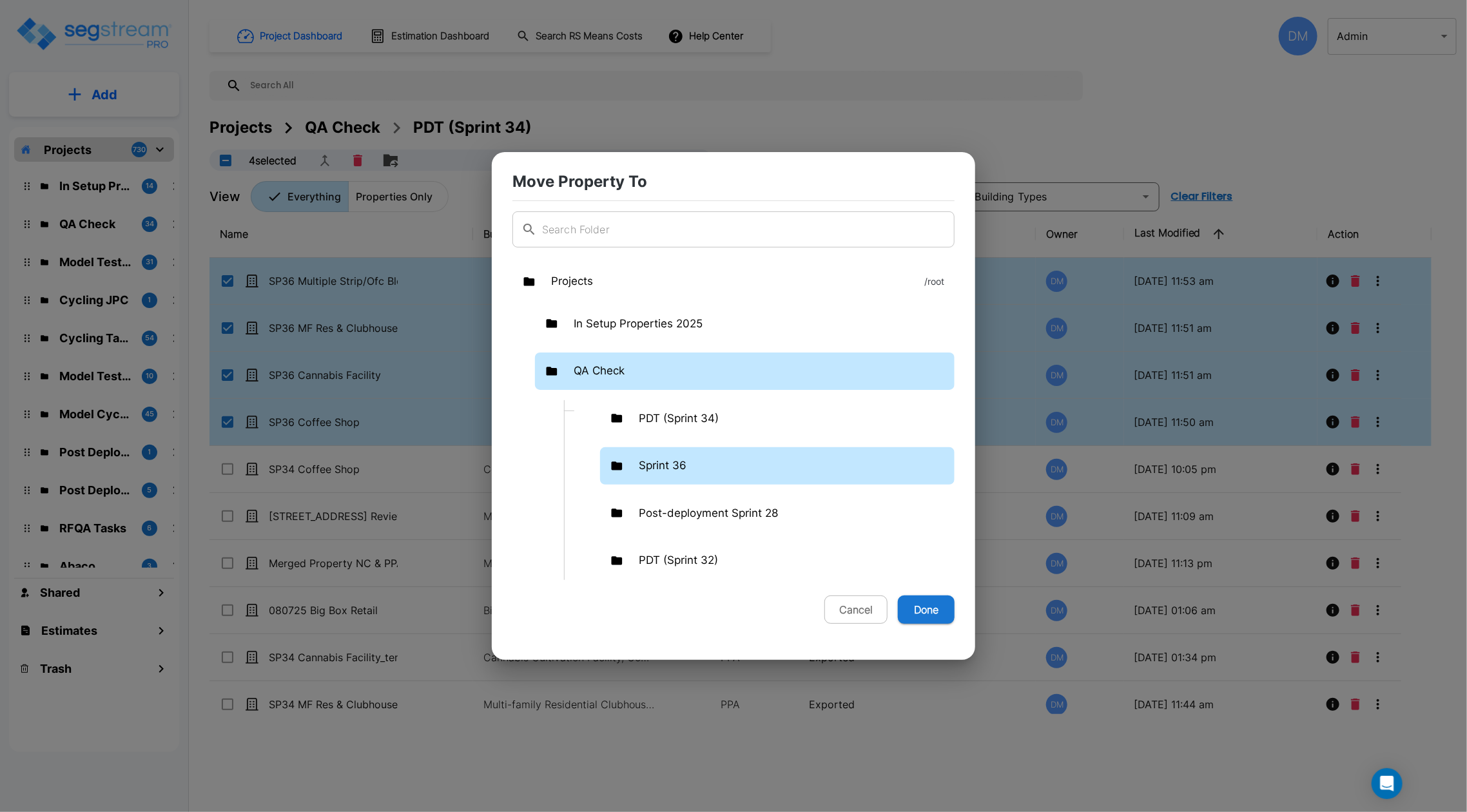
click at [667, 461] on p "Sprint 36" at bounding box center [663, 465] width 48 height 17
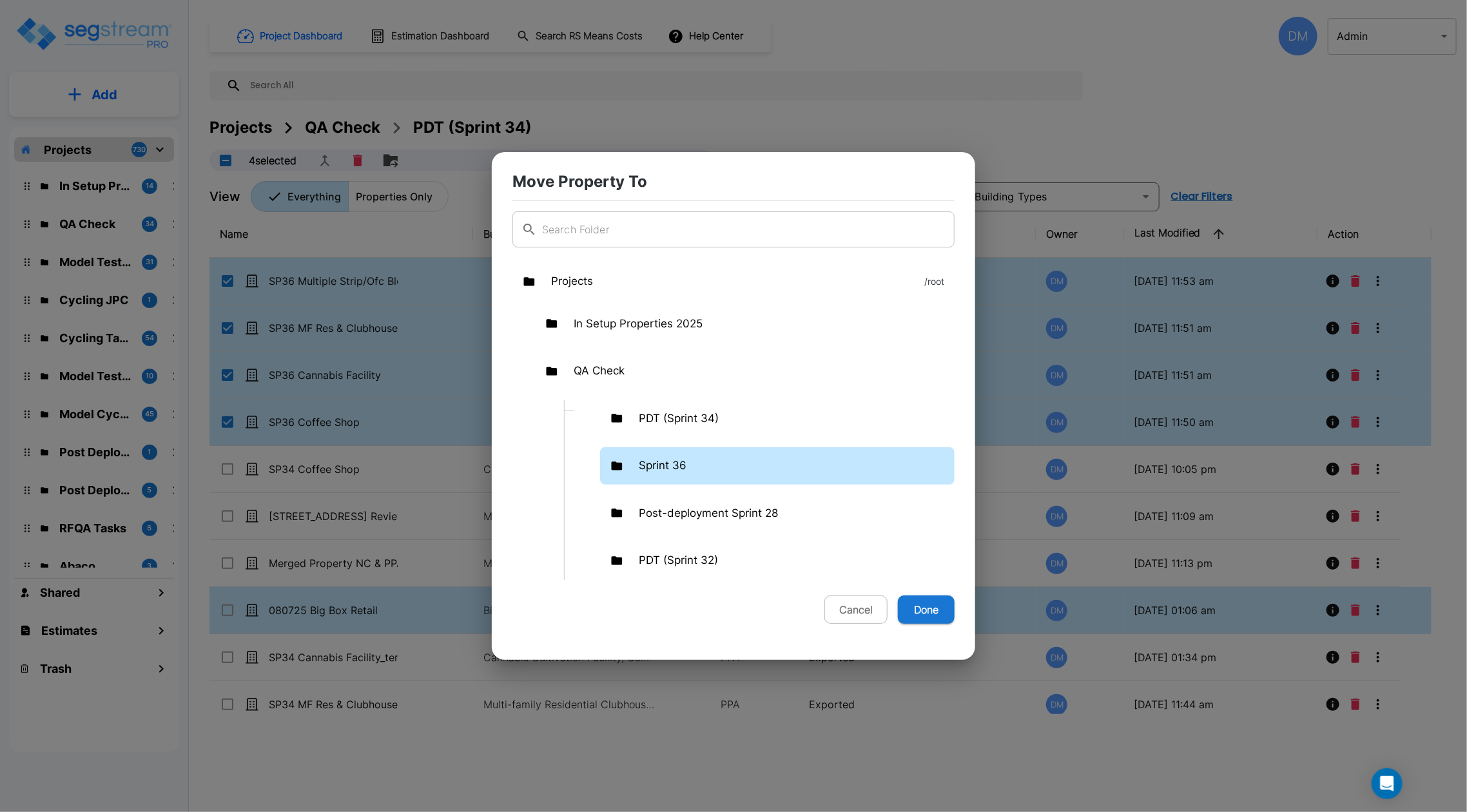
click at [929, 611] on button "Done" at bounding box center [926, 609] width 57 height 28
checkbox input "false"
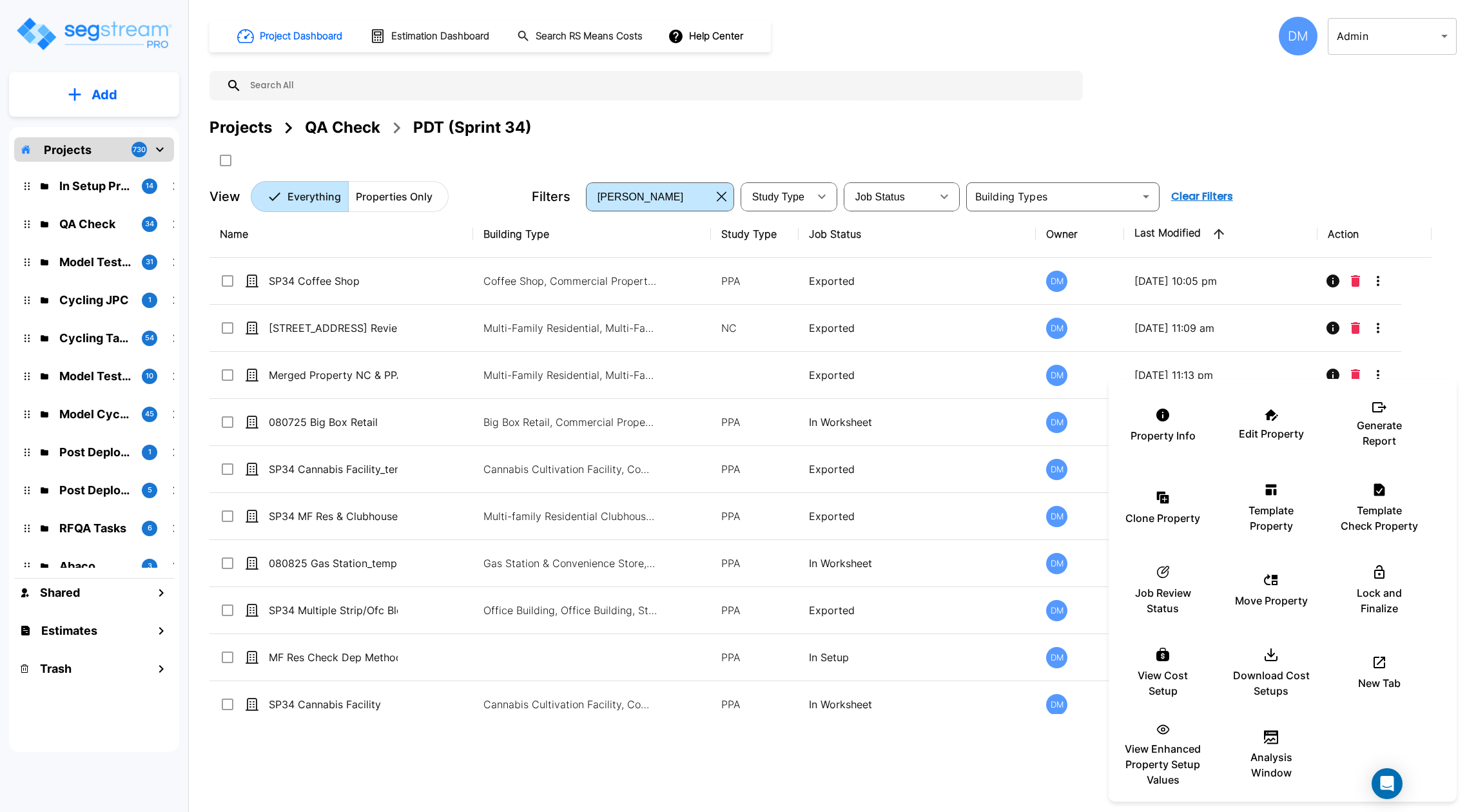
click at [347, 133] on div at bounding box center [734, 406] width 1467 height 812
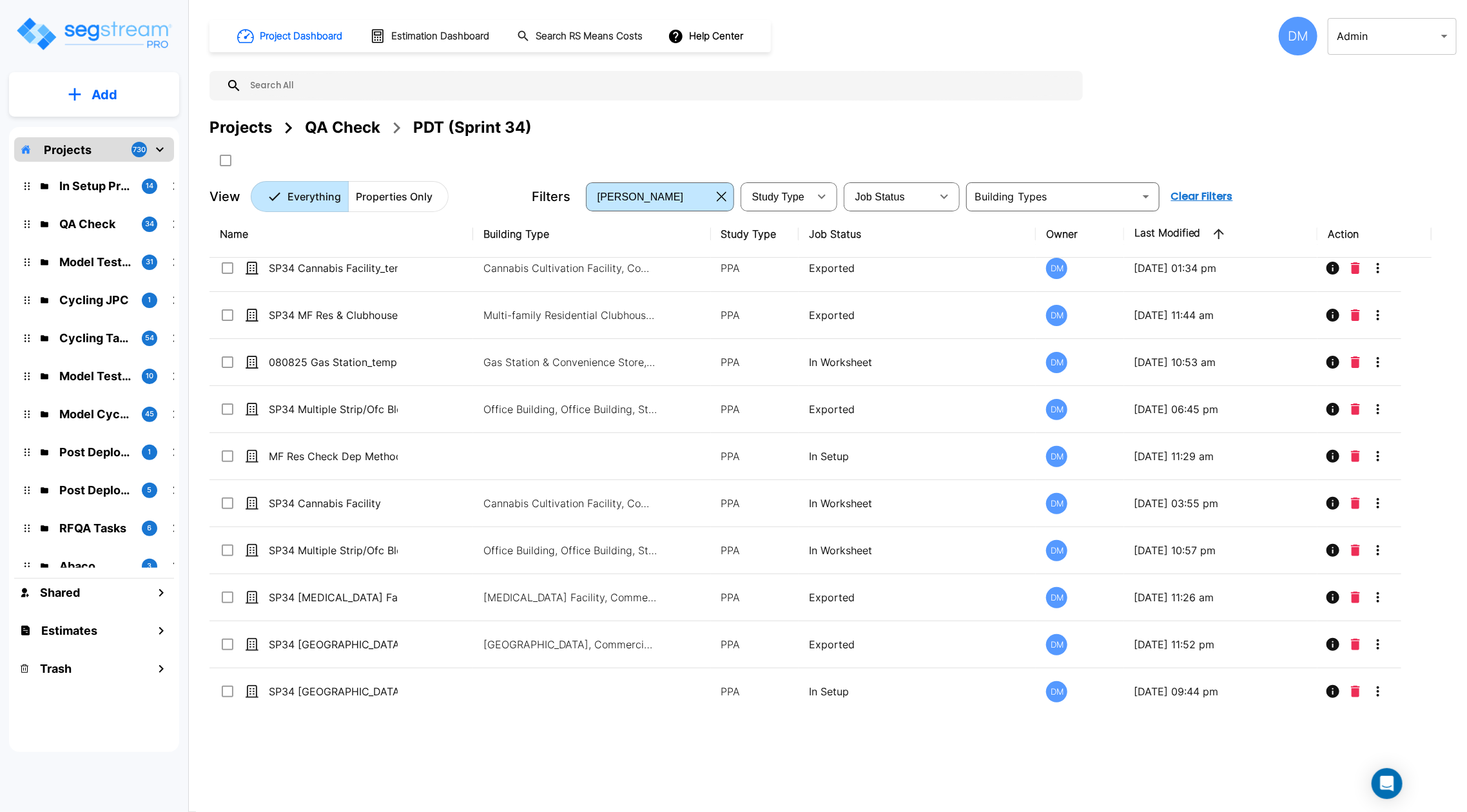
click at [349, 126] on div "QA Check" at bounding box center [342, 127] width 75 height 23
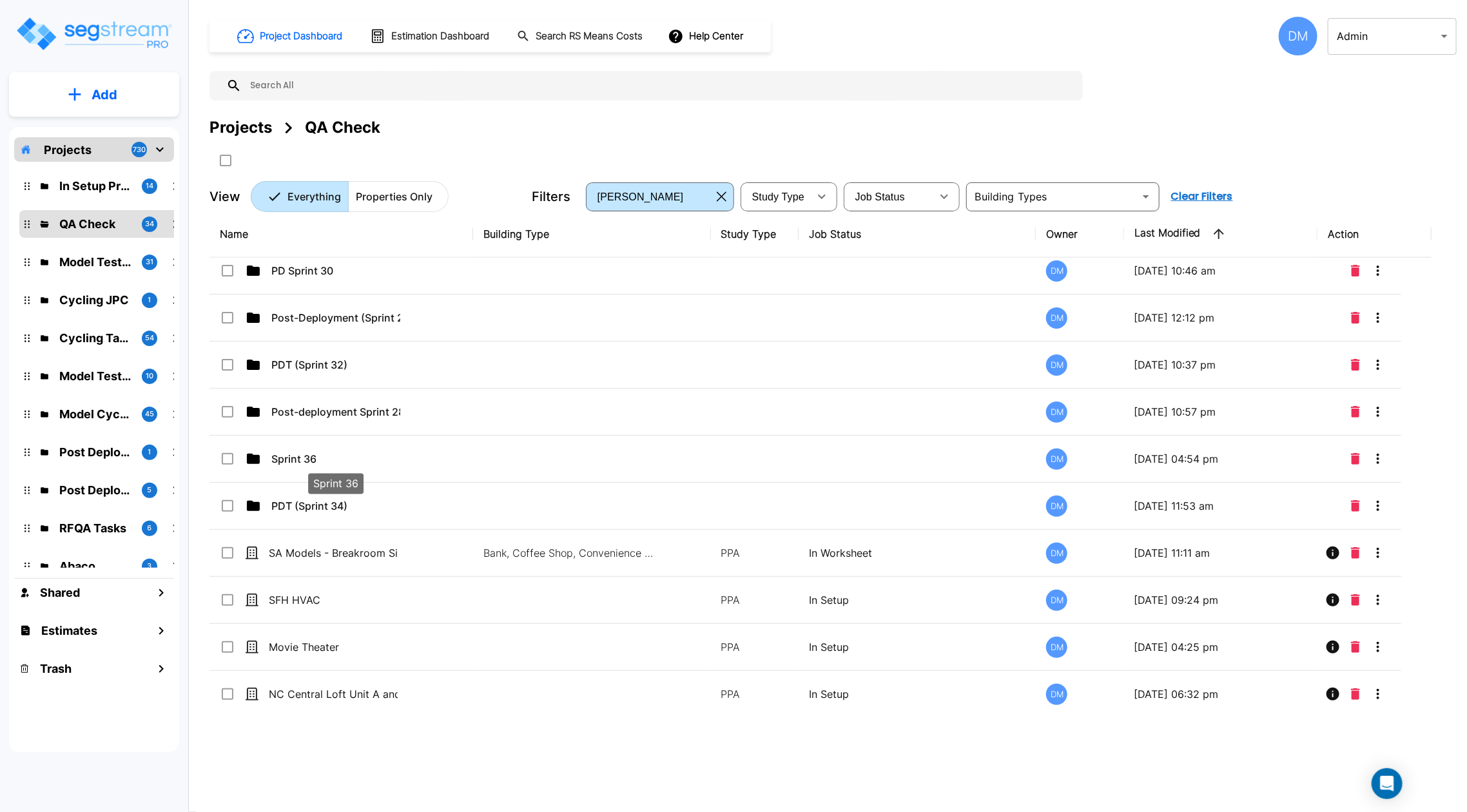
scroll to position [1093, 0]
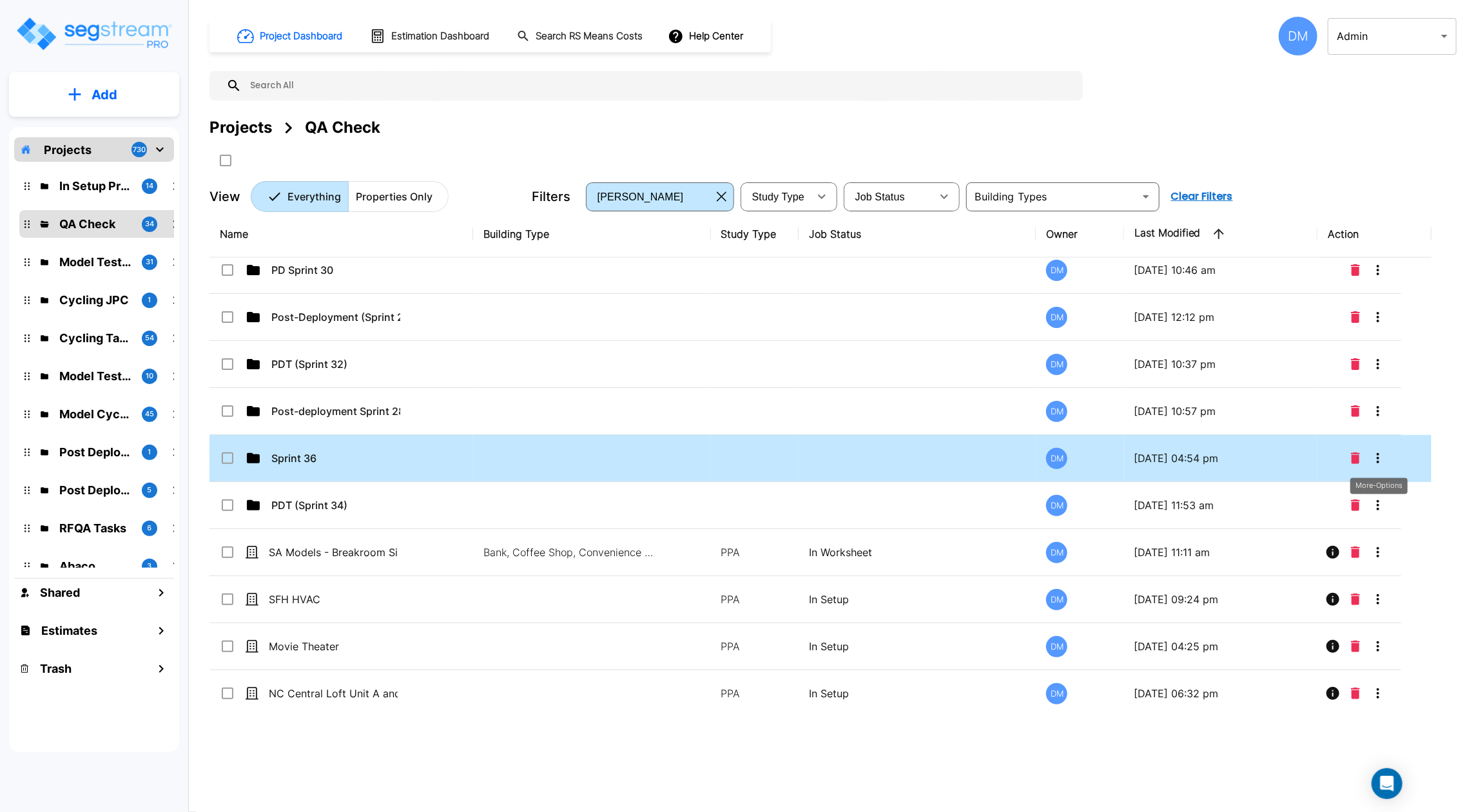
click at [1378, 456] on icon "More-Options" at bounding box center [1378, 458] width 3 height 11
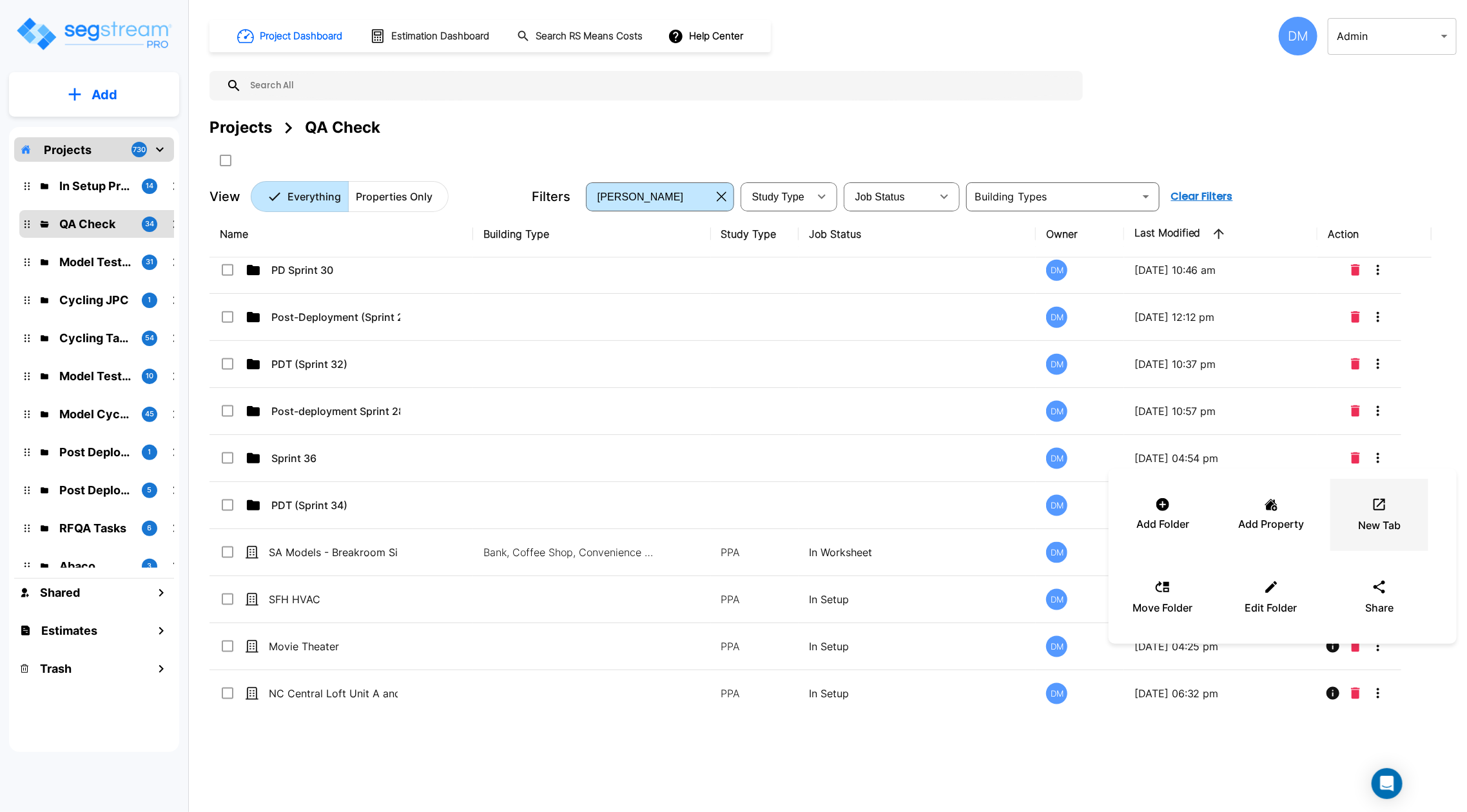
click at [1382, 527] on p "New Tab" at bounding box center [1379, 525] width 42 height 15
click at [1017, 38] on div "Project Dashboard Estimation Dashboard Search RS Means Costs Help Center DM Adm…" at bounding box center [833, 36] width 1247 height 38
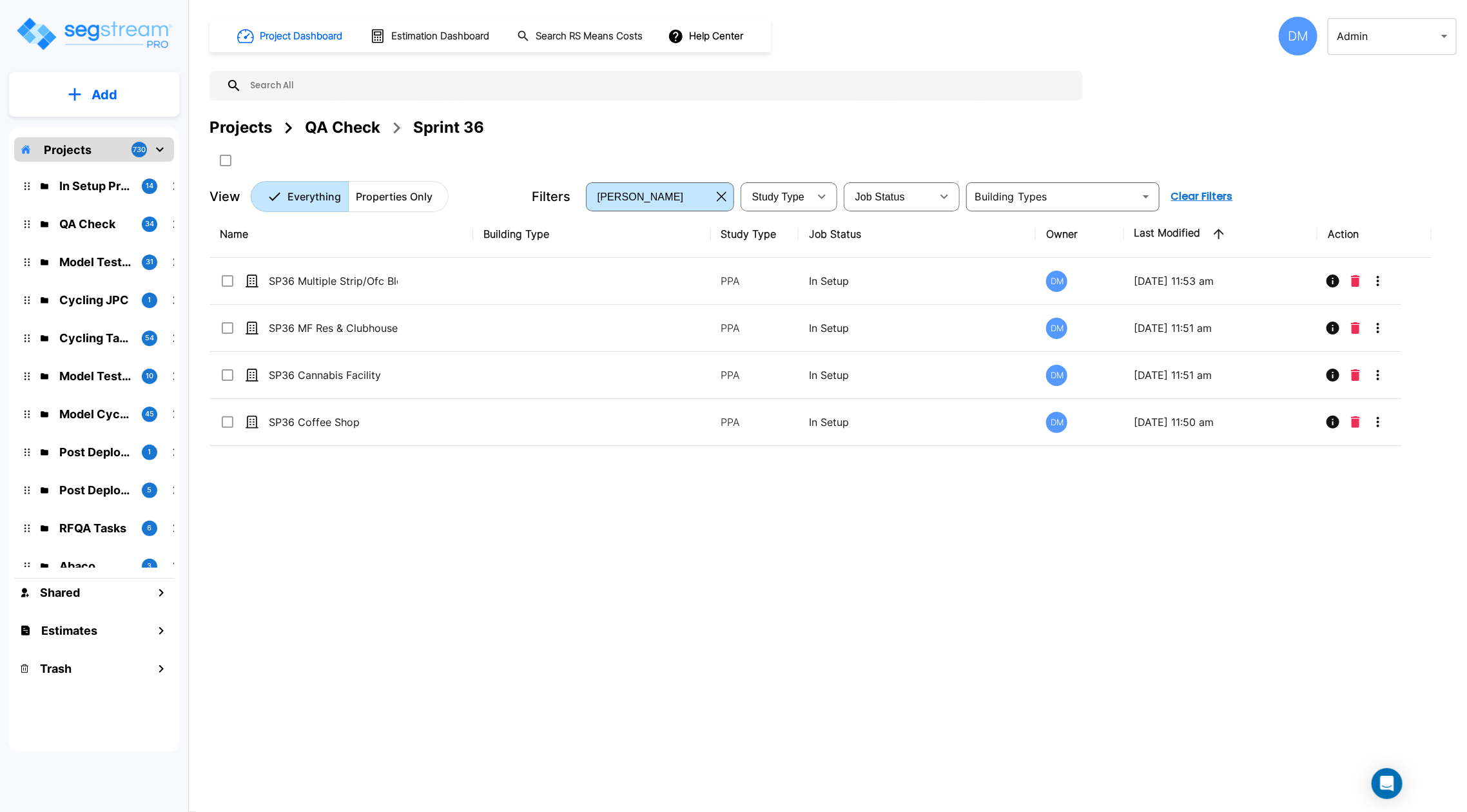
scroll to position [0, 0]
click at [361, 126] on div "QA Check" at bounding box center [342, 127] width 75 height 23
click at [352, 125] on div "QA Check" at bounding box center [342, 127] width 75 height 23
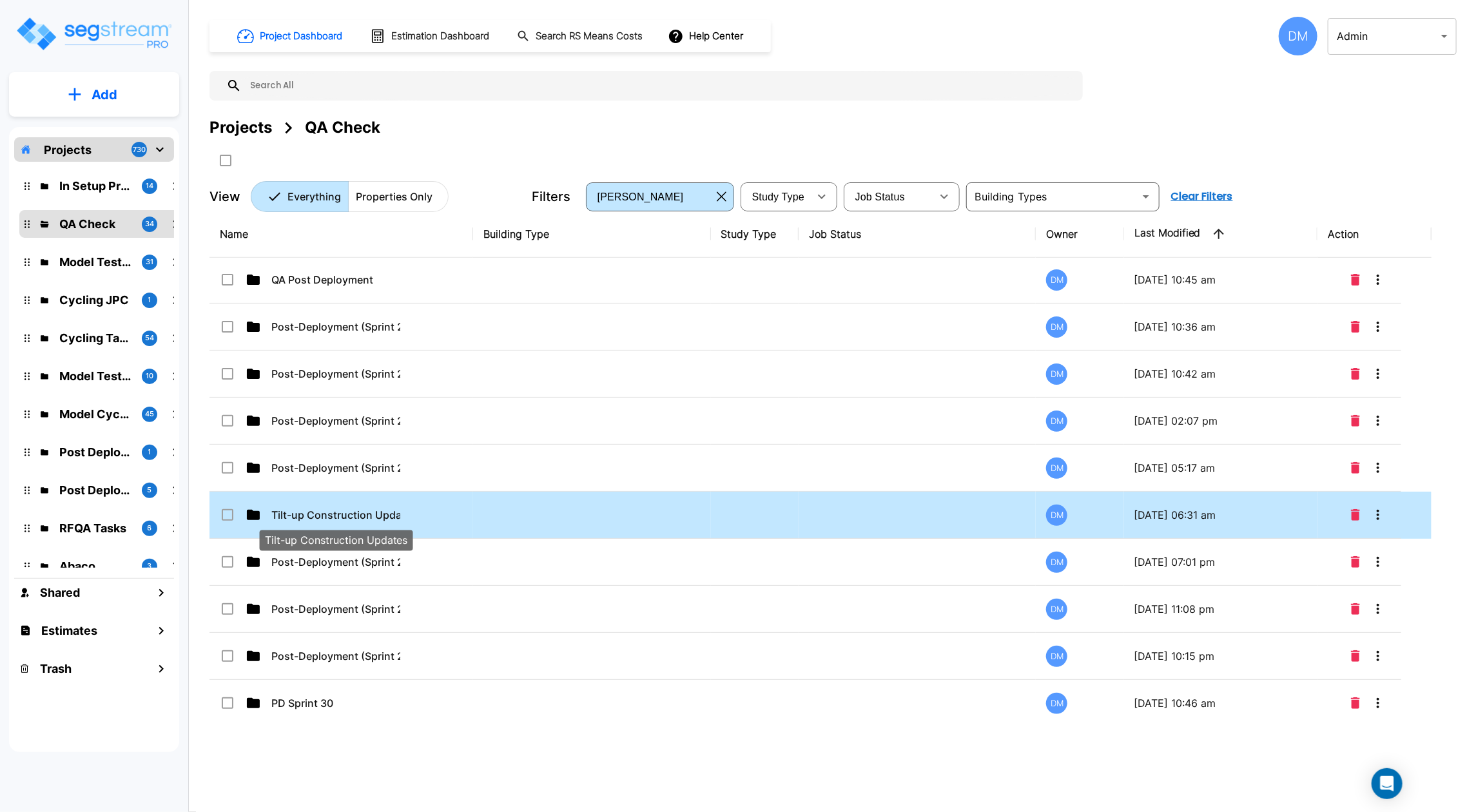
scroll to position [1093, 0]
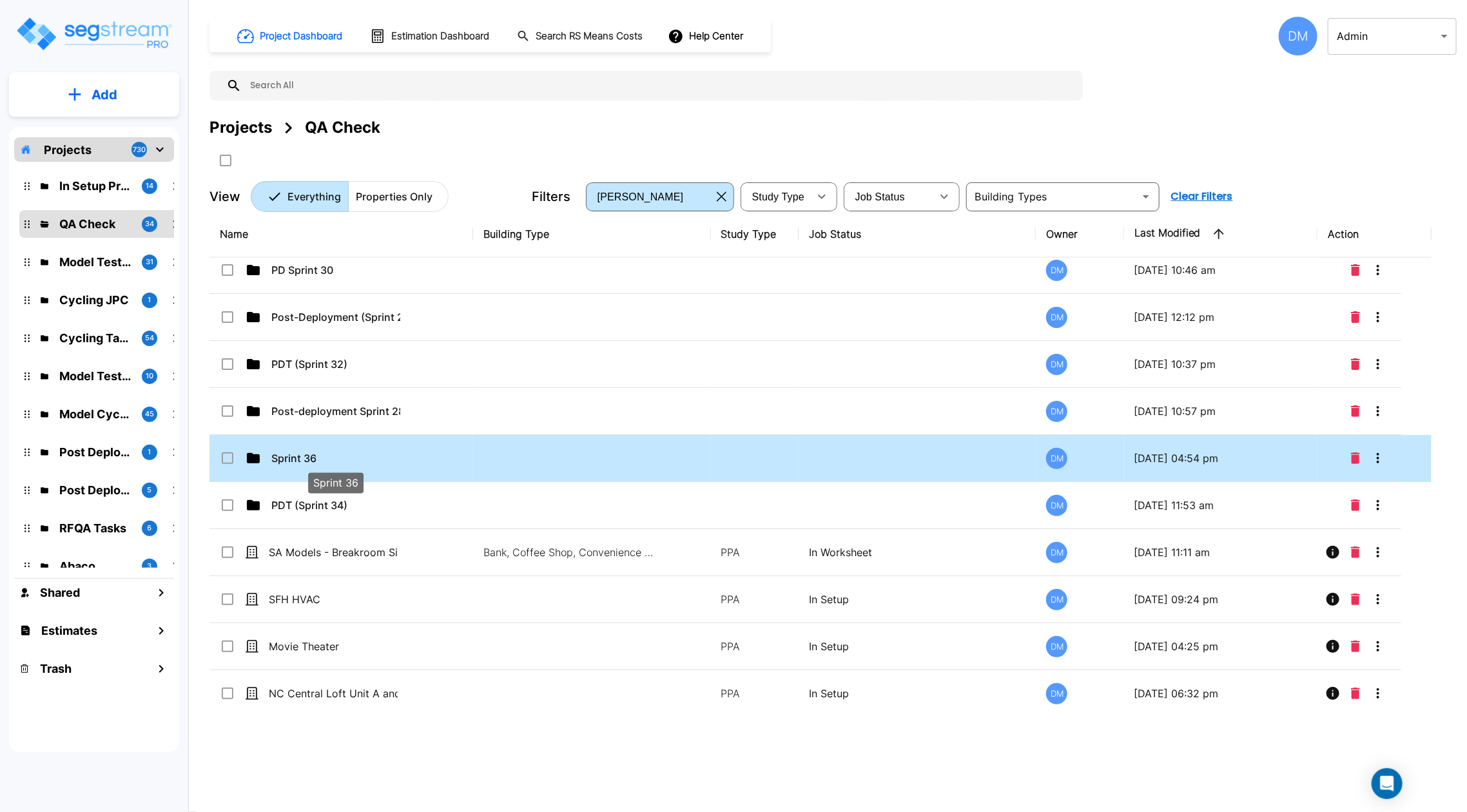
click at [299, 459] on p "Sprint 36" at bounding box center [336, 457] width 129 height 15
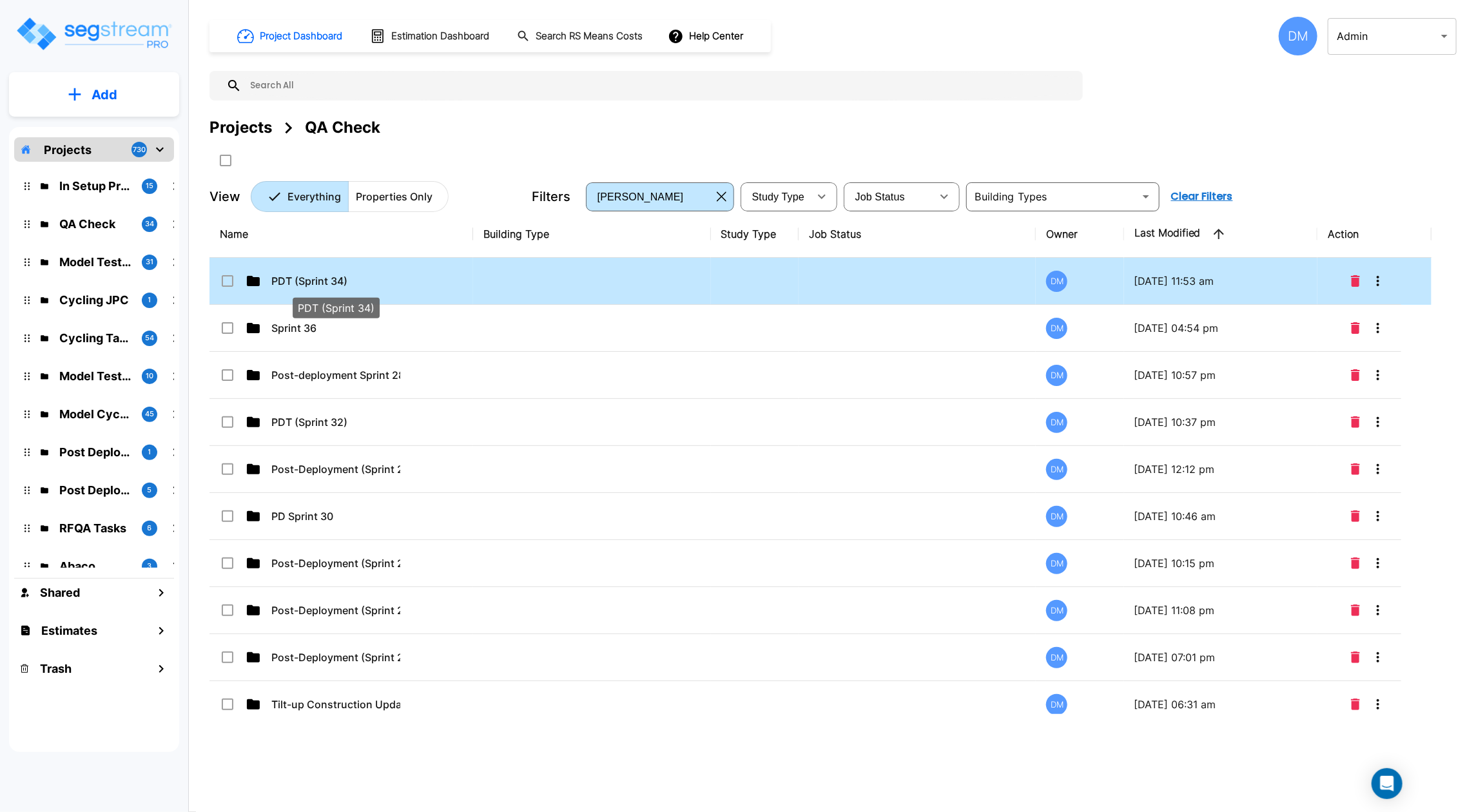
click at [307, 285] on p "PDT (Sprint 34)" at bounding box center [336, 281] width 129 height 15
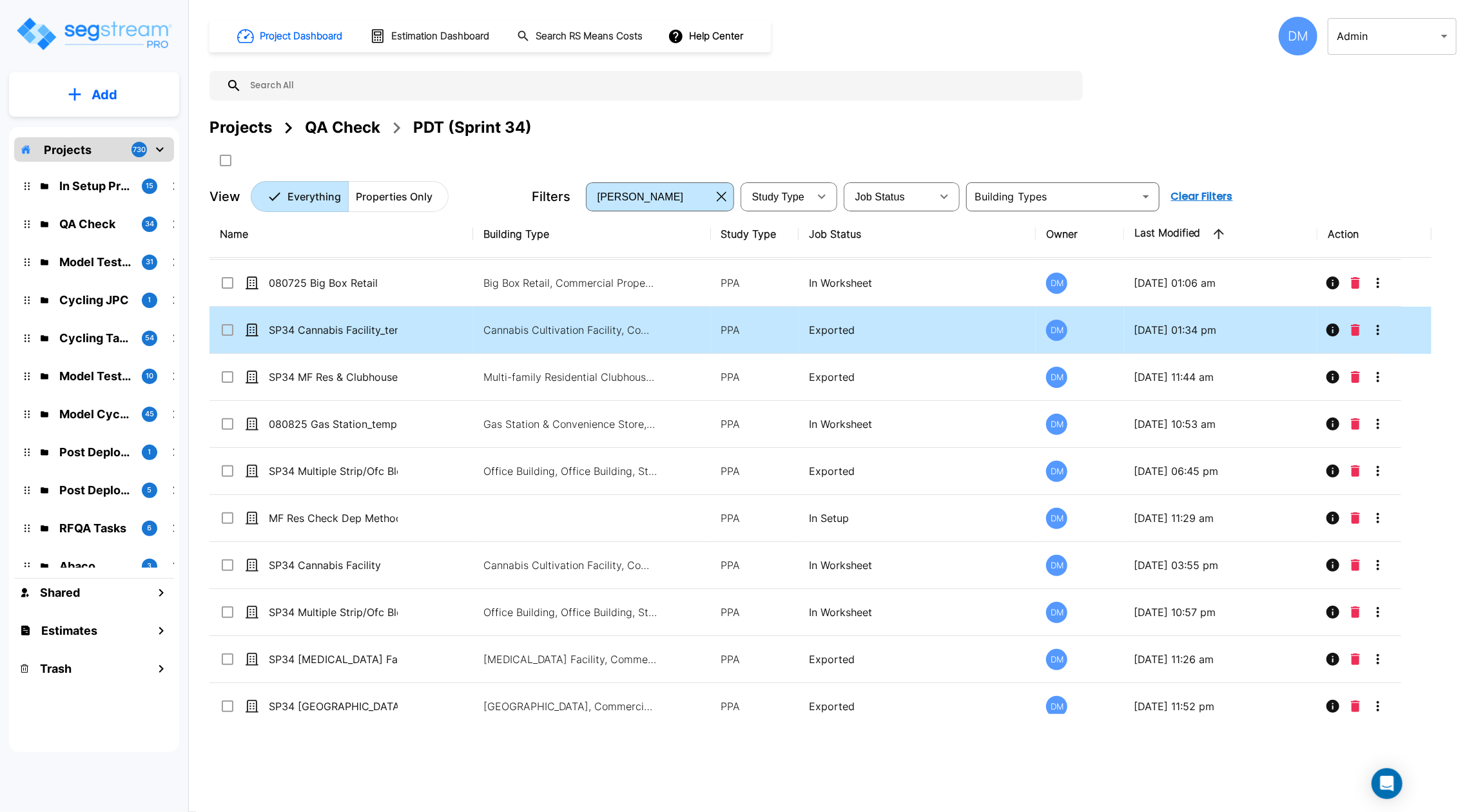
scroll to position [201, 0]
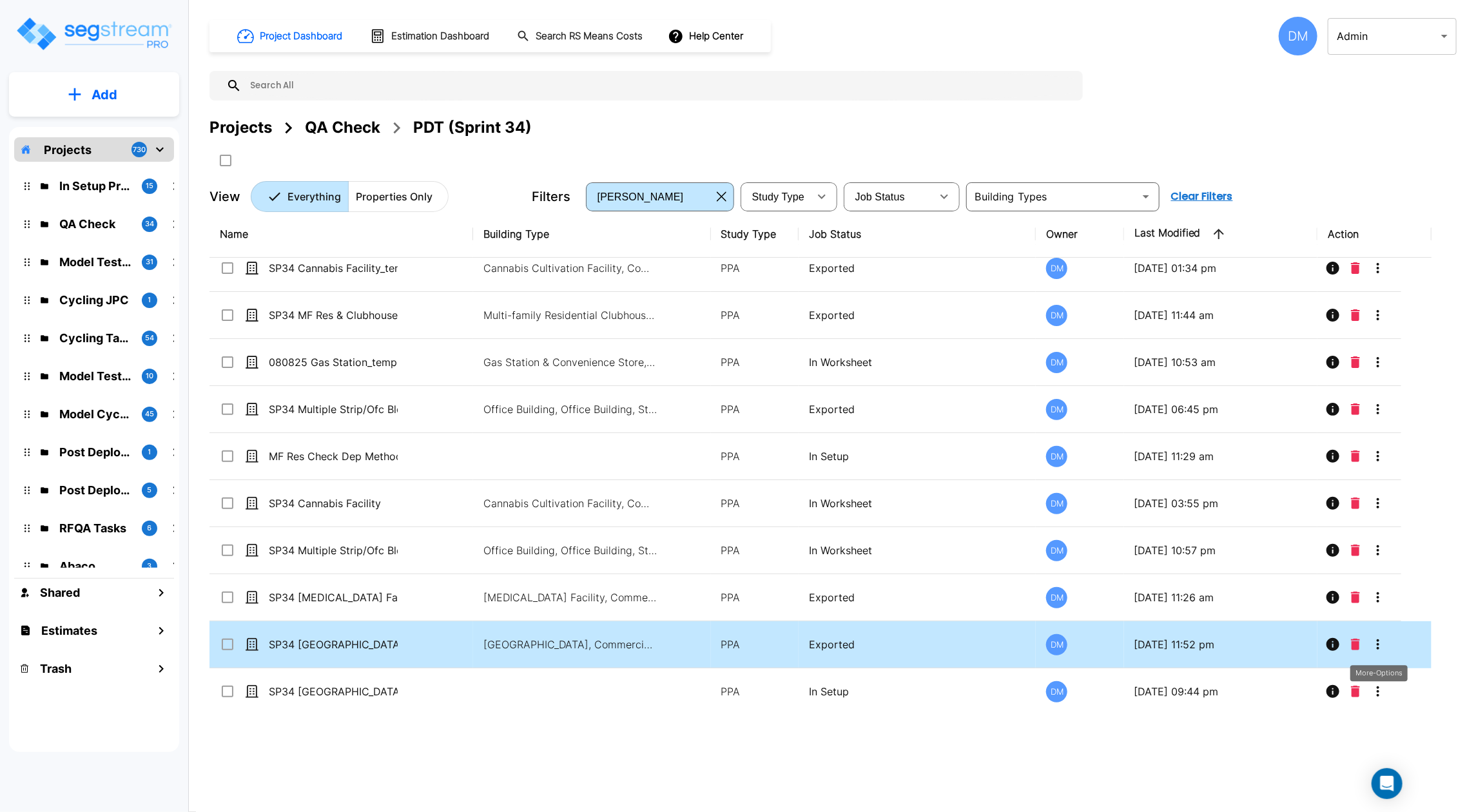
click at [1376, 644] on icon "More-Options" at bounding box center [1377, 644] width 15 height 15
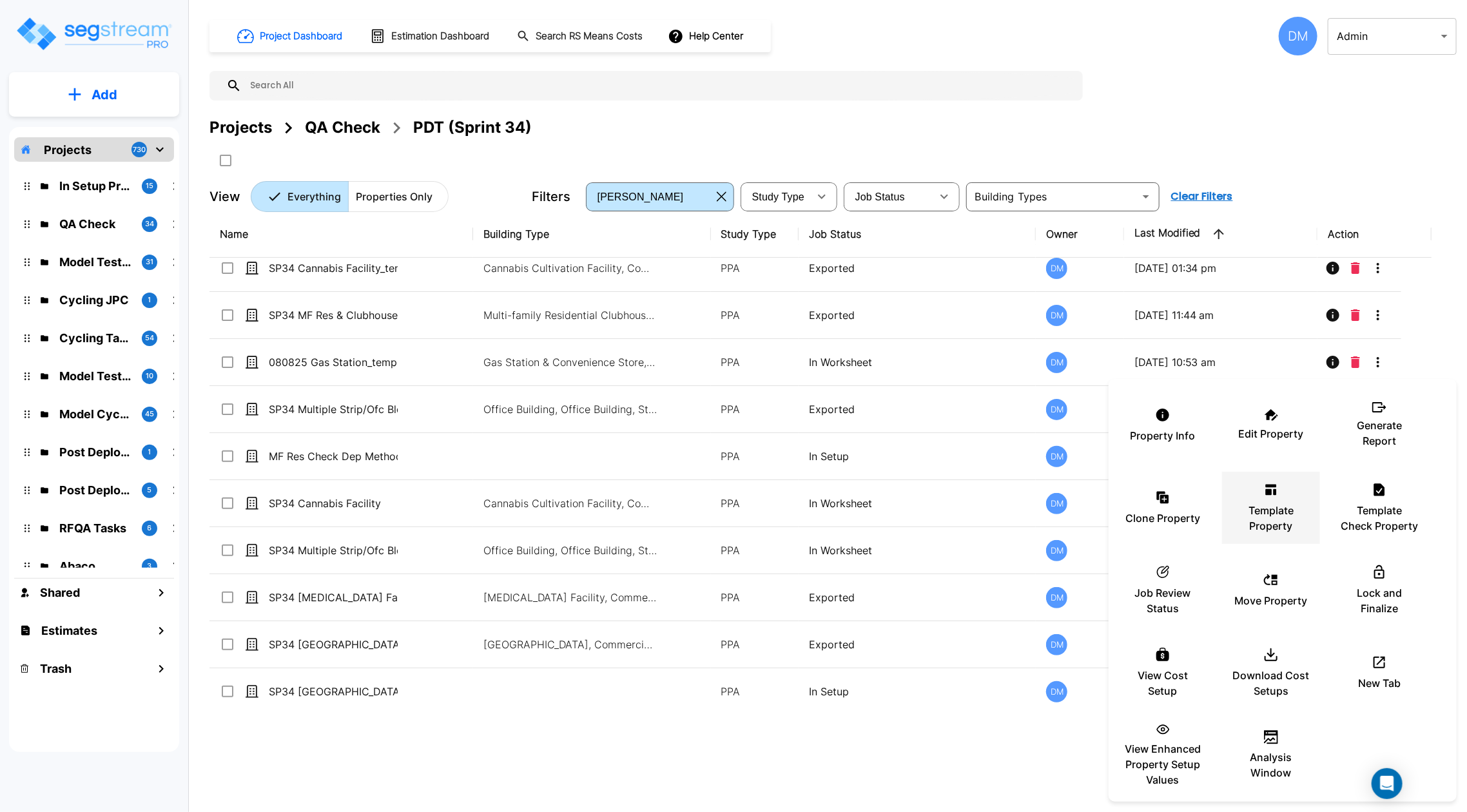
click at [1298, 507] on p "Template Property" at bounding box center [1270, 518] width 77 height 31
click at [665, 759] on div at bounding box center [734, 406] width 1467 height 812
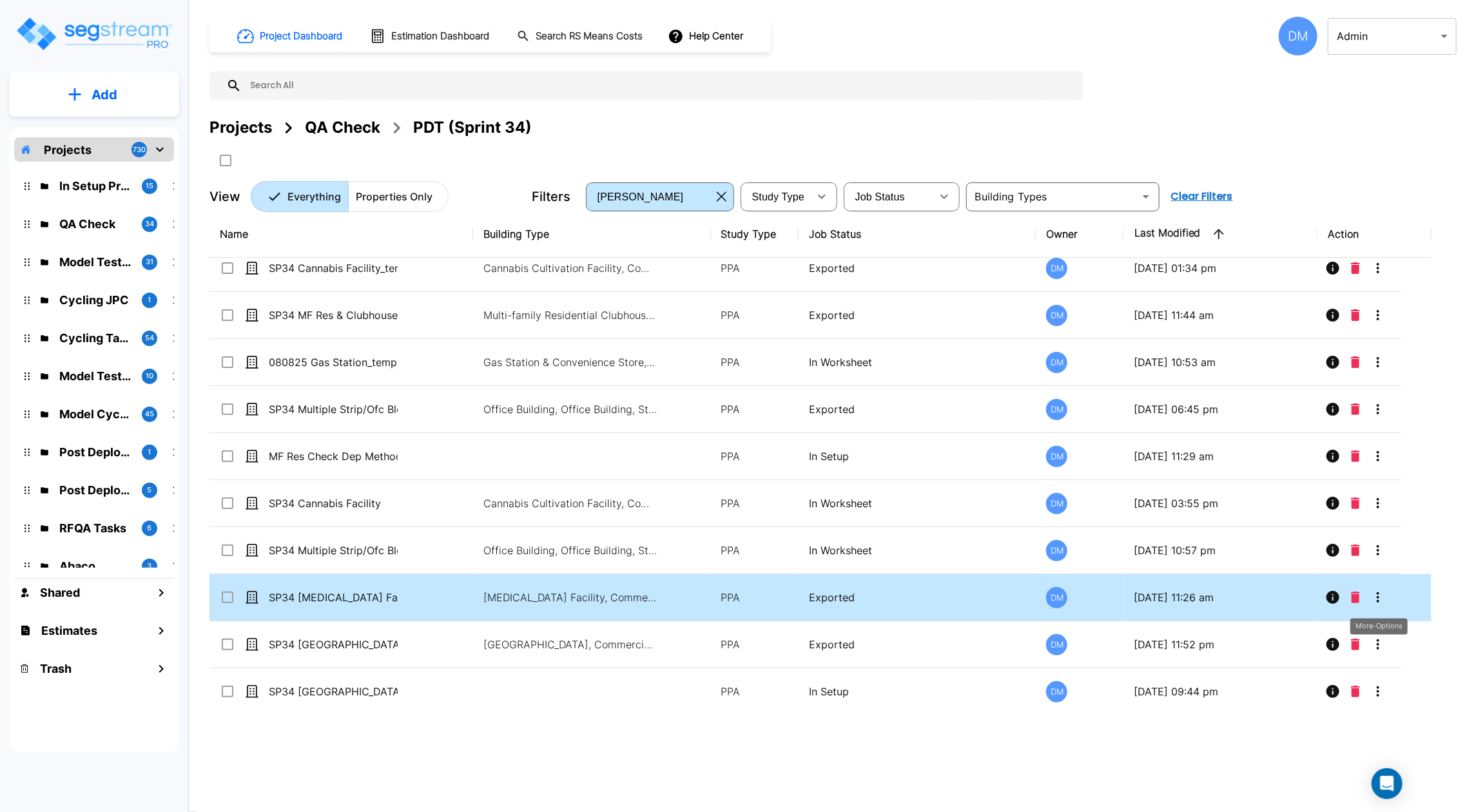
click at [1376, 595] on icon "More-Options" at bounding box center [1377, 597] width 15 height 15
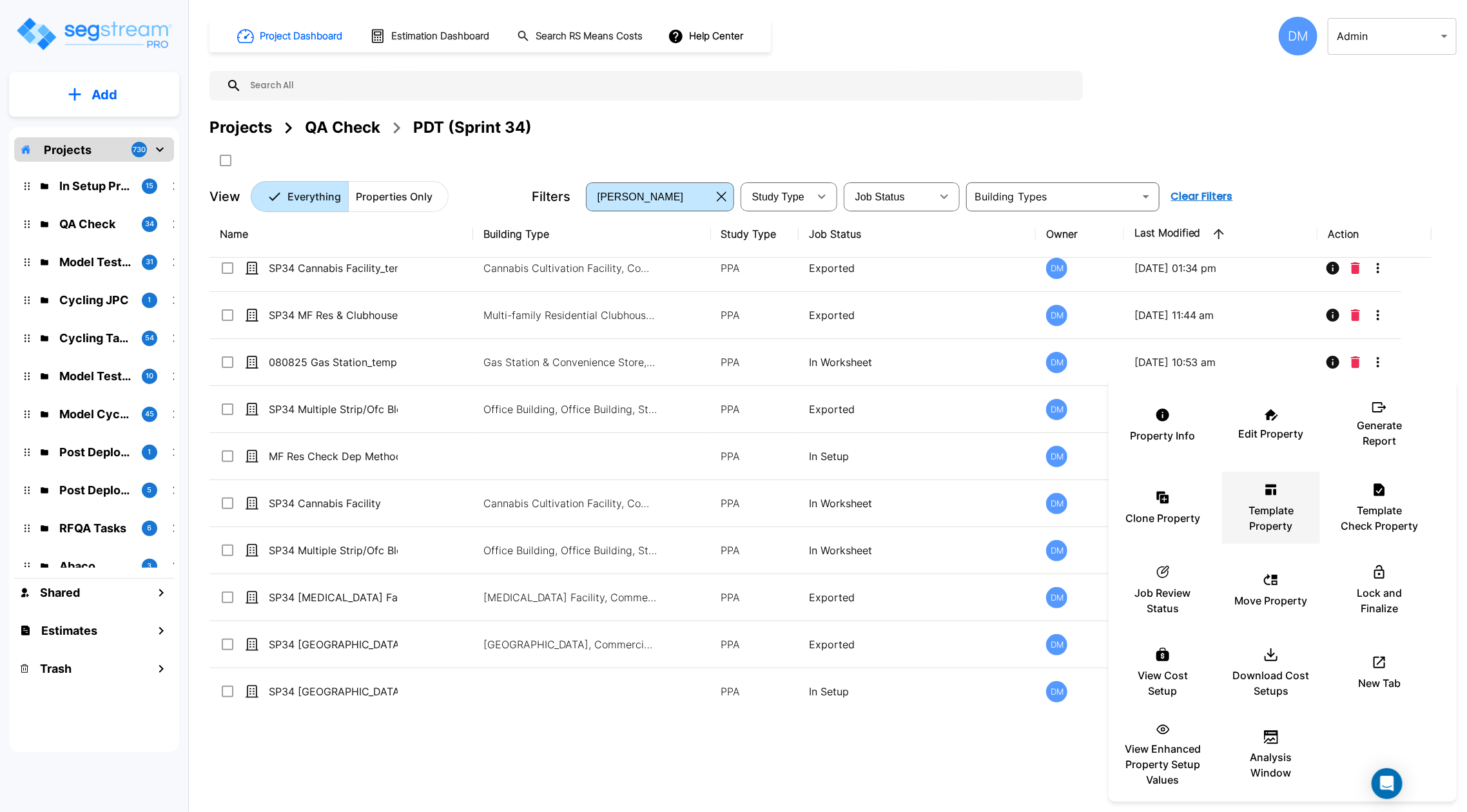
click at [1284, 500] on div "Template Property" at bounding box center [1270, 507] width 77 height 64
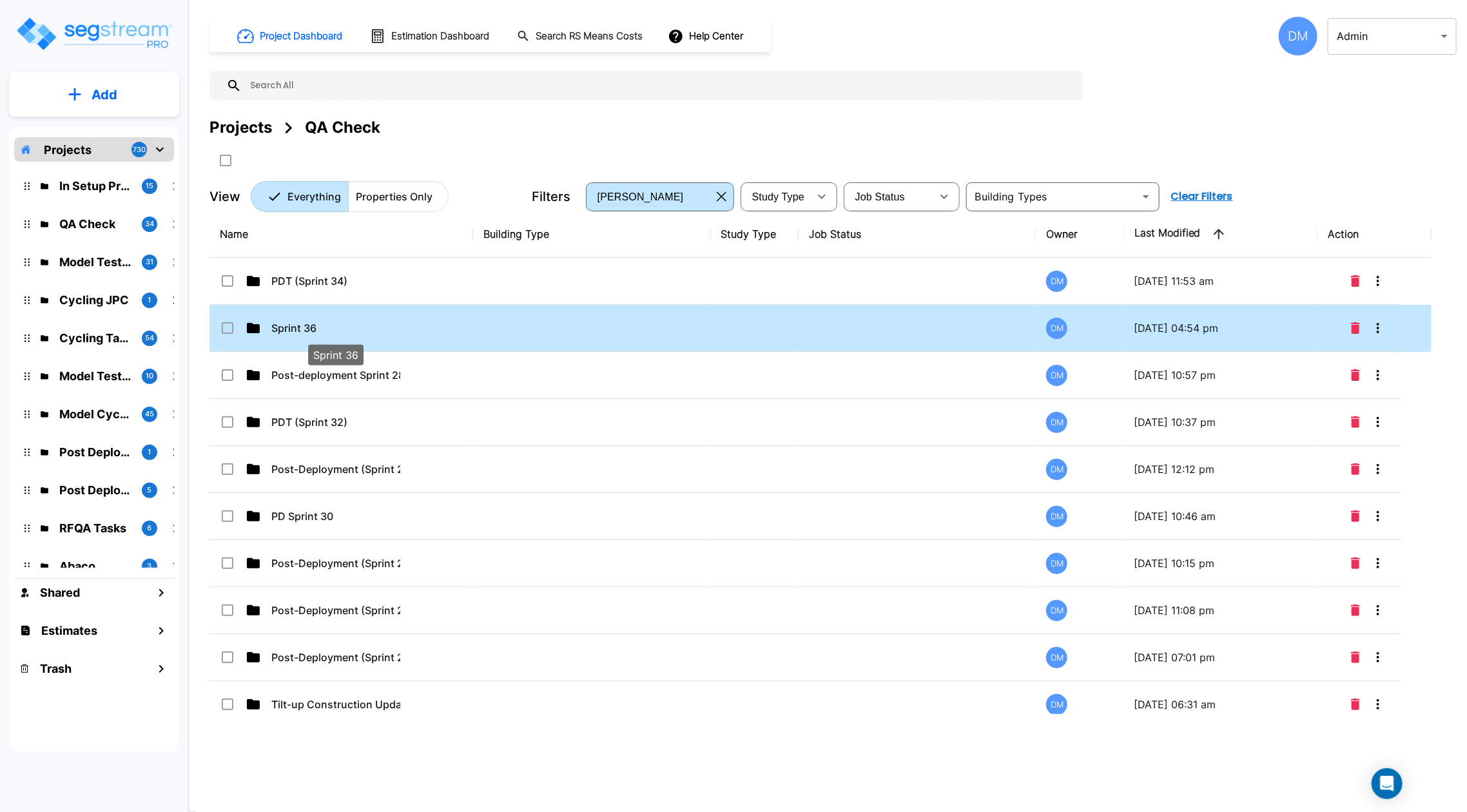
click at [293, 322] on p "Sprint 36" at bounding box center [336, 328] width 129 height 15
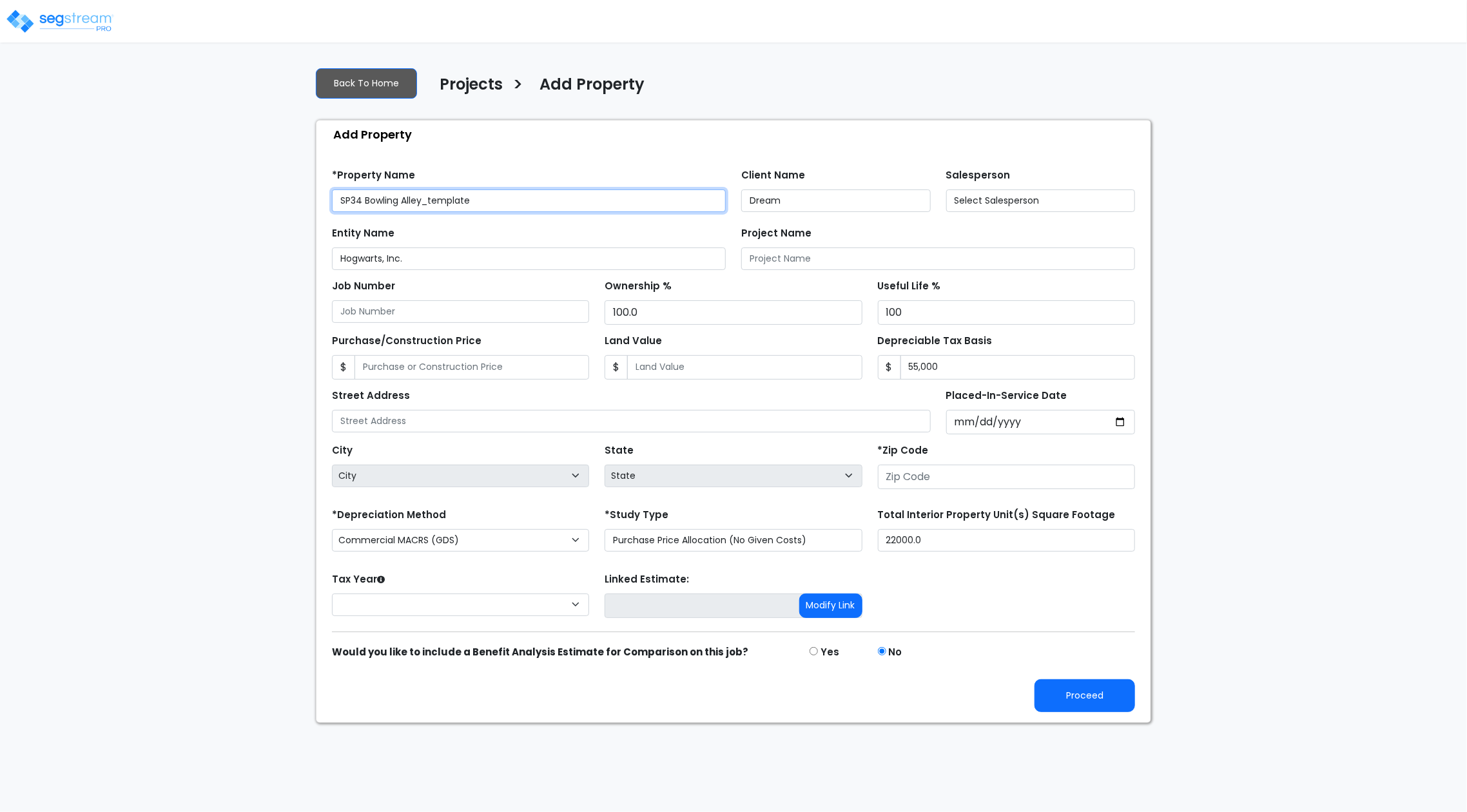
type input "[STREET_ADDRESS]"
type input "10602"
select select "2025"
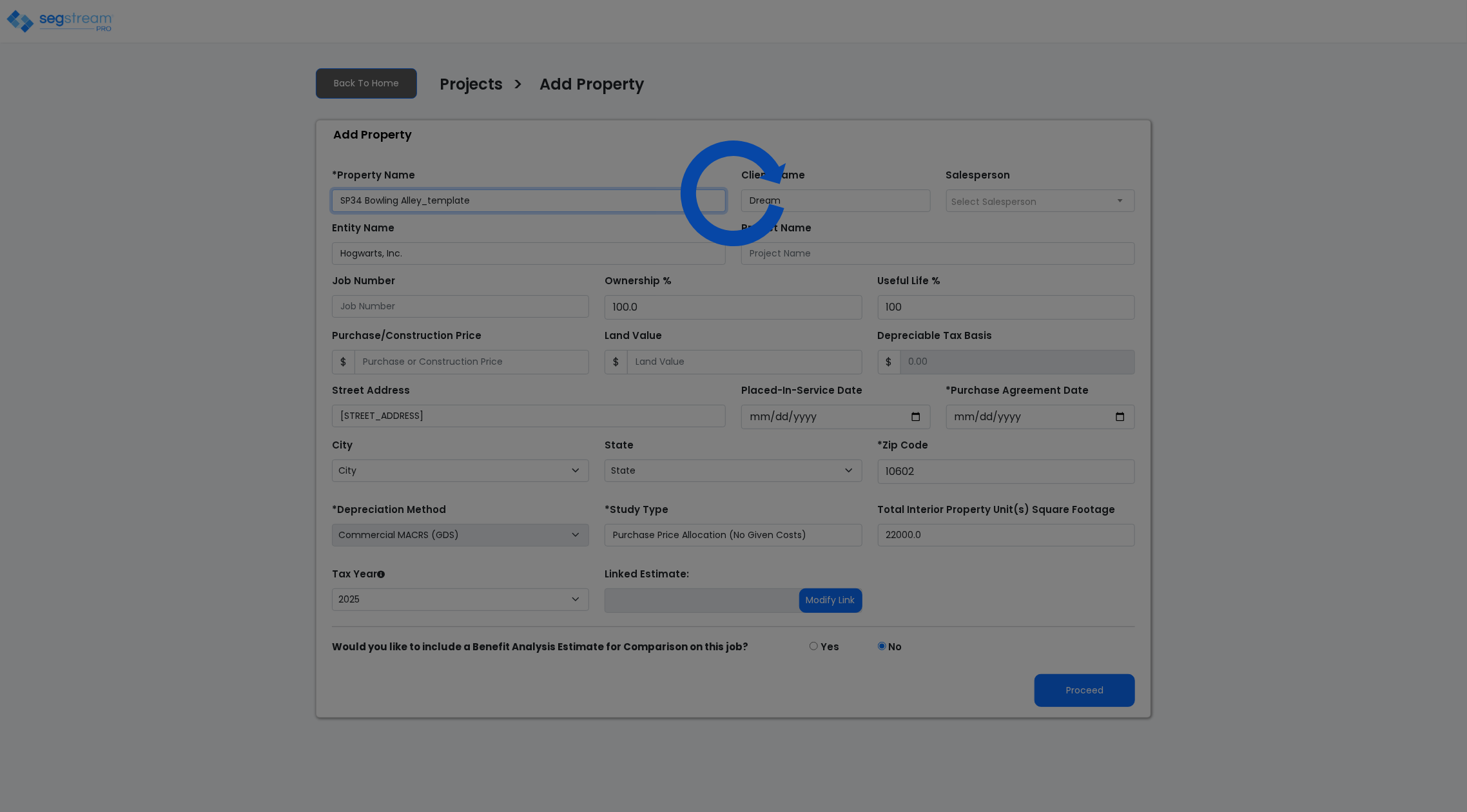
select select "NY"
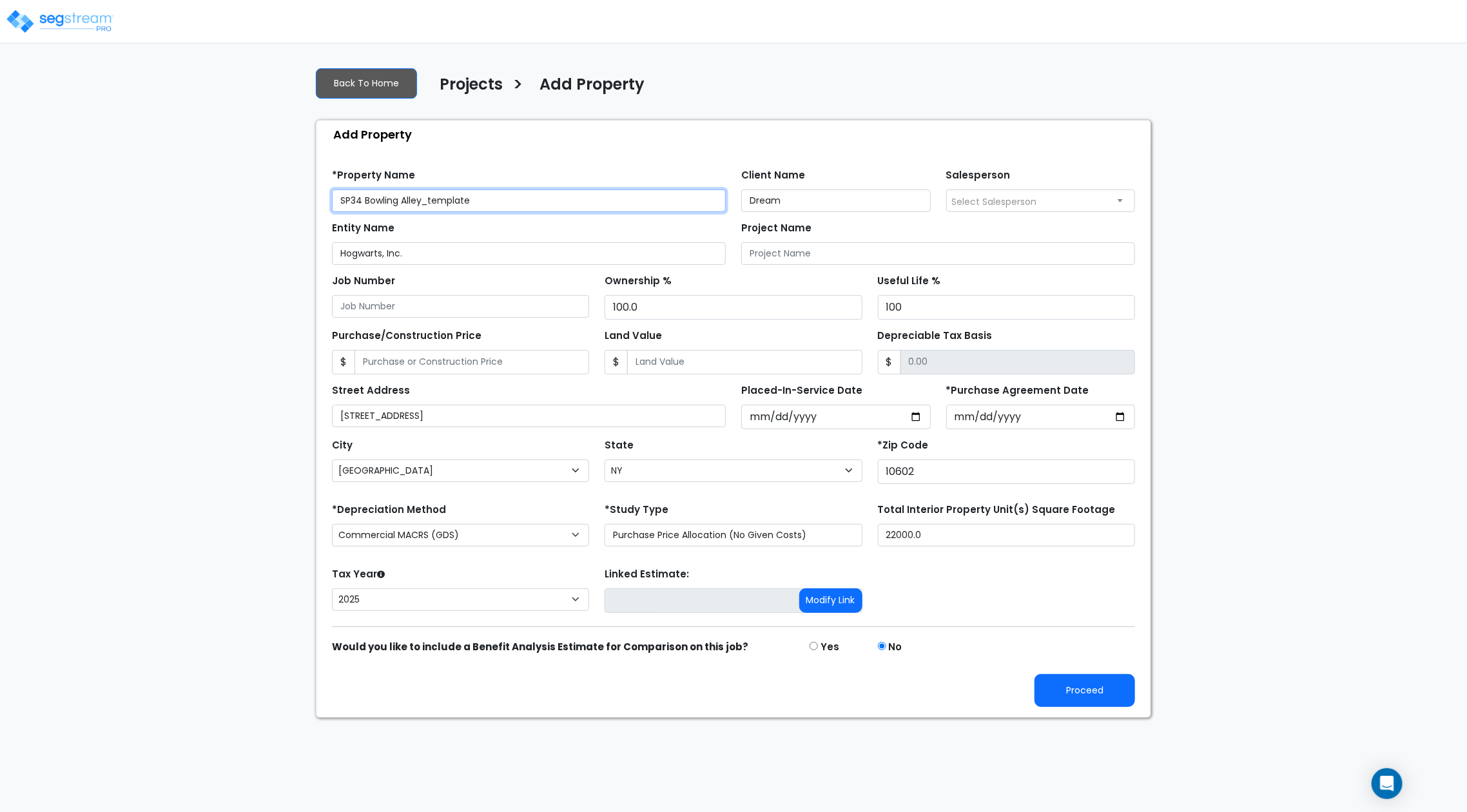
click at [353, 205] on input "SP34 Bowling Alley_template" at bounding box center [528, 201] width 394 height 23
click at [361, 203] on input "SP34 Bowling Alley_template" at bounding box center [528, 201] width 394 height 23
drag, startPoint x: 425, startPoint y: 204, endPoint x: 580, endPoint y: 202, distance: 155.0
click at [580, 202] on input "SP36 Bowling Alley_template" at bounding box center [528, 201] width 394 height 23
type input "SP36 Bowling Alley"
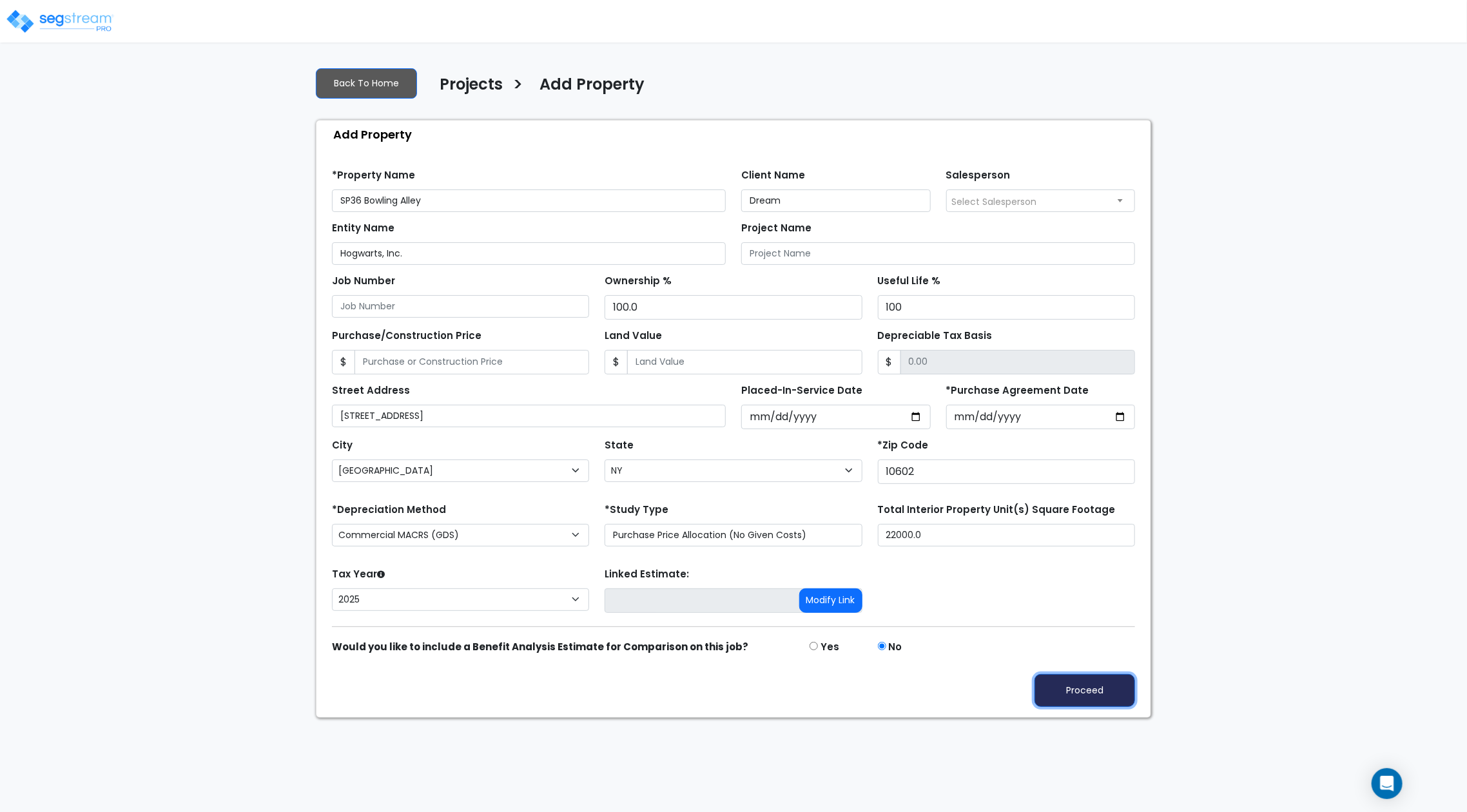
click at [1124, 678] on button "Proceed" at bounding box center [1084, 690] width 101 height 33
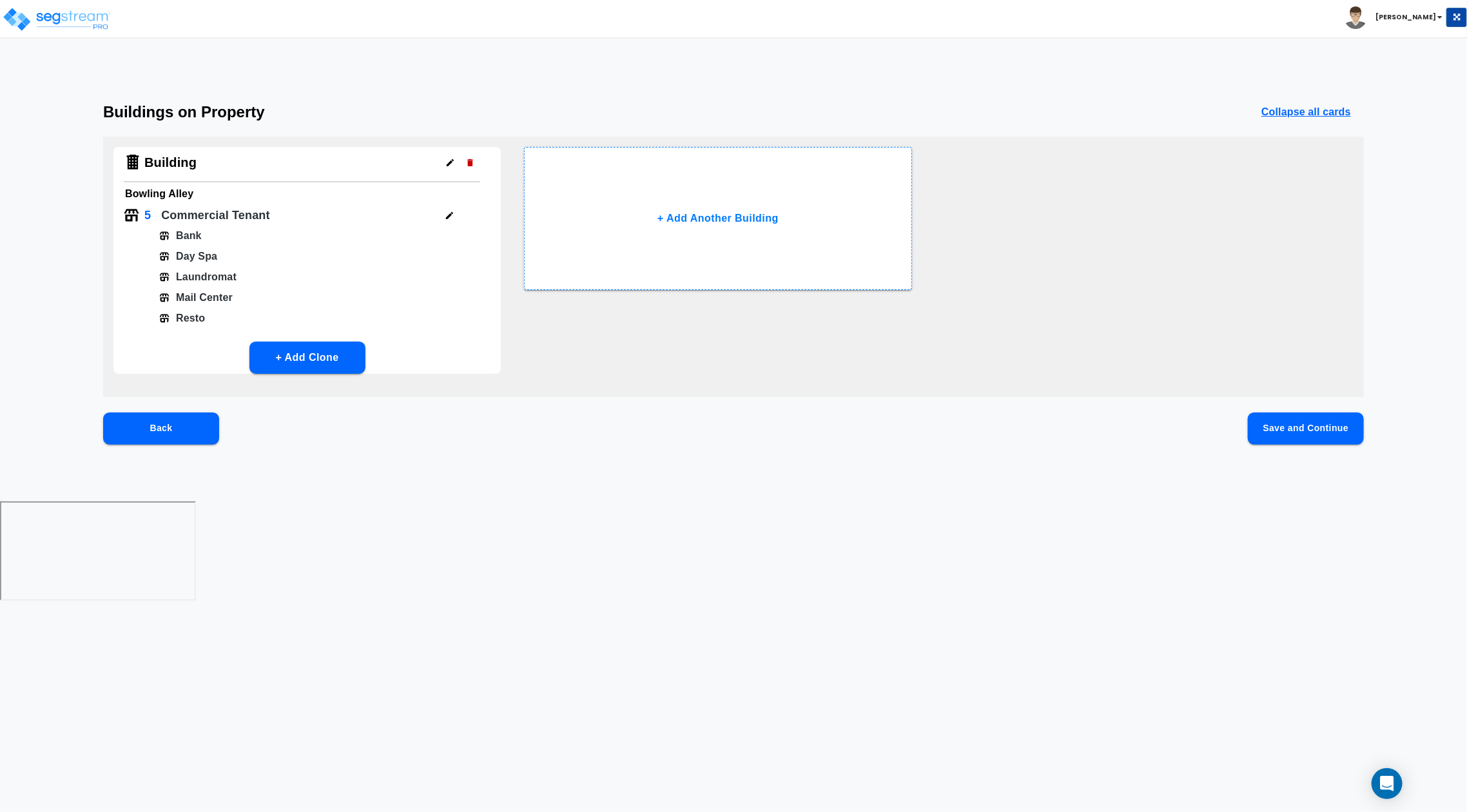
click at [1315, 439] on button "Save and Continue" at bounding box center [1305, 428] width 116 height 32
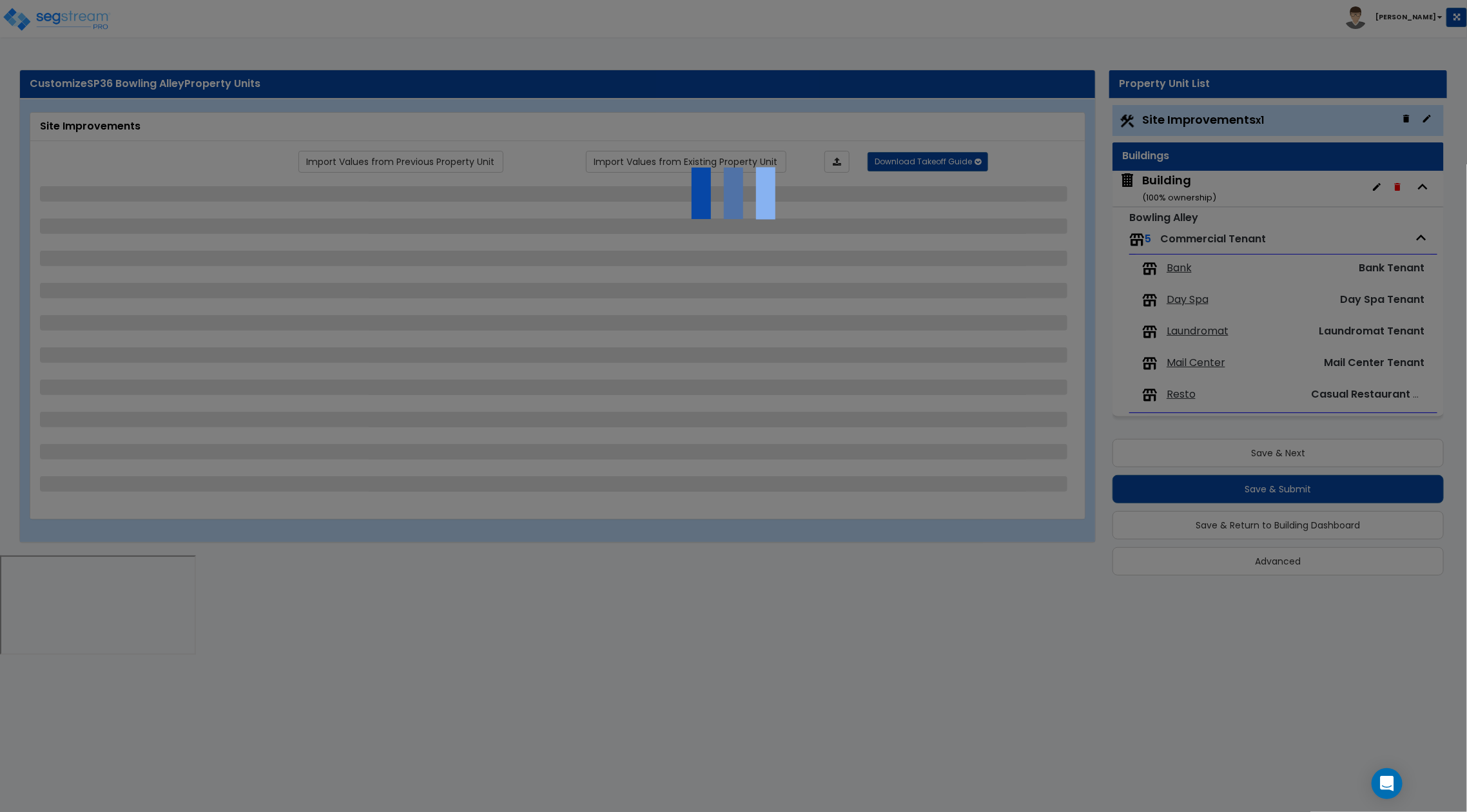
select select "2"
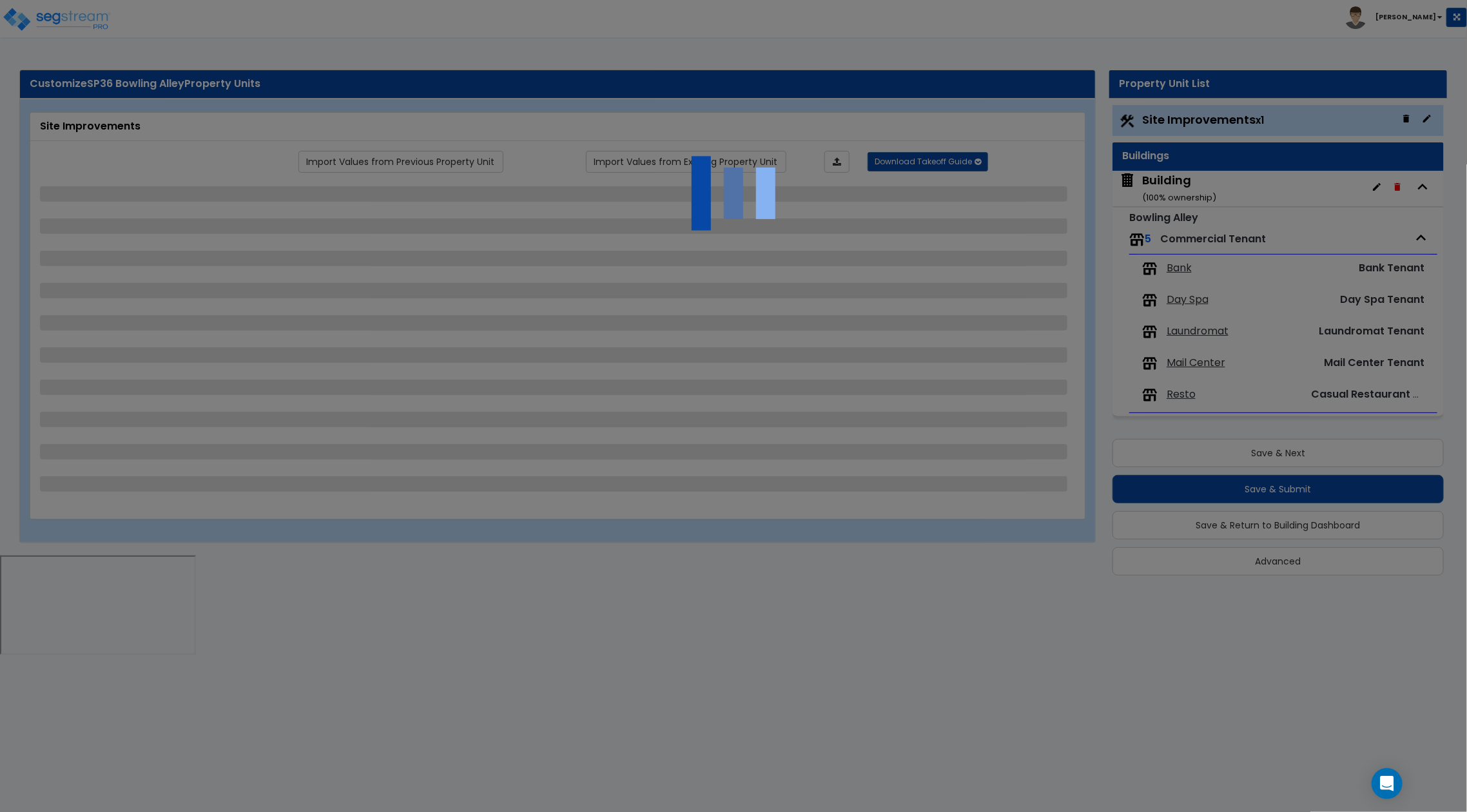
select select "1"
select select "2"
select select "3"
select select "2"
select select "3"
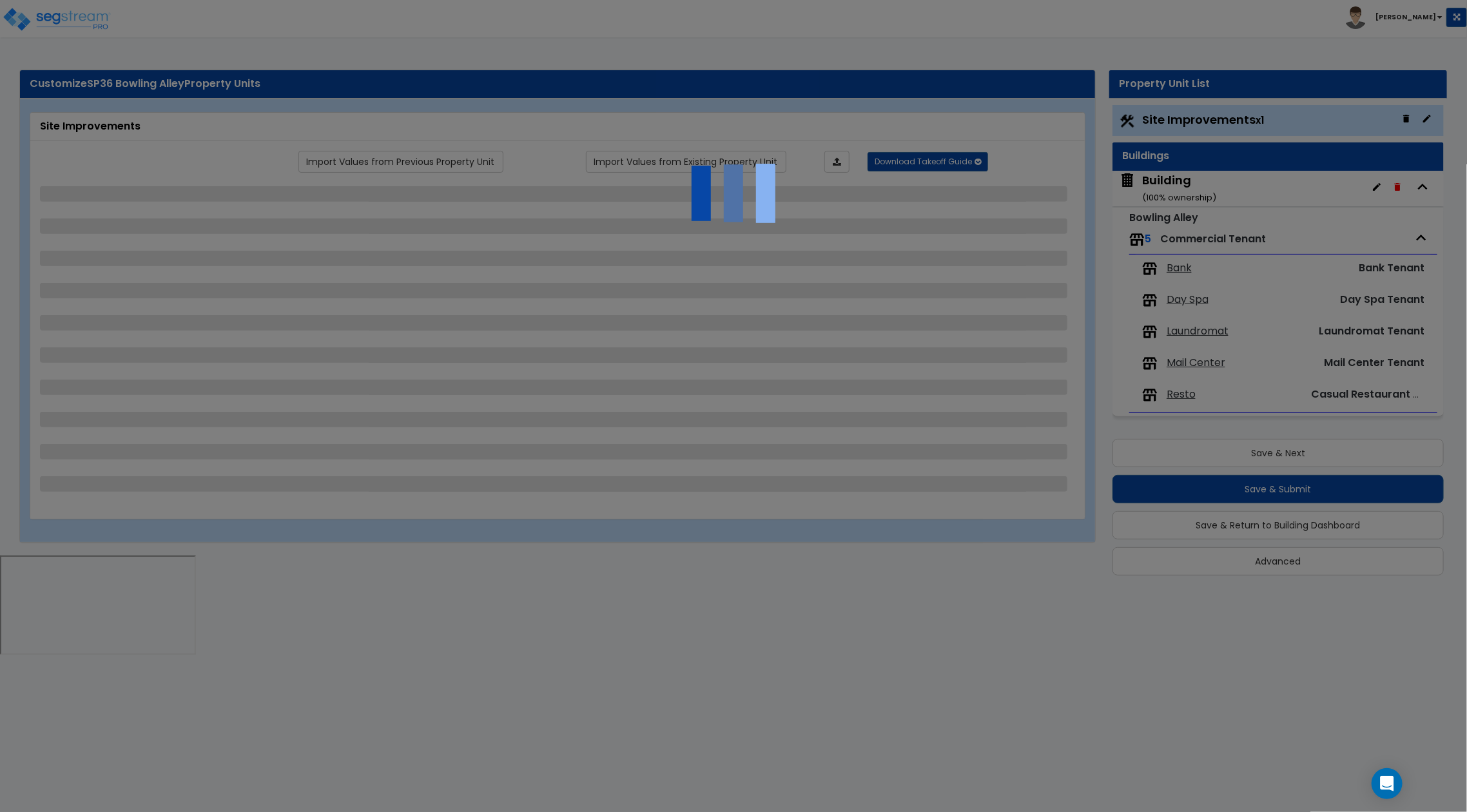
select select "1"
select select "2"
select select "1"
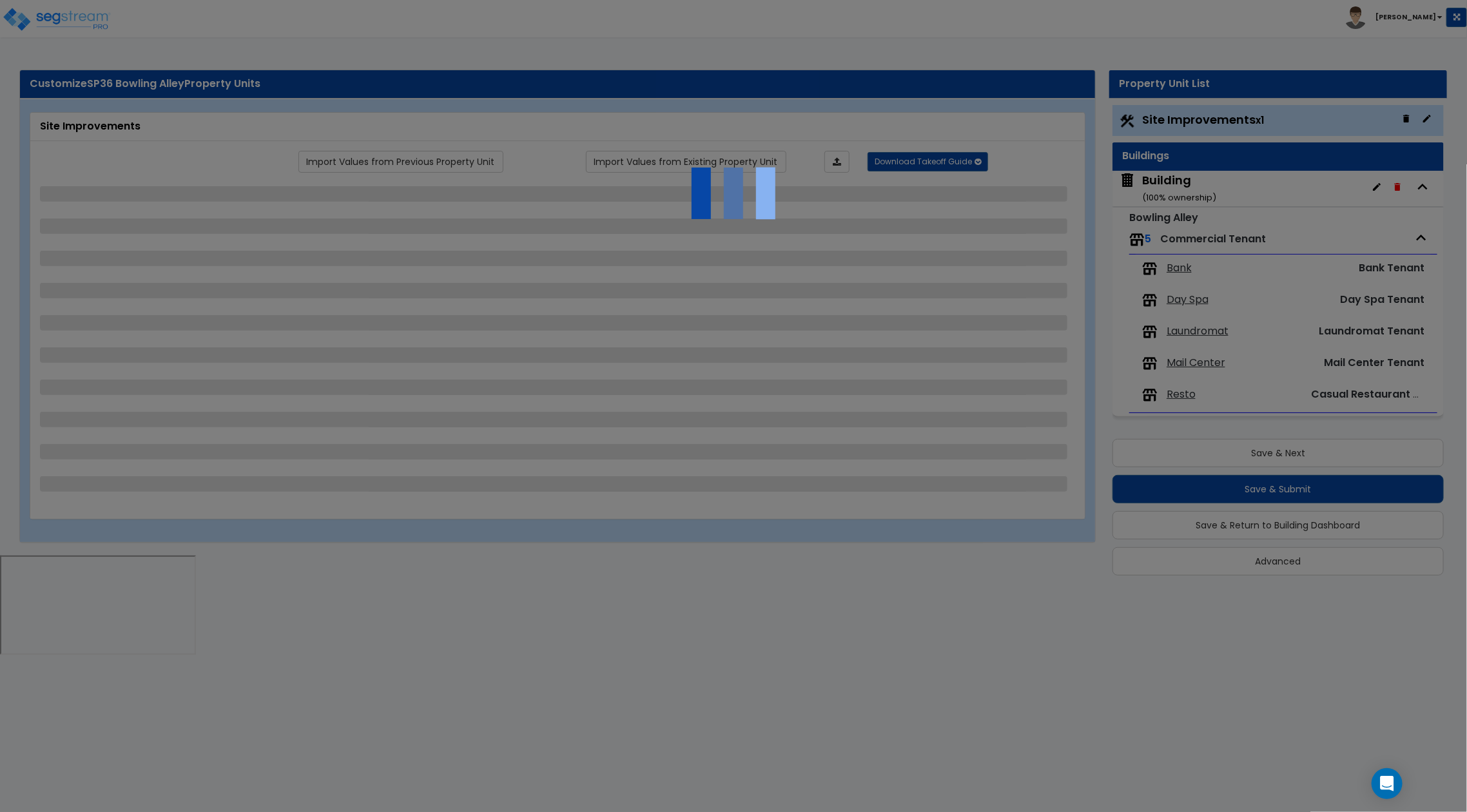
select select "2"
select select "1"
select select "4"
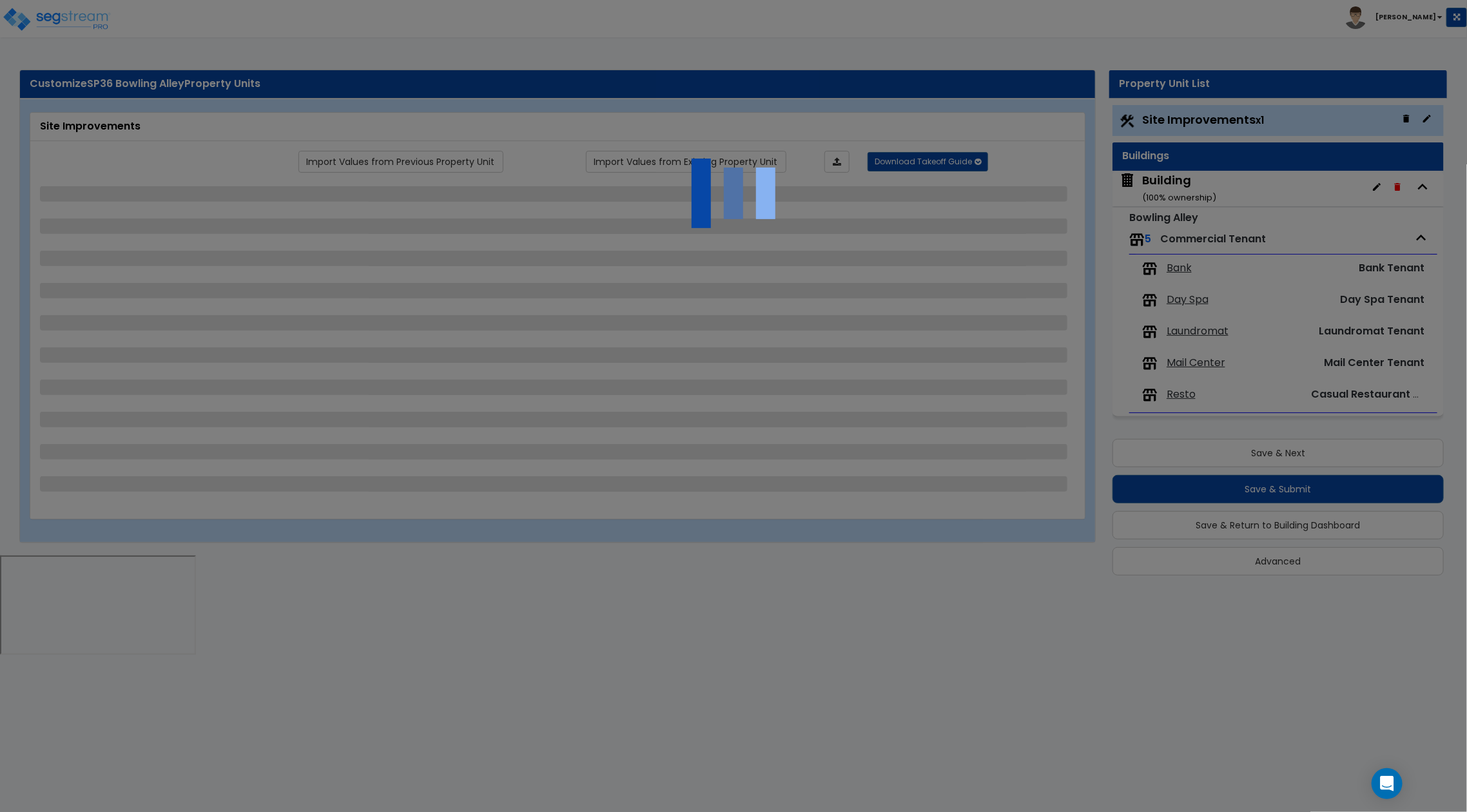
select select "1"
select select "2"
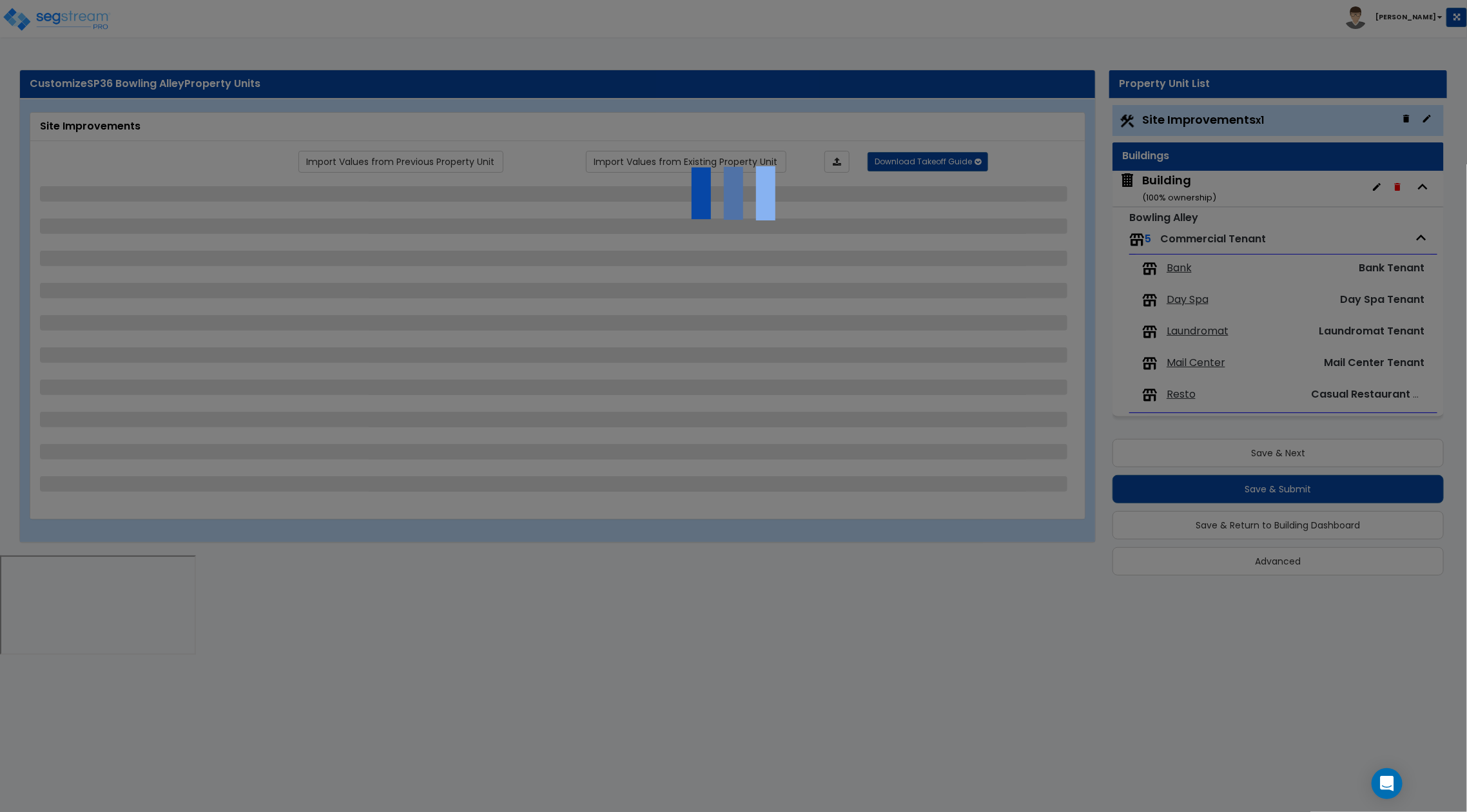
select select "1"
select select "3"
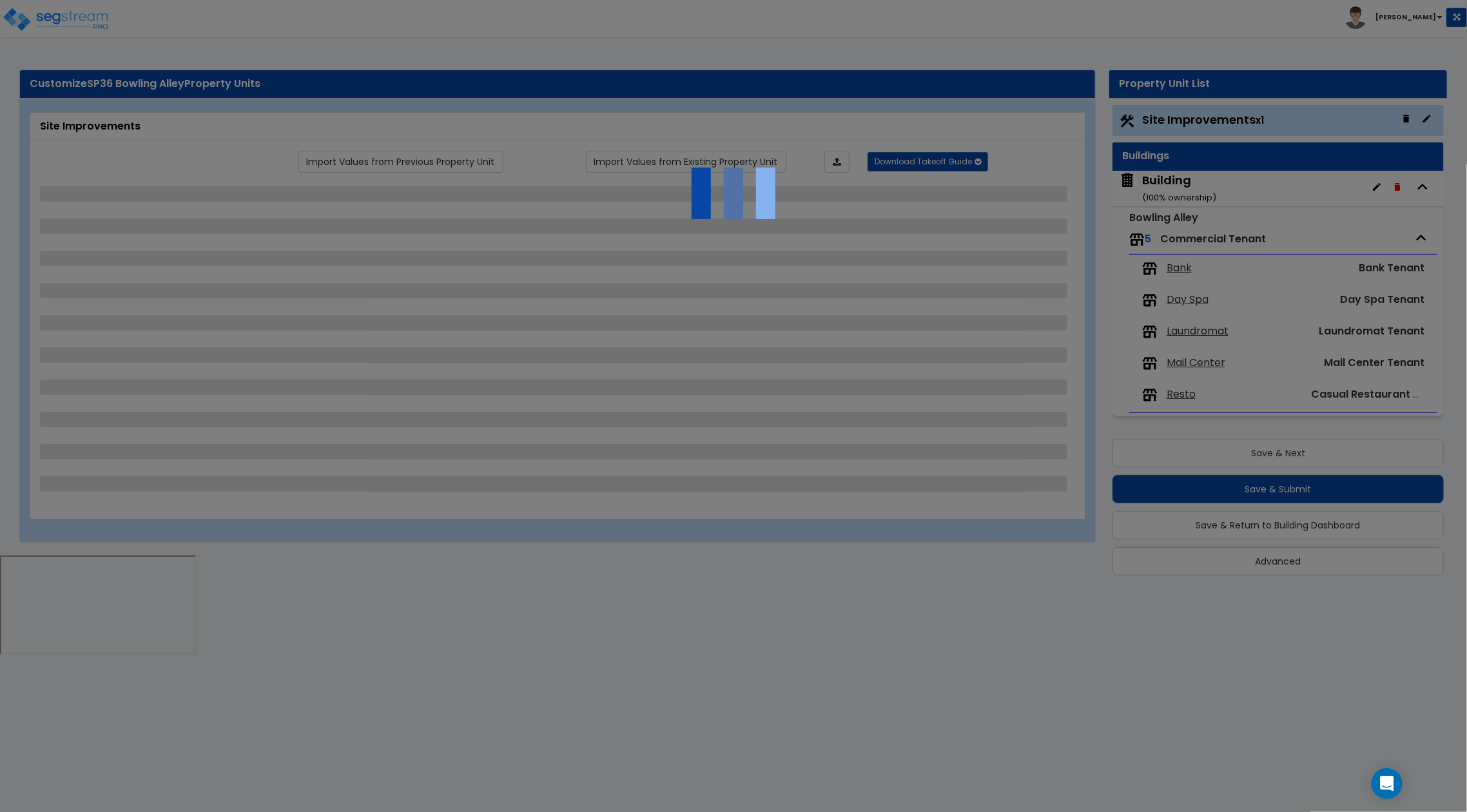
select select "1"
select select "3"
select select "14"
select select "20"
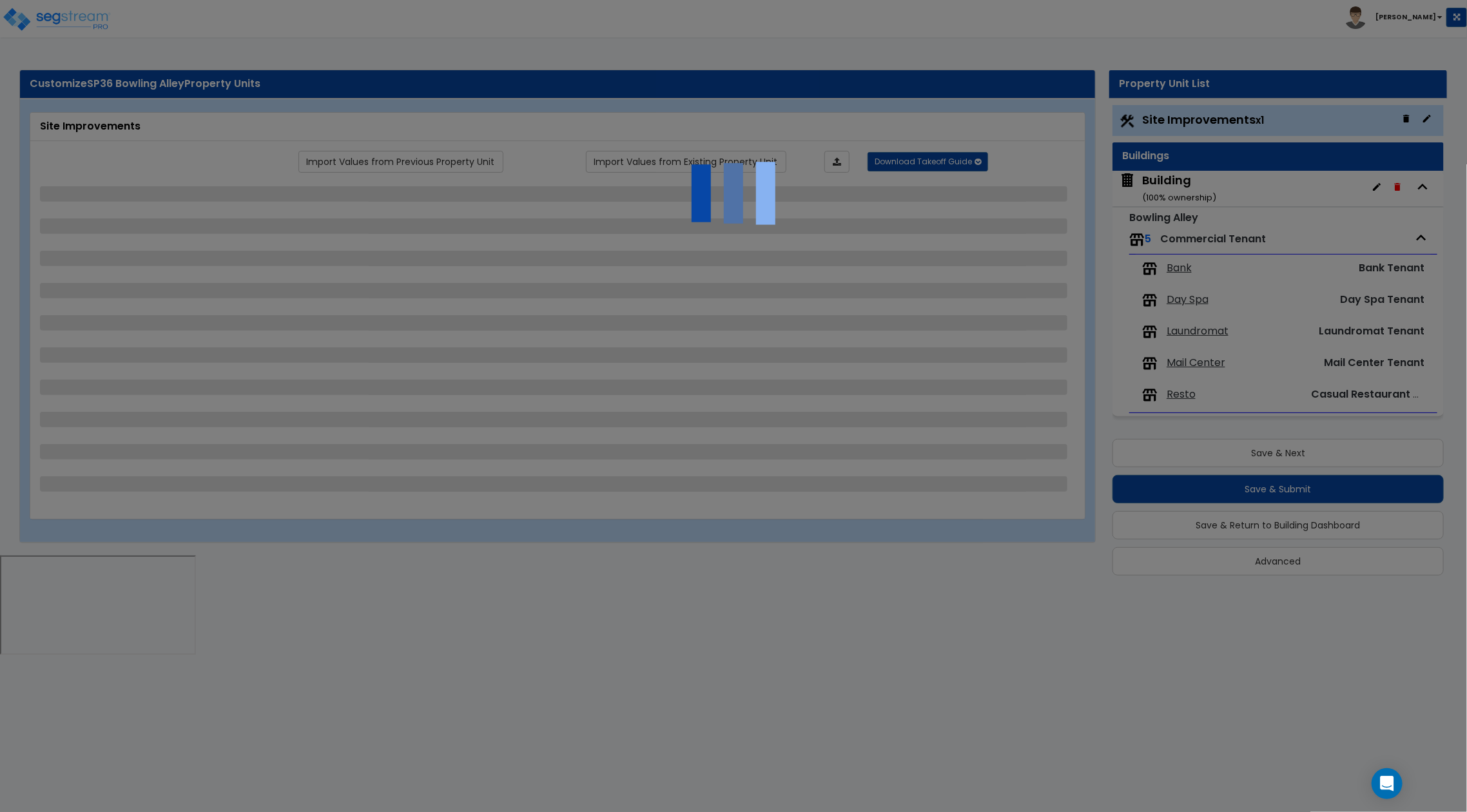
select select "18"
select select "7"
select select "1"
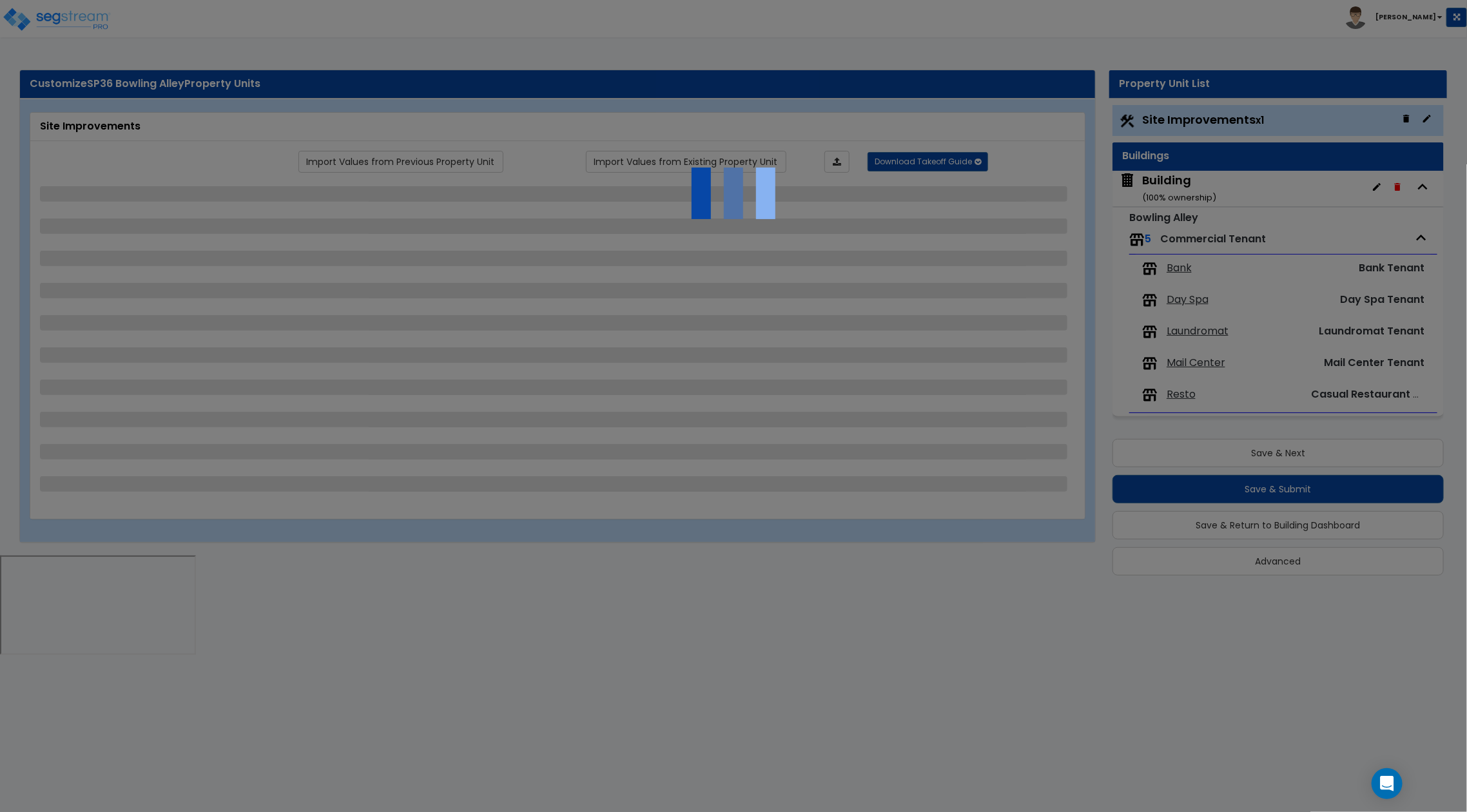
select select "1"
select select "2"
select select "1"
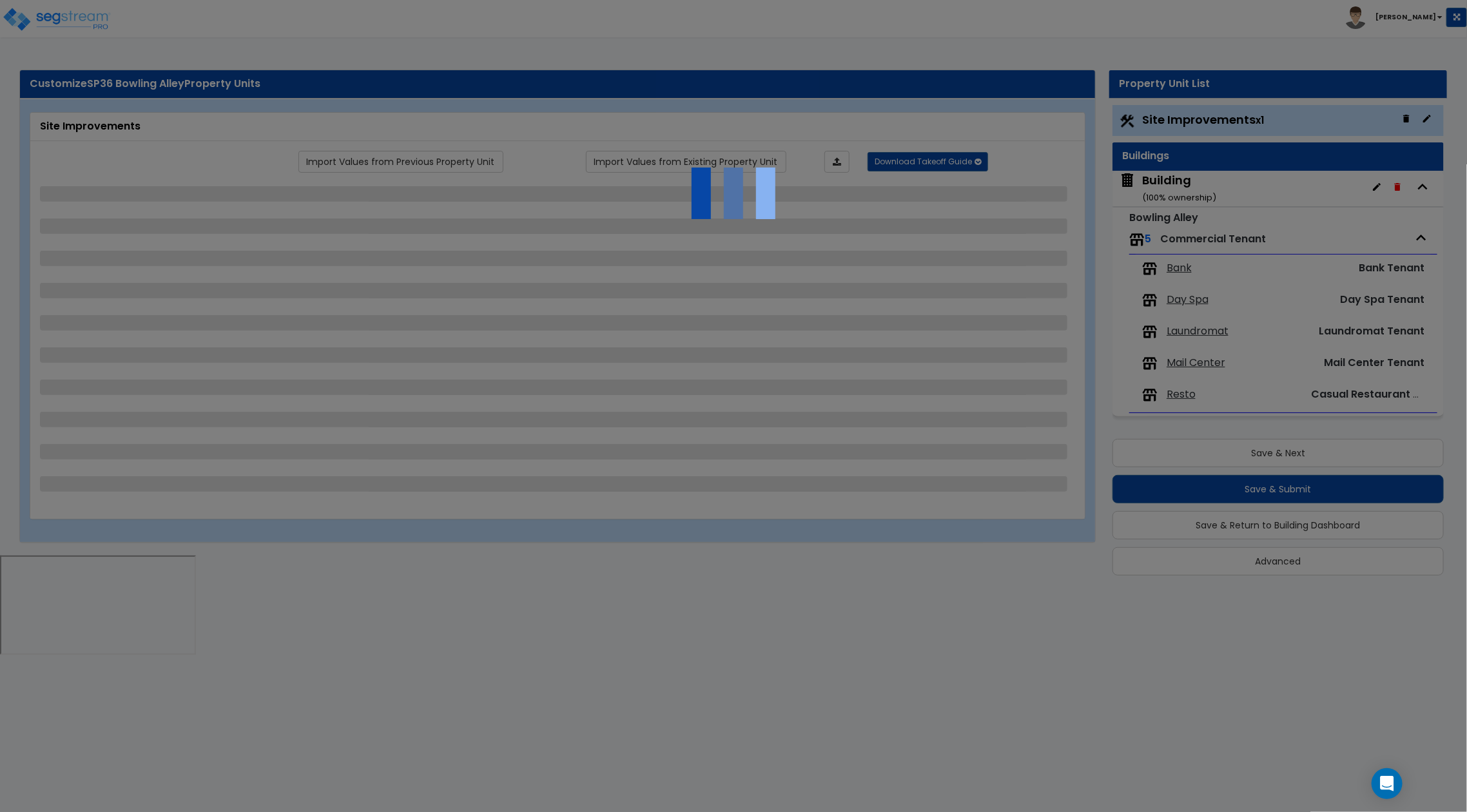
select select "1"
select select "2"
select select "1"
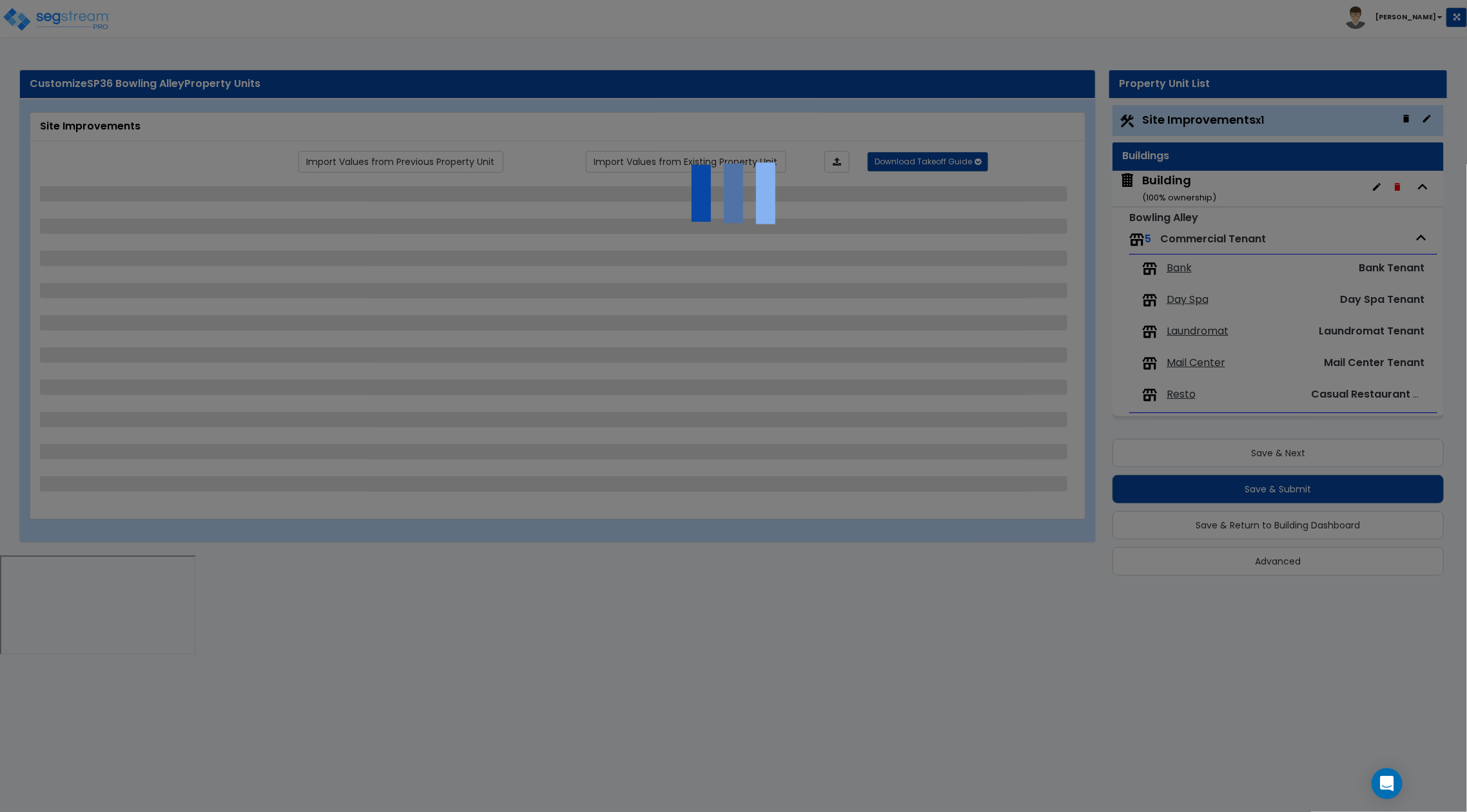
select select "7"
select select "2"
select select "4"
select select "6"
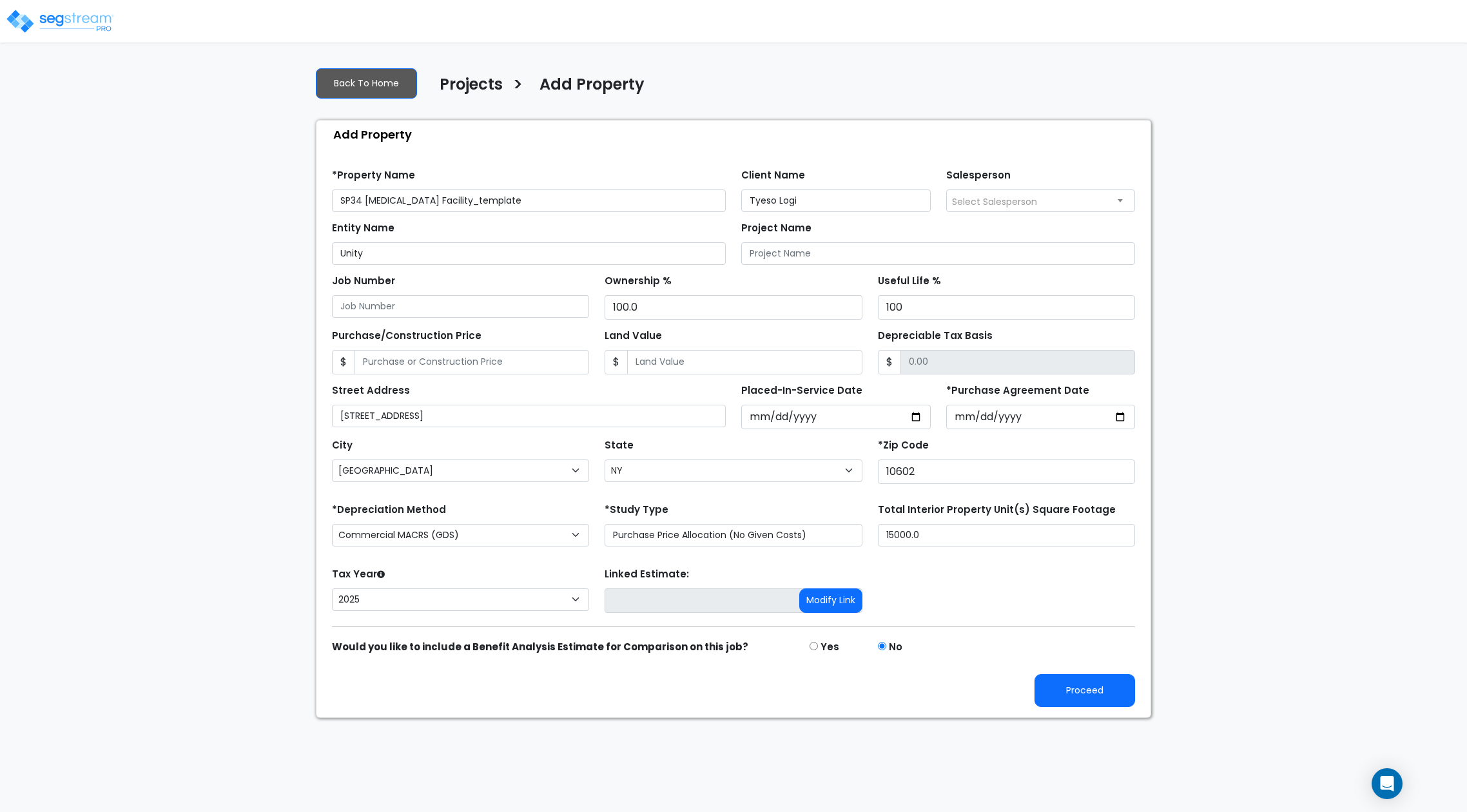
select select "[GEOGRAPHIC_DATA]"
select select "NY"
select select "2025"
click at [359, 201] on input "SP34 [MEDICAL_DATA] Facility_template" at bounding box center [528, 201] width 394 height 23
drag, startPoint x: 451, startPoint y: 204, endPoint x: 575, endPoint y: 203, distance: 124.0
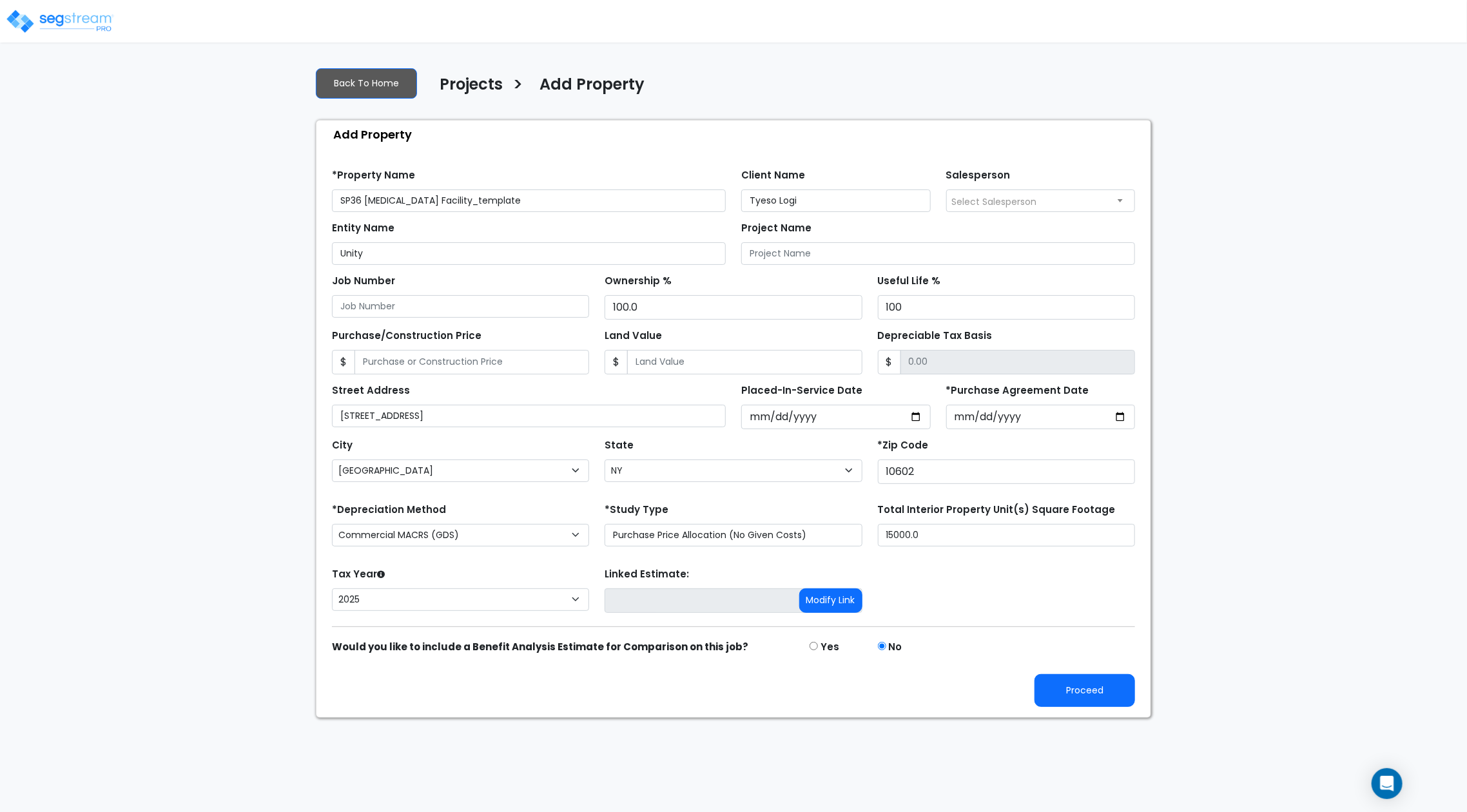
click at [575, 203] on input "SP36 [MEDICAL_DATA] Facility_template" at bounding box center [528, 201] width 394 height 23
click at [545, 197] on input "SP36 [MEDICAL_DATA] Facility_template" at bounding box center [528, 201] width 394 height 23
click at [565, 201] on input "SP36 [MEDICAL_DATA] Facility_template" at bounding box center [528, 201] width 394 height 23
drag, startPoint x: 455, startPoint y: 201, endPoint x: 620, endPoint y: 203, distance: 165.0
click at [620, 203] on input "SP36 [MEDICAL_DATA] Facility_template" at bounding box center [528, 201] width 394 height 23
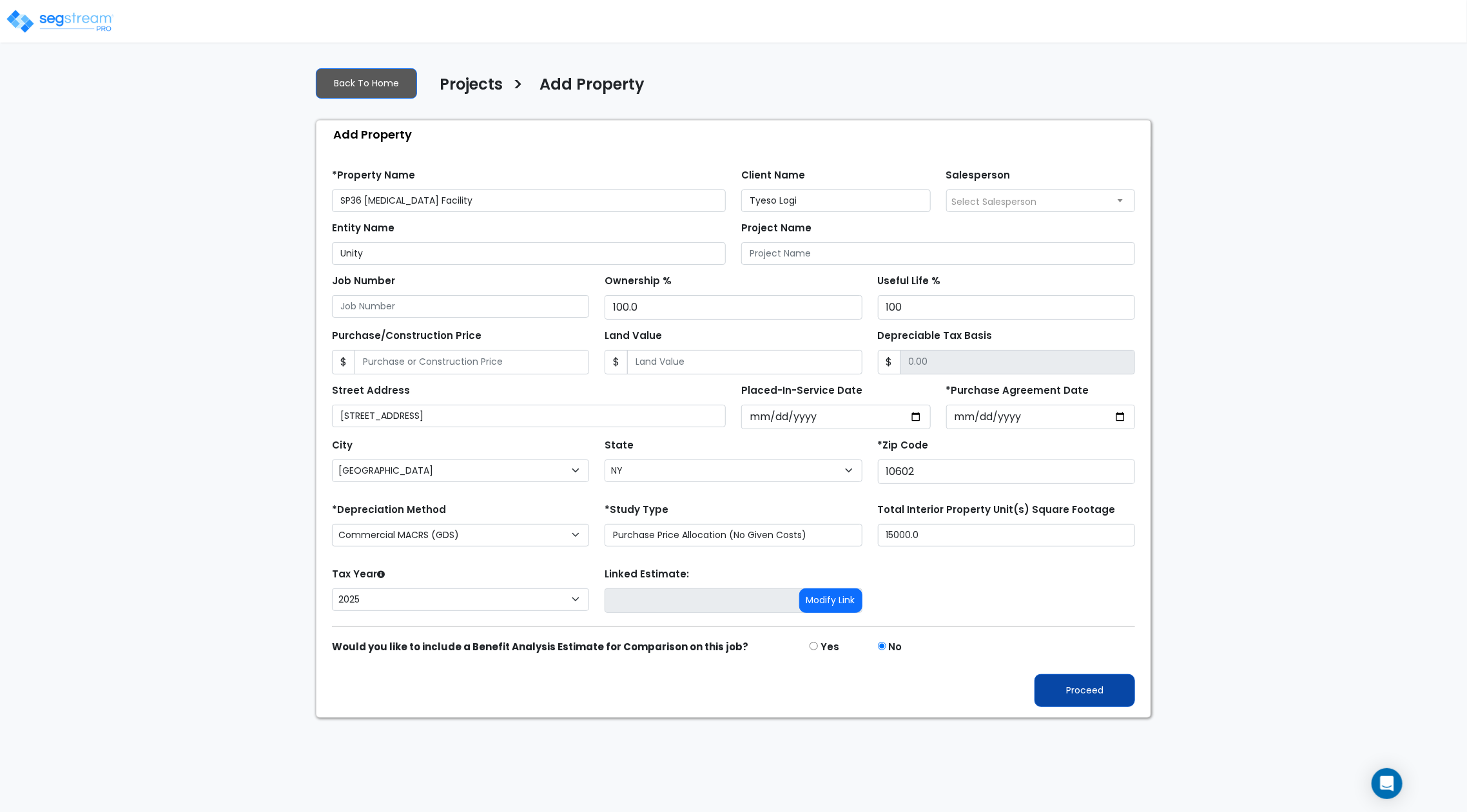
type input "SP36 [MEDICAL_DATA] Facility"
click at [1102, 698] on button "Proceed" at bounding box center [1084, 690] width 101 height 33
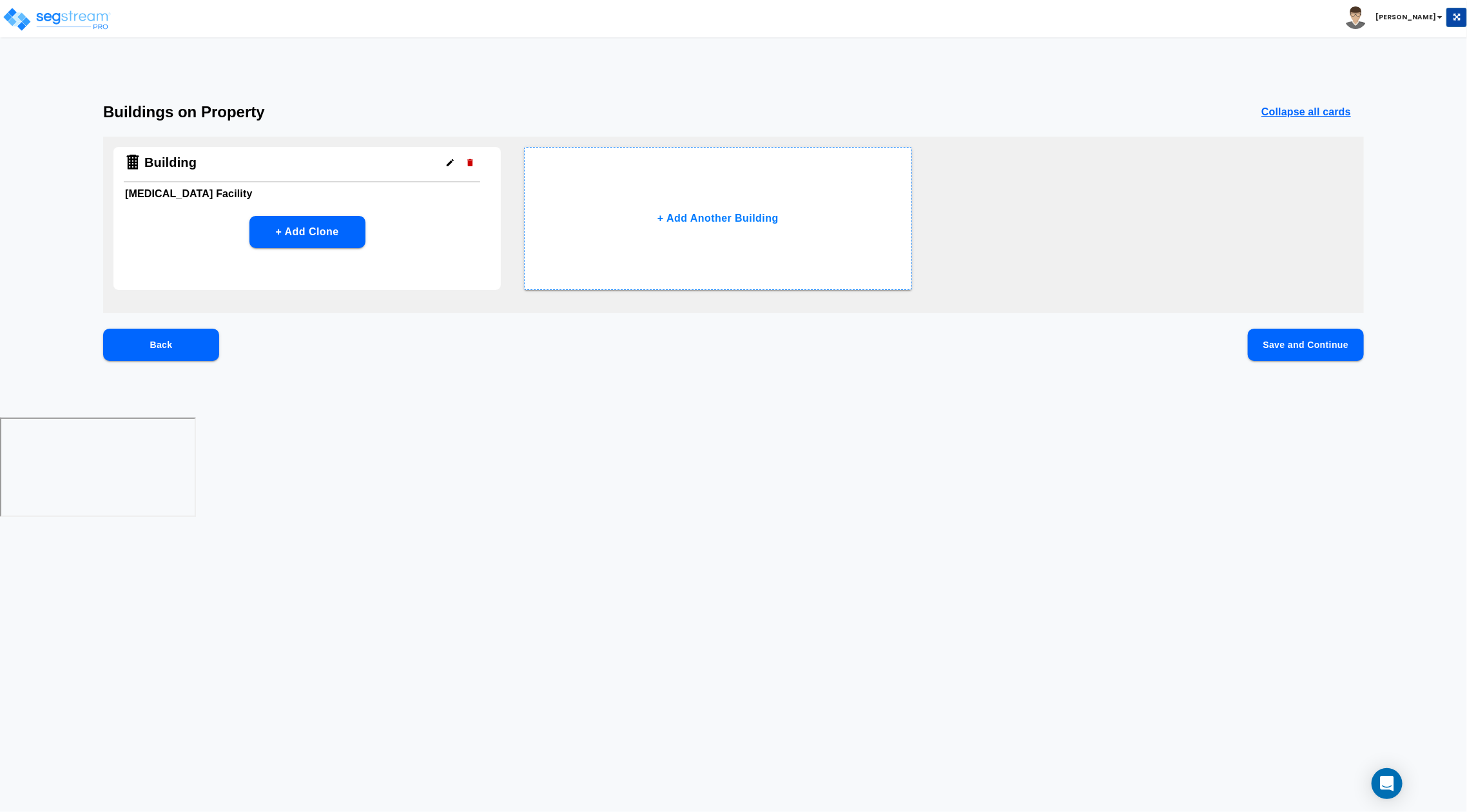
click at [1289, 349] on button "Save and Continue" at bounding box center [1305, 344] width 116 height 32
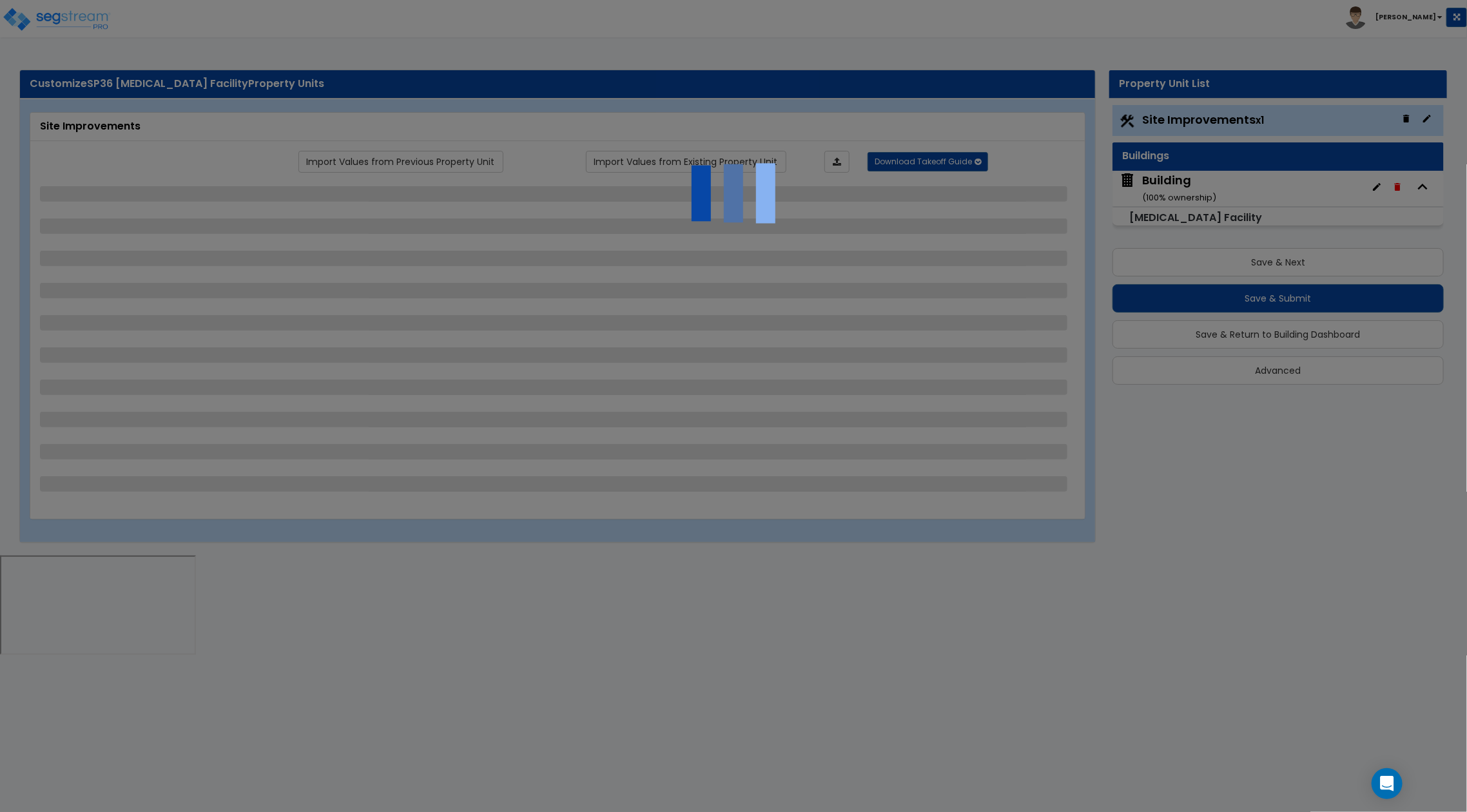
select select "2"
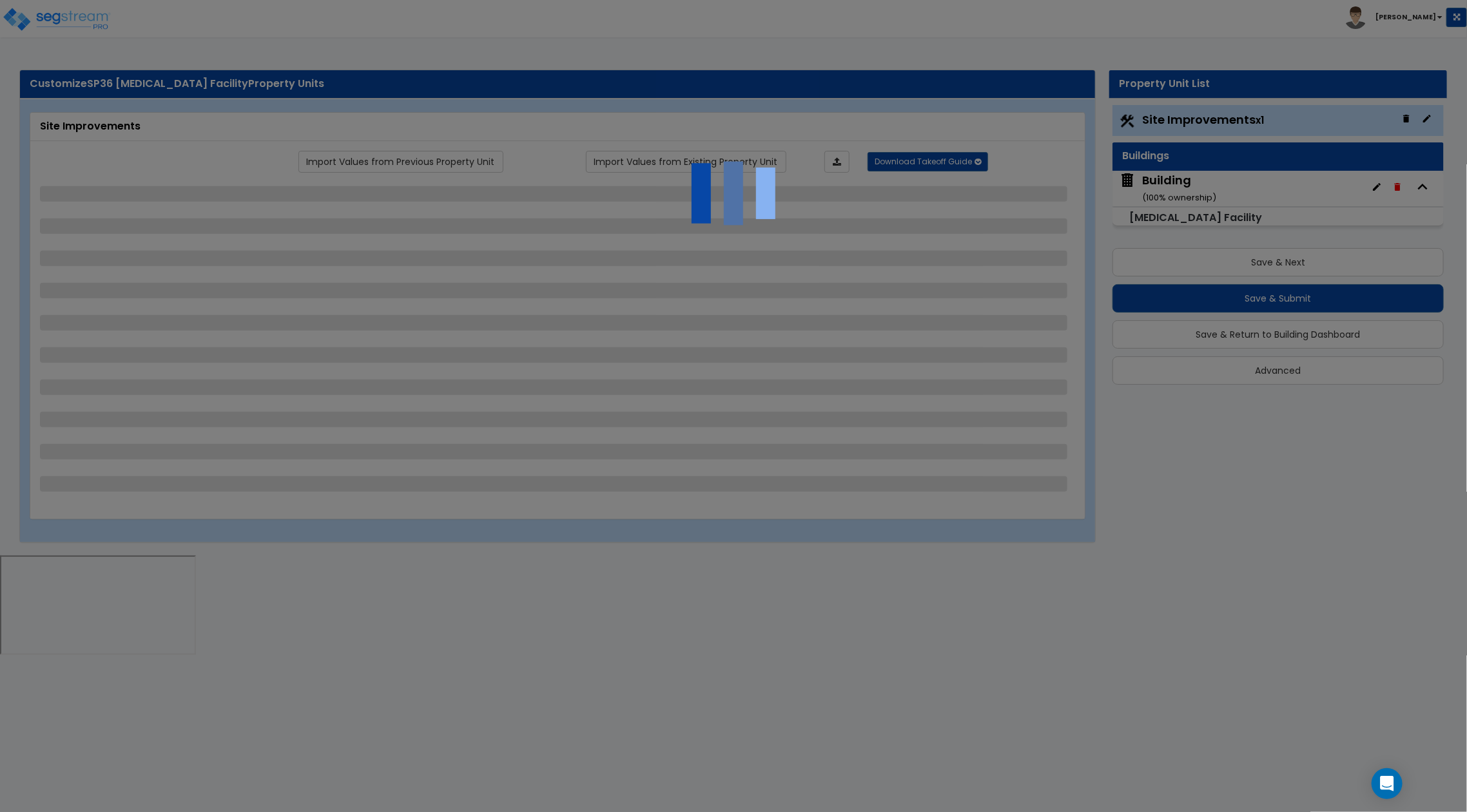
select select "1"
select select "2"
select select "3"
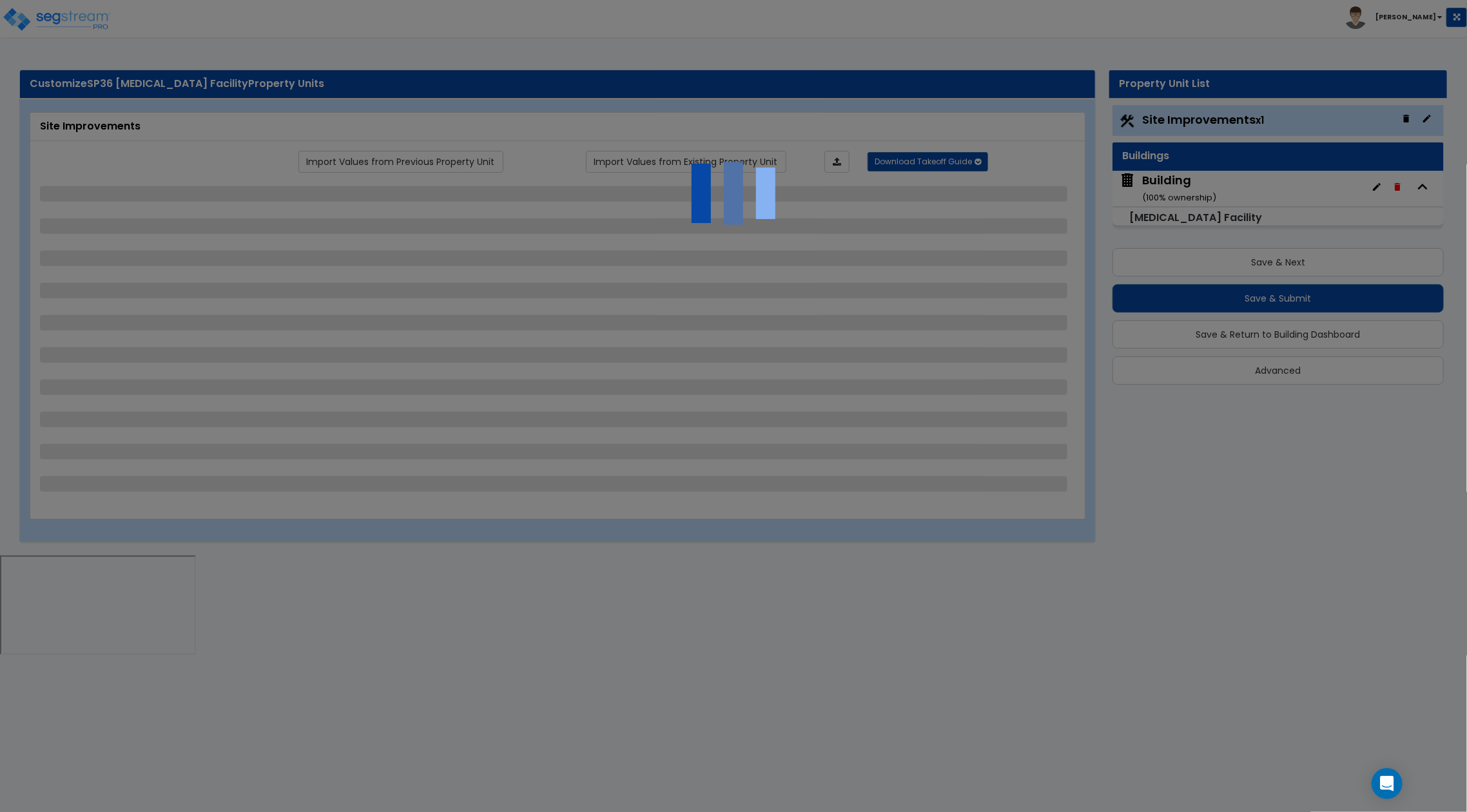
select select "1"
select select "2"
select select "1"
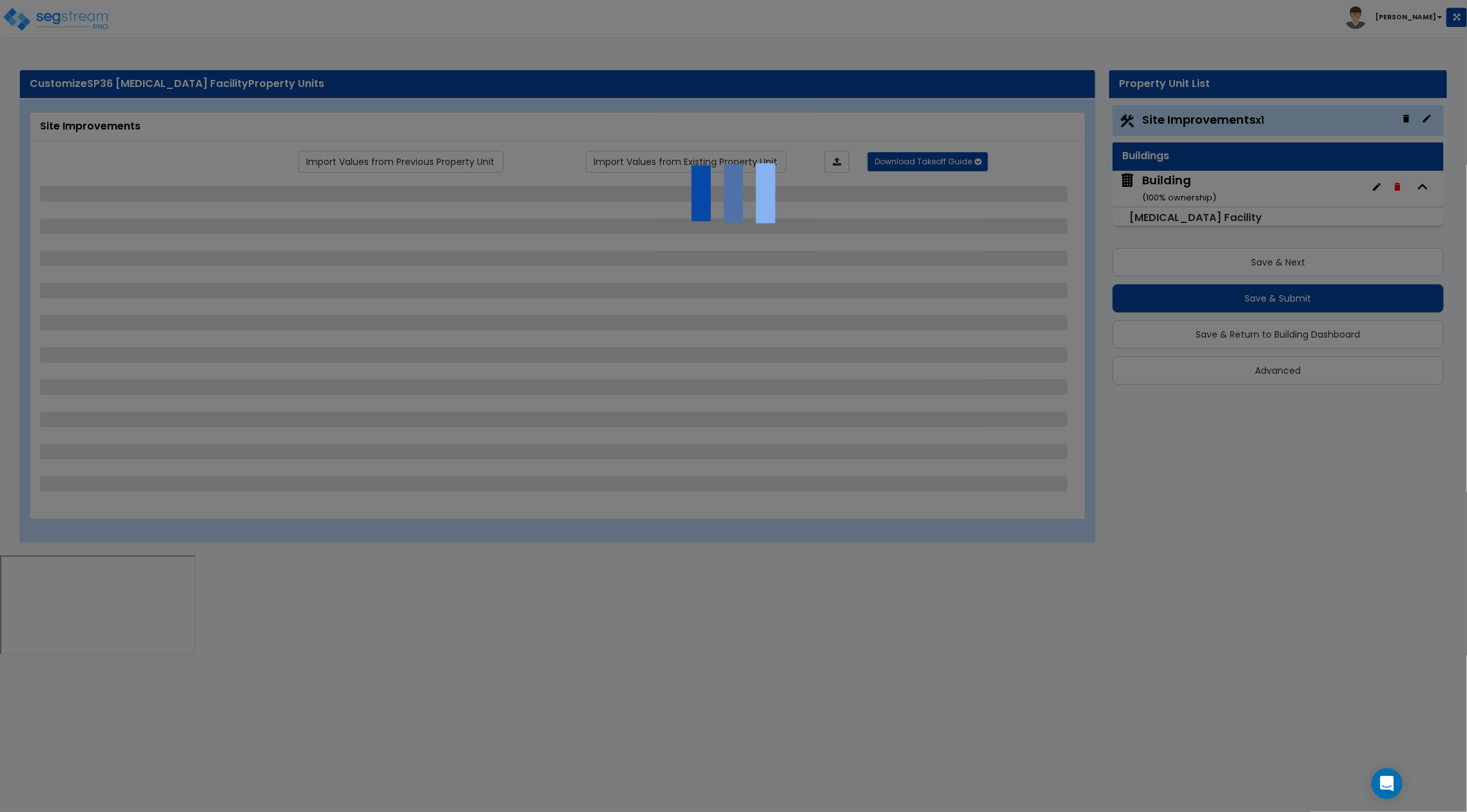
select select "3"
select select "1"
select select "2"
select select "3"
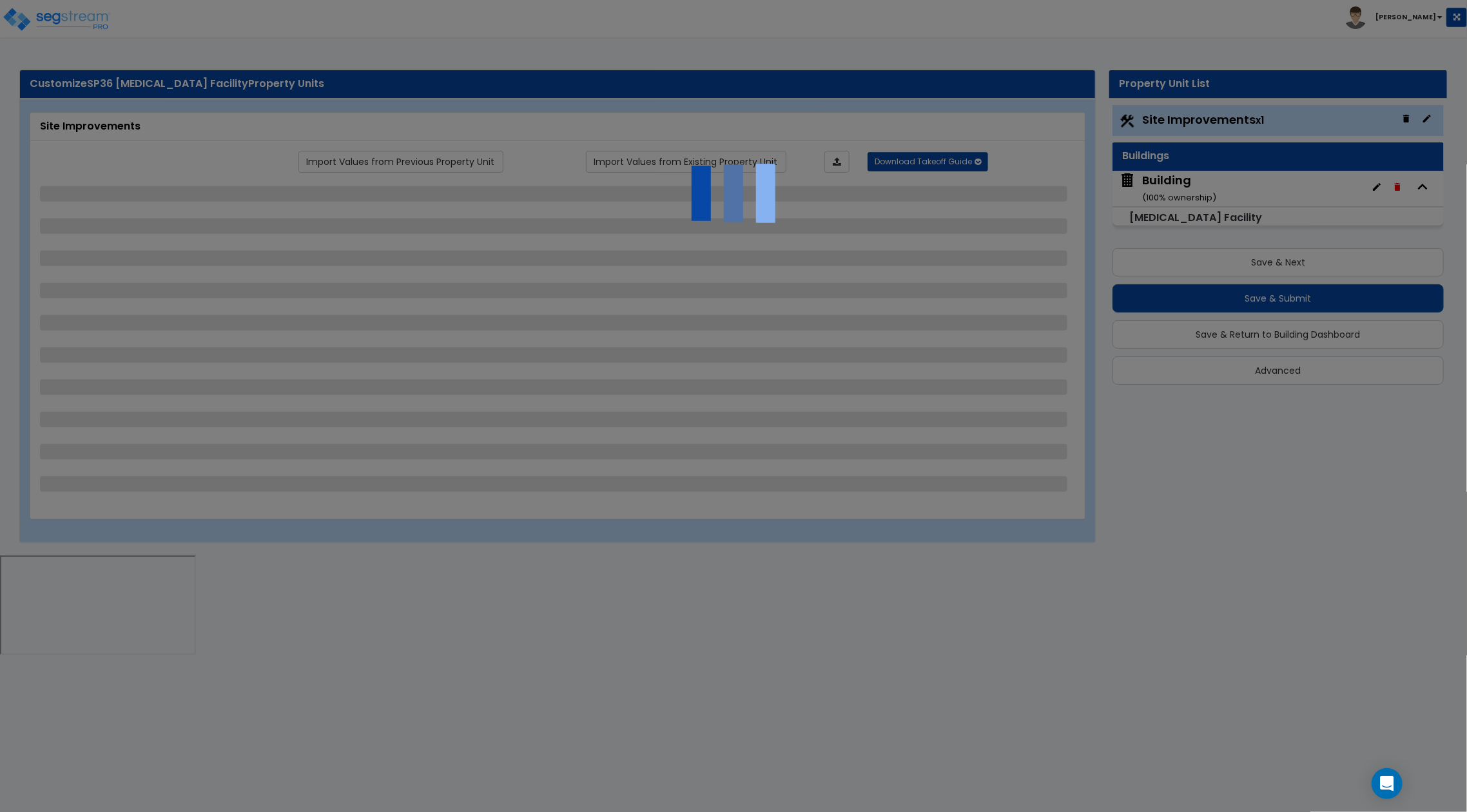
select select "4"
select select "3"
select select "1"
select select "3"
select select "1"
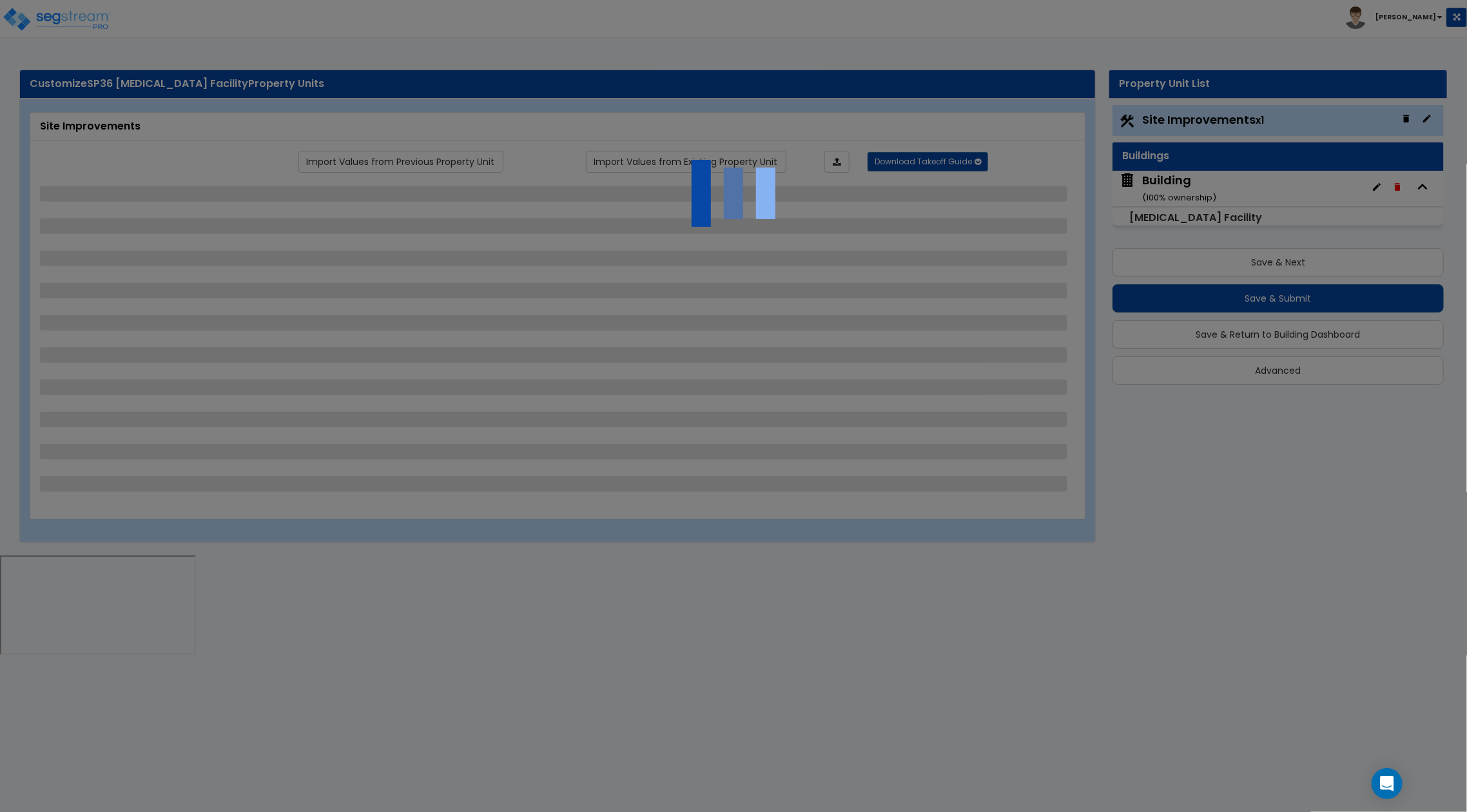
select select "3"
select select "1"
select select "2"
select select "3"
select select "2"
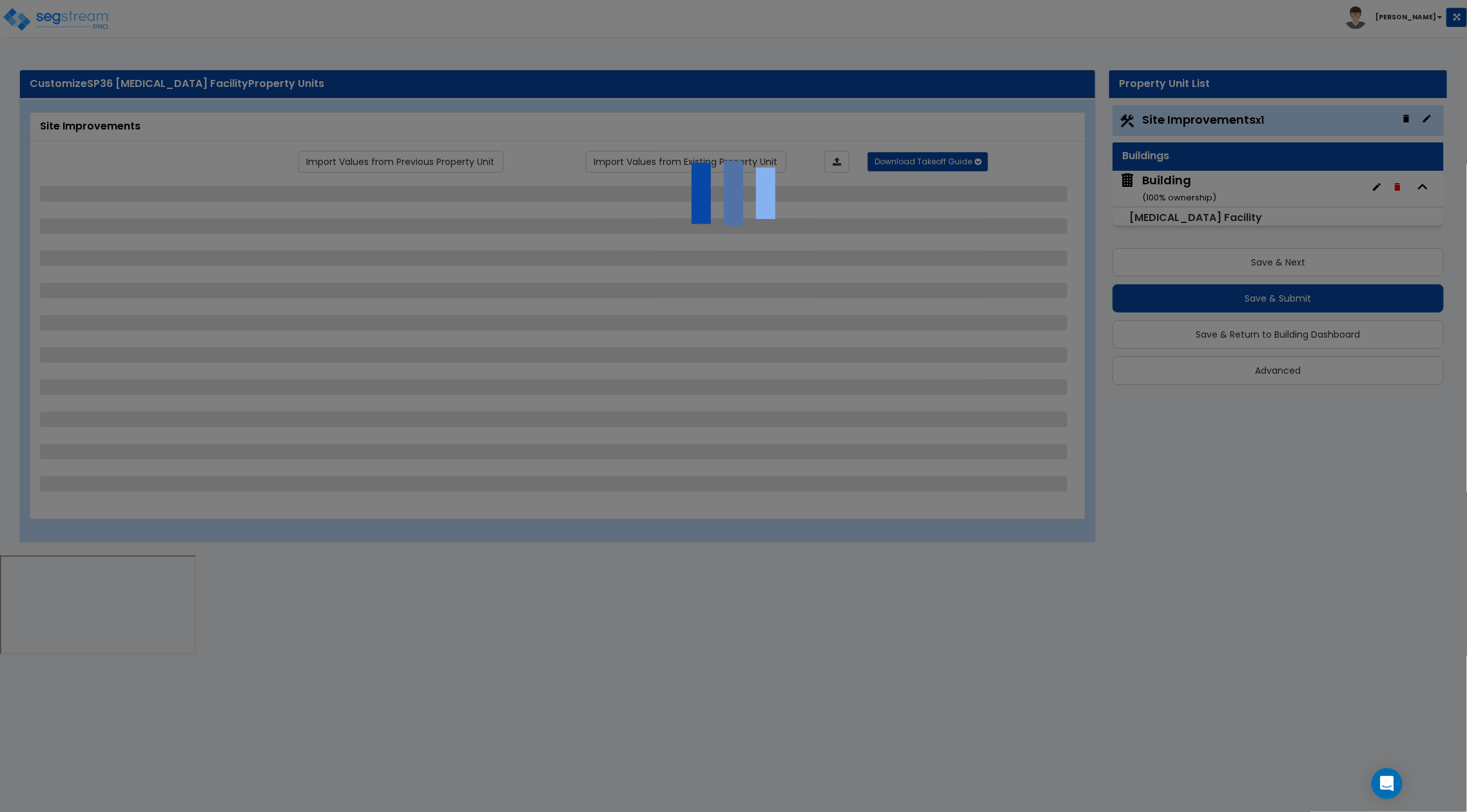
select select "2"
select select "3"
select select "5"
select select "2"
select select "3"
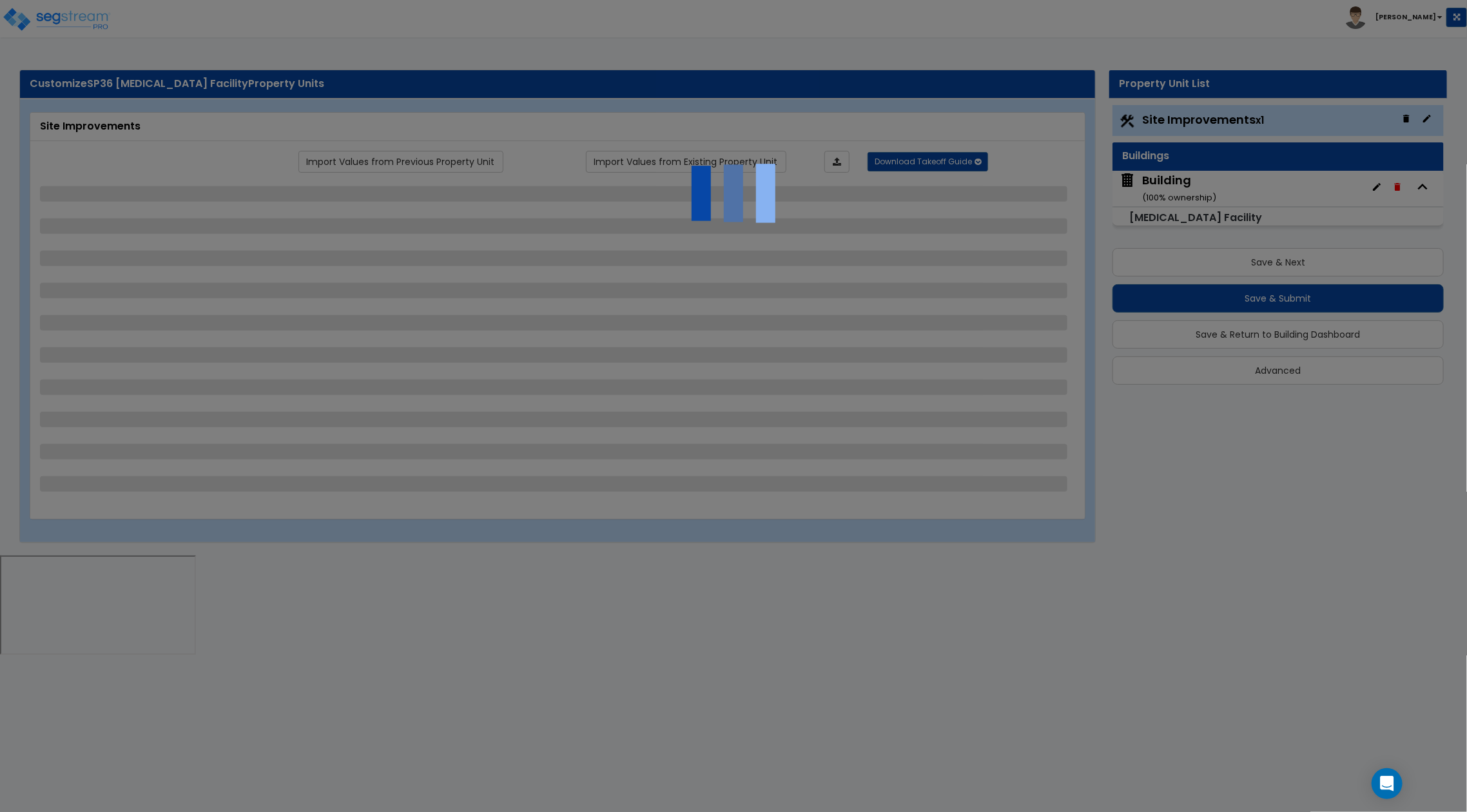
select select "2"
select select "1"
select select "2"
select select "7"
select select "2"
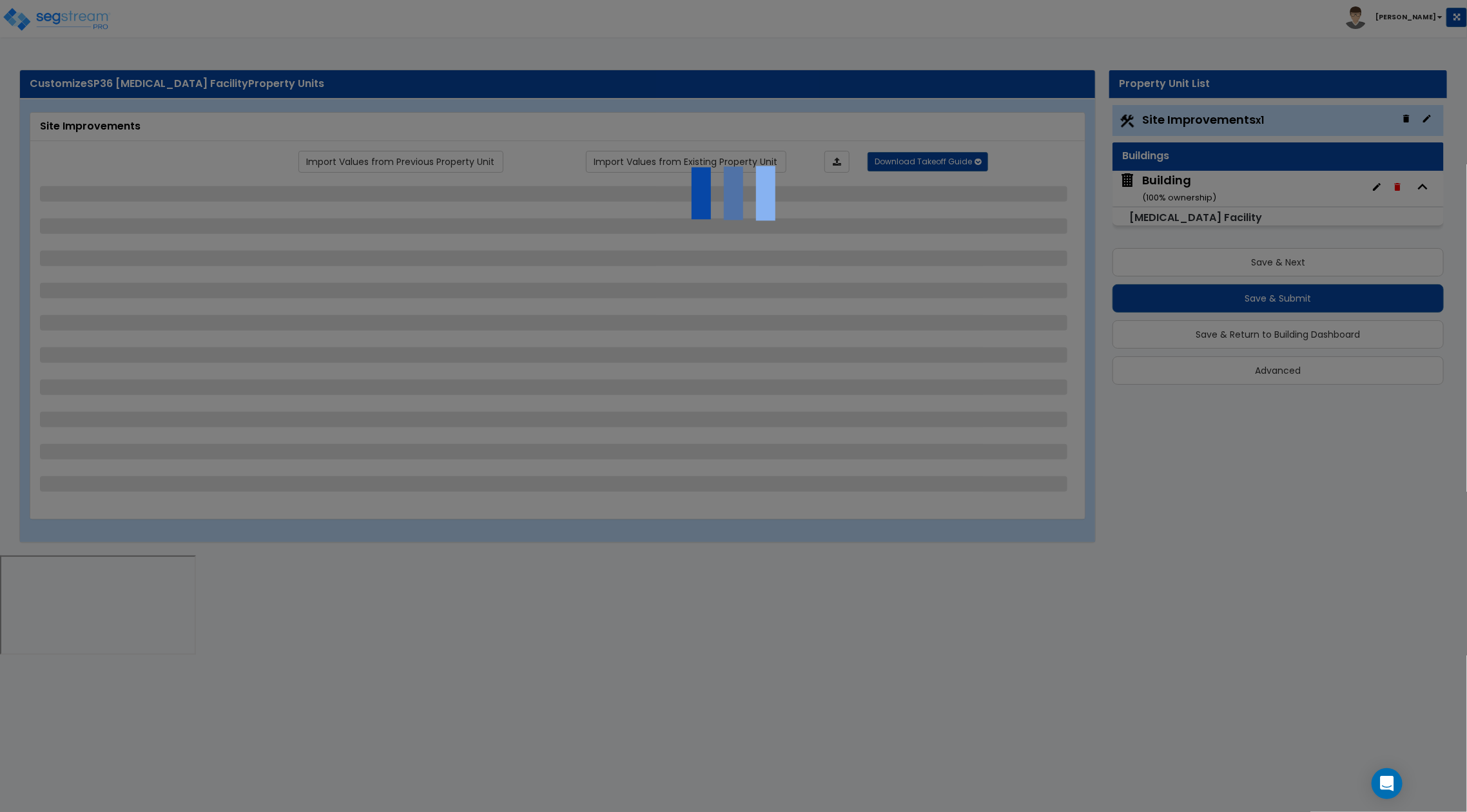
select select "1"
select select "2"
select select "12"
select select "13"
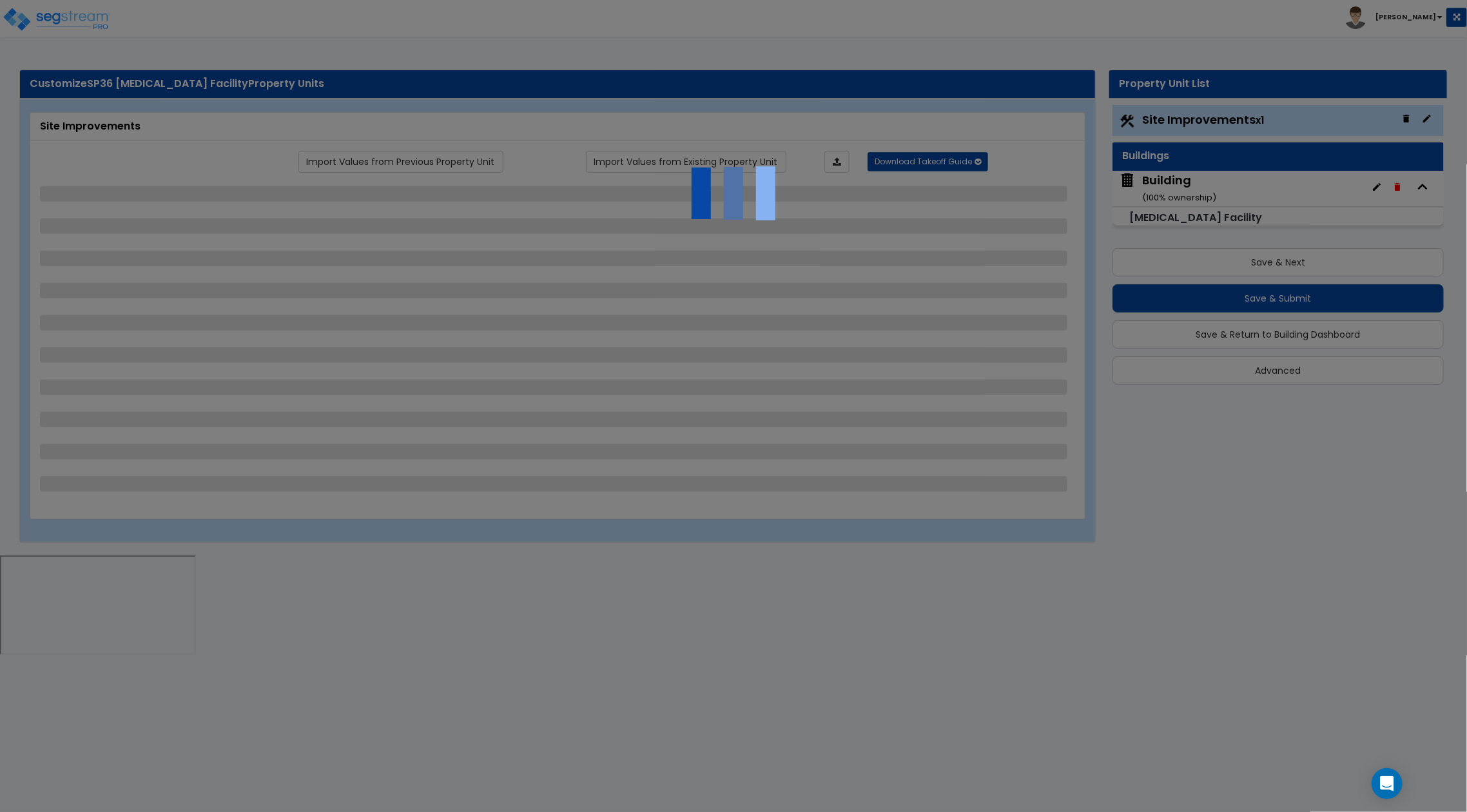
select select "2"
select select "1"
select select "2"
select select "1"
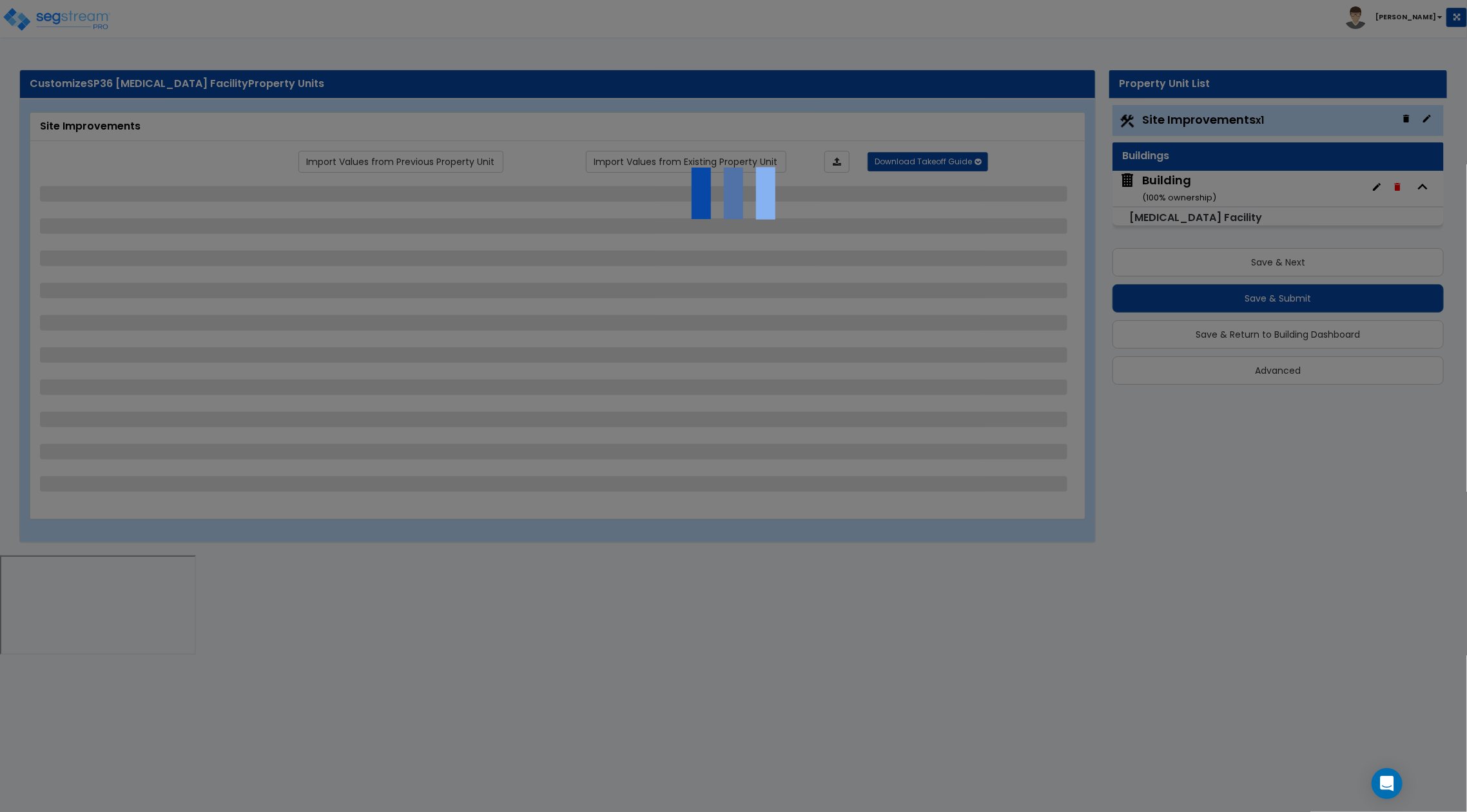
select select "2"
select select "1"
select select "2"
select select "1"
select select "2"
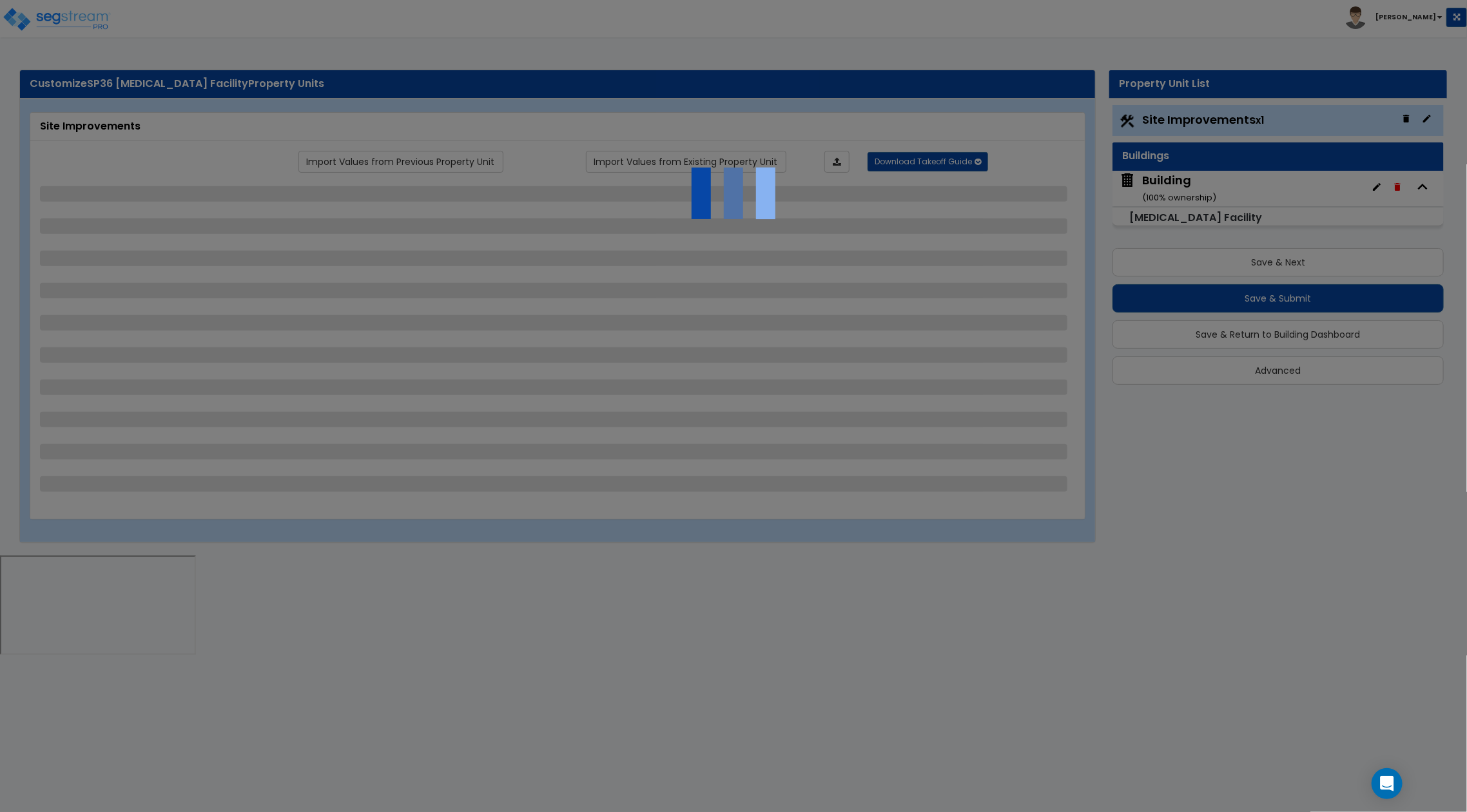
select select "1"
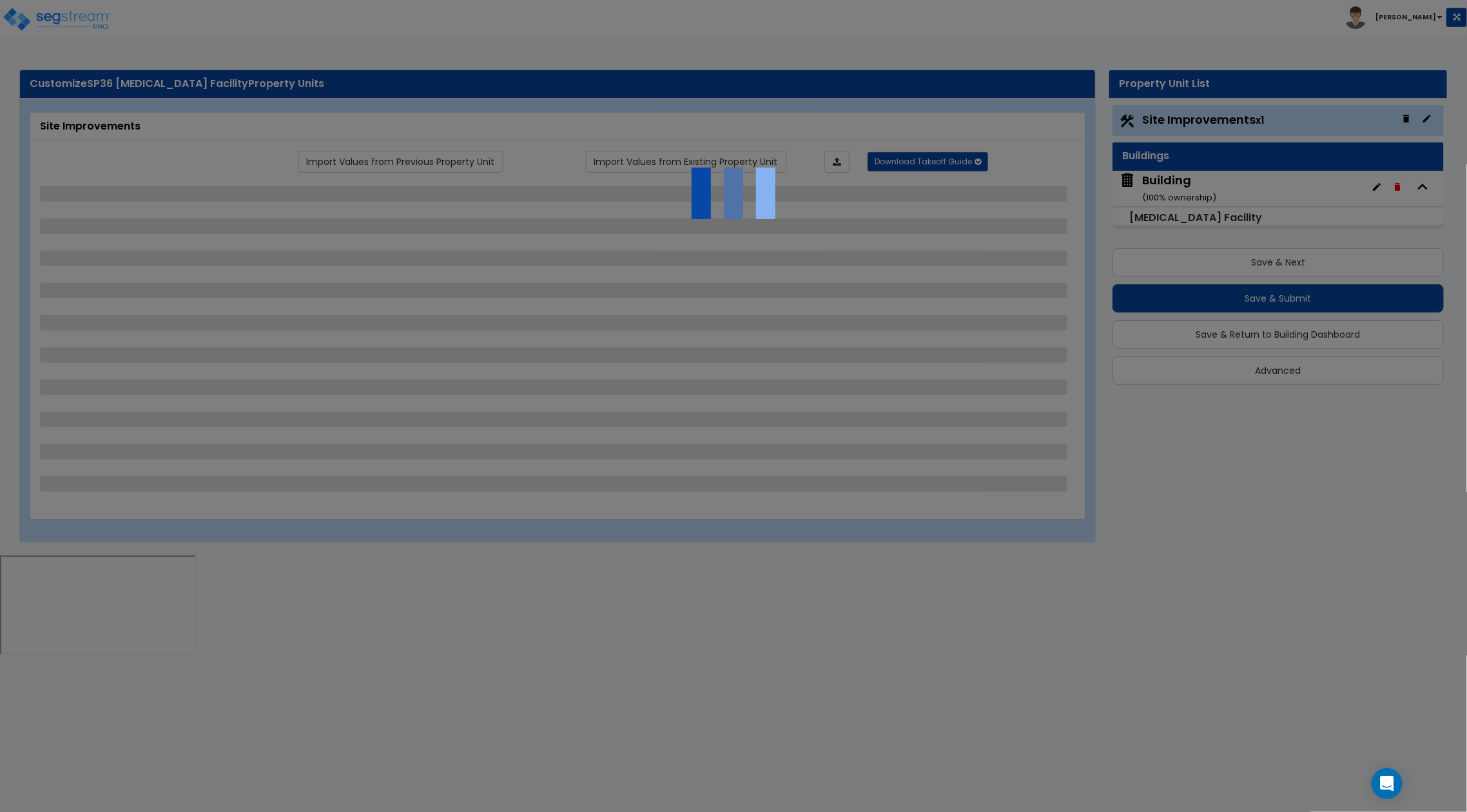
select select "1"
select select "2"
select select "1"
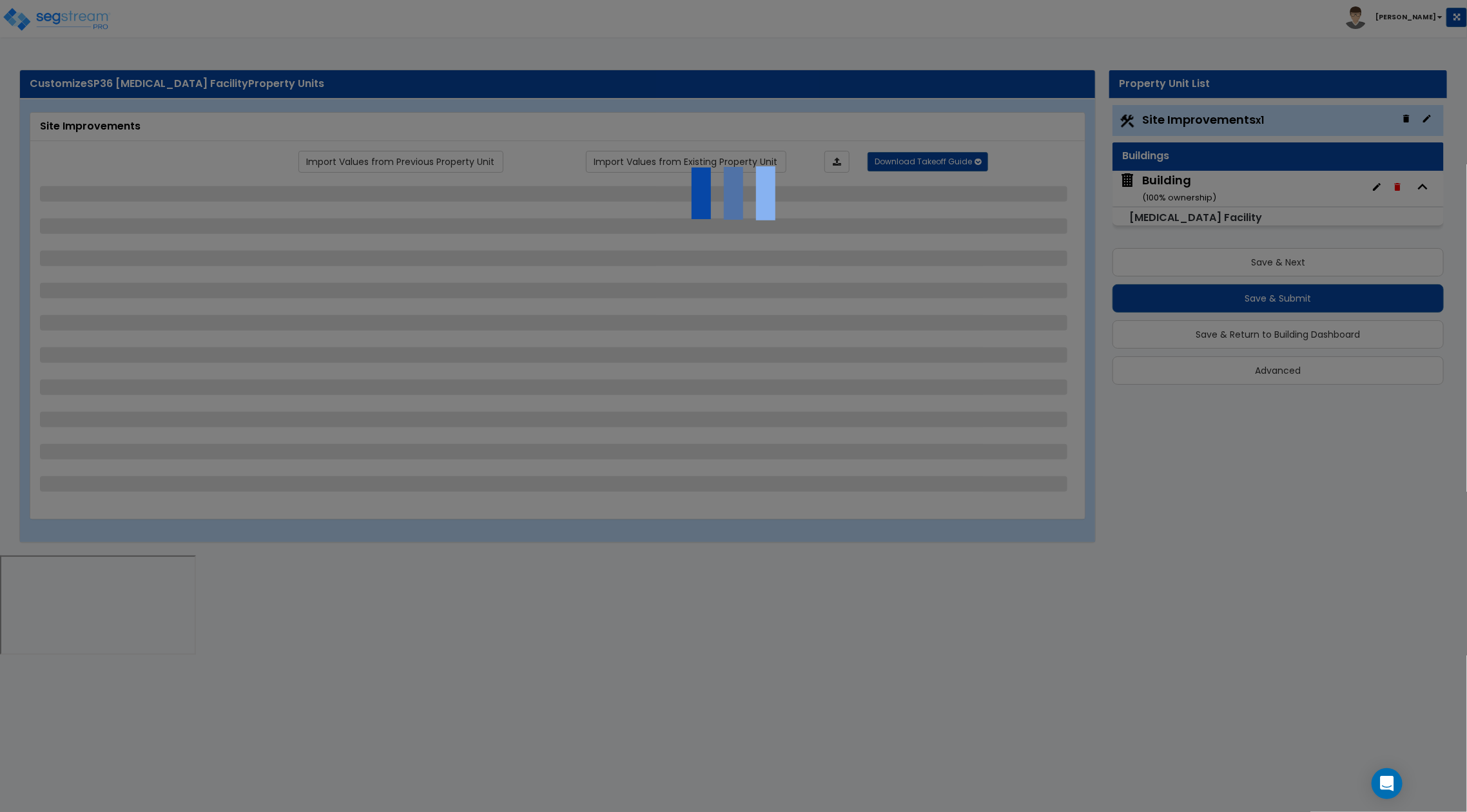
select select "3"
select select "1"
select select "3"
select select "5"
select select "3"
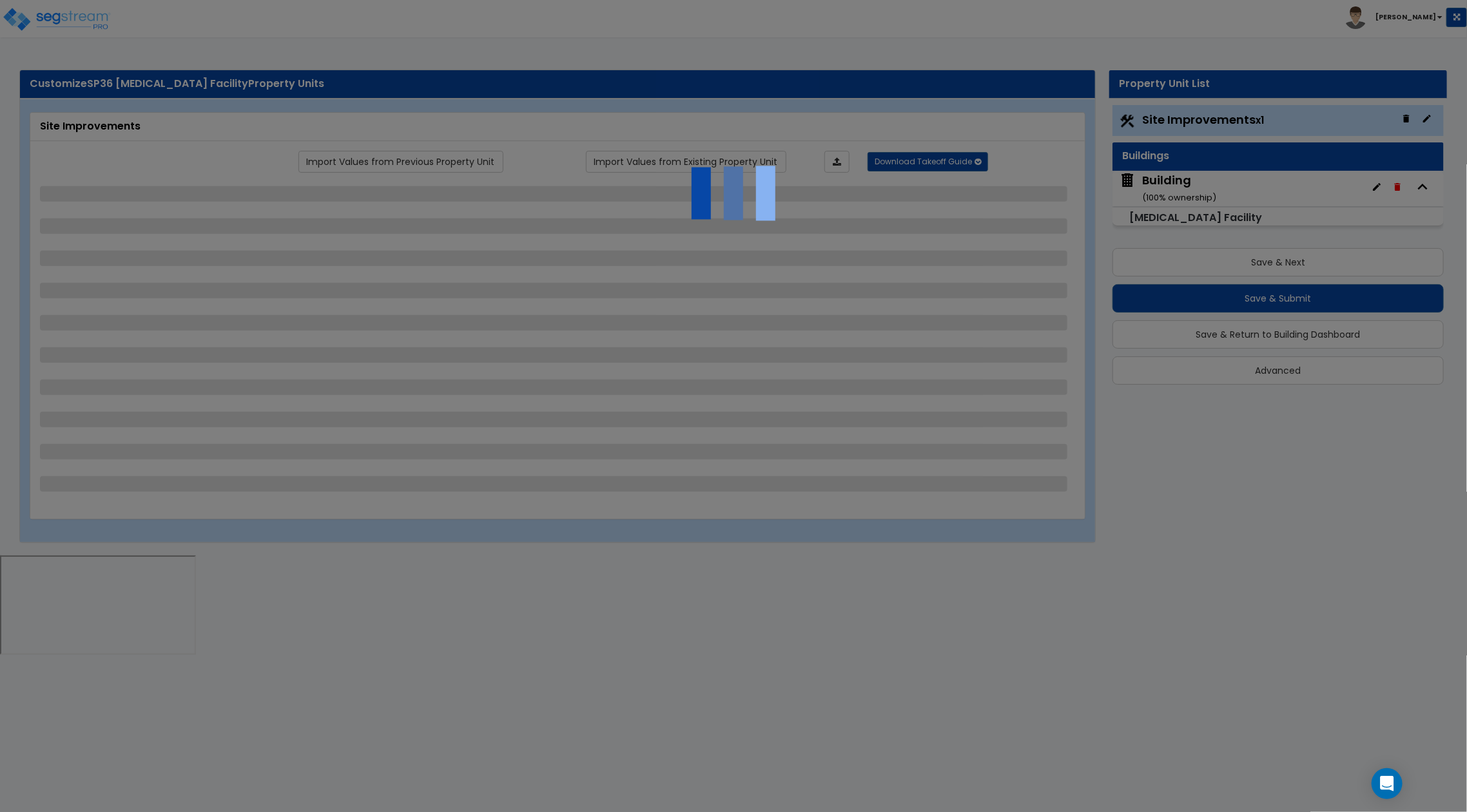
select select "1"
select select "3"
select select "5"
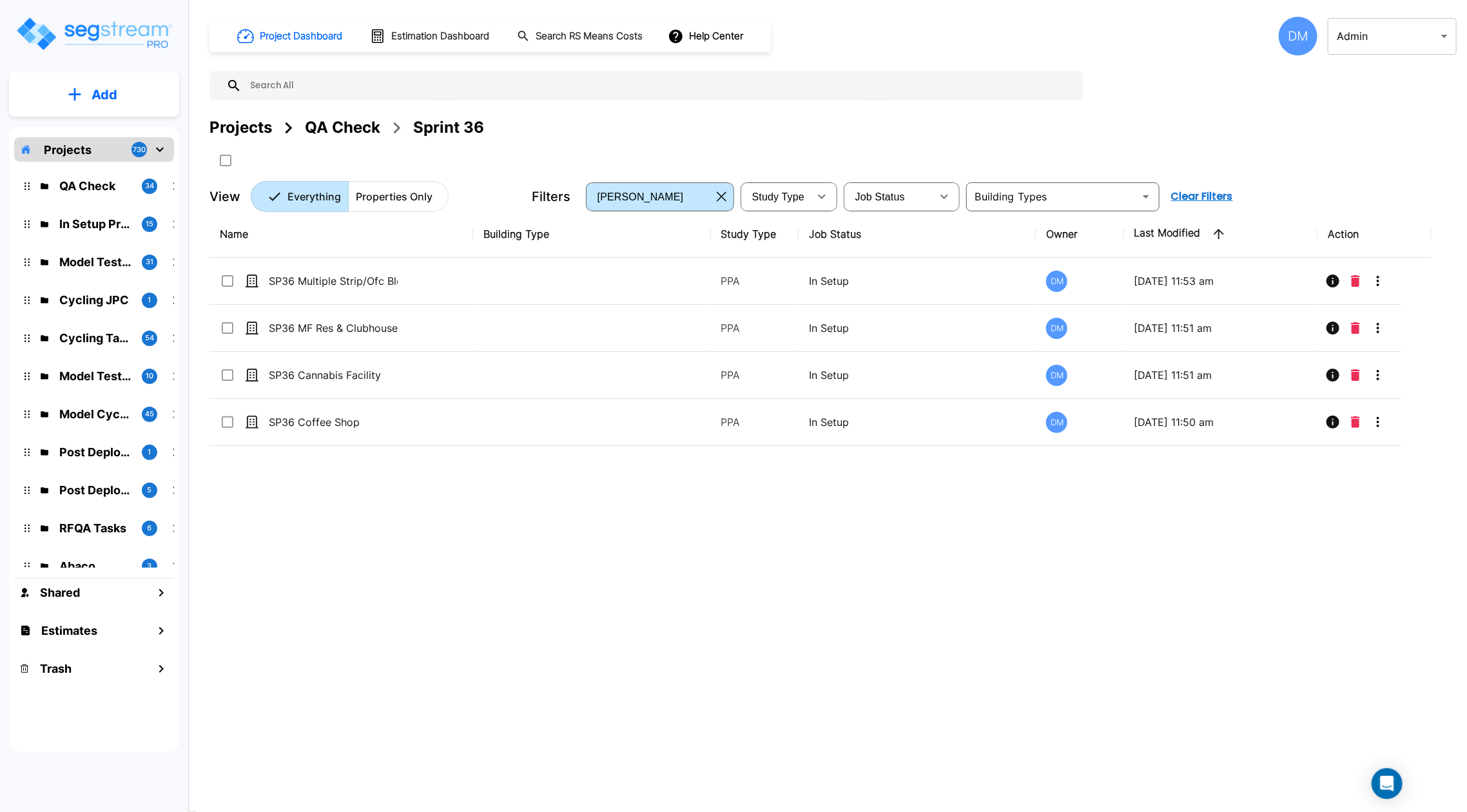
click at [352, 122] on div "QA Check" at bounding box center [342, 127] width 75 height 23
